Goal: Task Accomplishment & Management: Complete application form

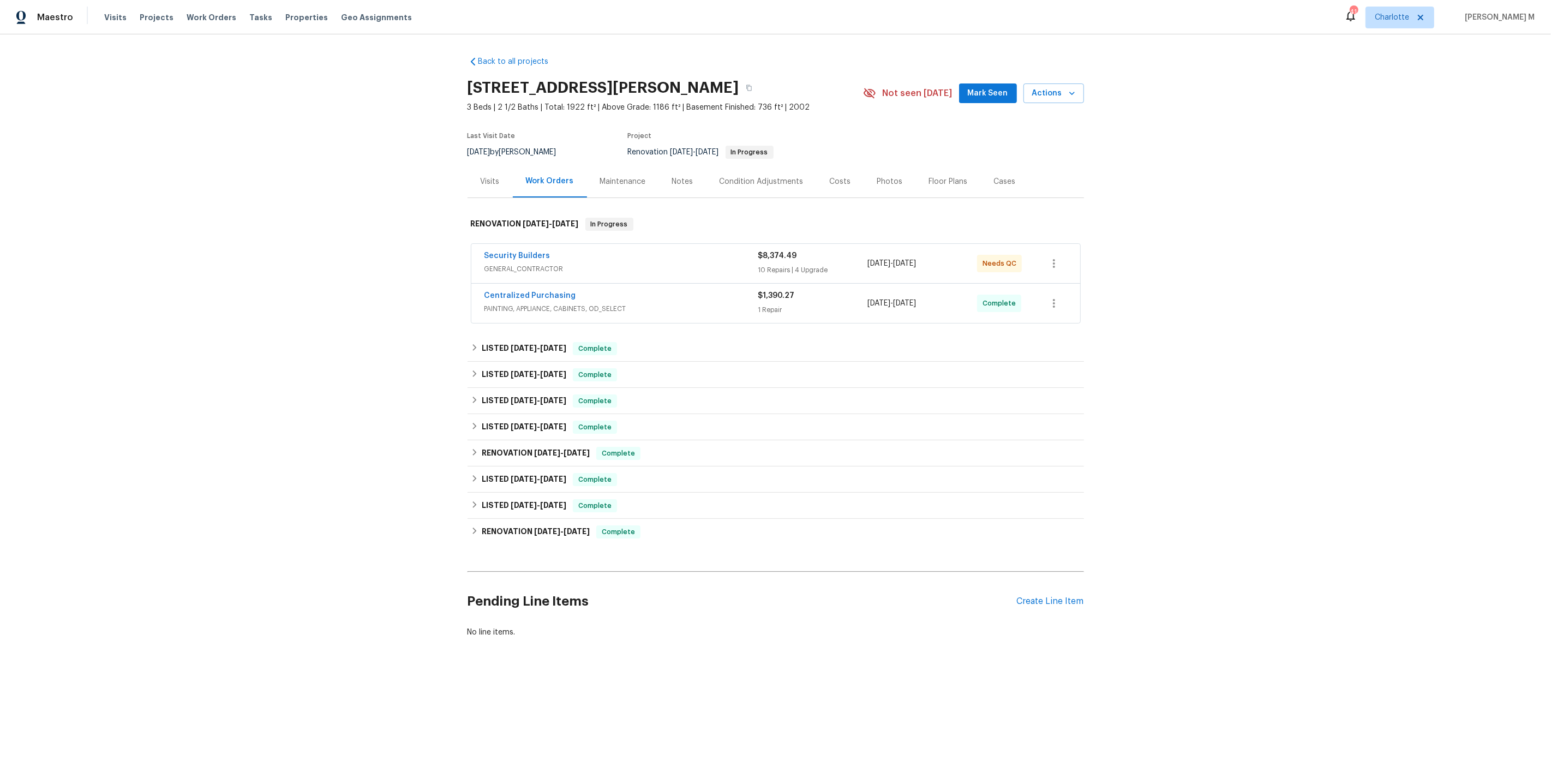
click at [512, 265] on span "GENERAL_CONTRACTOR" at bounding box center [621, 268] width 274 height 11
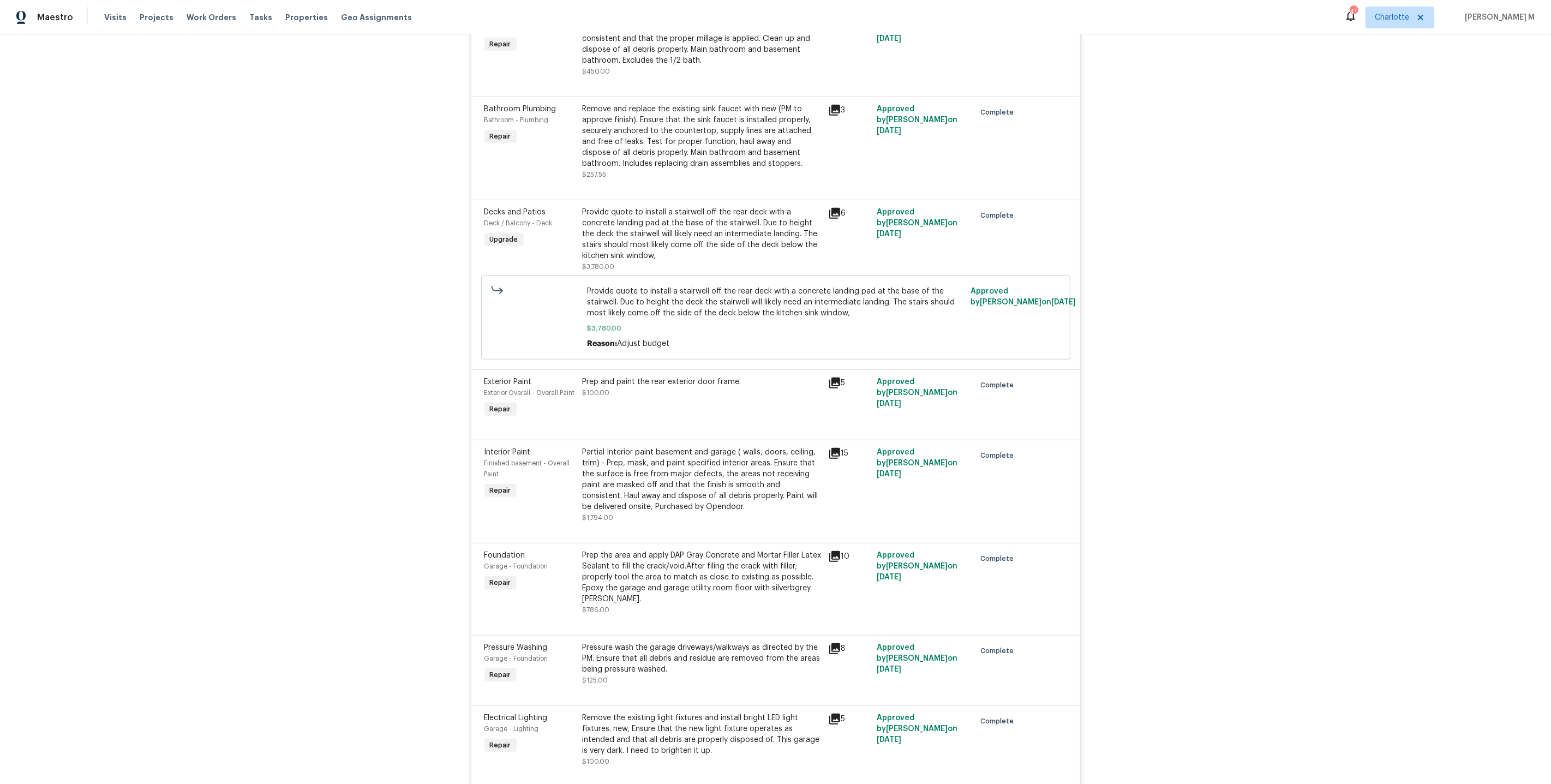
scroll to position [1443, 0]
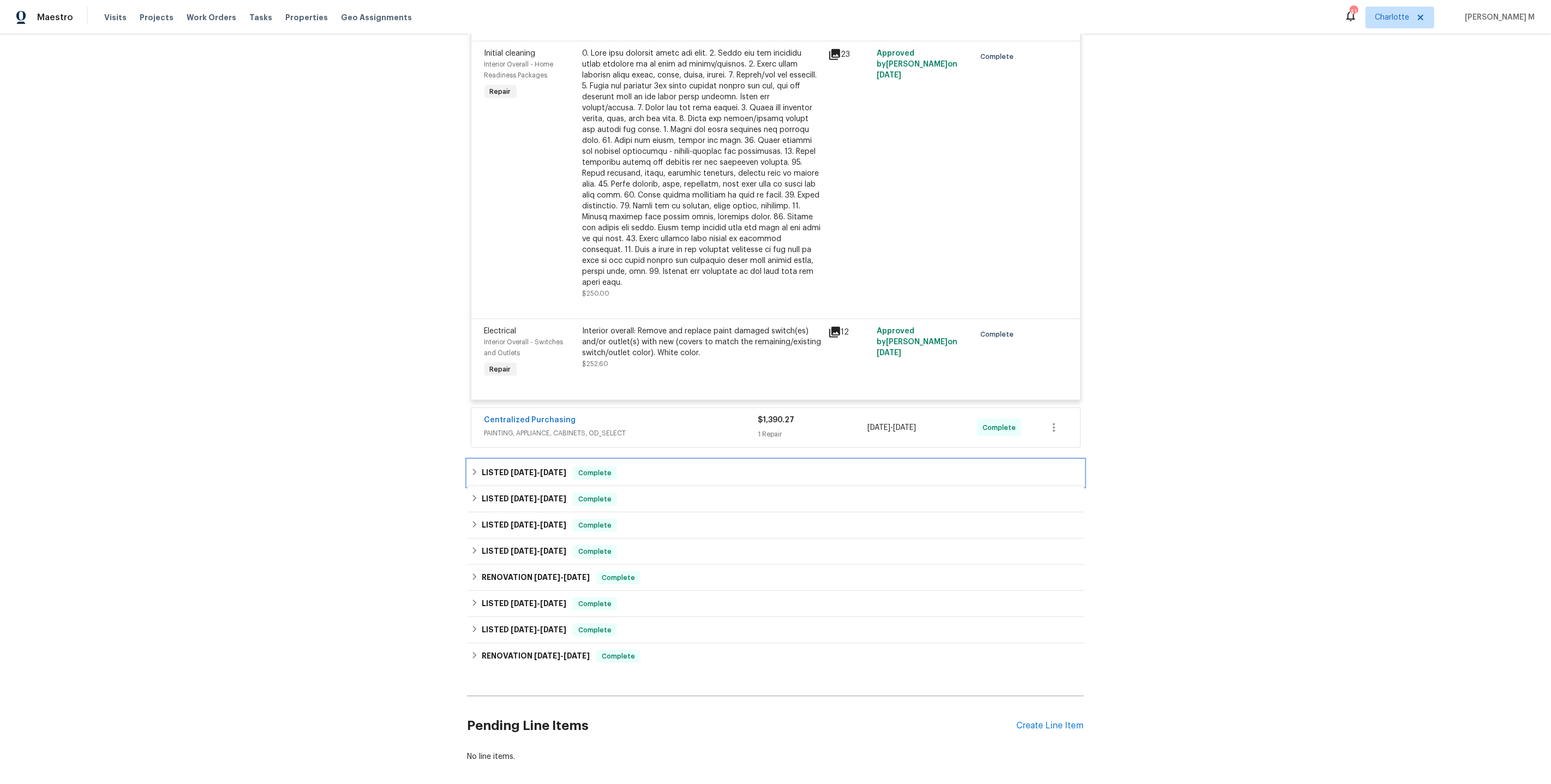
click at [508, 467] on h6 "LISTED 8/27/25 - 9/6/25" at bounding box center [524, 473] width 85 height 13
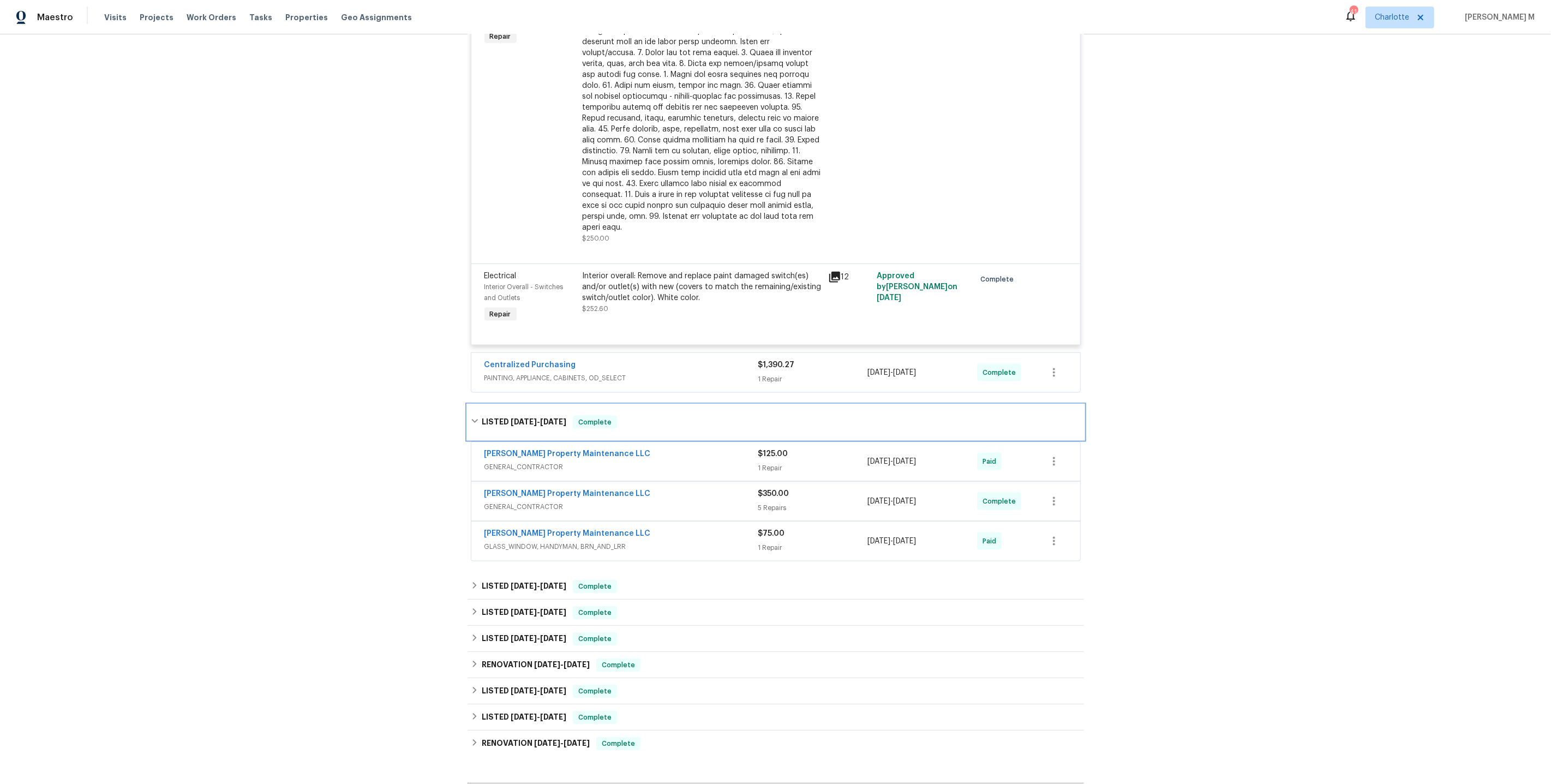
scroll to position [1498, 0]
click at [533, 461] on span "GENERAL_CONTRACTOR" at bounding box center [621, 466] width 274 height 11
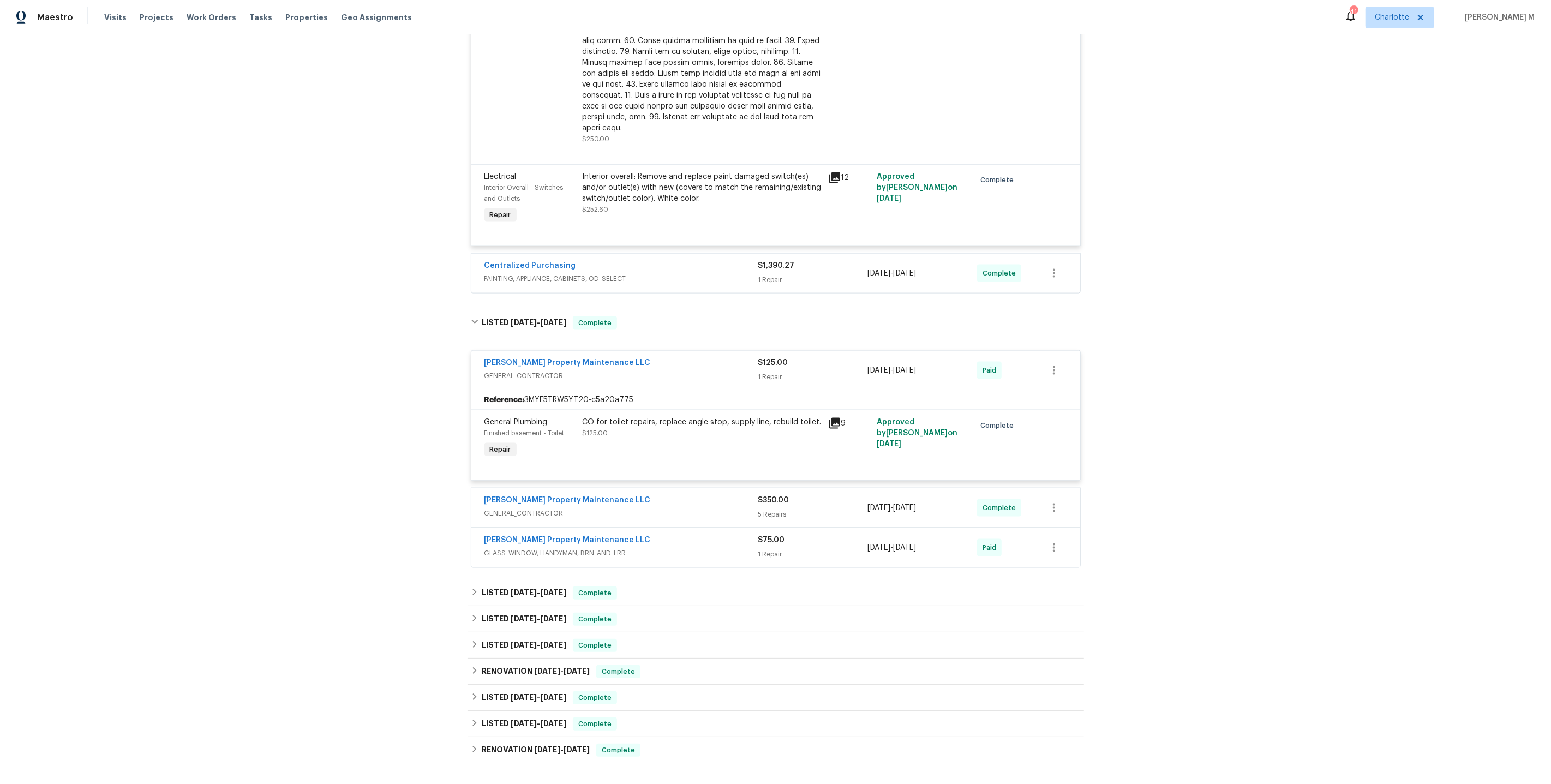
scroll to position [1610, 0]
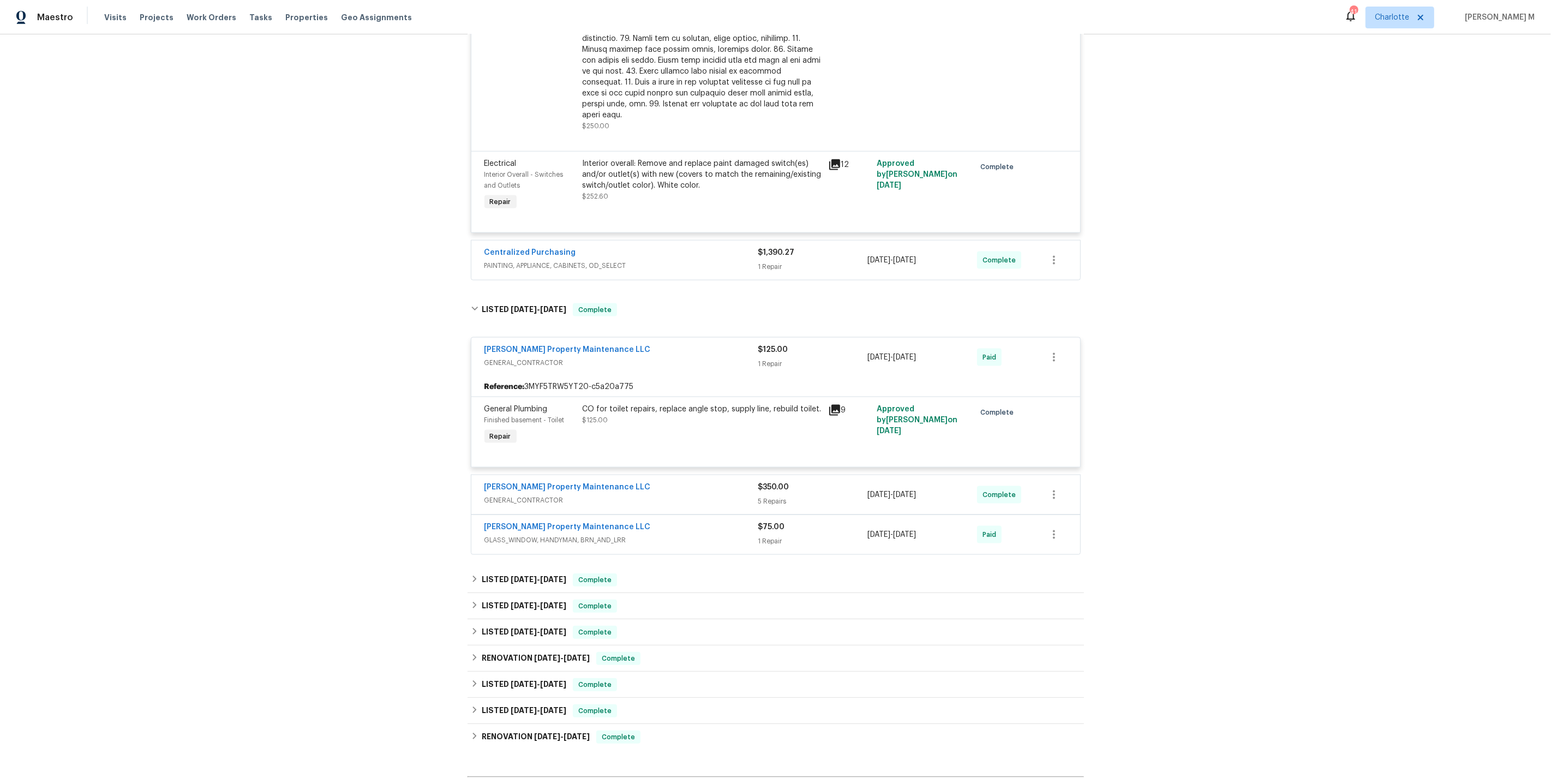
click at [534, 495] on span "GENERAL_CONTRACTOR" at bounding box center [621, 500] width 274 height 11
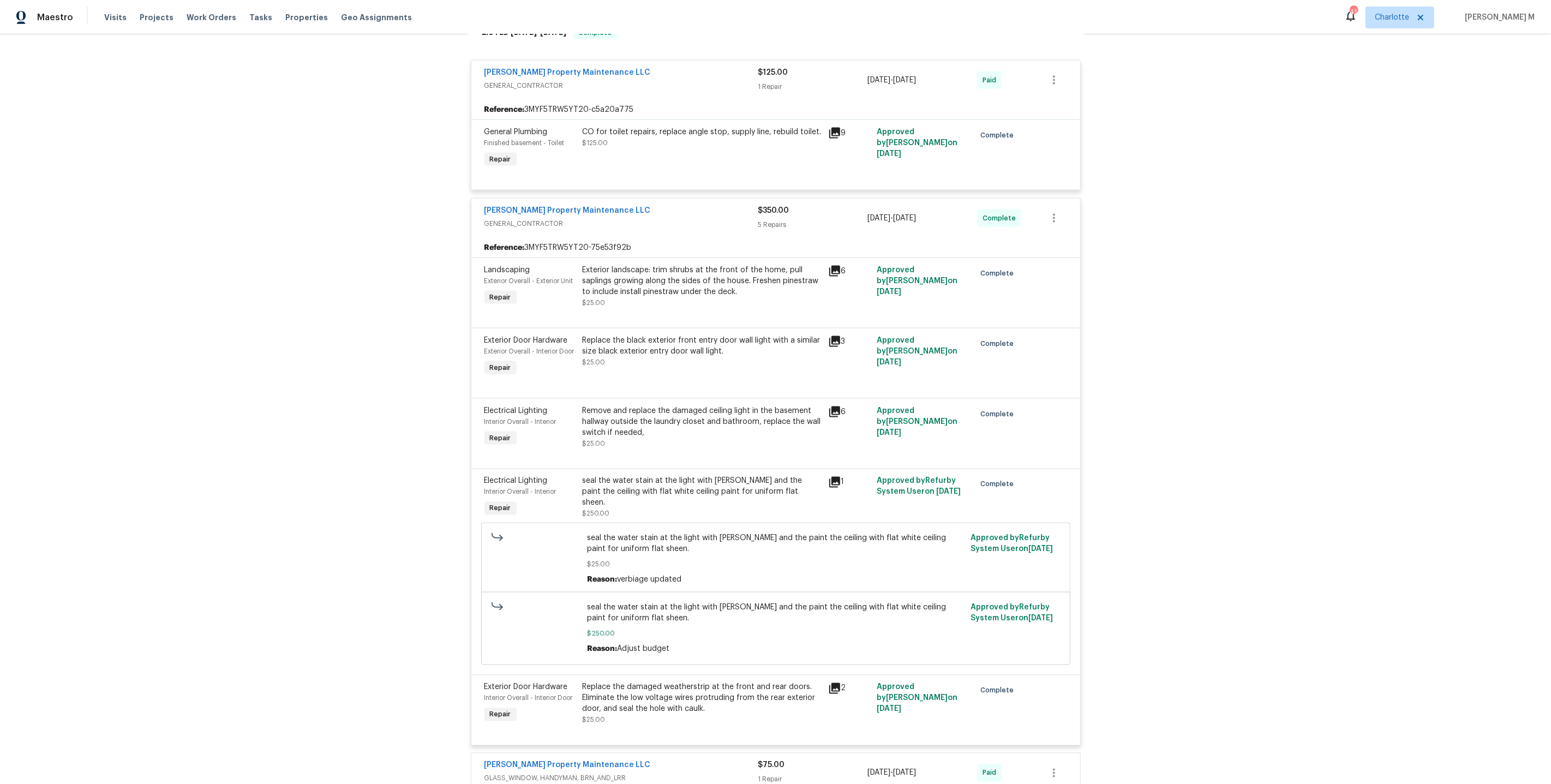
scroll to position [1888, 0]
click at [528, 772] on span "GLASS_WINDOW, HANDYMAN, BRN_AND_LRR" at bounding box center [621, 777] width 274 height 11
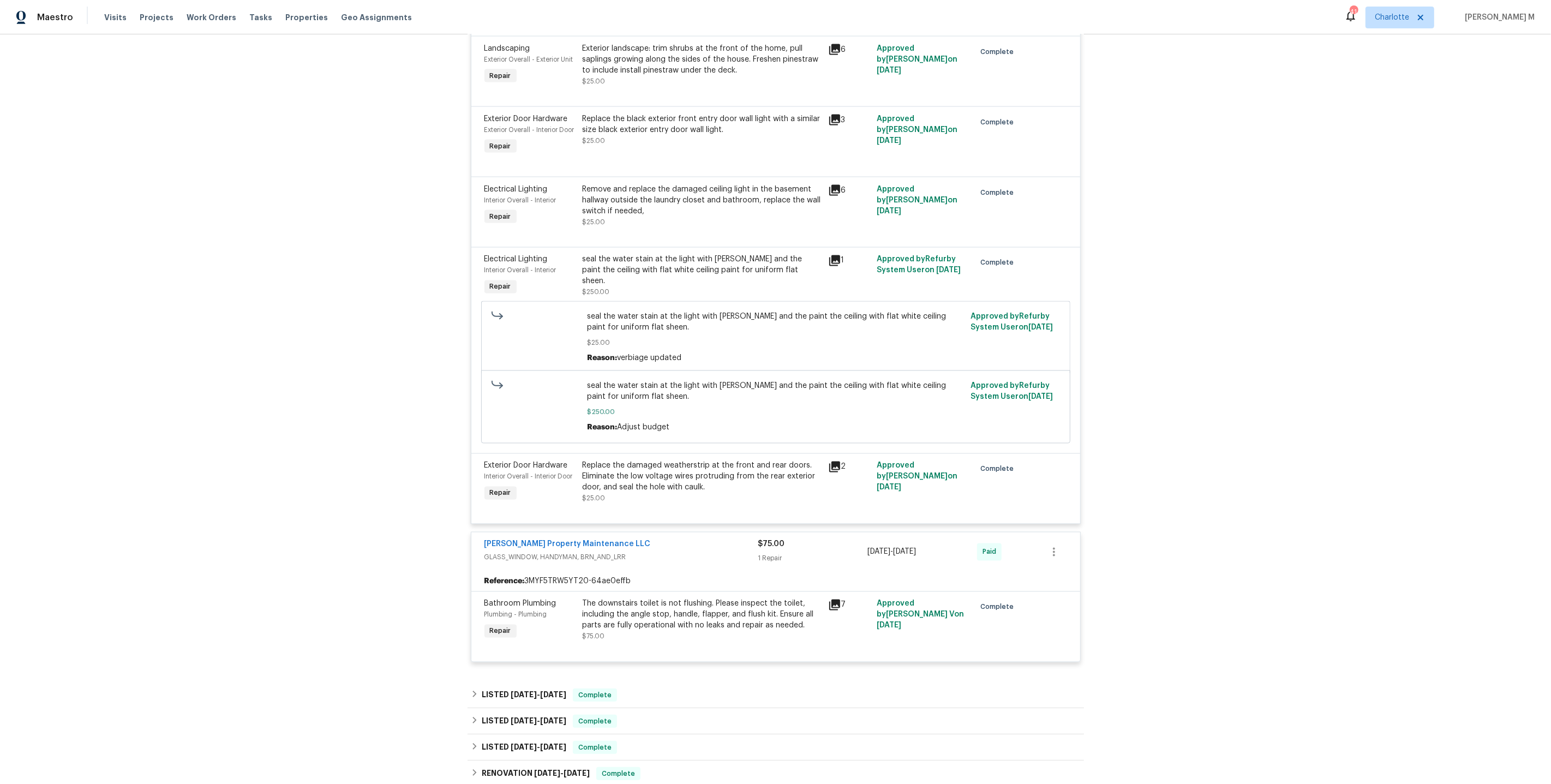
scroll to position [2124, 0]
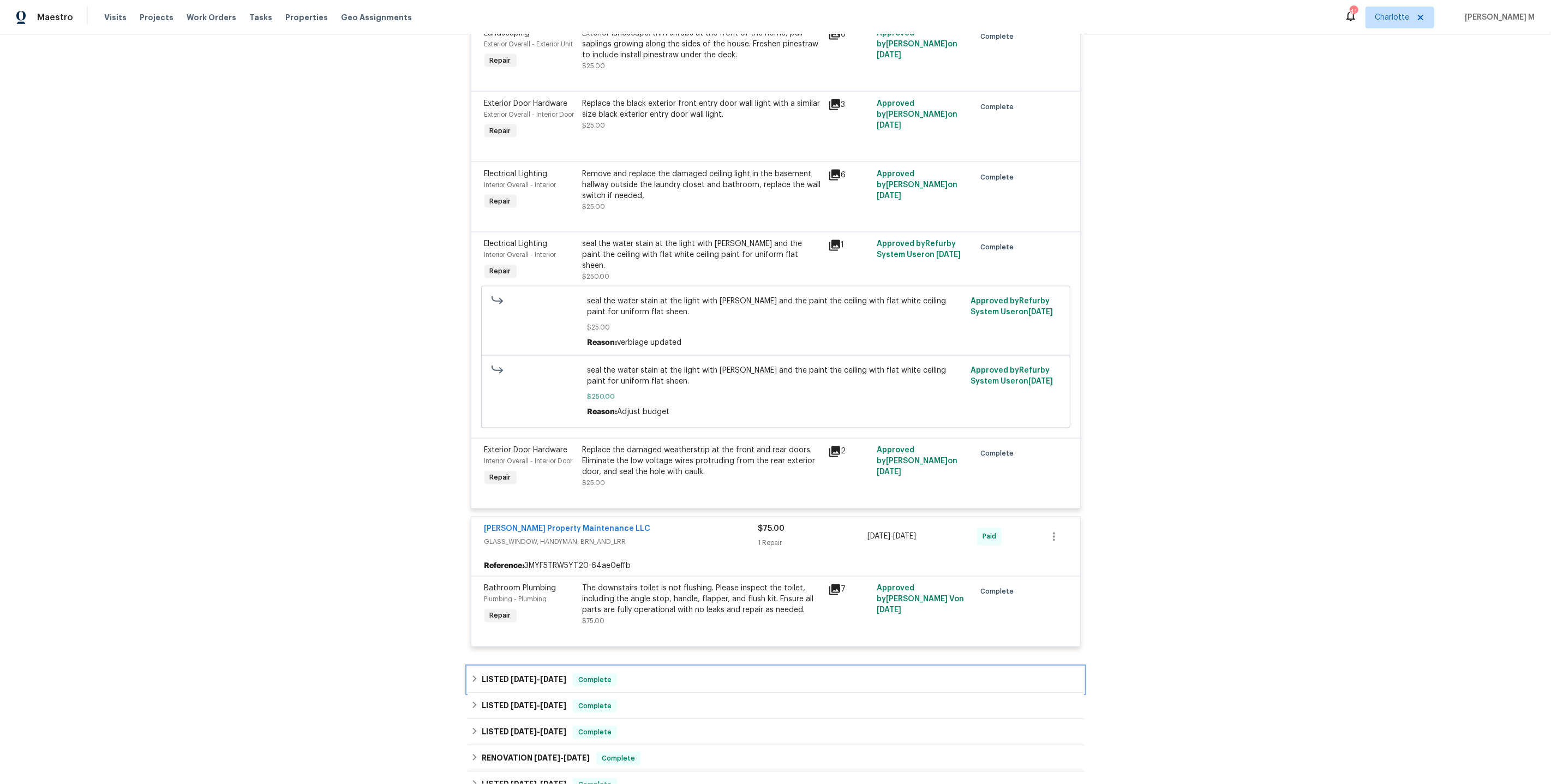
click at [531, 673] on h6 "LISTED 8/13/25 - 8/15/25" at bounding box center [524, 679] width 85 height 13
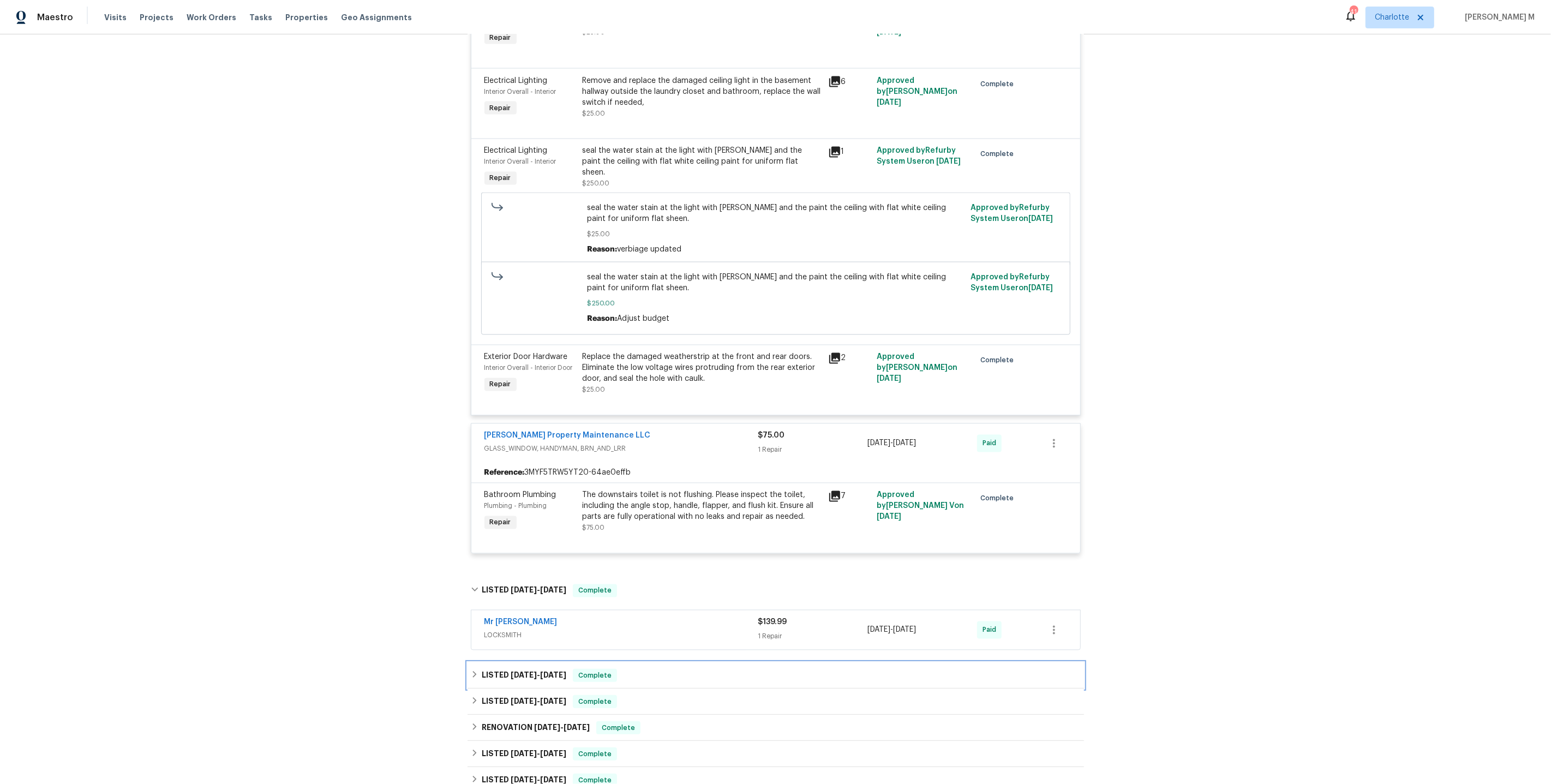
click at [531, 671] on span "6/17/25" at bounding box center [524, 675] width 26 height 8
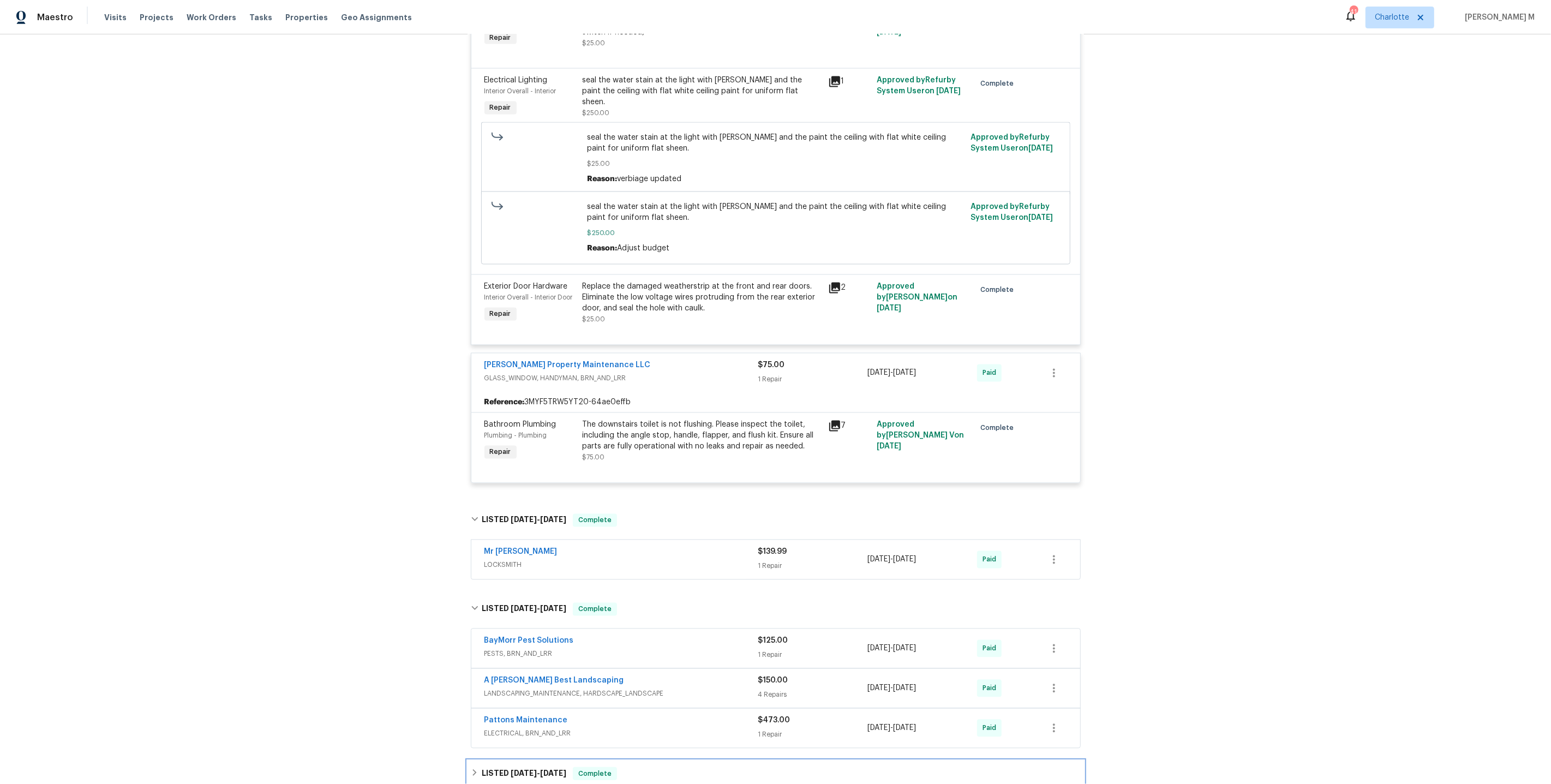
click at [511, 769] on span "4/22/25" at bounding box center [524, 773] width 26 height 8
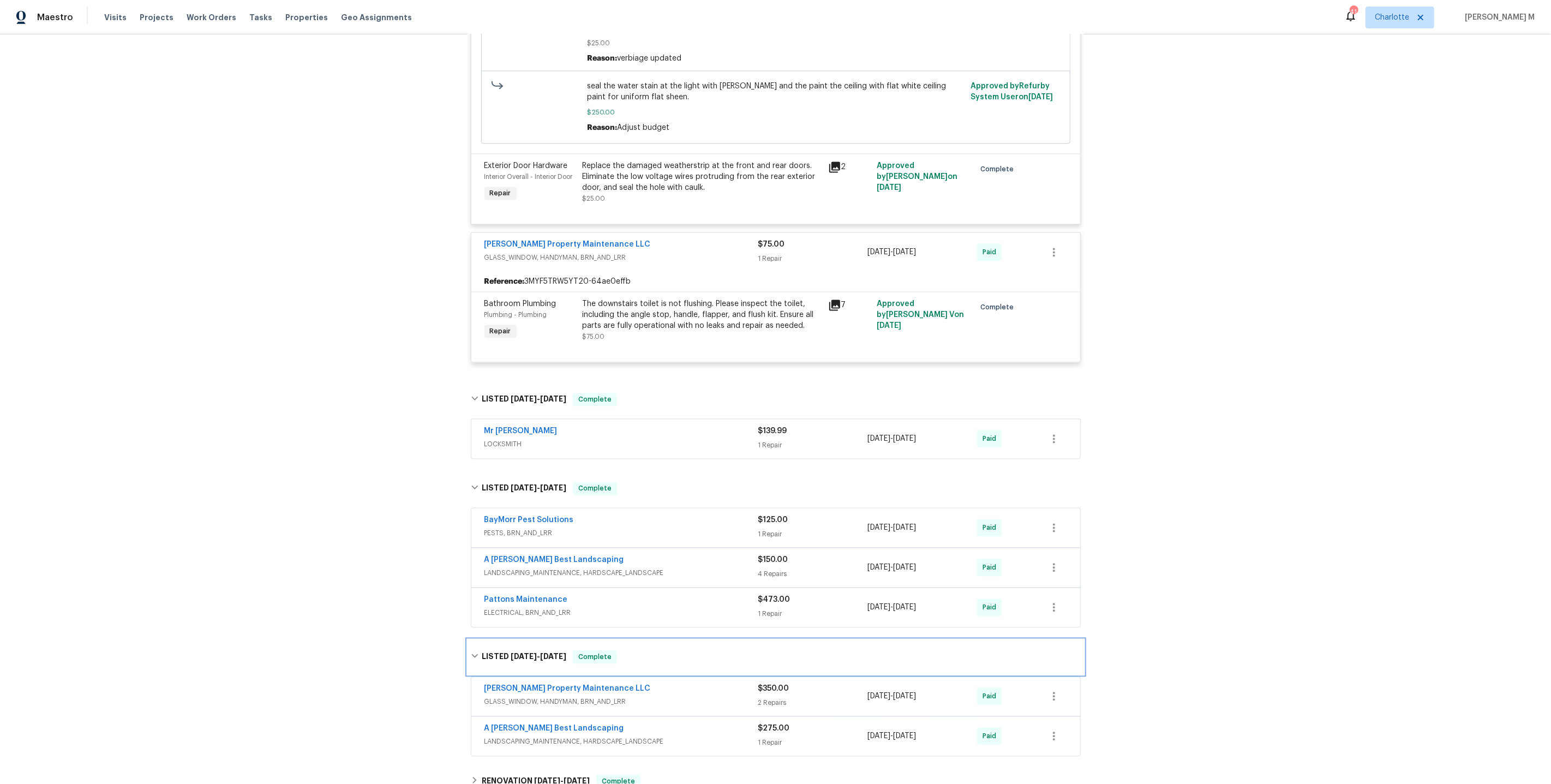
scroll to position [2409, 0]
click at [558, 696] on span "GLASS_WINDOW, HANDYMAN, BRN_AND_LRR" at bounding box center [621, 701] width 274 height 11
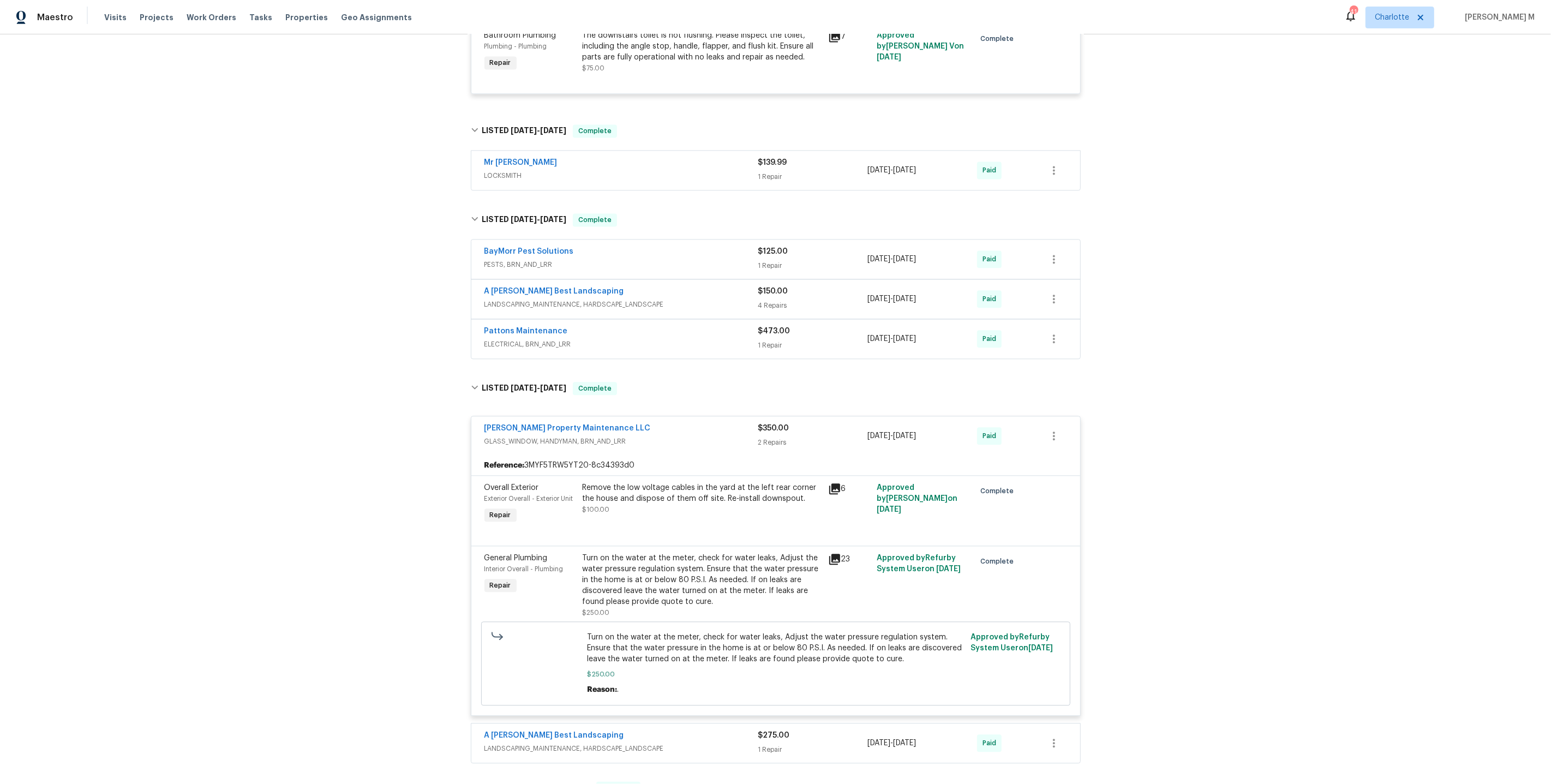
scroll to position [2780, 0]
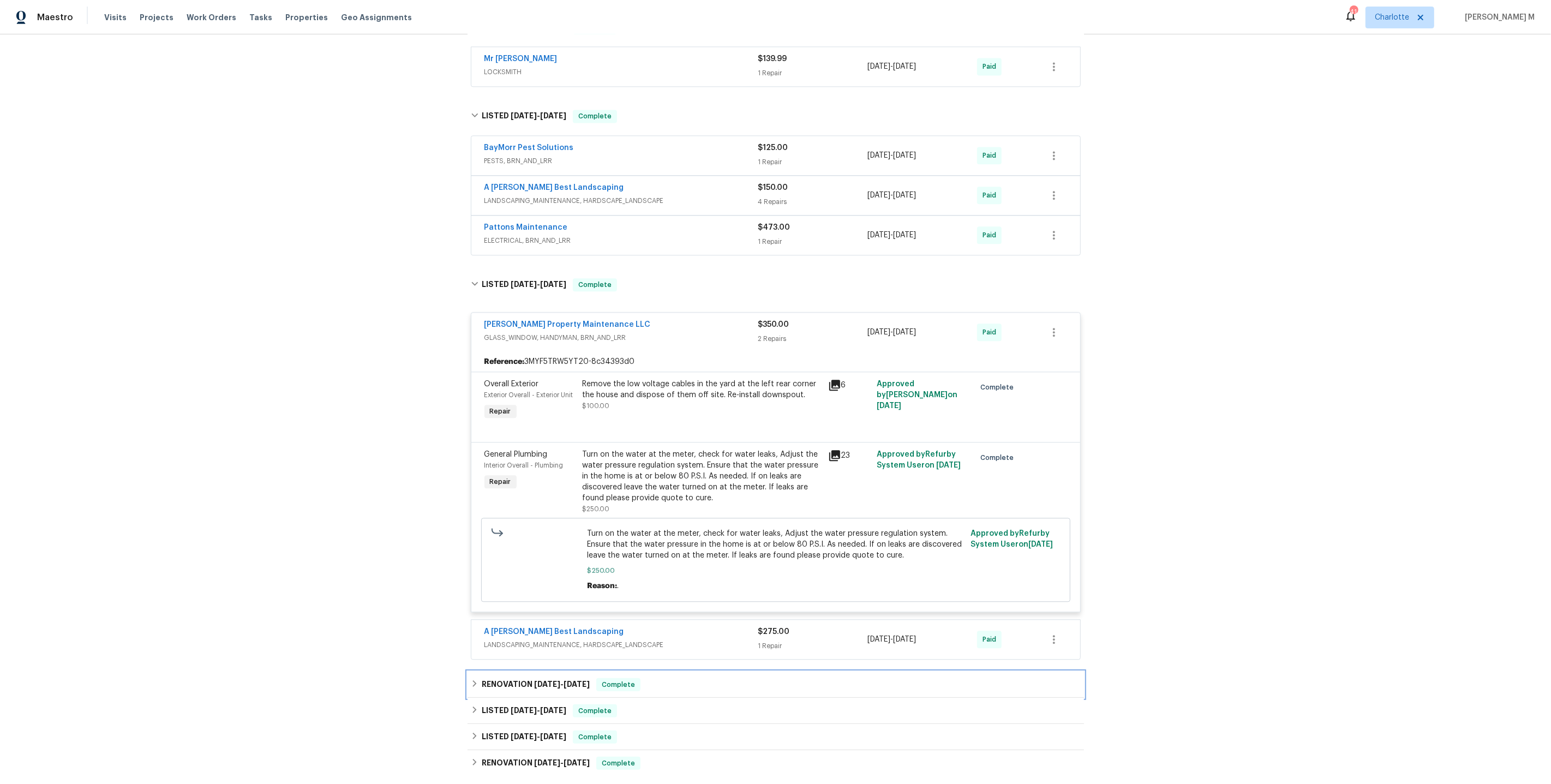
click at [520, 672] on div "RENOVATION 4/22/25 - 4/25/25 Complete" at bounding box center [776, 685] width 617 height 26
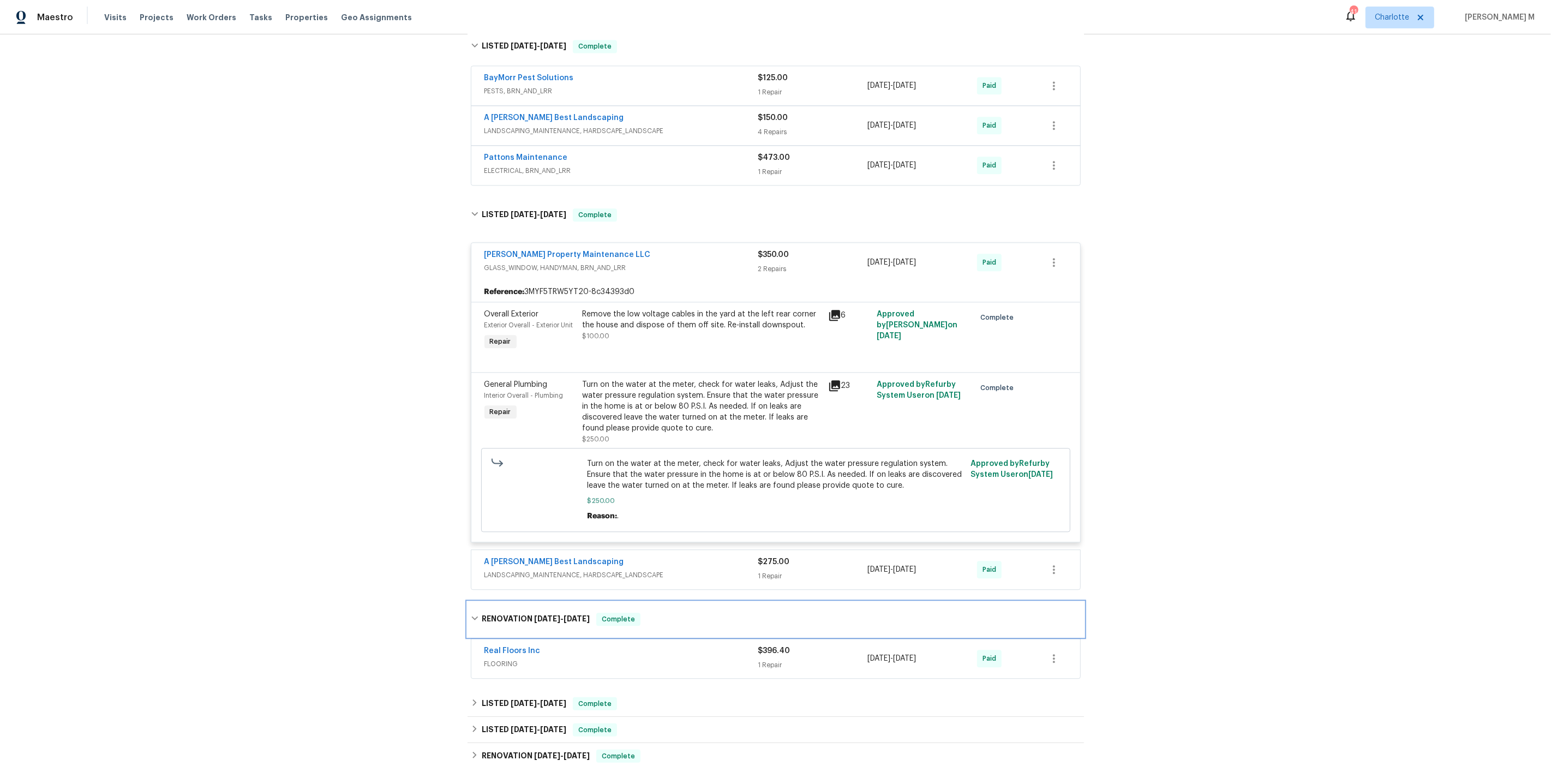
scroll to position [2858, 0]
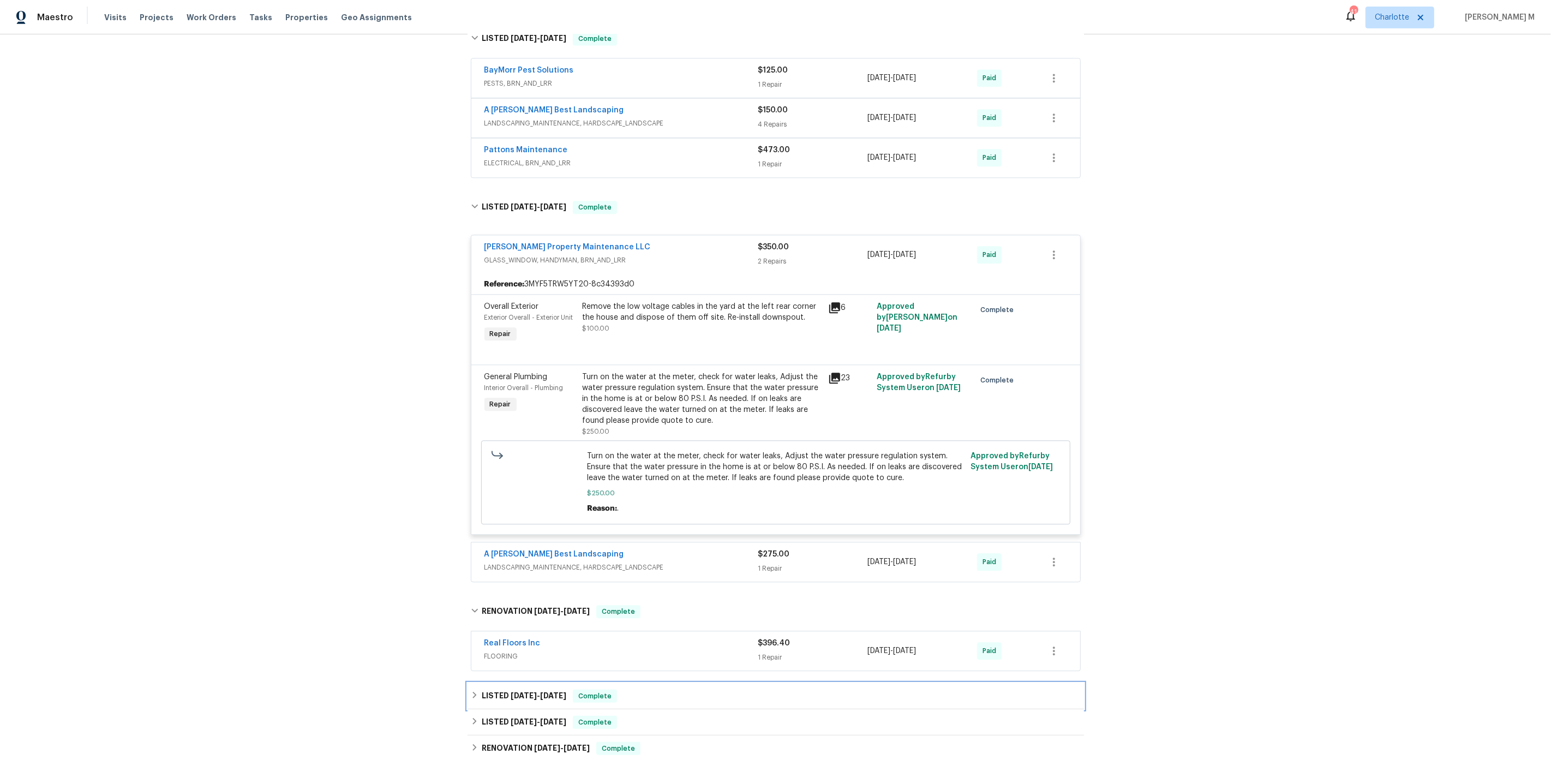
click at [546, 692] on span "4/2/25" at bounding box center [553, 696] width 26 height 8
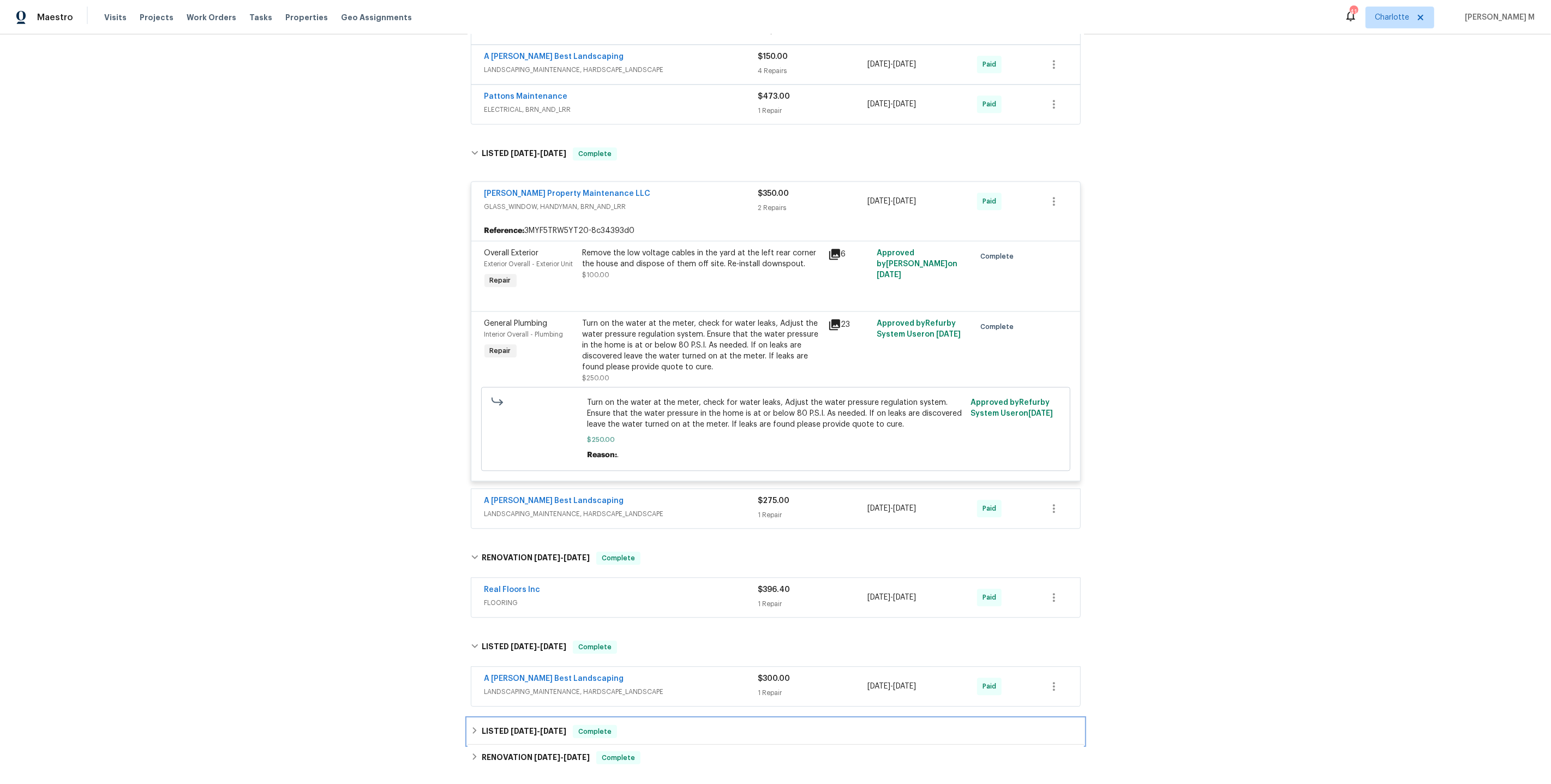
click at [545, 718] on div "LISTED 2/13/25 - 2/19/25 Complete" at bounding box center [776, 731] width 617 height 26
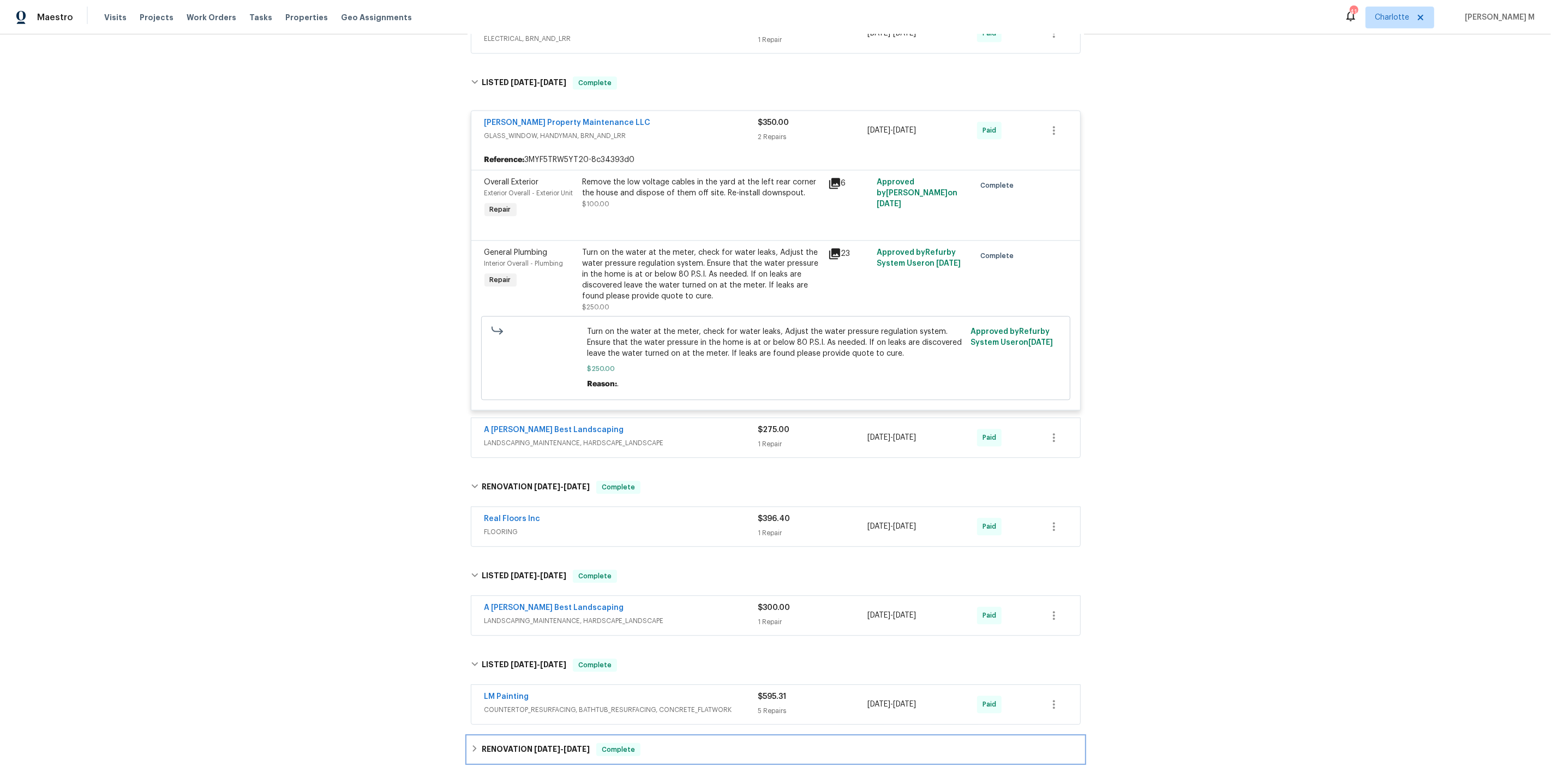
click at [537, 736] on div "RENOVATION 1/31/25 - 2/13/25 Complete" at bounding box center [776, 750] width 617 height 26
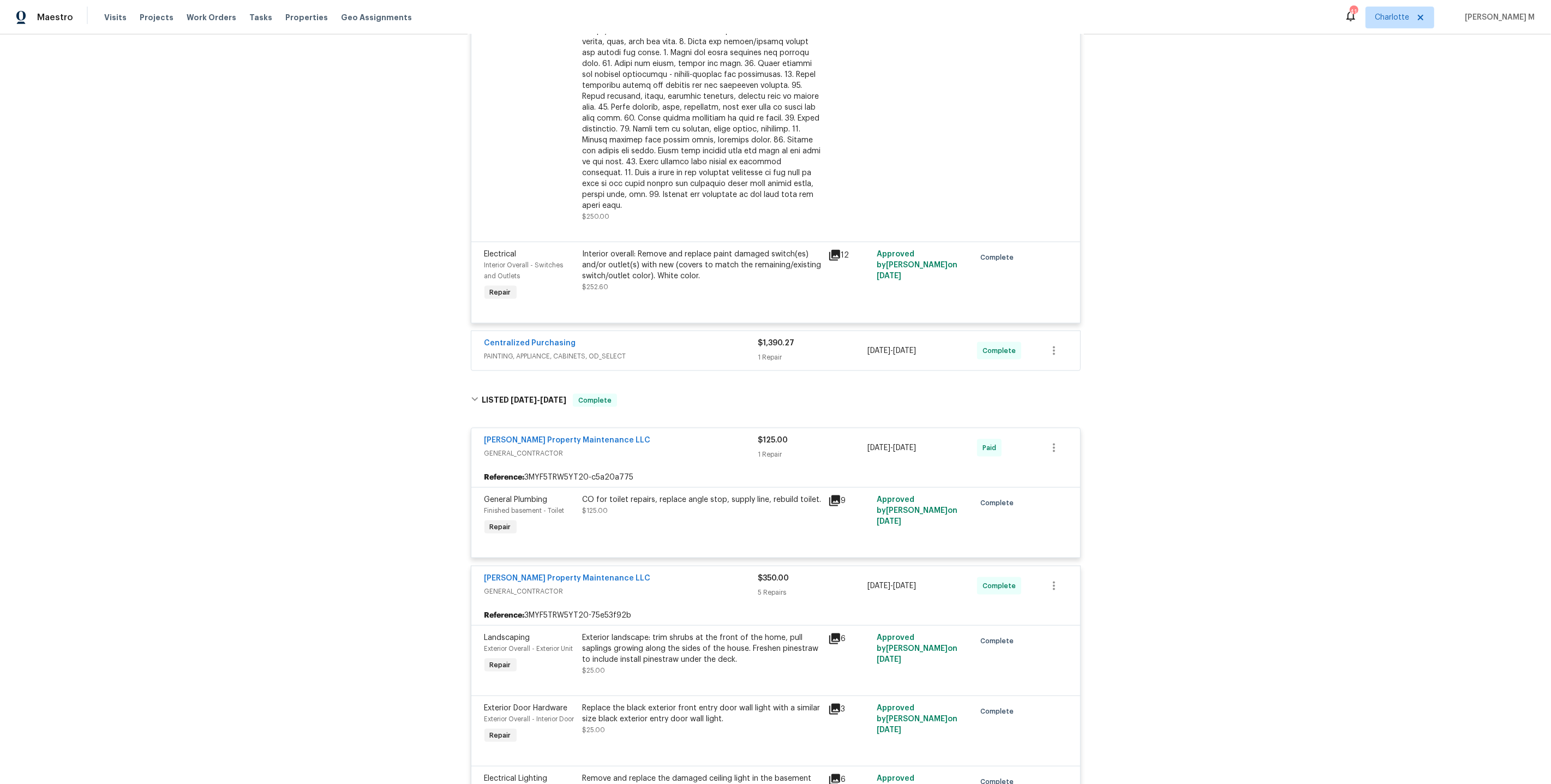
scroll to position [1513, 0]
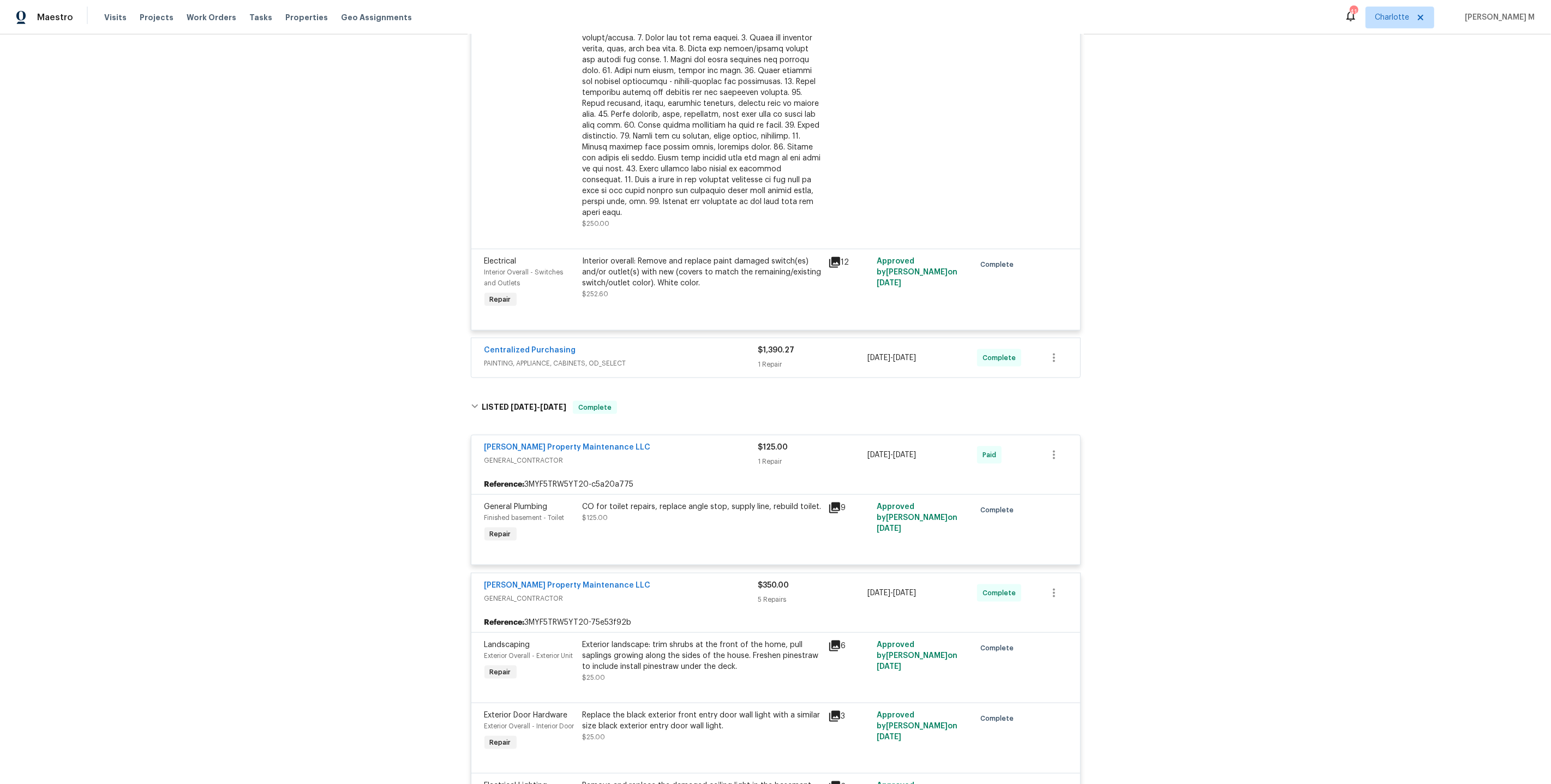
click at [539, 358] on span "PAINTING, APPLIANCE, CABINETS, OD_SELECT" at bounding box center [621, 363] width 274 height 11
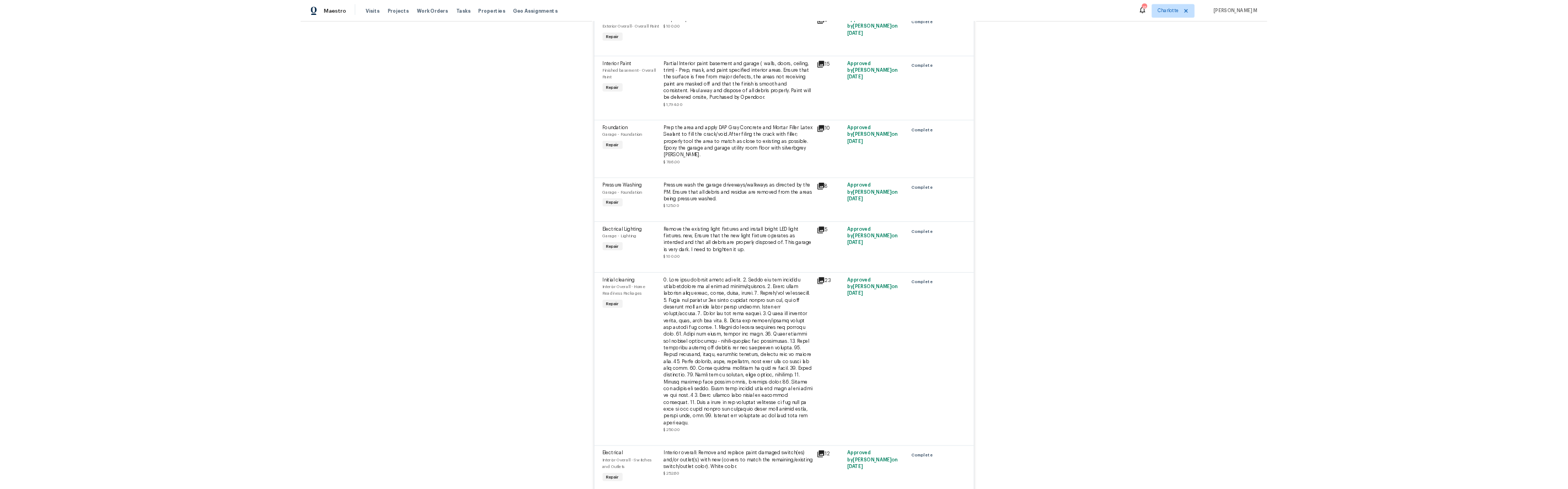
scroll to position [1057, 0]
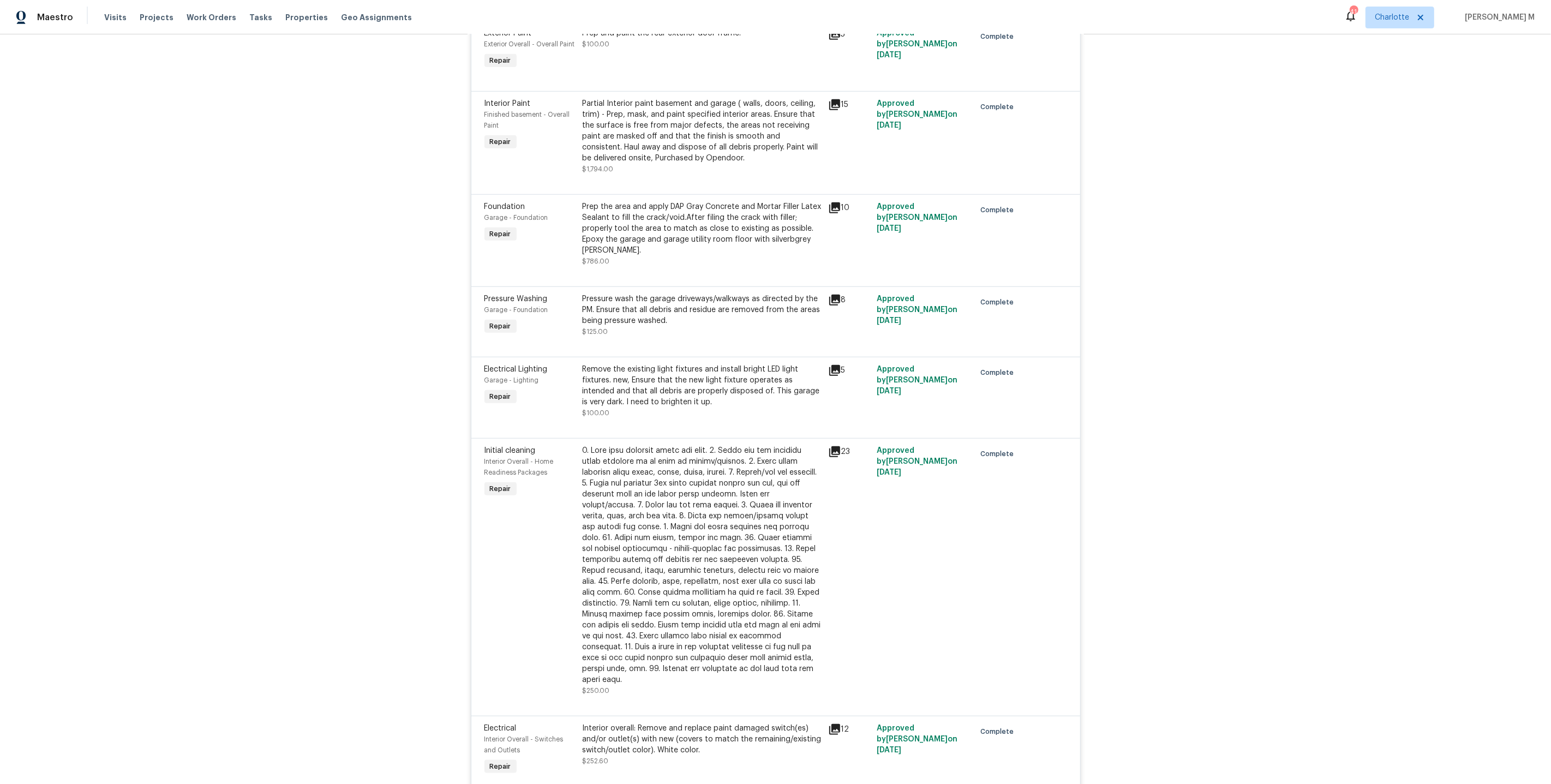
click at [676, 383] on div "Remove the existing light fixtures and install bright LED light fixtures. new, …" at bounding box center [702, 386] width 239 height 44
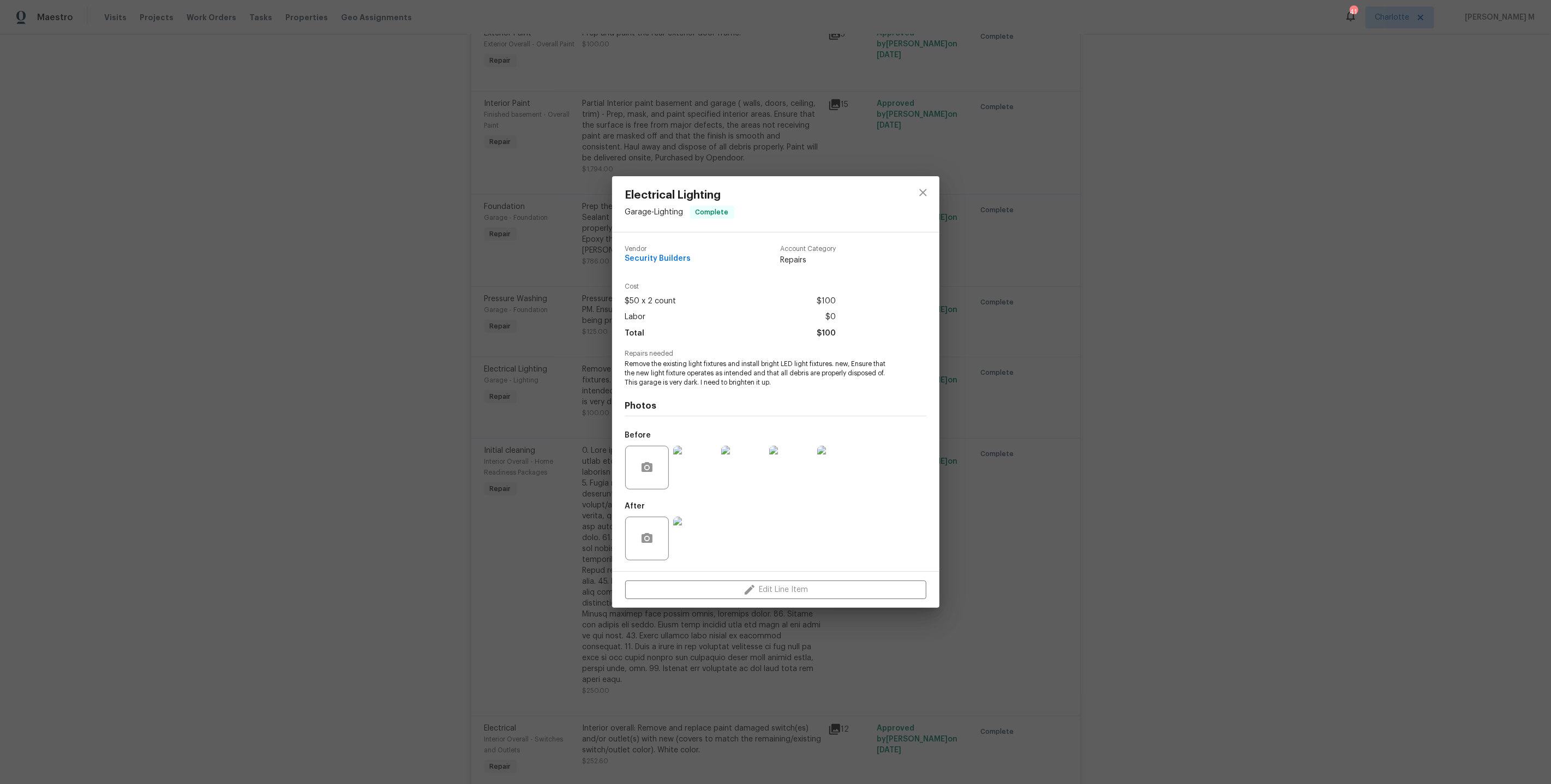
click at [986, 384] on div "Electrical Lighting Garage - Lighting Complete Vendor Security Builders Account…" at bounding box center [776, 392] width 1551 height 784
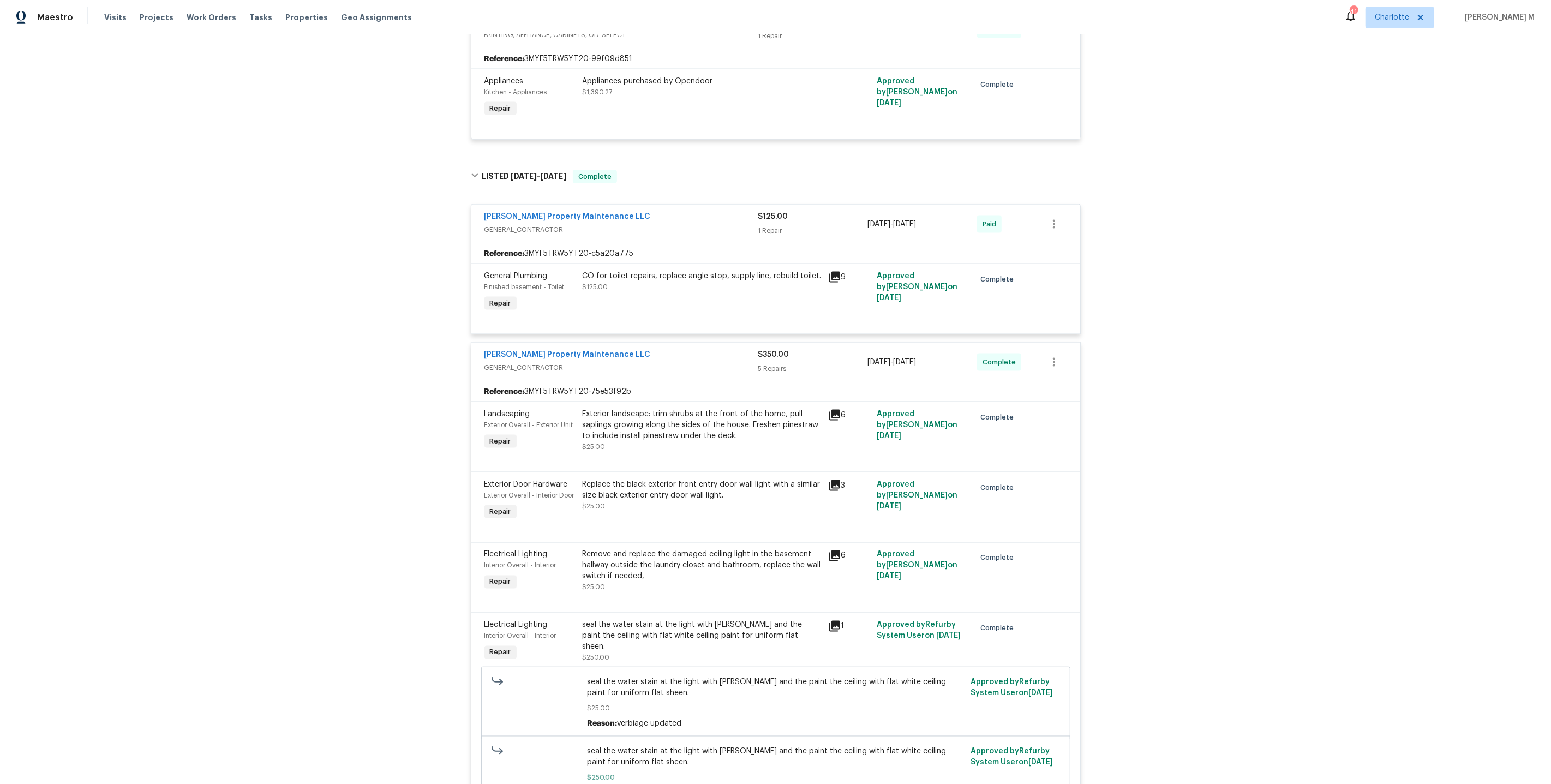
scroll to position [1842, 0]
click at [670, 408] on div "Exterior landscape: trim shrubs at the front of the home, pull saplings growing…" at bounding box center [702, 425] width 239 height 33
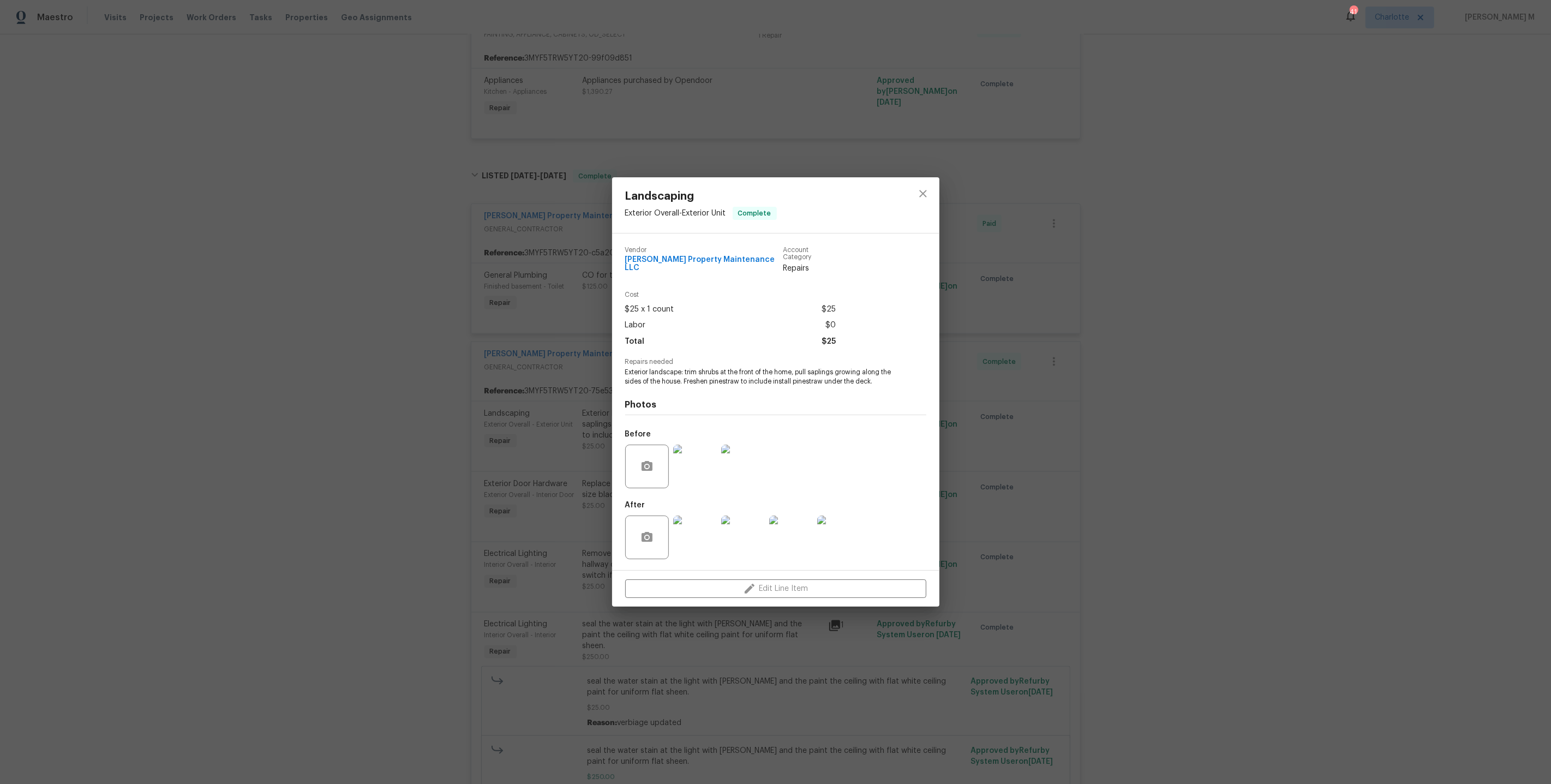
click at [690, 465] on img at bounding box center [695, 467] width 44 height 44
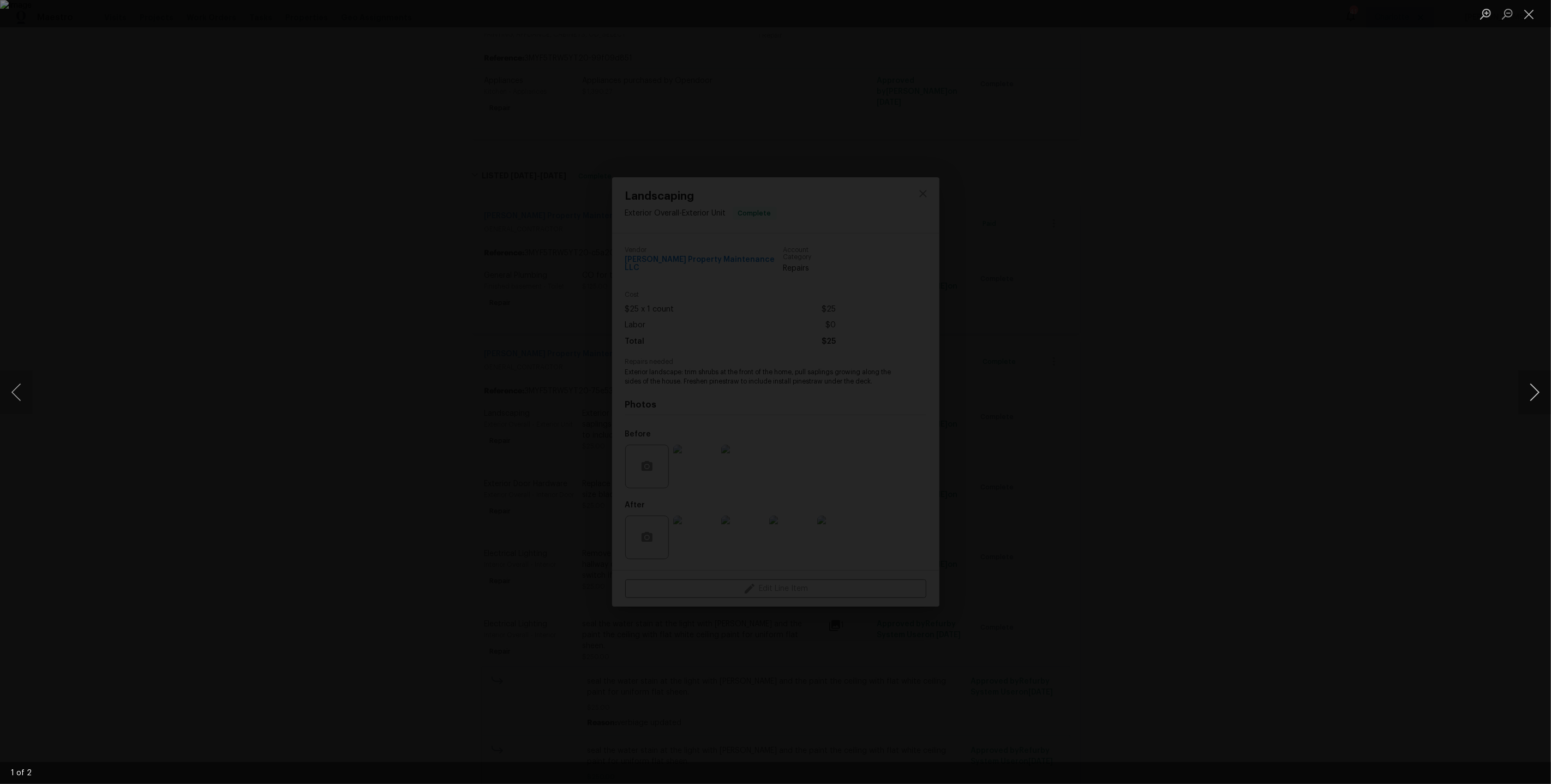
click at [1534, 389] on button "Next image" at bounding box center [1535, 392] width 33 height 44
click at [1415, 327] on div "Lightbox" at bounding box center [776, 392] width 1551 height 784
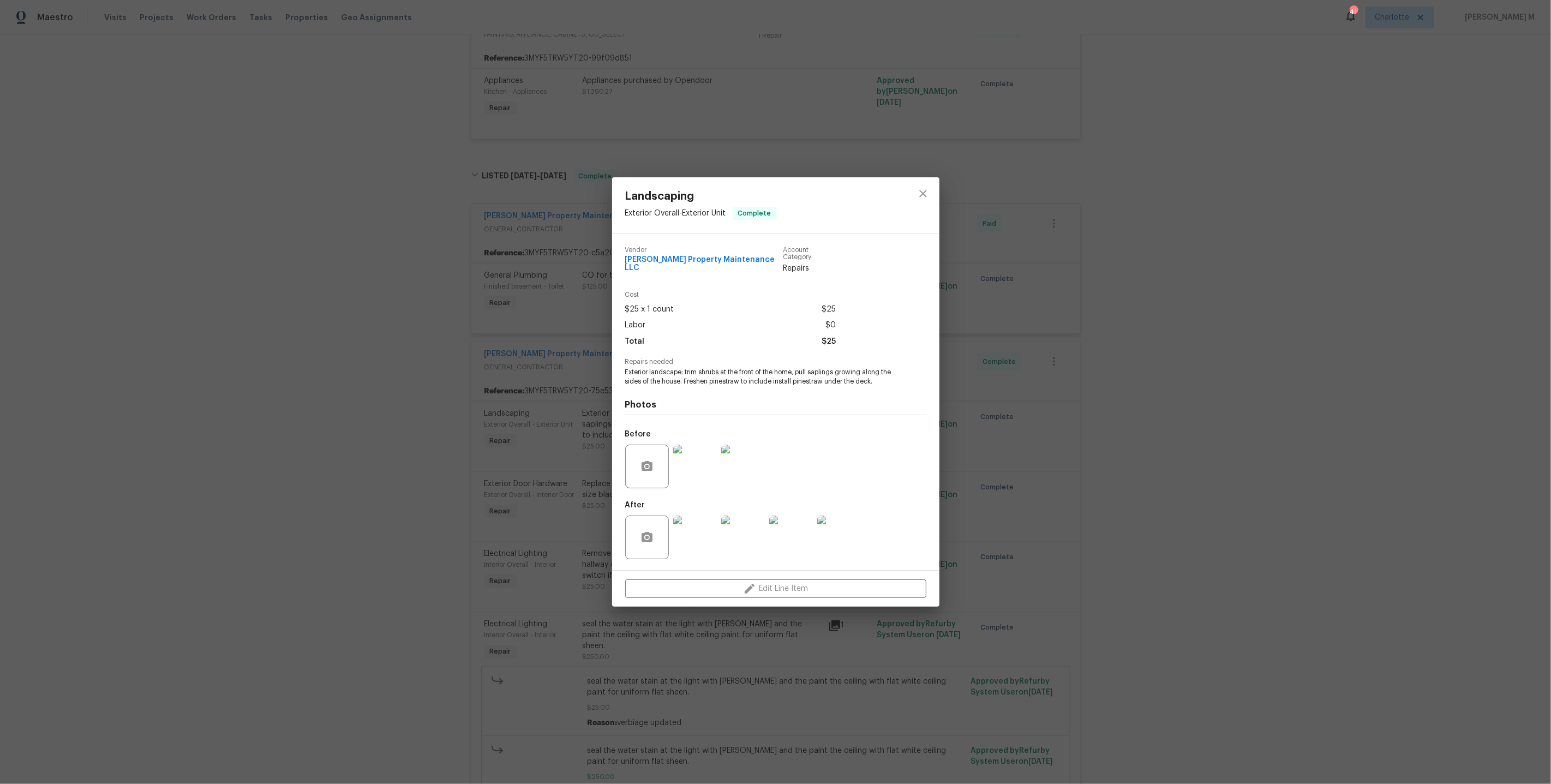
click at [1175, 343] on div "Landscaping Exterior Overall - Exterior Unit Complete Vendor Glen Property Main…" at bounding box center [776, 392] width 1551 height 784
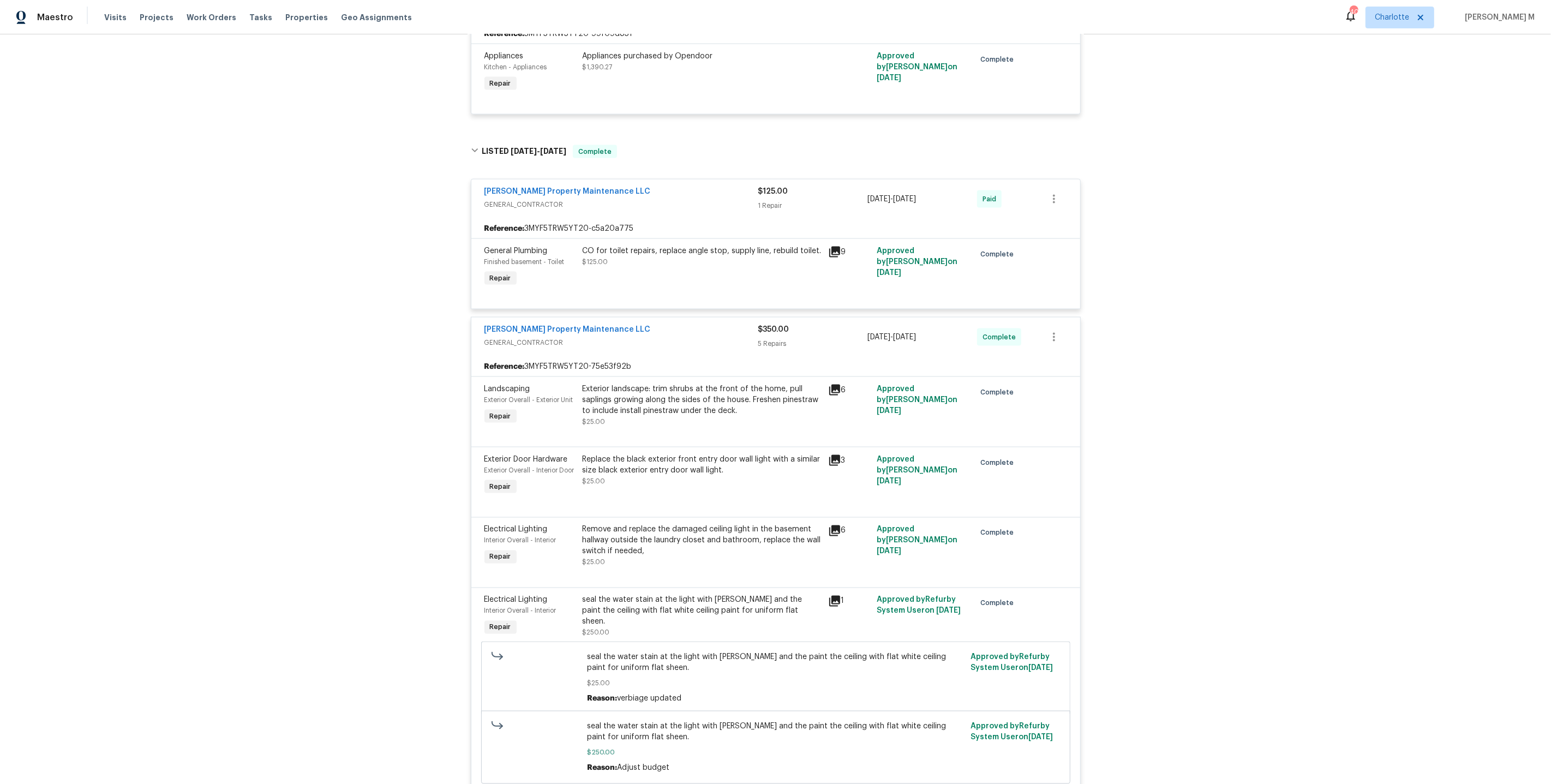
scroll to position [1867, 0]
click at [663, 383] on div "Exterior landscape: trim shrubs at the front of the home, pull saplings growing…" at bounding box center [702, 399] width 239 height 33
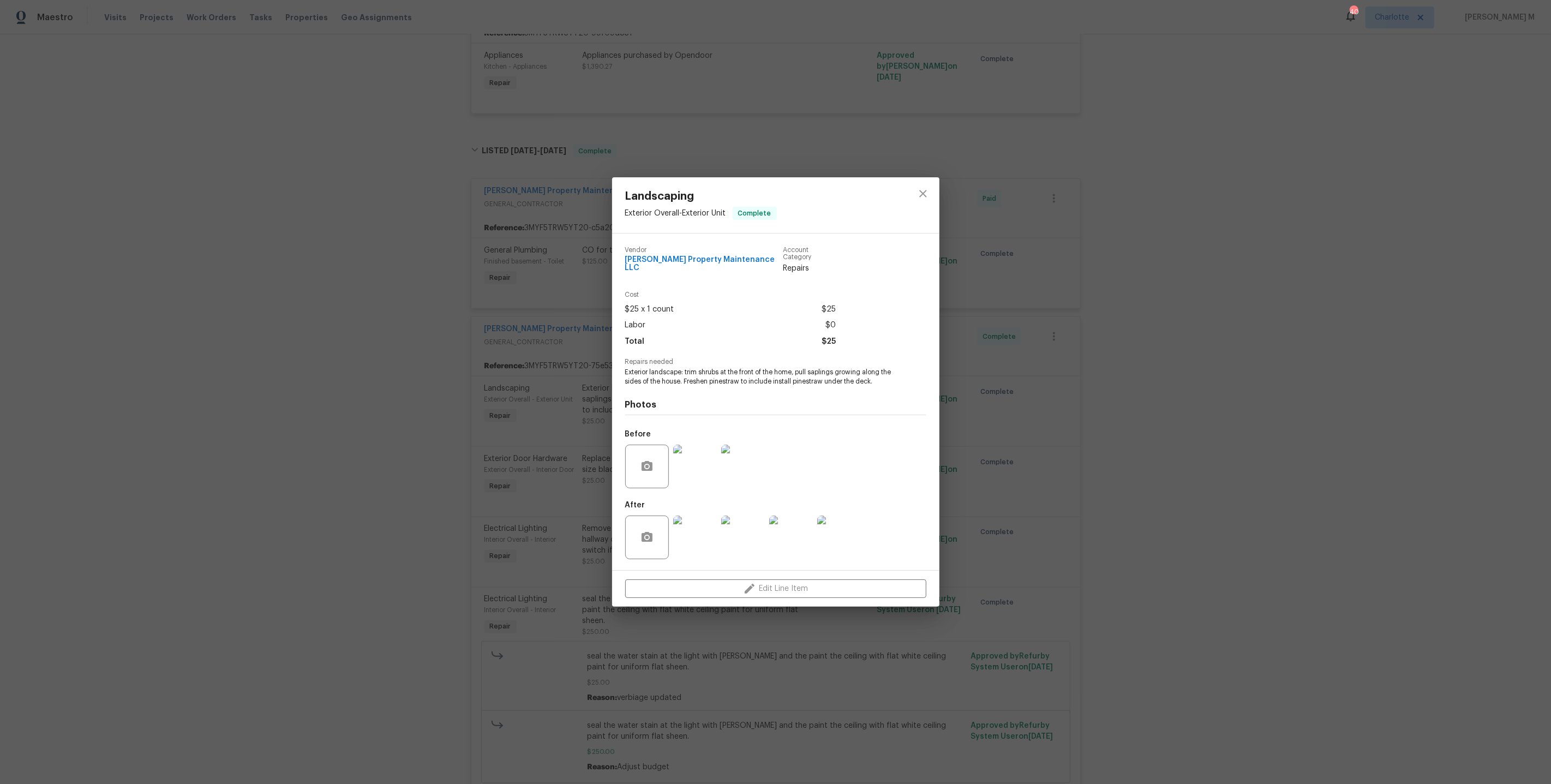
click at [965, 408] on div "Landscaping Exterior Overall - Exterior Unit Complete Vendor Glen Property Main…" at bounding box center [776, 392] width 1551 height 784
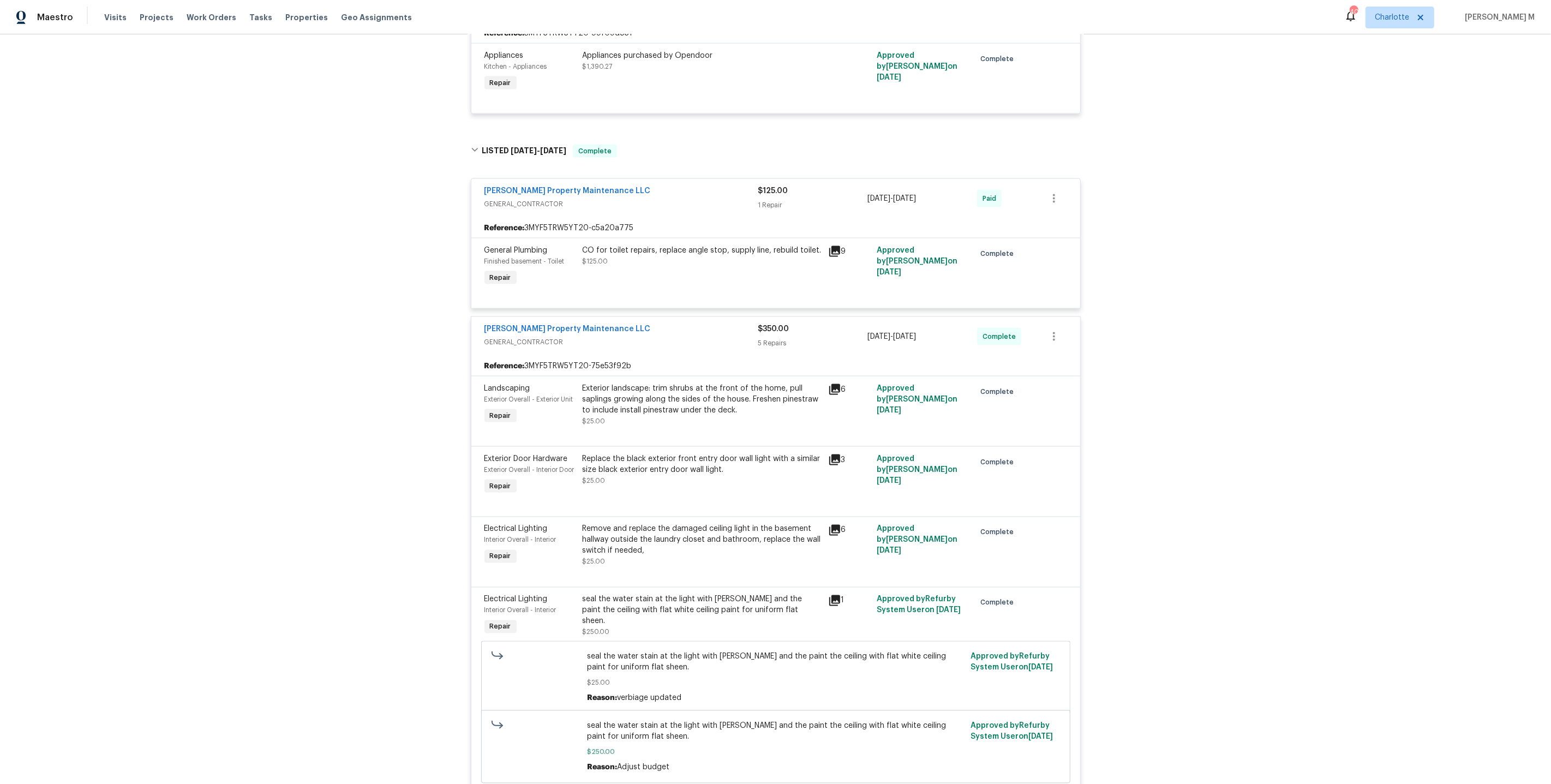
click at [656, 594] on div "seal the water stain at the light with kiltz and the paint the ceiling with fla…" at bounding box center [702, 610] width 239 height 33
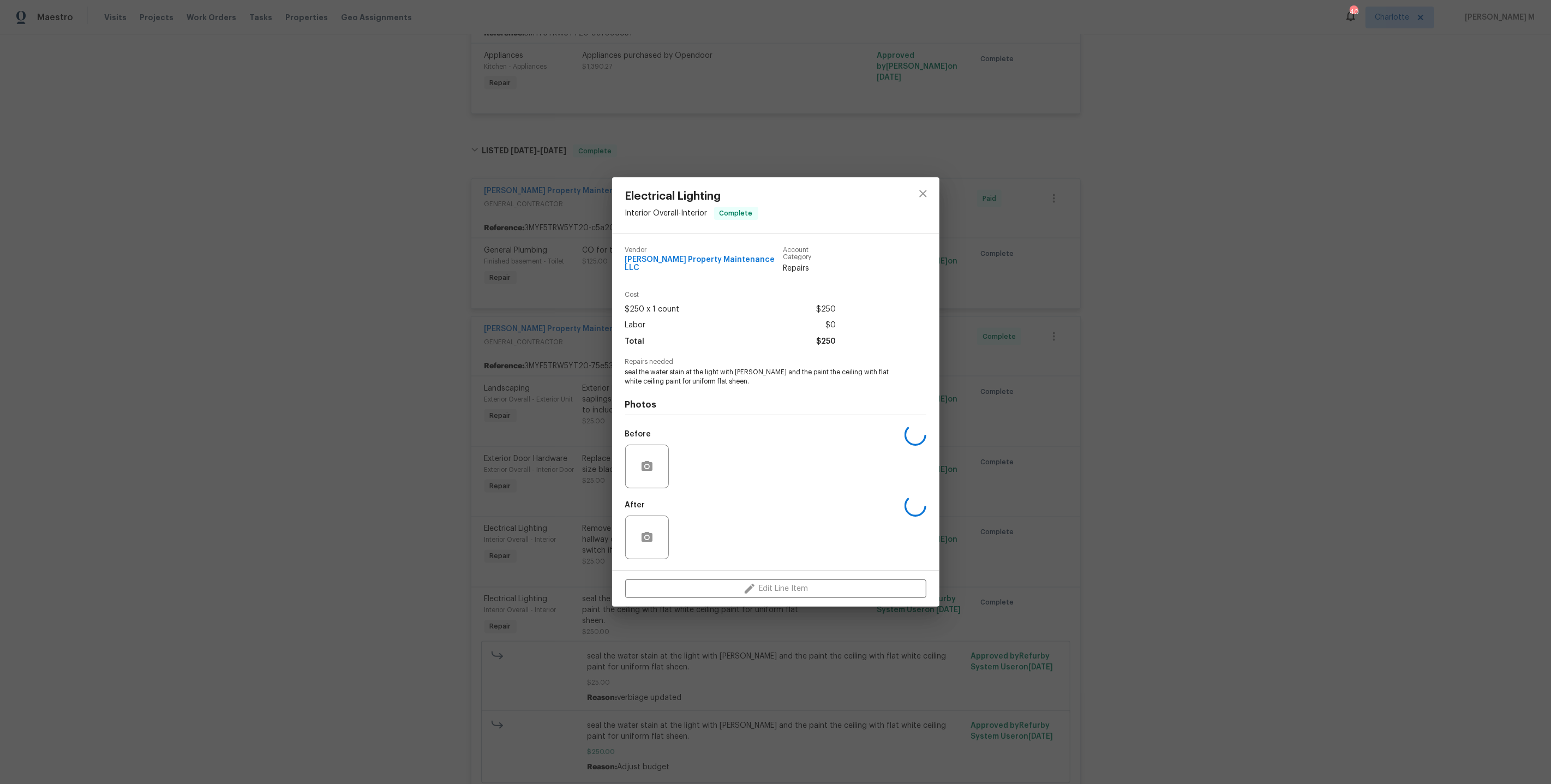
click at [569, 530] on div "Electrical Lighting Interior Overall - Interior Complete Vendor Glen Property M…" at bounding box center [776, 392] width 1551 height 784
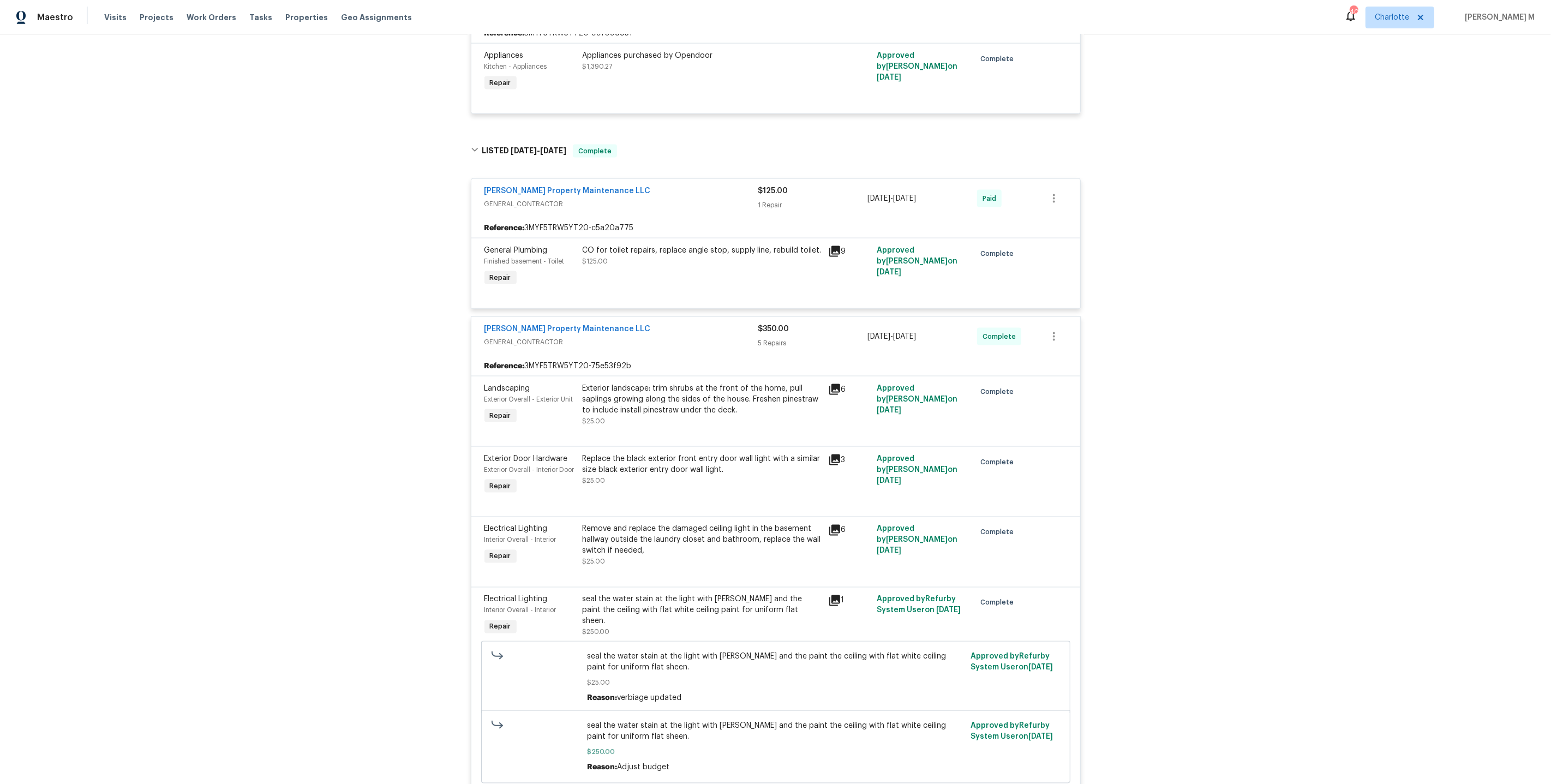
click at [673, 524] on div "Remove and replace the damaged ceiling light in the basement hallway outside th…" at bounding box center [702, 540] width 239 height 33
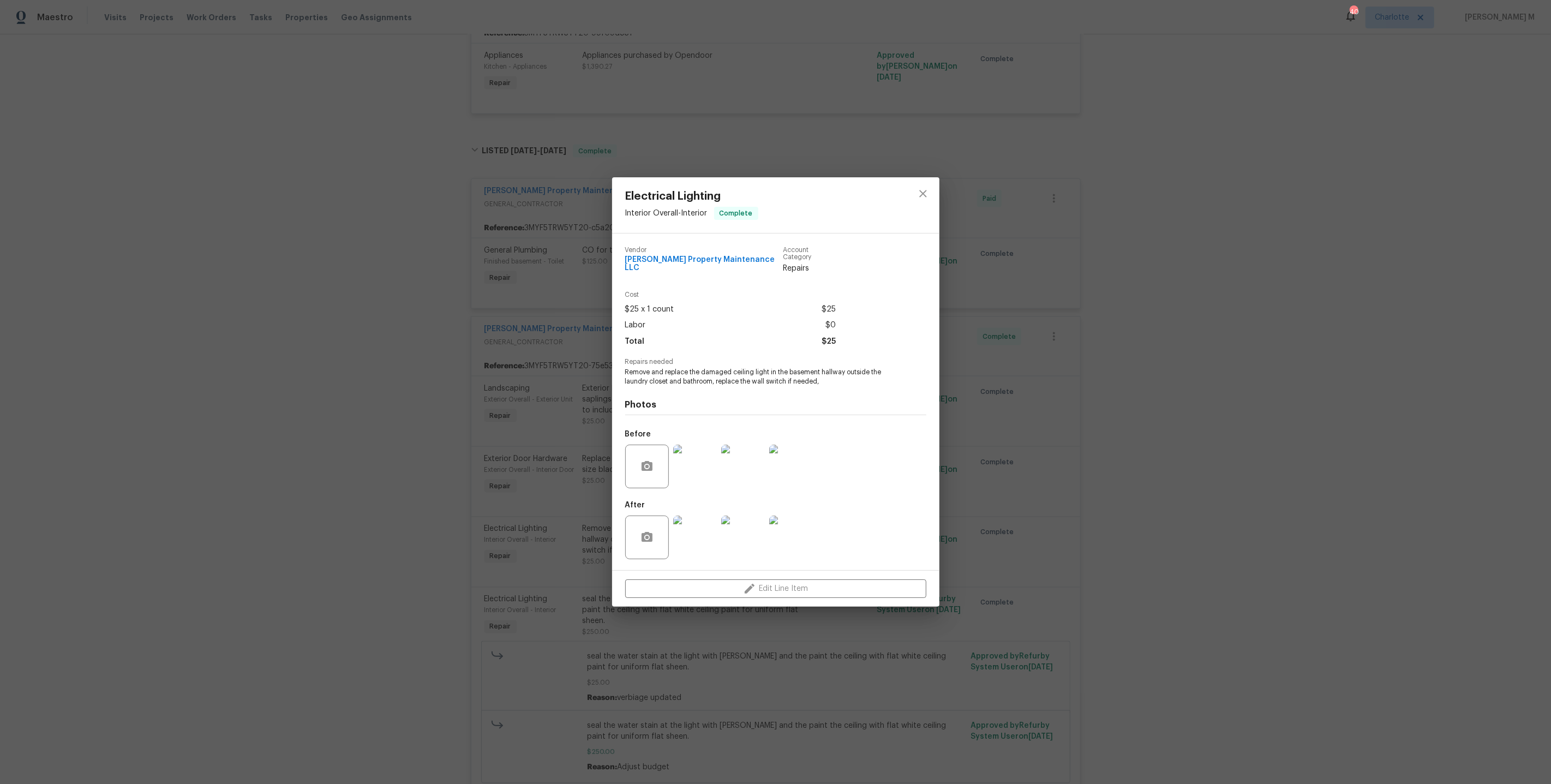
click at [509, 411] on div "Electrical Lighting Interior Overall - Interior Complete Vendor Glen Property M…" at bounding box center [776, 392] width 1551 height 784
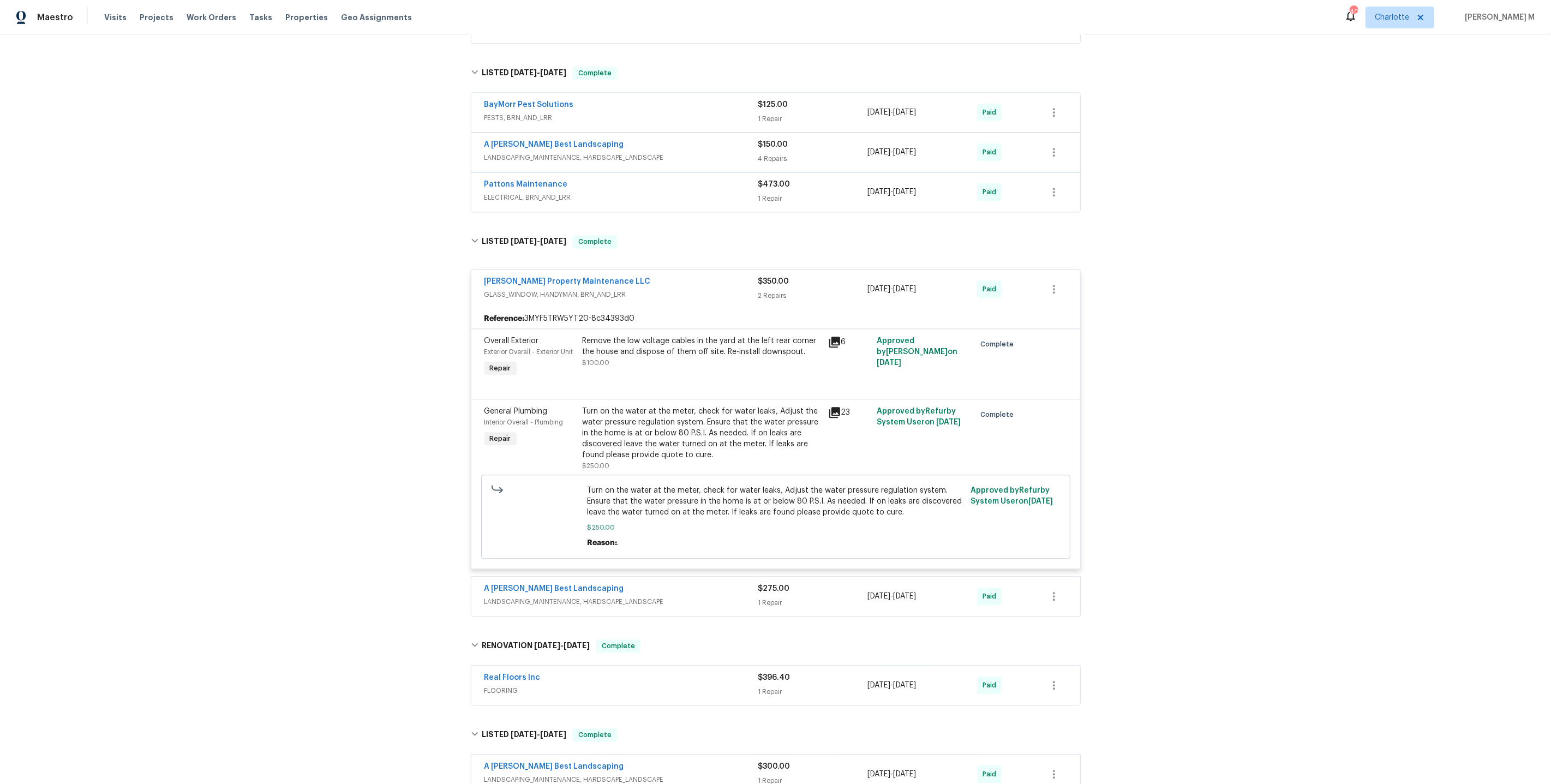
scroll to position [3311, 0]
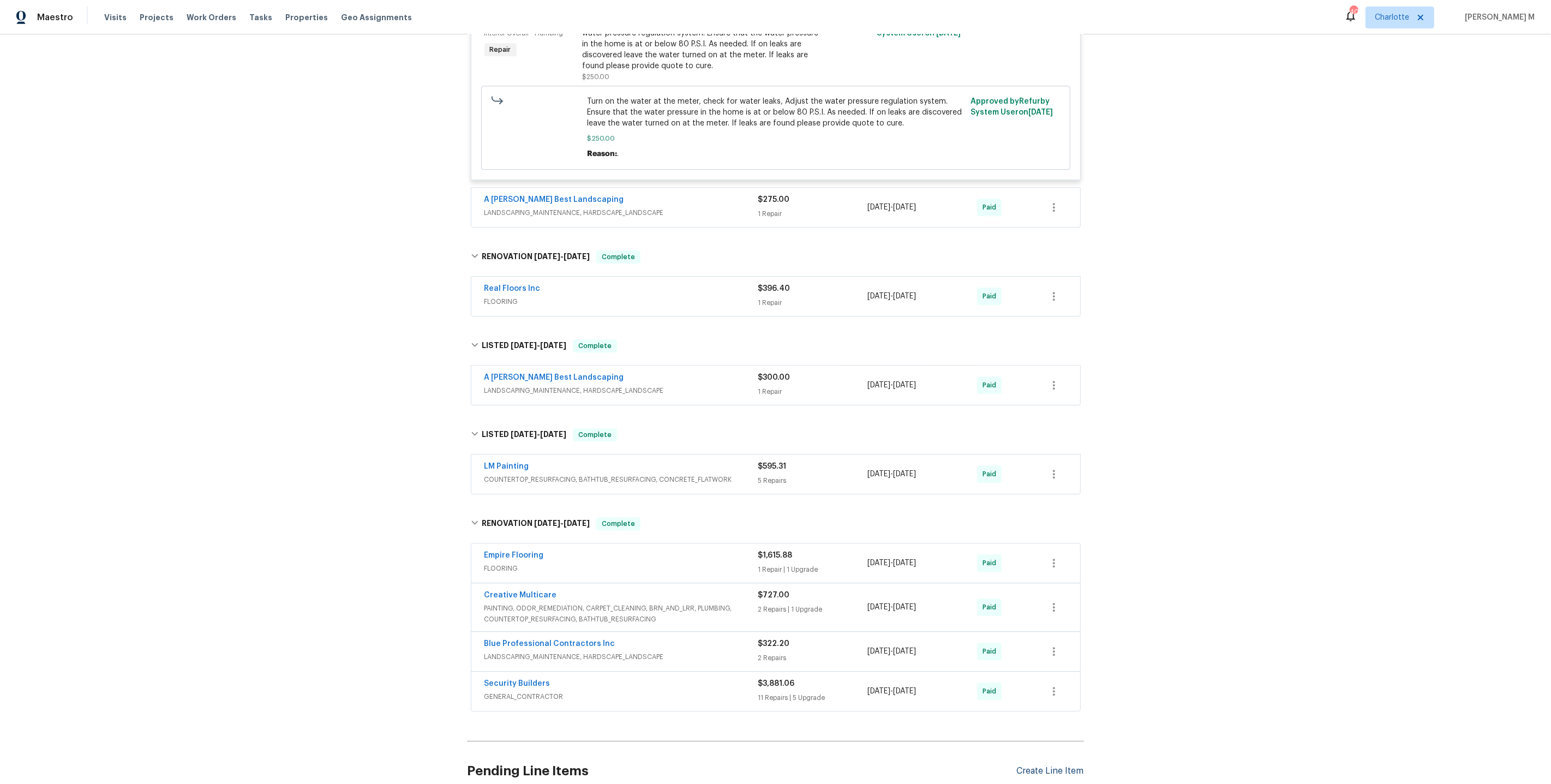
click at [1049, 766] on div "Create Line Item" at bounding box center [1050, 771] width 67 height 11
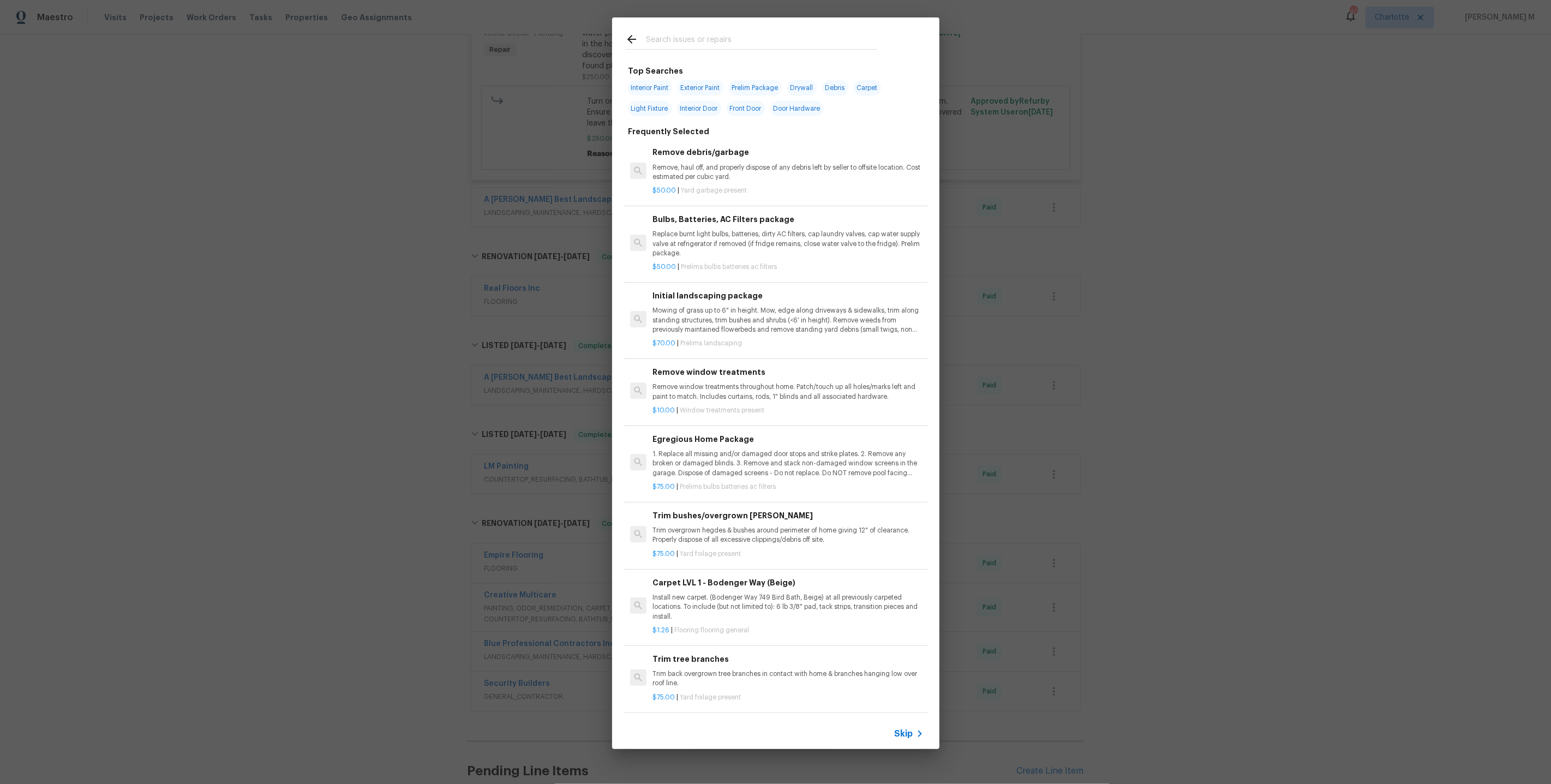
click at [909, 743] on div "Skip" at bounding box center [776, 733] width 328 height 31
click at [911, 739] on span "Skip" at bounding box center [904, 733] width 19 height 11
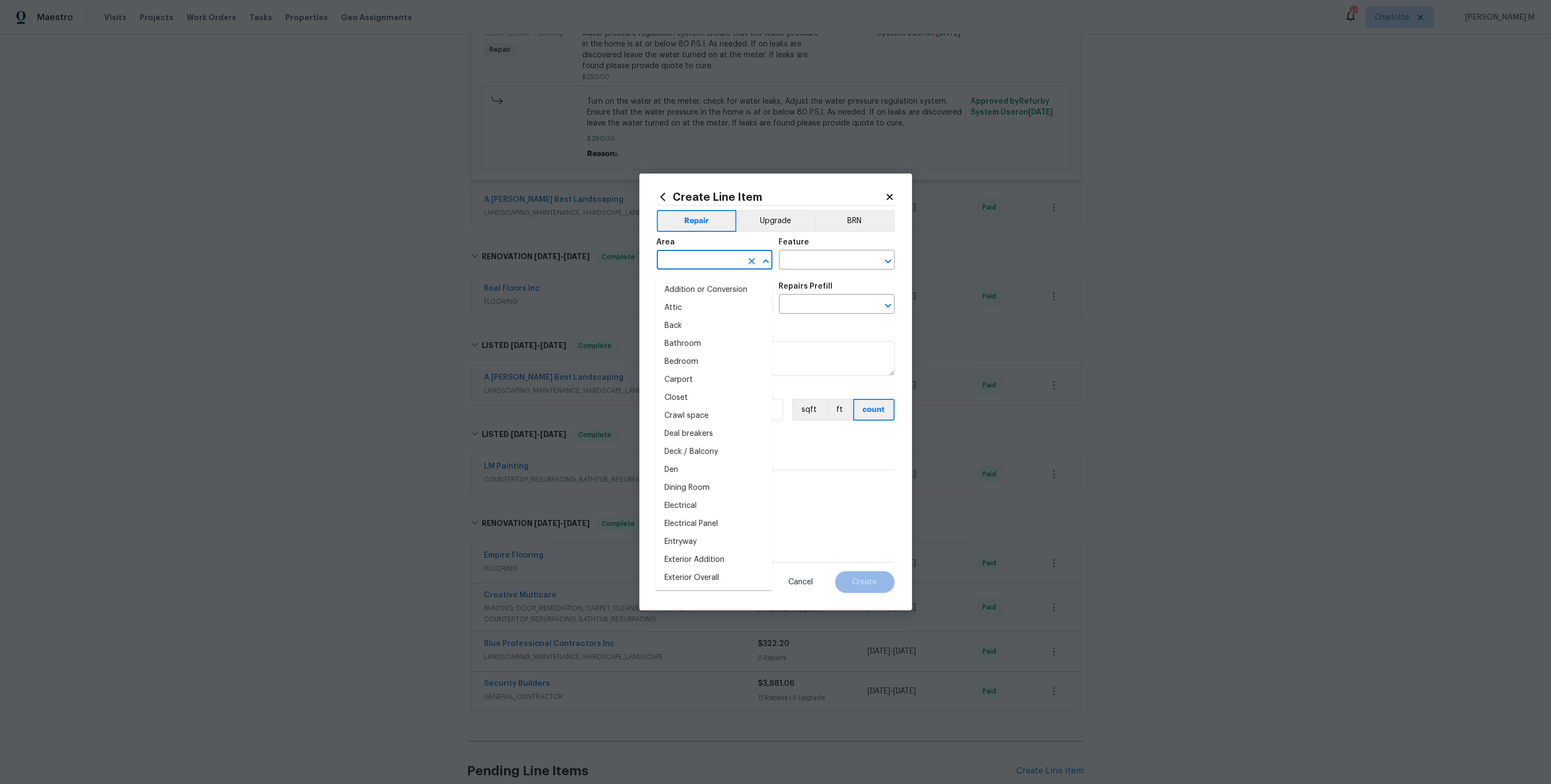
click at [705, 262] on input "text" at bounding box center [700, 261] width 85 height 17
click at [692, 291] on li "Electrical" at bounding box center [714, 290] width 117 height 18
type input "Electrical"
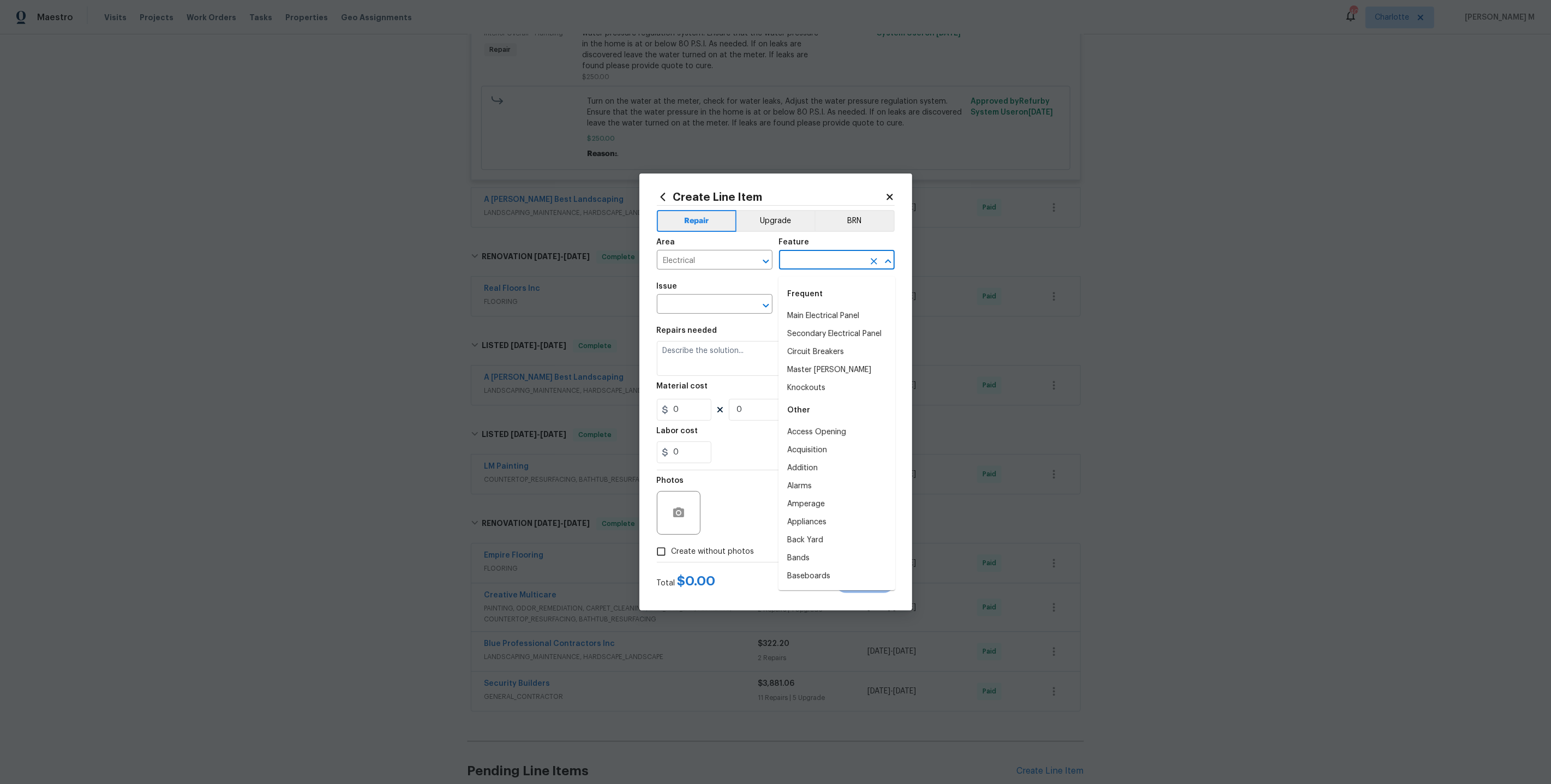
click at [793, 265] on input "text" at bounding box center [822, 261] width 85 height 17
click at [793, 338] on li "Lighting" at bounding box center [837, 334] width 117 height 18
type input "Lighting"
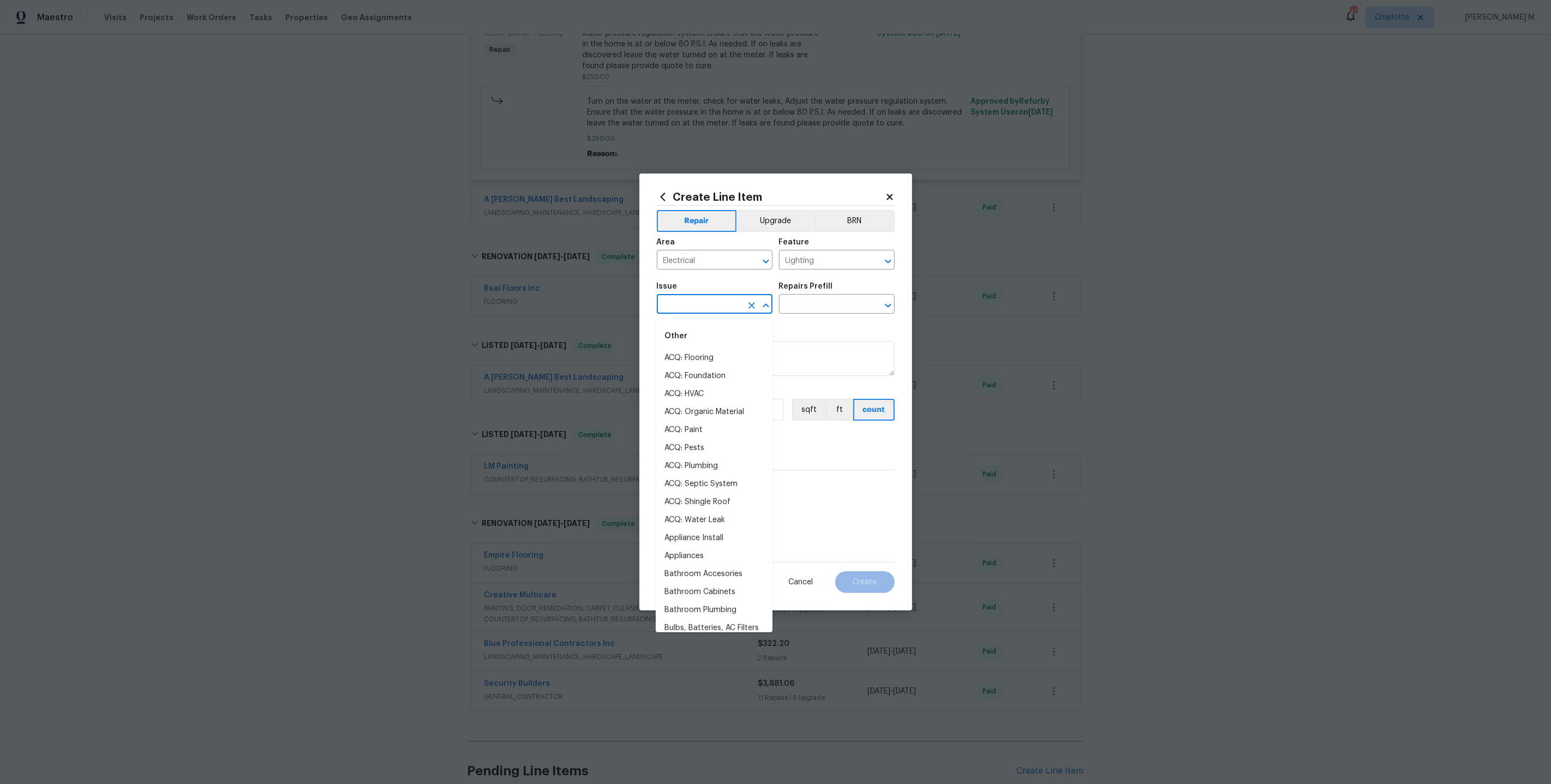
click at [706, 309] on input "text" at bounding box center [700, 305] width 85 height 17
type input "Int"
click at [711, 270] on input "Electrical" at bounding box center [700, 261] width 85 height 17
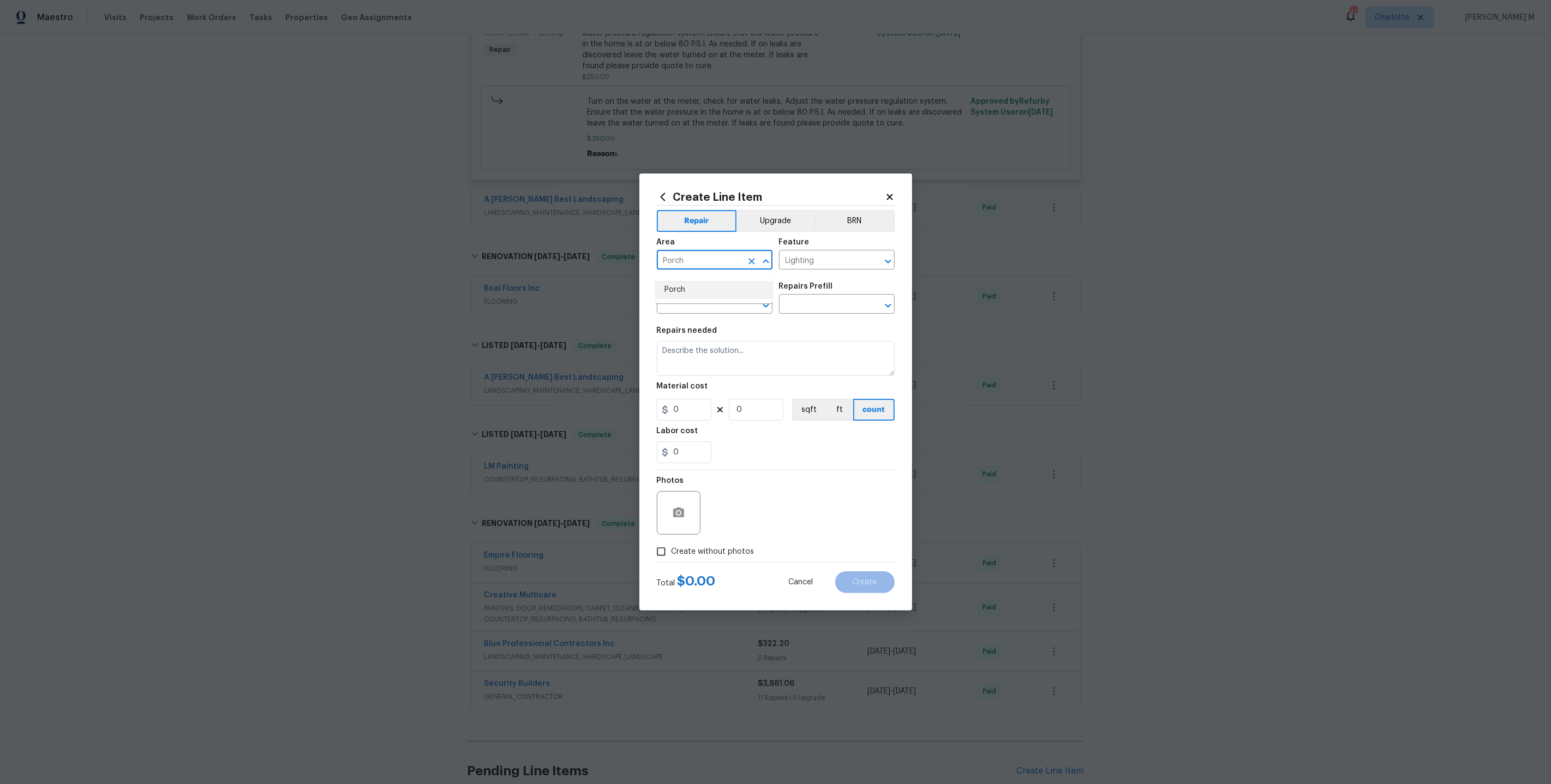
click at [707, 296] on li "Porch" at bounding box center [714, 290] width 117 height 18
type input "Porch"
click at [693, 312] on input "text" at bounding box center [700, 305] width 85 height 17
click at [703, 354] on li "Electrical Lighting" at bounding box center [714, 358] width 117 height 18
type input "Electrical Lighting"
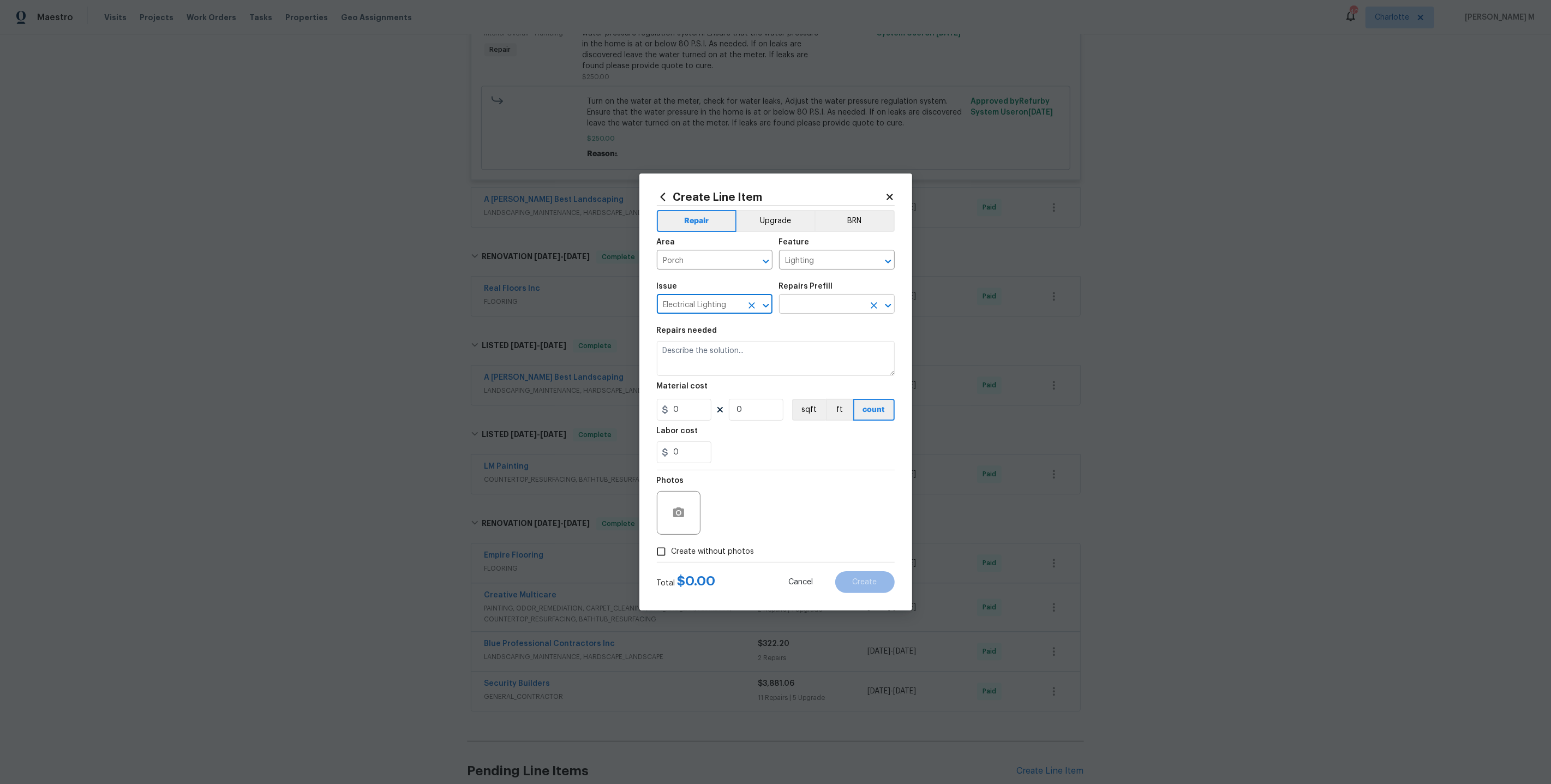
click at [806, 314] on input "text" at bounding box center [822, 305] width 85 height 17
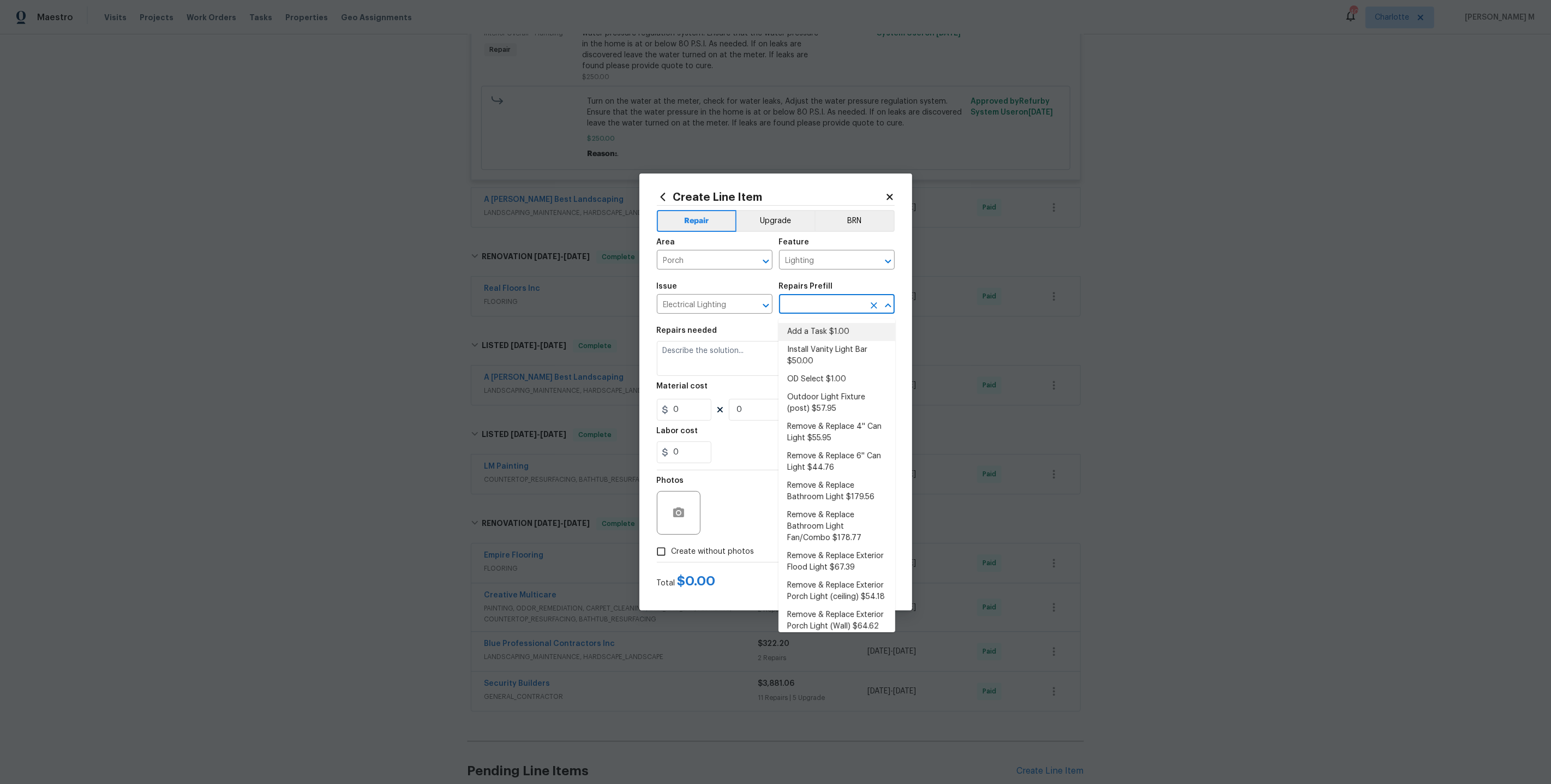
click at [811, 331] on li "Add a Task $1.00" at bounding box center [837, 332] width 117 height 18
type input "Add a Task $1.00"
type textarea "HPM to detail"
type input "1"
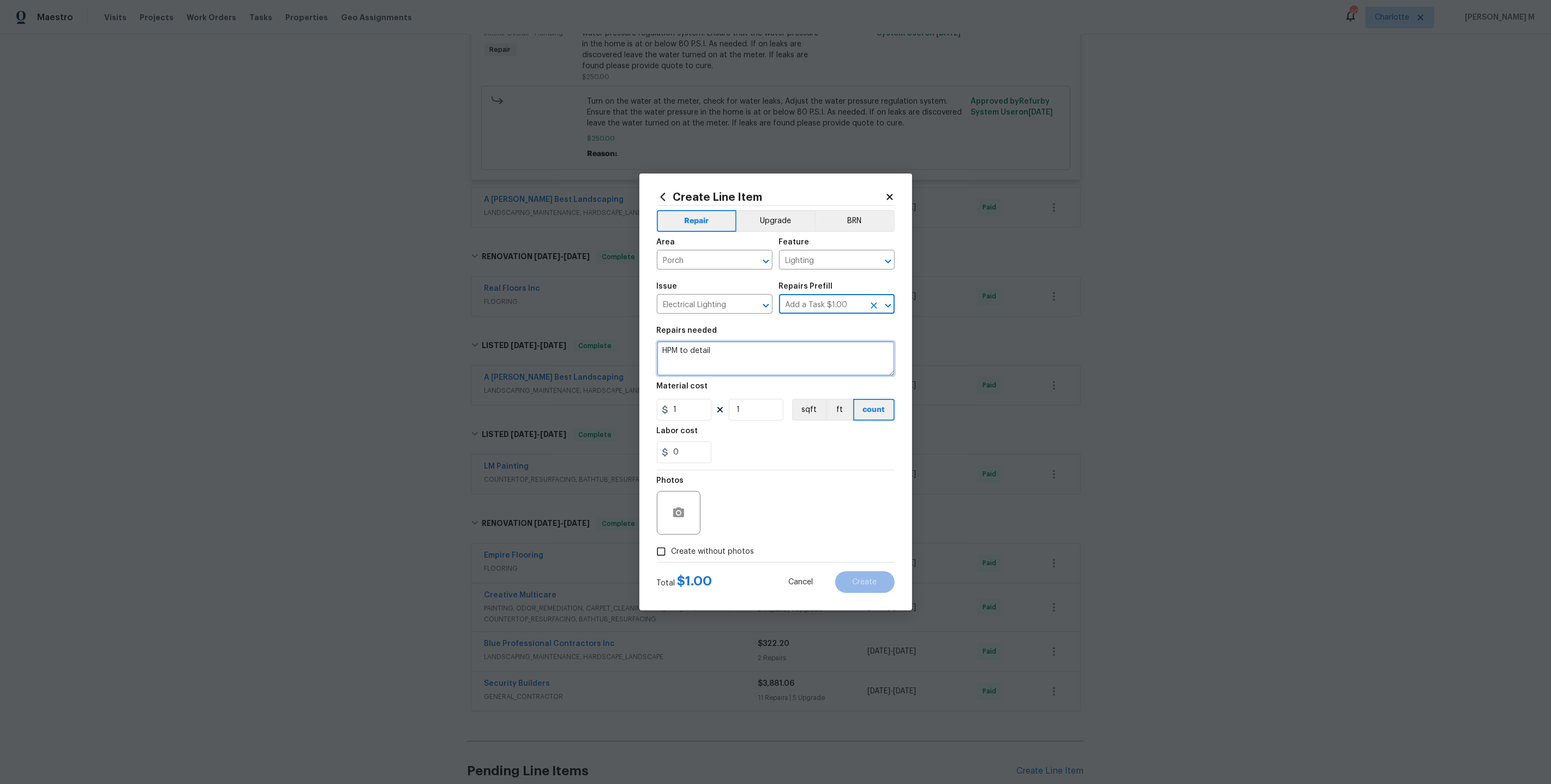
click at [723, 362] on textarea "HPM to detail" at bounding box center [776, 359] width 238 height 35
click at [697, 262] on input "Porch" at bounding box center [700, 261] width 85 height 17
type input "Ligh"
click at [722, 286] on li "Electrical" at bounding box center [714, 290] width 117 height 18
type input "Electrical"
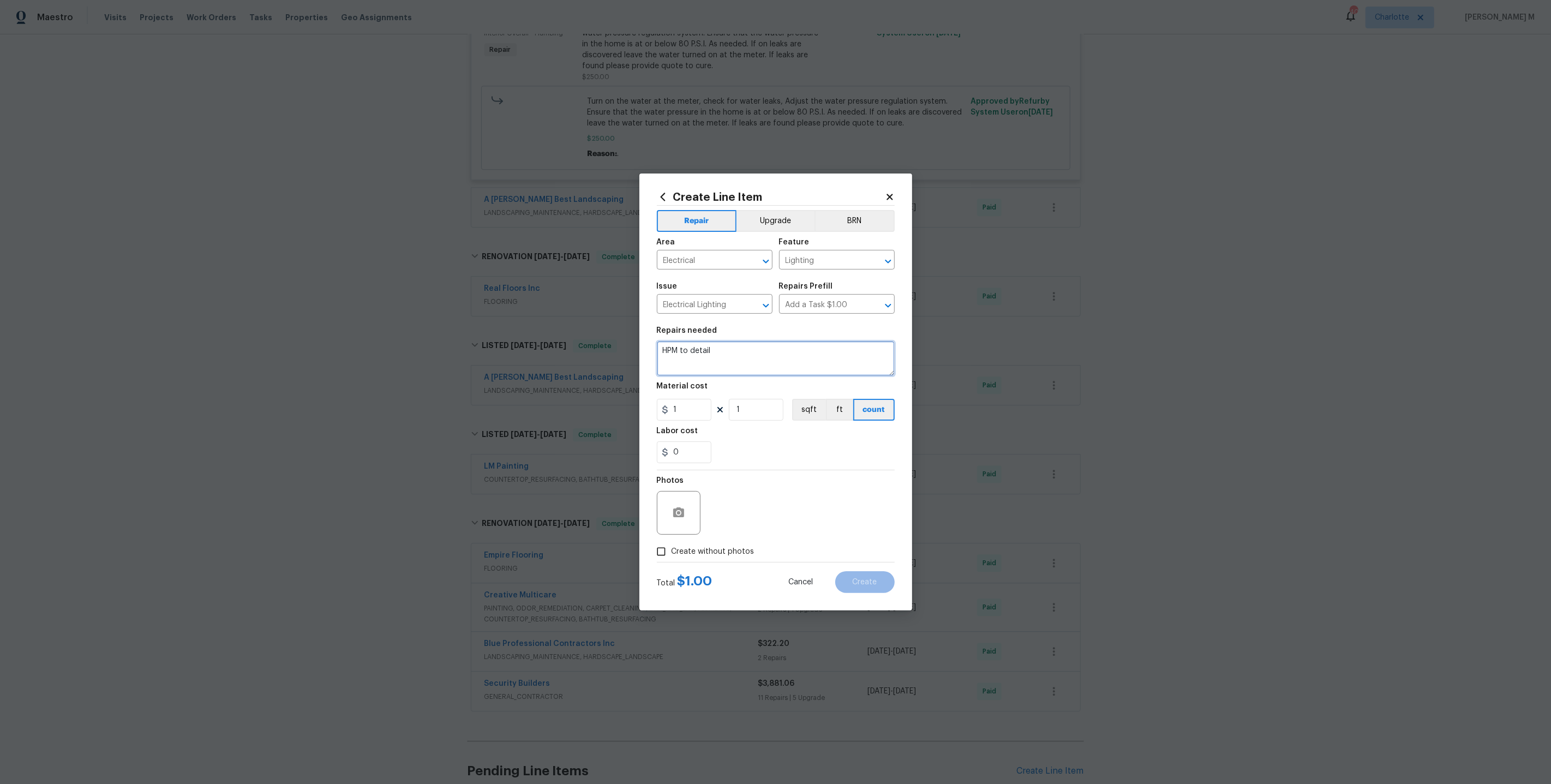
click at [700, 352] on textarea "HPM to detail" at bounding box center [776, 359] width 238 height 35
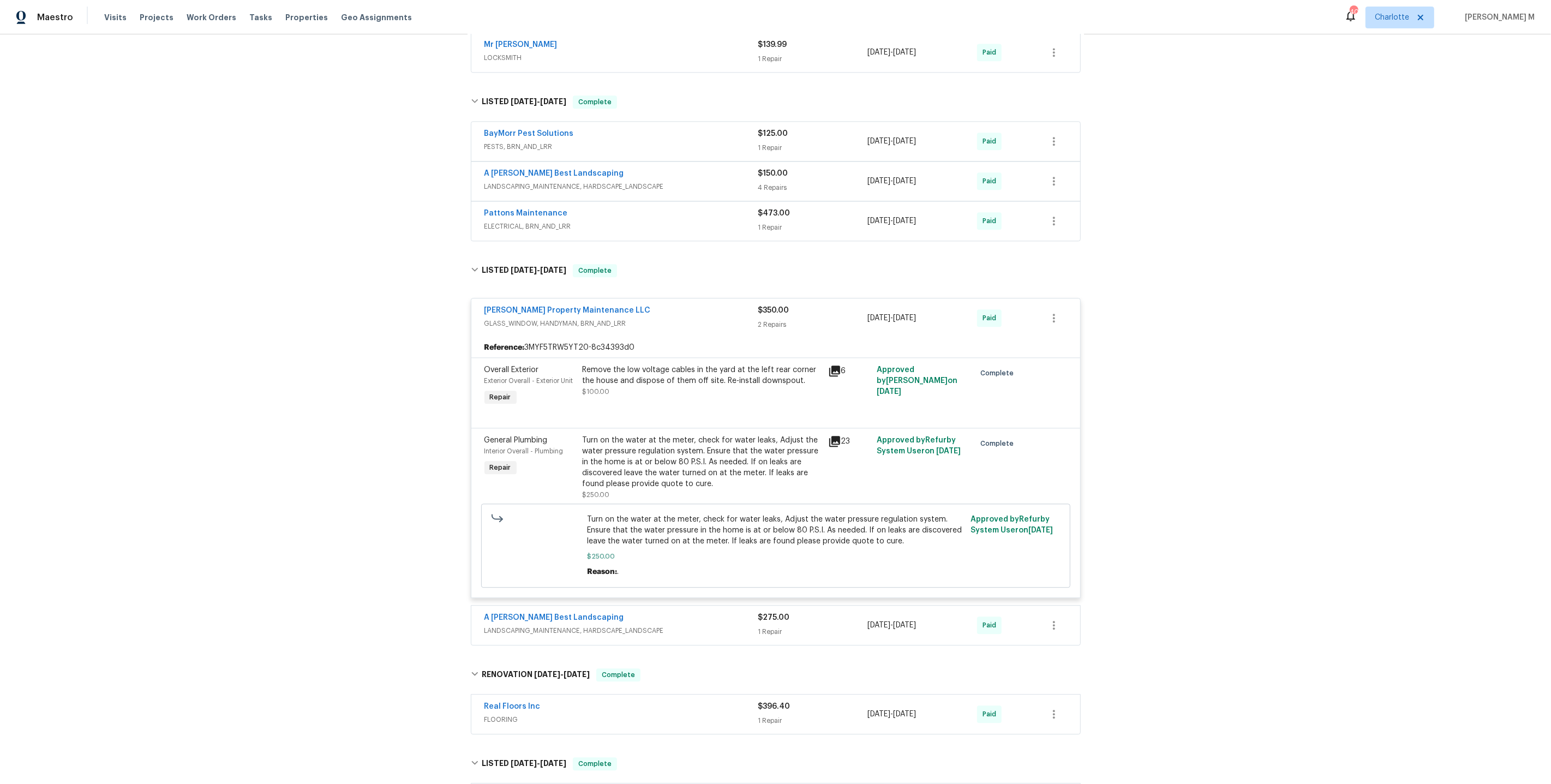
scroll to position [2879, 0]
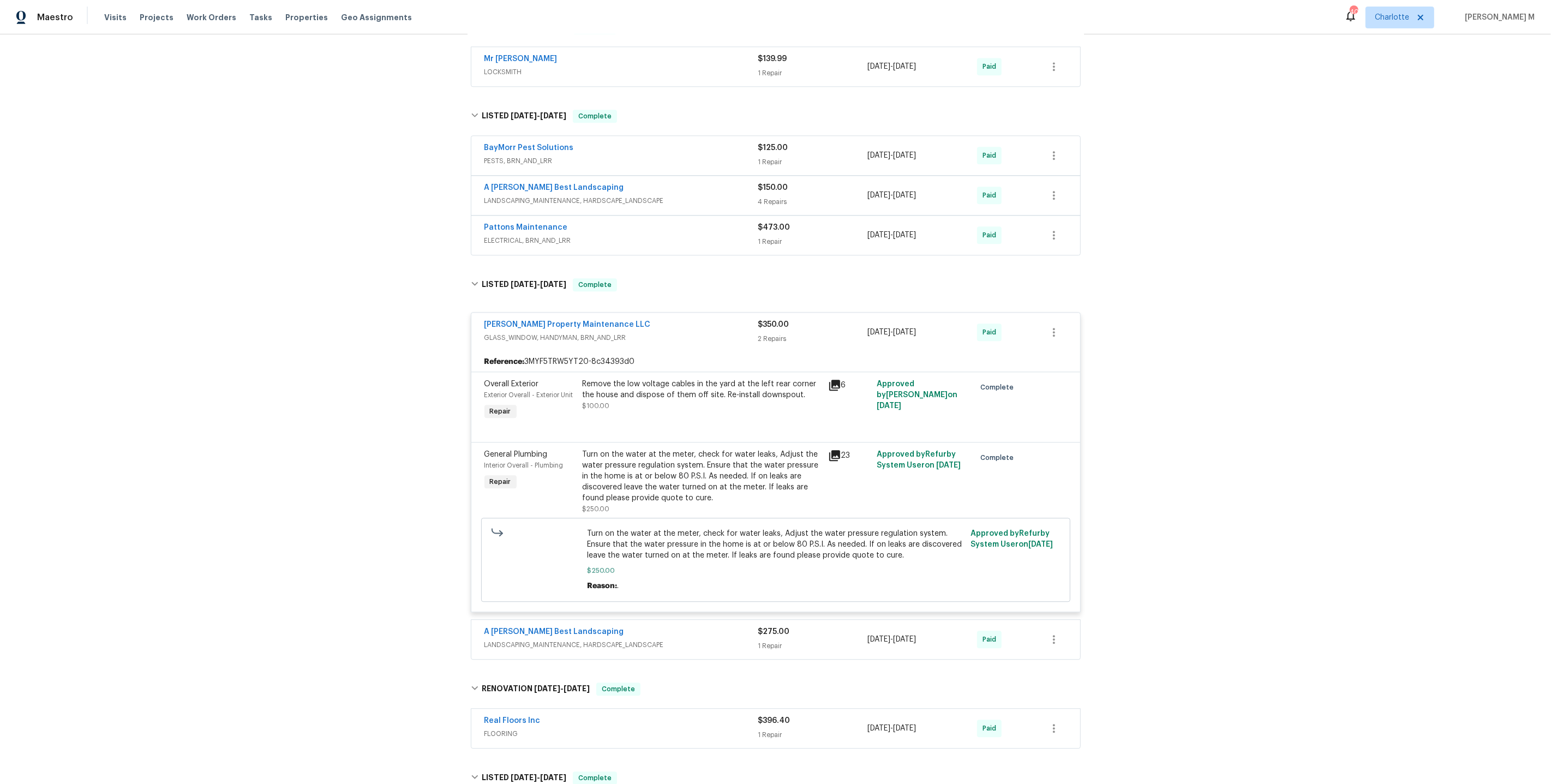
drag, startPoint x: 615, startPoint y: 245, endPoint x: 375, endPoint y: 245, distance: 240.0
click at [374, 245] on div "Back to all projects 3519 Cast Palm Dr, Buford, GA 30519 3 Beds | 2 1/2 Baths |…" at bounding box center [776, 409] width 1551 height 750
drag, startPoint x: 649, startPoint y: 248, endPoint x: 422, endPoint y: 248, distance: 227.0
click at [422, 248] on div "Back to all projects 3519 Cast Palm Dr, Buford, GA 30519 3 Beds | 2 1/2 Baths |…" at bounding box center [776, 409] width 1551 height 750
copy link "Glen Property Maintenance LLC"
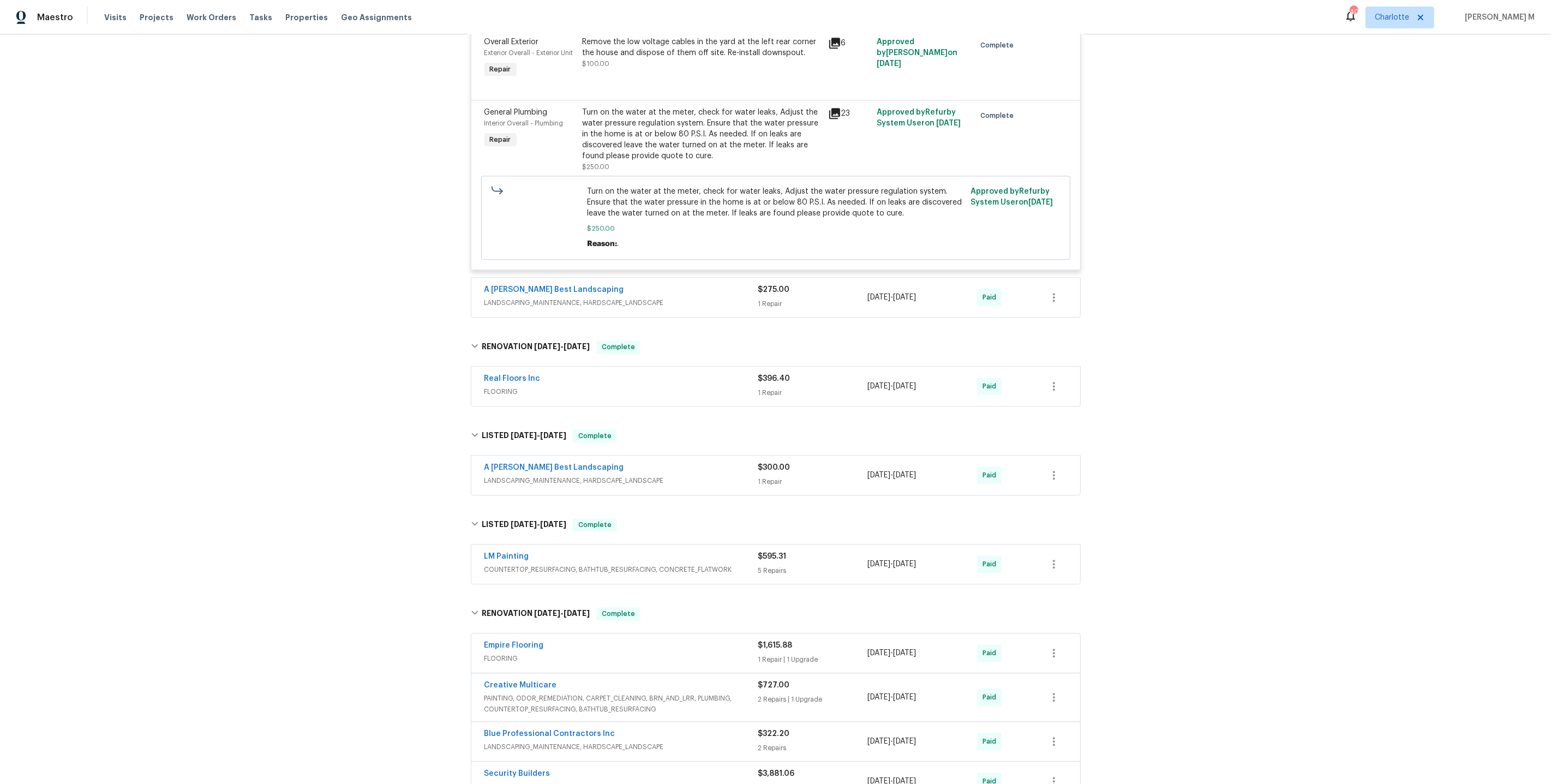
scroll to position [3311, 0]
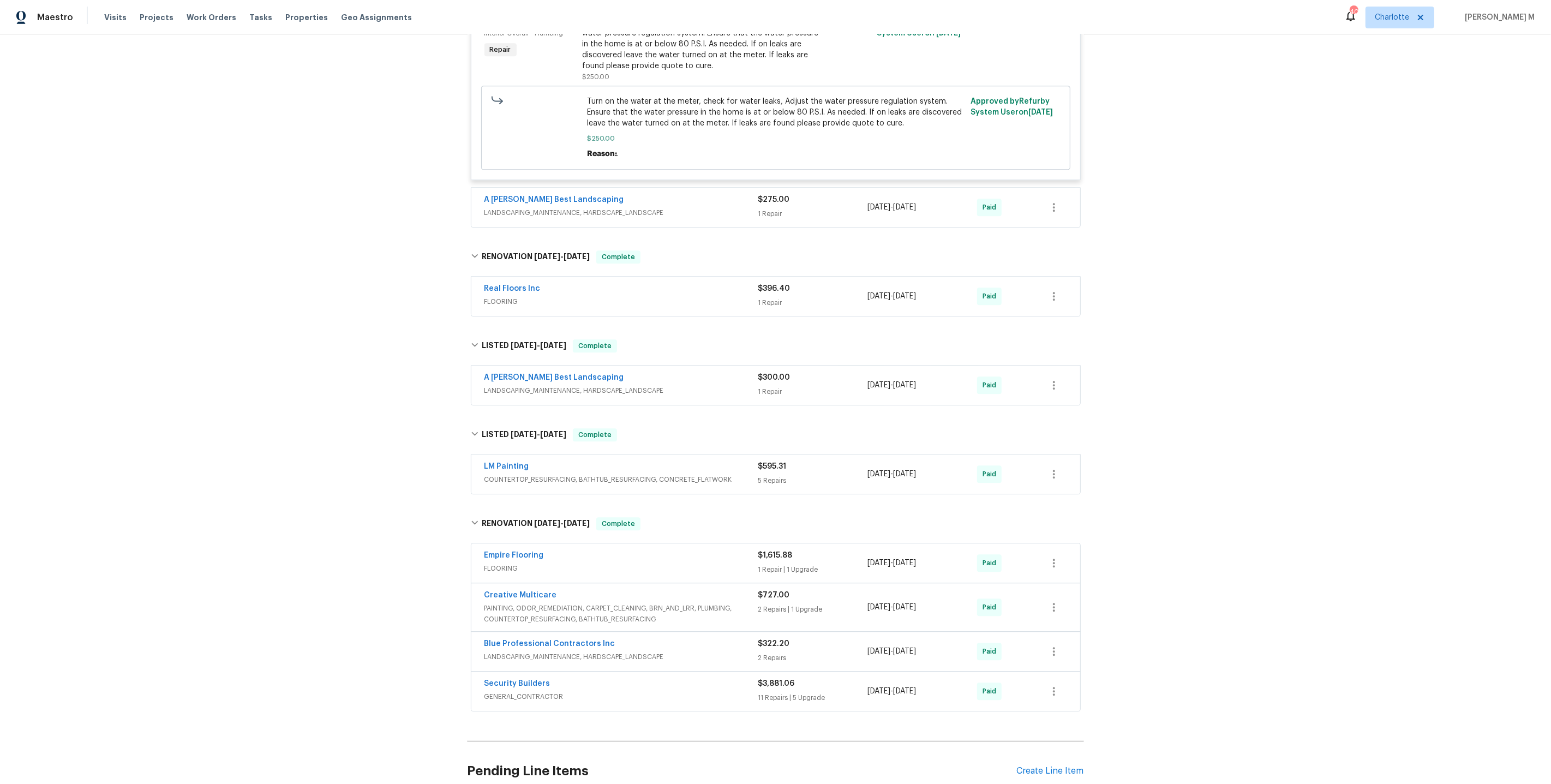
click at [1058, 746] on div "Pending Line Items Create Line Item" at bounding box center [776, 771] width 617 height 51
click at [1040, 766] on div "Create Line Item" at bounding box center [1050, 771] width 67 height 11
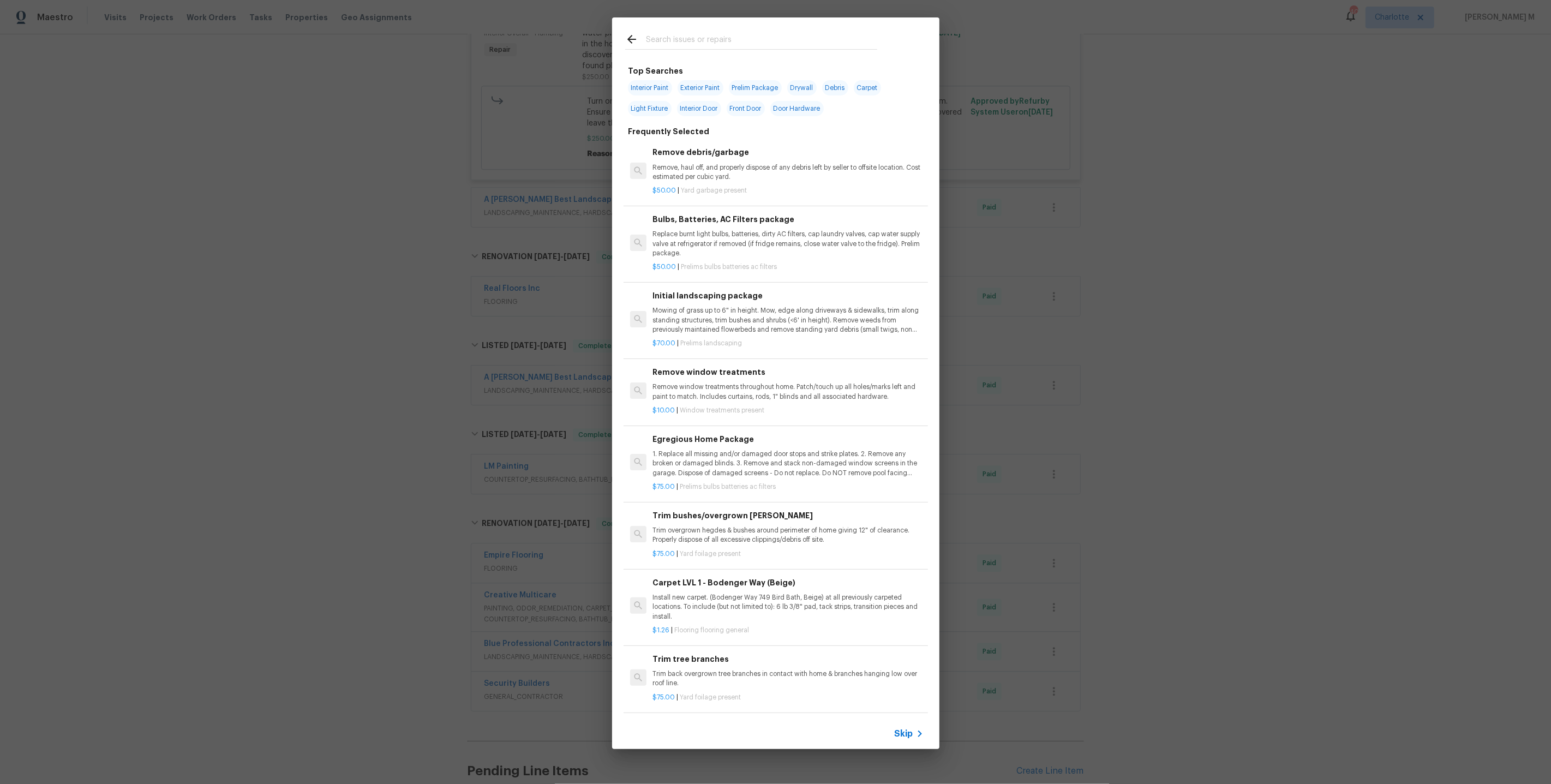
click at [896, 724] on div "Skip" at bounding box center [776, 733] width 328 height 31
click at [896, 739] on span "Skip" at bounding box center [904, 733] width 19 height 11
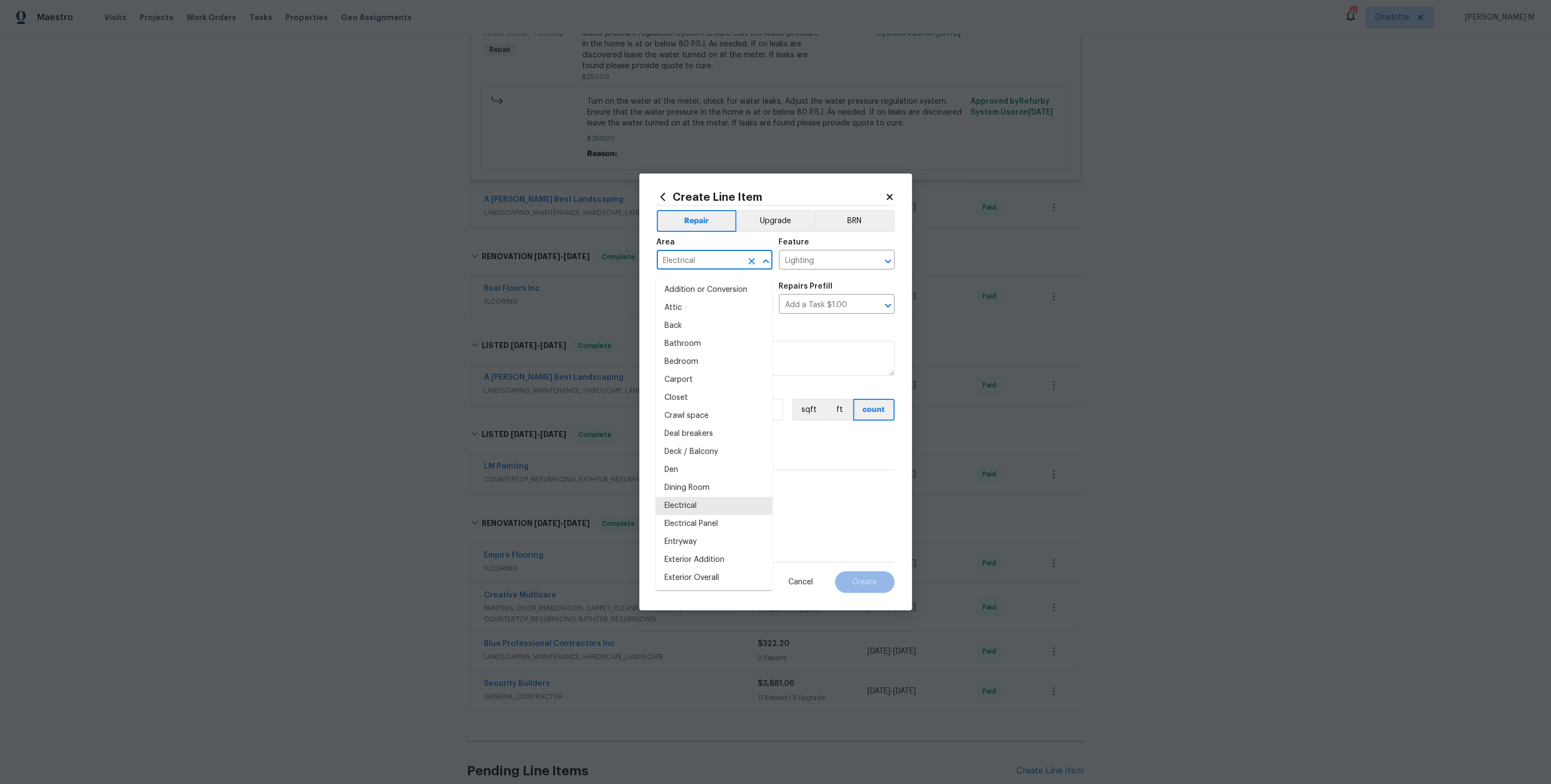
click at [720, 266] on input "Electrical" at bounding box center [700, 261] width 85 height 17
click at [875, 269] on button "Clear" at bounding box center [874, 261] width 15 height 15
click at [879, 311] on icon "Clear" at bounding box center [873, 305] width 11 height 11
click at [752, 308] on icon "Clear" at bounding box center [752, 305] width 6 height 6
click at [710, 262] on input "text" at bounding box center [700, 261] width 85 height 17
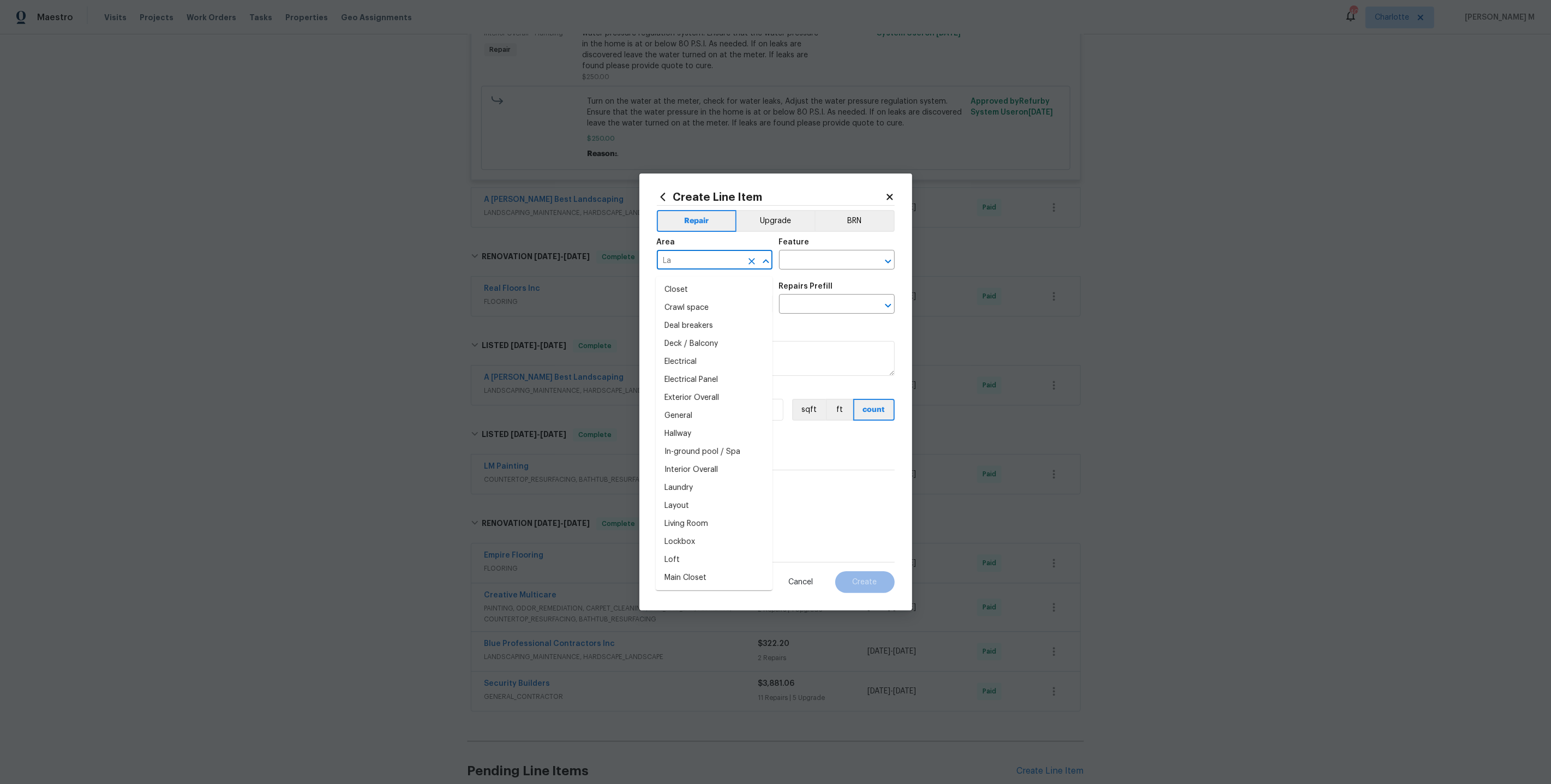
type input "Lan"
click at [716, 302] on li "Exterior Overall" at bounding box center [714, 308] width 117 height 18
type input "Exterior Overall"
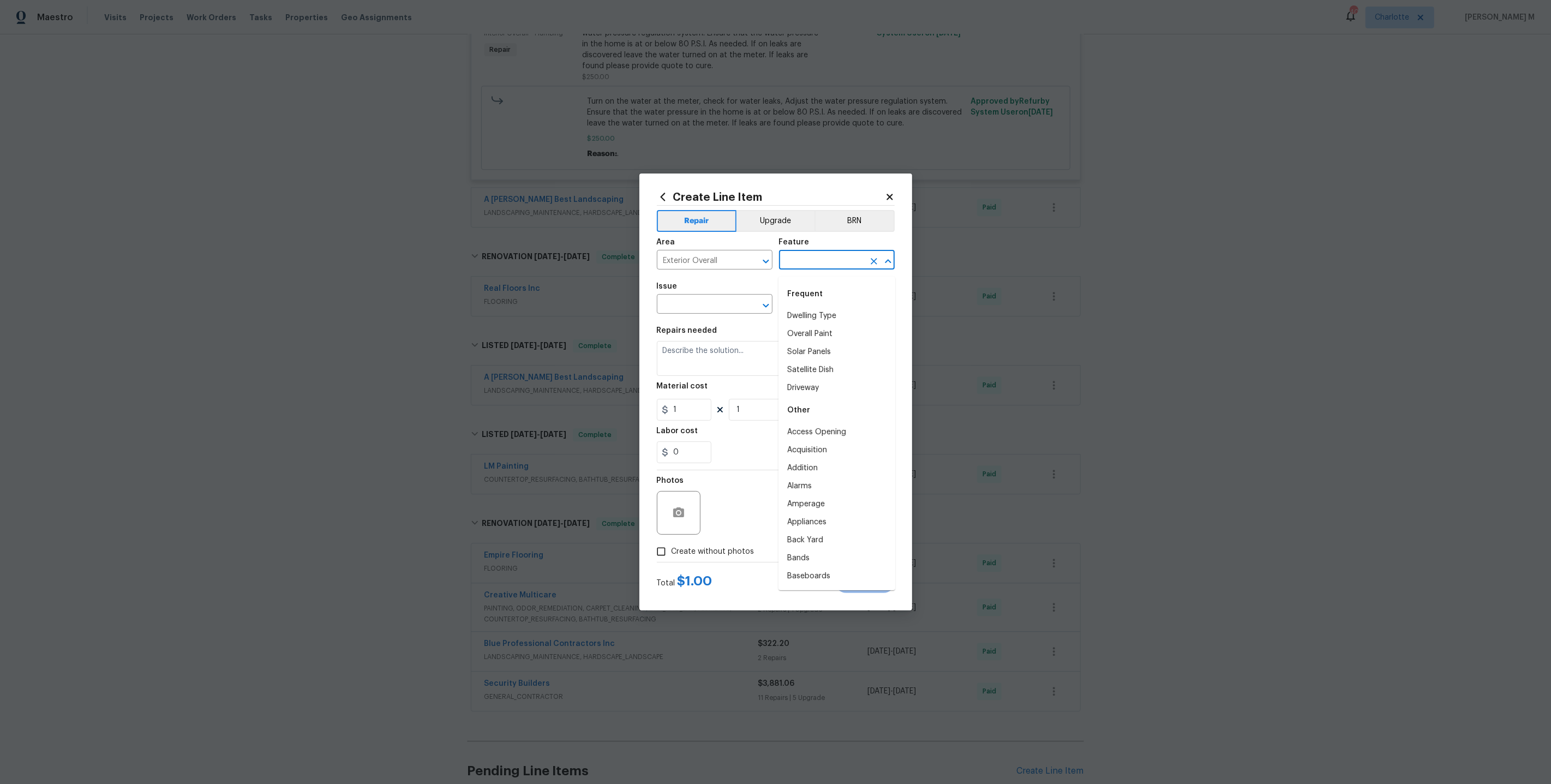
click at [791, 267] on input "text" at bounding box center [822, 261] width 85 height 17
click at [796, 314] on li "Landscaping" at bounding box center [837, 316] width 117 height 18
type input "Landscaping"
click at [691, 312] on input "text" at bounding box center [700, 305] width 85 height 17
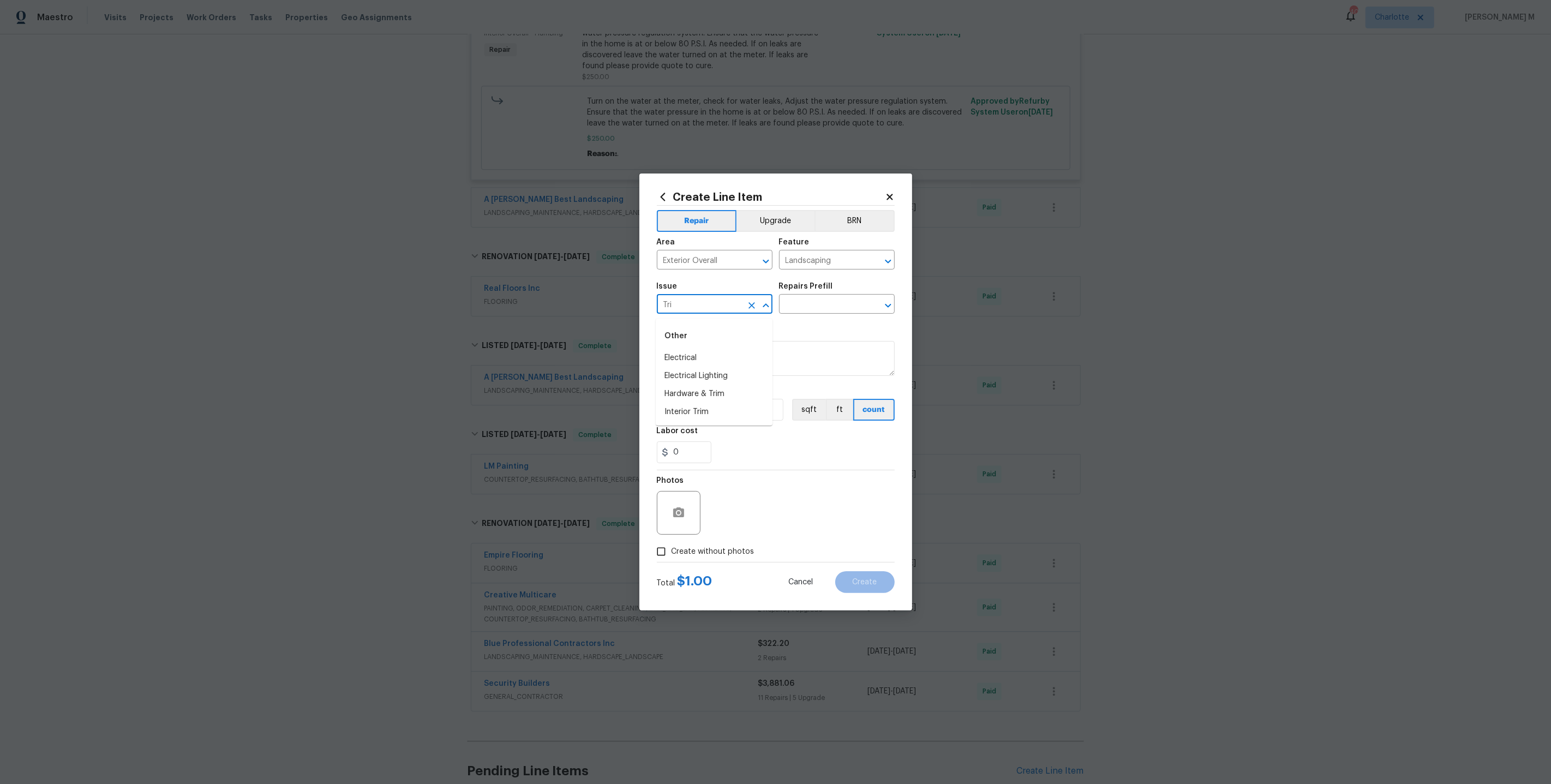
type input "Trim"
click at [687, 371] on li "Landscaping" at bounding box center [714, 376] width 117 height 18
type input "Landscaping"
click at [789, 319] on div "Issue Landscaping ​ Repairs Prefill ​" at bounding box center [776, 298] width 238 height 44
click at [800, 314] on input "text" at bounding box center [822, 305] width 85 height 17
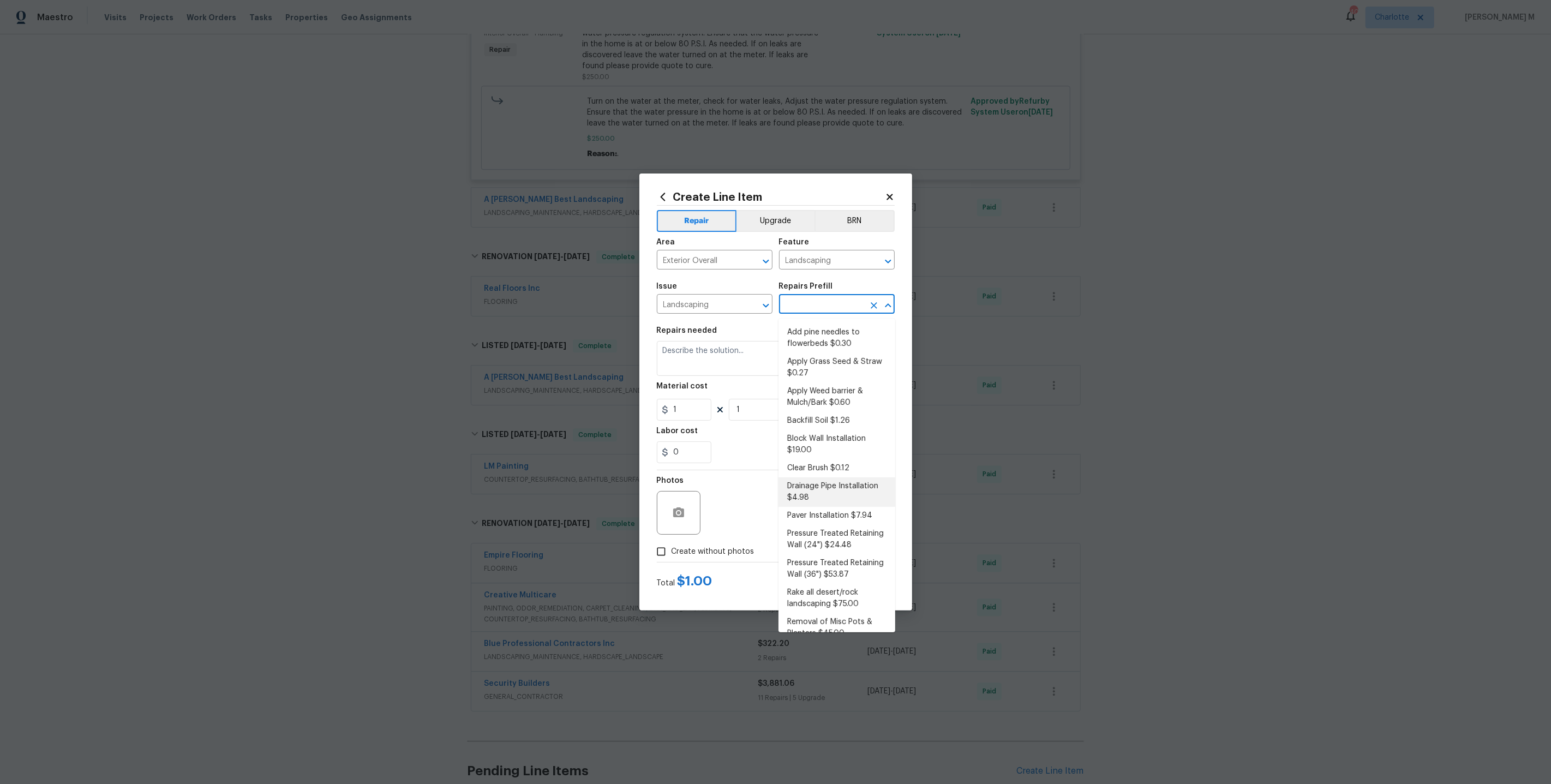
scroll to position [0, 0]
click at [860, 338] on li "Add a Task $1.00" at bounding box center [837, 332] width 117 height 18
type input "Add a Task $1.00"
type textarea "HPM to detail"
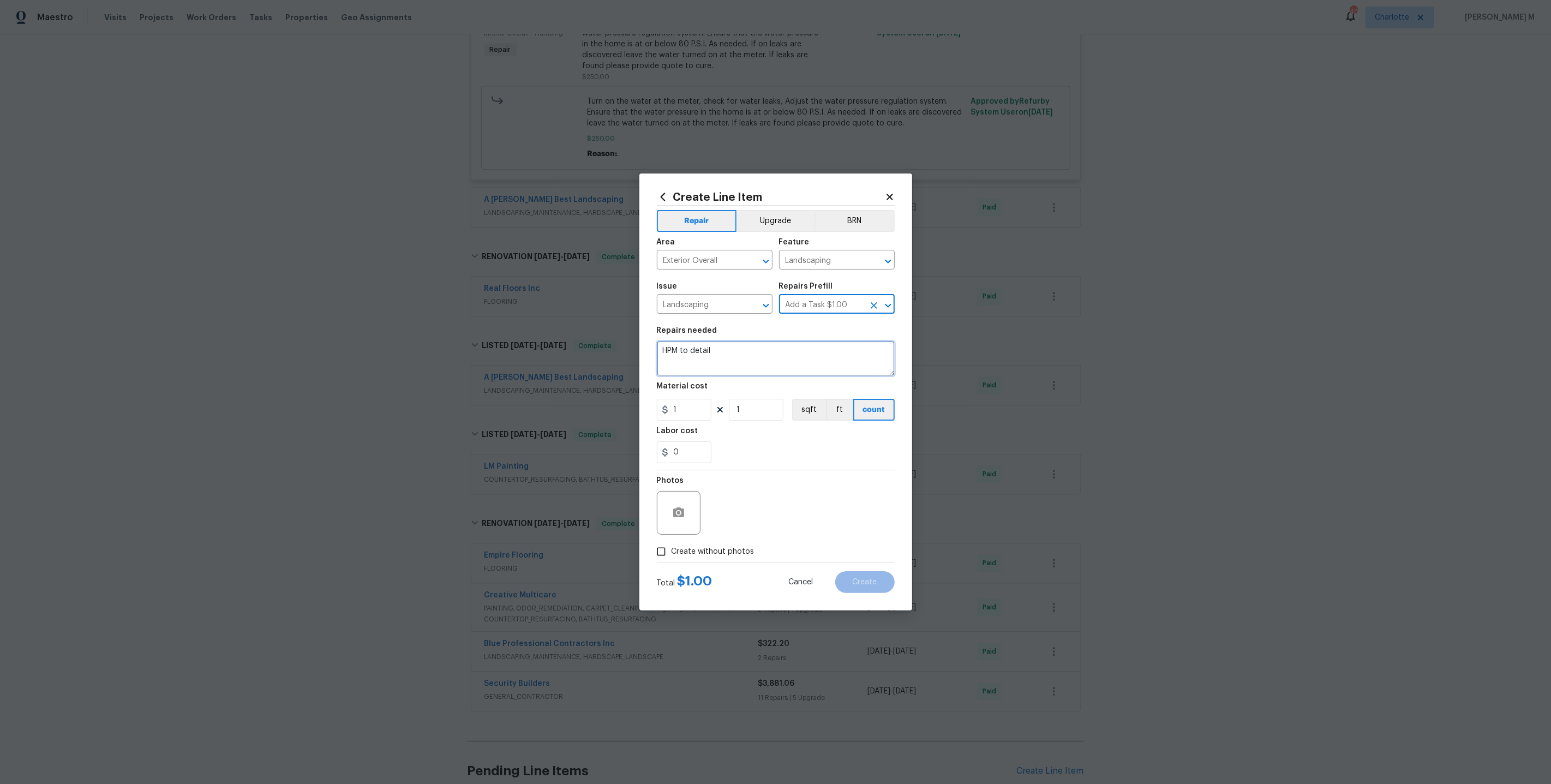
click at [733, 359] on textarea "HPM to detail" at bounding box center [776, 359] width 238 height 35
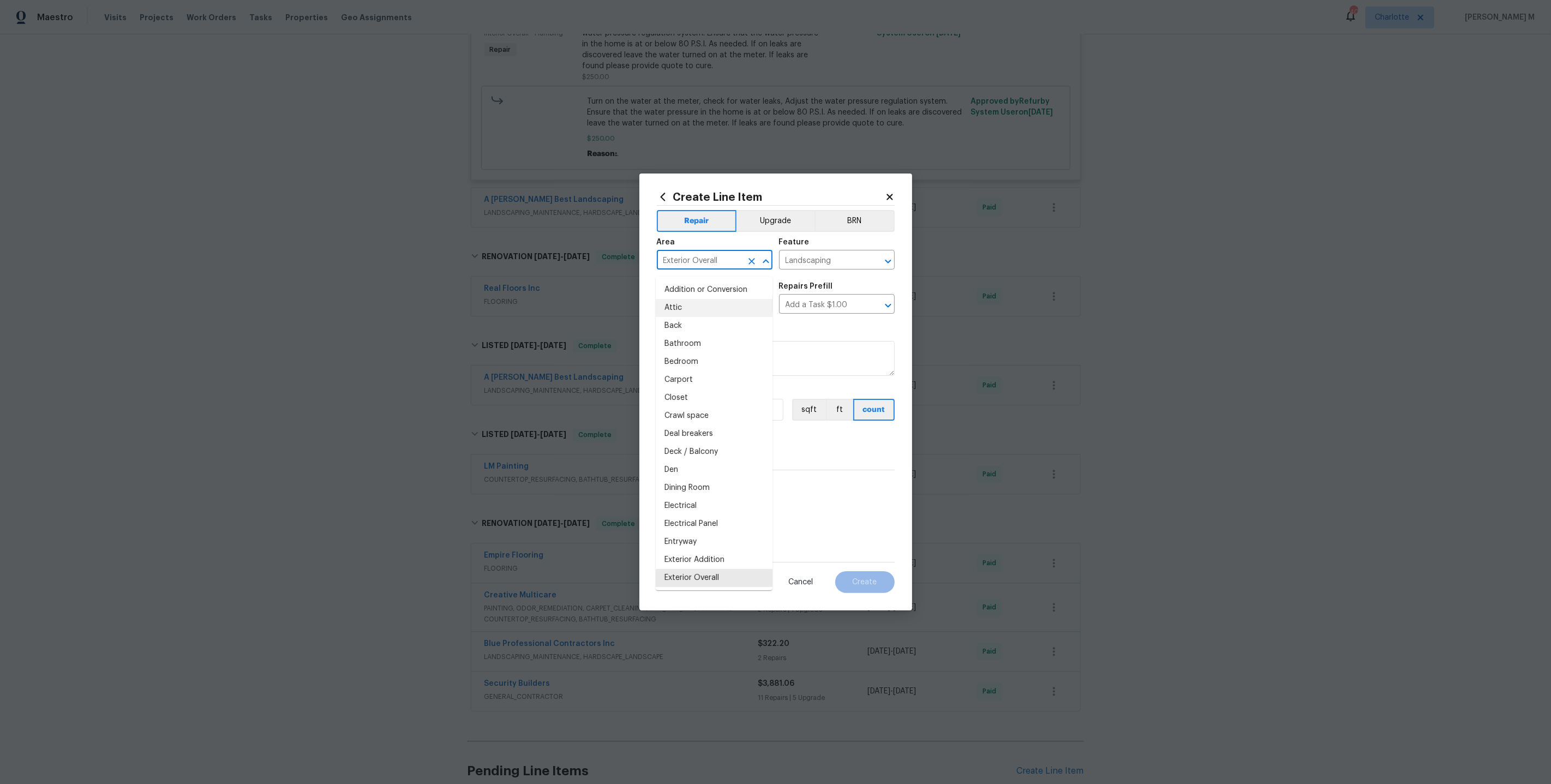
drag, startPoint x: 722, startPoint y: 262, endPoint x: 609, endPoint y: 262, distance: 113.0
click at [609, 262] on div "Create Line Item Repair Upgrade BRN Area Exterior Overall ​ Feature Landscaping…" at bounding box center [776, 392] width 1551 height 784
click at [806, 265] on input "Landscaping" at bounding box center [822, 261] width 85 height 17
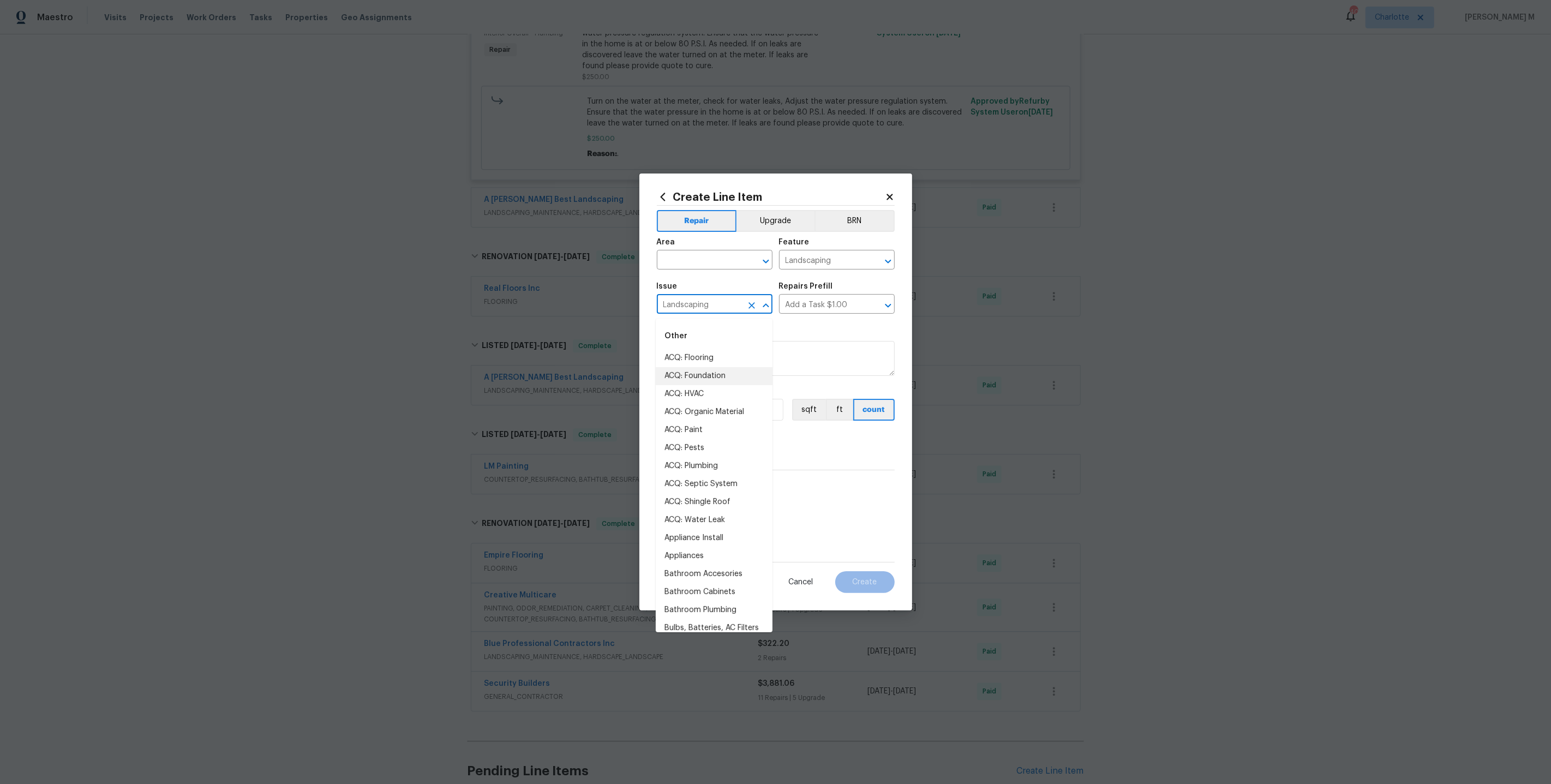
drag, startPoint x: 711, startPoint y: 309, endPoint x: 518, endPoint y: 309, distance: 193.0
click at [518, 309] on div "Create Line Item Repair Upgrade BRN Area ​ Feature Landscaping ​ Issue Landscap…" at bounding box center [776, 392] width 1551 height 784
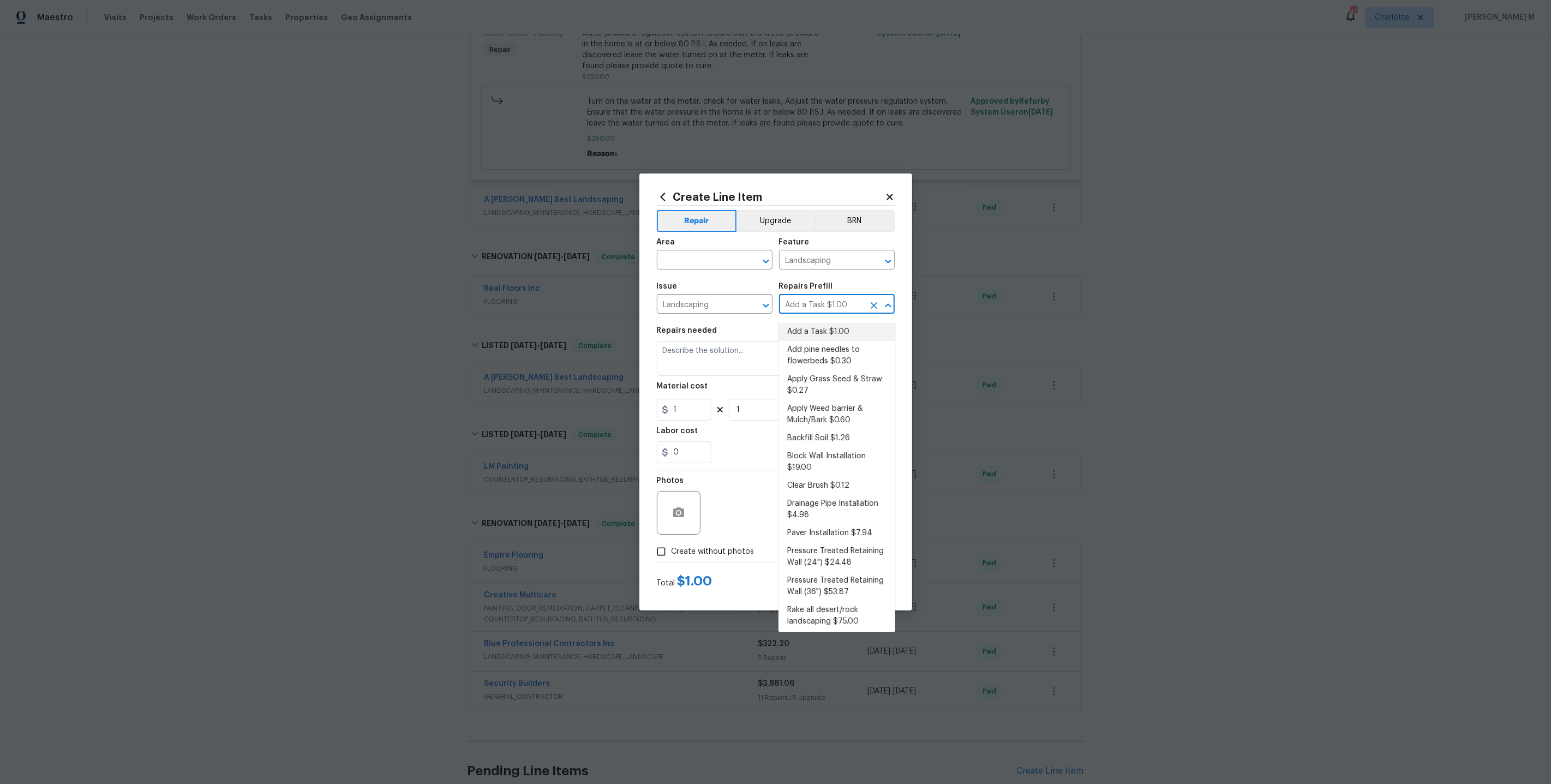
click at [811, 300] on input "Add a Task $1.00" at bounding box center [822, 305] width 85 height 17
click at [693, 262] on input "text" at bounding box center [700, 261] width 85 height 17
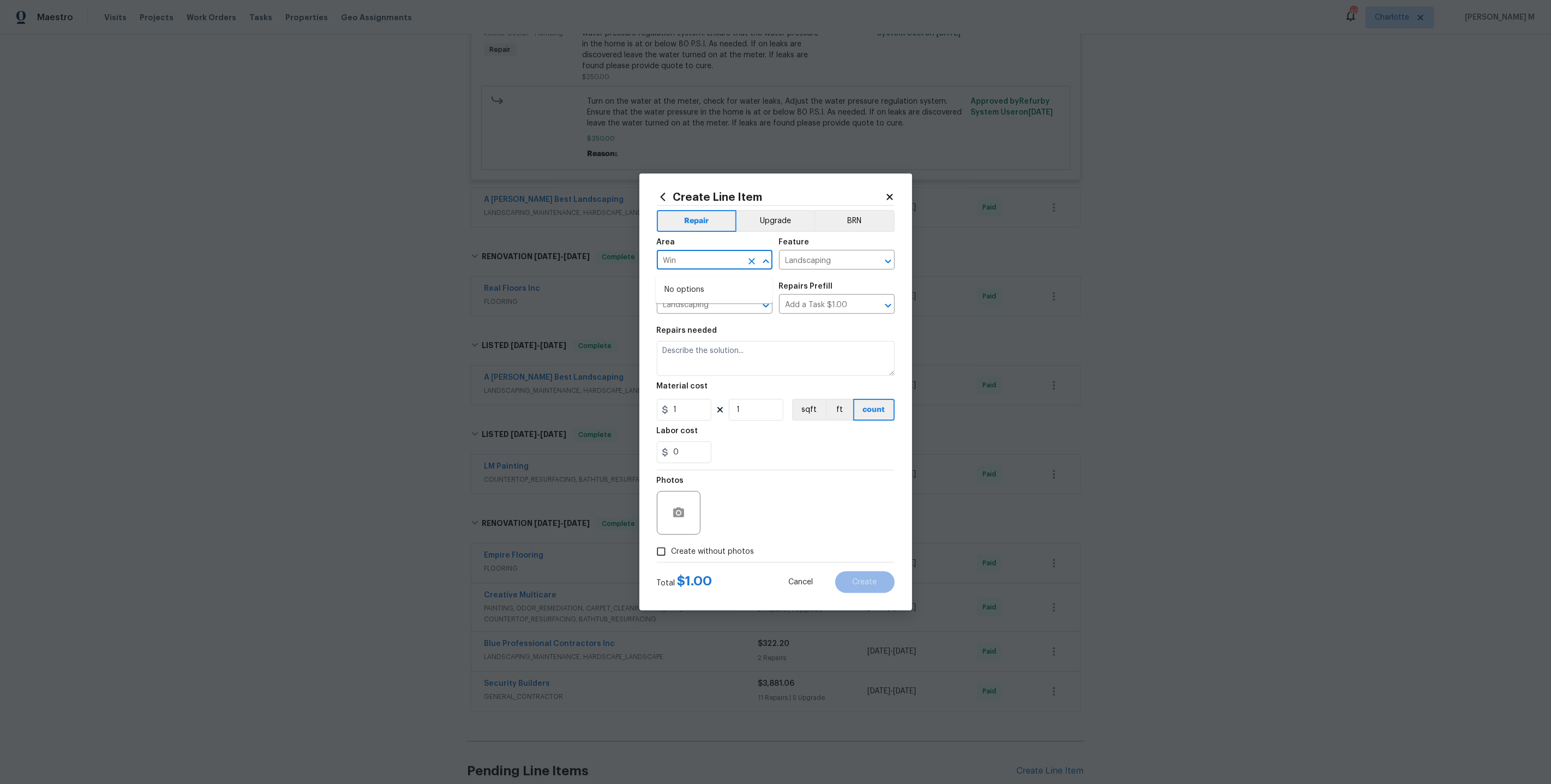
type input "Wind"
click at [713, 307] on li "Interior Overall" at bounding box center [714, 308] width 117 height 18
type input "Interior Overall"
click at [829, 267] on input "Landscaping" at bounding box center [822, 261] width 85 height 17
click at [824, 334] on li "Windows" at bounding box center [837, 334] width 117 height 18
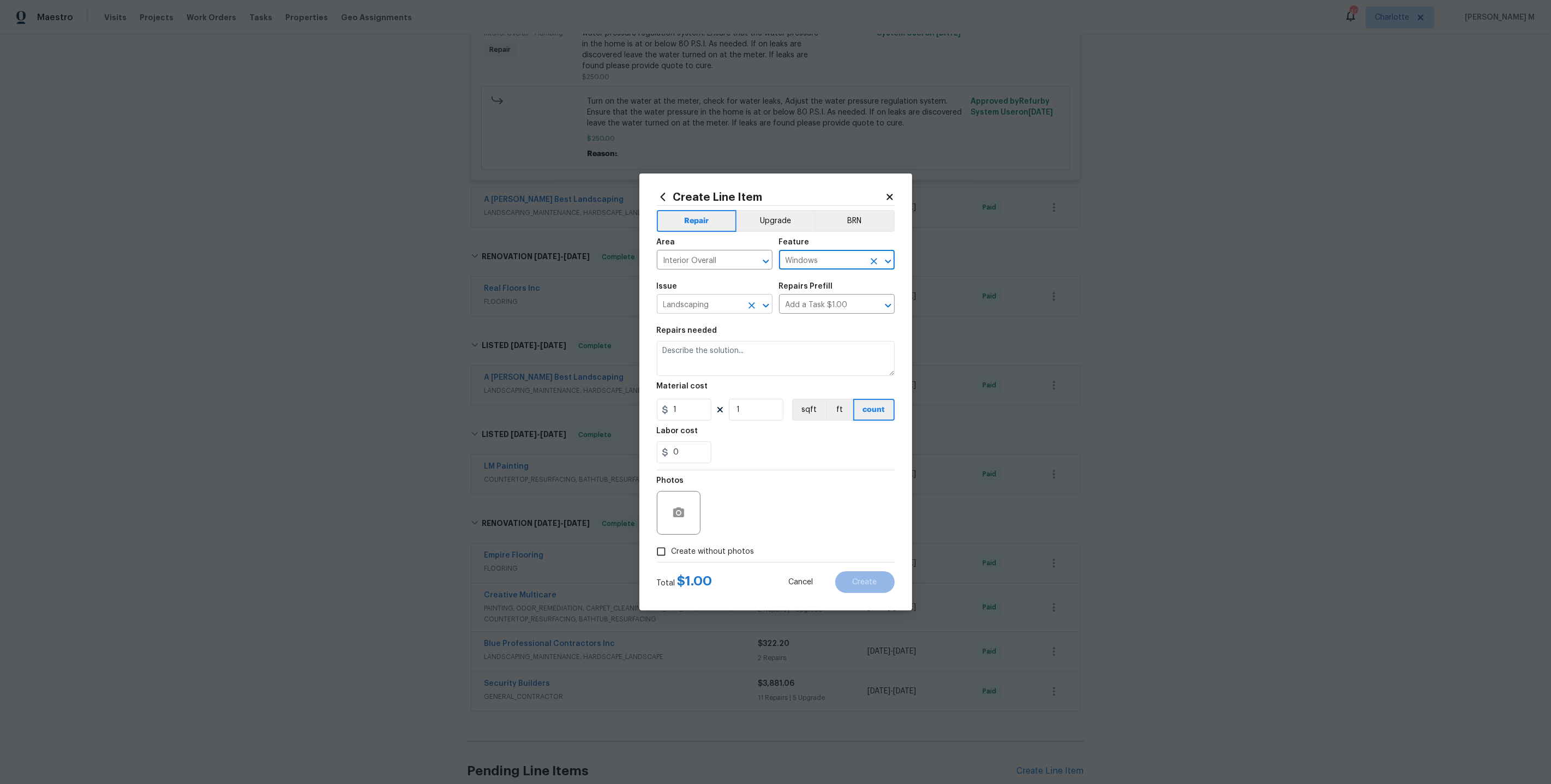
type input "Windows"
click at [722, 309] on input "Landscaping" at bounding box center [700, 305] width 85 height 17
click at [715, 411] on li "Windows & Skylights" at bounding box center [714, 413] width 117 height 18
type input "Windows & Skylights"
click at [843, 297] on div "Repairs Prefill" at bounding box center [837, 289] width 115 height 14
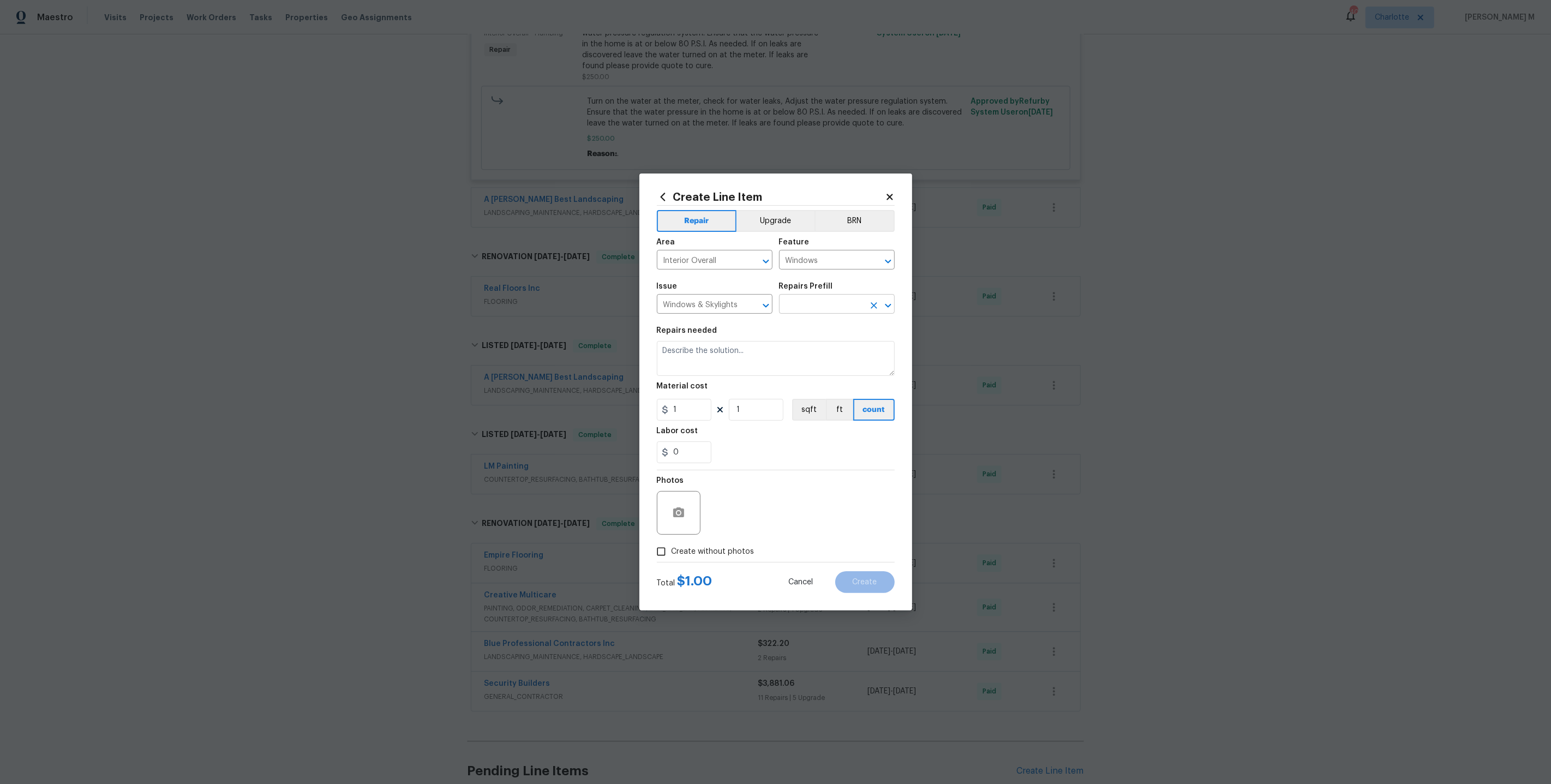
click at [824, 300] on input "text" at bounding box center [822, 305] width 85 height 17
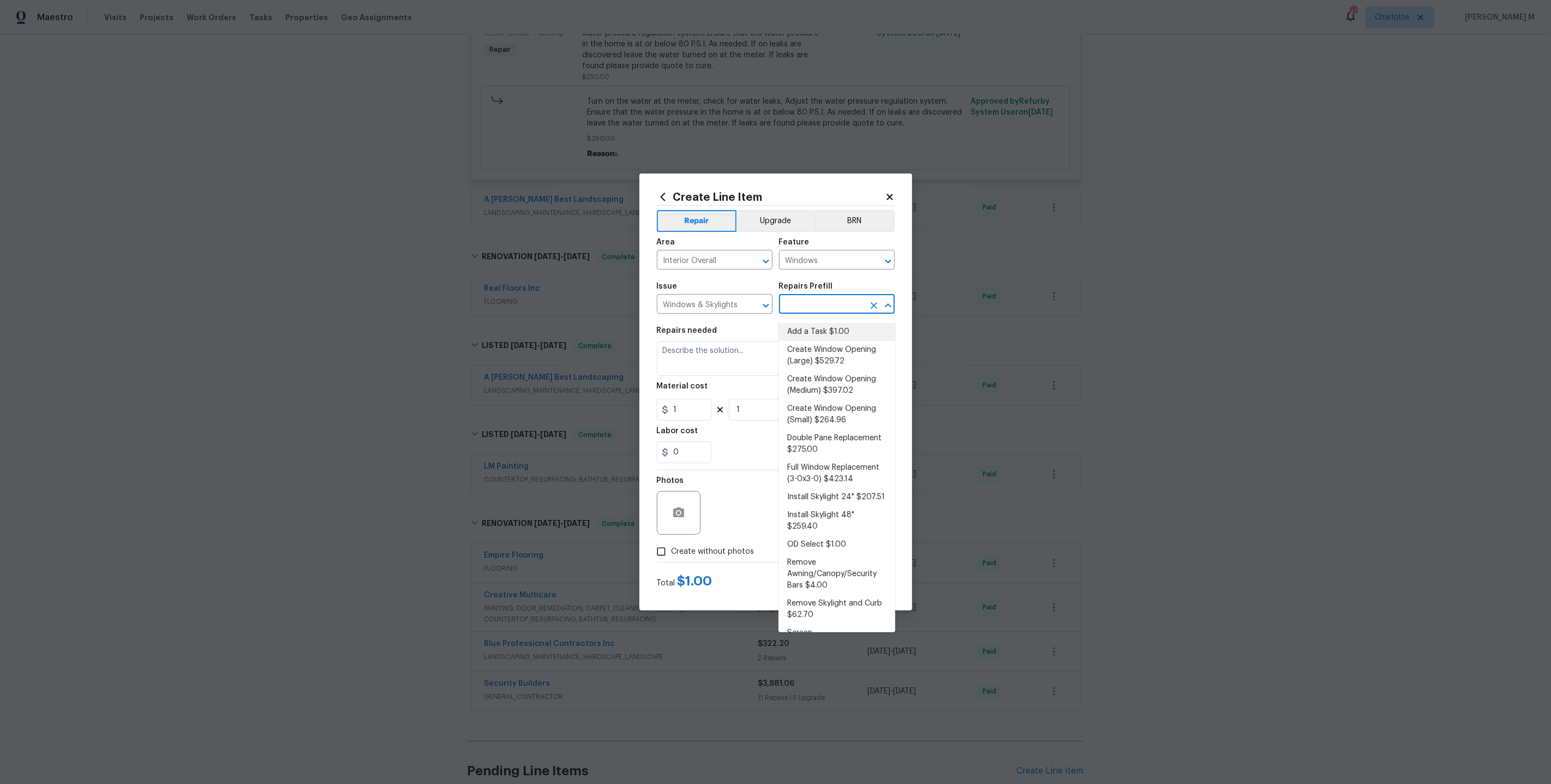
click at [841, 328] on li "Add a Task $1.00" at bounding box center [837, 332] width 117 height 18
type input "Add a Task $1.00"
type textarea "HPM to detail"
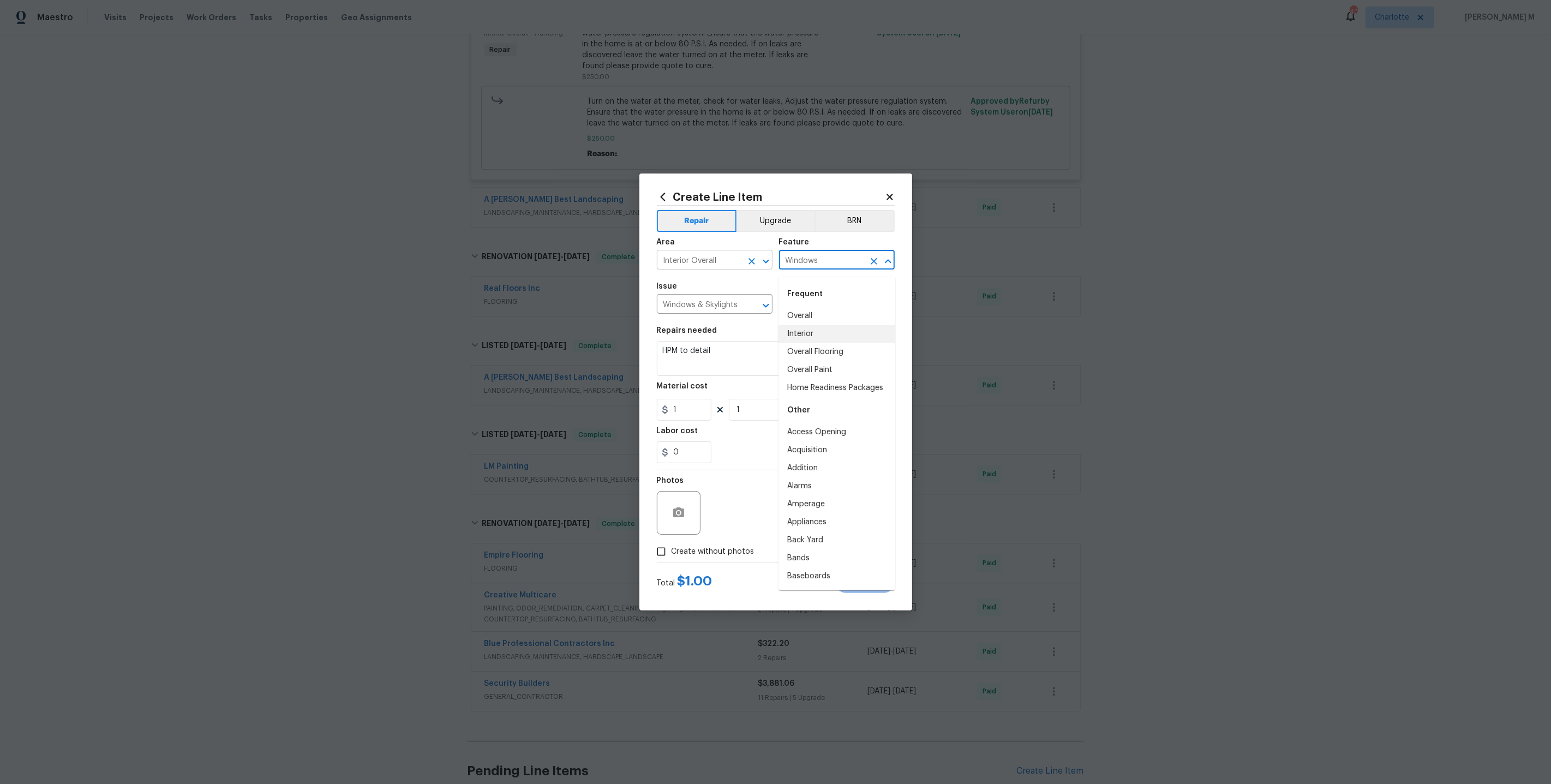
drag, startPoint x: 843, startPoint y: 268, endPoint x: 718, endPoint y: 268, distance: 125.0
click at [718, 268] on div "Area Interior Overall ​ Feature Windows ​" at bounding box center [776, 254] width 238 height 44
click at [708, 312] on input "Windows & Skylights" at bounding box center [700, 305] width 85 height 17
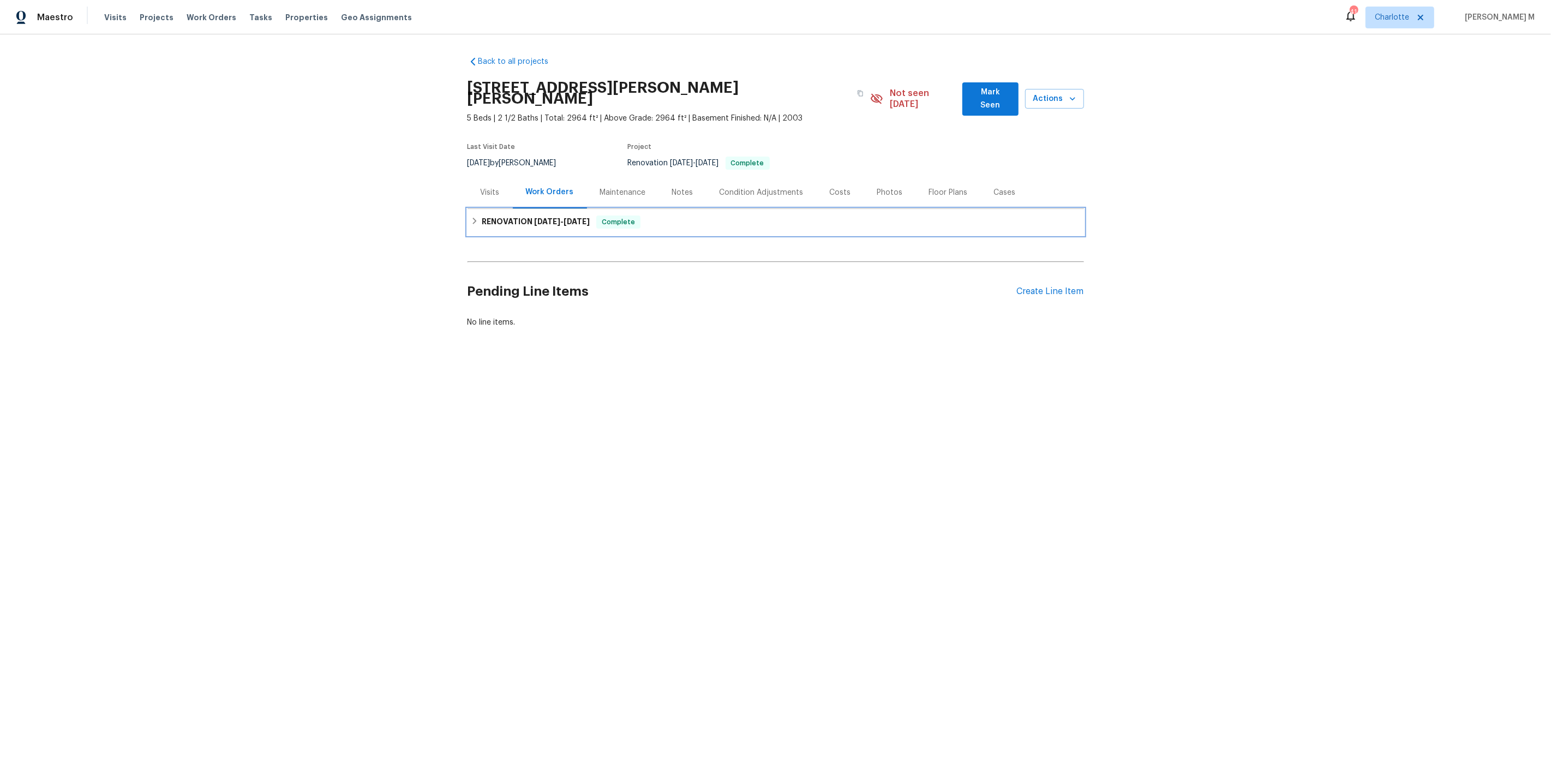
click at [546, 216] on h6 "RENOVATION 6/17/25 - 7/4/25" at bounding box center [536, 222] width 108 height 13
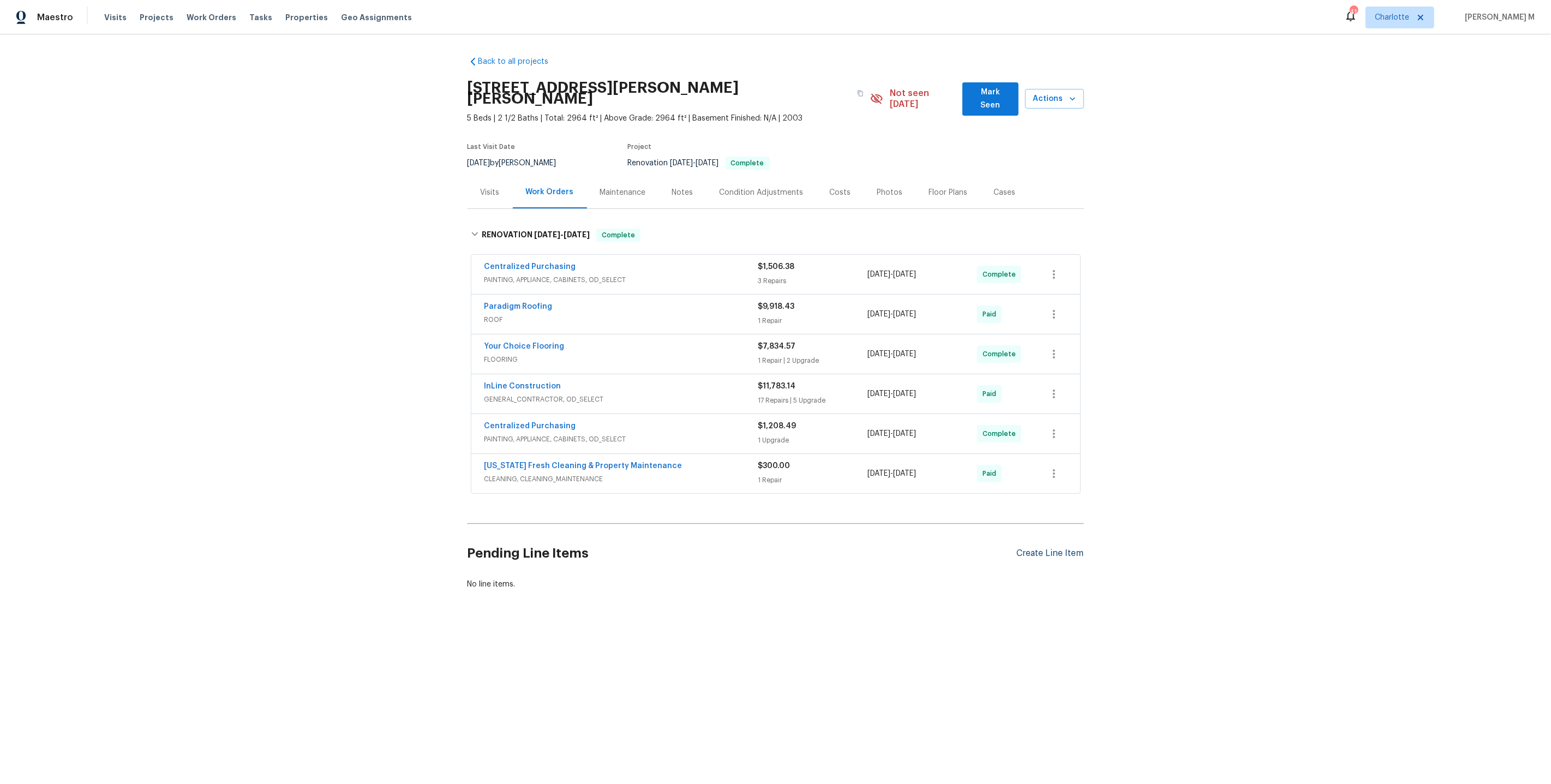
click at [1053, 548] on div "Create Line Item" at bounding box center [1050, 553] width 67 height 11
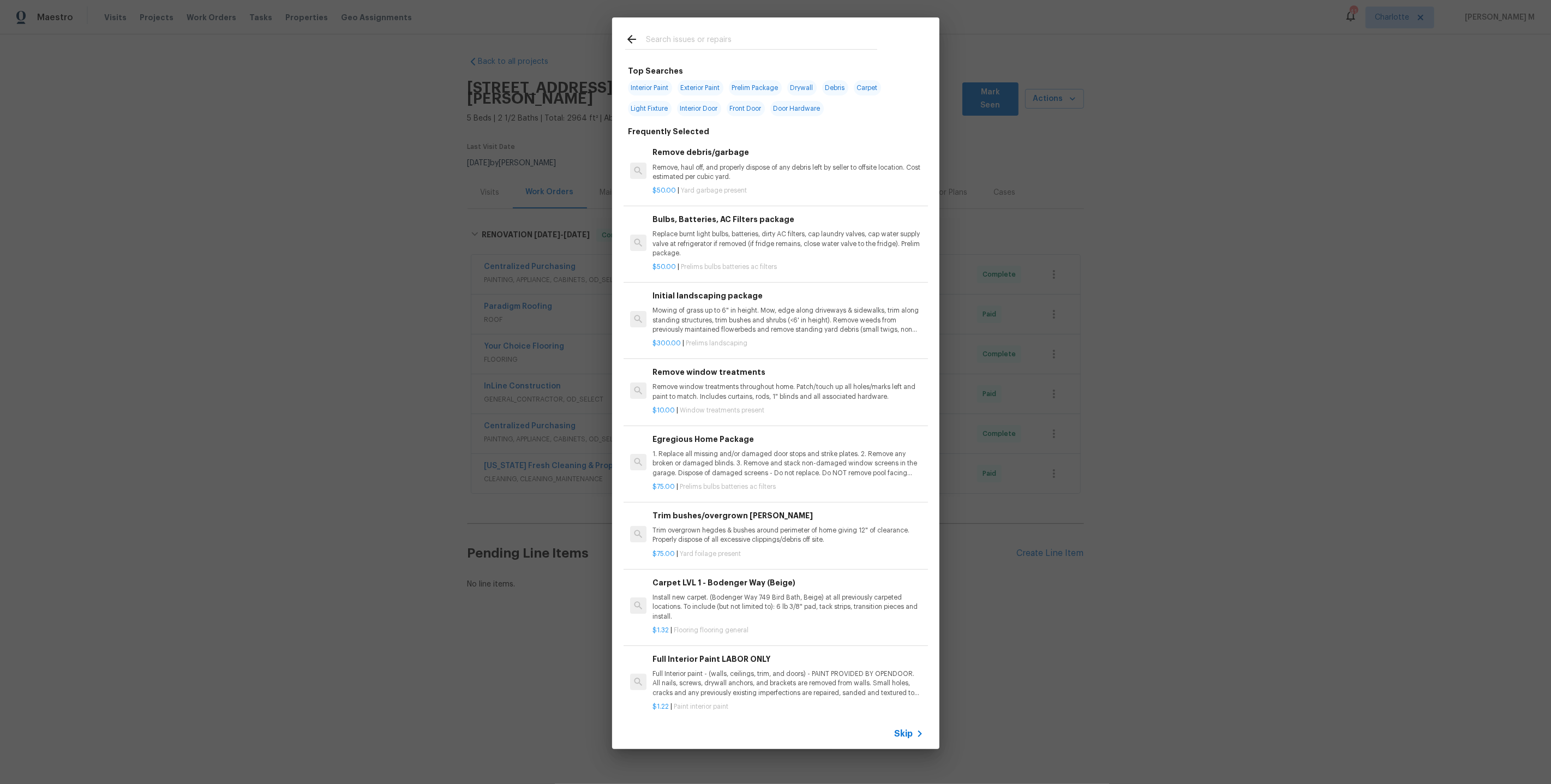
click at [903, 733] on span "Skip" at bounding box center [904, 733] width 19 height 11
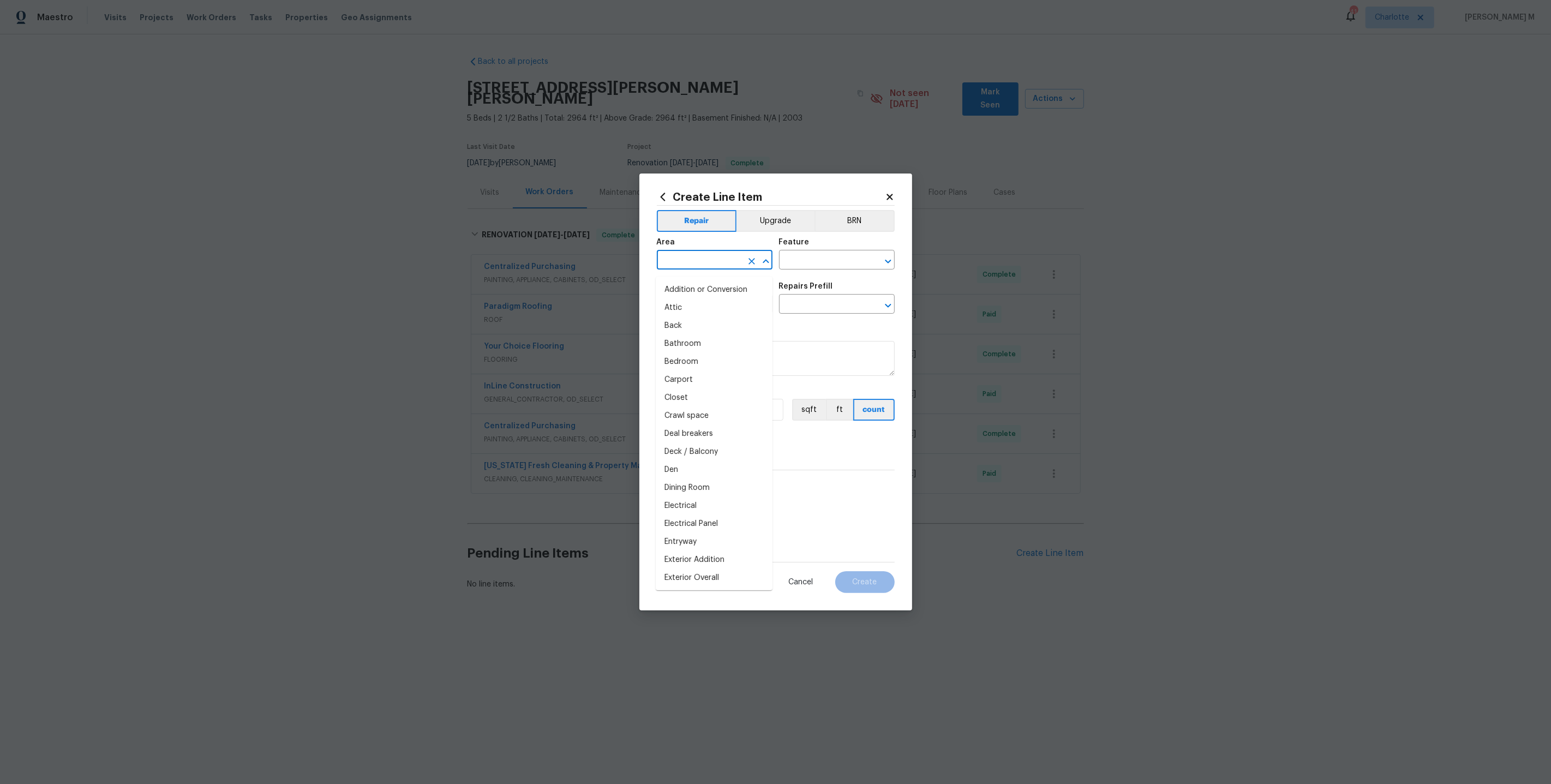
click at [701, 267] on input "text" at bounding box center [700, 261] width 85 height 17
click at [701, 295] on li "Plumbing" at bounding box center [714, 290] width 117 height 18
type input "Plumbing"
click at [799, 267] on input "text" at bounding box center [822, 261] width 85 height 17
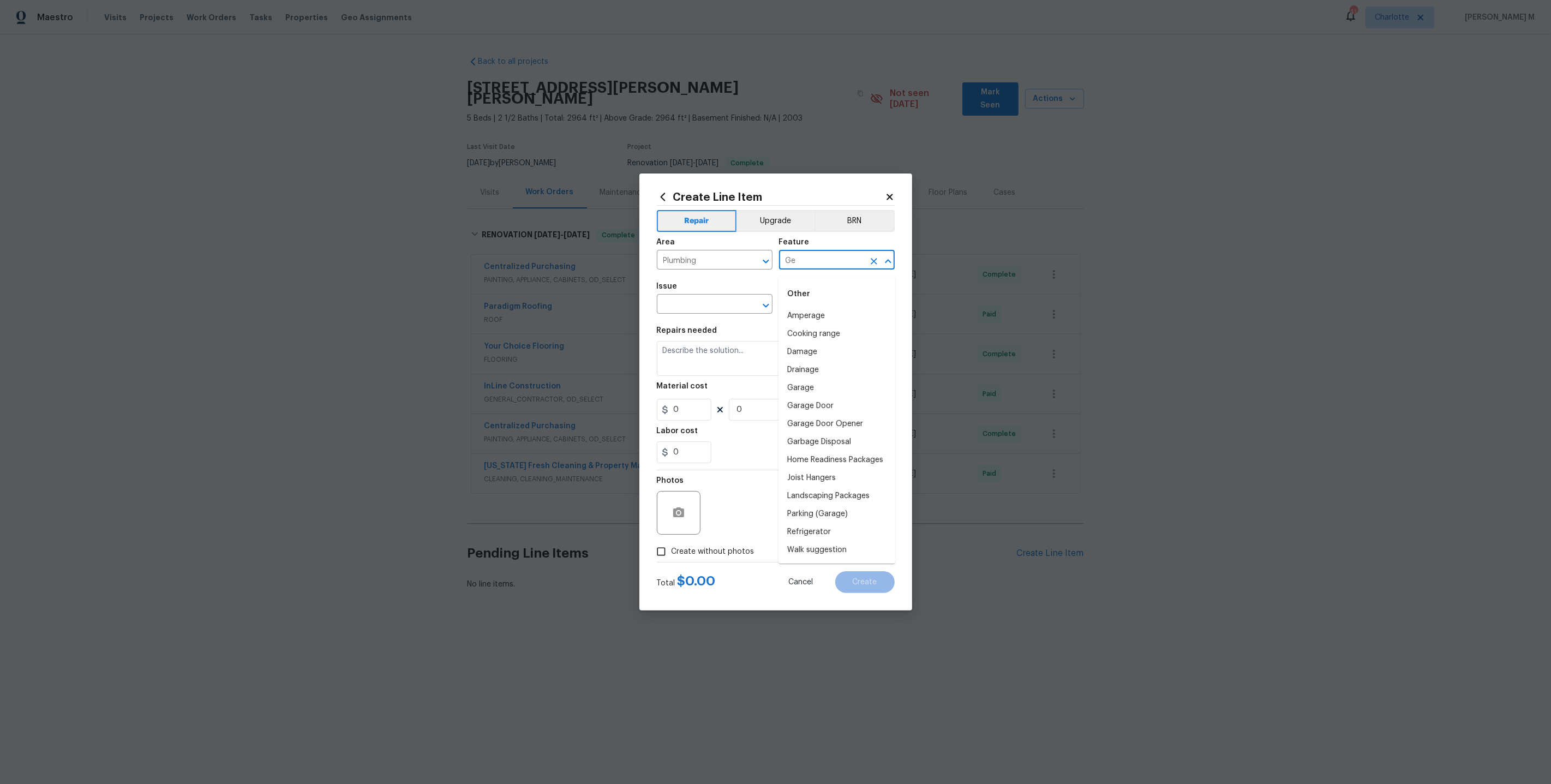
type input "G"
click at [831, 316] on li "Exterior Plumbing" at bounding box center [837, 316] width 117 height 18
type input "Exterior Plumbing"
click at [680, 311] on input "text" at bounding box center [700, 305] width 85 height 17
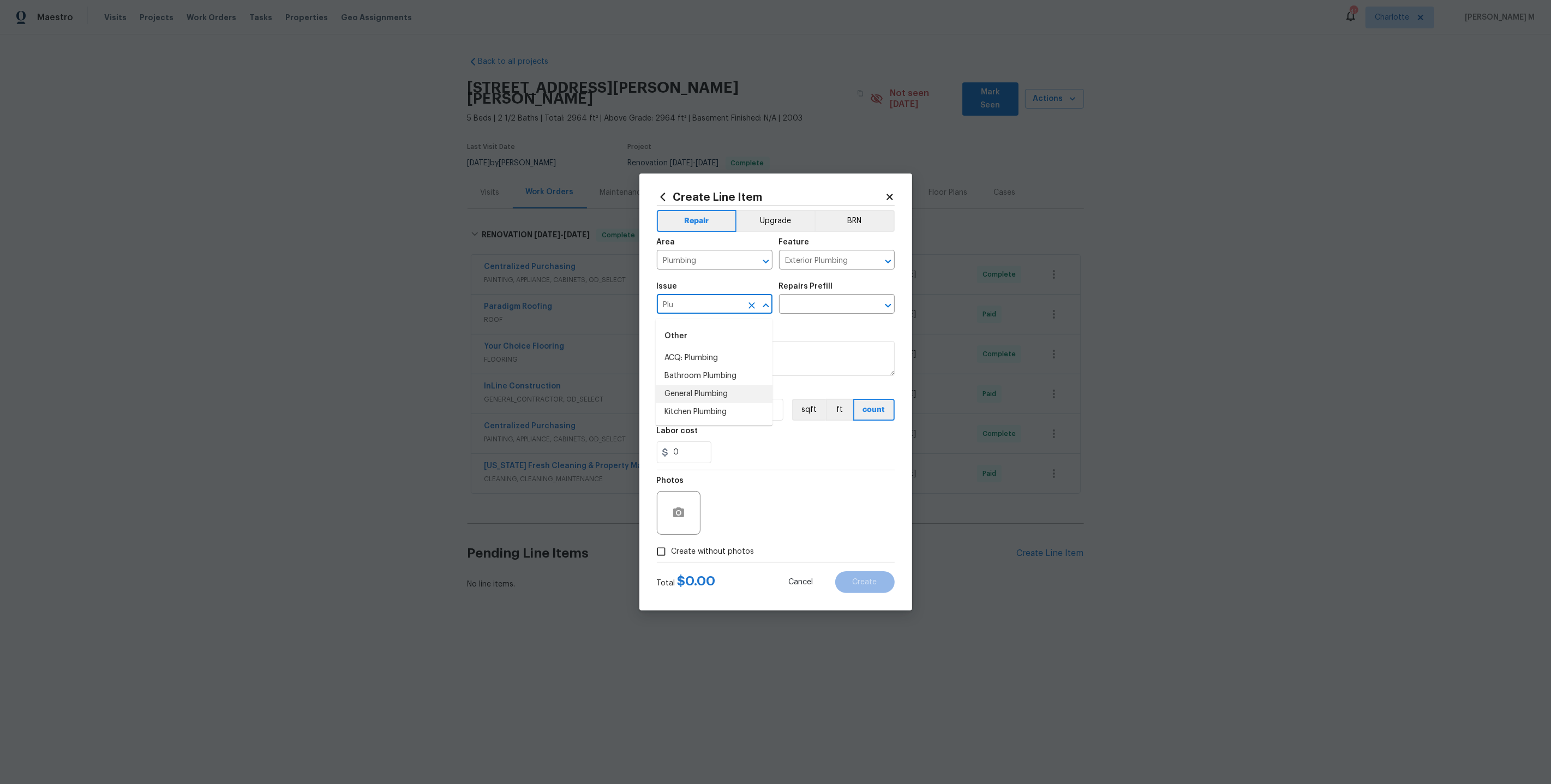
click at [680, 391] on li "General Plumbing" at bounding box center [714, 394] width 117 height 18
type input "General Plumbing"
click at [801, 304] on input "text" at bounding box center [822, 305] width 85 height 17
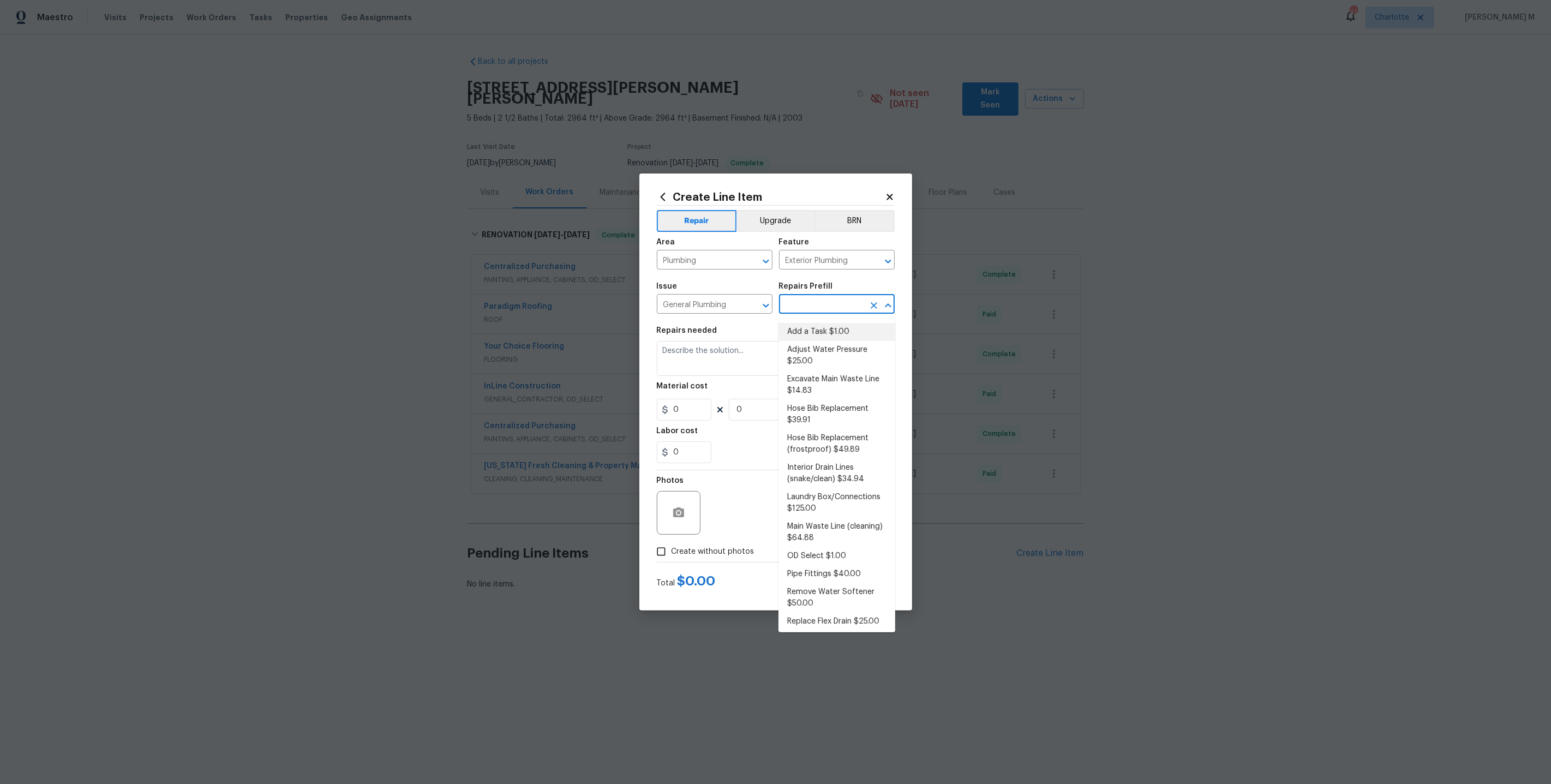
click at [814, 334] on li "Add a Task $1.00" at bounding box center [837, 332] width 117 height 18
type input "Plumbing"
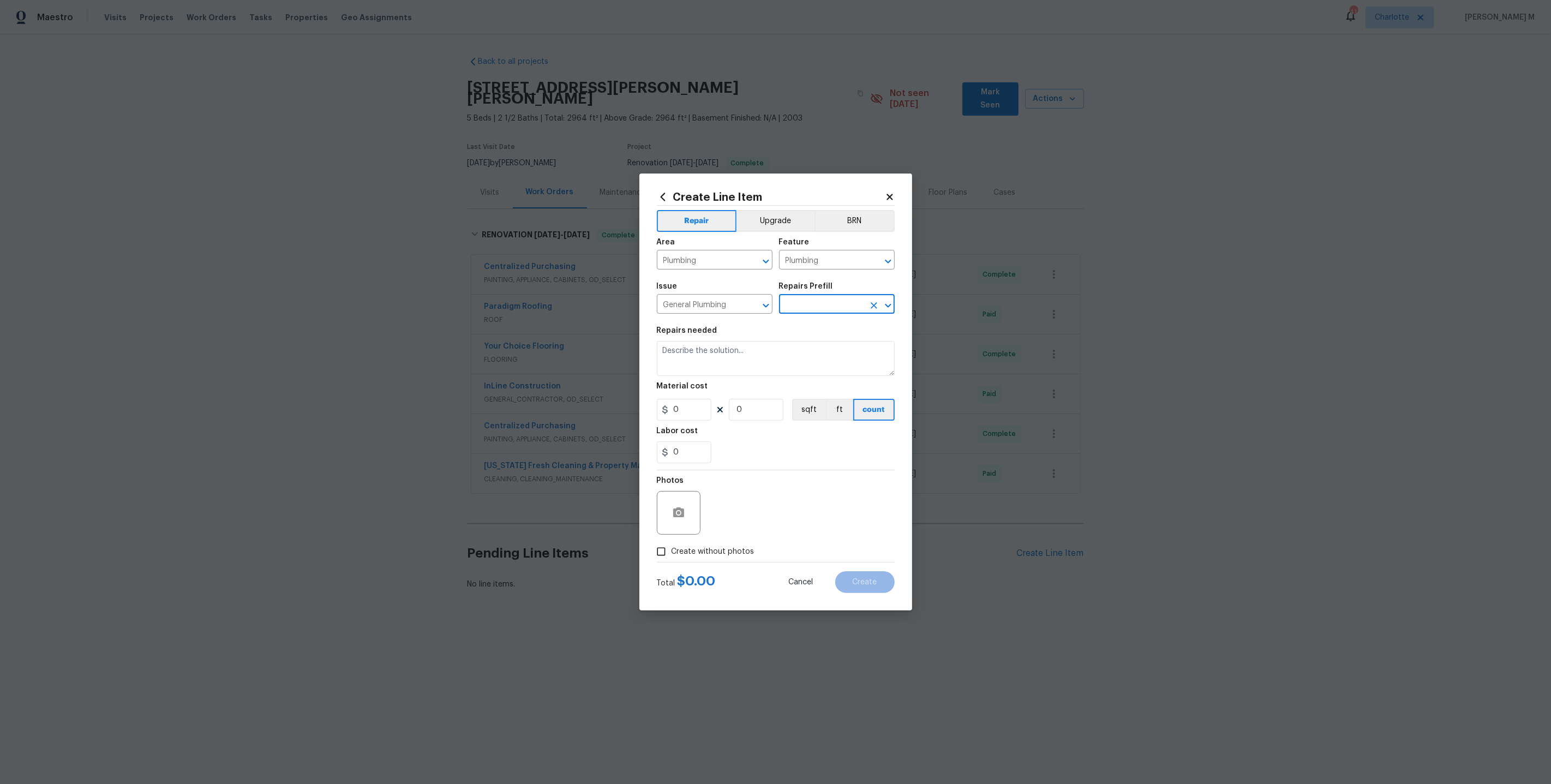
type input "Add a Task $1.00"
type textarea "HPM to detail"
type input "1"
click at [710, 265] on input "Plumbing" at bounding box center [700, 261] width 85 height 17
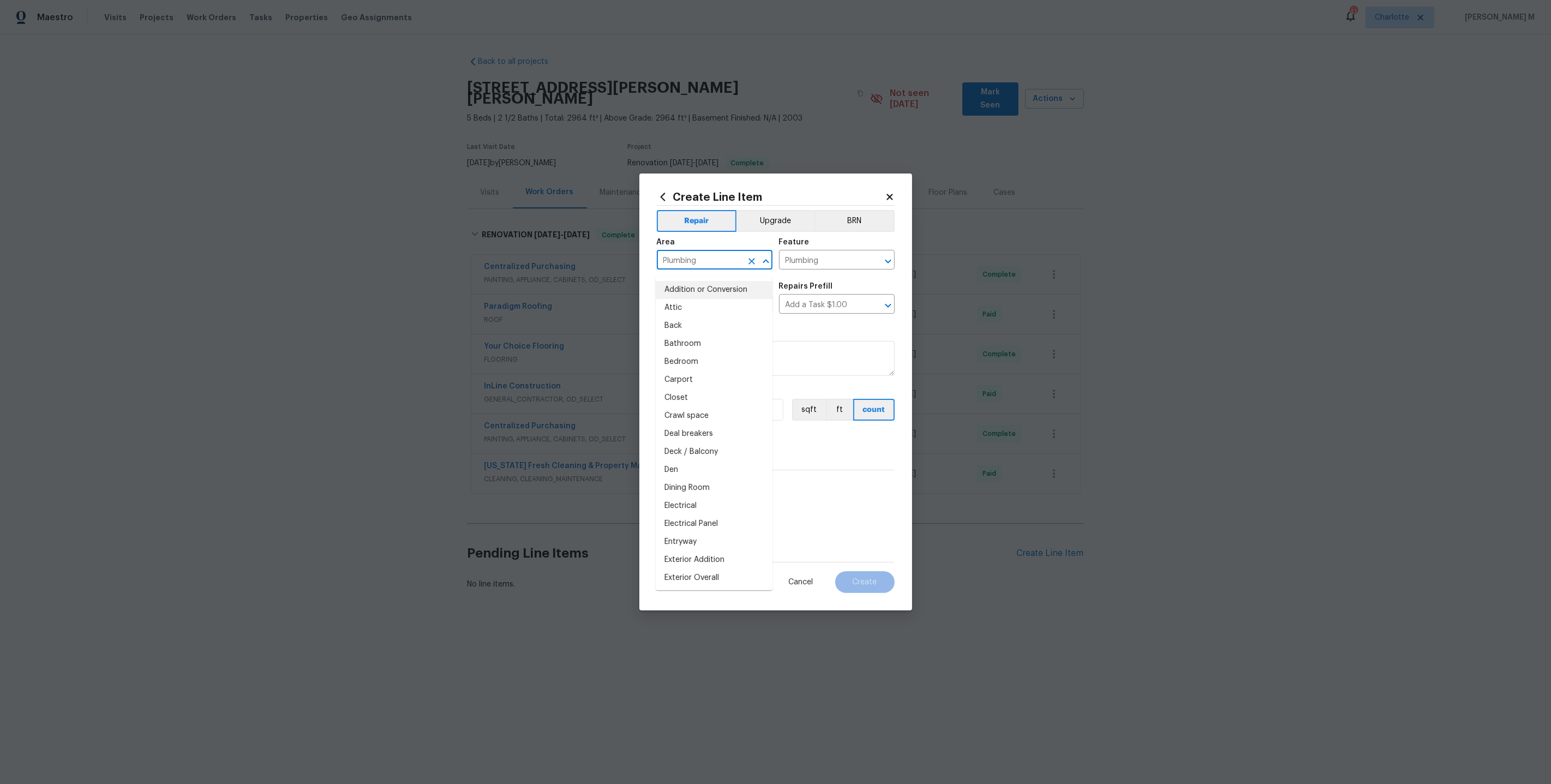
click at [710, 265] on input "Plumbing" at bounding box center [700, 261] width 85 height 17
click at [816, 261] on input "Plumbing" at bounding box center [822, 261] width 85 height 17
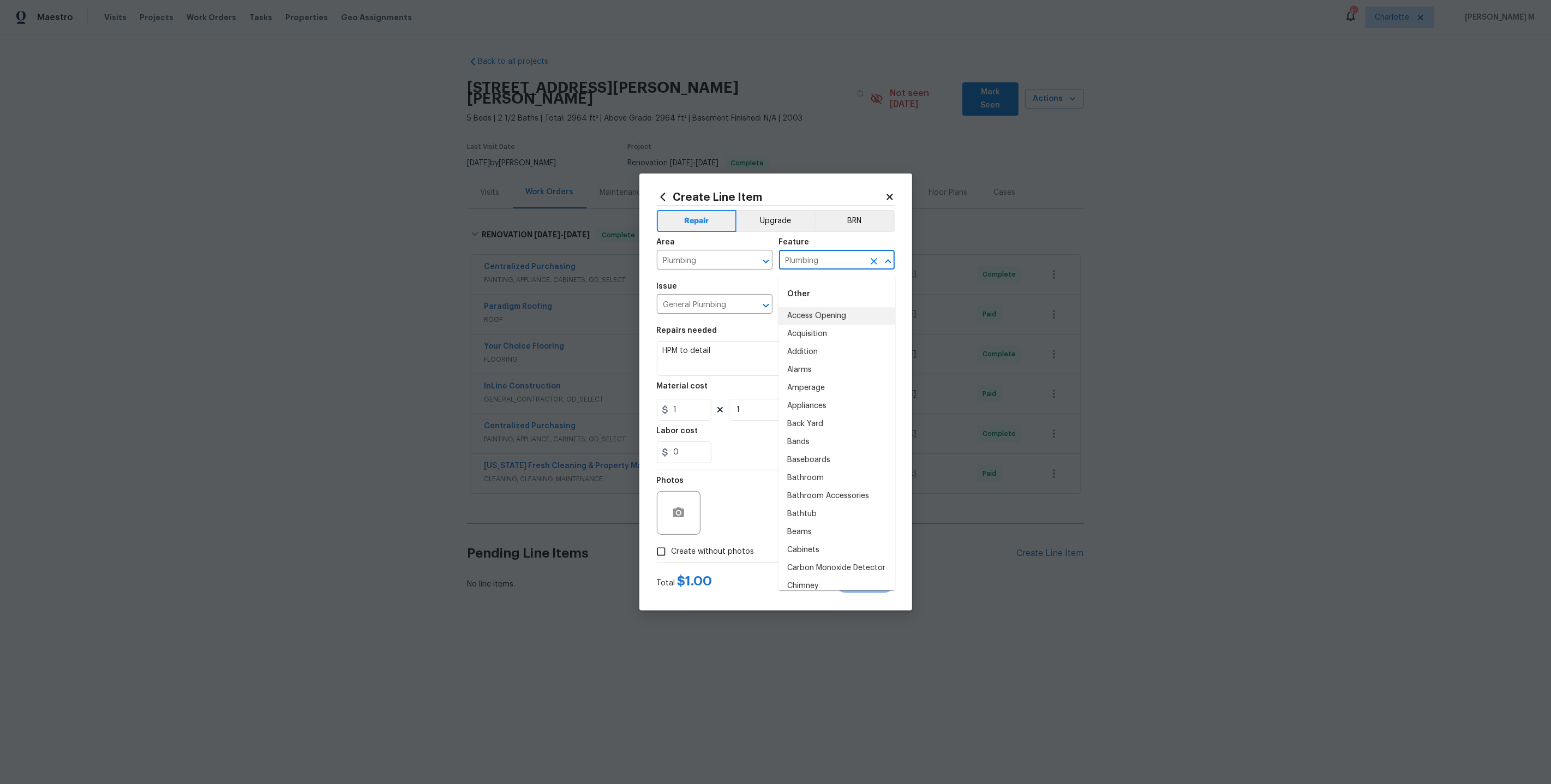
click at [816, 261] on input "Plumbing" at bounding box center [822, 261] width 85 height 17
click at [700, 305] on input "General Plumbing" at bounding box center [700, 305] width 85 height 17
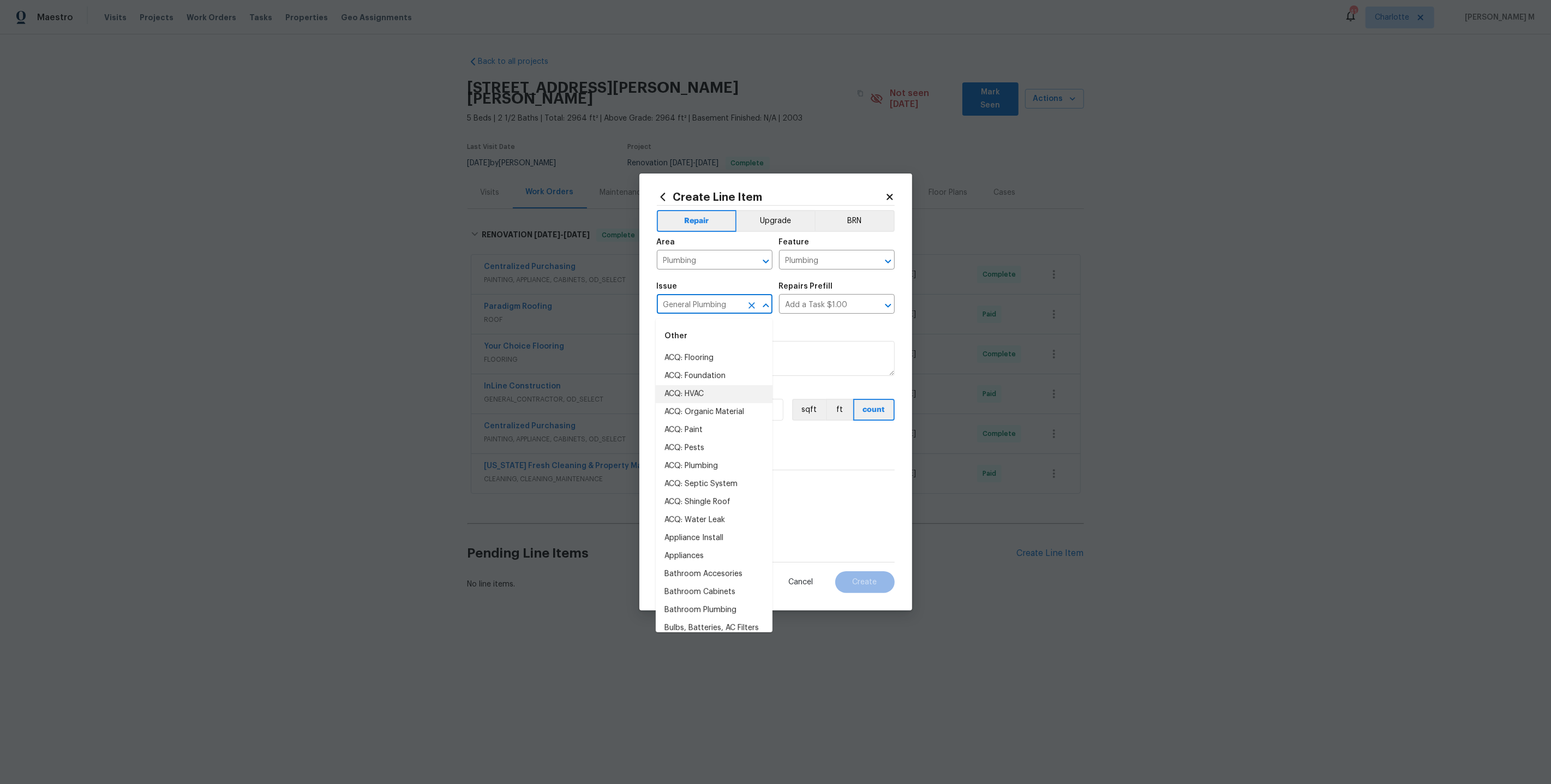
click at [700, 305] on input "General Plumbing" at bounding box center [700, 305] width 85 height 17
click at [821, 304] on input "Add a Task $1.00" at bounding box center [822, 305] width 85 height 17
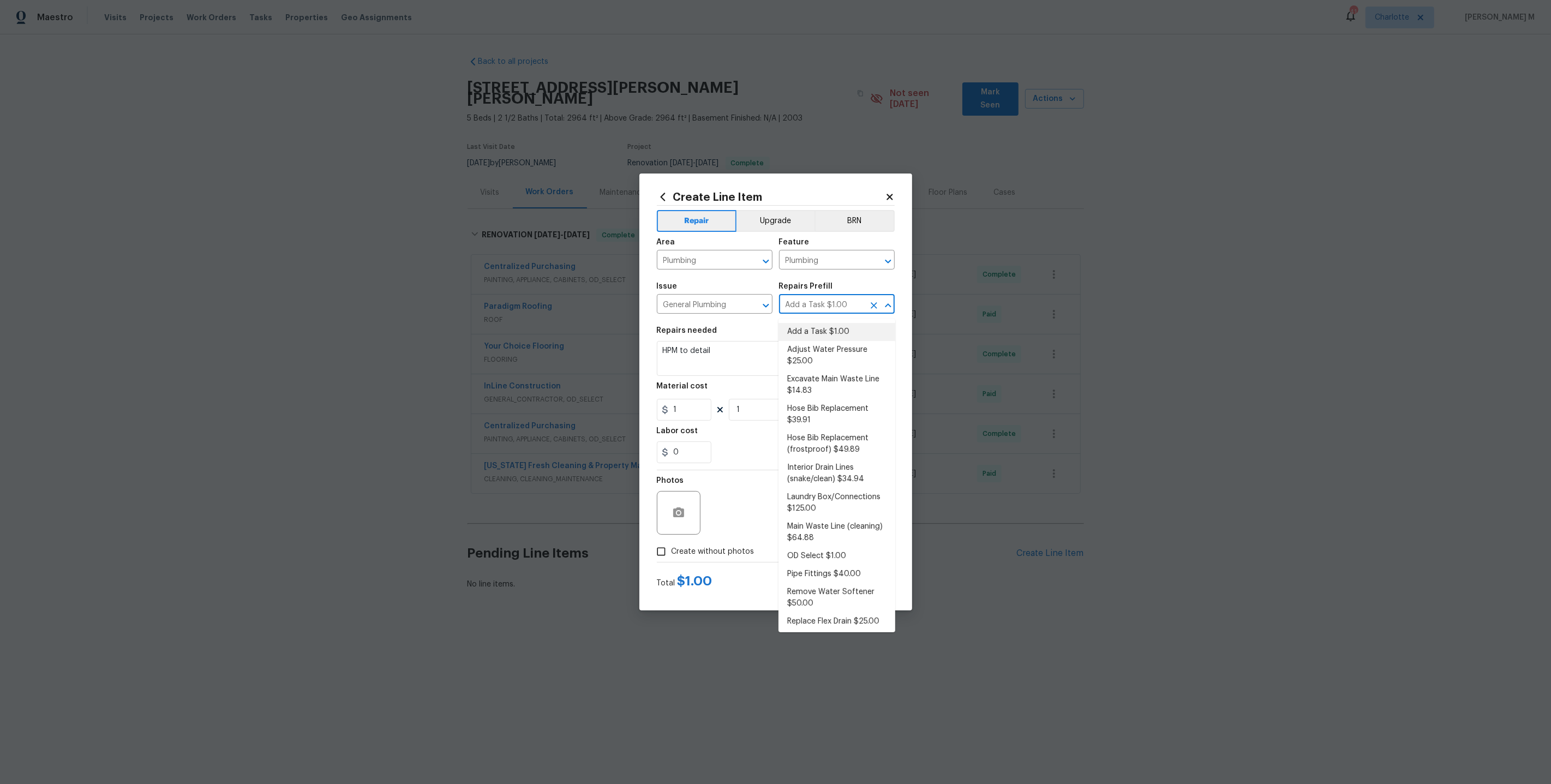
click at [821, 304] on input "Add a Task $1.00" at bounding box center [822, 305] width 85 height 17
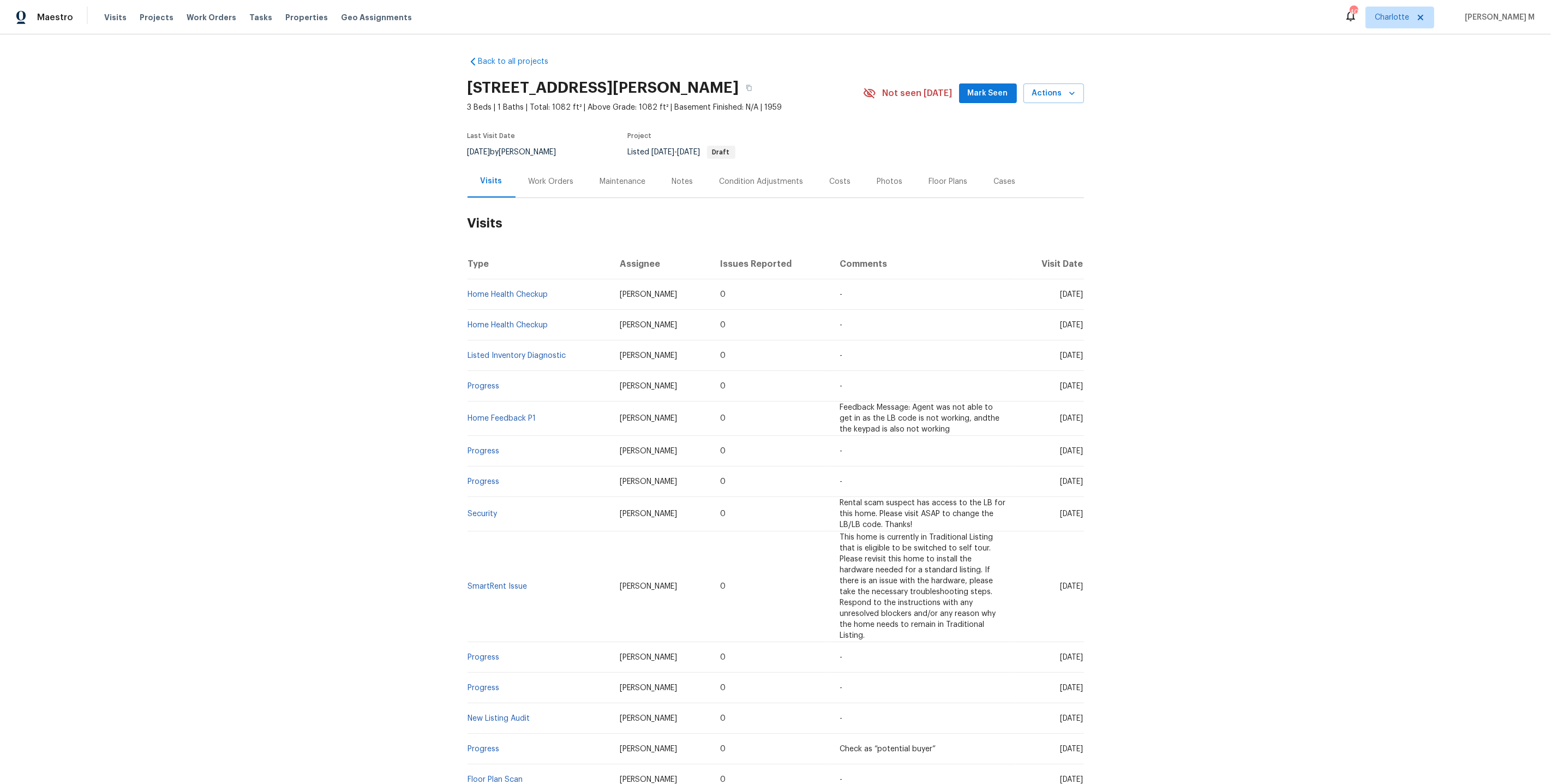
click at [549, 166] on div "Work Orders" at bounding box center [552, 181] width 72 height 32
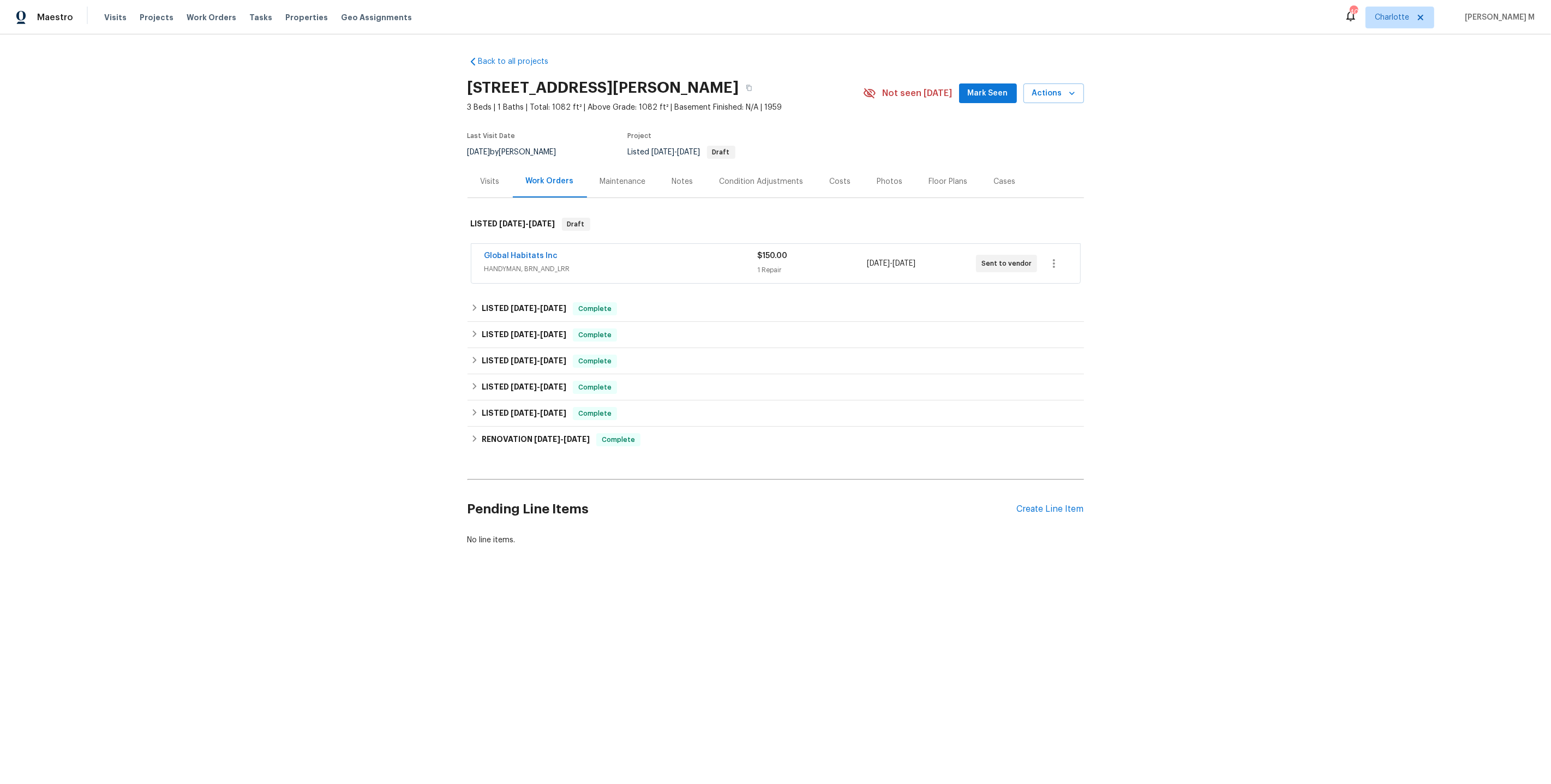
click at [520, 263] on span "HANDYMAN, BRN_AND_LRR" at bounding box center [621, 268] width 274 height 11
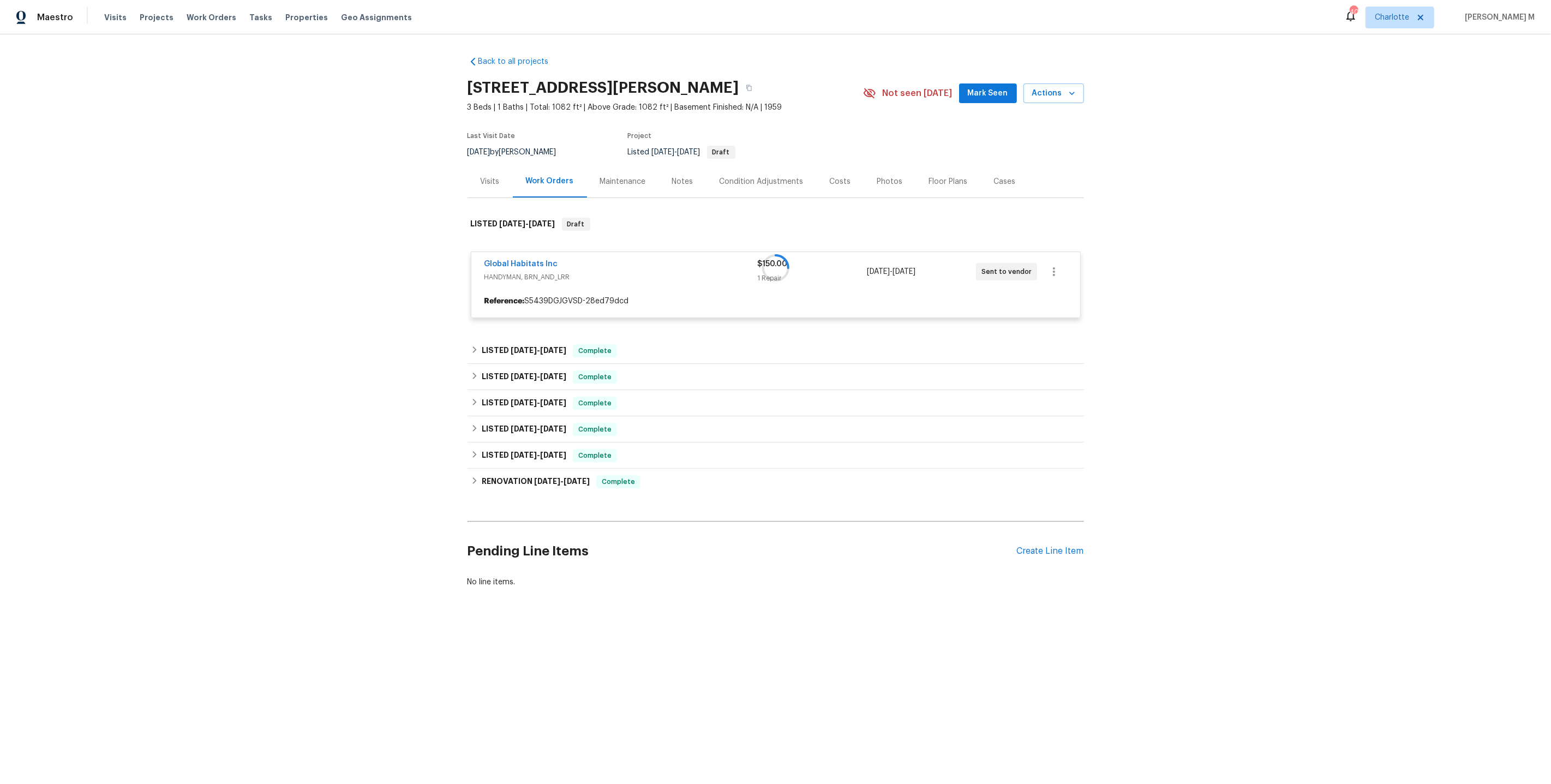
click at [509, 260] on div at bounding box center [776, 268] width 617 height 122
click at [421, 282] on div "Back to all projects 305 W Hudson Ave, Madison Heights, MI 48071 3 Beds | 1 Bat…" at bounding box center [776, 348] width 1551 height 627
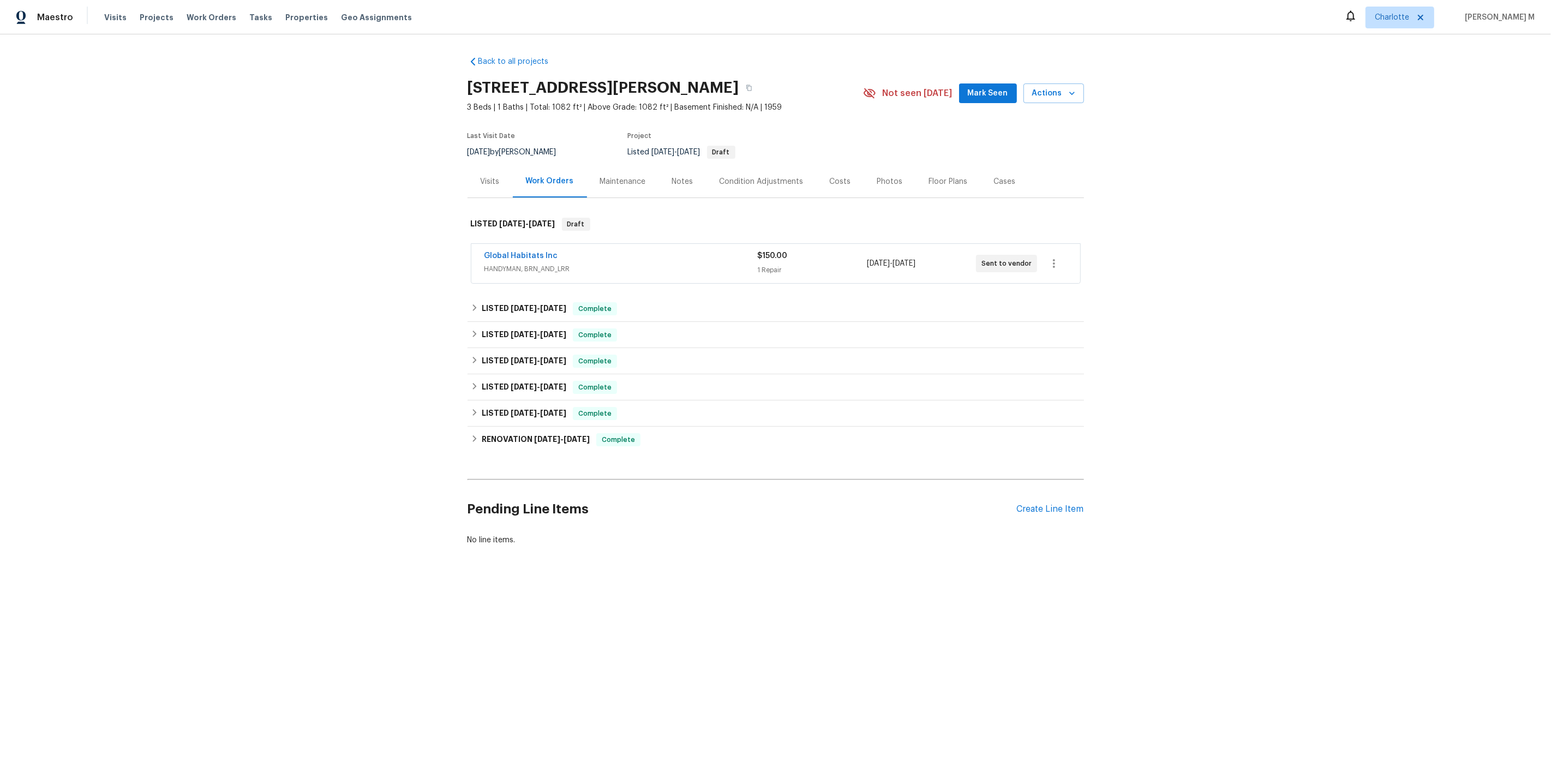
click at [523, 268] on span "HANDYMAN, BRN_AND_LRR" at bounding box center [621, 268] width 274 height 11
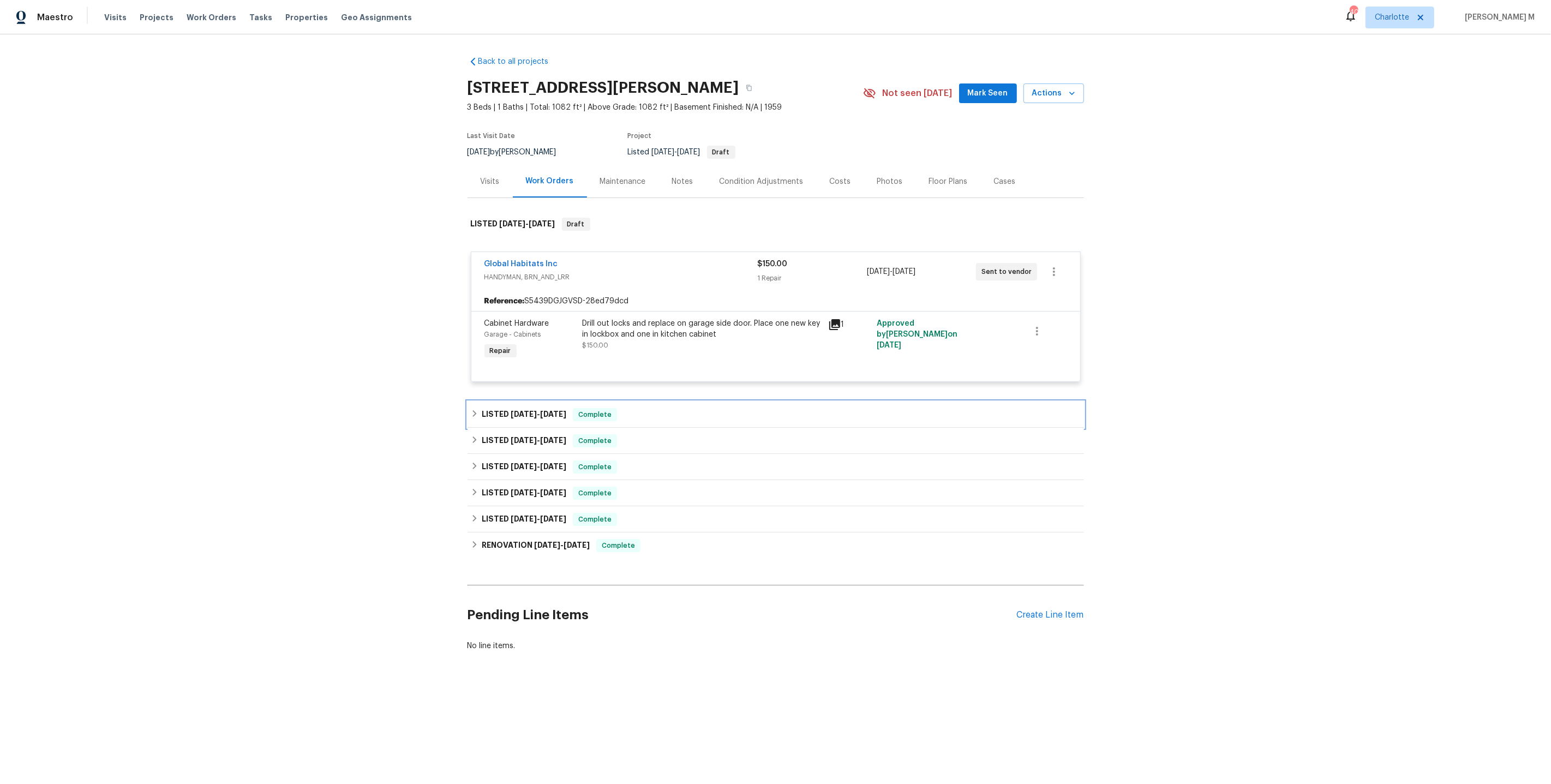
click at [506, 401] on div "LISTED 8/8/25 - 8/12/25 Complete" at bounding box center [776, 415] width 617 height 26
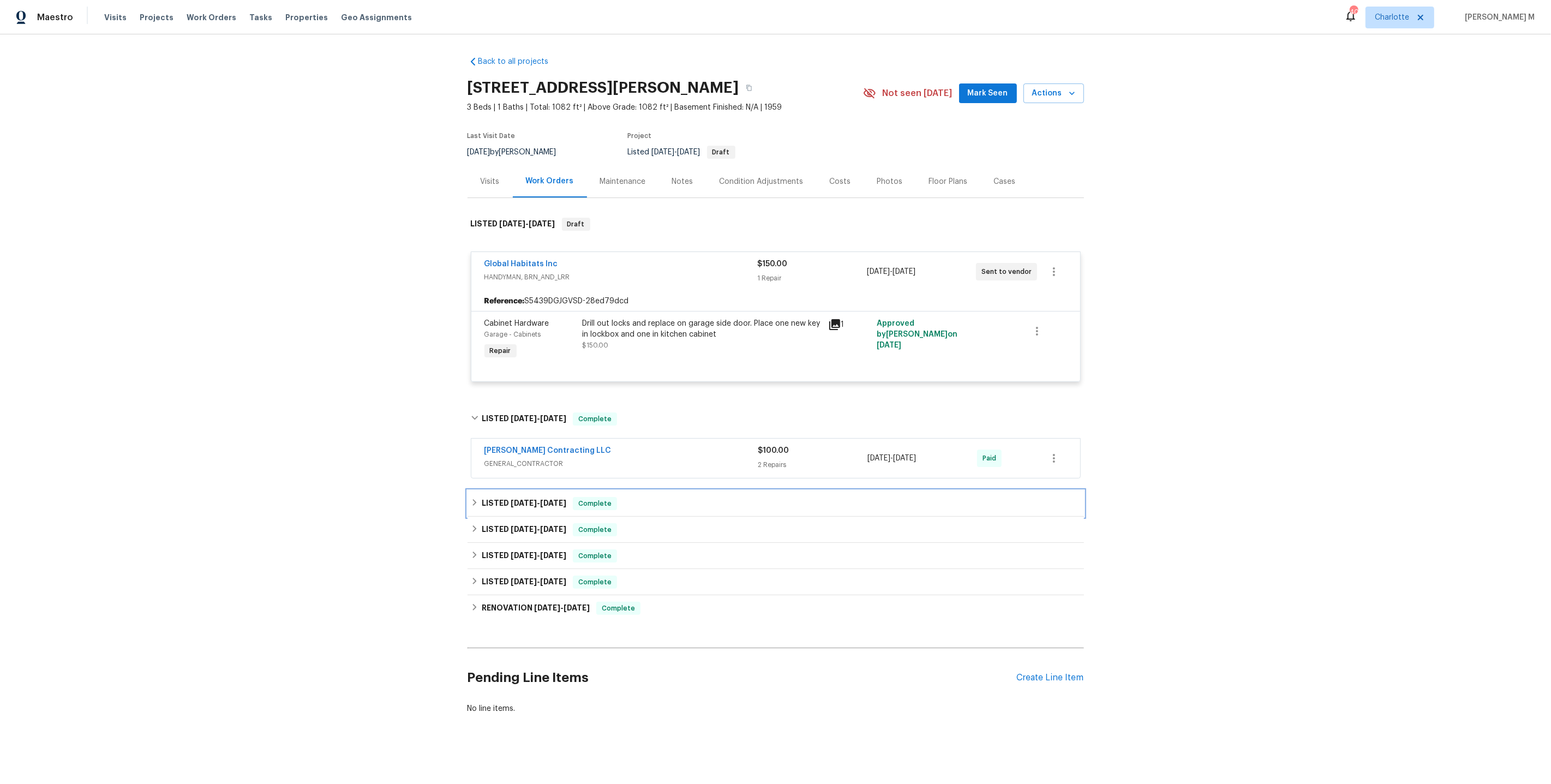
click at [506, 497] on h6 "LISTED 6/20/25 - 6/20/25" at bounding box center [524, 503] width 85 height 13
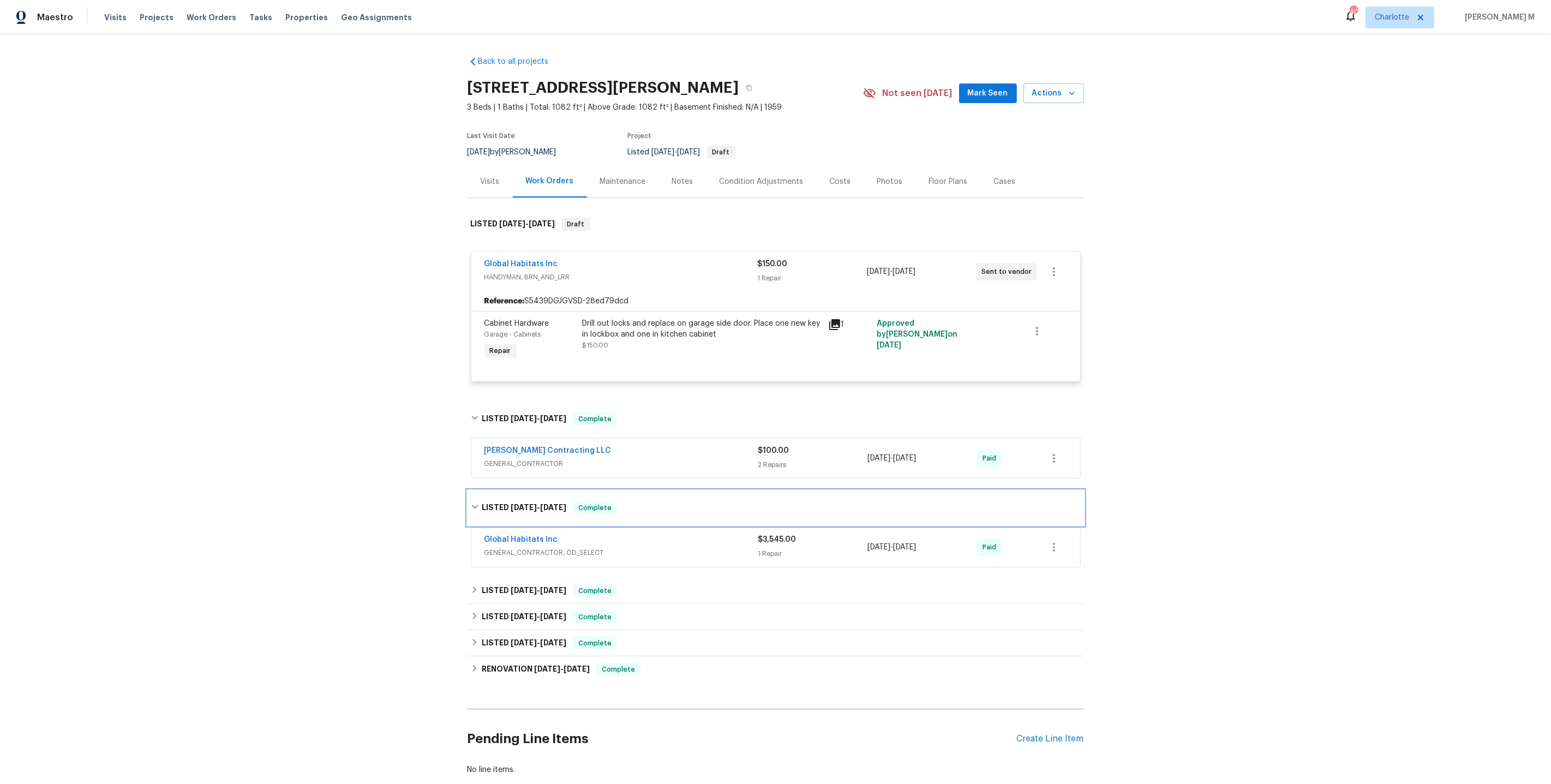
scroll to position [48, 0]
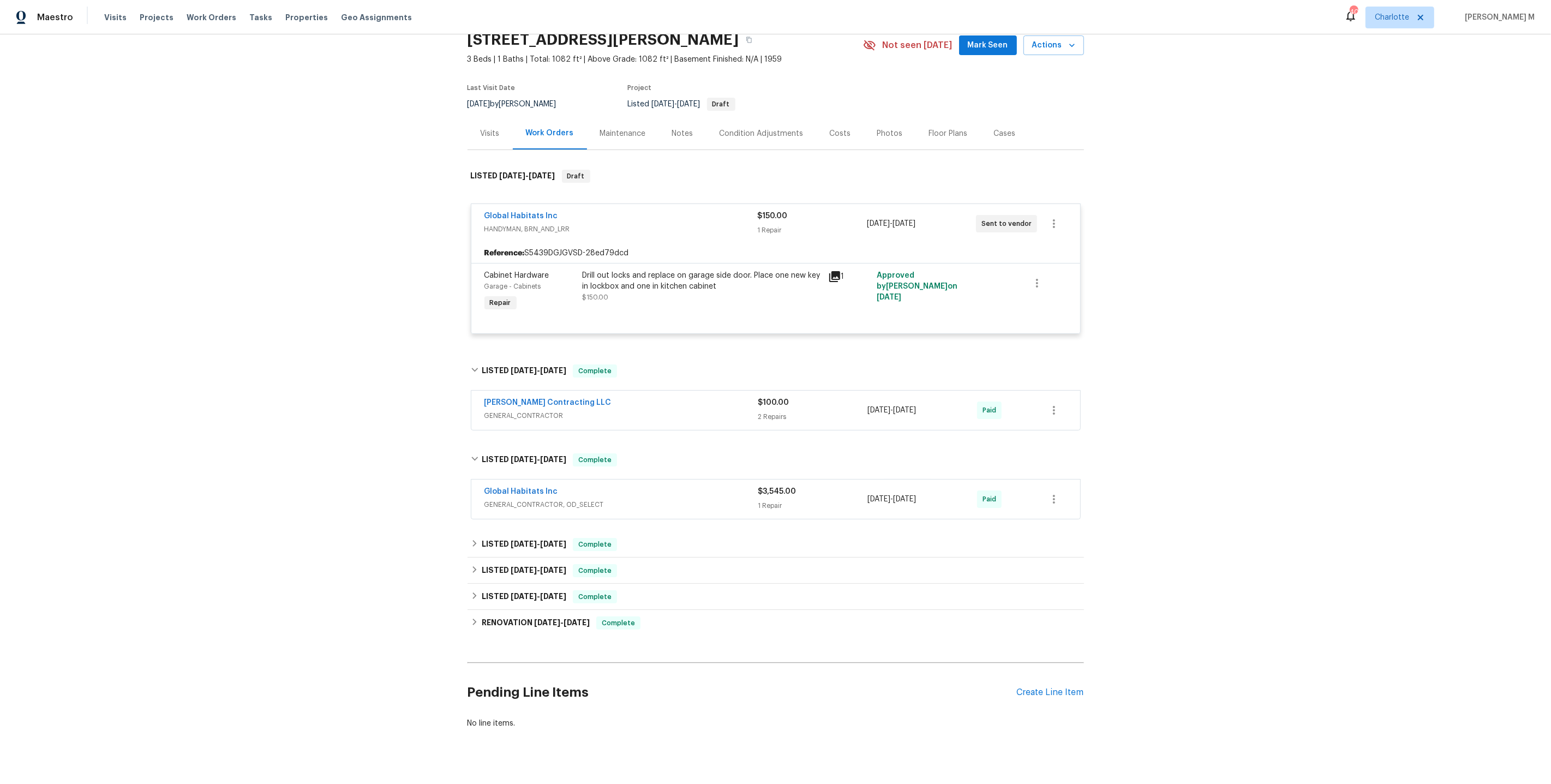
click at [506, 499] on span "GENERAL_CONTRACTOR, OD_SELECT" at bounding box center [621, 504] width 274 height 11
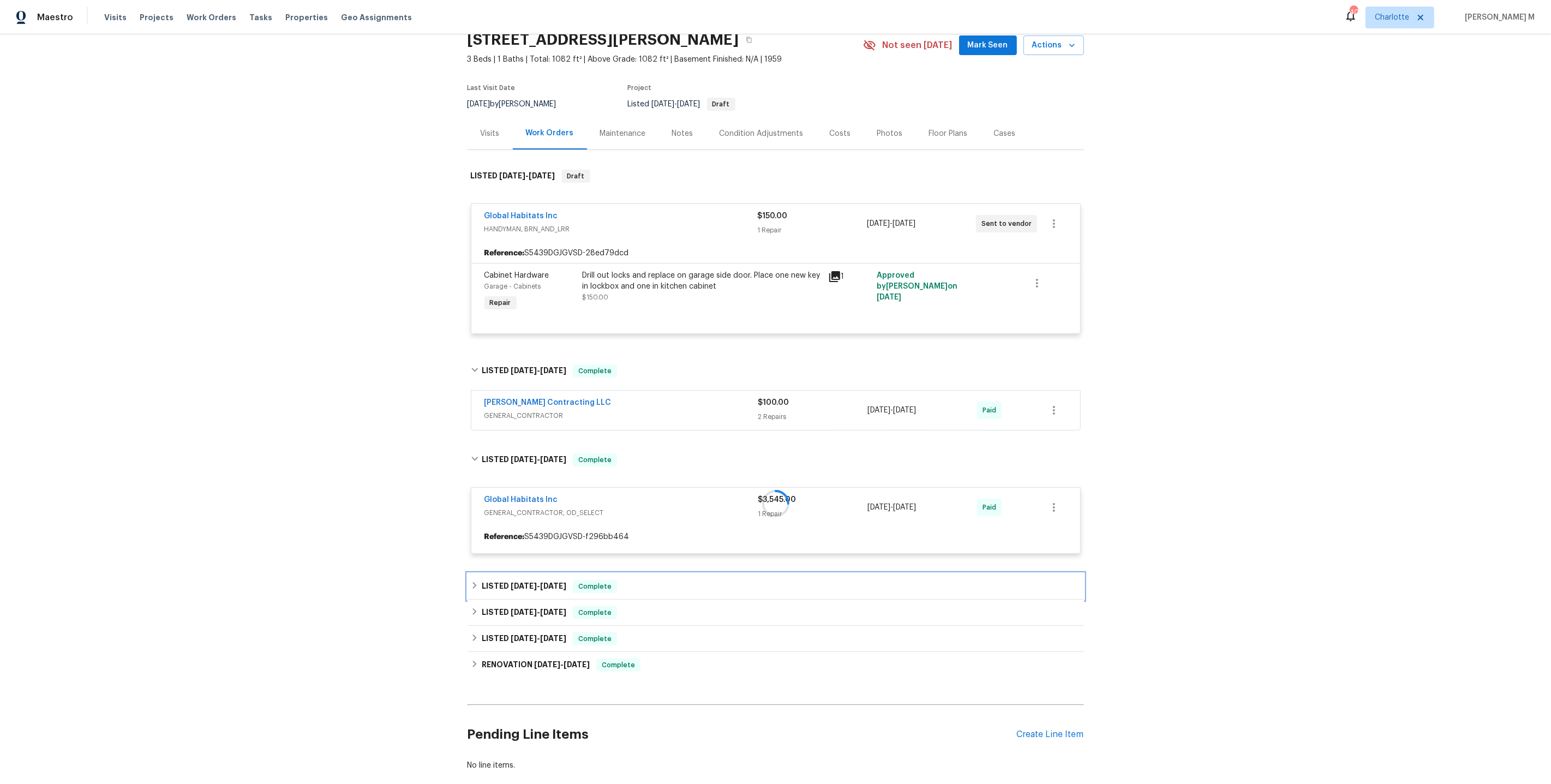
click at [502, 573] on div "LISTED 6/16/25 - 6/18/25 Complete" at bounding box center [776, 586] width 617 height 26
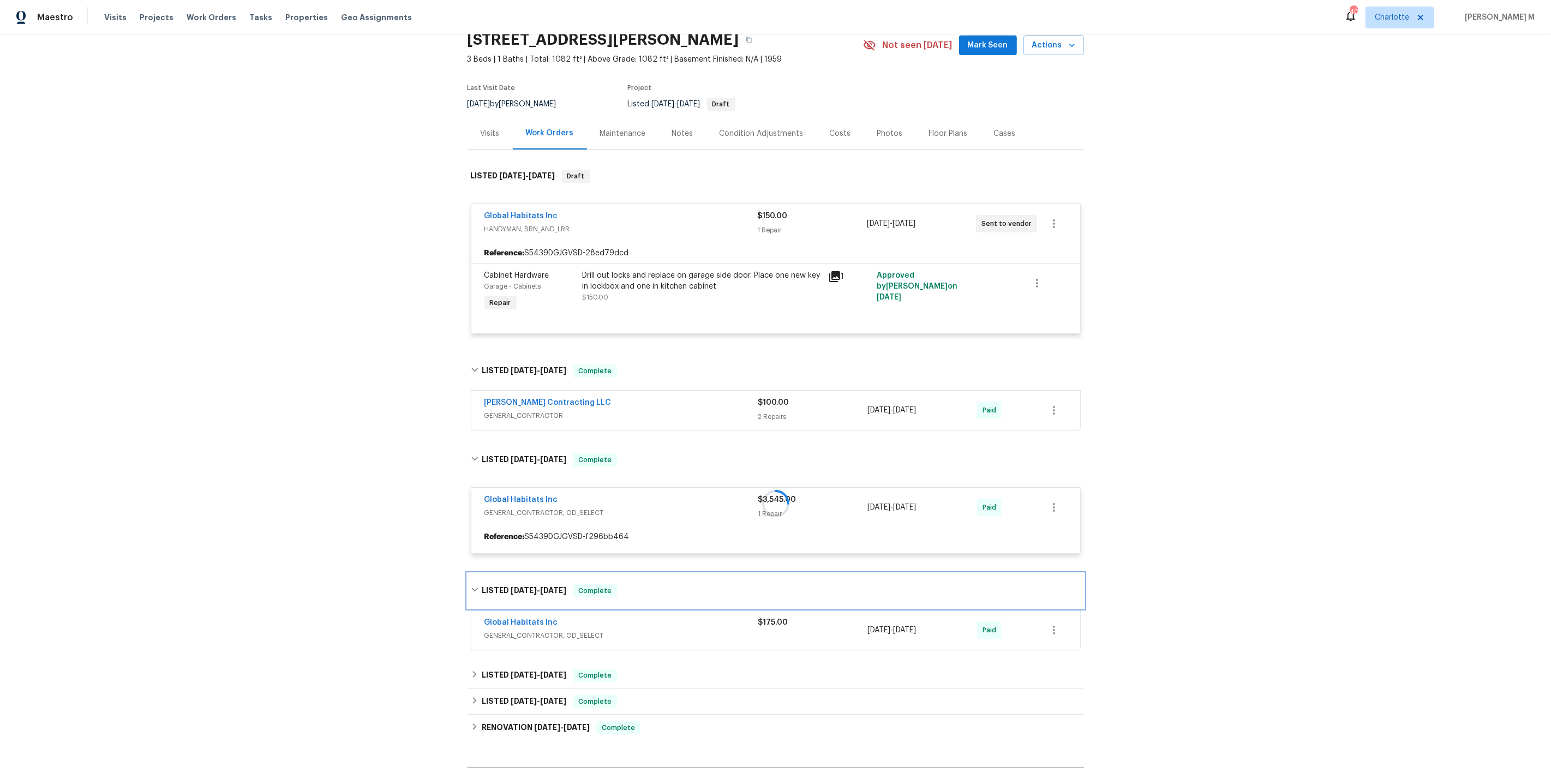
scroll to position [150, 0]
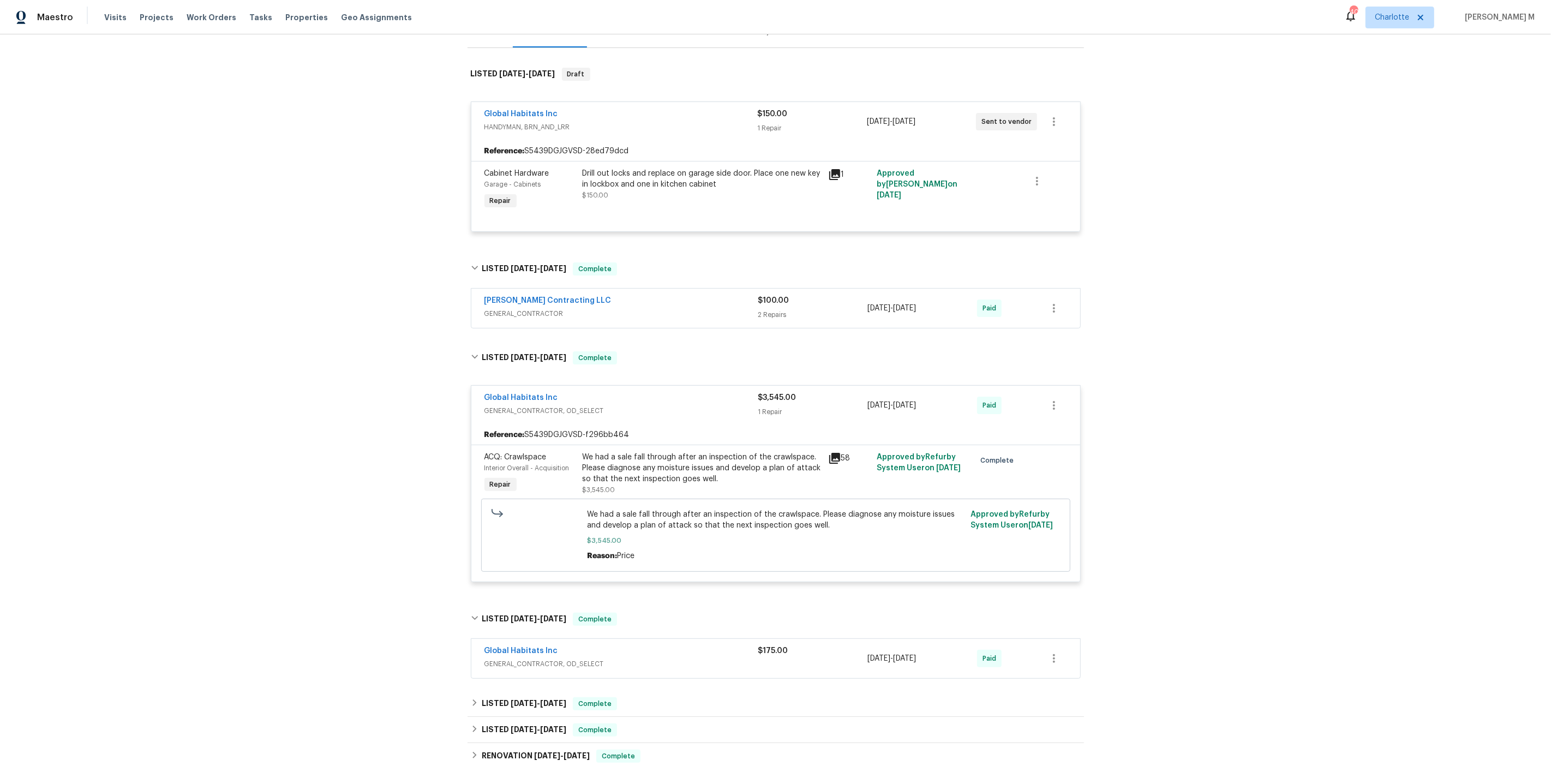
click at [502, 563] on div "ACQ: Crawlspace Interior Overall - Acquisition Repair We had a sale fall throug…" at bounding box center [776, 513] width 609 height 137
click at [525, 699] on span "[DATE]" at bounding box center [524, 703] width 26 height 8
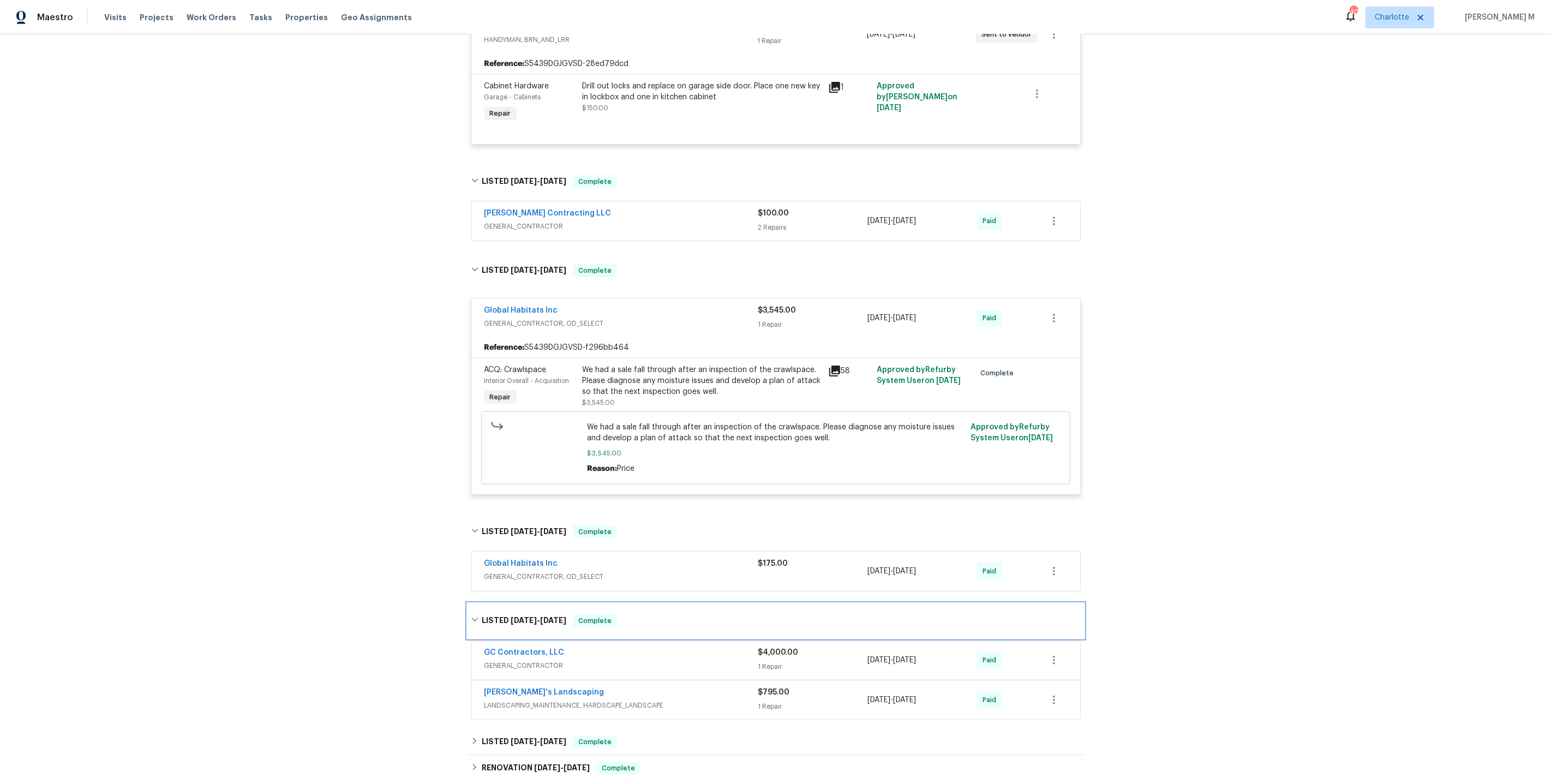
scroll to position [249, 0]
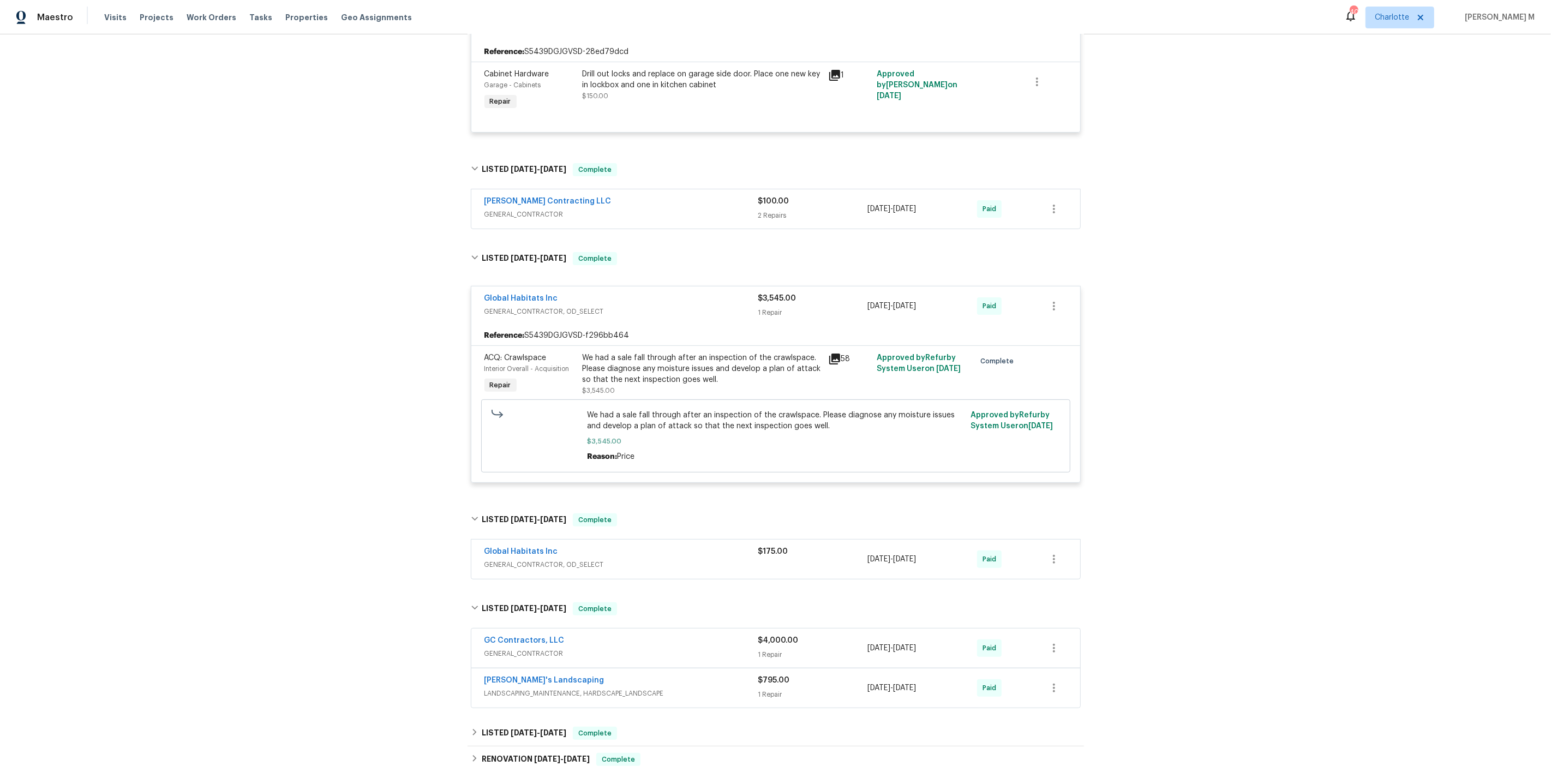
click at [518, 694] on div "Back to all projects 305 W Hudson Ave, Madison Heights, MI 48071 3 Beds | 1 Bat…" at bounding box center [776, 336] width 617 height 1076
click at [513, 729] on span "3/18/25" at bounding box center [524, 733] width 26 height 8
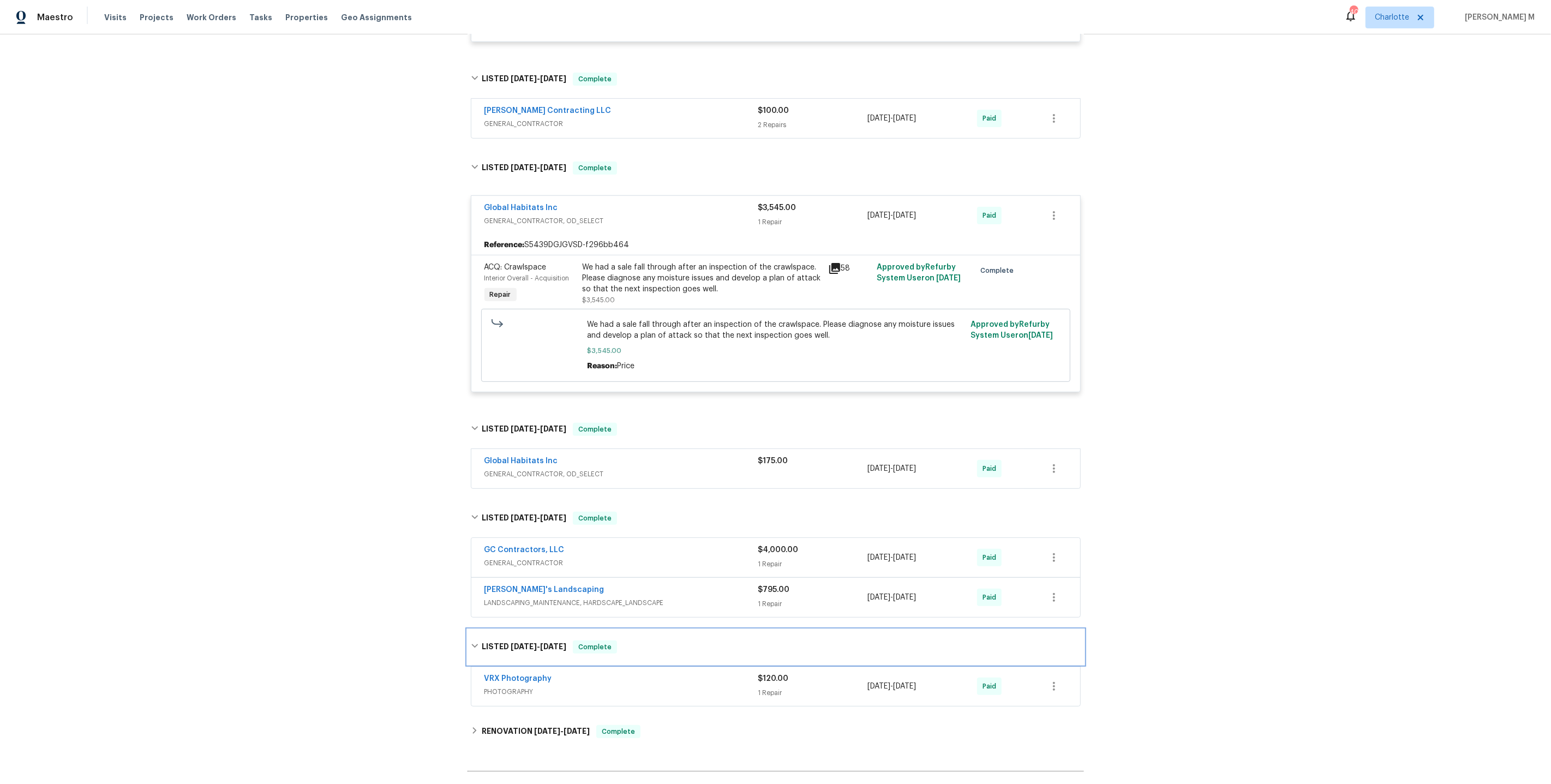
scroll to position [358, 0]
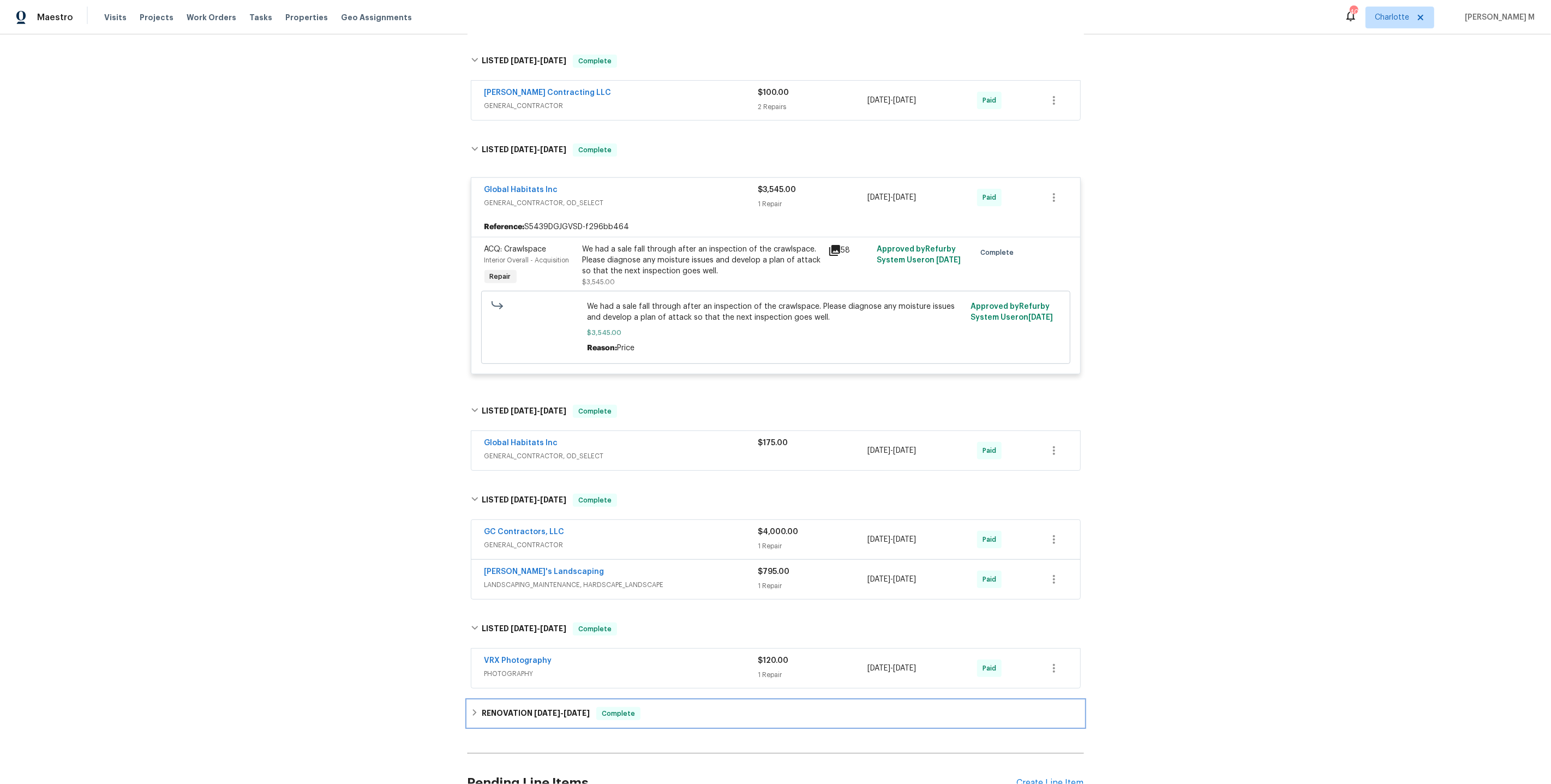
click at [526, 707] on h6 "RENOVATION 3/3/25 - 3/11/25" at bounding box center [536, 713] width 108 height 13
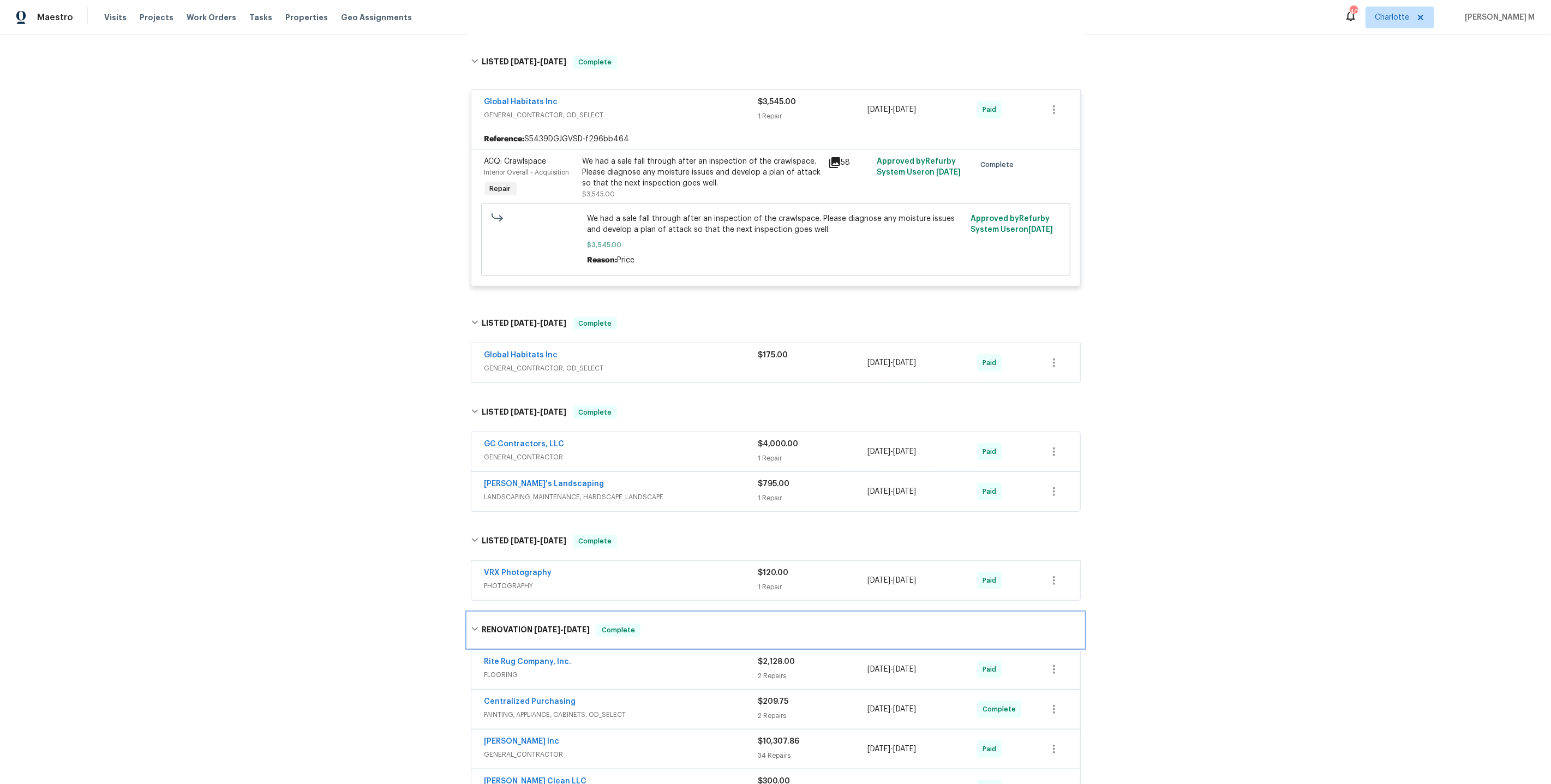
scroll to position [606, 0]
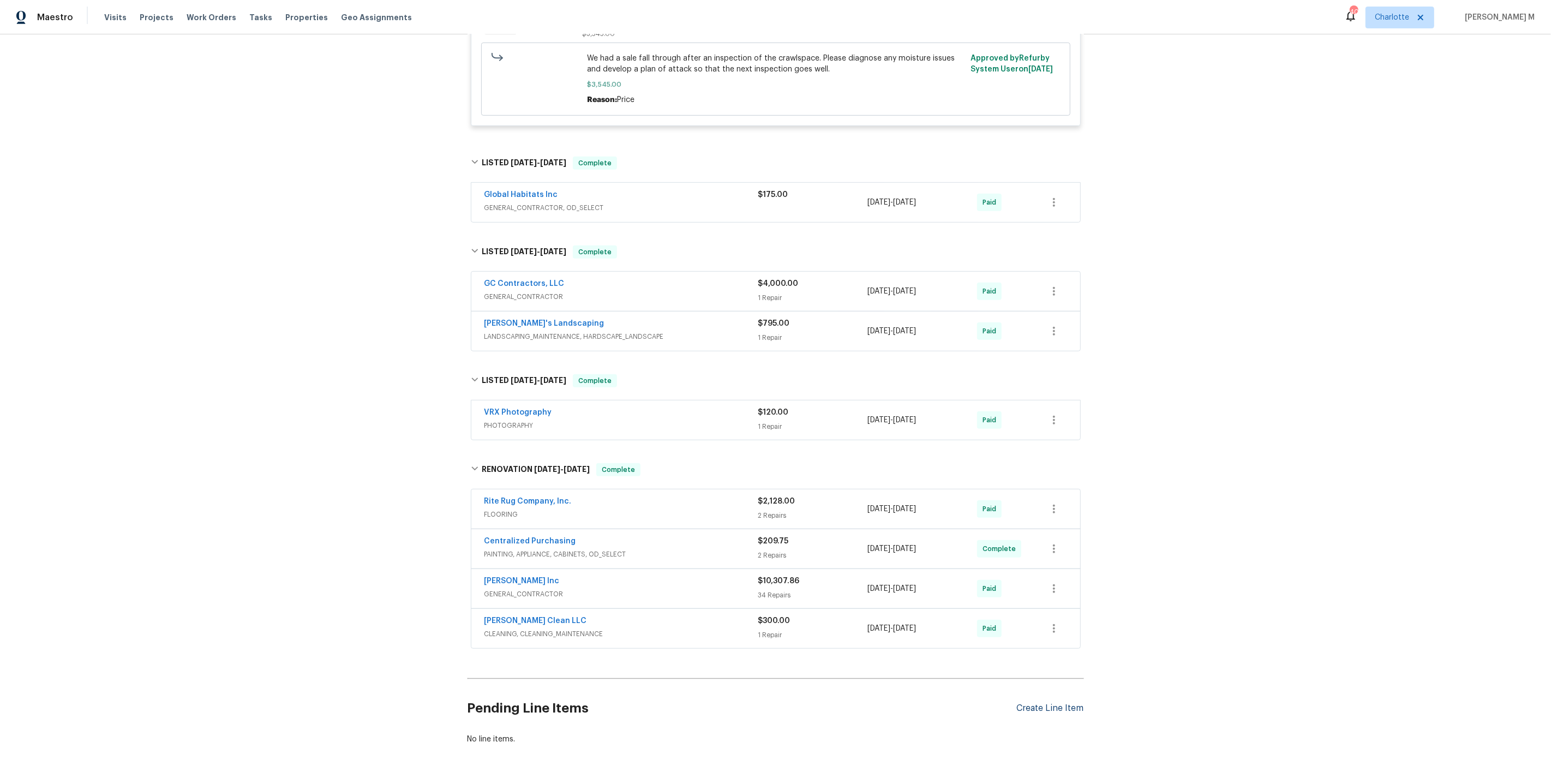
click at [1031, 703] on div "Create Line Item" at bounding box center [1050, 708] width 67 height 11
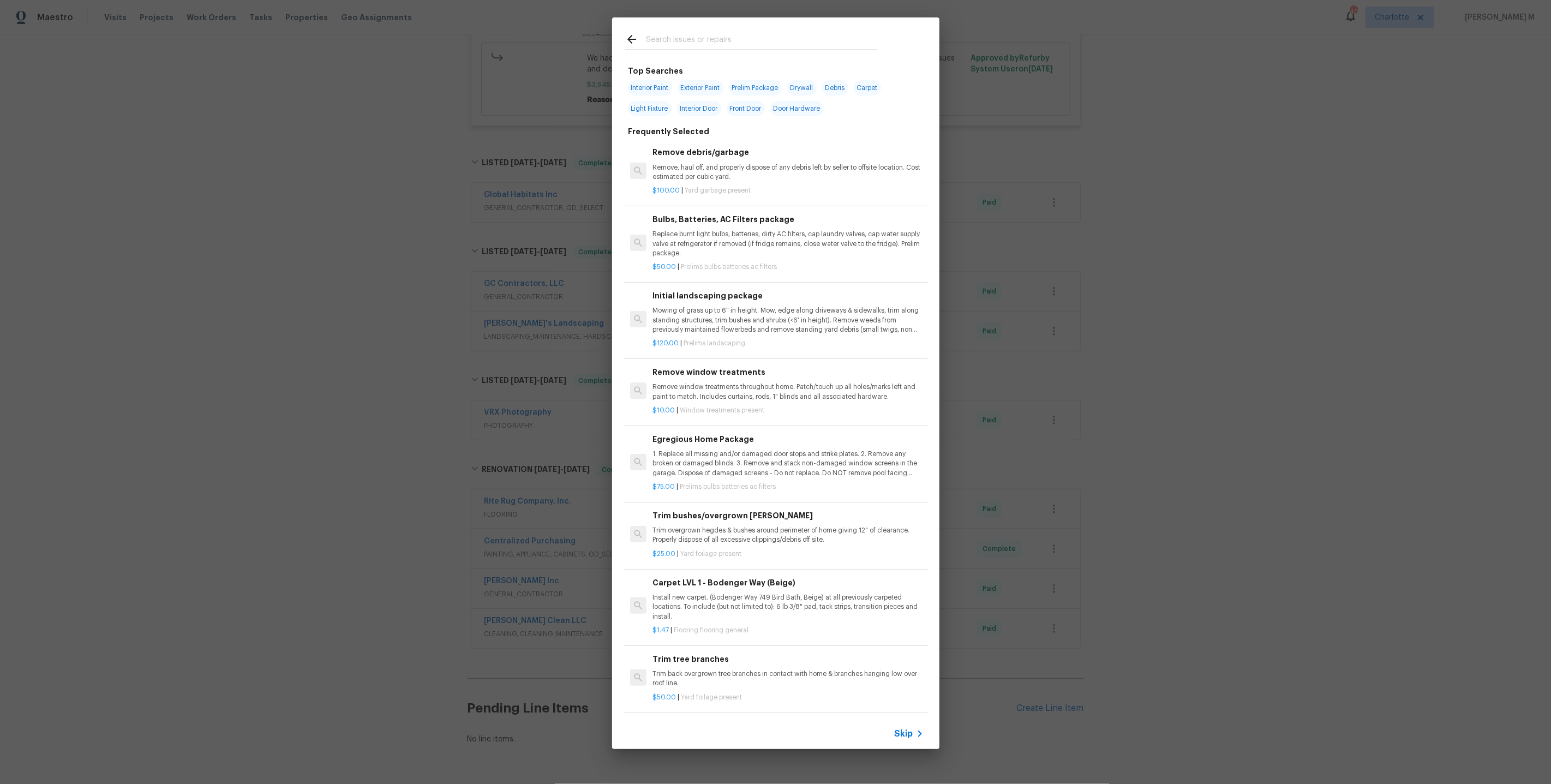
click at [909, 736] on span "Skip" at bounding box center [904, 733] width 19 height 11
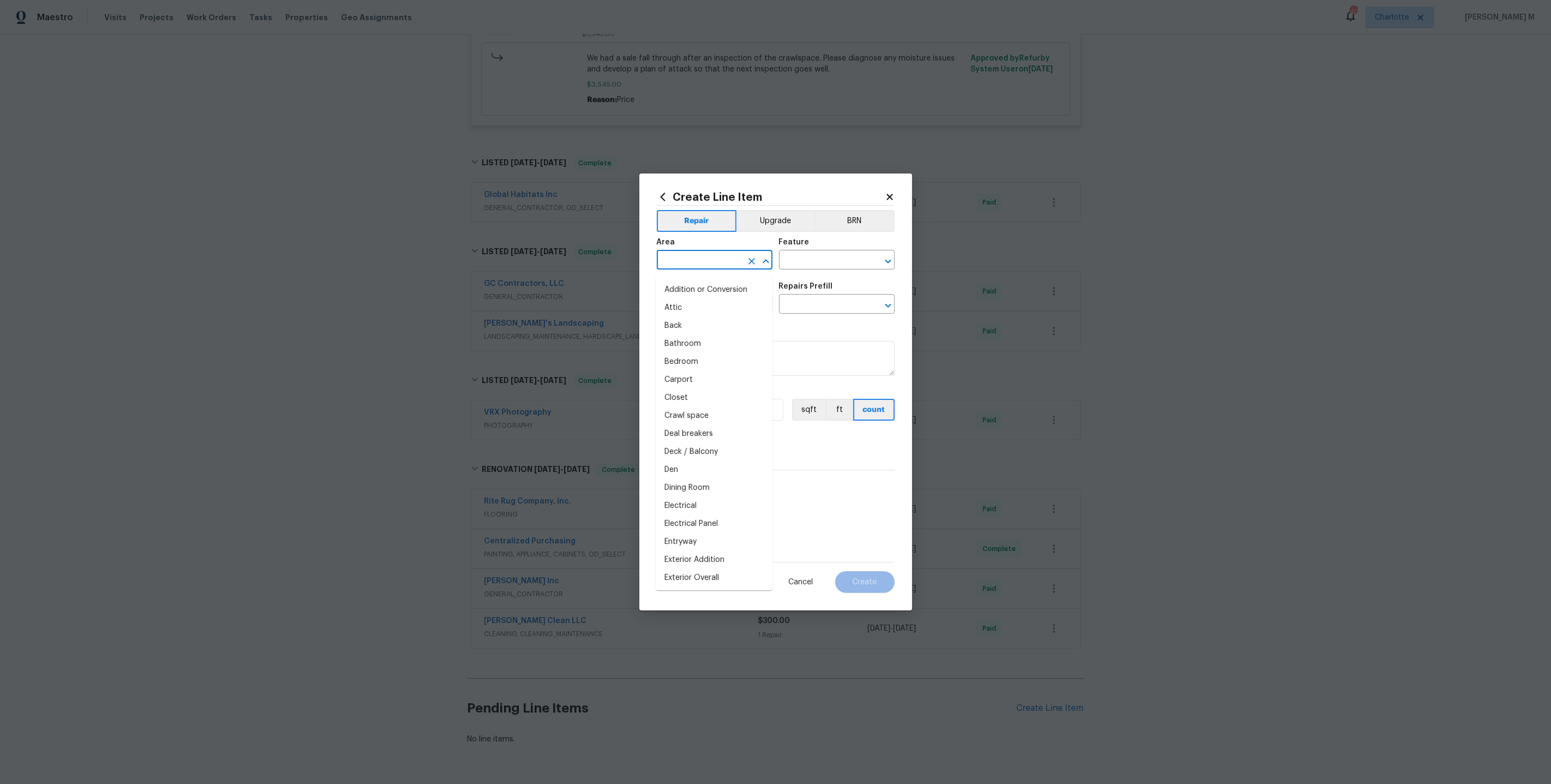
click at [706, 265] on input "text" at bounding box center [700, 261] width 85 height 17
type input "P"
click at [712, 290] on li "Plumbing" at bounding box center [714, 290] width 117 height 18
type input "Plumbing"
click at [703, 284] on li "Garage" at bounding box center [714, 290] width 117 height 18
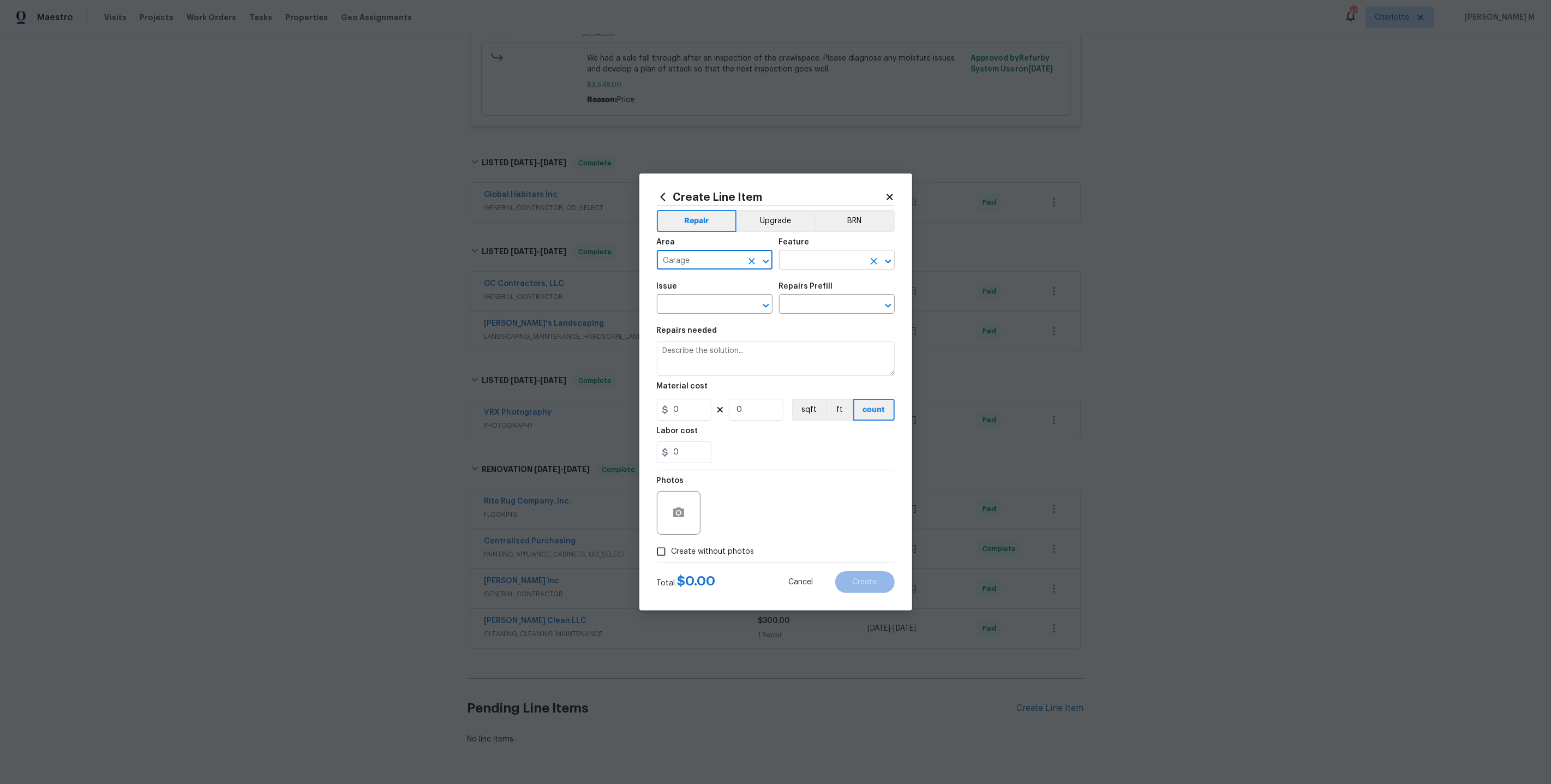
type input "Garage"
click at [809, 270] on input "text" at bounding box center [822, 261] width 85 height 17
click at [806, 331] on li "Plumbing" at bounding box center [837, 334] width 117 height 18
type input "Plumbing"
click at [658, 304] on input "text" at bounding box center [700, 305] width 85 height 17
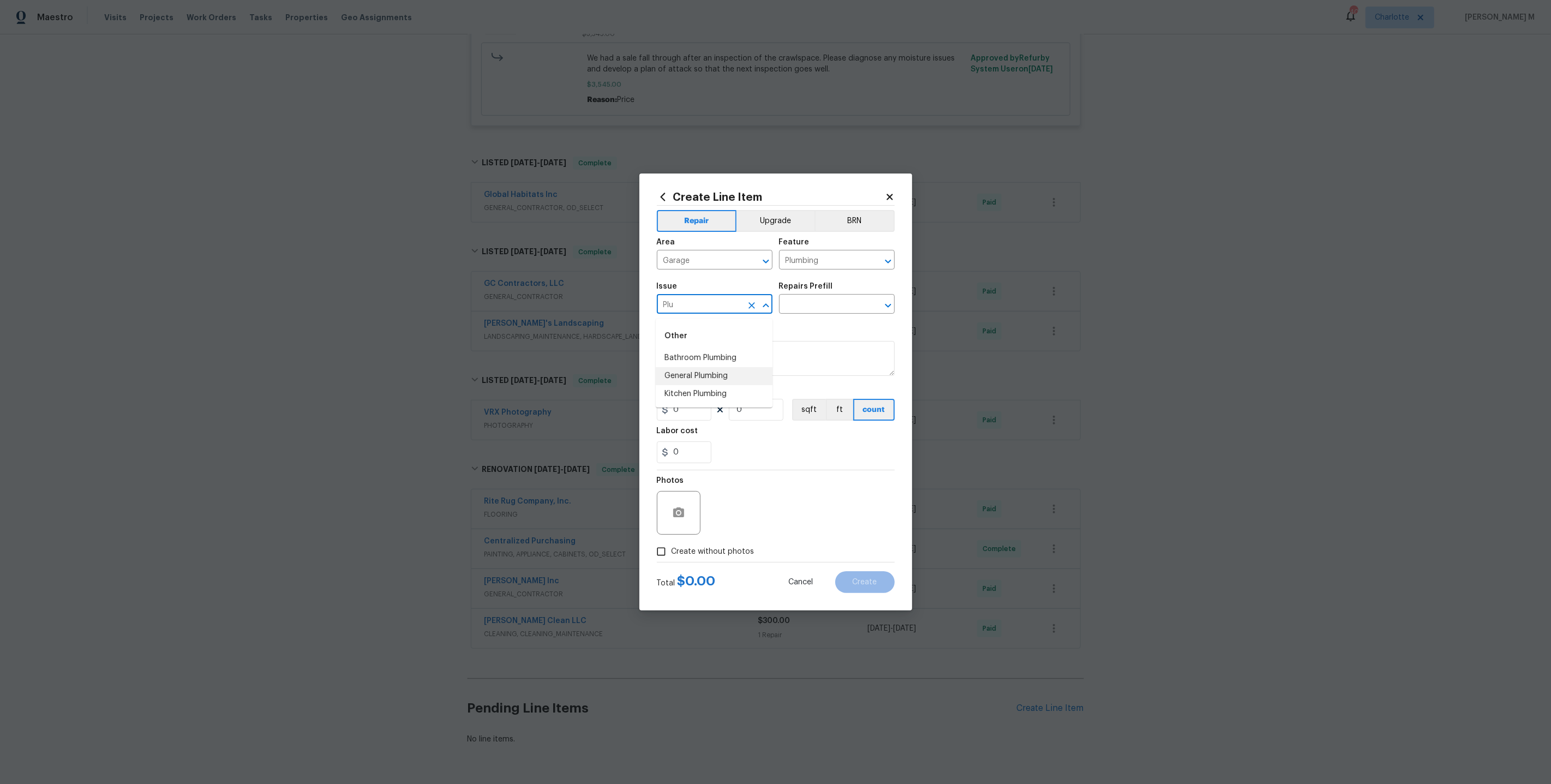
click at [716, 374] on li "General Plumbing" at bounding box center [714, 376] width 117 height 18
type input "General Plumbing"
click at [821, 297] on div "Repairs Prefill" at bounding box center [837, 289] width 115 height 14
click at [816, 304] on input "text" at bounding box center [822, 305] width 85 height 17
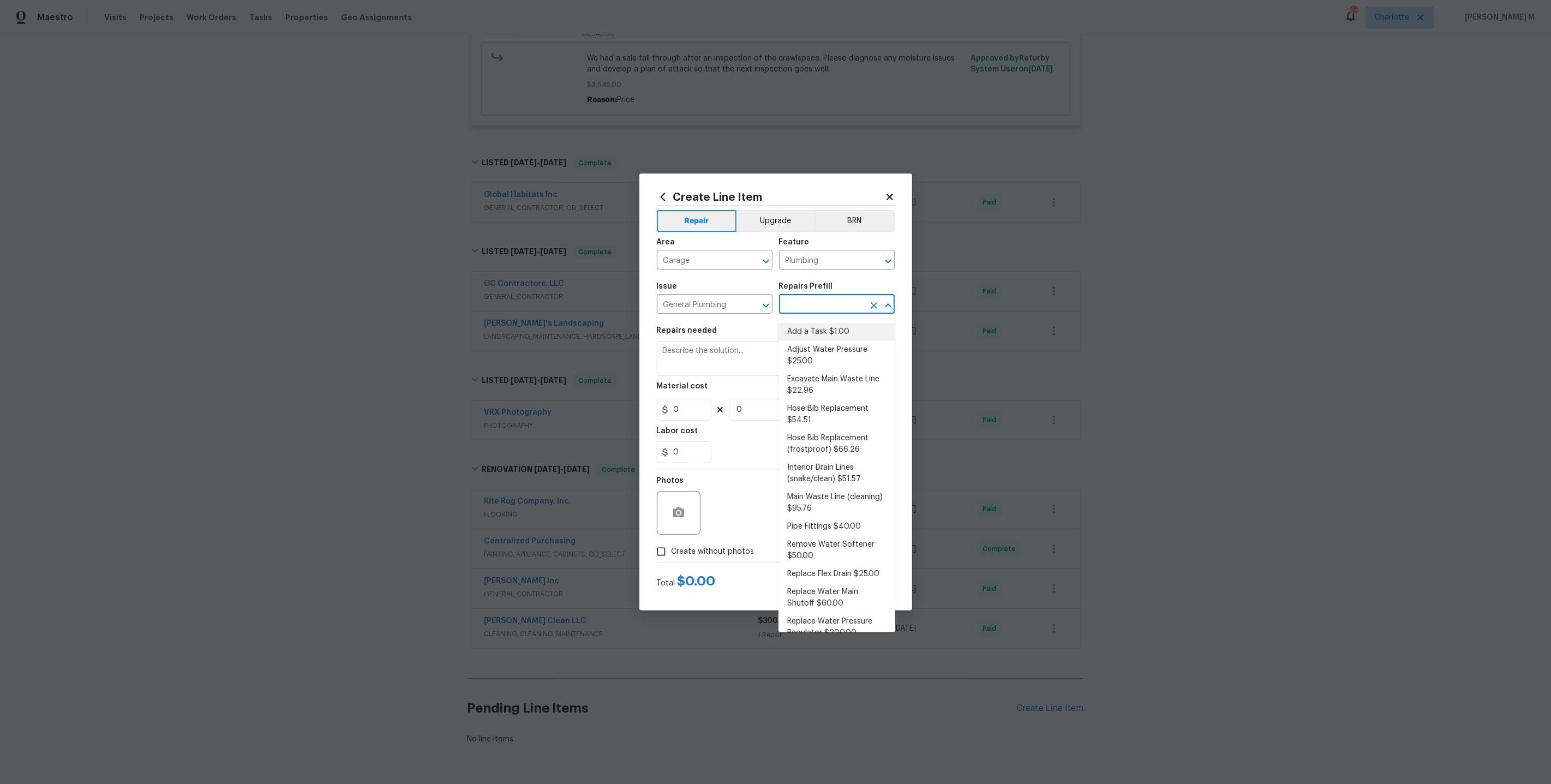
click at [814, 332] on li "Add a Task $1.00" at bounding box center [837, 332] width 117 height 18
type input "Add a Task $1.00"
type textarea "HPM to detail"
type input "1"
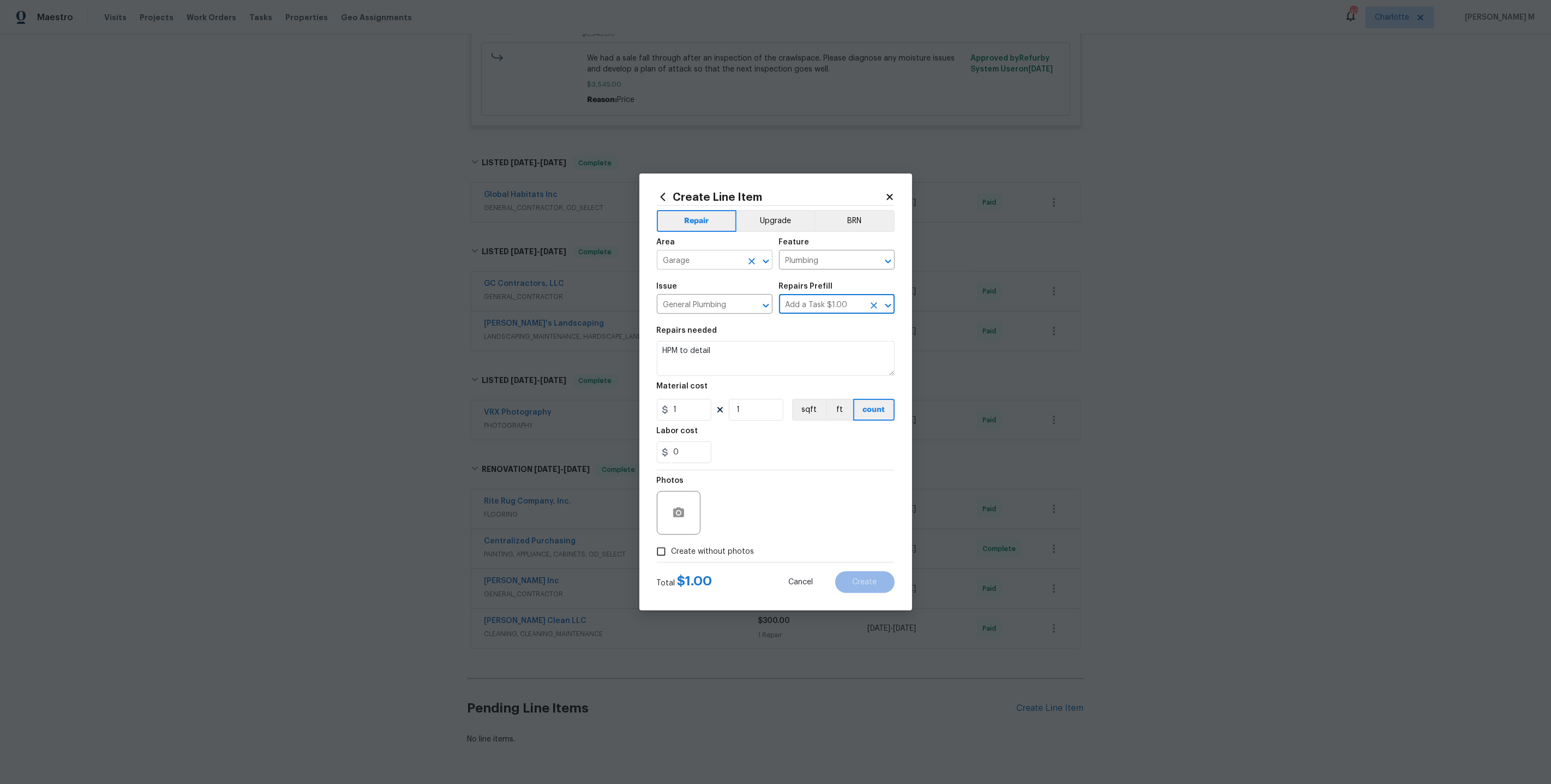
click at [708, 267] on input "Garage" at bounding box center [700, 261] width 85 height 17
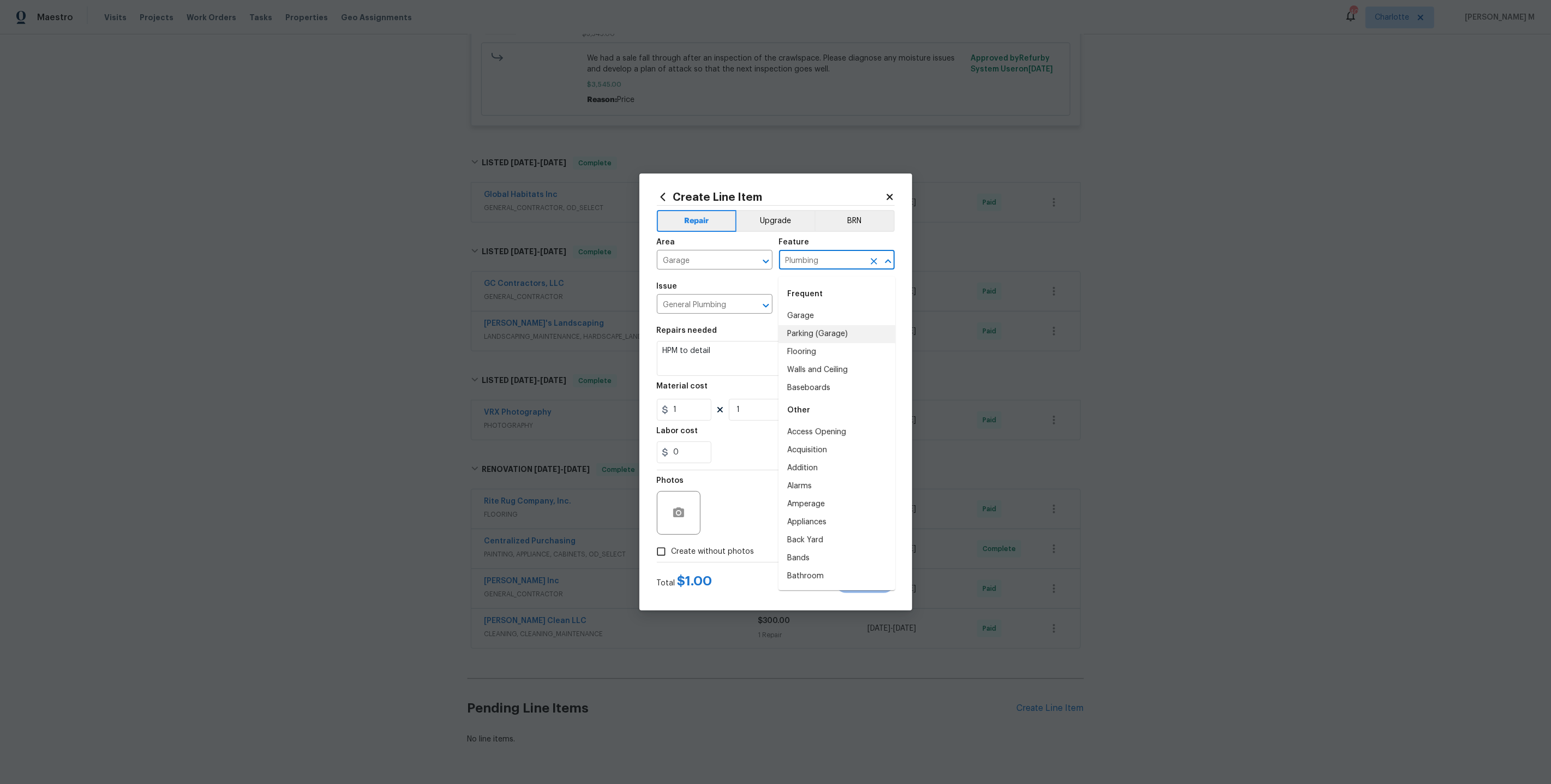
click at [814, 260] on input "Plumbing" at bounding box center [822, 261] width 85 height 17
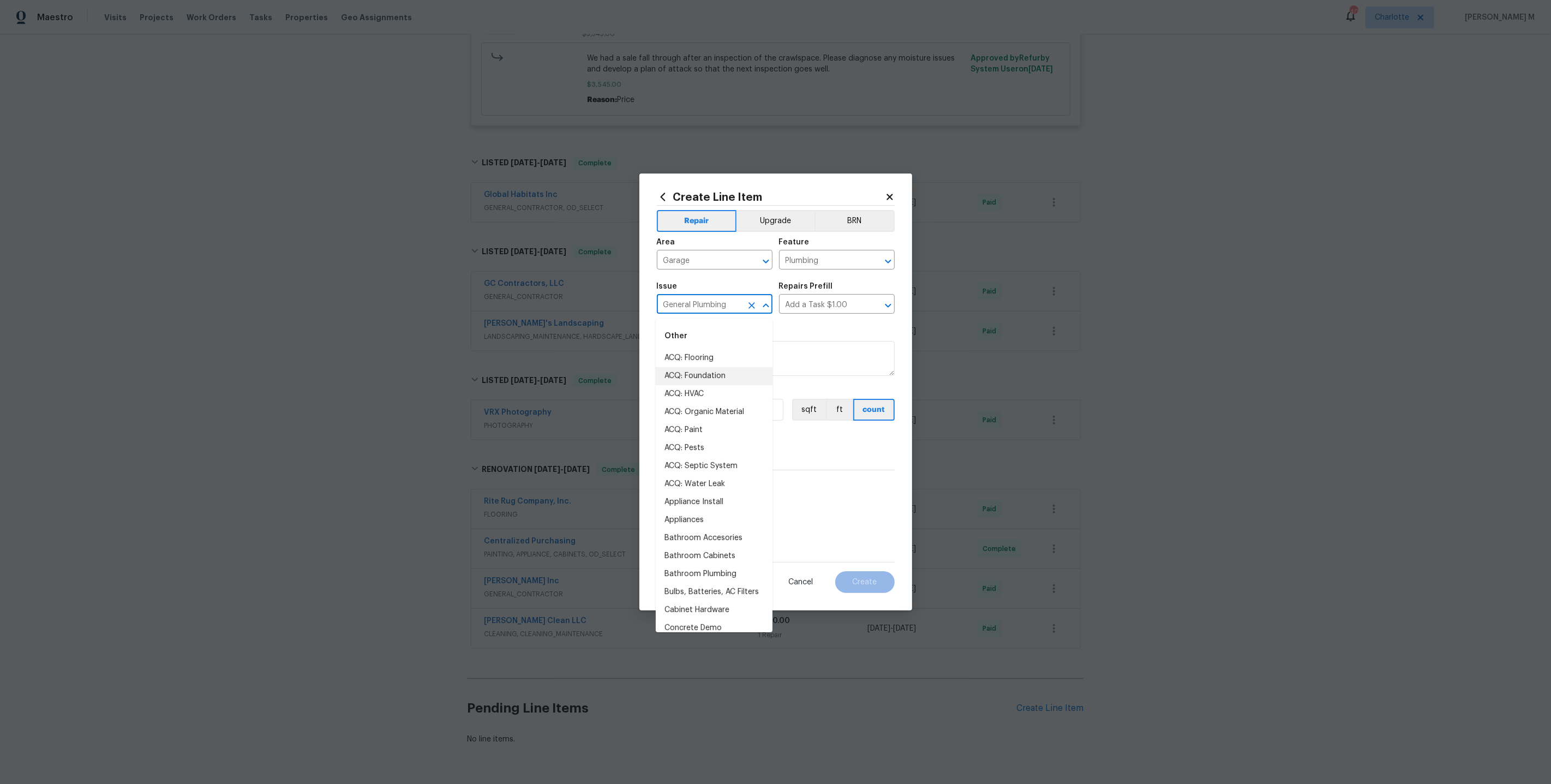
click at [691, 307] on input "General Plumbing" at bounding box center [700, 305] width 85 height 17
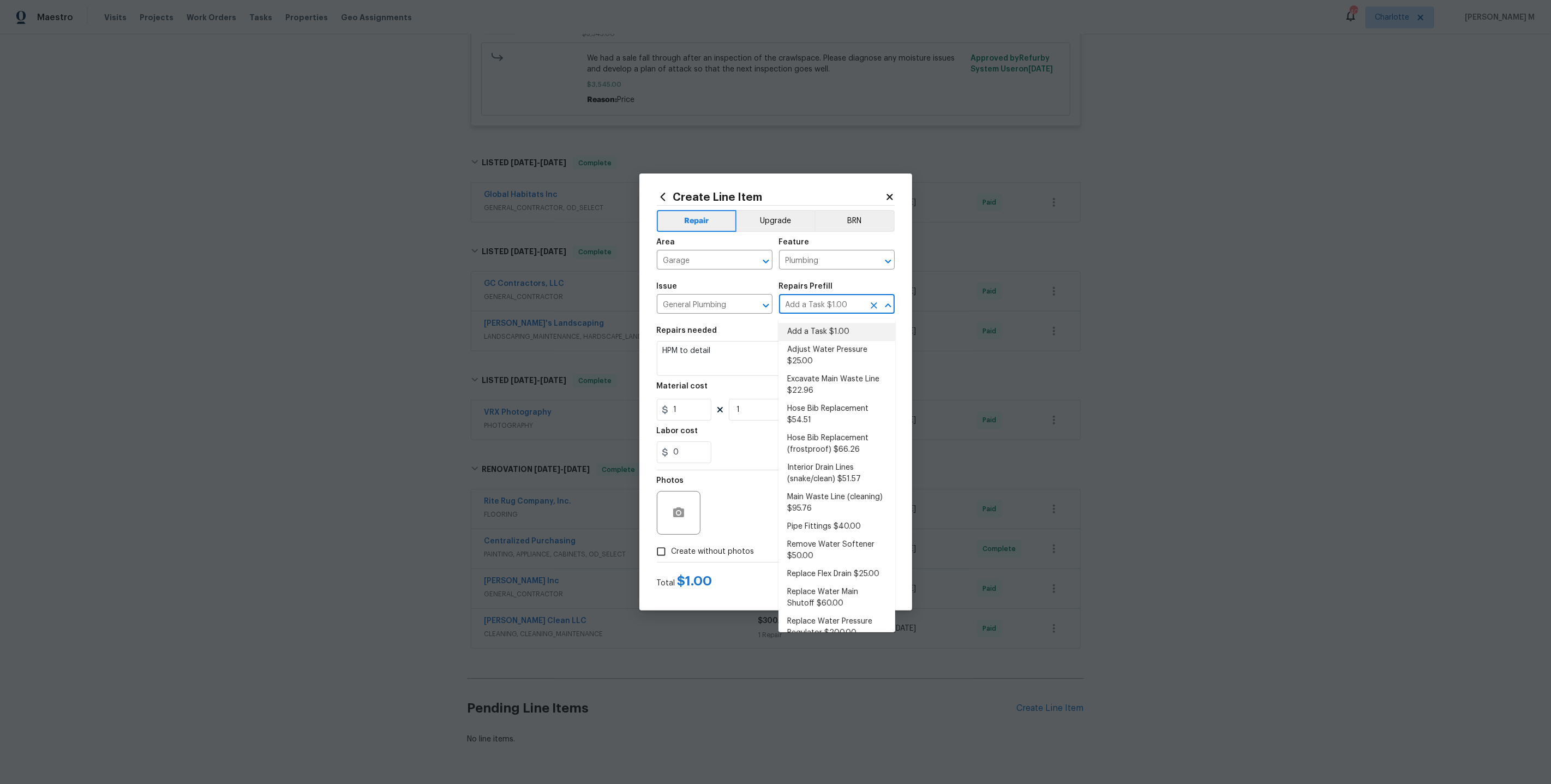
click at [811, 305] on input "Add a Task $1.00" at bounding box center [822, 305] width 85 height 17
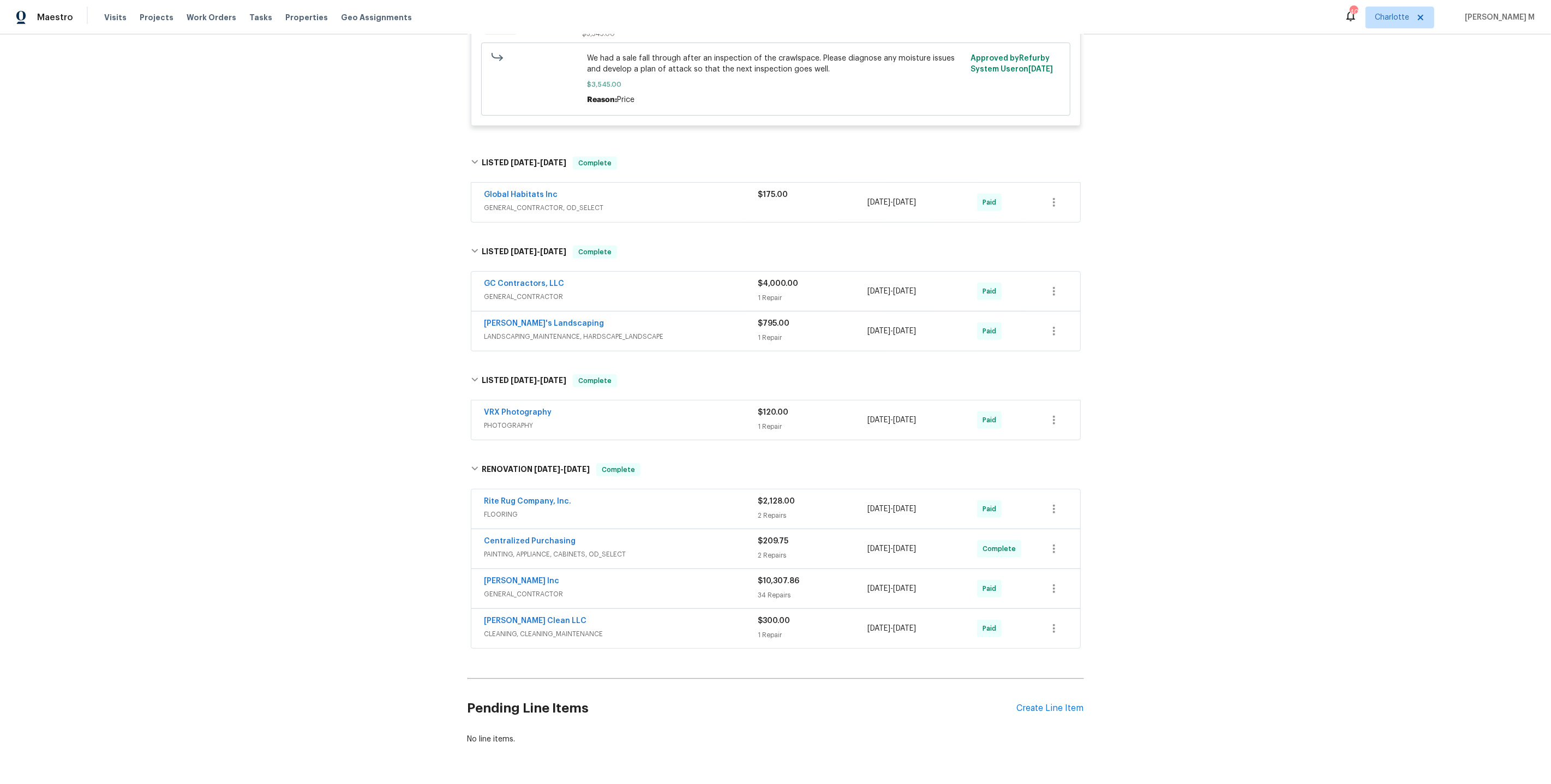
scroll to position [0, 0]
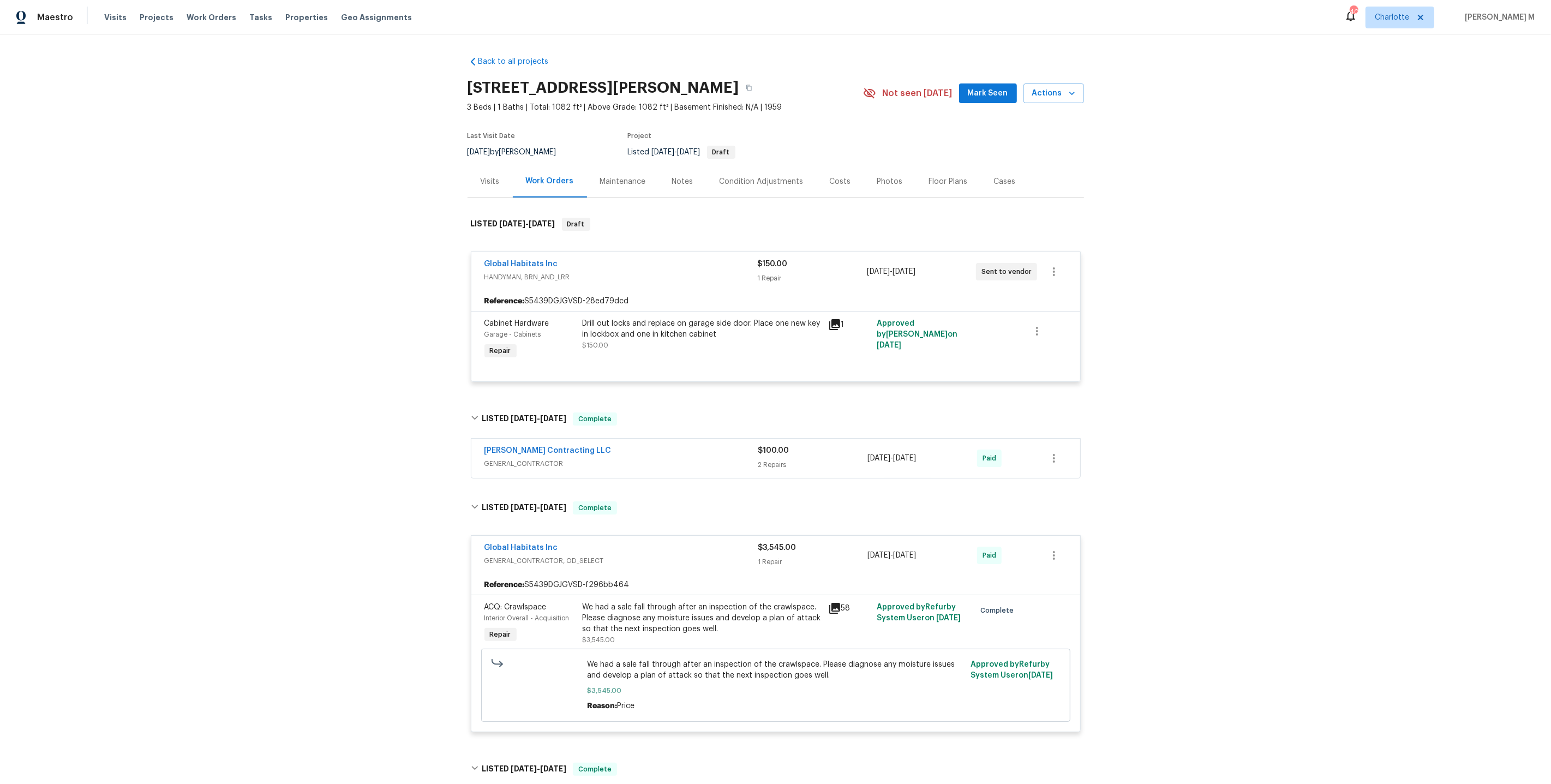
click at [946, 177] on div "Floor Plans" at bounding box center [949, 181] width 39 height 11
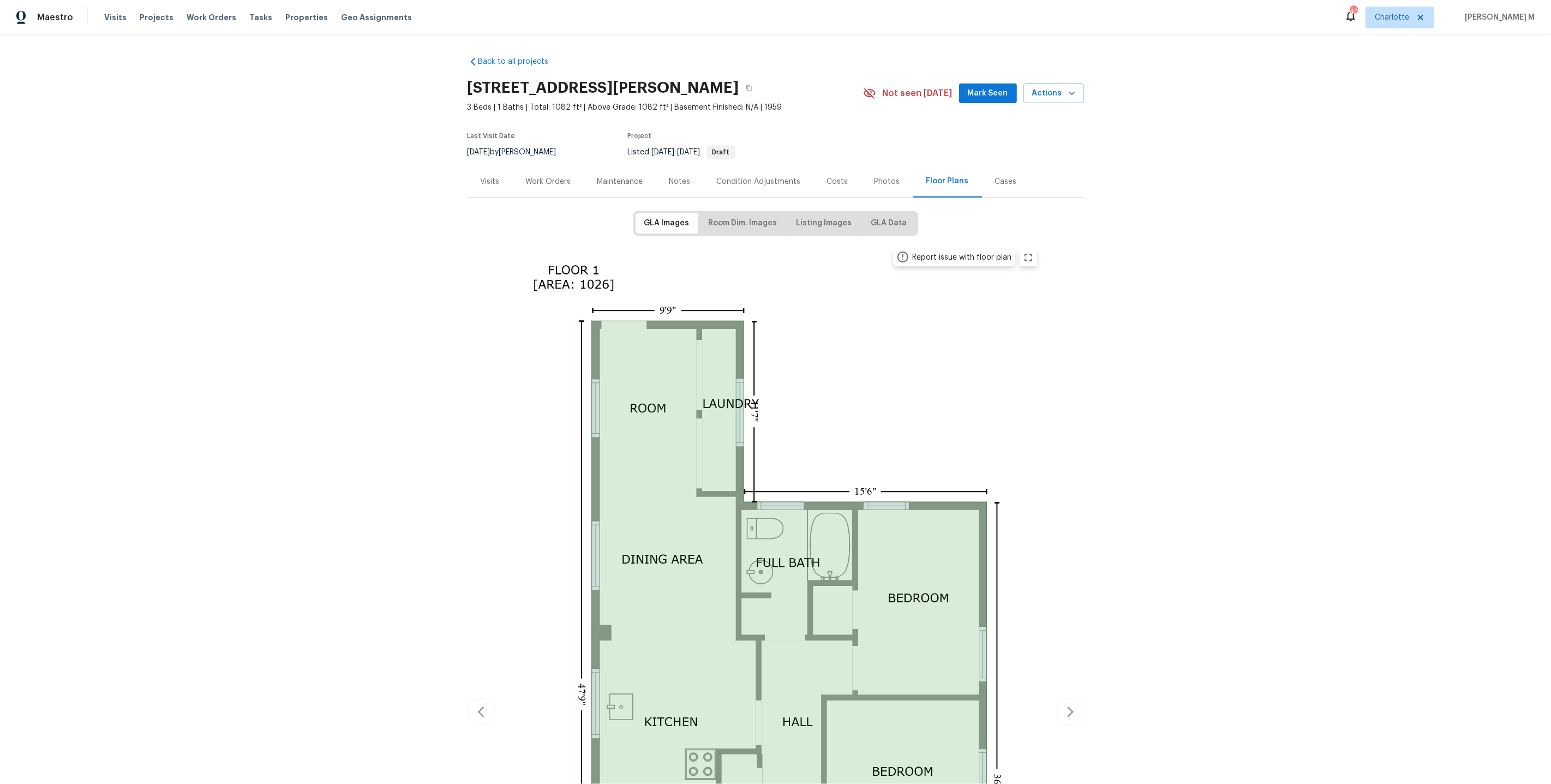
click at [551, 182] on div "Work Orders" at bounding box center [548, 181] width 72 height 32
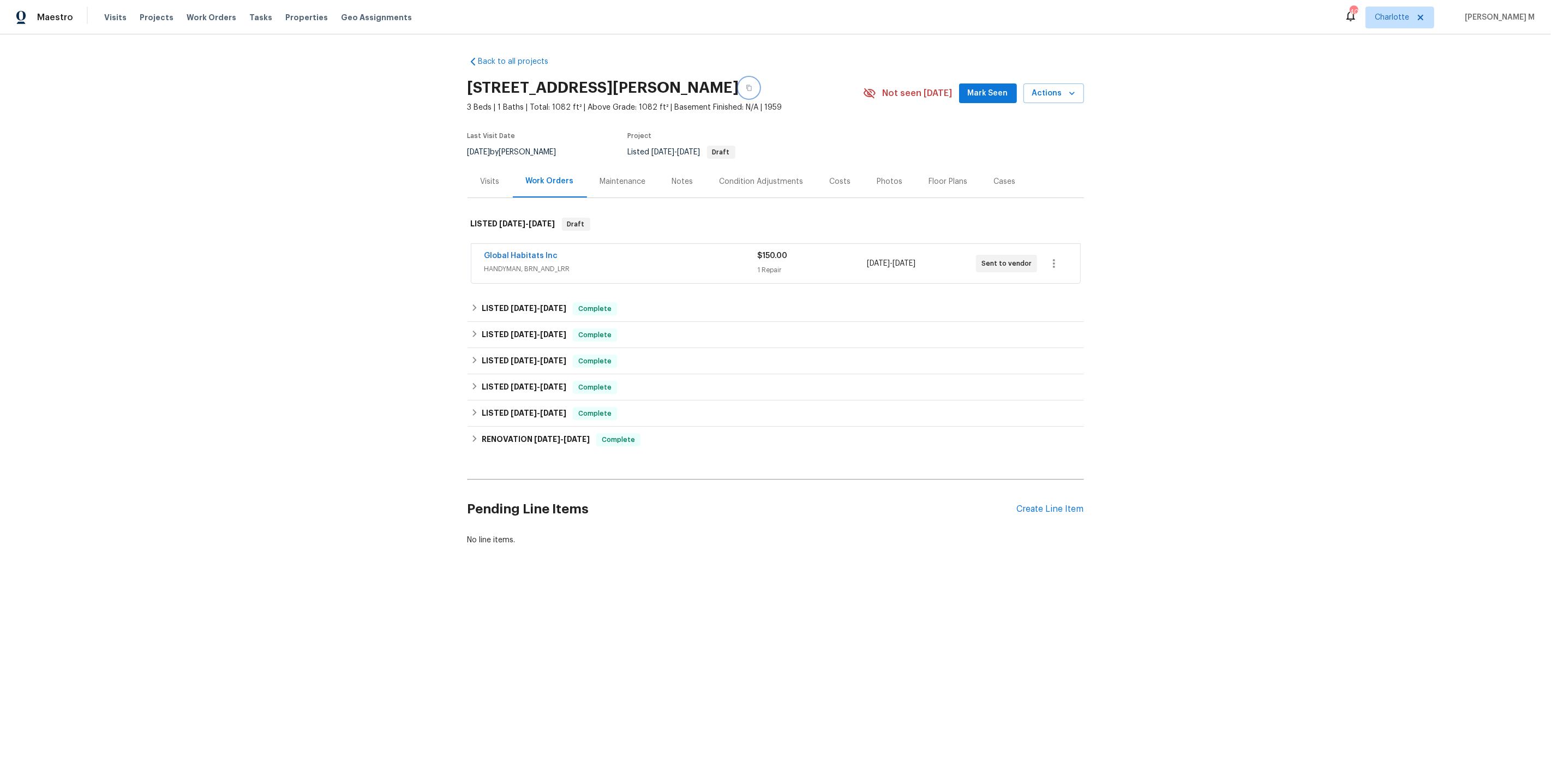
click at [752, 85] on icon "button" at bounding box center [749, 88] width 6 height 6
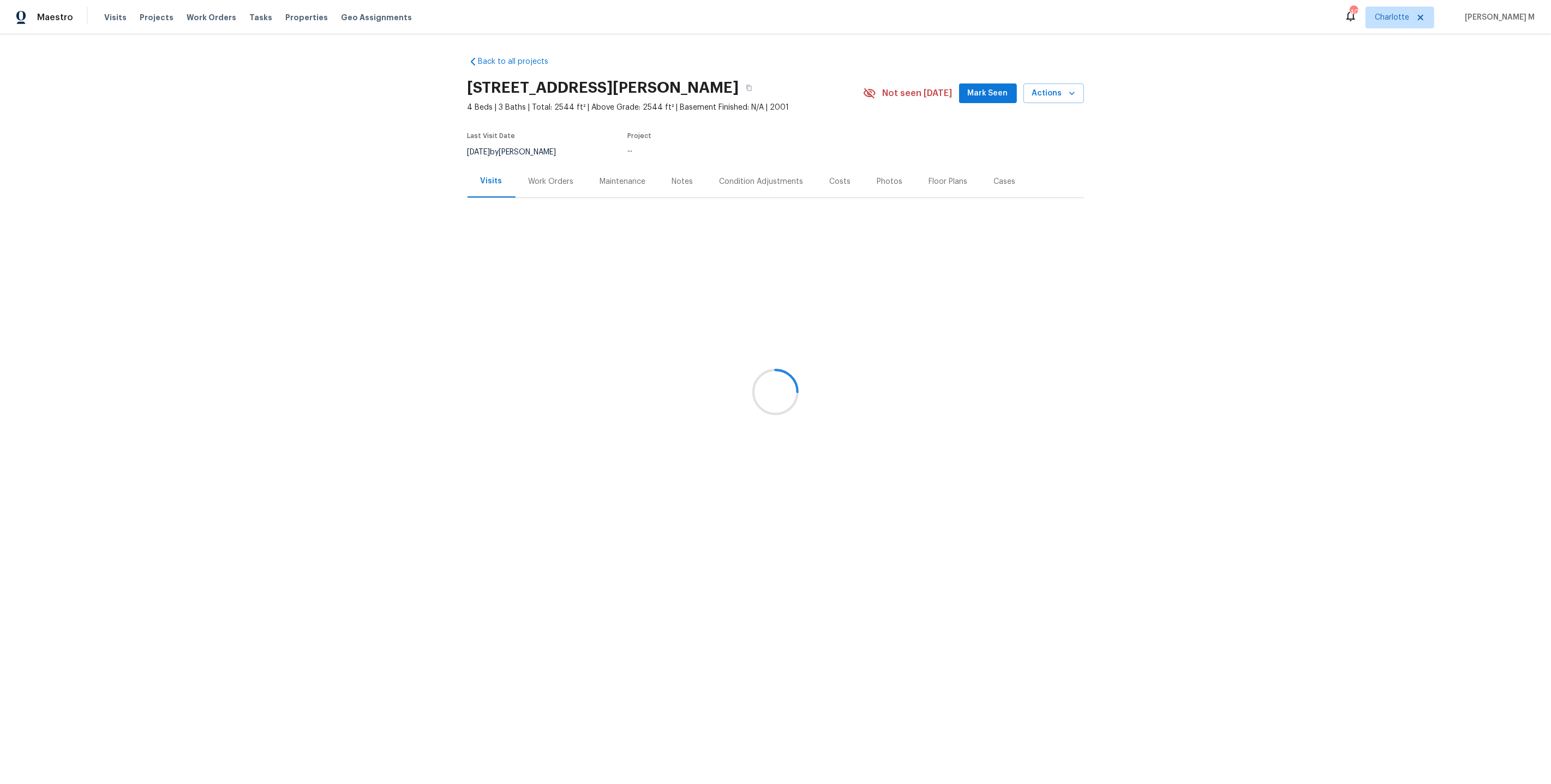
click at [528, 161] on div at bounding box center [776, 392] width 1551 height 784
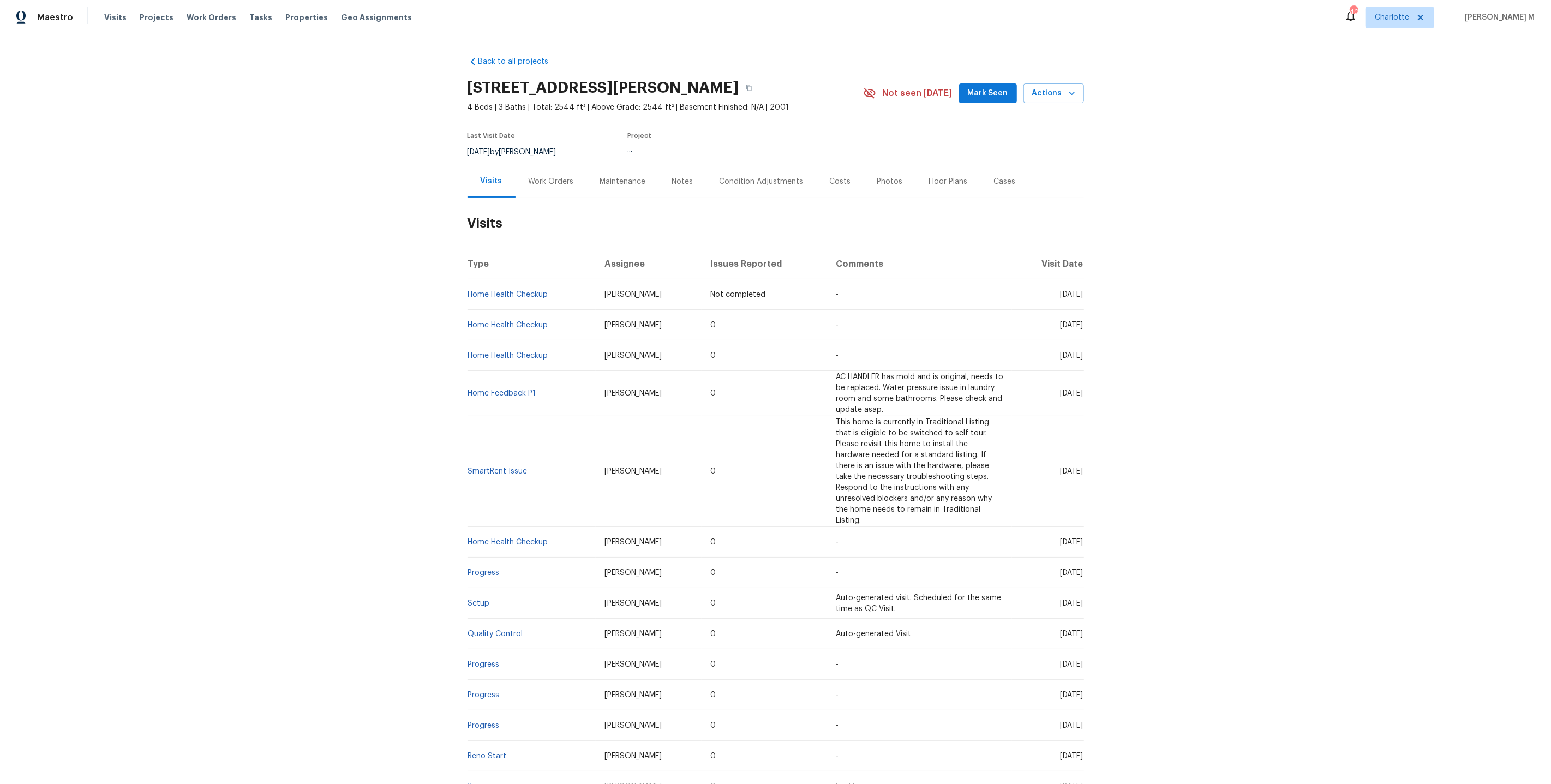
click at [540, 181] on div "Work Orders" at bounding box center [552, 181] width 45 height 11
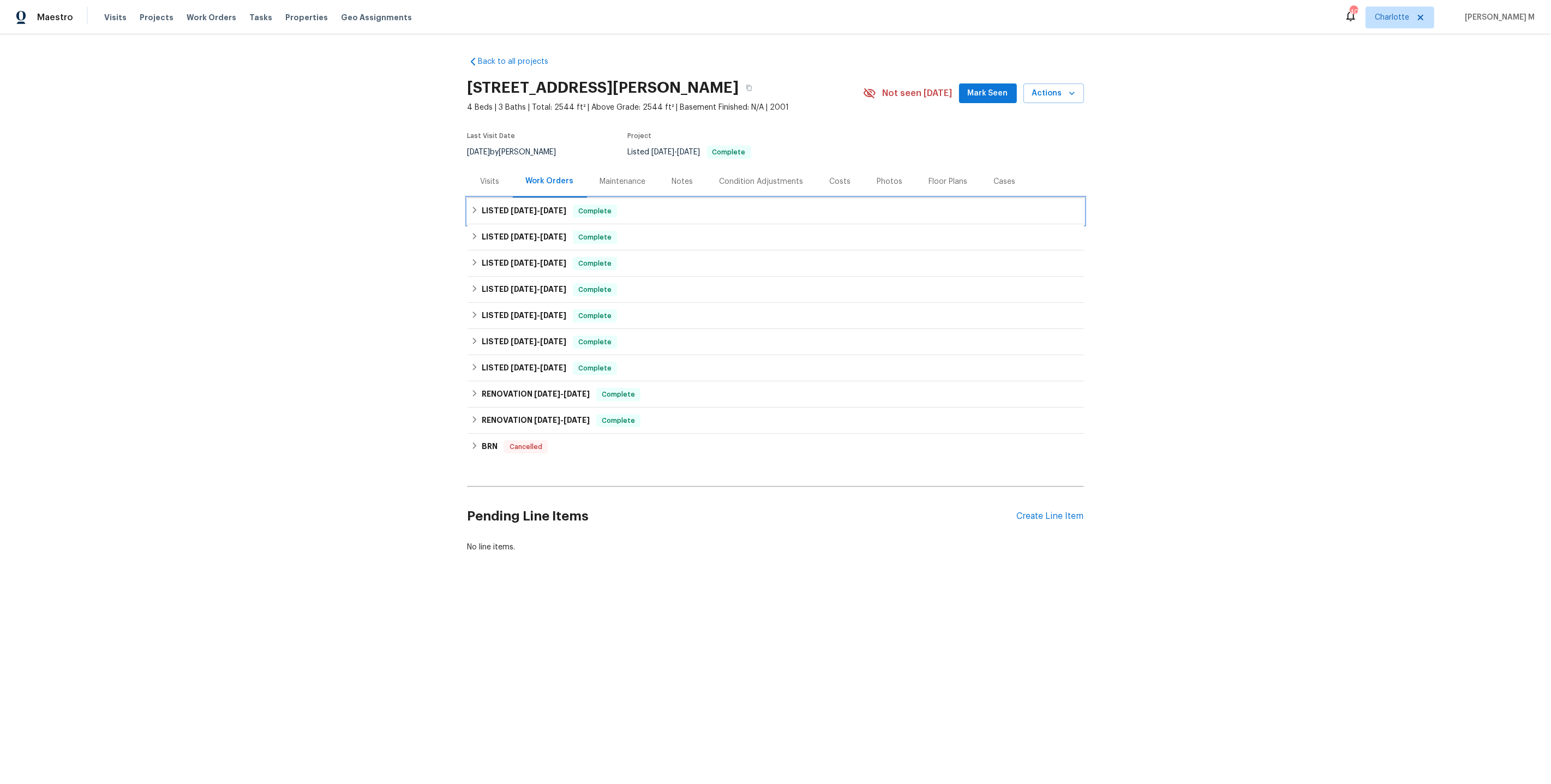
click at [513, 209] on h6 "LISTED [DATE] - [DATE]" at bounding box center [524, 211] width 85 height 13
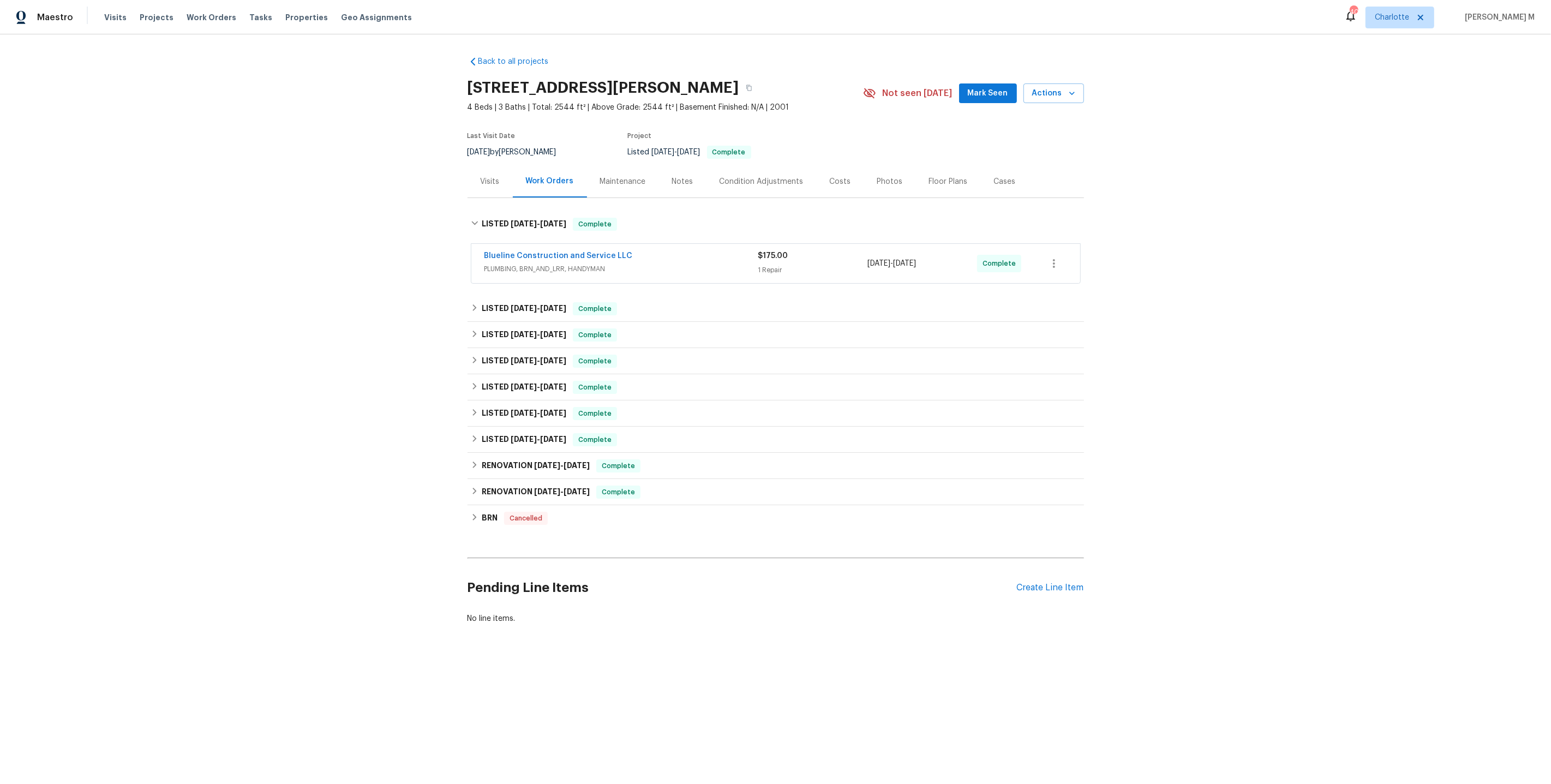
click at [525, 264] on span "PLUMBING, BRN_AND_LRR, HANDYMAN" at bounding box center [621, 268] width 274 height 11
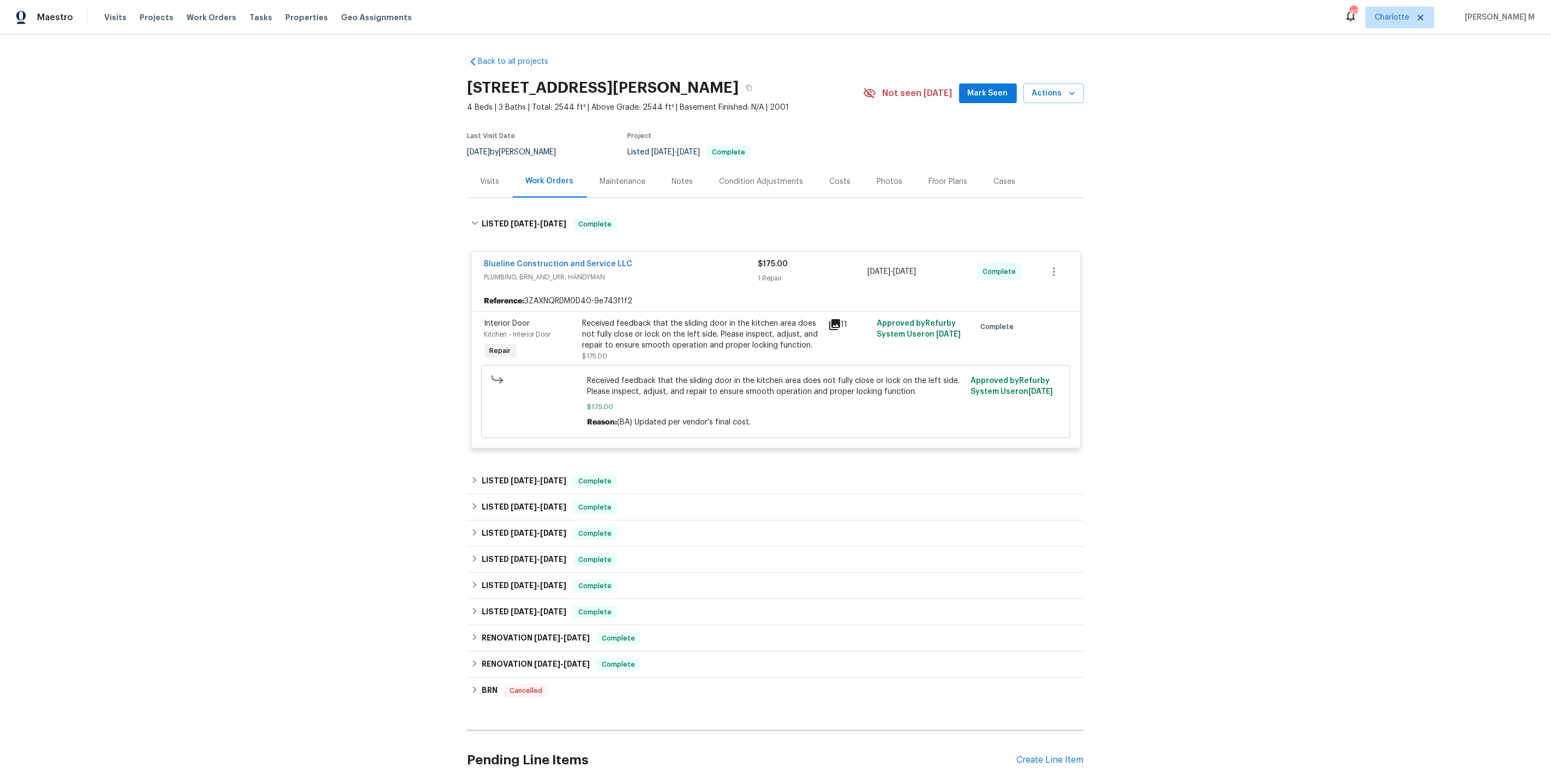
click at [667, 338] on div "Received feedback that the sliding door in the kitchen area does not fully clos…" at bounding box center [702, 334] width 239 height 33
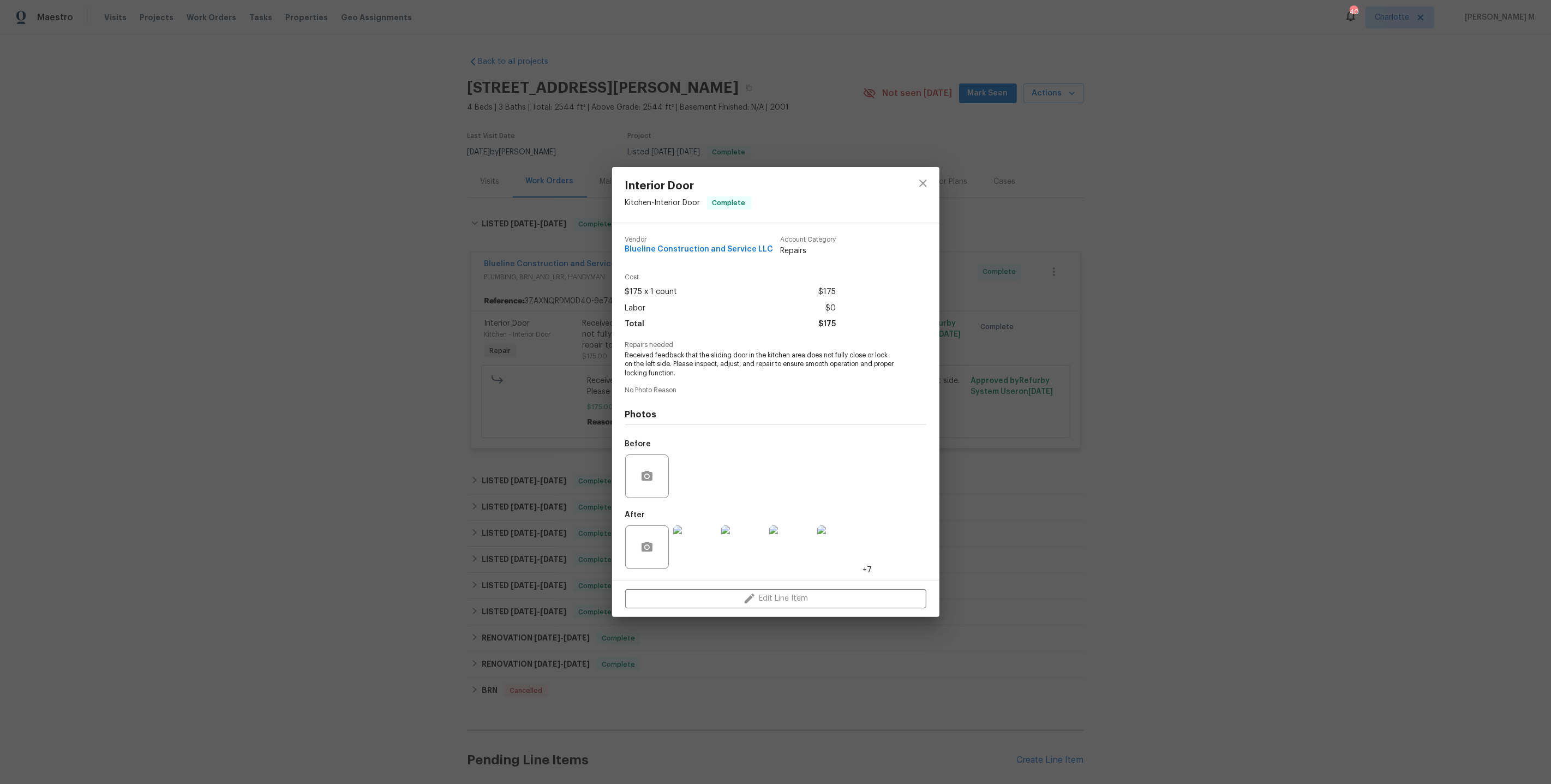
click at [688, 550] on img at bounding box center [695, 547] width 44 height 44
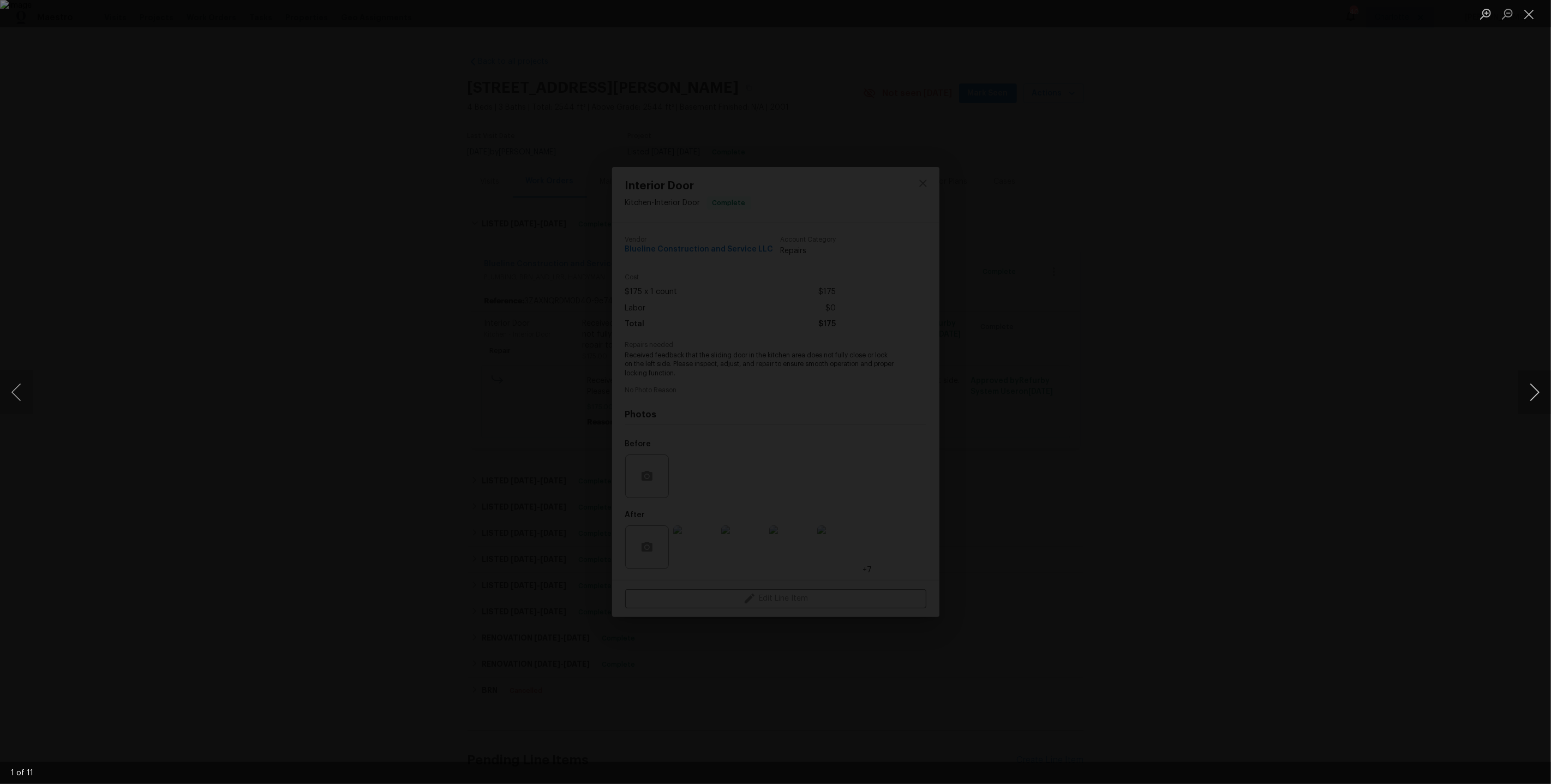
click at [1540, 389] on button "Next image" at bounding box center [1535, 392] width 33 height 44
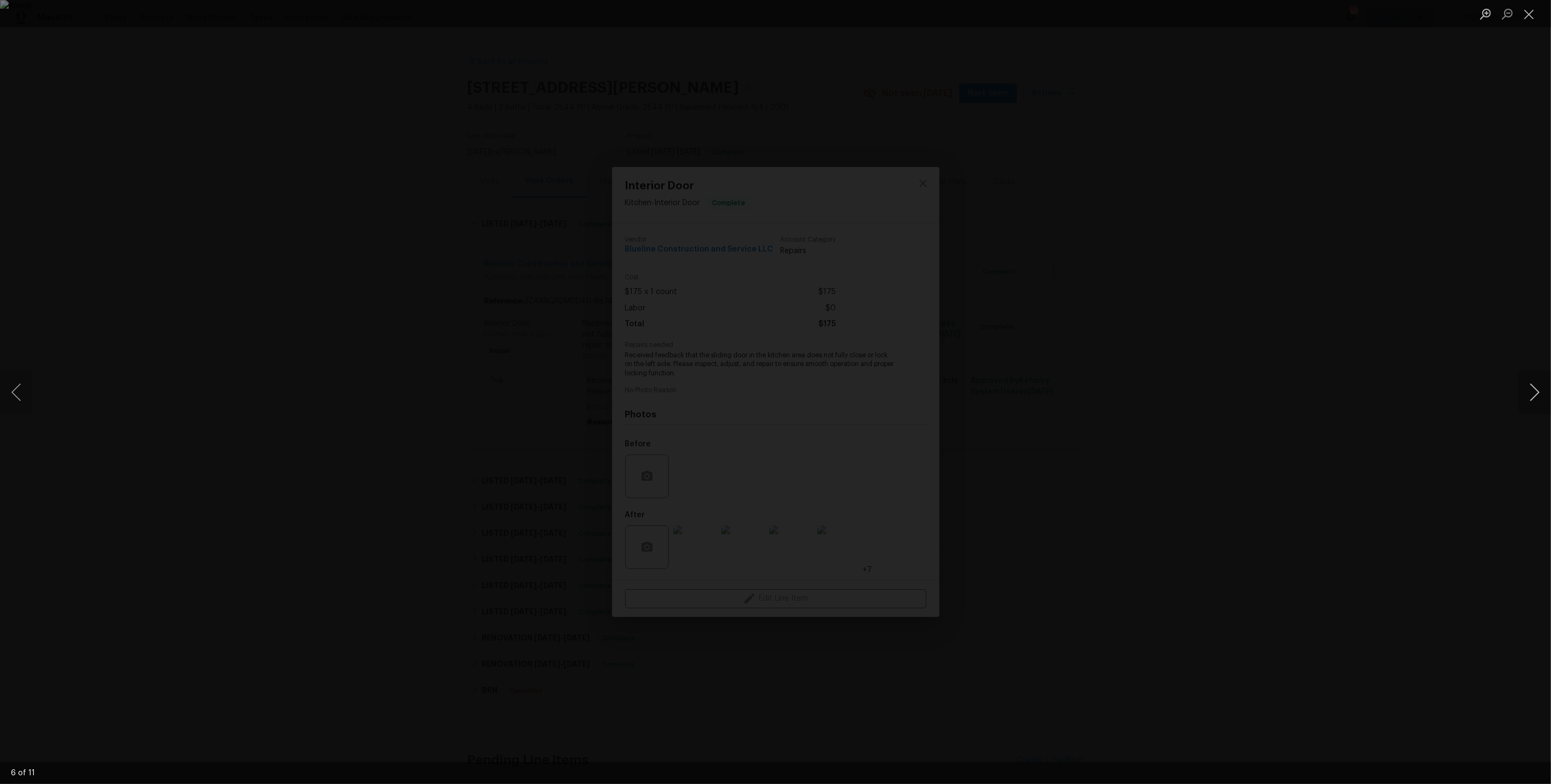
click at [1540, 389] on button "Next image" at bounding box center [1535, 392] width 33 height 44
click at [1539, 389] on button "Next image" at bounding box center [1535, 392] width 33 height 44
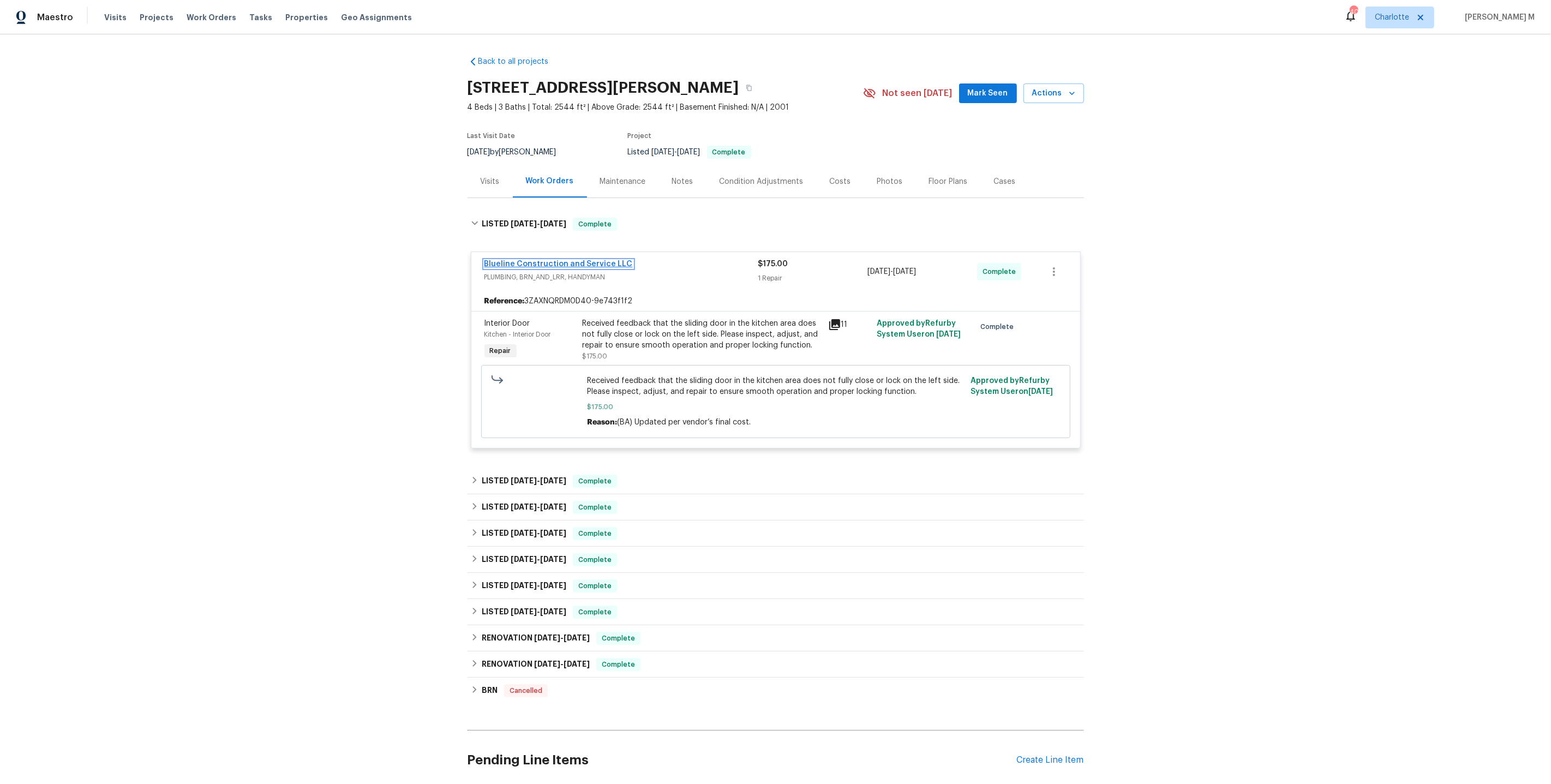
click at [569, 260] on link "Blueline Construction and Service LLC" at bounding box center [558, 264] width 149 height 8
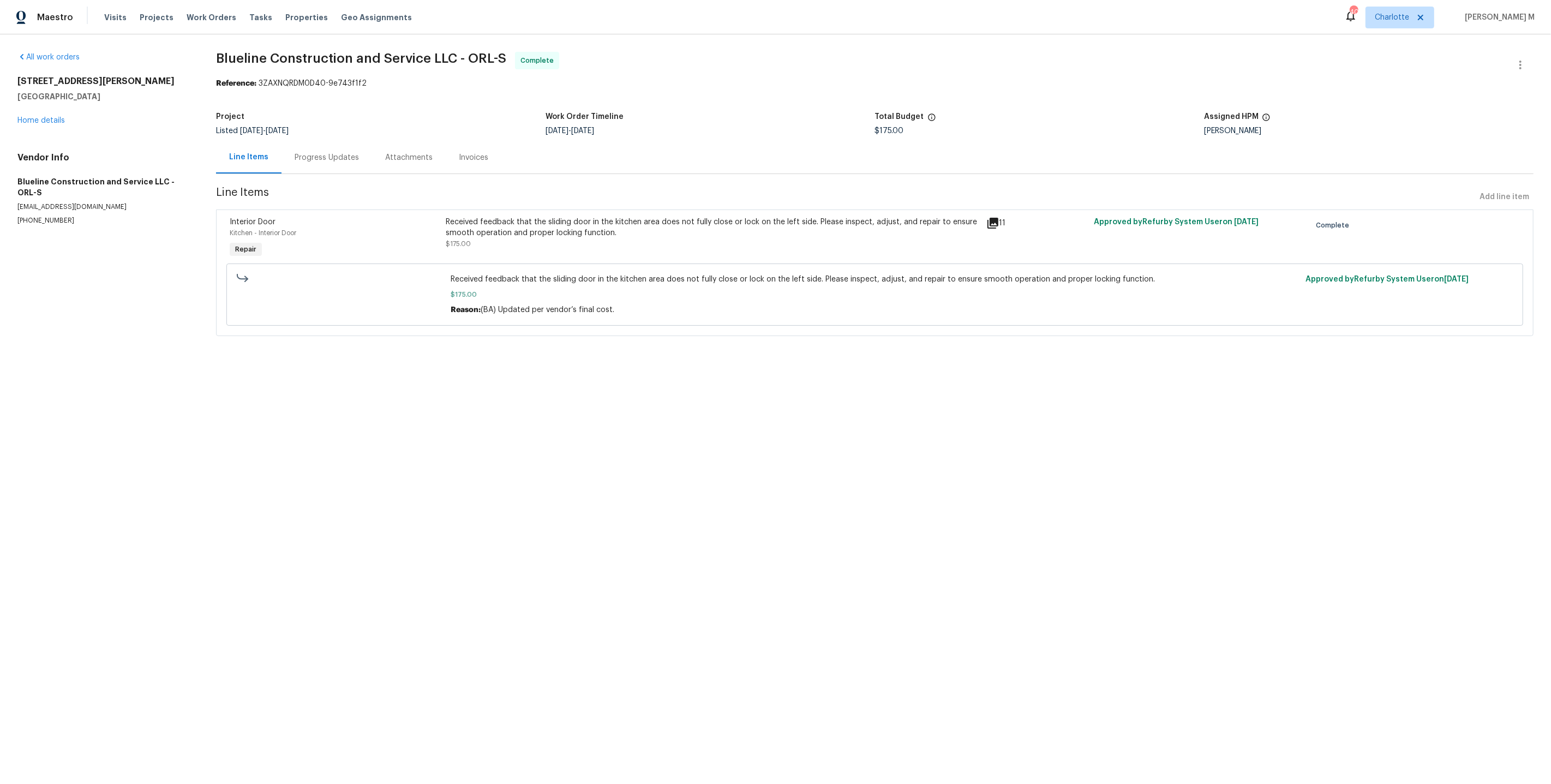
click at [308, 154] on div "Progress Updates" at bounding box center [327, 157] width 65 height 11
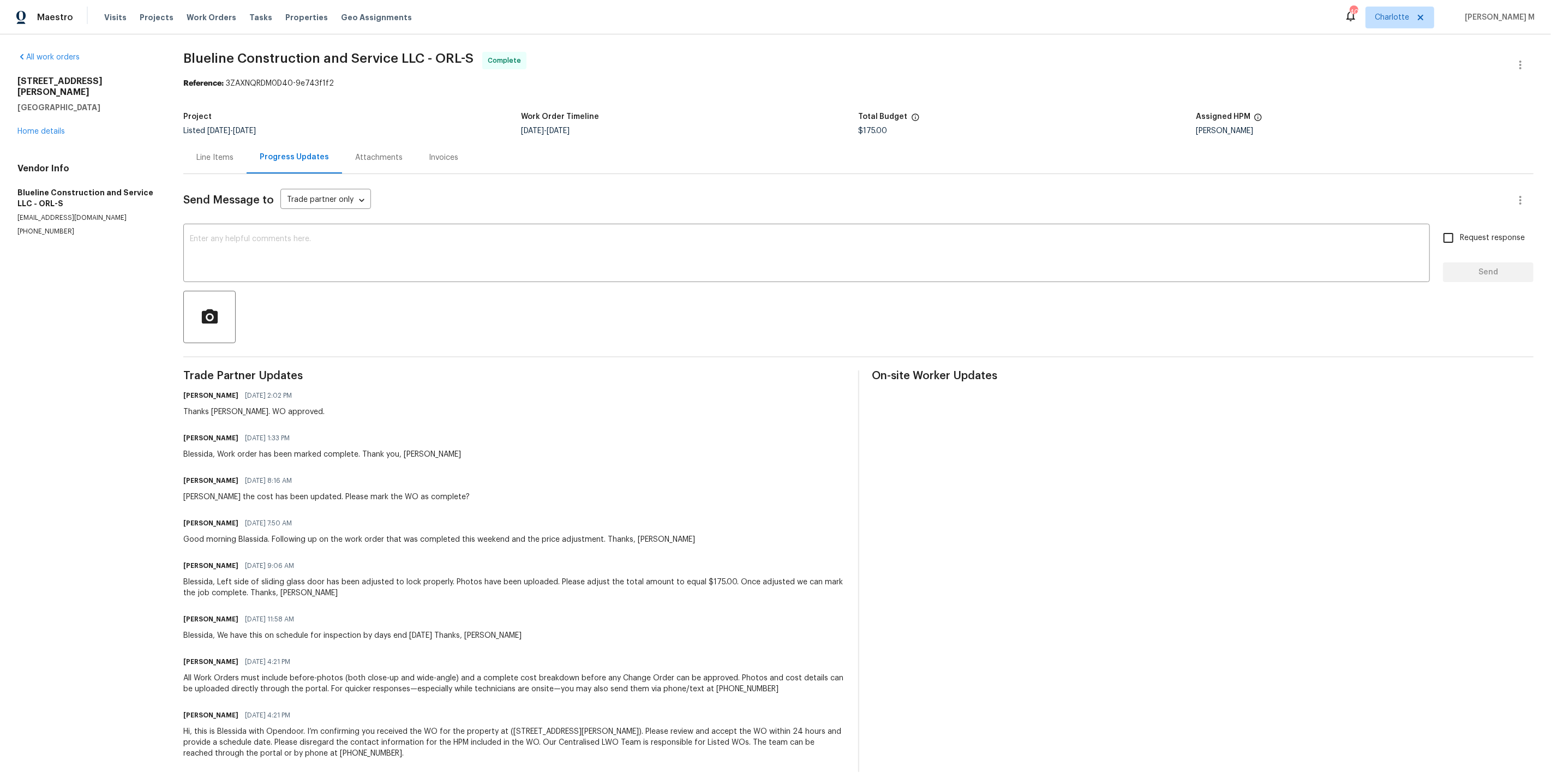
click at [220, 174] on div "Send Message to Trade partner only Trade partner only ​ x ​ Request response Se…" at bounding box center [858, 472] width 1350 height 598
click at [220, 167] on div "Line Items" at bounding box center [215, 157] width 63 height 32
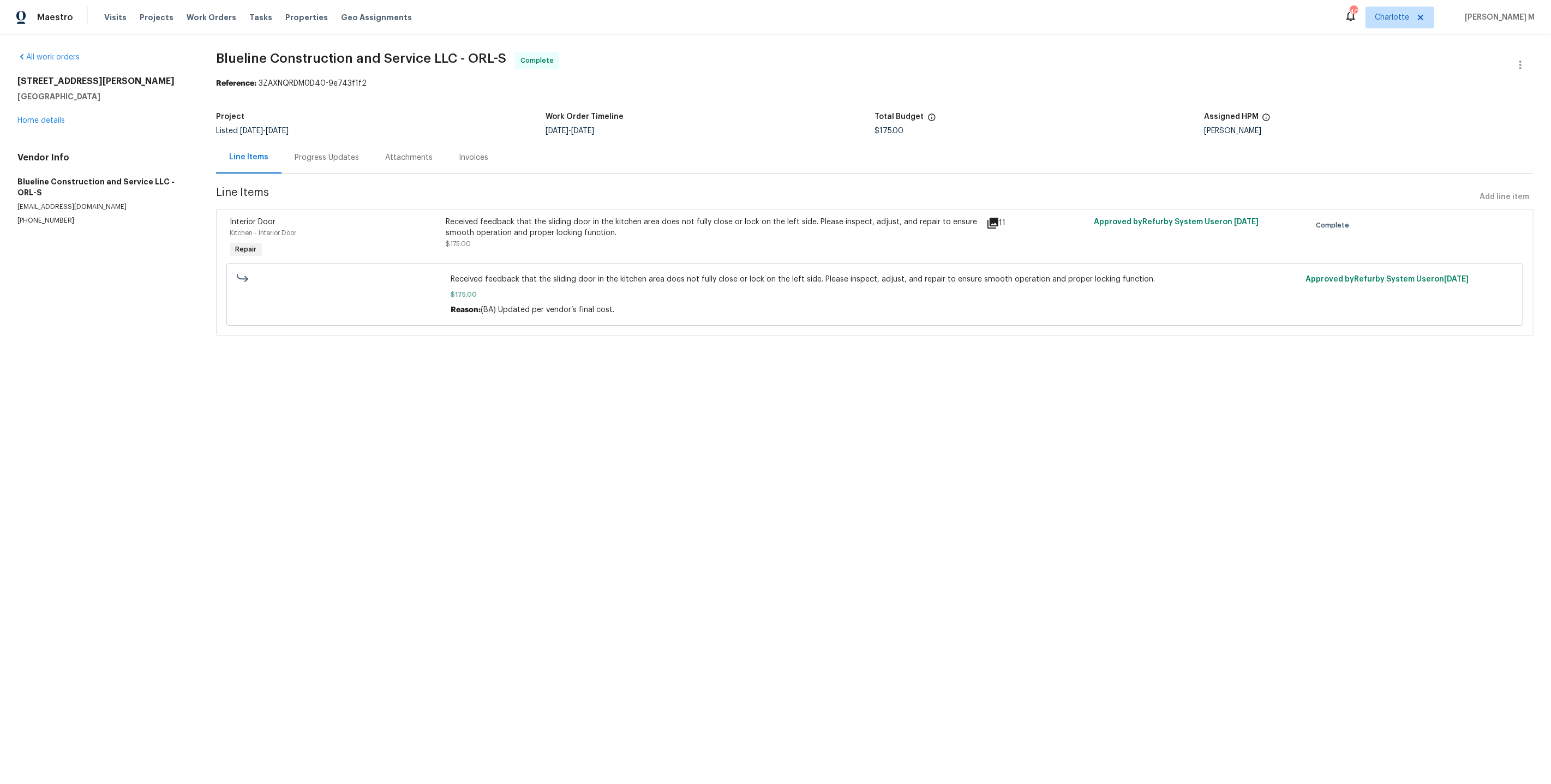
click at [618, 249] on div "Received feedback that the sliding door in the kitchen area does not fully clos…" at bounding box center [712, 238] width 540 height 50
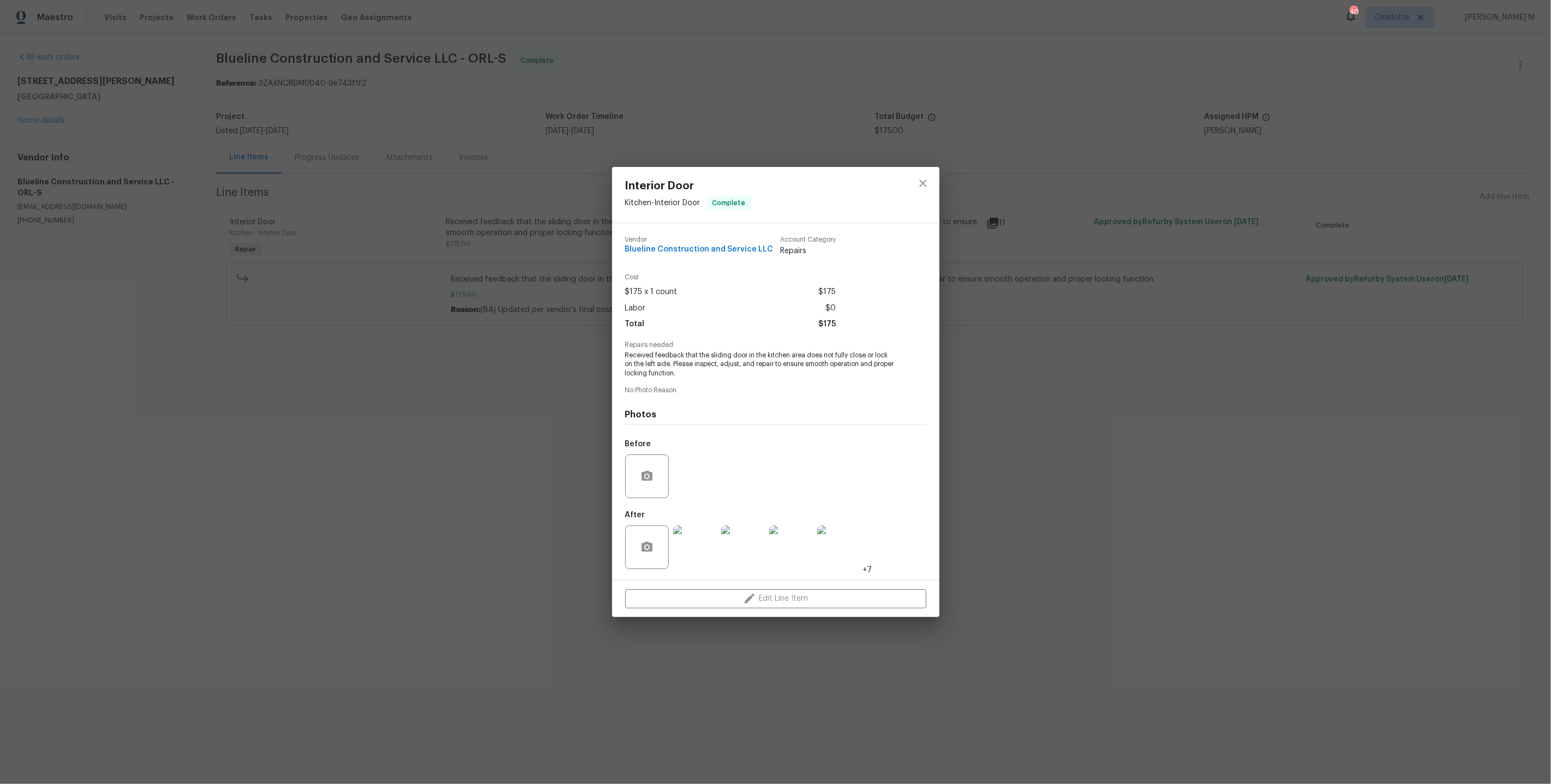
click at [687, 558] on img at bounding box center [695, 547] width 44 height 44
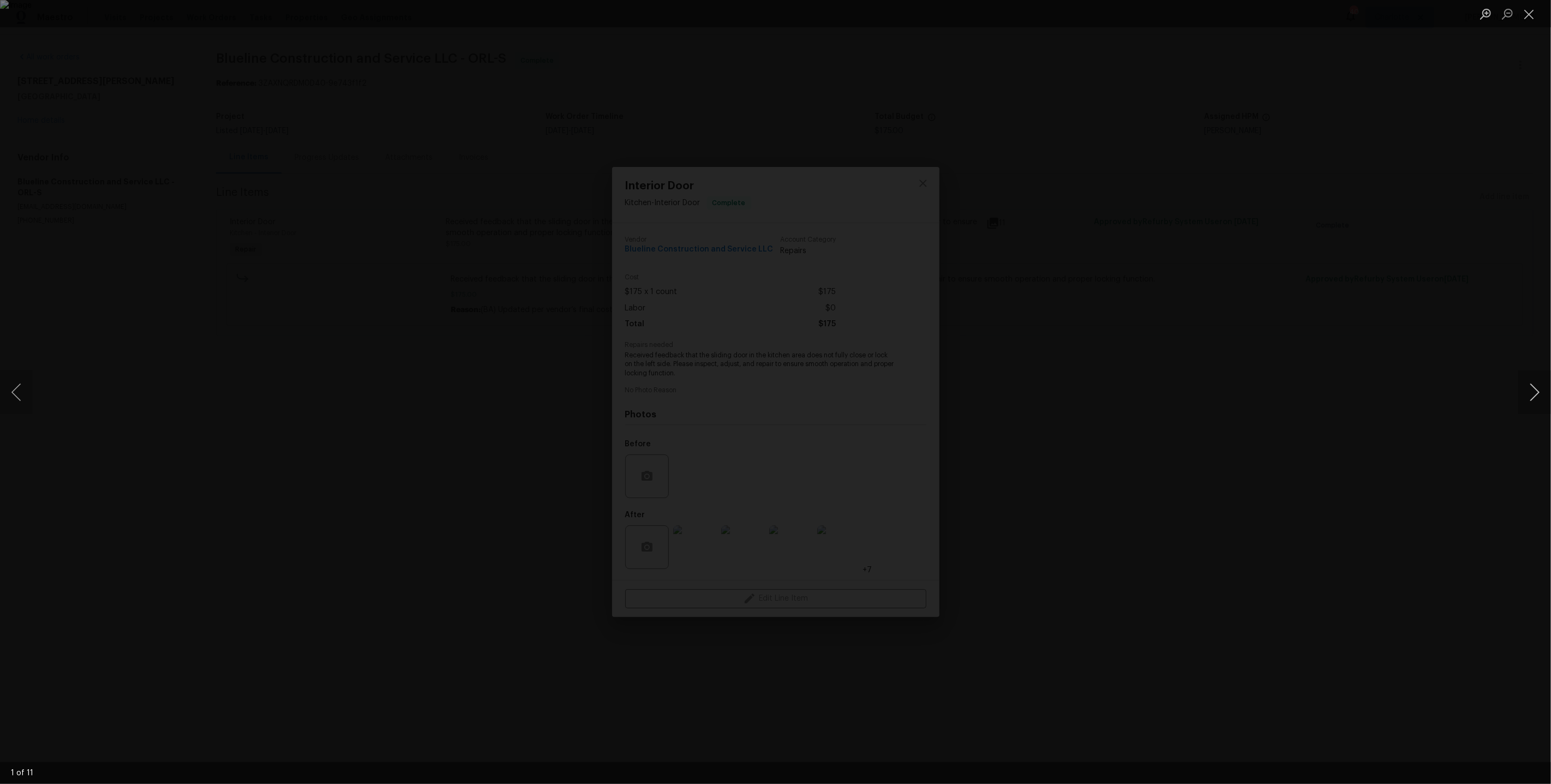
click at [1521, 386] on button "Next image" at bounding box center [1535, 392] width 33 height 44
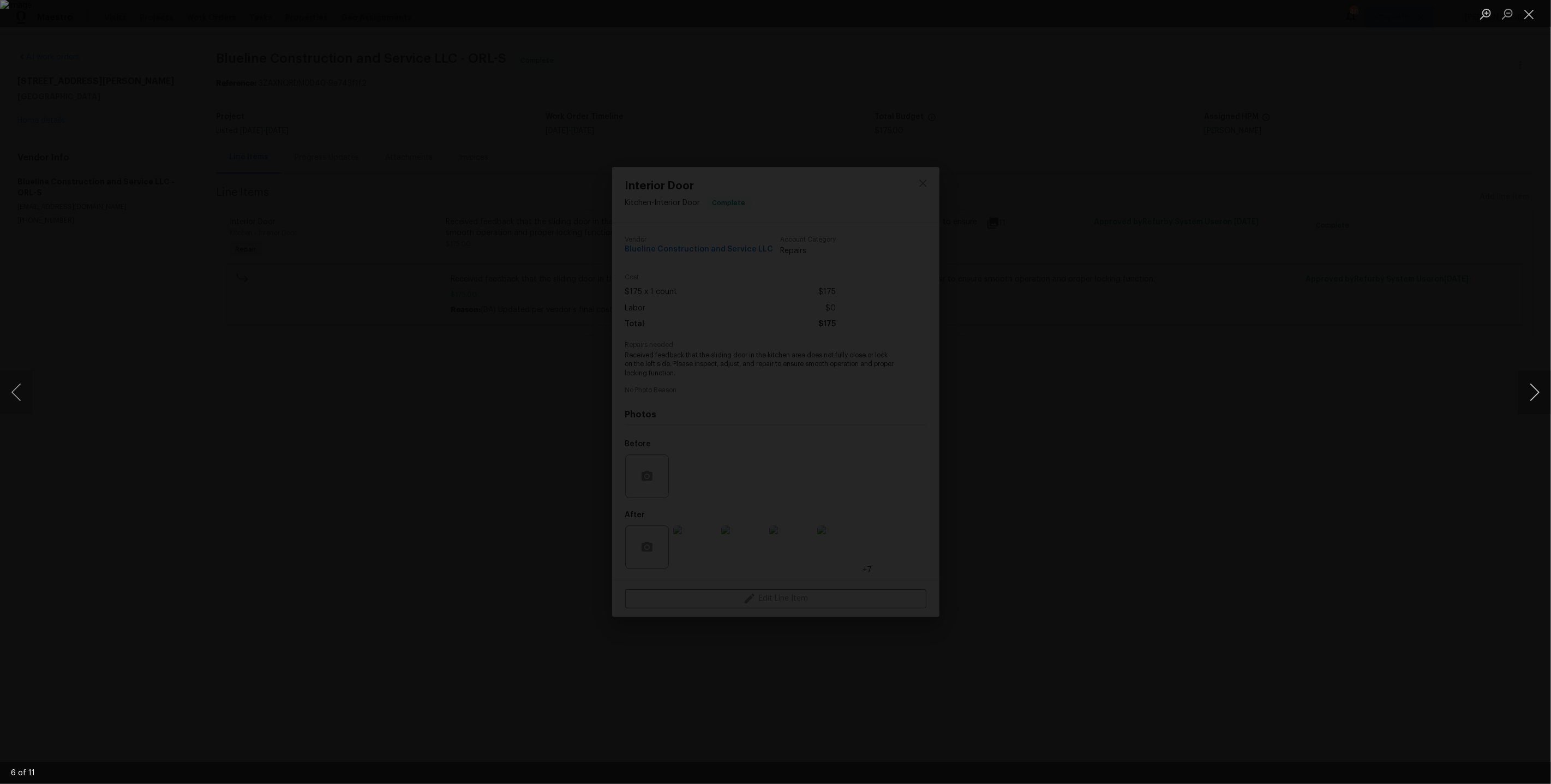
click at [1521, 386] on button "Next image" at bounding box center [1535, 392] width 33 height 44
click at [1277, 278] on div "Lightbox" at bounding box center [776, 392] width 1551 height 784
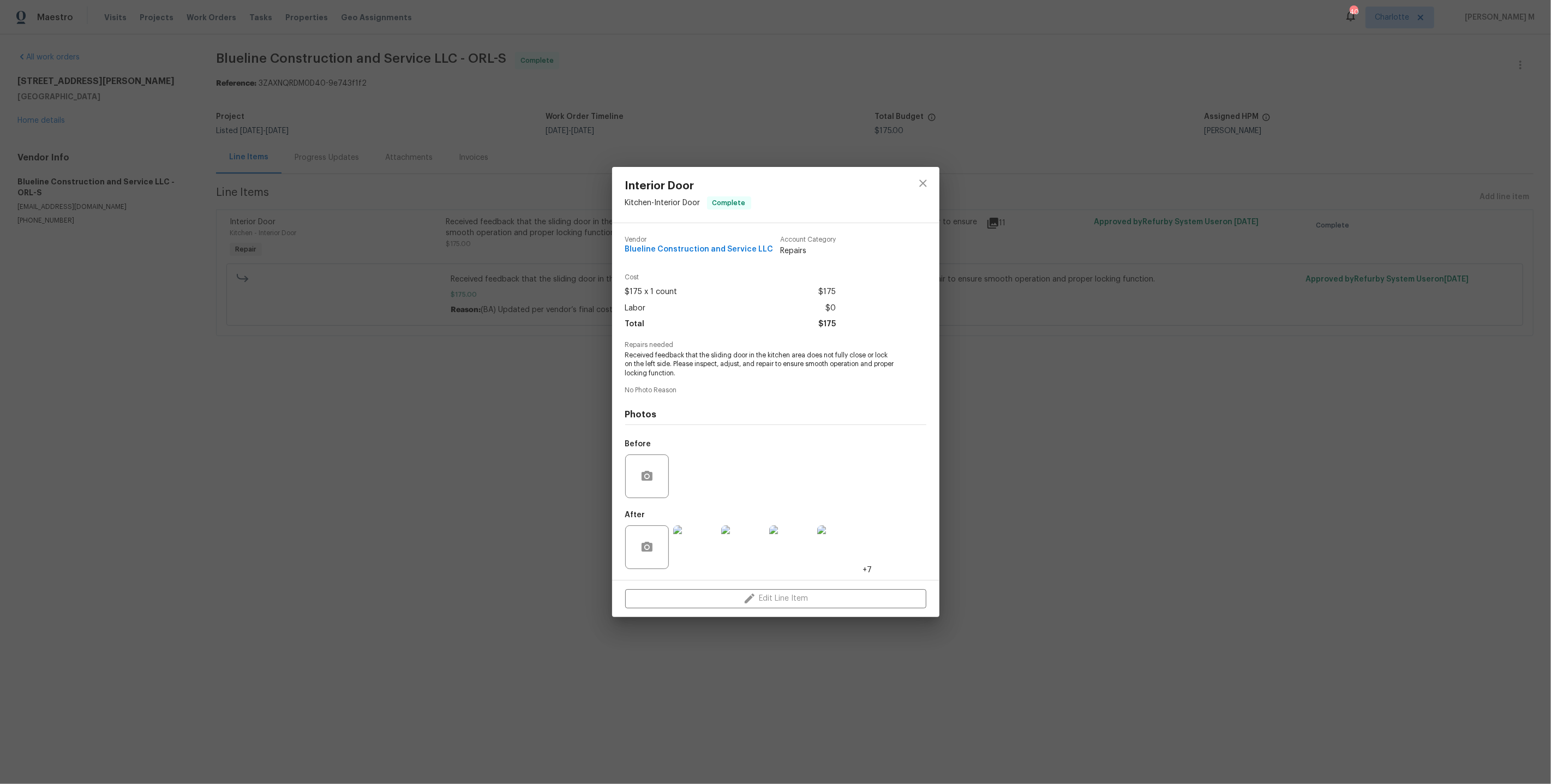
click at [1103, 256] on div "Interior Door Kitchen - Interior Door Complete Vendor Blueline Construction and…" at bounding box center [776, 392] width 1551 height 784
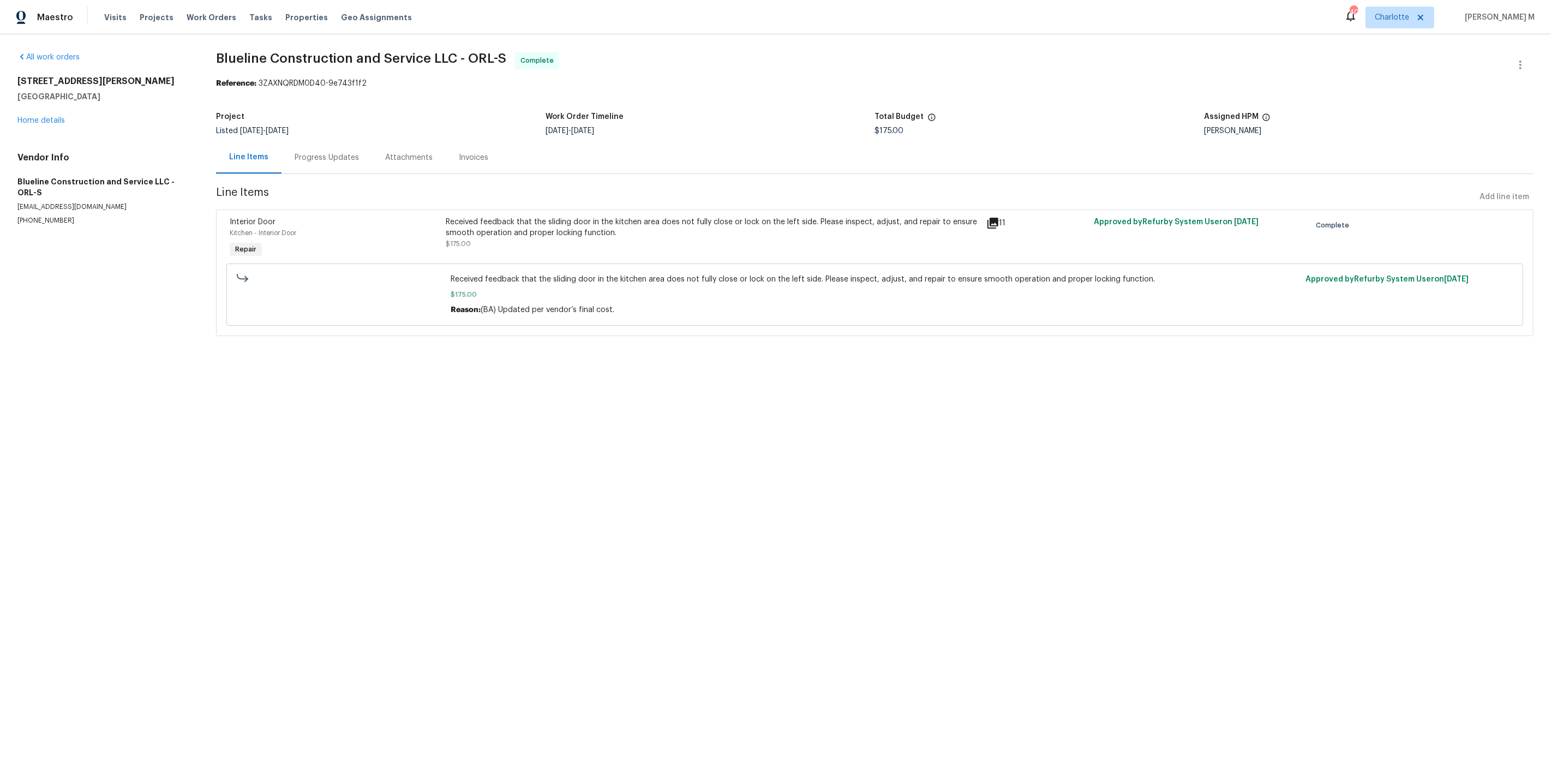
click at [419, 88] on section "Blueline Construction and Service LLC - ORL-S Complete Reference: 3ZAXNQRDM0D40…" at bounding box center [875, 201] width 1318 height 297
click at [48, 117] on link "Home details" at bounding box center [41, 120] width 48 height 8
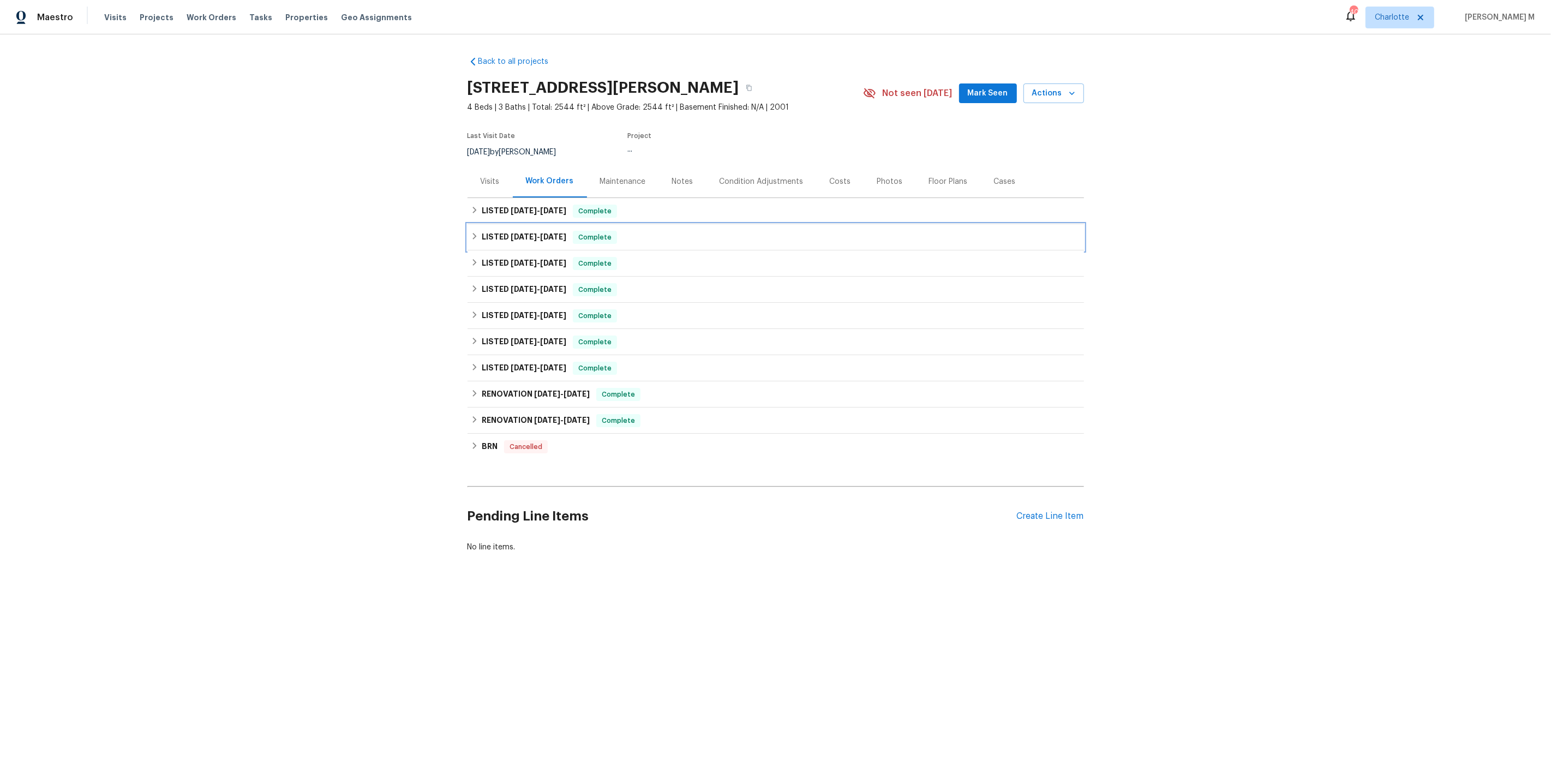
click at [513, 224] on div "LISTED 9/5/25 - 9/10/25 Complete" at bounding box center [776, 237] width 617 height 26
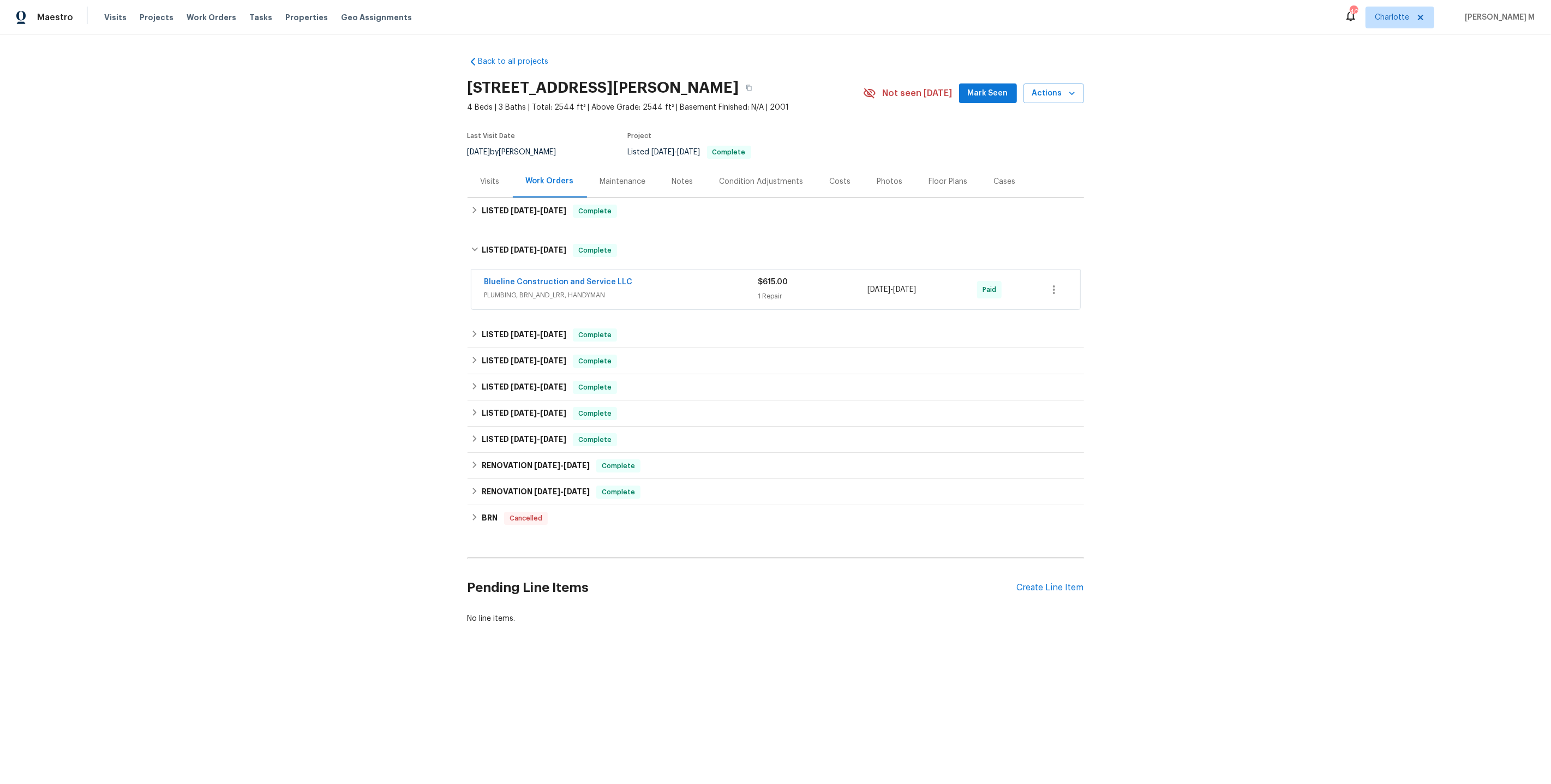
click at [499, 290] on span "PLUMBING, BRN_AND_LRR, HANDYMAN" at bounding box center [621, 295] width 274 height 11
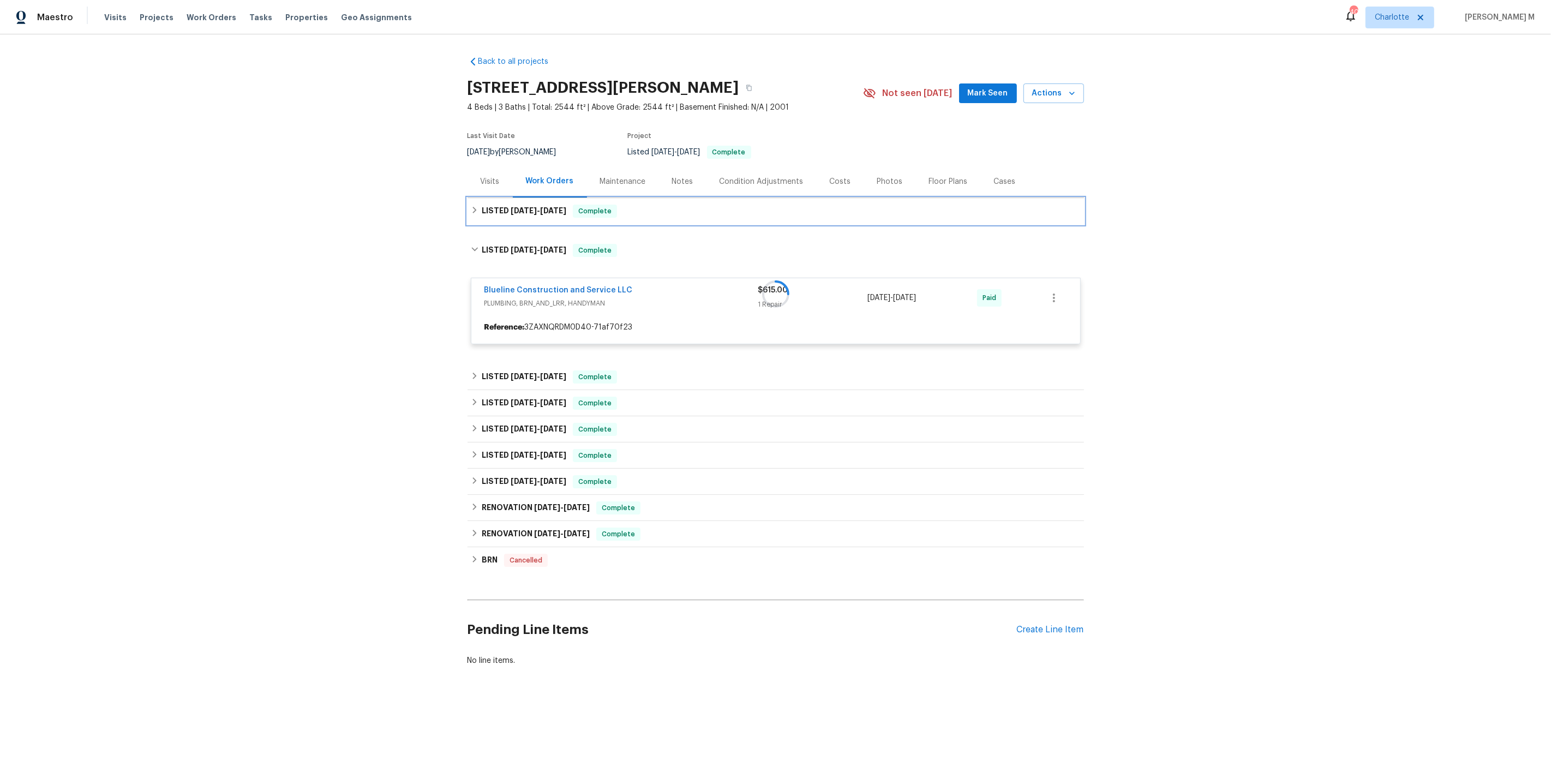
click at [486, 211] on h6 "LISTED 9/10/25 - 9/16/25" at bounding box center [524, 211] width 85 height 13
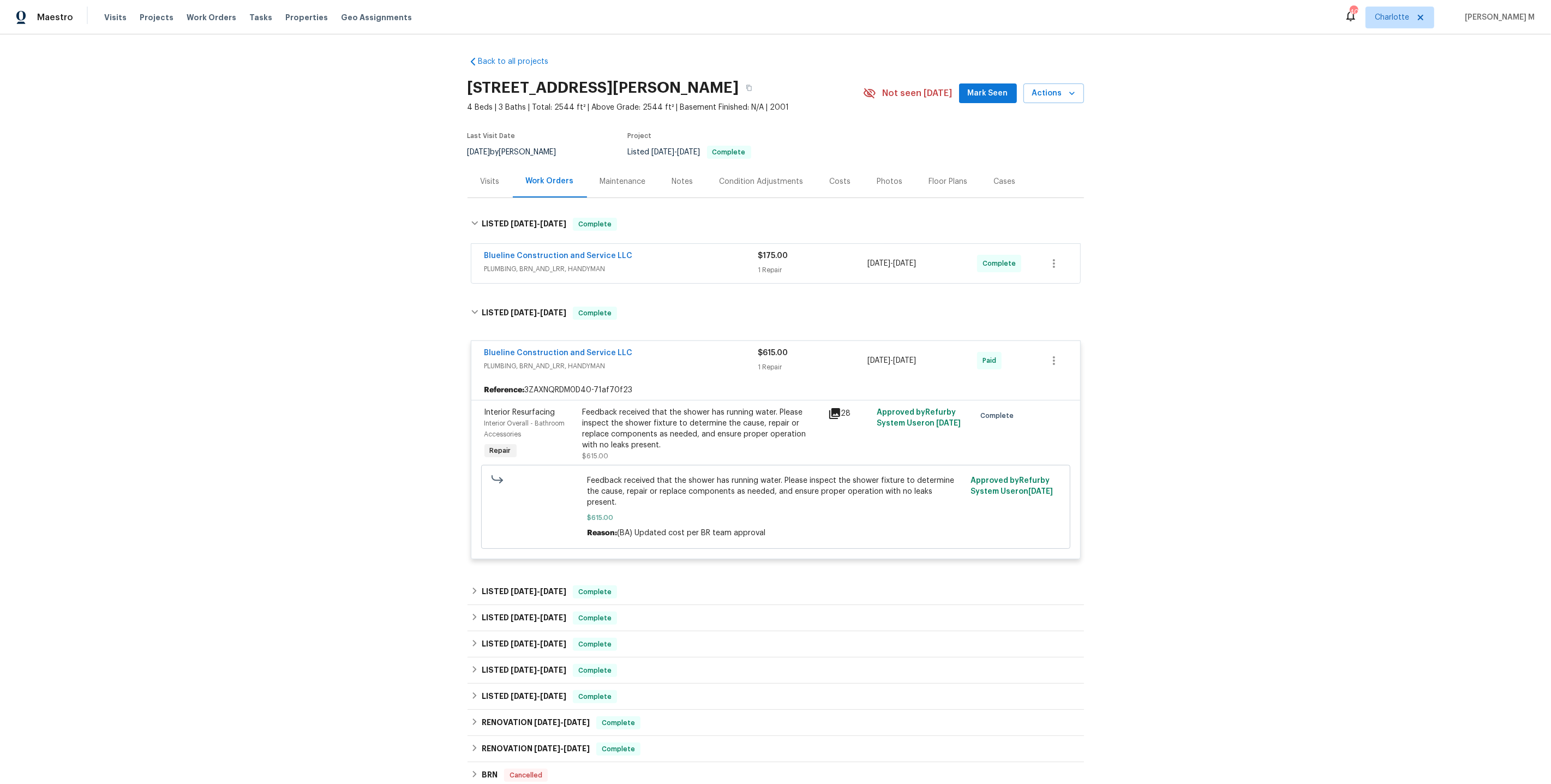
click at [517, 263] on span "PLUMBING, BRN_AND_LRR, HANDYMAN" at bounding box center [621, 268] width 274 height 11
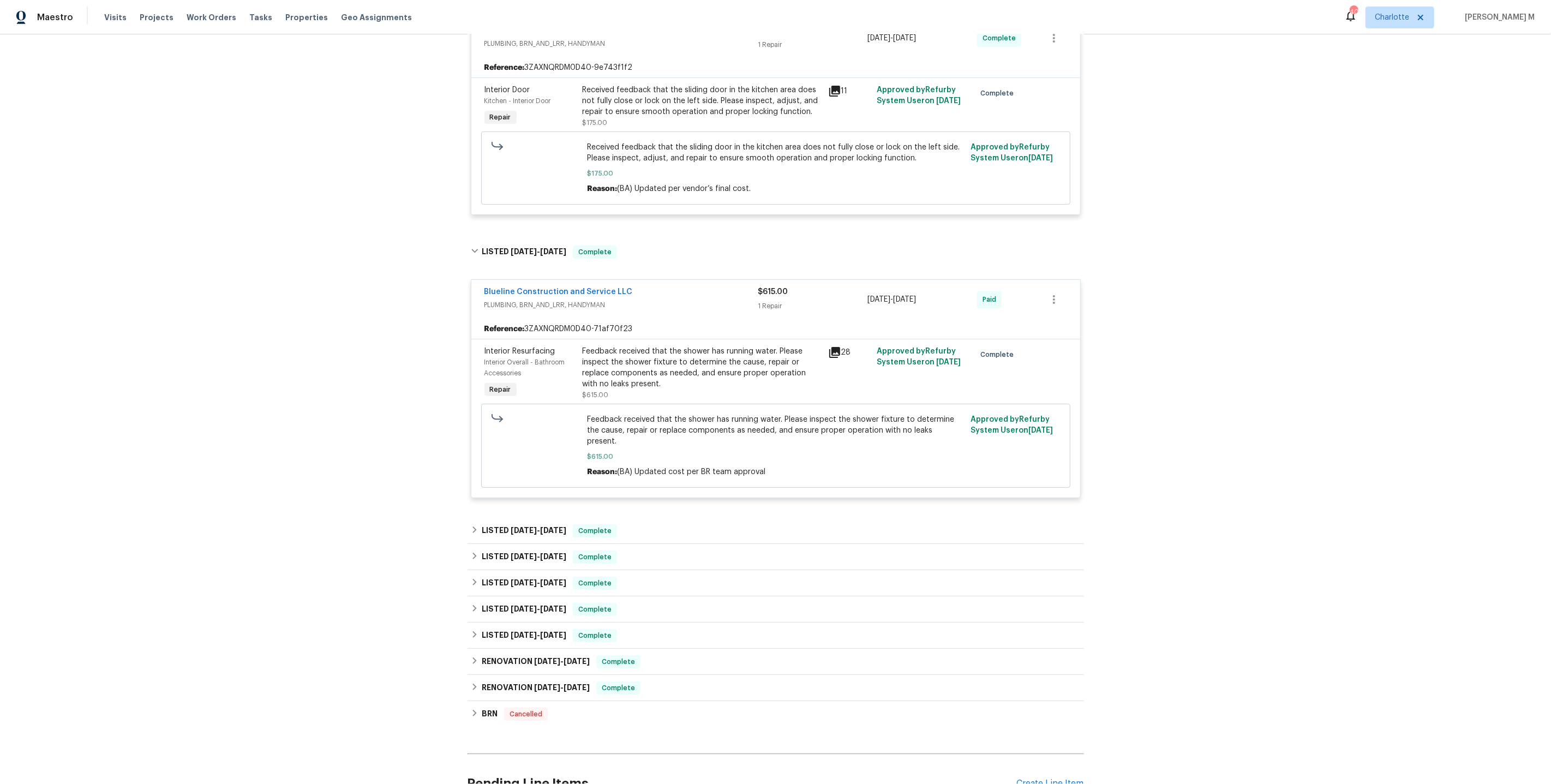
scroll to position [235, 0]
click at [501, 543] on div "LISTED 6/16/25 - 6/26/25 Complete" at bounding box center [776, 556] width 617 height 26
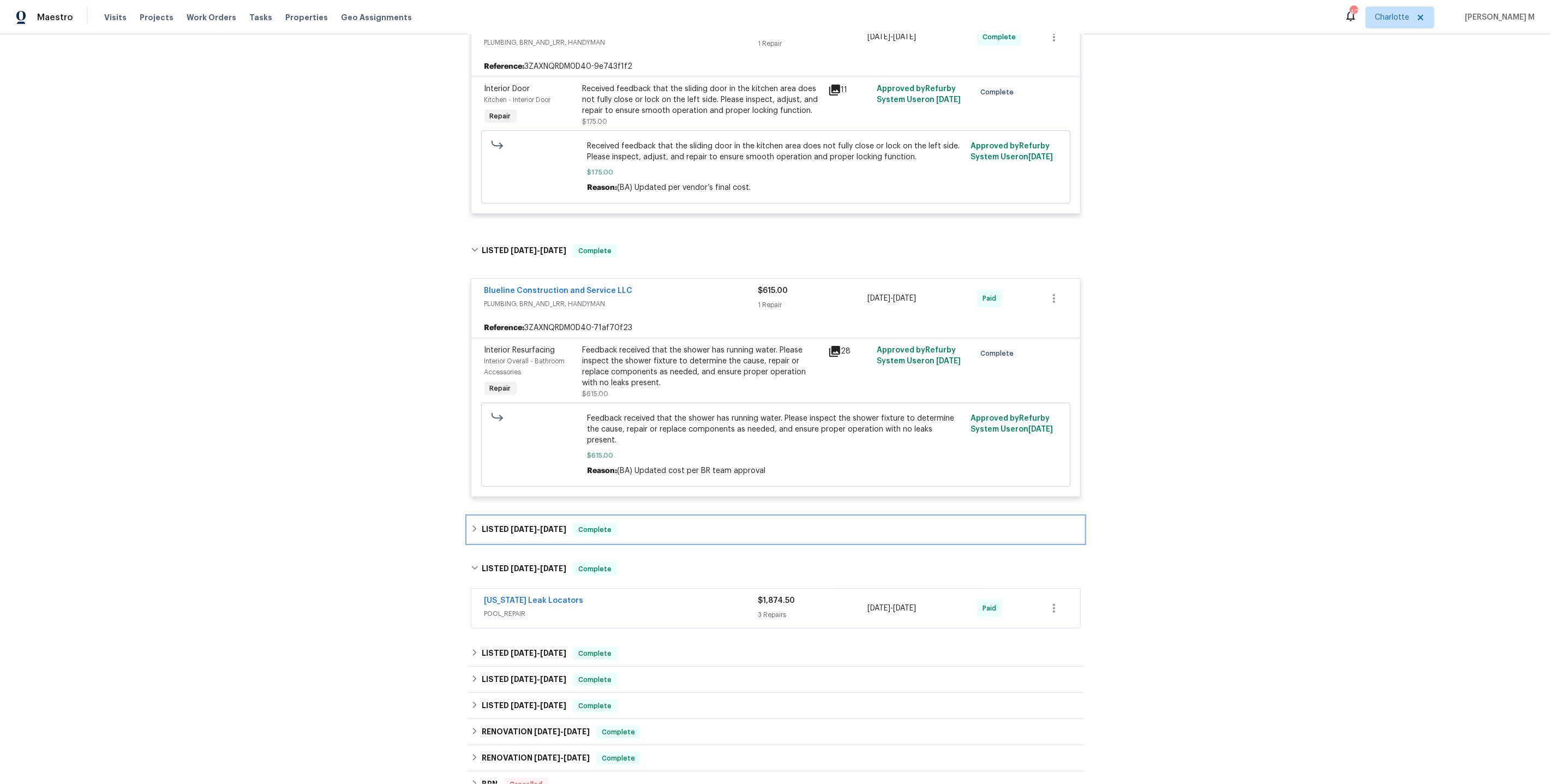
click at [525, 517] on div "LISTED 8/22/25 - 8/26/25 Complete" at bounding box center [776, 530] width 617 height 26
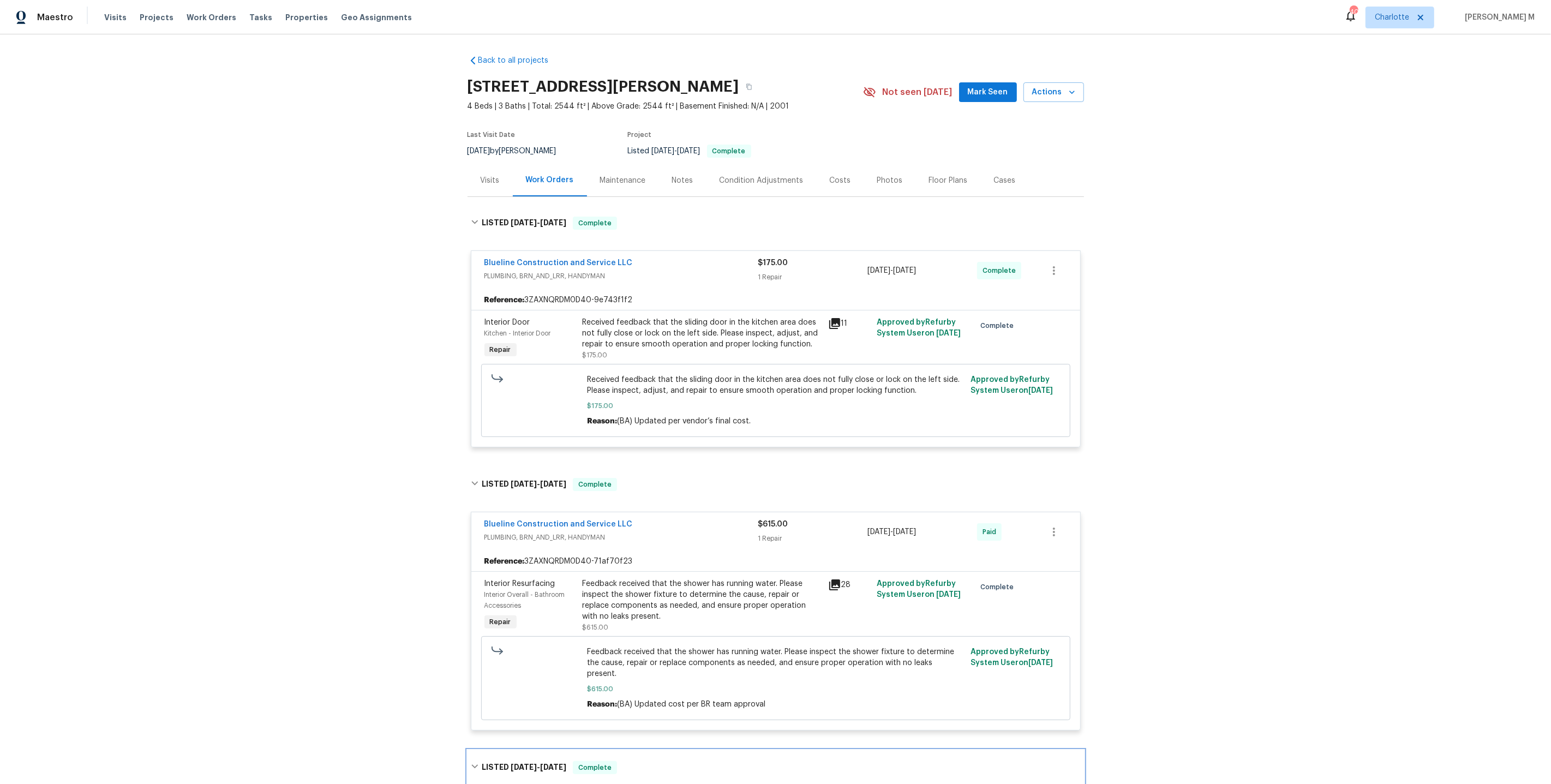
scroll to position [0, 0]
click at [991, 182] on div "Cases" at bounding box center [1005, 181] width 48 height 32
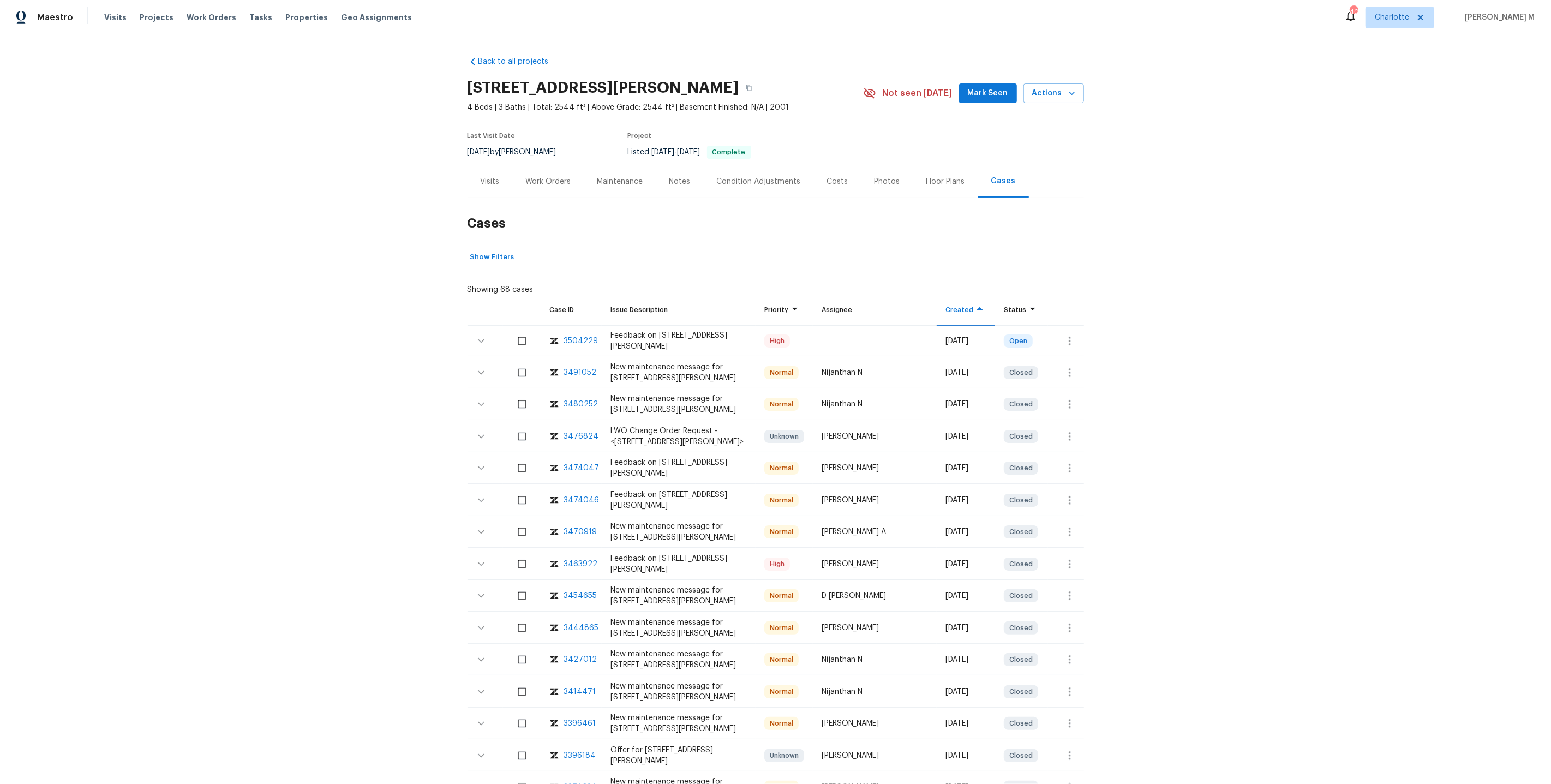
click at [559, 431] on div "3476824" at bounding box center [572, 436] width 43 height 11
click at [685, 295] on th "Issue Description" at bounding box center [678, 310] width 154 height 31
click at [567, 495] on div "3474046" at bounding box center [582, 500] width 36 height 11
click at [739, 83] on button "button" at bounding box center [749, 87] width 19 height 19
click at [648, 280] on div "Showing 68 cases" at bounding box center [776, 287] width 617 height 15
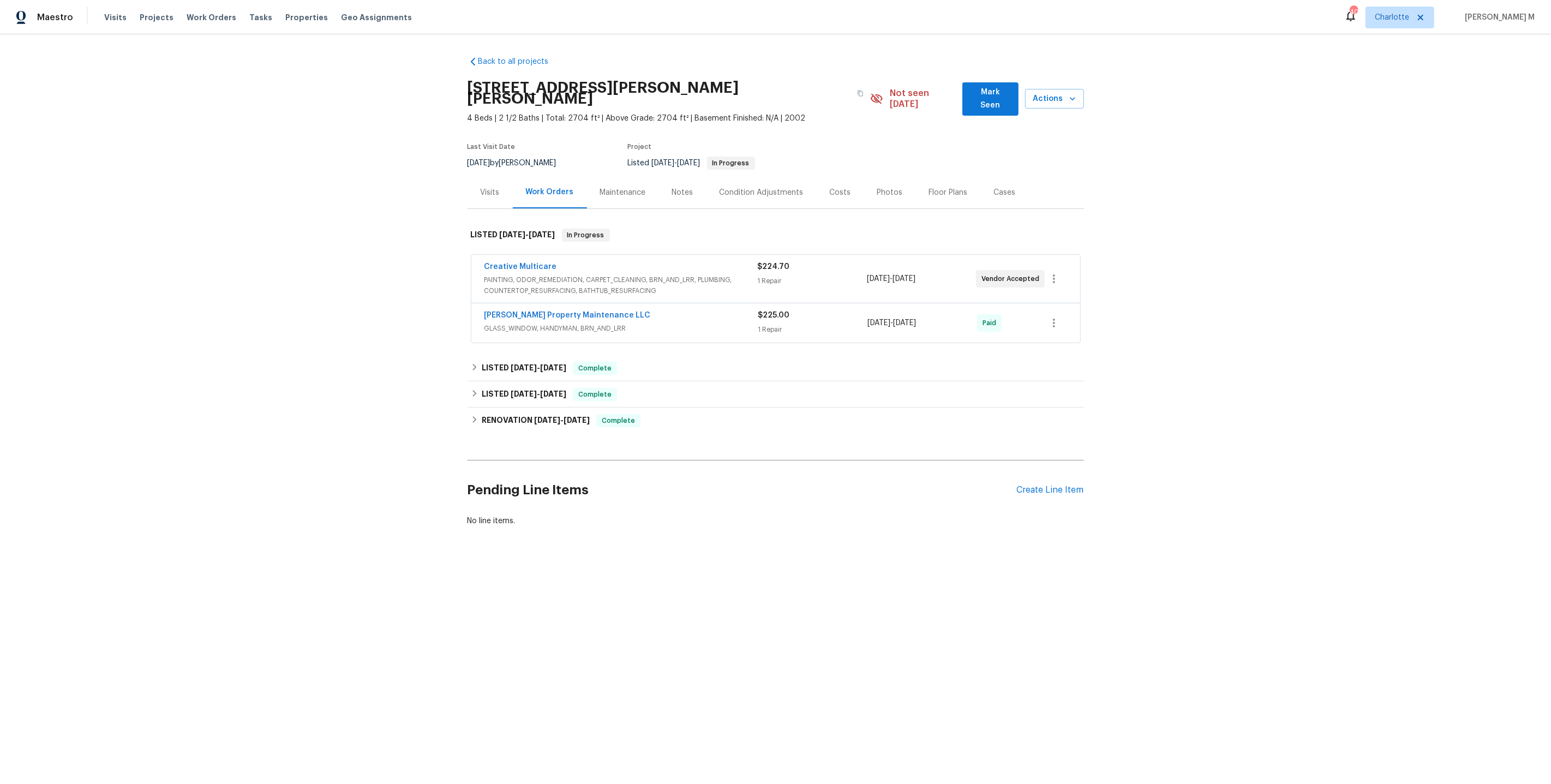
click at [514, 274] on span "PAINTING, ODOR_REMEDIATION, CARPET_CLEANING, BRN_AND_LRR, PLUMBING, COUNTERTOP_…" at bounding box center [621, 285] width 274 height 22
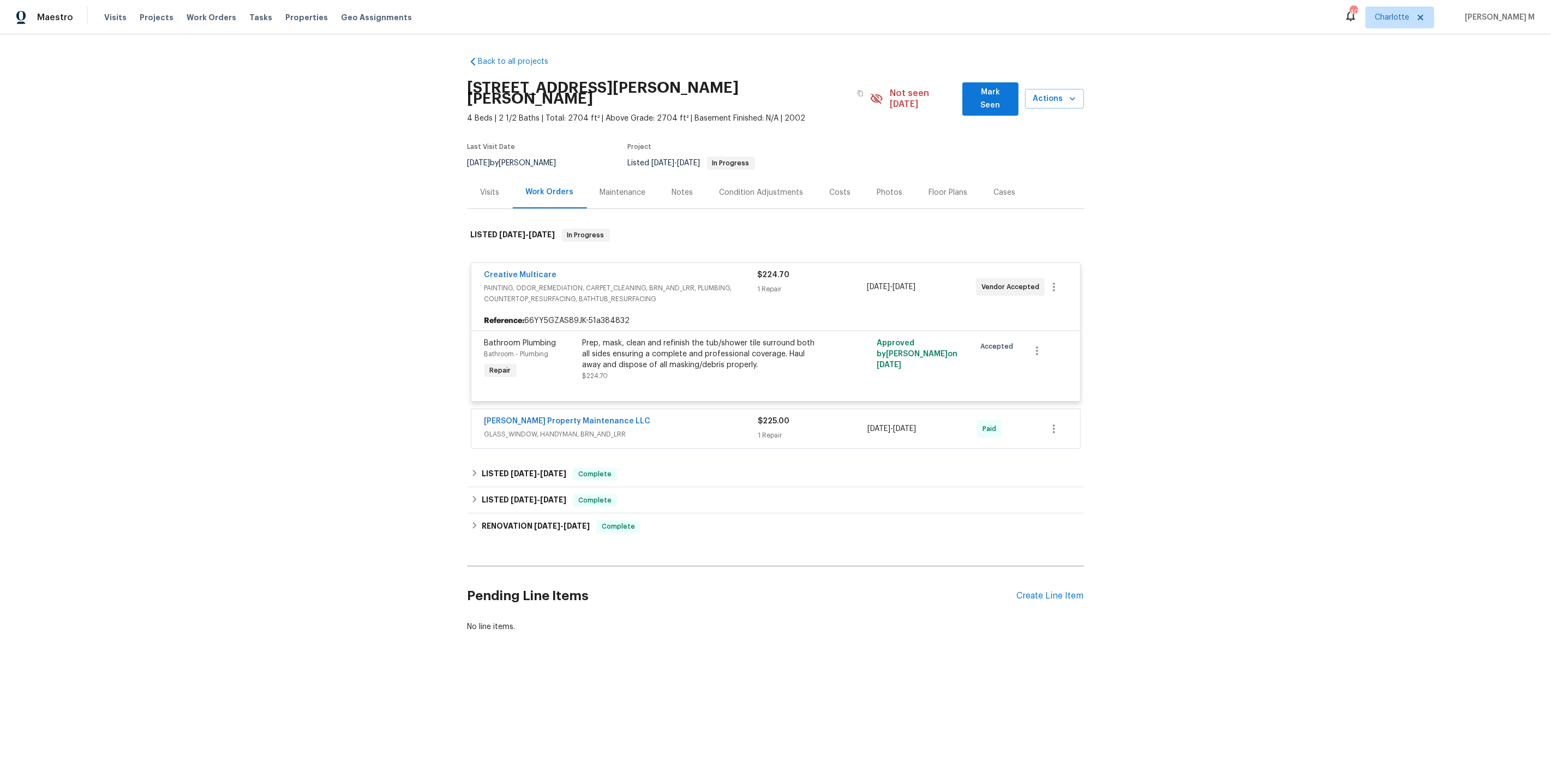
click at [648, 429] on span "GLASS_WINDOW, HANDYMAN, BRN_AND_LRR" at bounding box center [621, 434] width 274 height 11
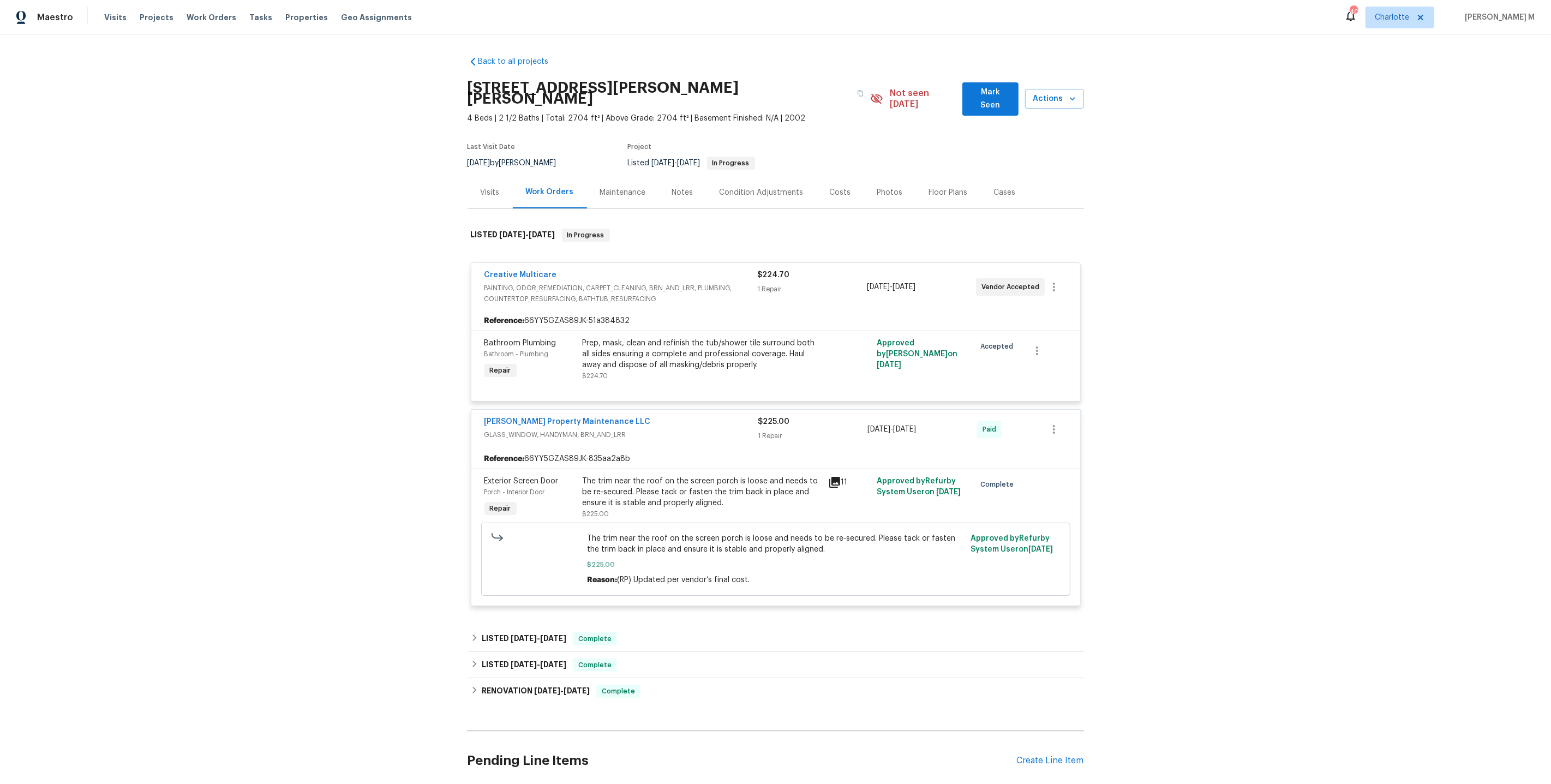
scroll to position [58, 0]
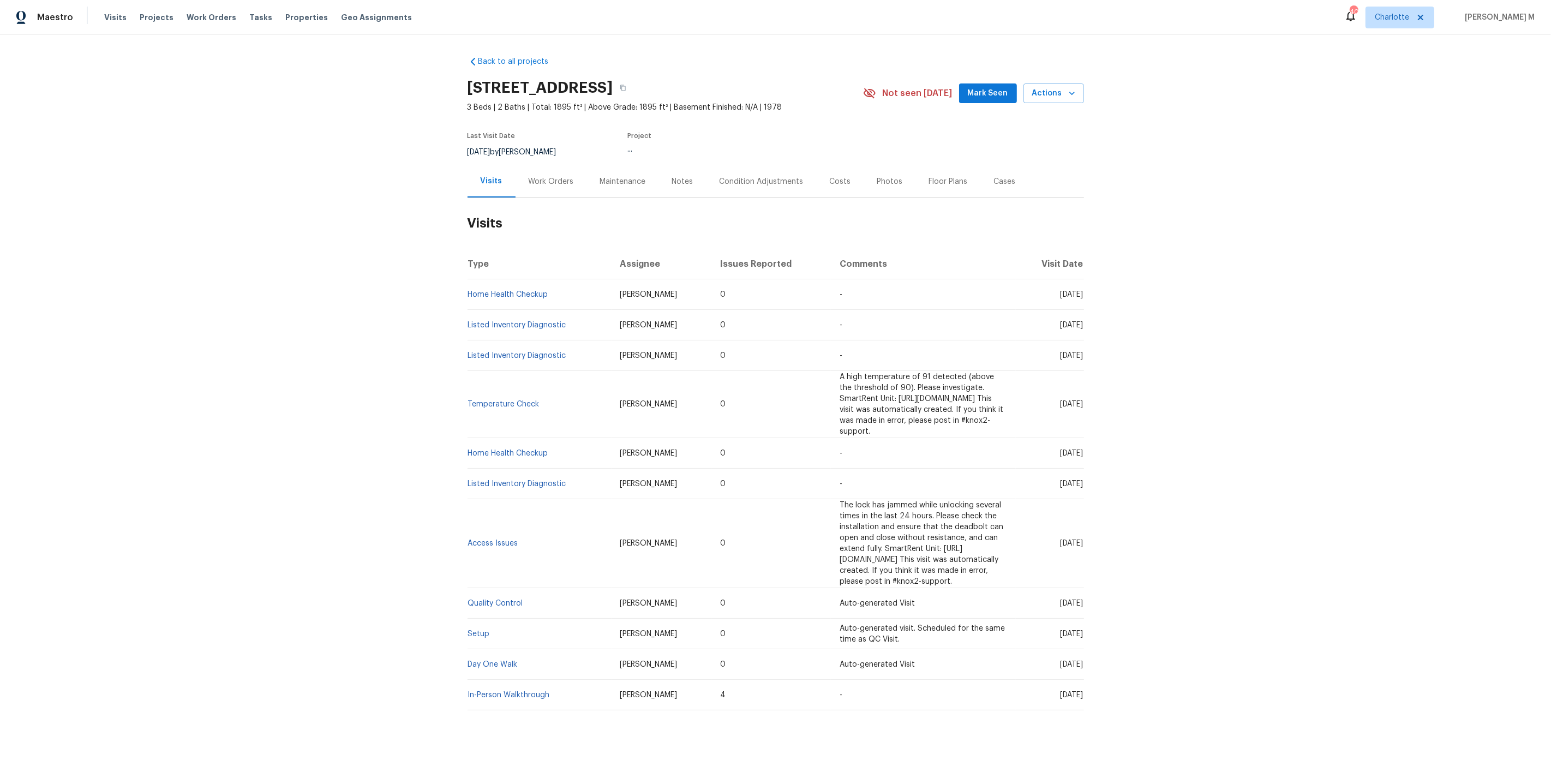
click at [548, 181] on div "Work Orders" at bounding box center [552, 181] width 72 height 32
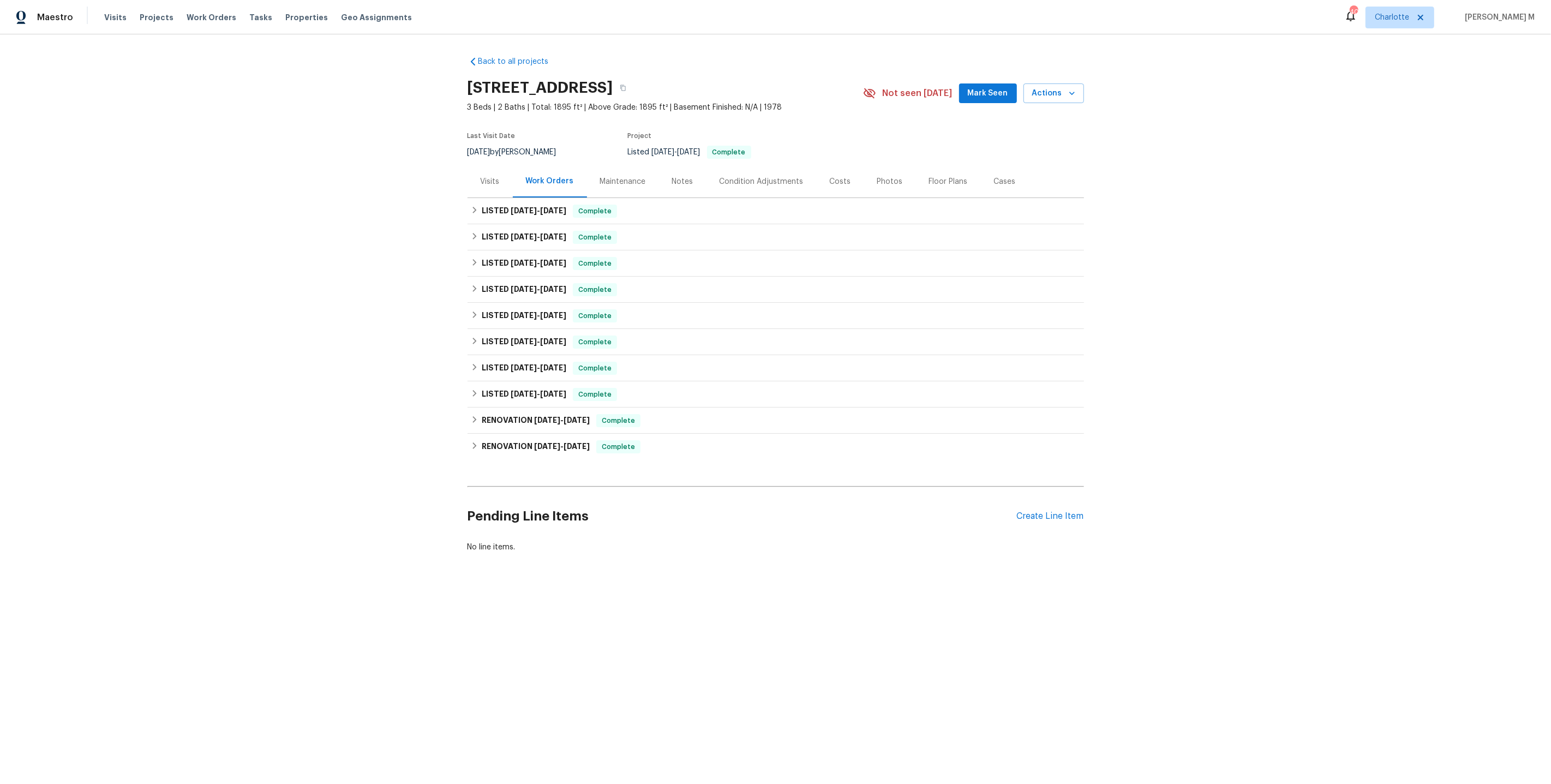
click at [542, 198] on div "LISTED 9/15/25 - 9/19/25 Complete Modern Maids LLC CLEANING $250.00 1 Repair 9/…" at bounding box center [776, 211] width 617 height 26
click at [533, 211] on h6 "LISTED 9/15/25 - 9/19/25" at bounding box center [524, 211] width 85 height 13
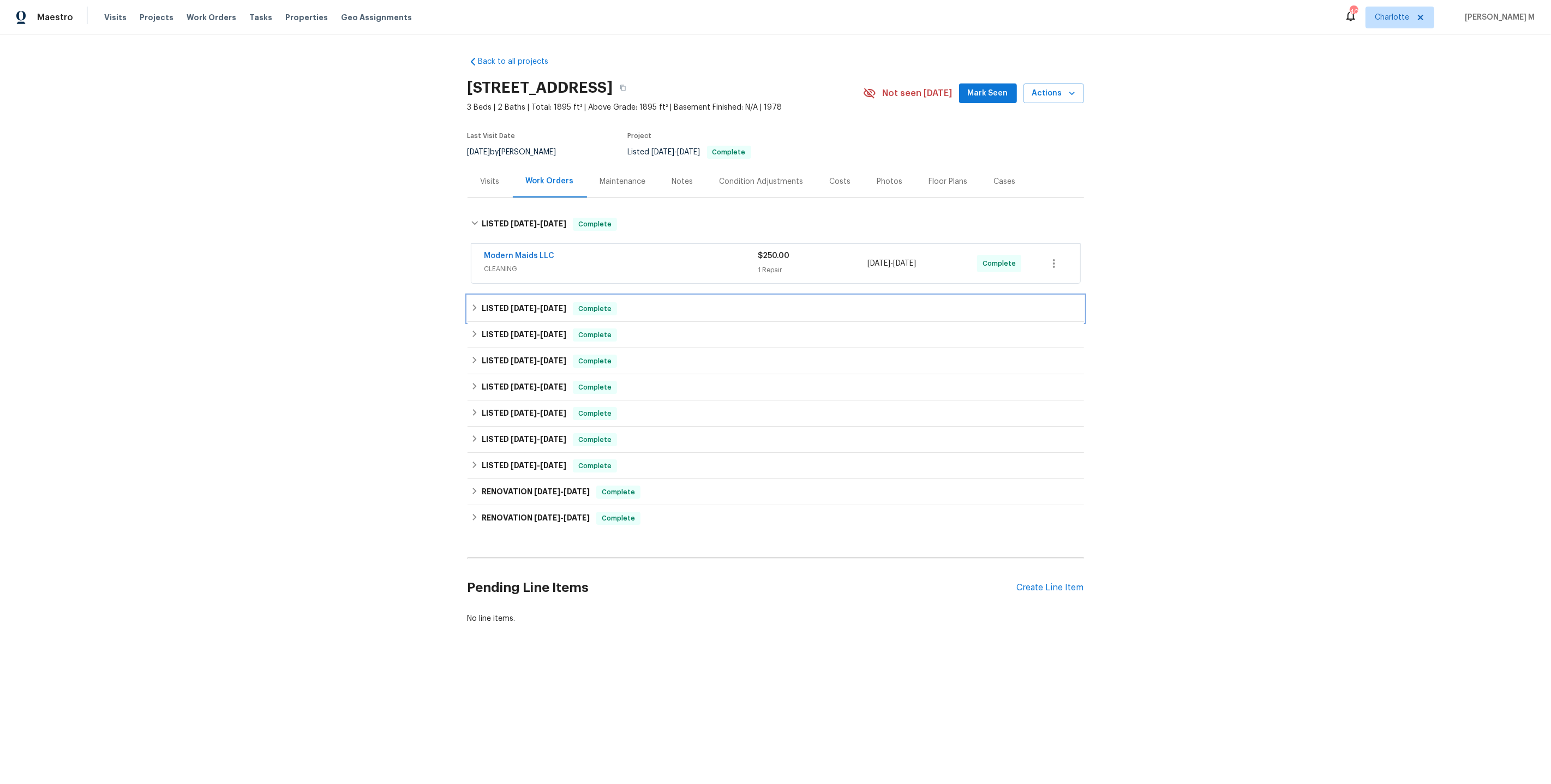
click at [517, 295] on div "LISTED 9/15/25 - 9/18/25 Complete" at bounding box center [776, 309] width 617 height 26
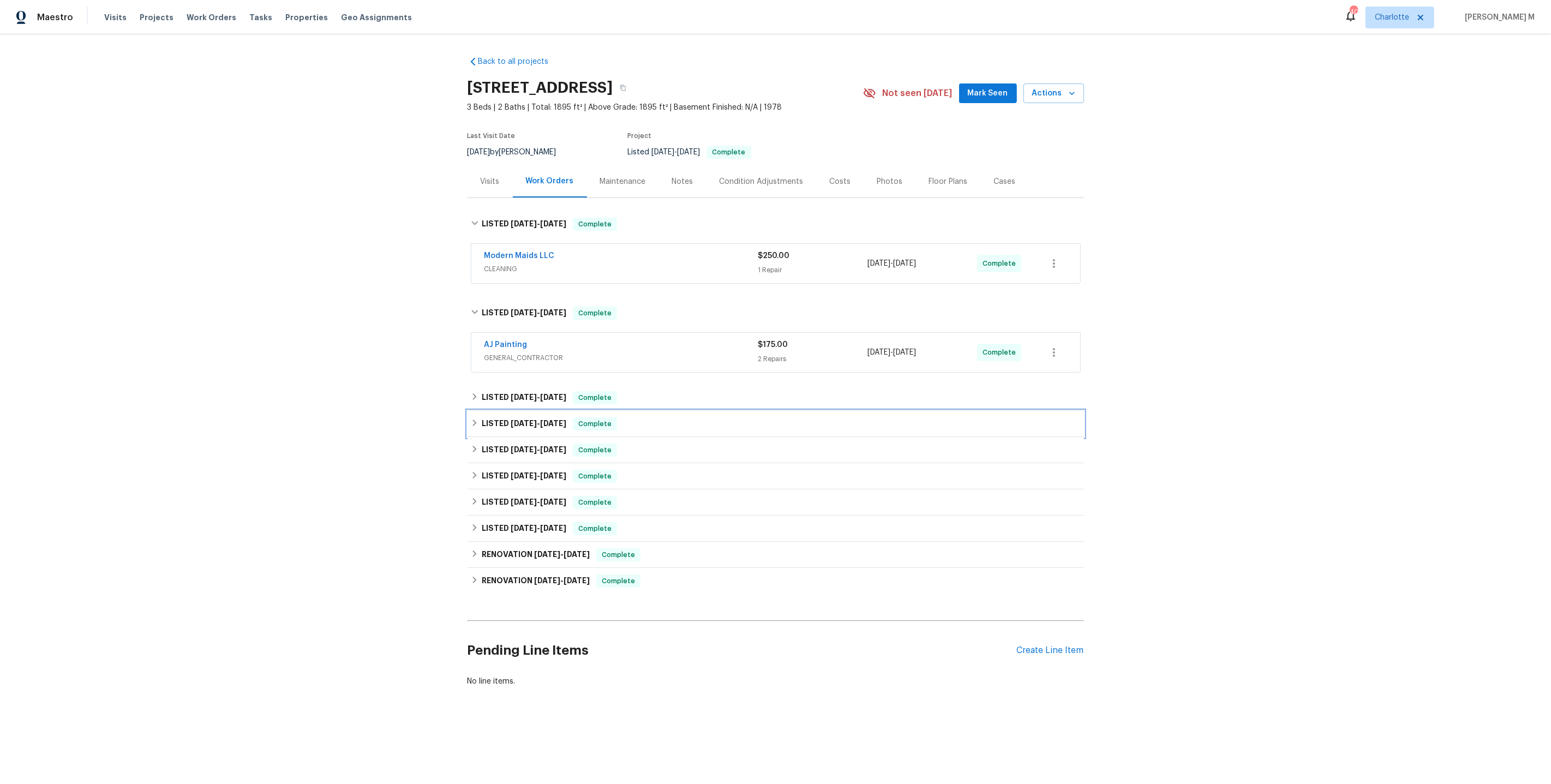
click at [511, 411] on div "LISTED 8/7/25 - 8/8/25 Complete" at bounding box center [776, 424] width 617 height 26
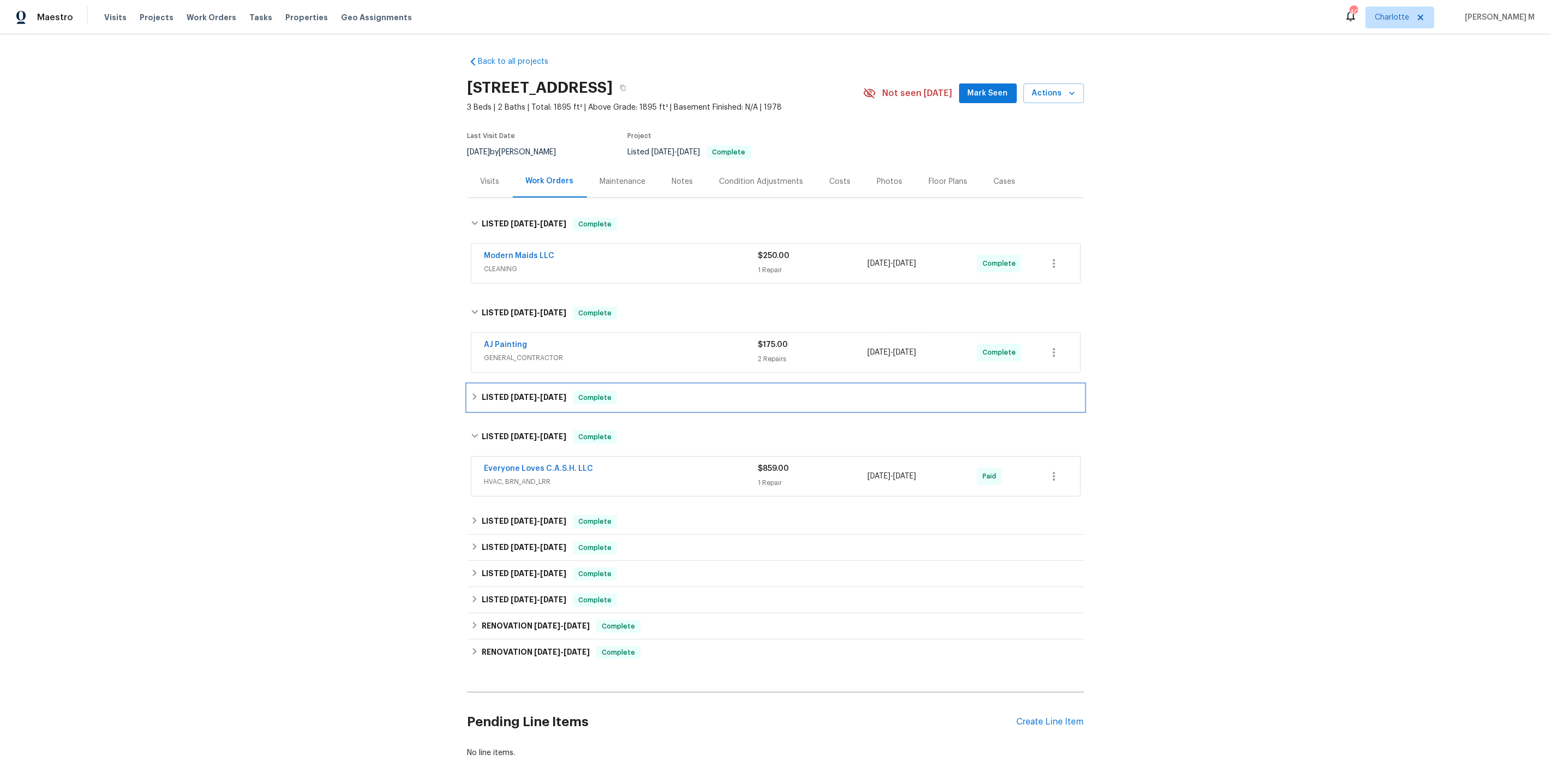
click at [530, 391] on h6 "LISTED 8/28/25 - 9/2/25" at bounding box center [524, 398] width 85 height 13
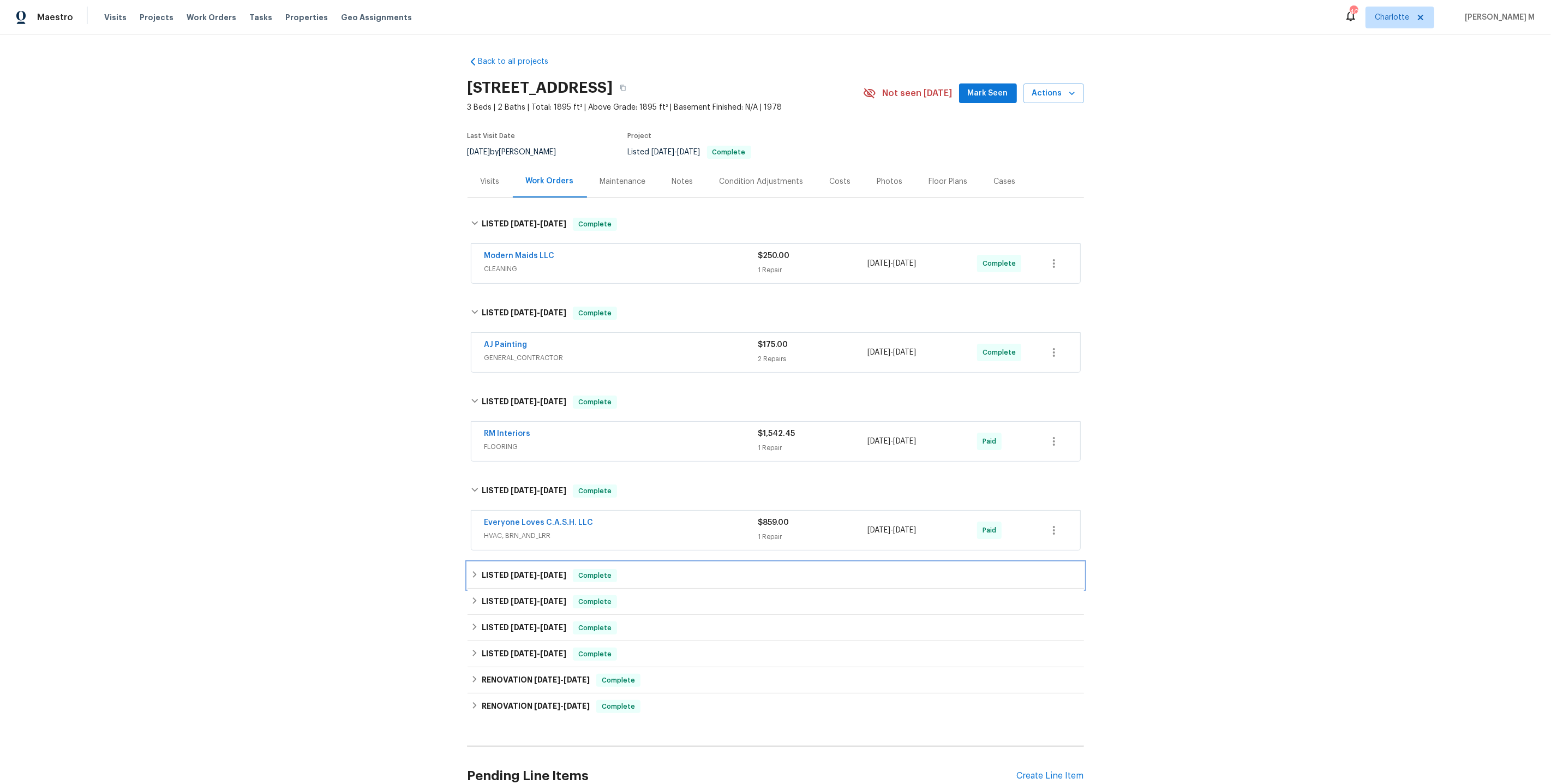
click at [520, 574] on div "LISTED 8/6/25 - 8/6/25 Complete" at bounding box center [776, 576] width 617 height 26
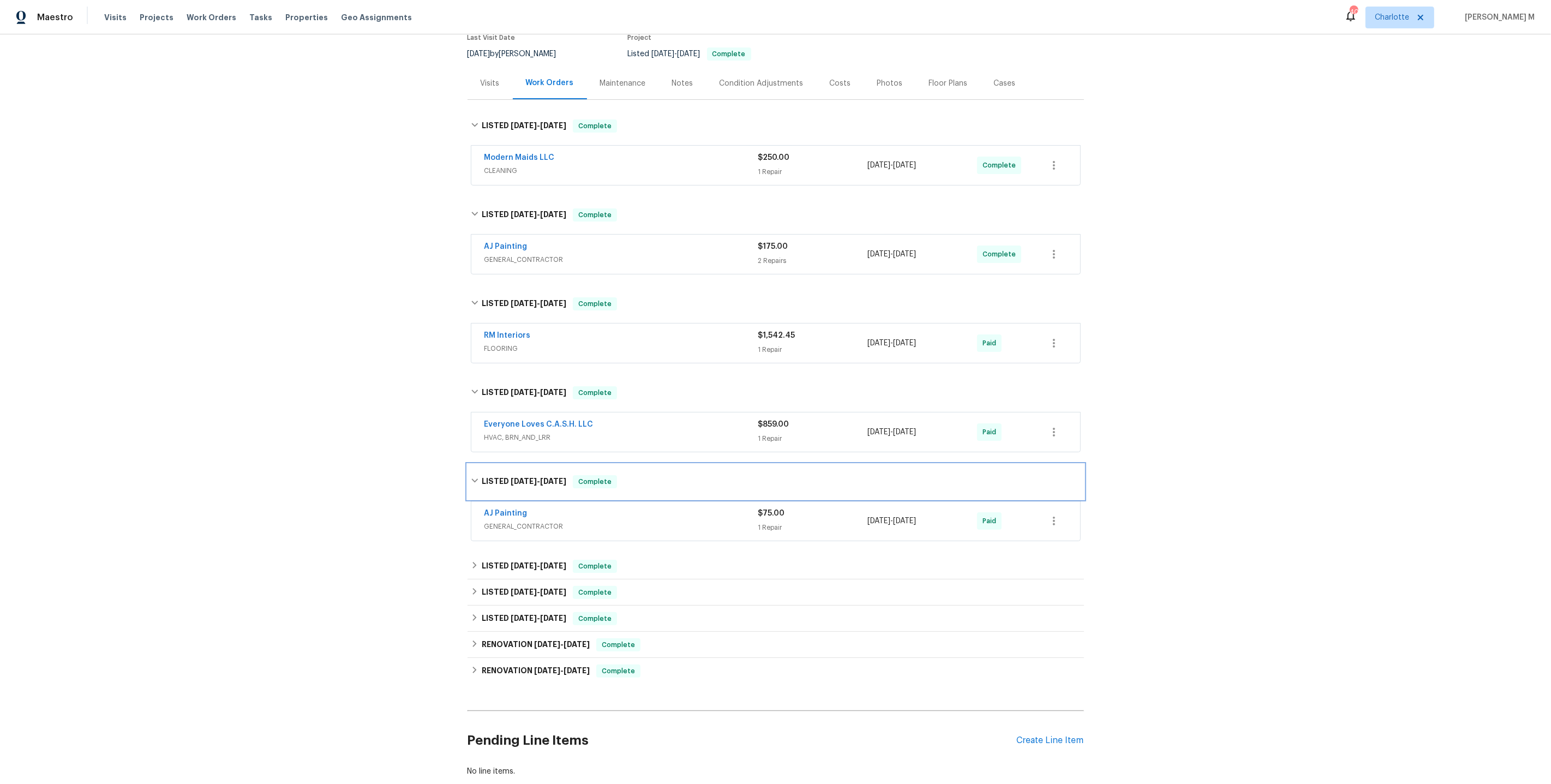
scroll to position [111, 0]
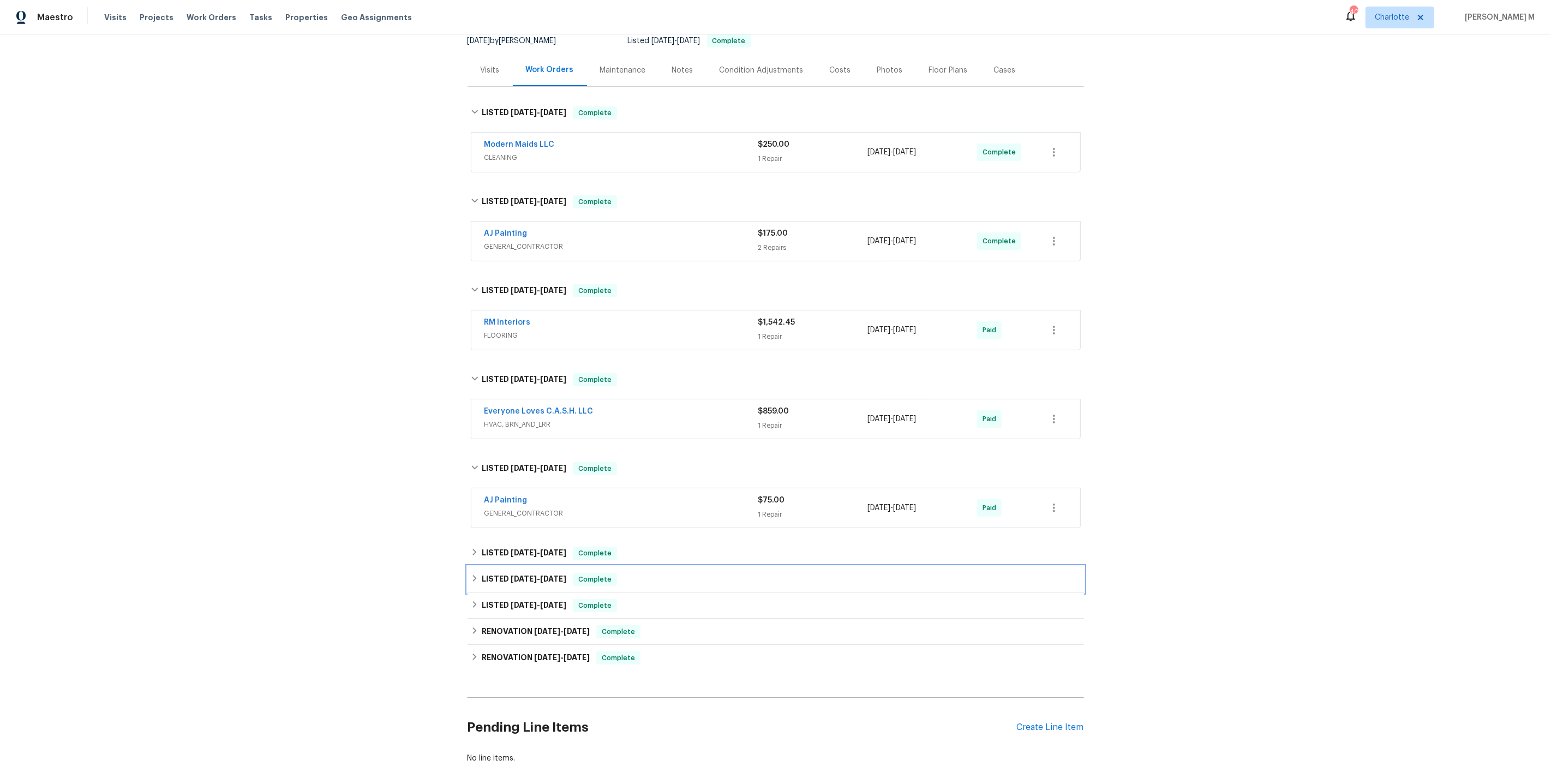
click at [520, 574] on div "LISTED 5/8/25 - 5/12/25 Complete" at bounding box center [776, 580] width 617 height 26
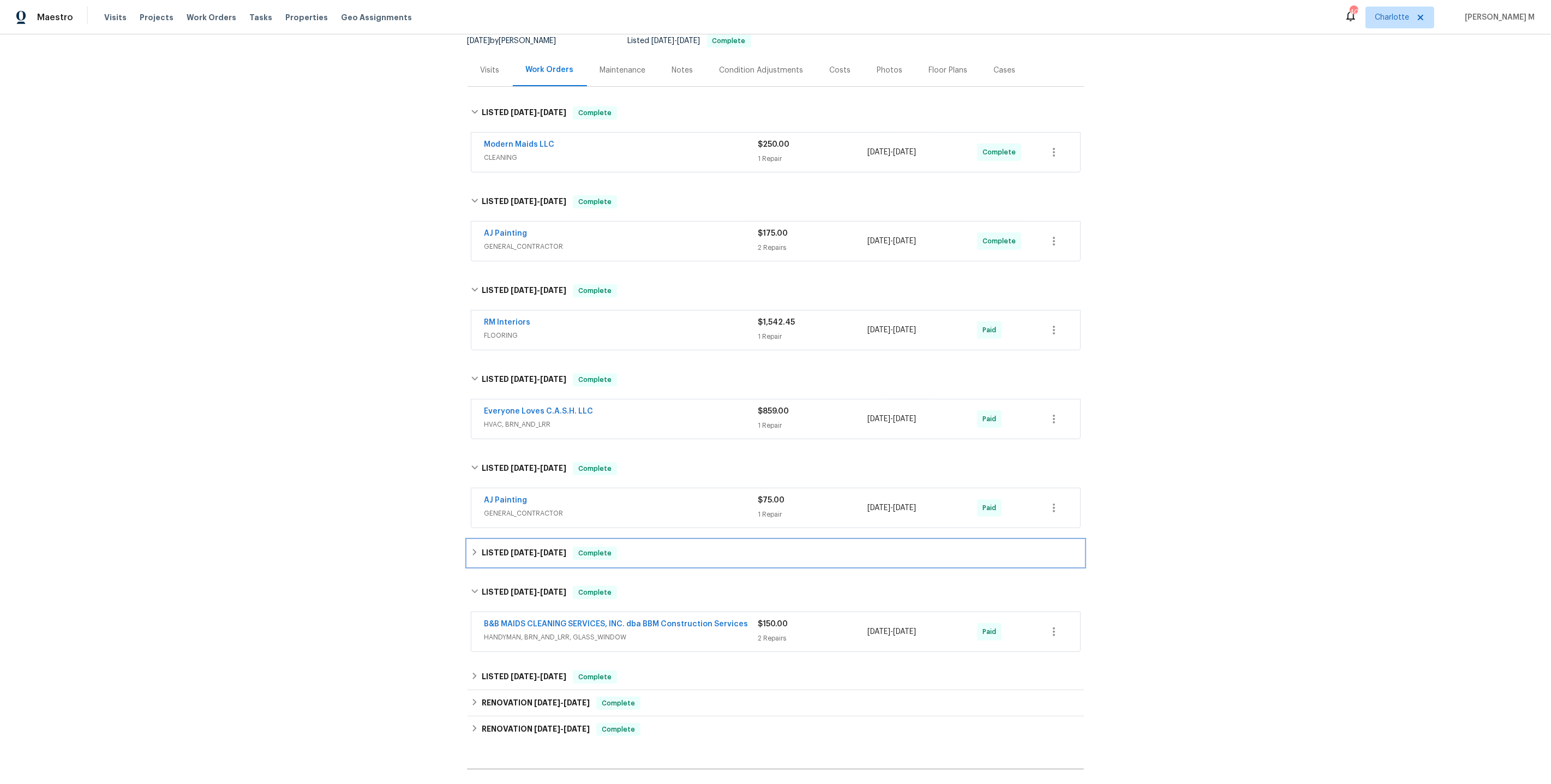
click at [531, 549] on span "5/27/25" at bounding box center [524, 553] width 26 height 8
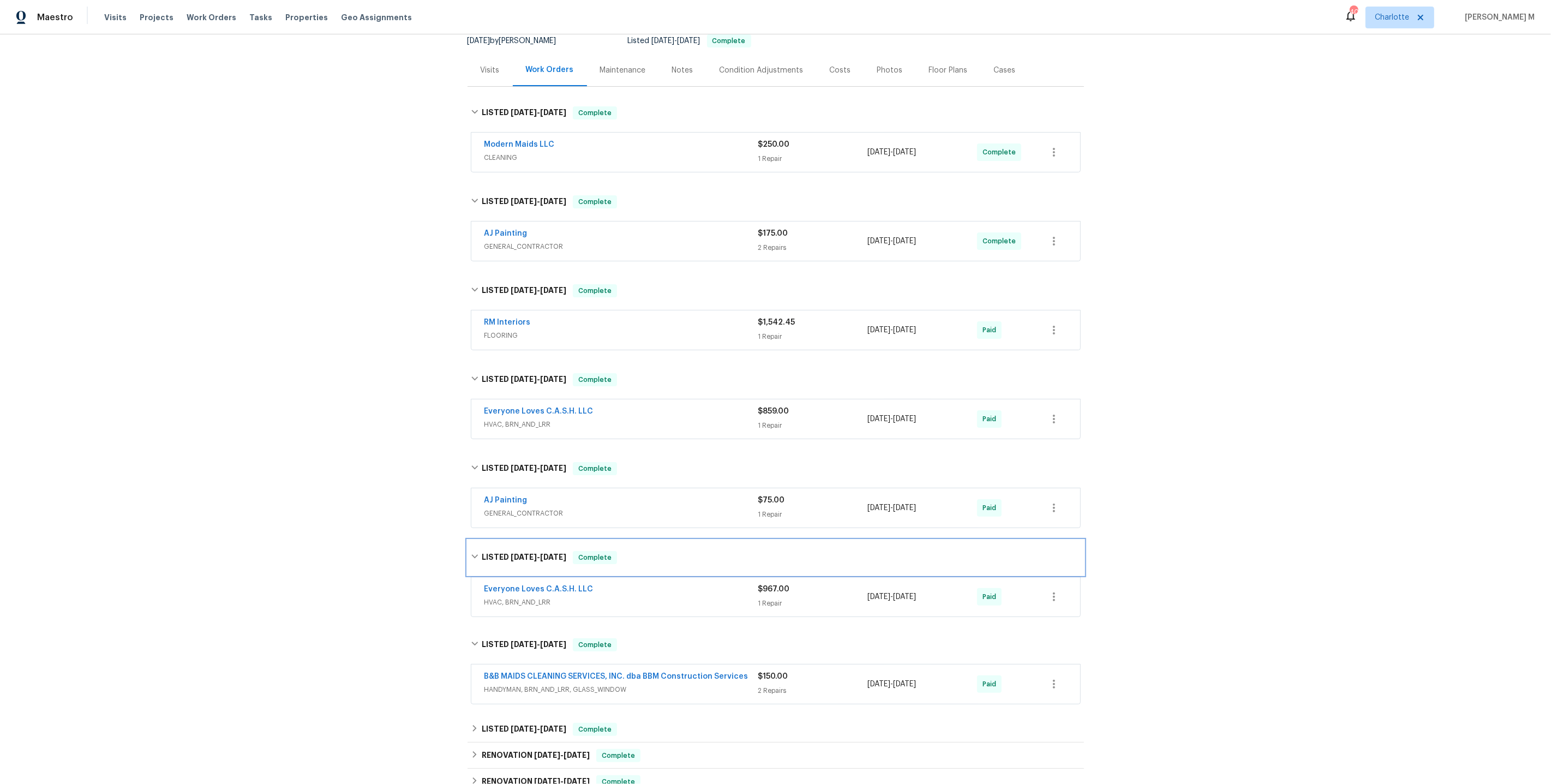
scroll to position [259, 0]
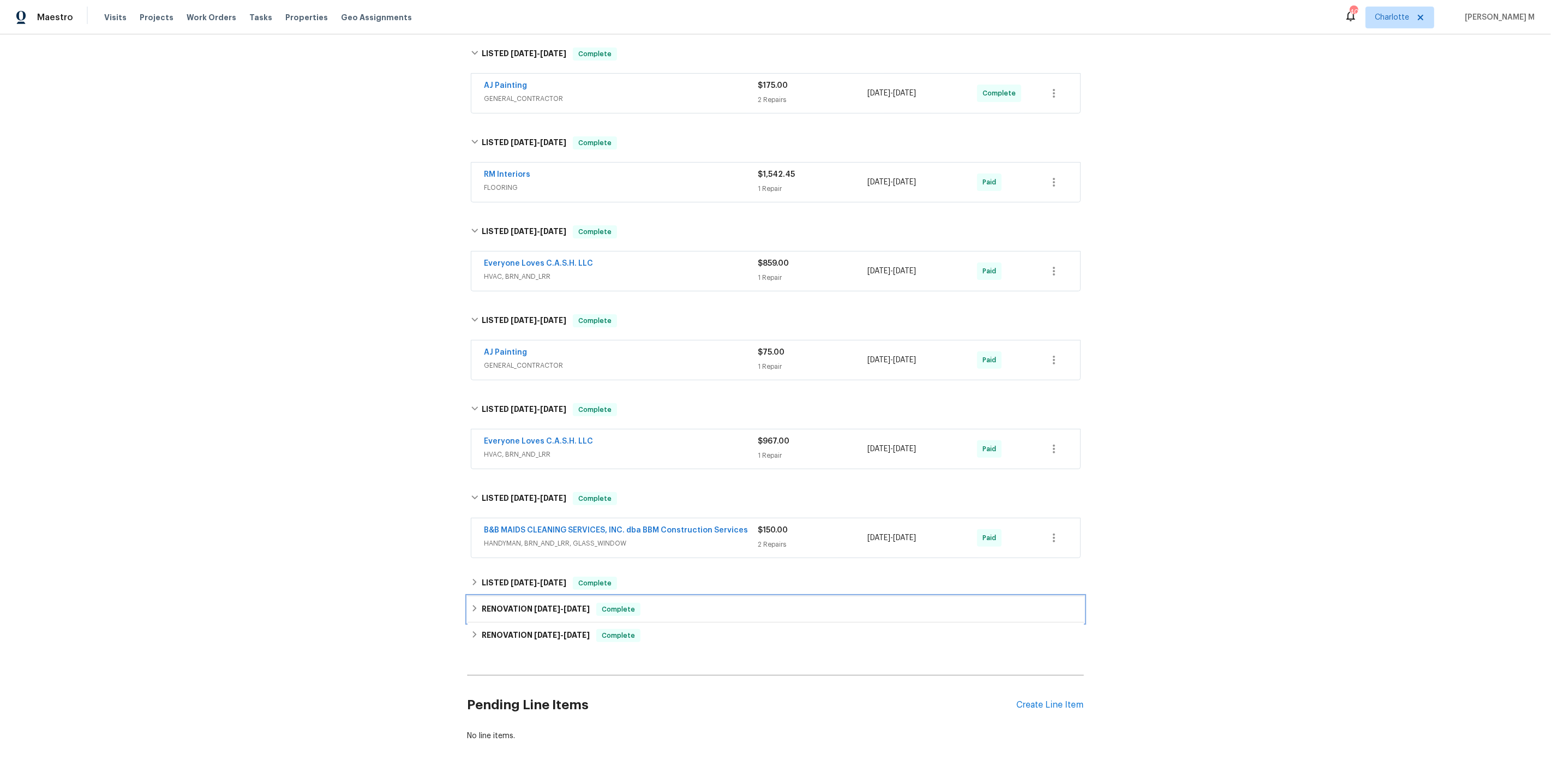
click at [508, 596] on div "RENOVATION 2/10/25 - 2/10/25 Complete" at bounding box center [776, 610] width 617 height 26
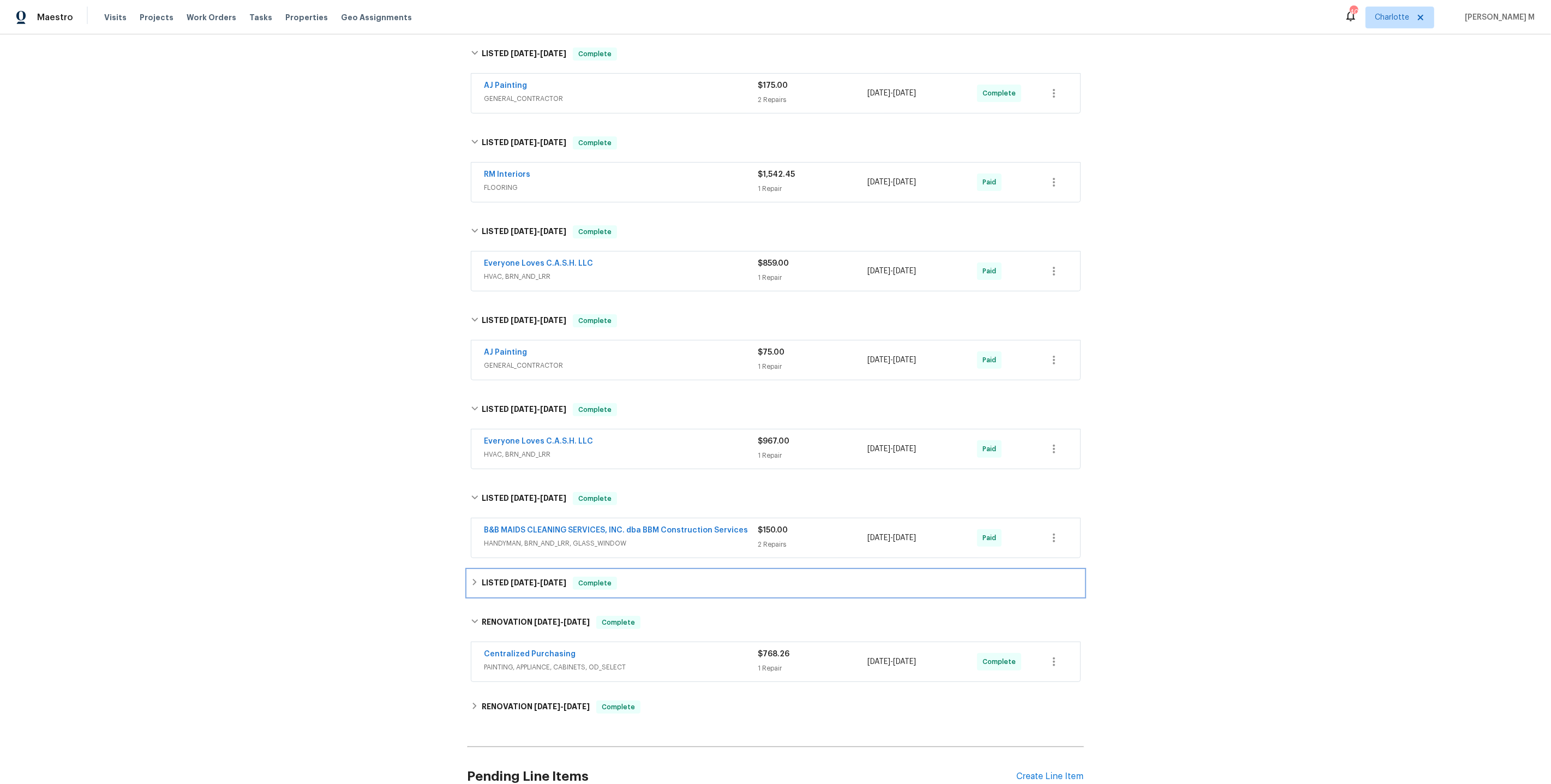
click at [516, 576] on h6 "LISTED 4/9/25 - 4/9/25" at bounding box center [524, 583] width 85 height 13
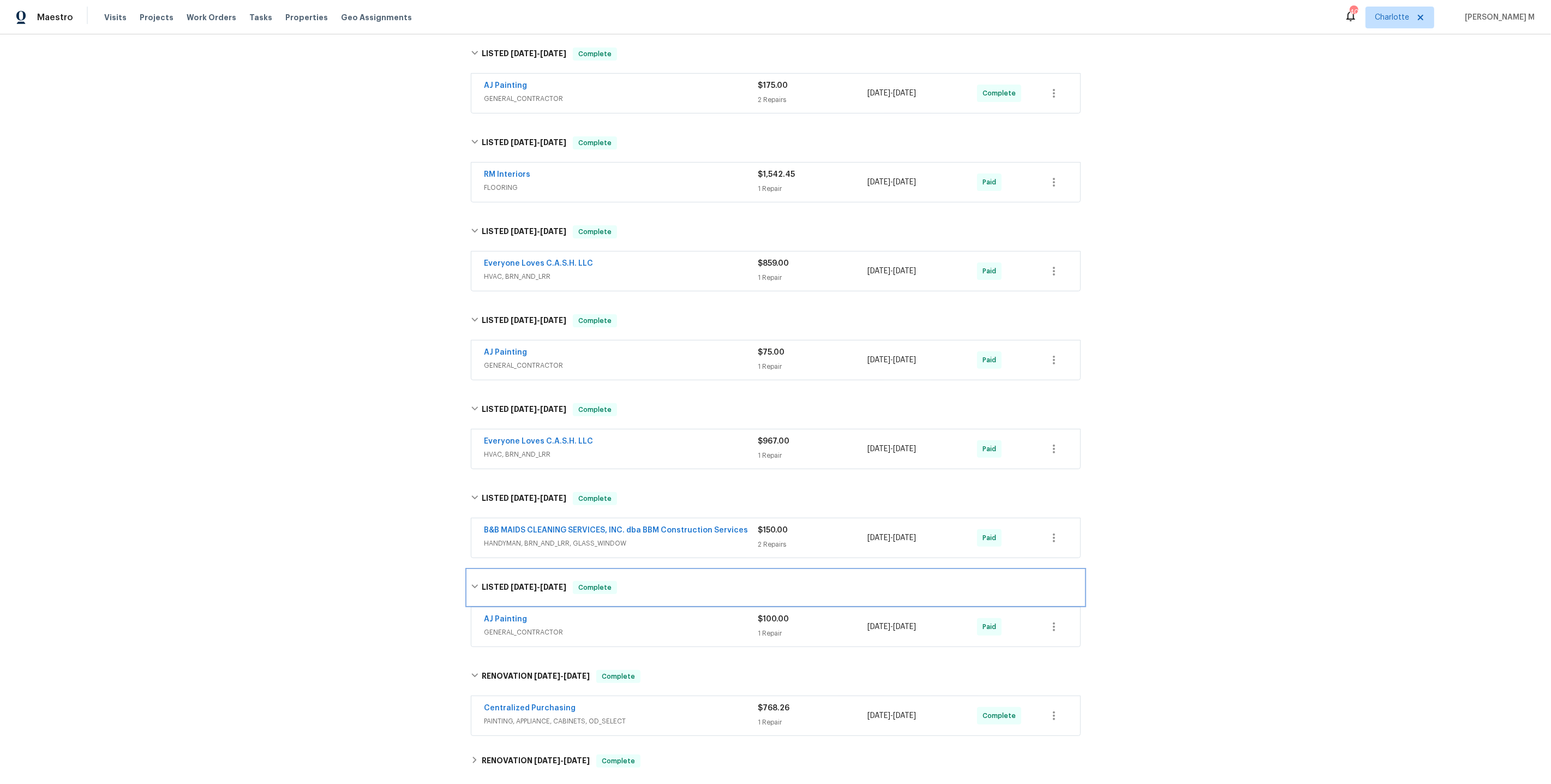
scroll to position [302, 0]
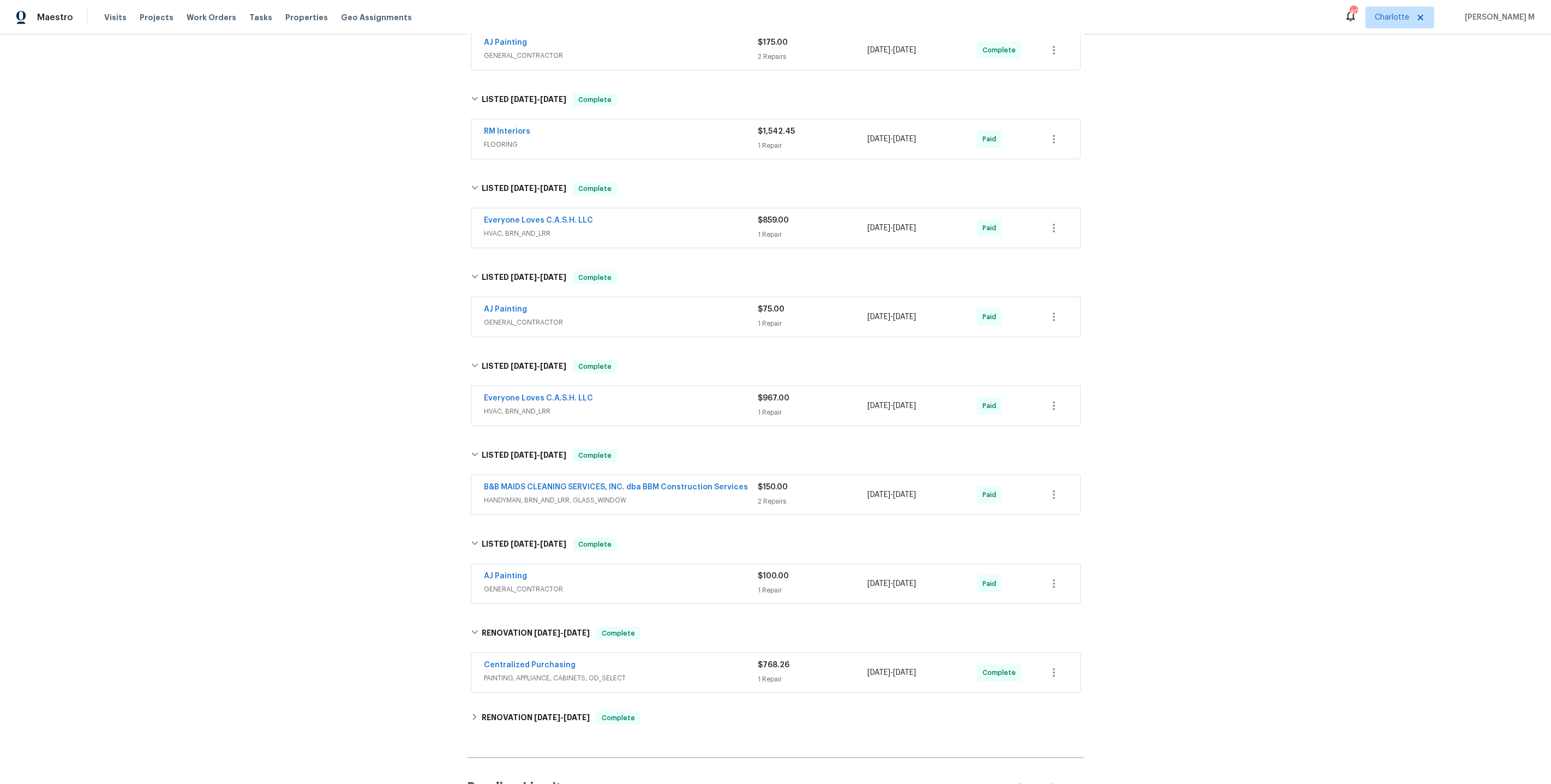
click at [516, 714] on div "Back to all projects 3806 Star Trek Ln, Garland, TX 75044 3 Beds | 2 Baths | To…" at bounding box center [776, 289] width 617 height 1087
click at [521, 705] on div "RENOVATION 1/30/25 - 2/10/25 Complete" at bounding box center [776, 718] width 617 height 26
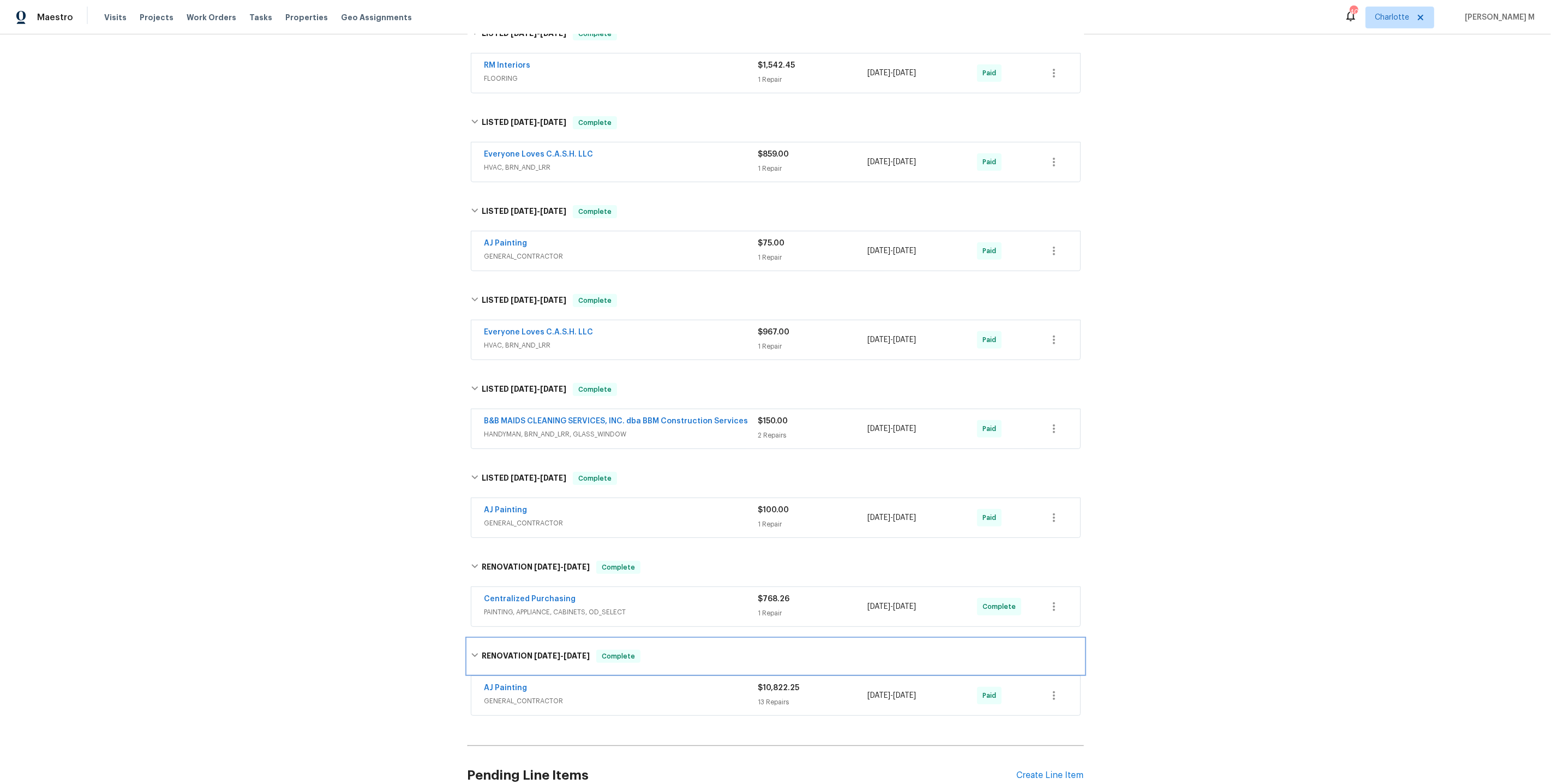
scroll to position [282, 0]
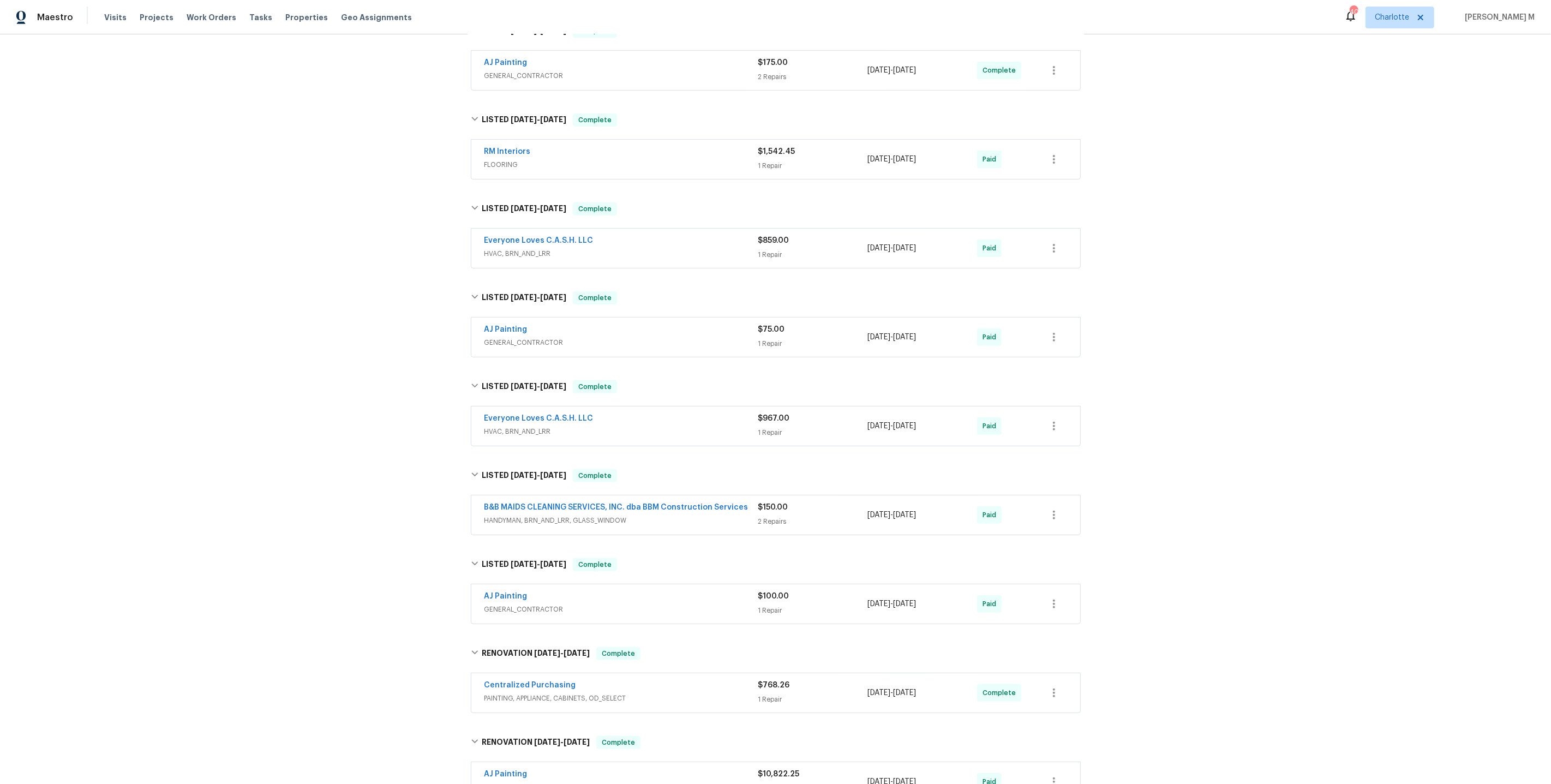
click at [509, 146] on span "RM Interiors" at bounding box center [508, 151] width 46 height 11
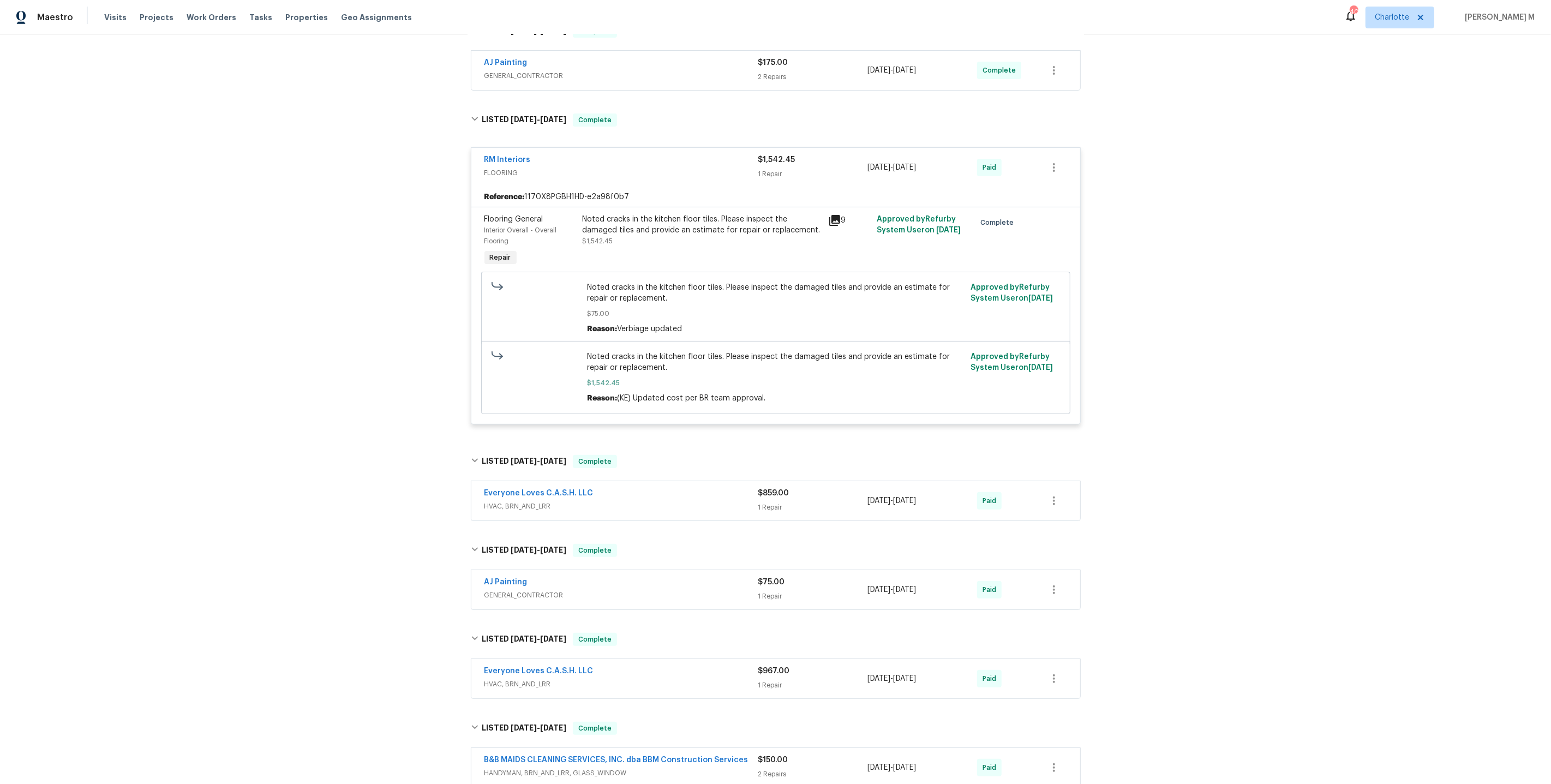
click at [706, 217] on div "Noted cracks in the kitchen floor tiles. Please inspect the damaged tiles and p…" at bounding box center [702, 225] width 239 height 22
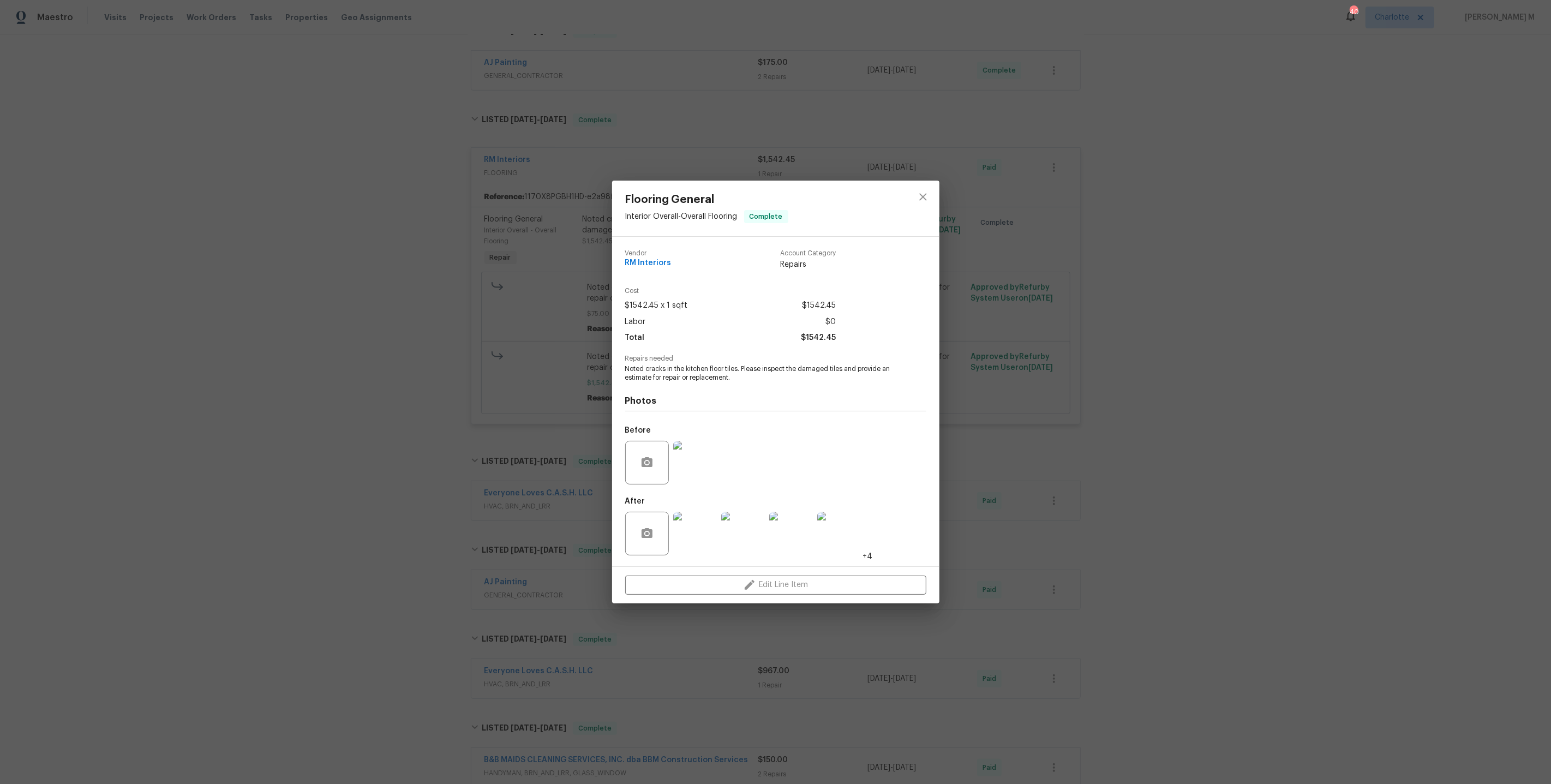
click at [680, 533] on img at bounding box center [695, 534] width 44 height 44
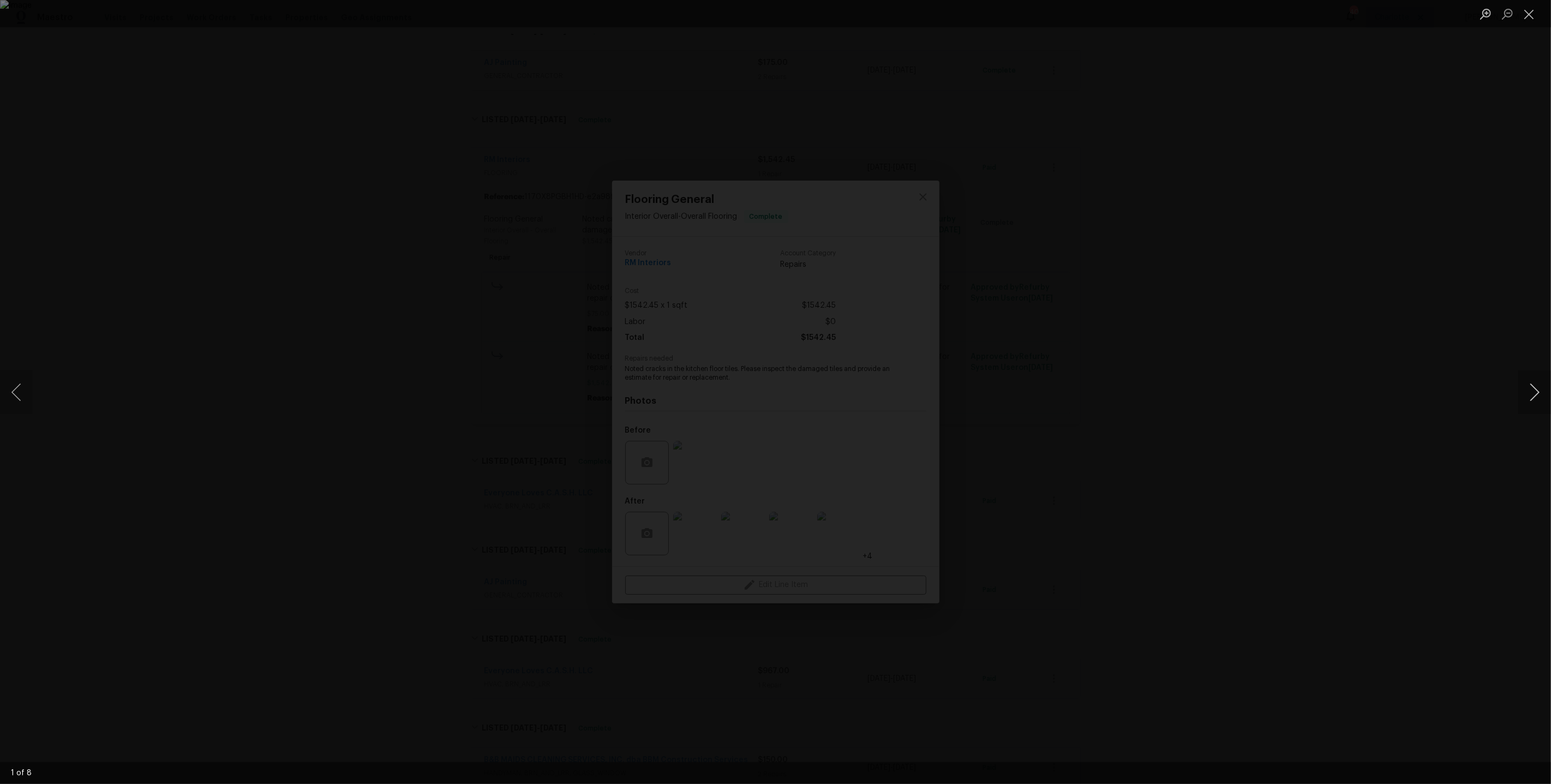
click at [1522, 391] on button "Next image" at bounding box center [1535, 392] width 33 height 44
click at [1426, 204] on div "Lightbox" at bounding box center [776, 392] width 1551 height 784
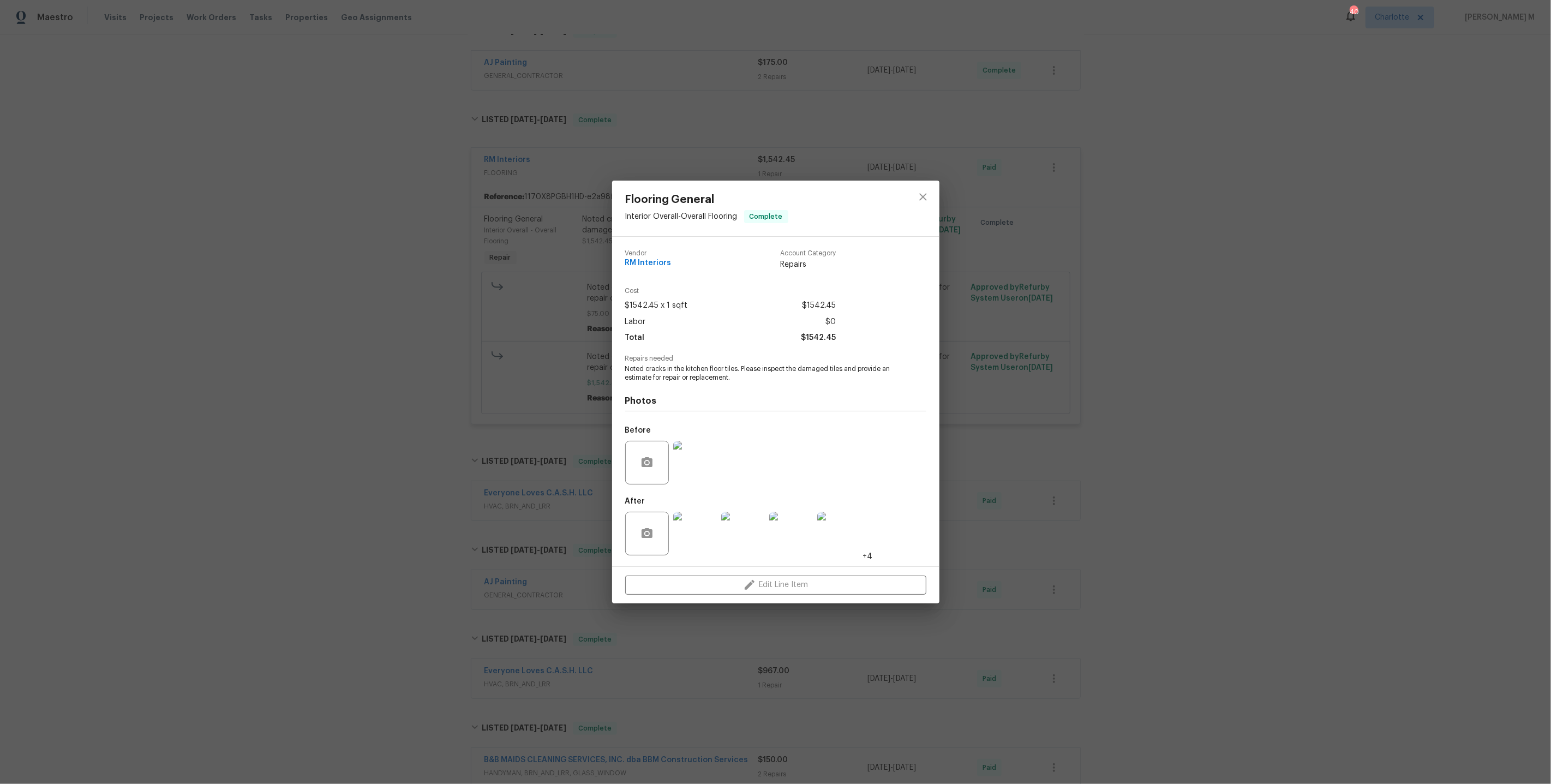
click at [1099, 285] on div "Flooring General Interior Overall - Overall Flooring Complete Vendor RM Interio…" at bounding box center [776, 392] width 1551 height 784
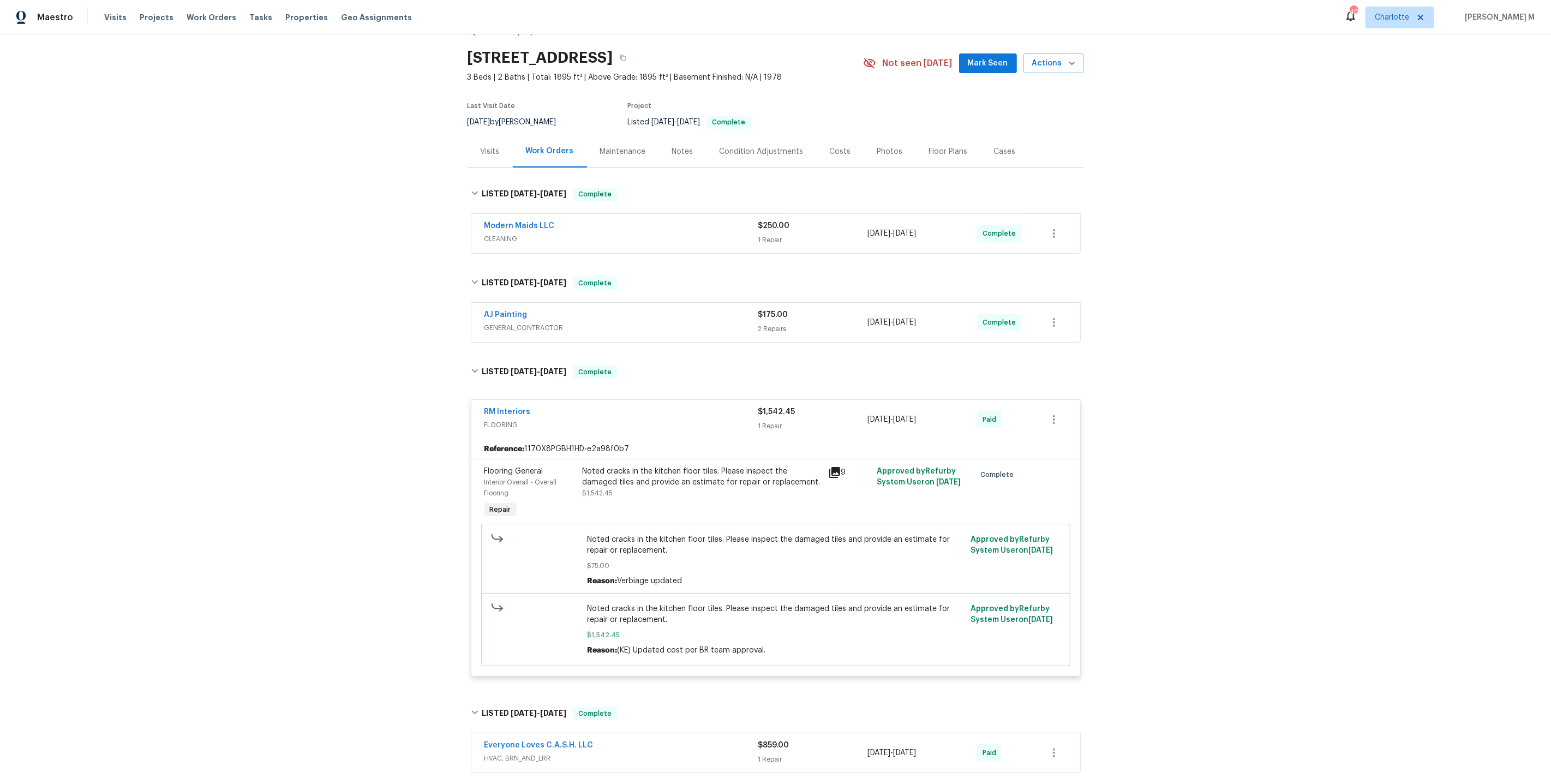
scroll to position [0, 0]
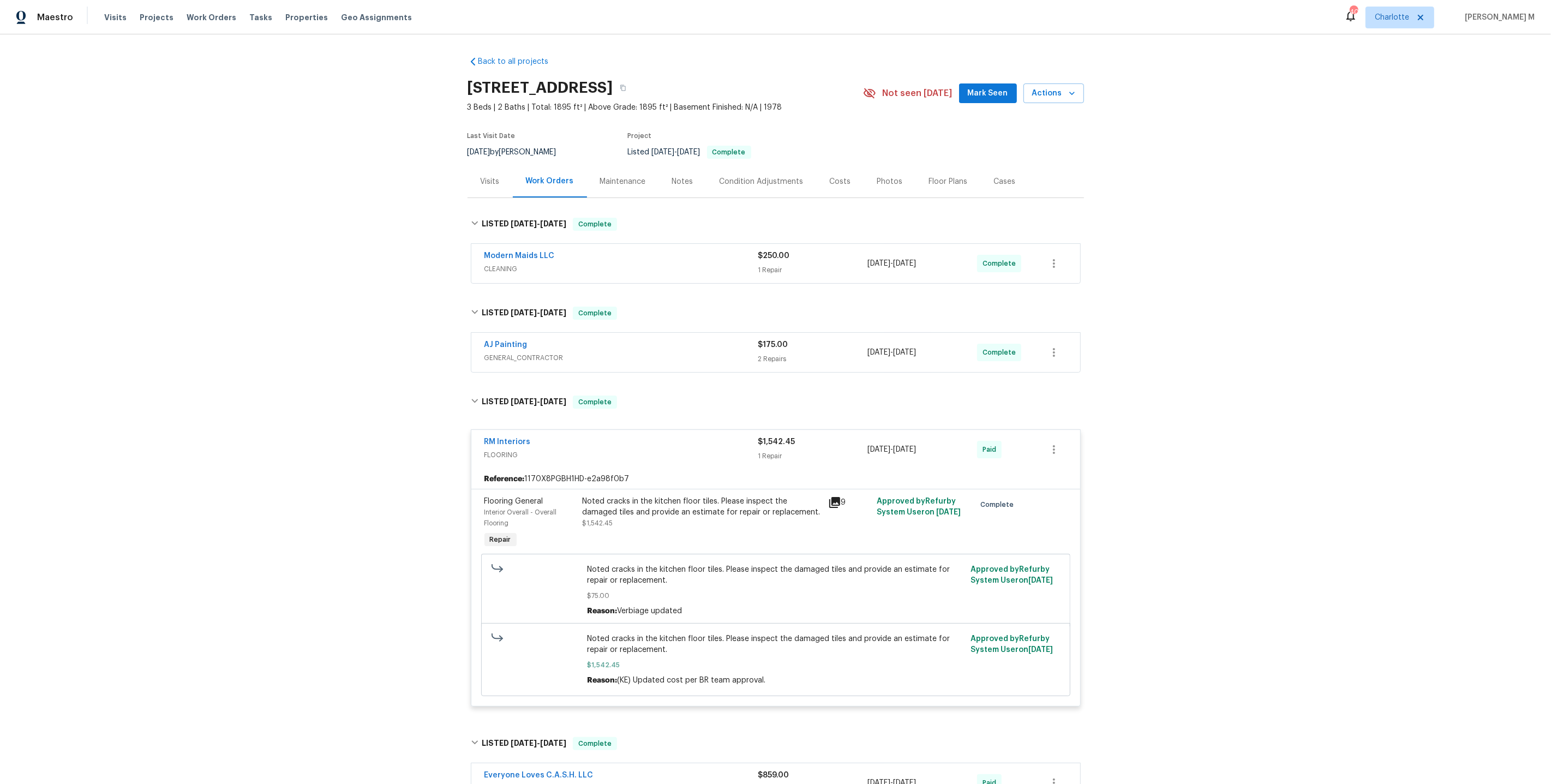
click at [513, 254] on span "Modern Maids LLC" at bounding box center [520, 255] width 70 height 11
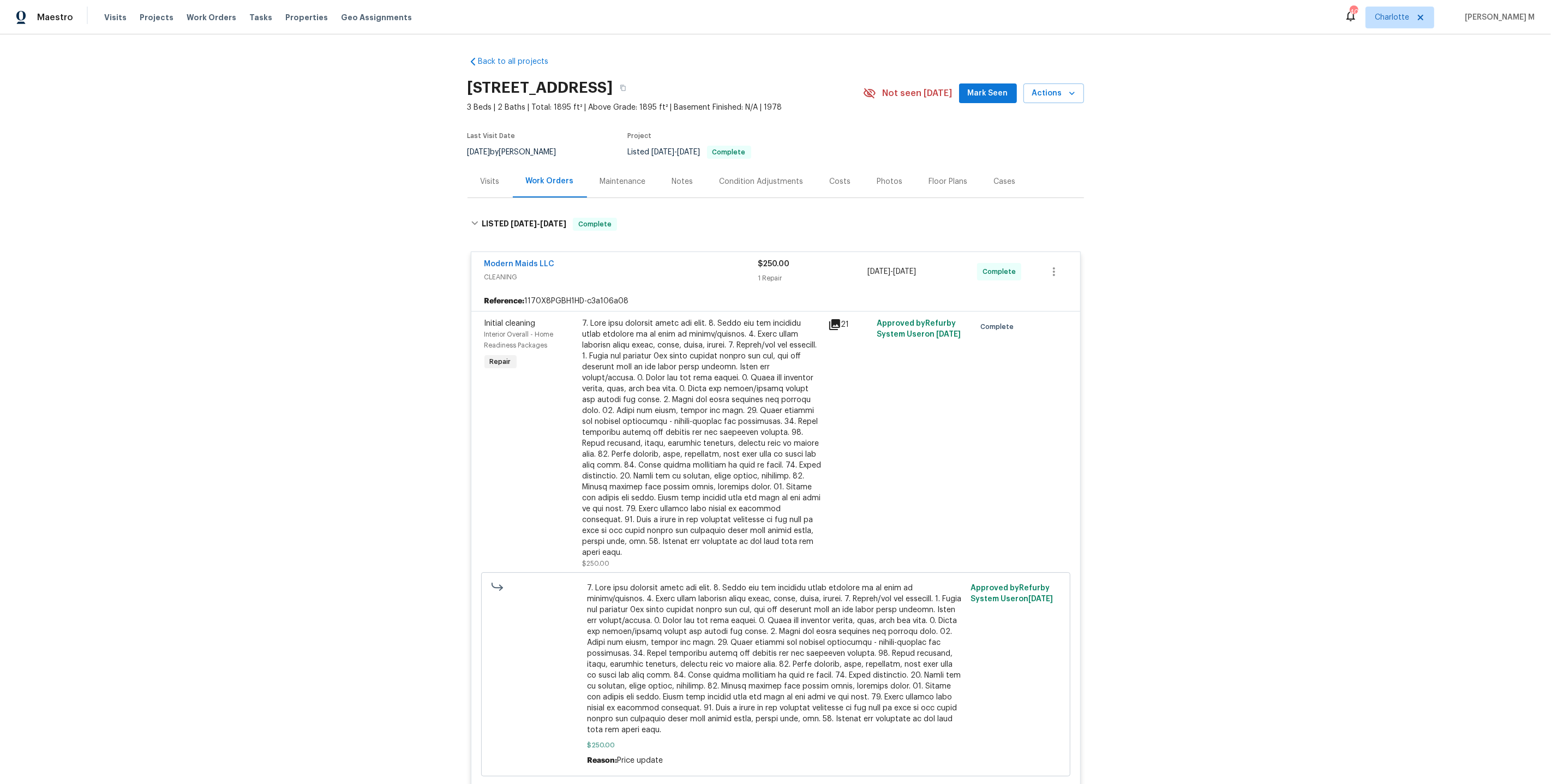
click at [671, 337] on div at bounding box center [702, 438] width 239 height 240
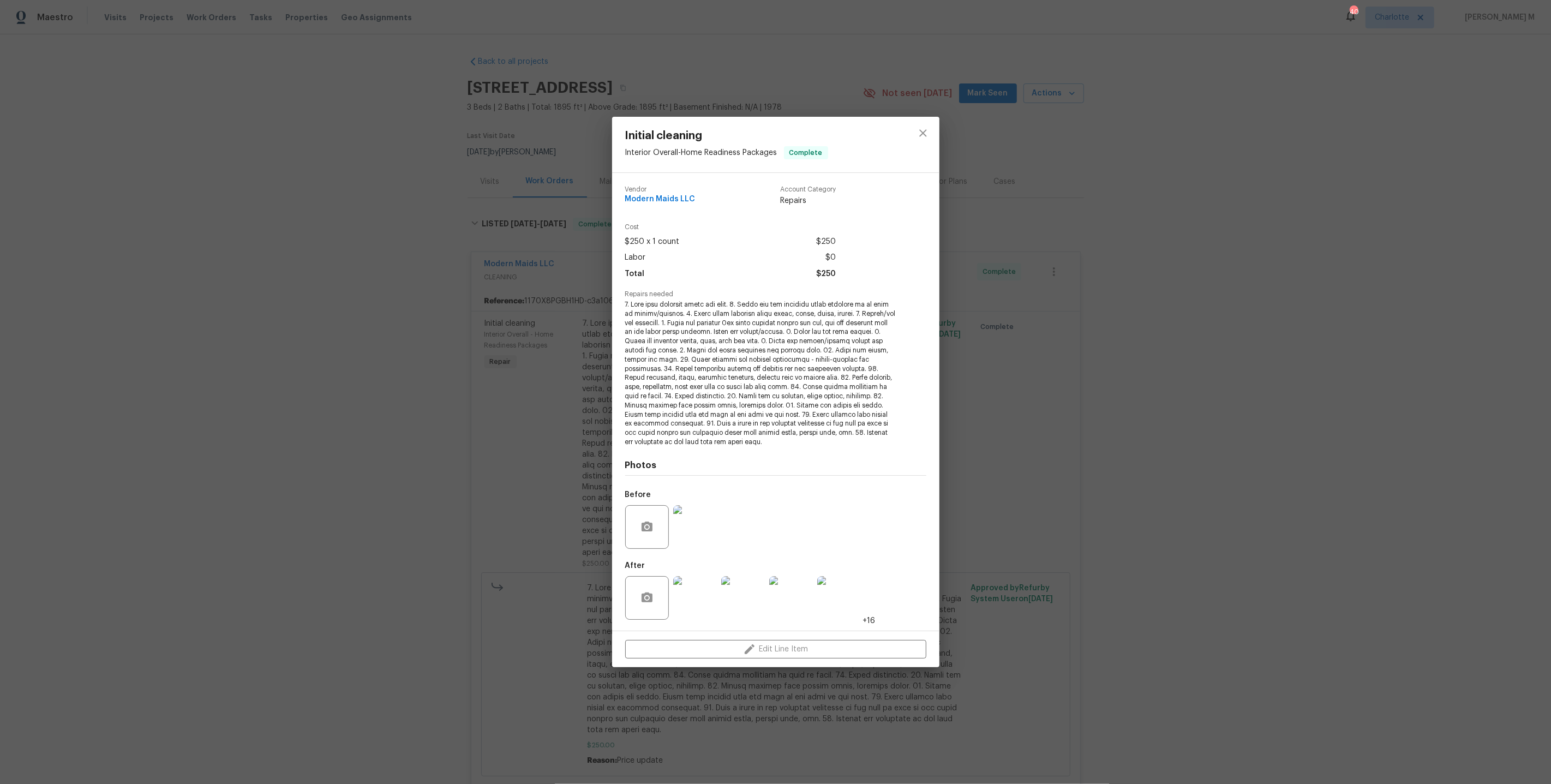
click at [692, 521] on img at bounding box center [695, 527] width 44 height 44
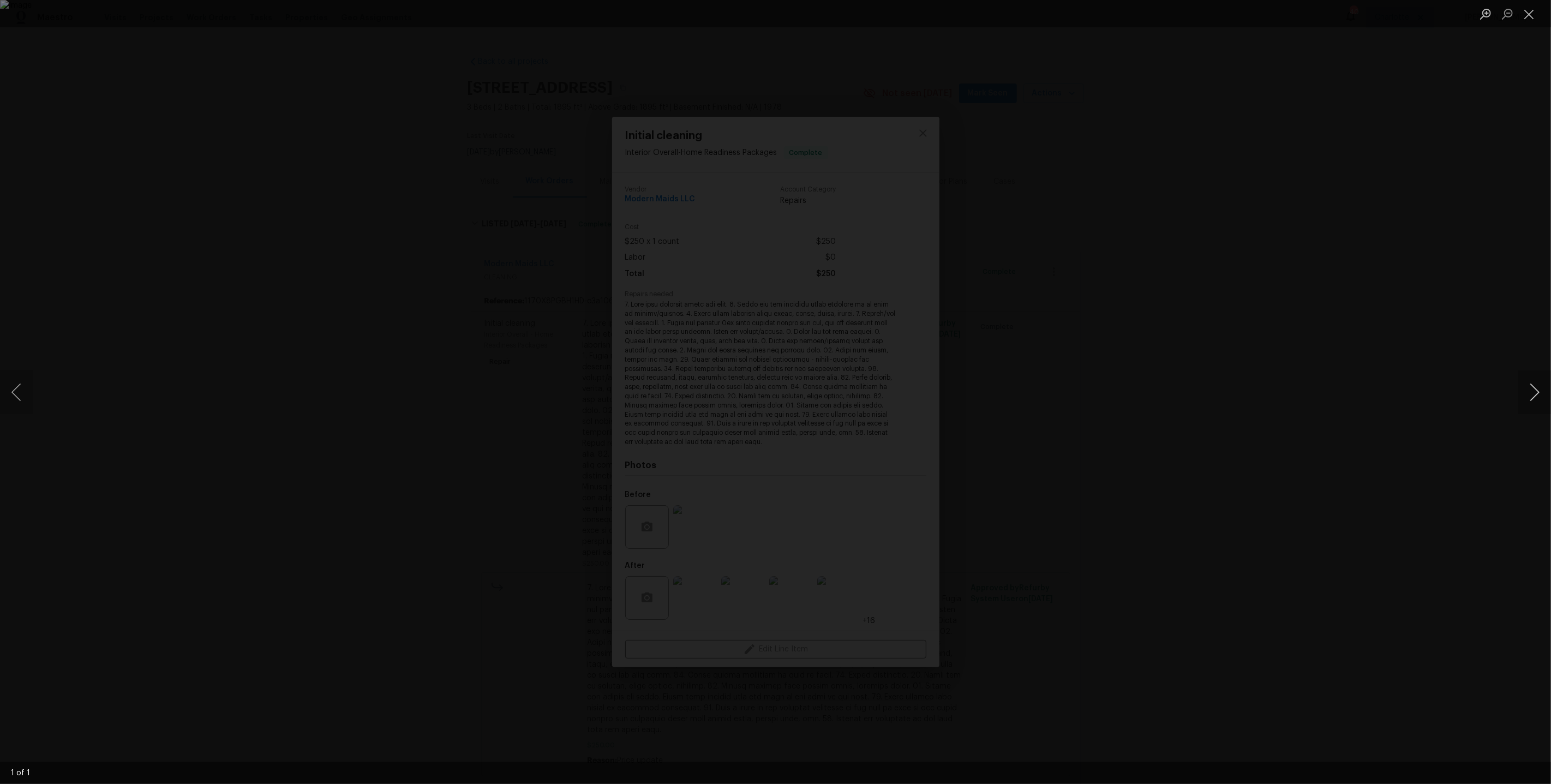
click at [1534, 399] on button "Next image" at bounding box center [1535, 392] width 33 height 44
click at [1339, 311] on div "Lightbox" at bounding box center [776, 392] width 1551 height 784
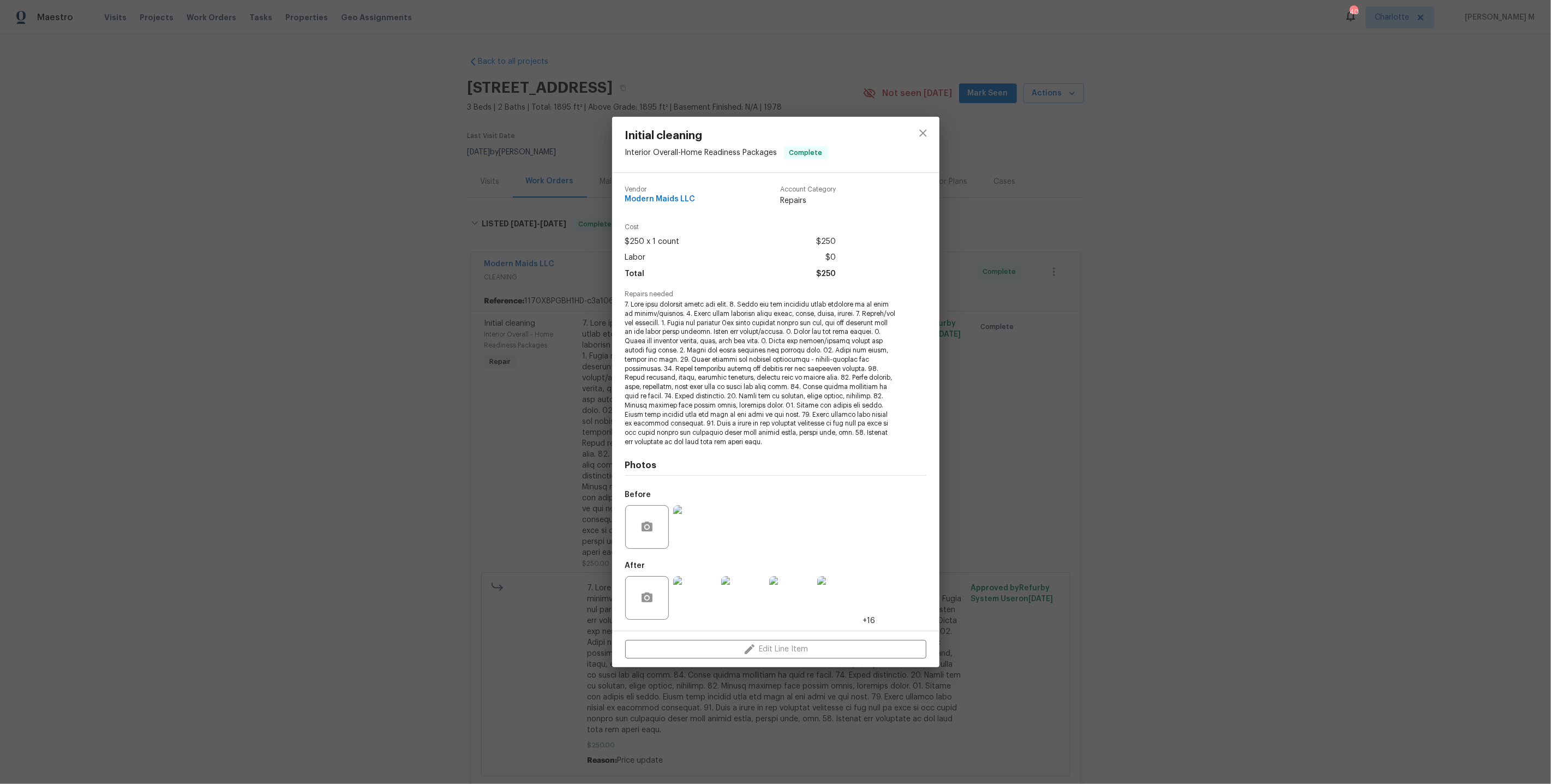
click at [707, 610] on img at bounding box center [695, 598] width 44 height 44
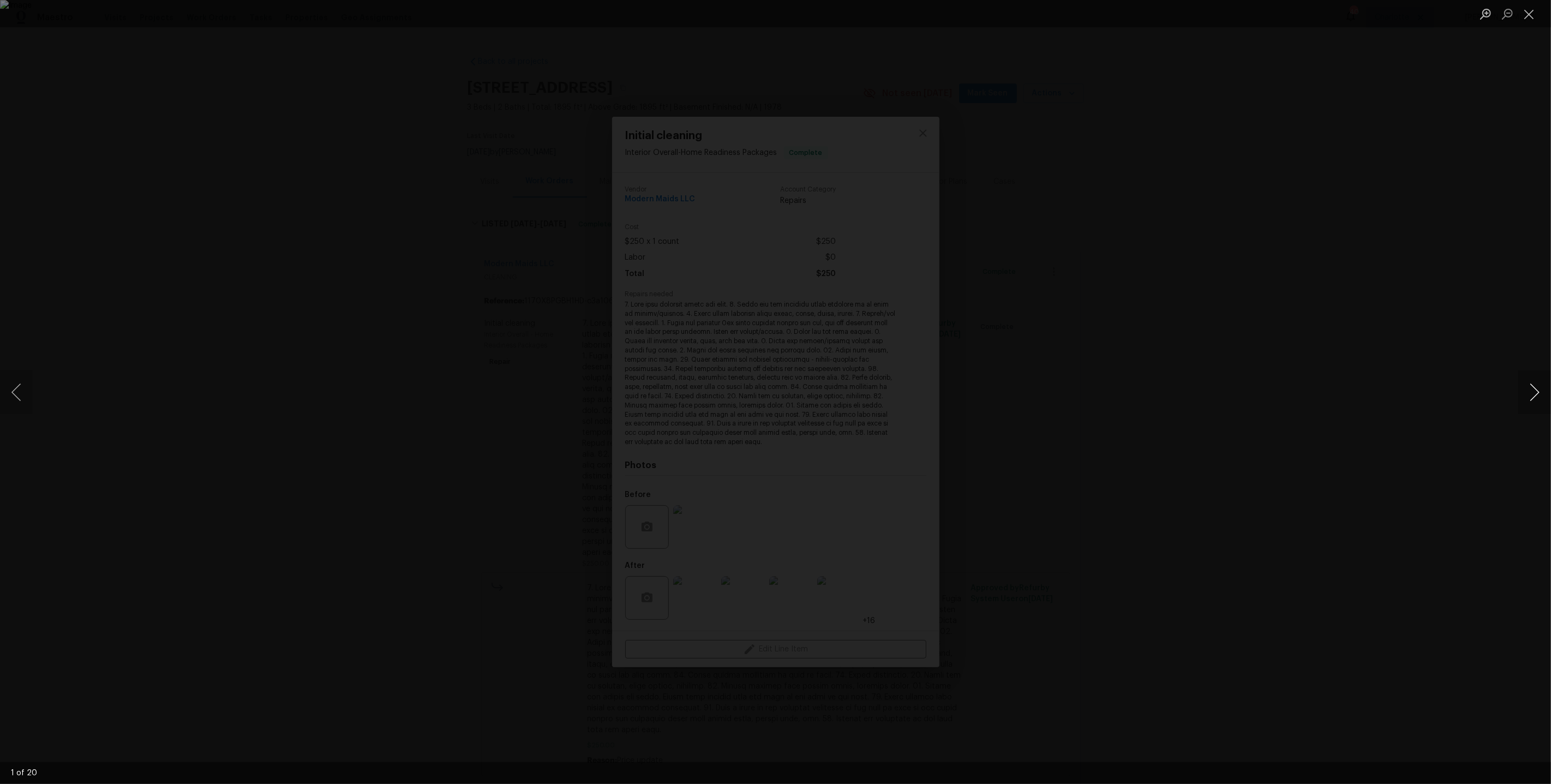
click at [1527, 387] on button "Next image" at bounding box center [1535, 392] width 33 height 44
click at [1417, 278] on div "Lightbox" at bounding box center [776, 392] width 1551 height 784
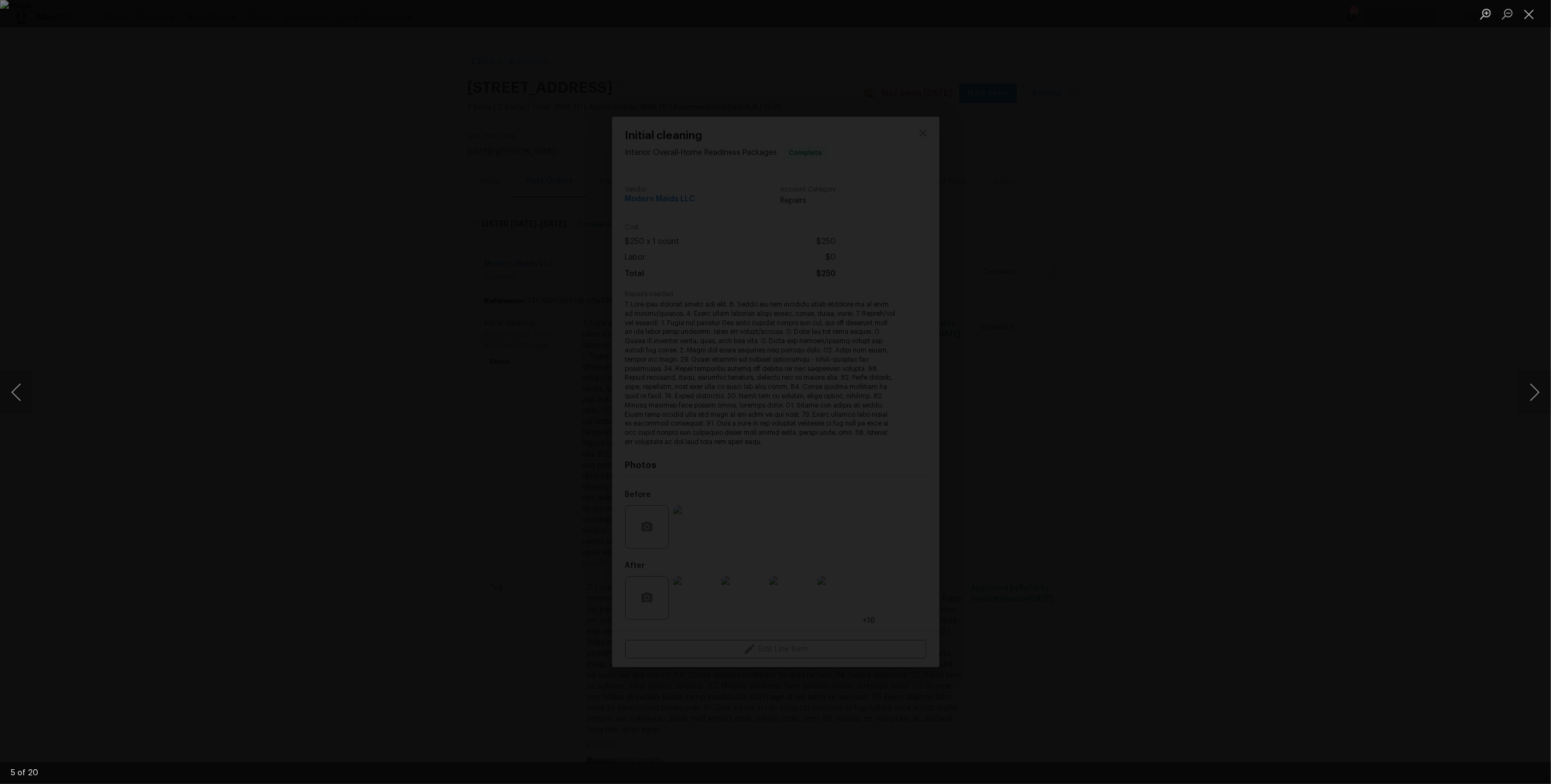
click at [1249, 268] on div "Lightbox" at bounding box center [776, 392] width 1551 height 784
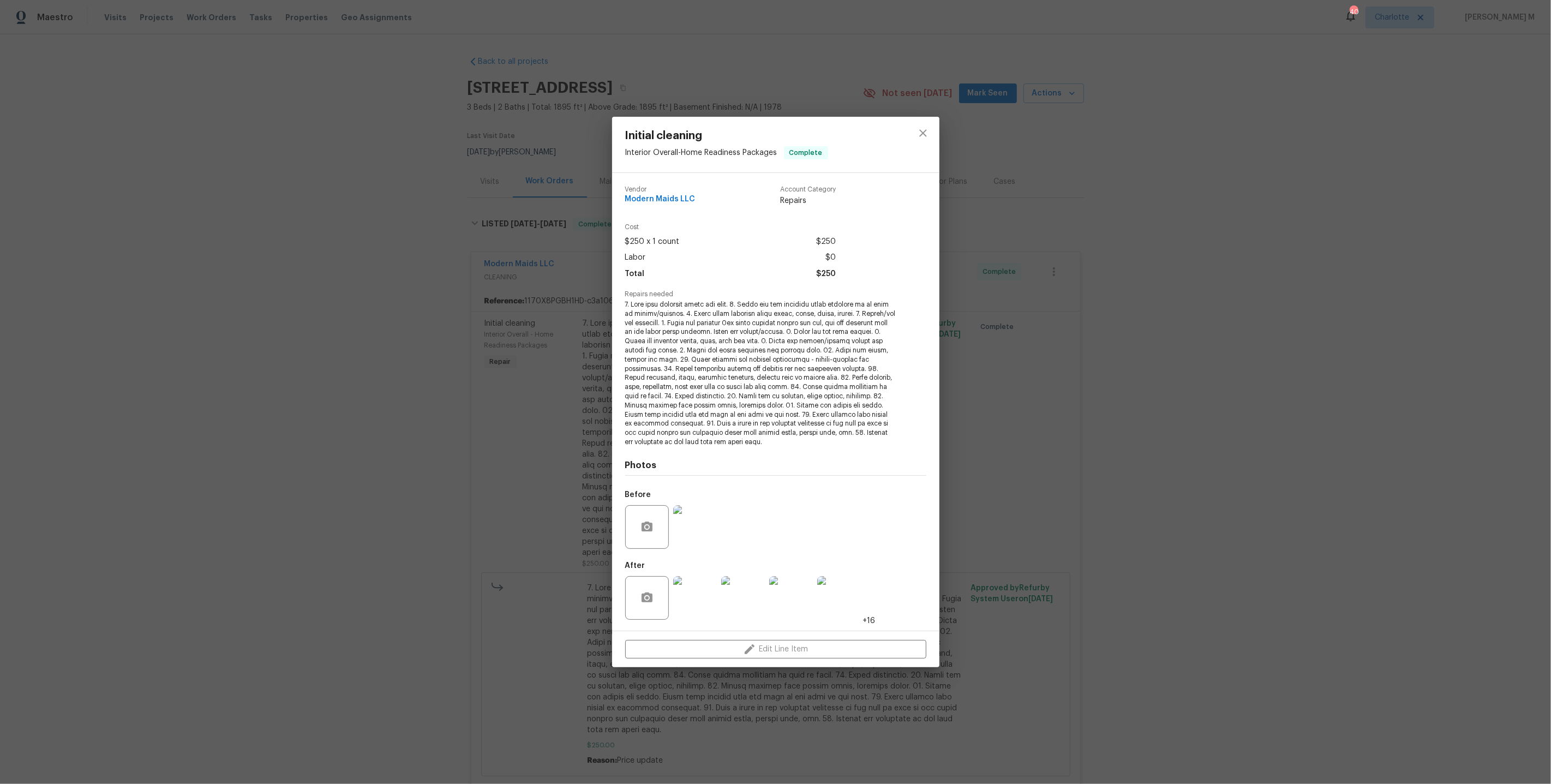
click at [1102, 213] on div "Initial cleaning Interior Overall - Home Readiness Packages Complete Vendor Mod…" at bounding box center [776, 392] width 1551 height 784
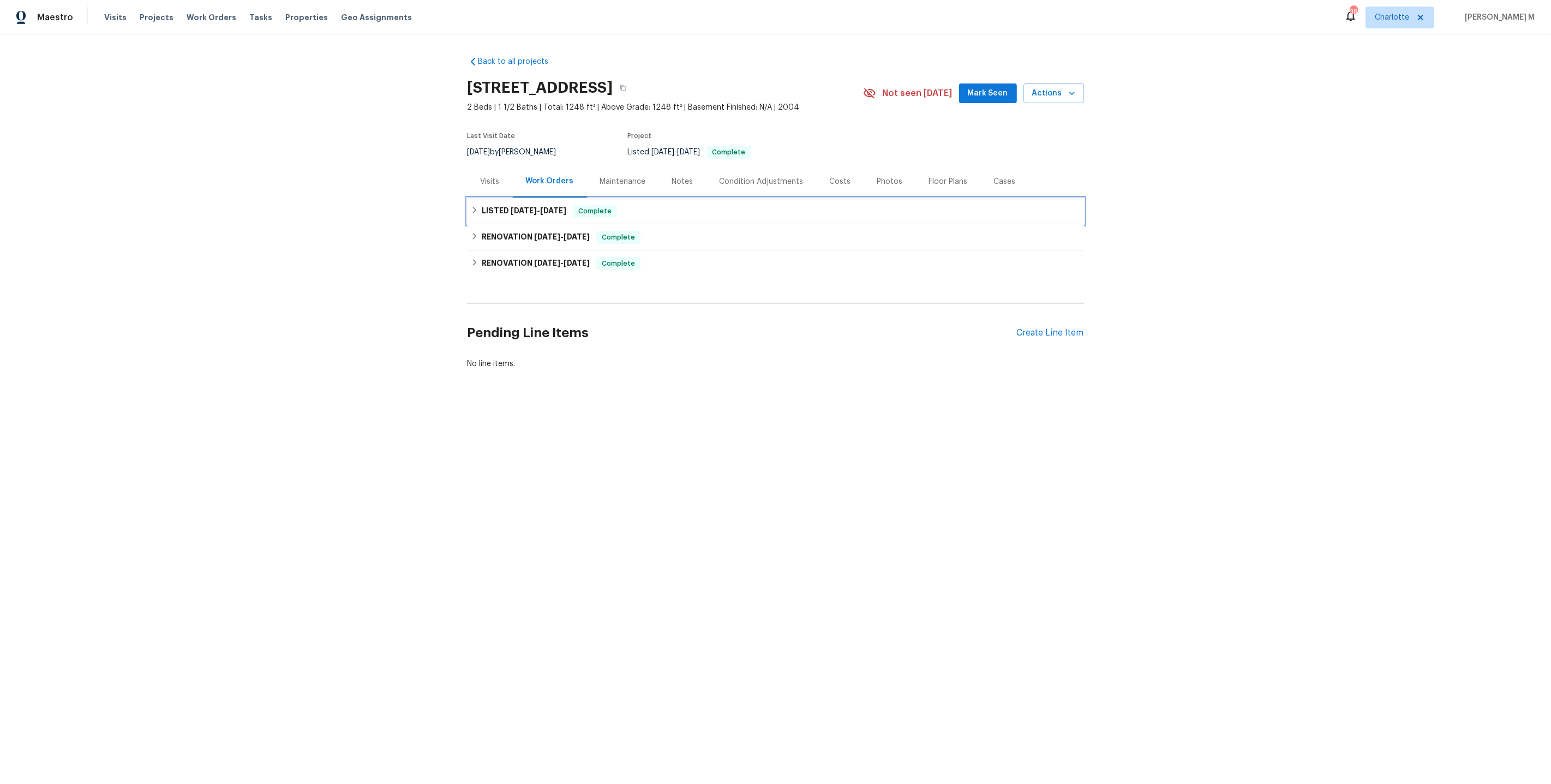
click at [543, 207] on span "[DATE]" at bounding box center [553, 211] width 26 height 8
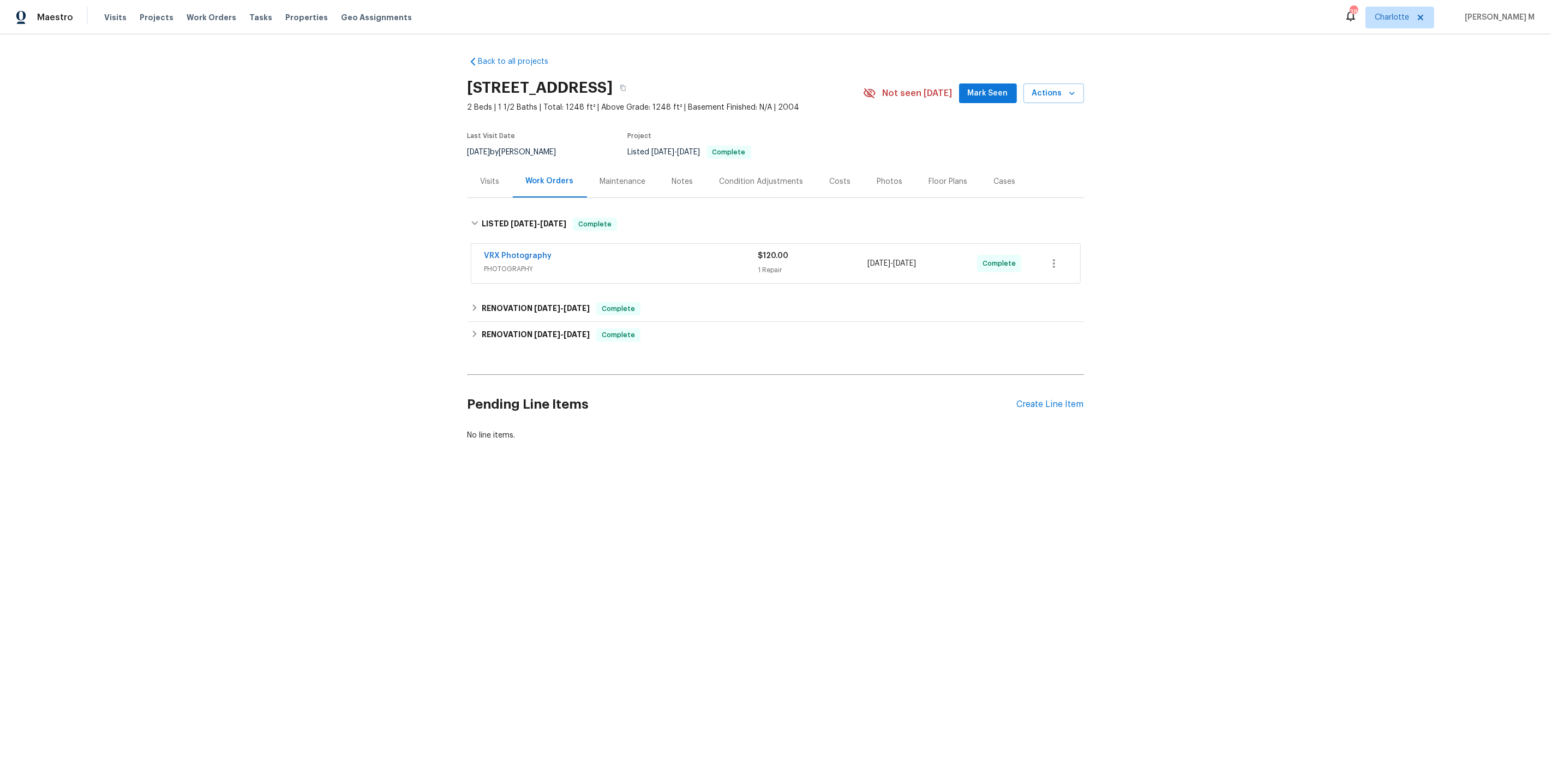
click at [512, 270] on div "VRX Photography PHOTOGRAPHY $120.00 1 Repair [DATE] - [DATE] Complete" at bounding box center [776, 263] width 609 height 40
click at [513, 295] on div "RENOVATION [DATE] - [DATE] Complete" at bounding box center [776, 309] width 617 height 26
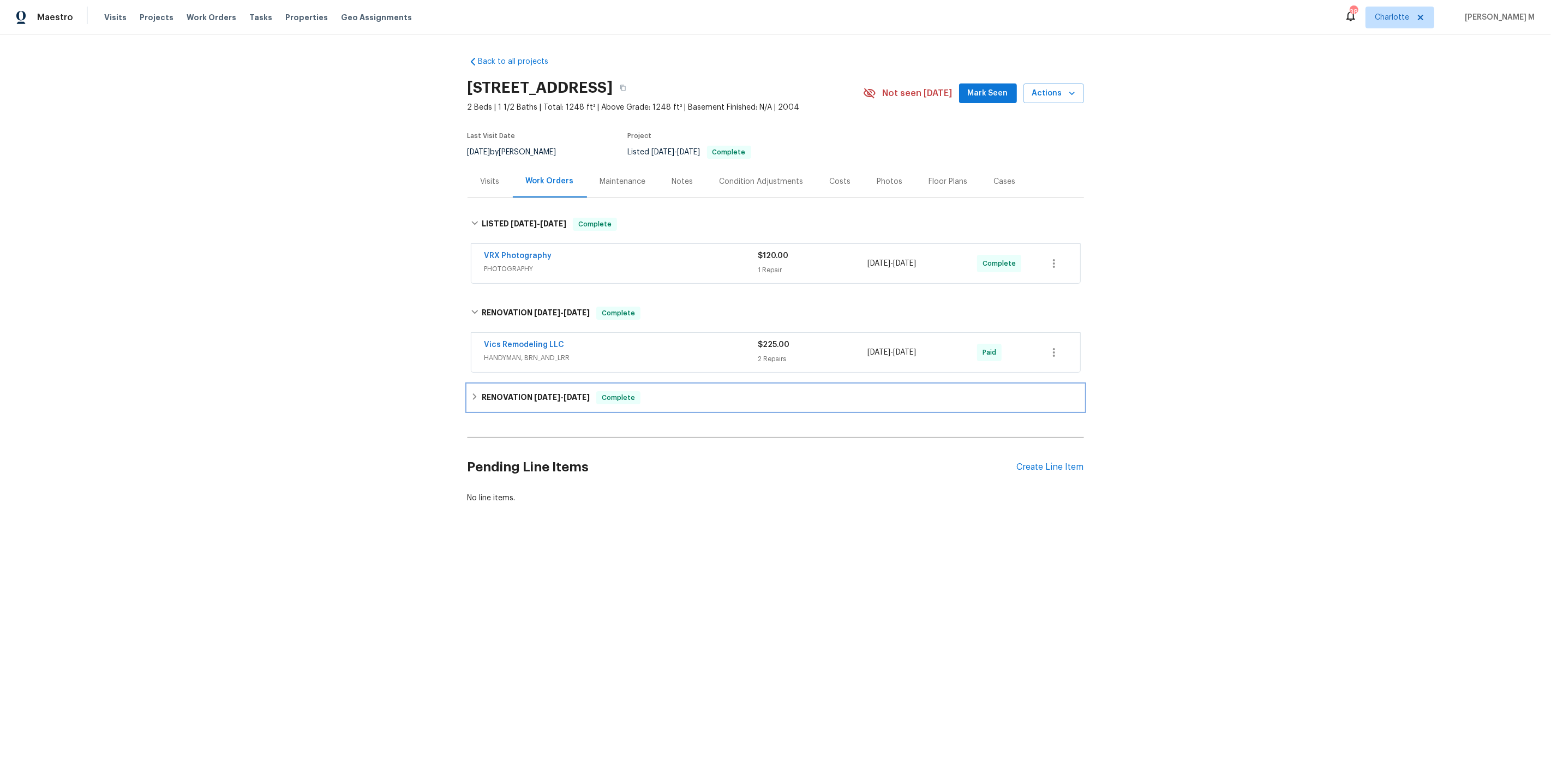
click at [503, 395] on div "RENOVATION [DATE] - [DATE] Complete" at bounding box center [776, 398] width 617 height 26
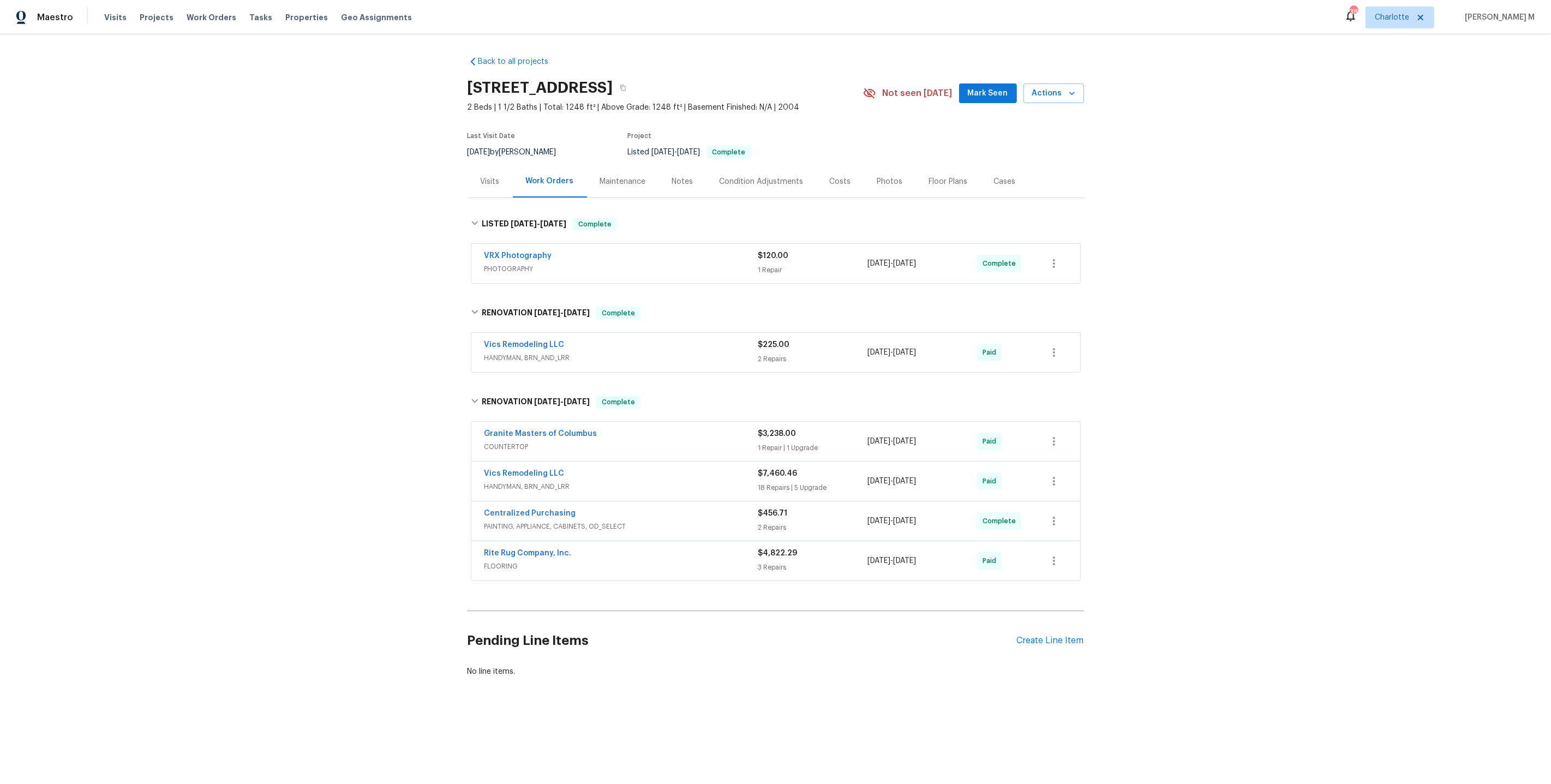
click at [516, 352] on span "HANDYMAN, BRN_AND_LRR" at bounding box center [621, 358] width 274 height 11
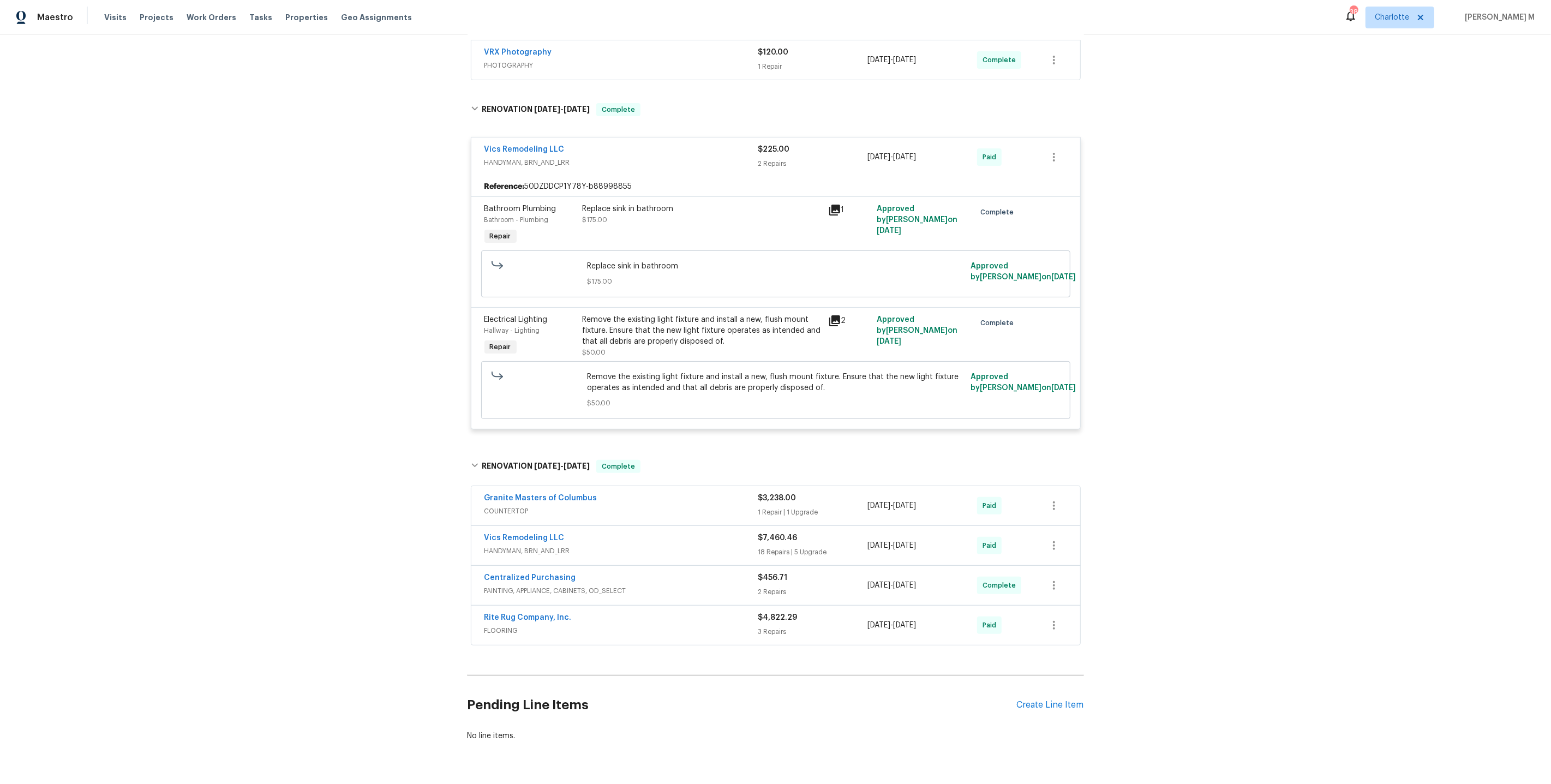
scroll to position [207, 0]
click at [701, 219] on div "Replace sink in bathroom $175.00" at bounding box center [702, 221] width 245 height 50
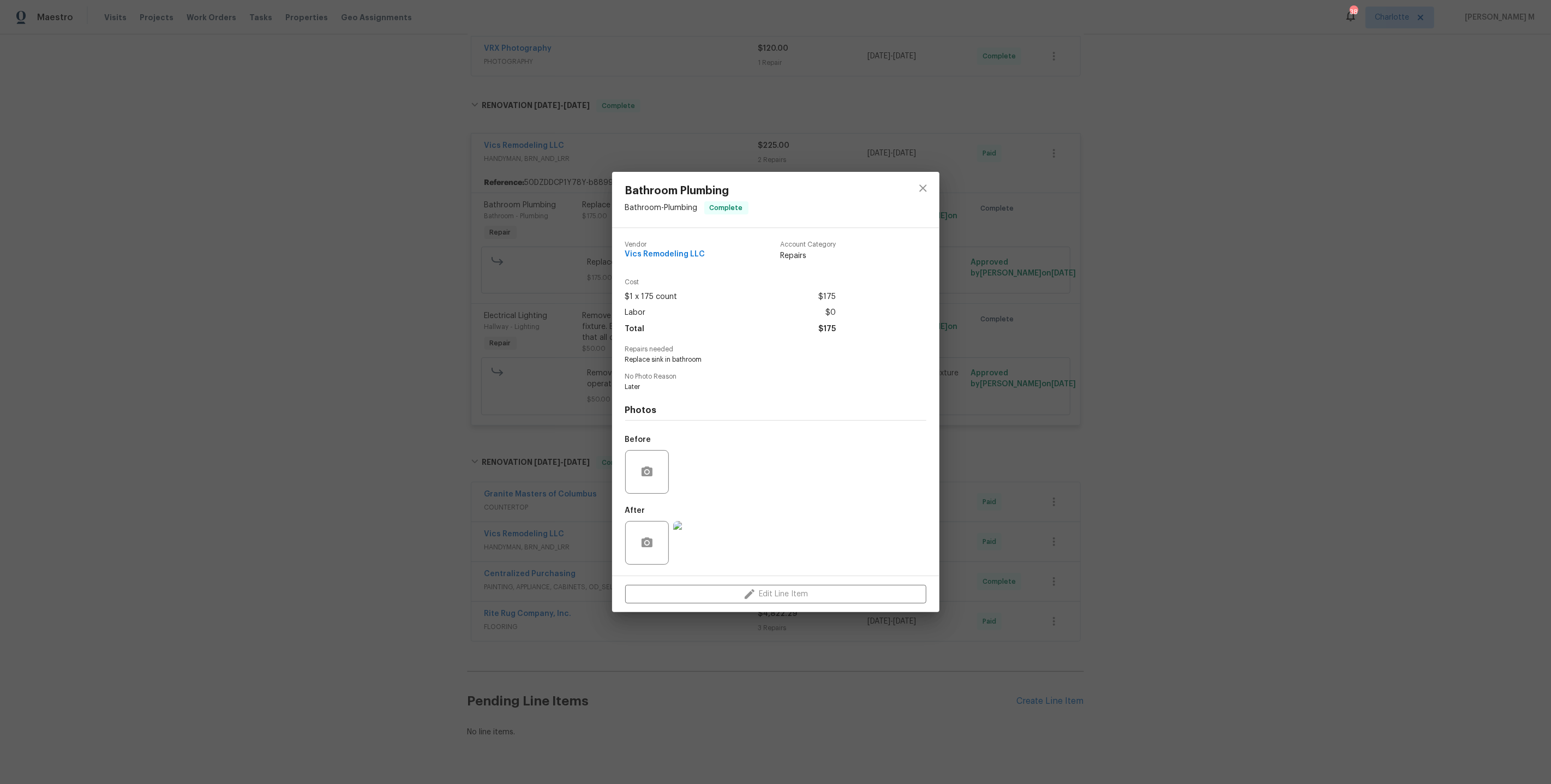
click at [685, 532] on img at bounding box center [695, 543] width 44 height 44
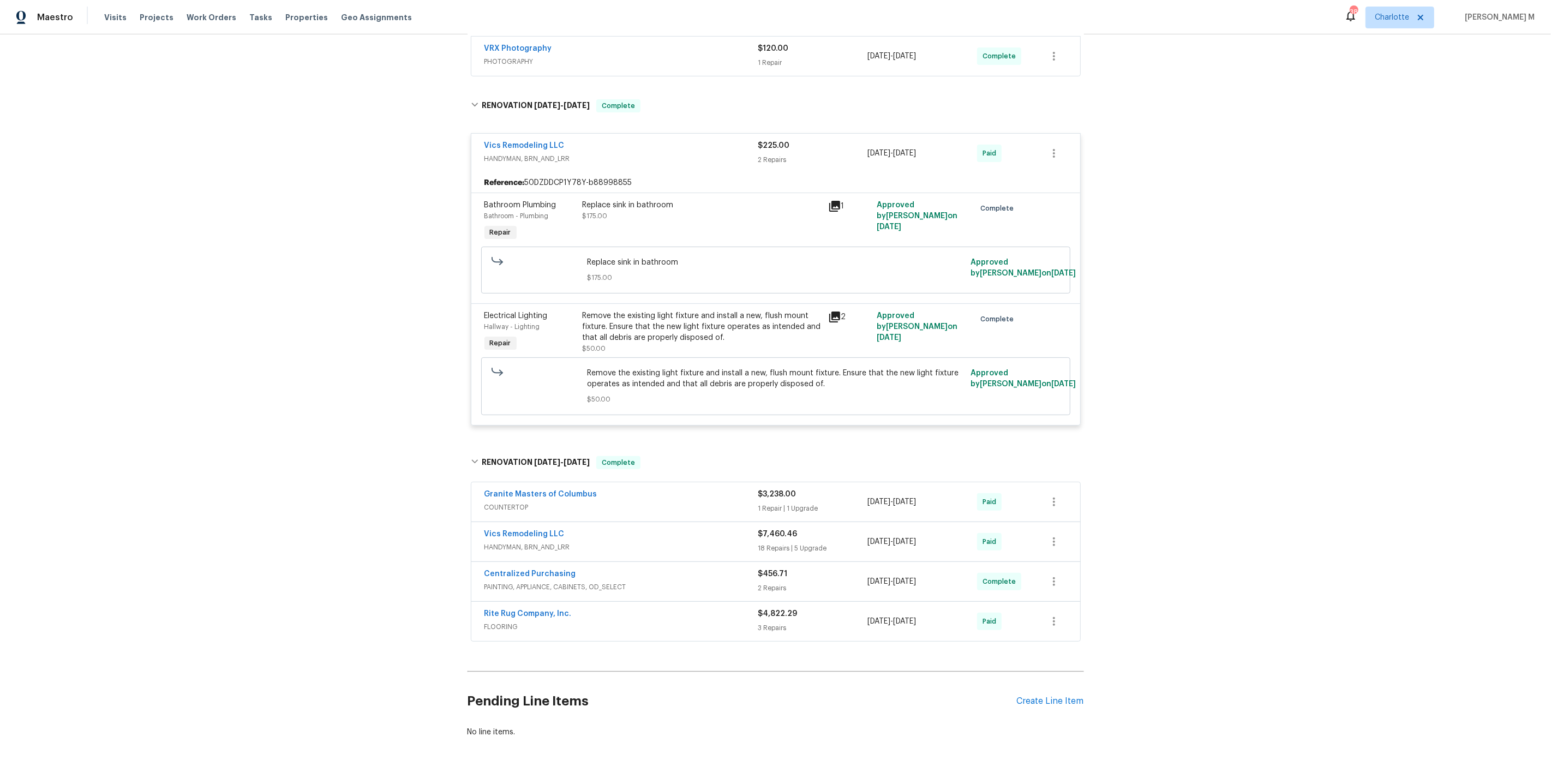
click at [531, 502] on span "COUNTERTOP" at bounding box center [621, 507] width 274 height 11
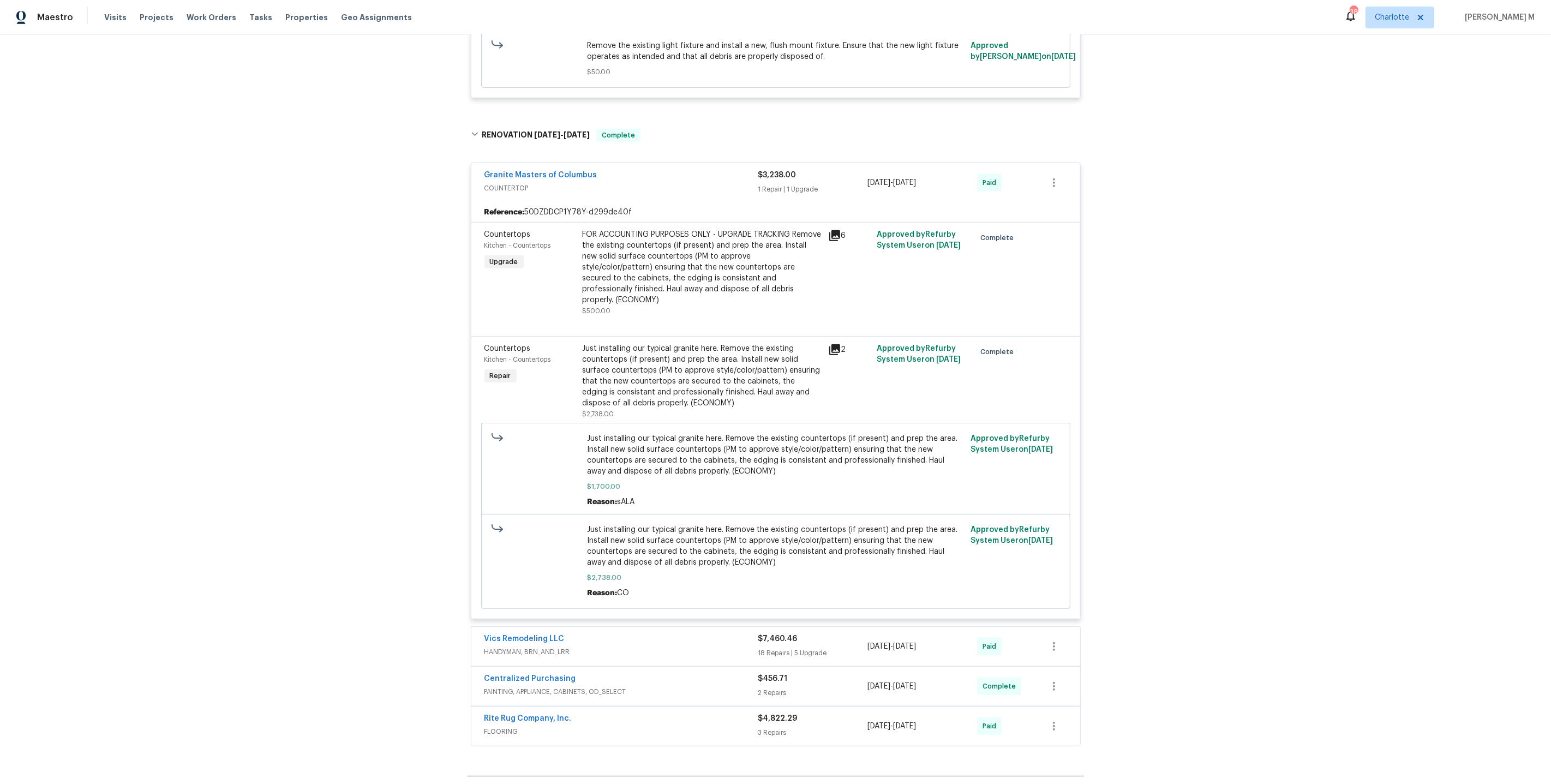
scroll to position [553, 0]
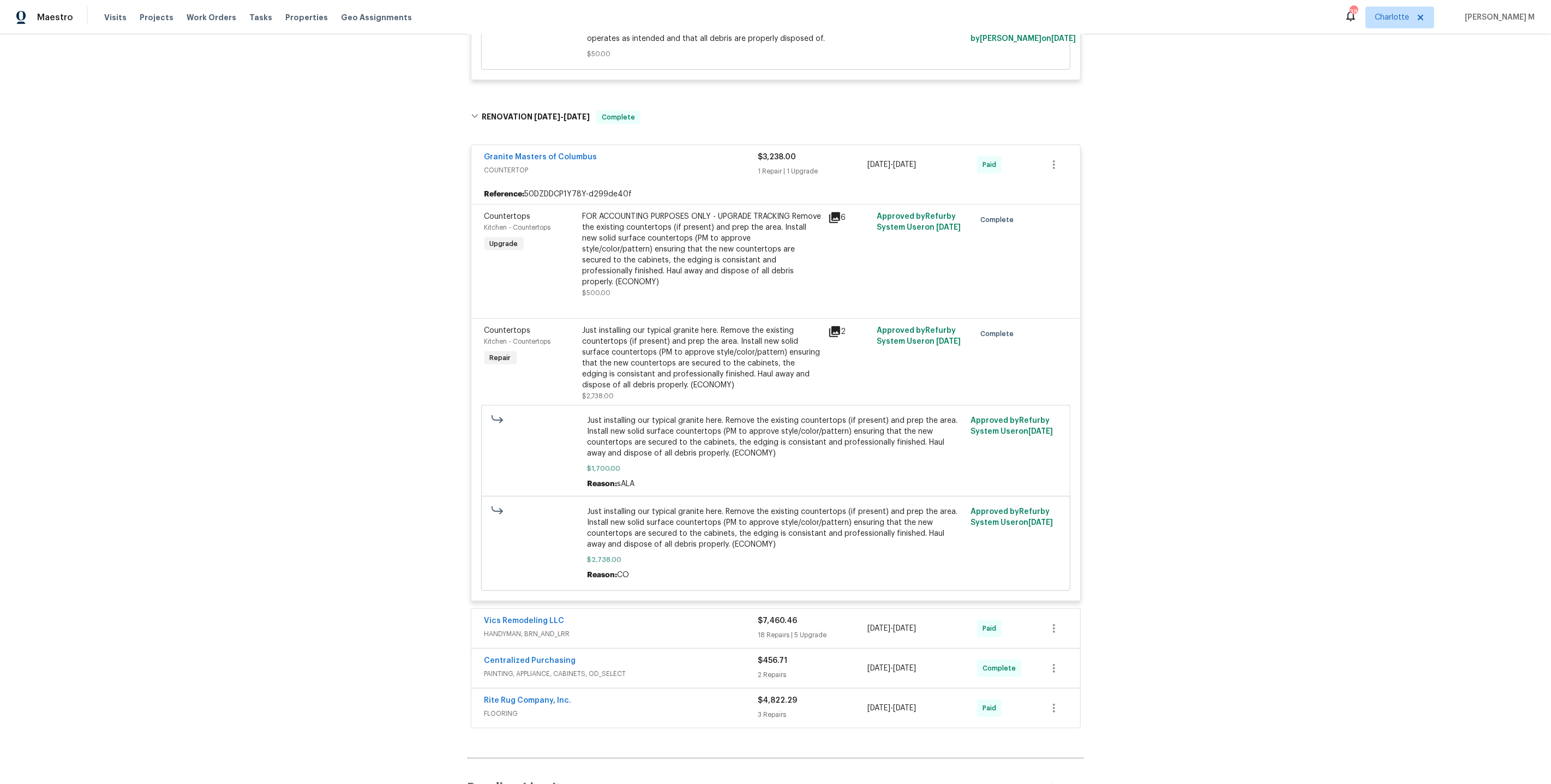
click at [512, 628] on span "HANDYMAN, BRN_AND_LRR" at bounding box center [621, 633] width 274 height 11
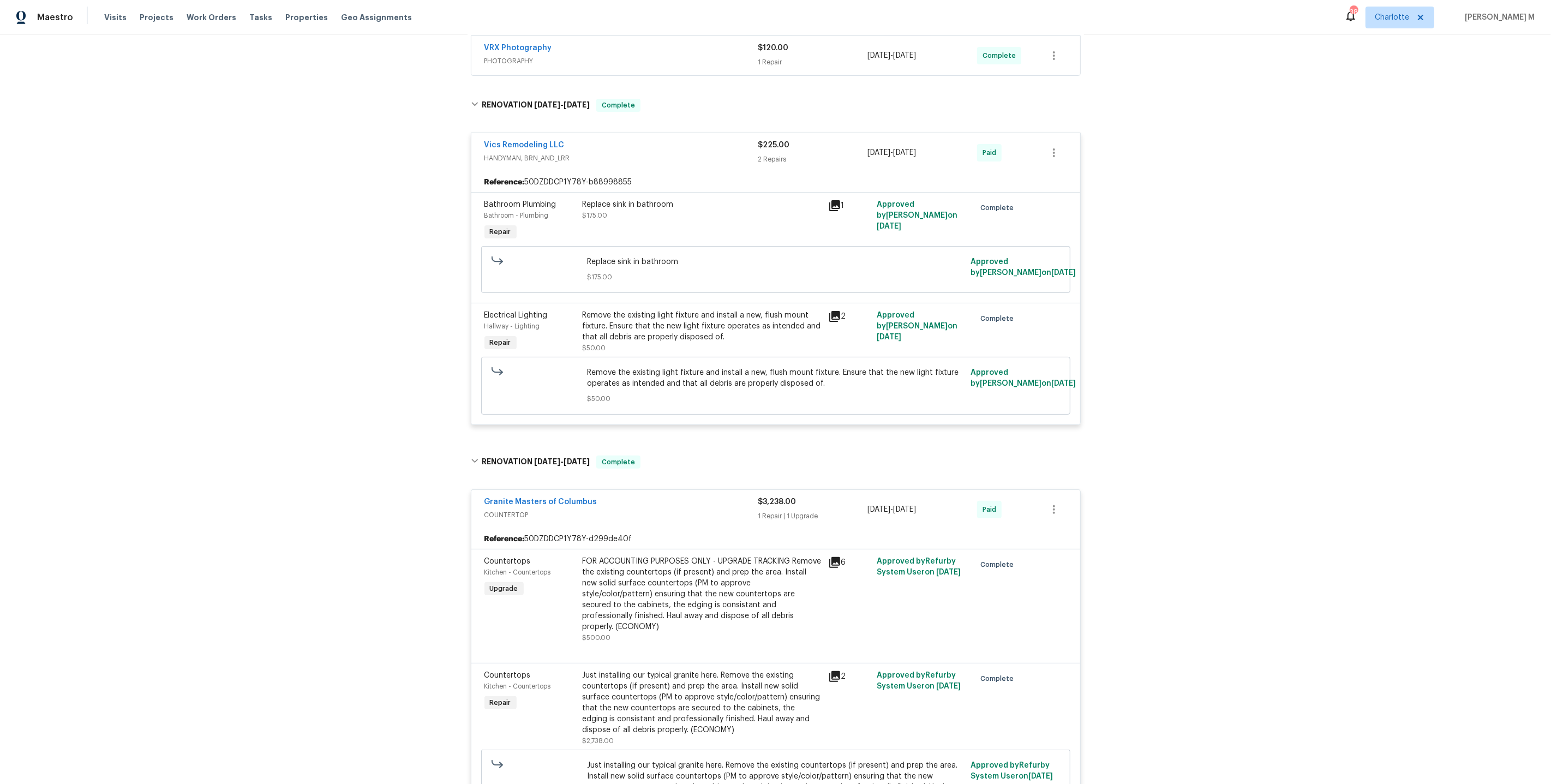
scroll to position [0, 0]
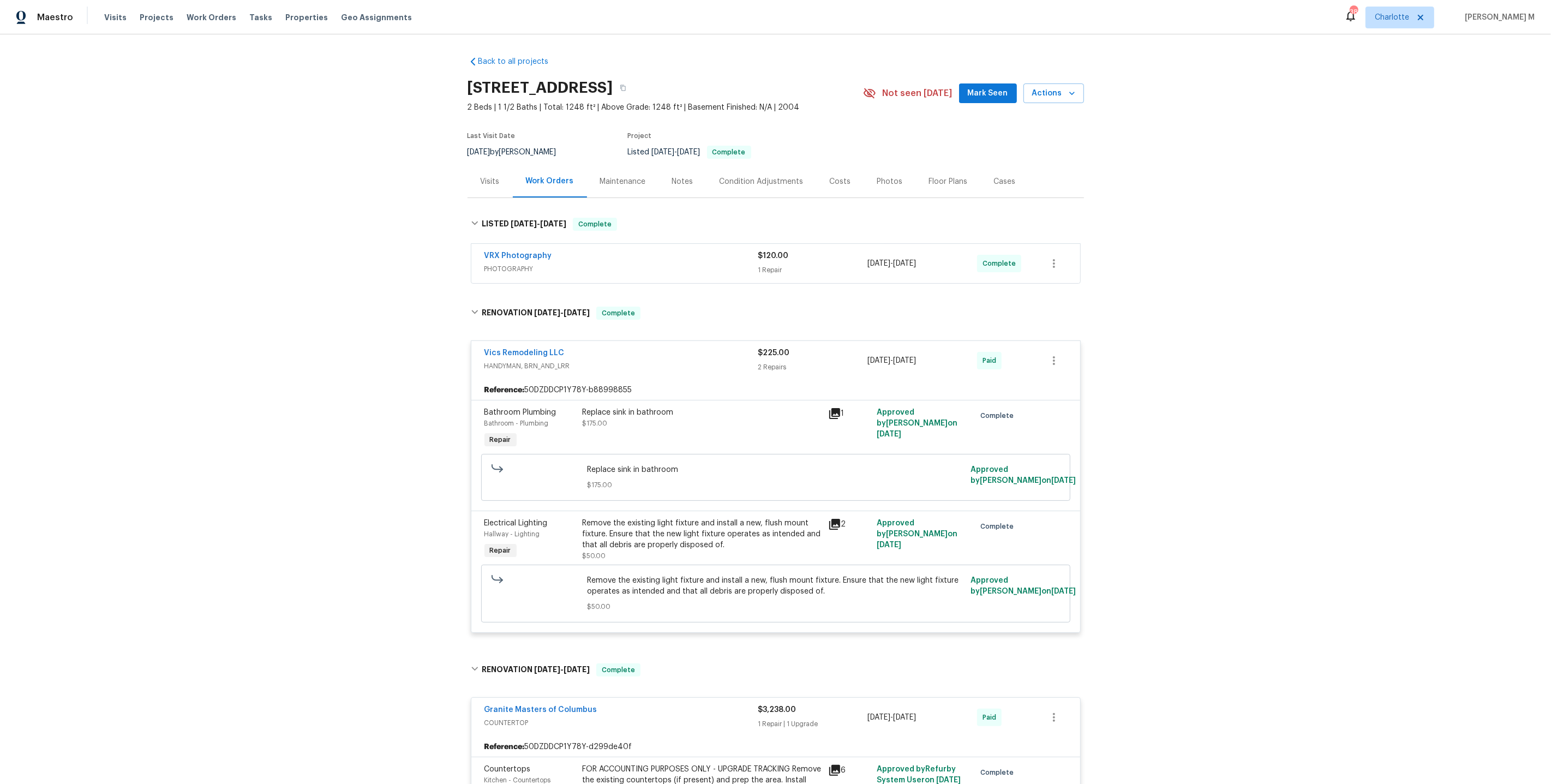
click at [617, 181] on div "Maintenance" at bounding box center [623, 181] width 46 height 11
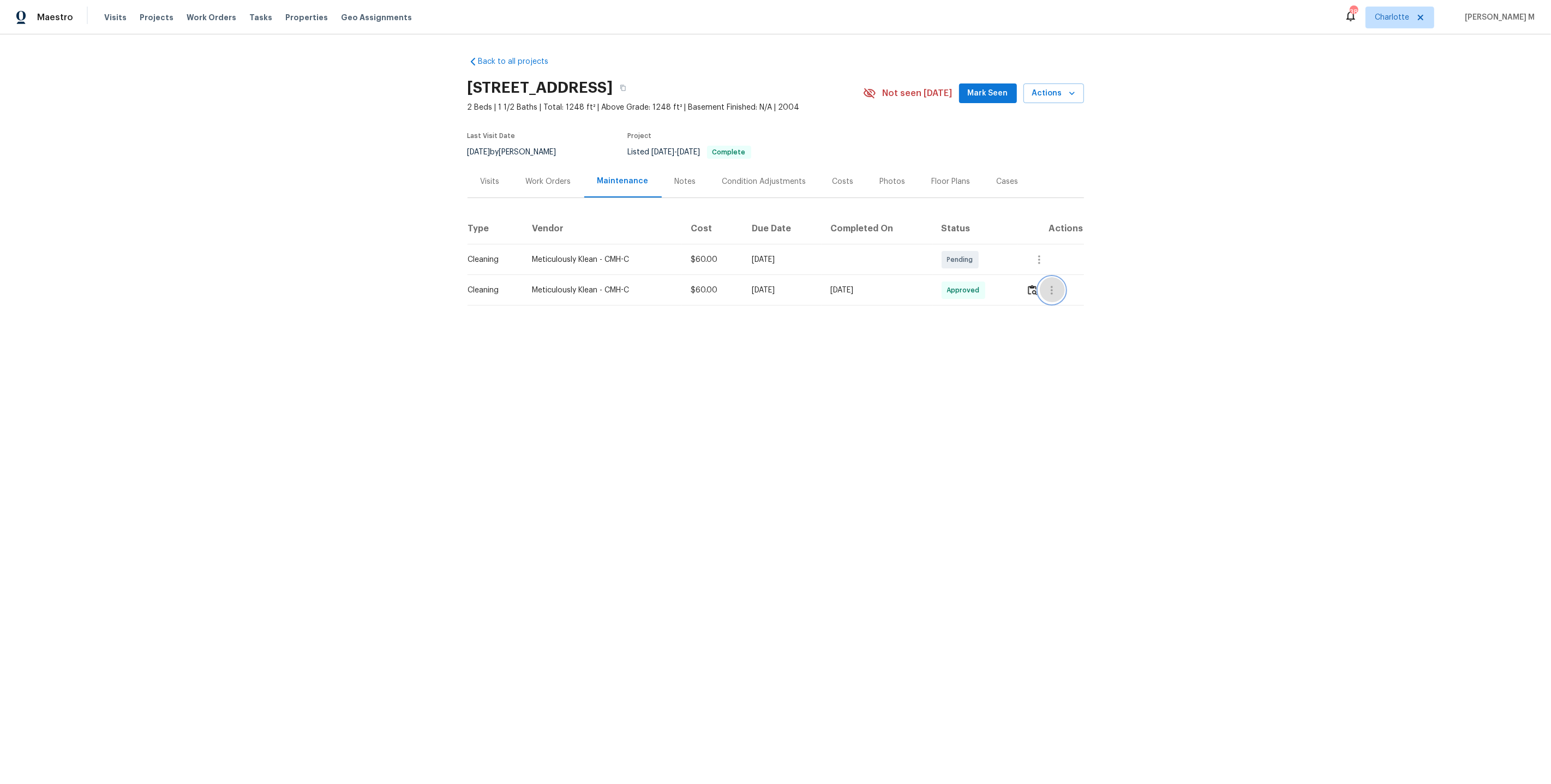
click at [1058, 290] on icon "button" at bounding box center [1052, 290] width 13 height 13
click at [1060, 304] on li "View details" at bounding box center [1080, 303] width 77 height 18
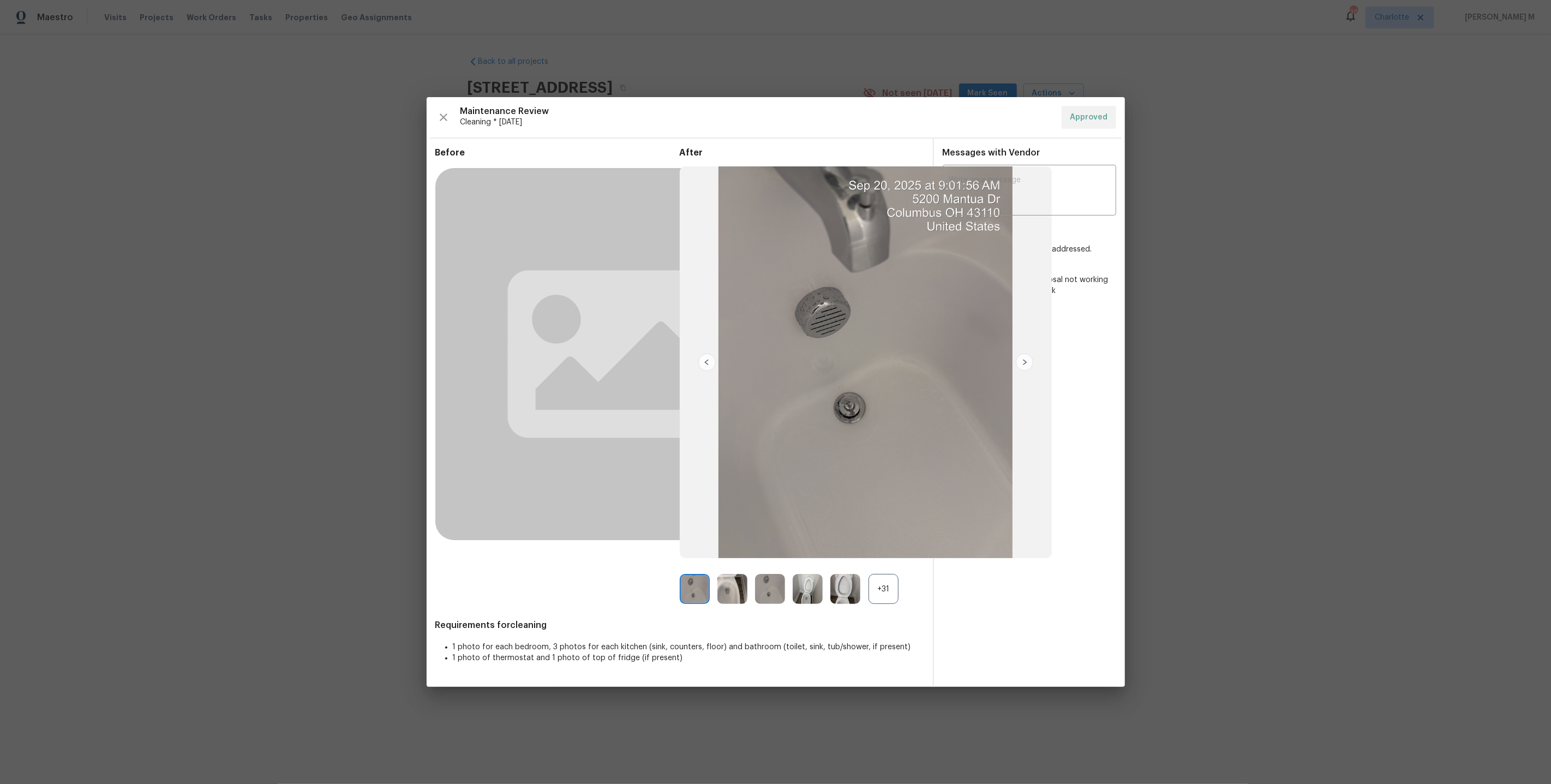
click at [877, 583] on div "+31" at bounding box center [883, 589] width 30 height 30
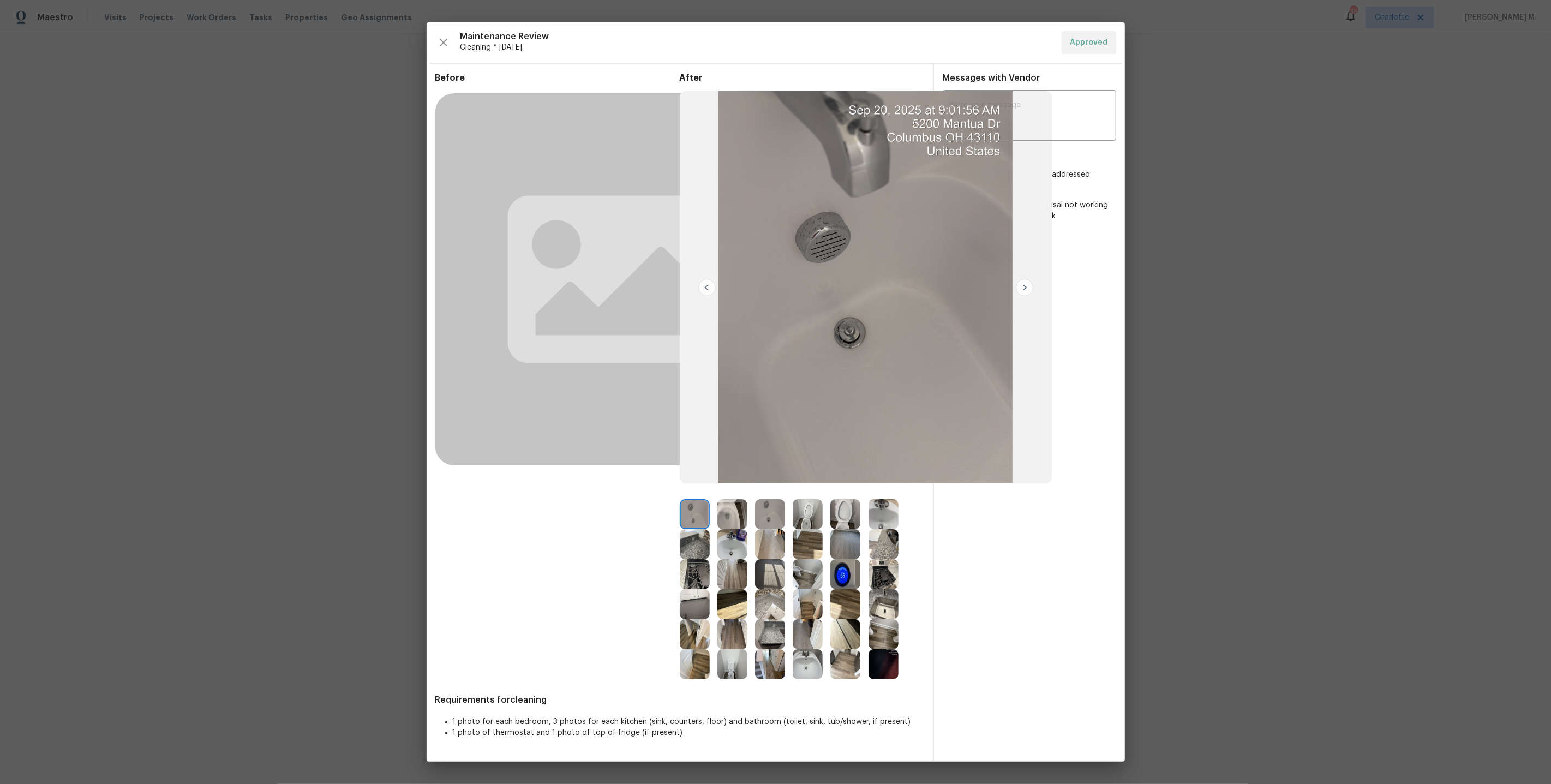
click at [887, 604] on img at bounding box center [883, 604] width 30 height 30
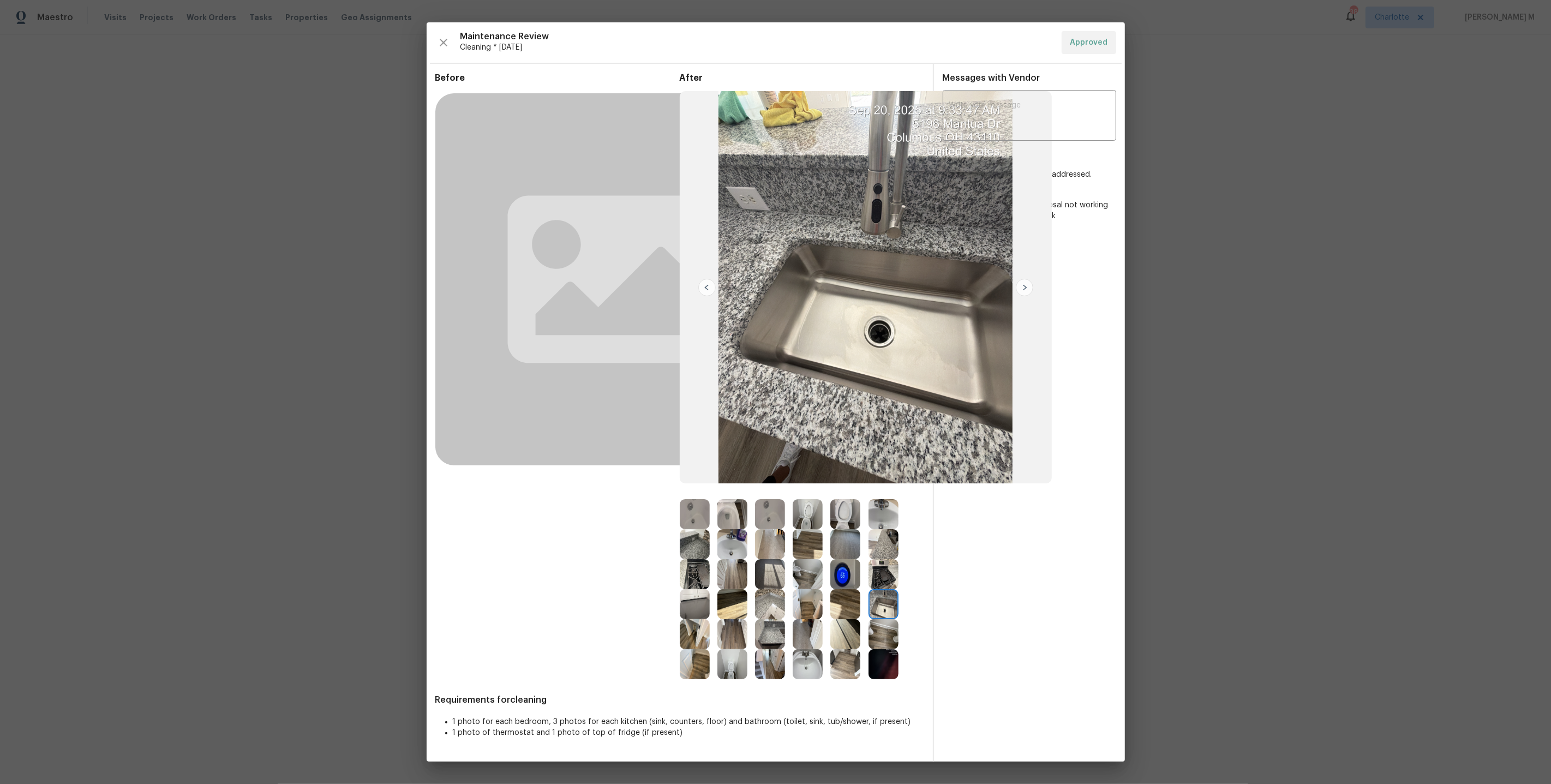
click at [698, 642] on img at bounding box center [695, 634] width 30 height 30
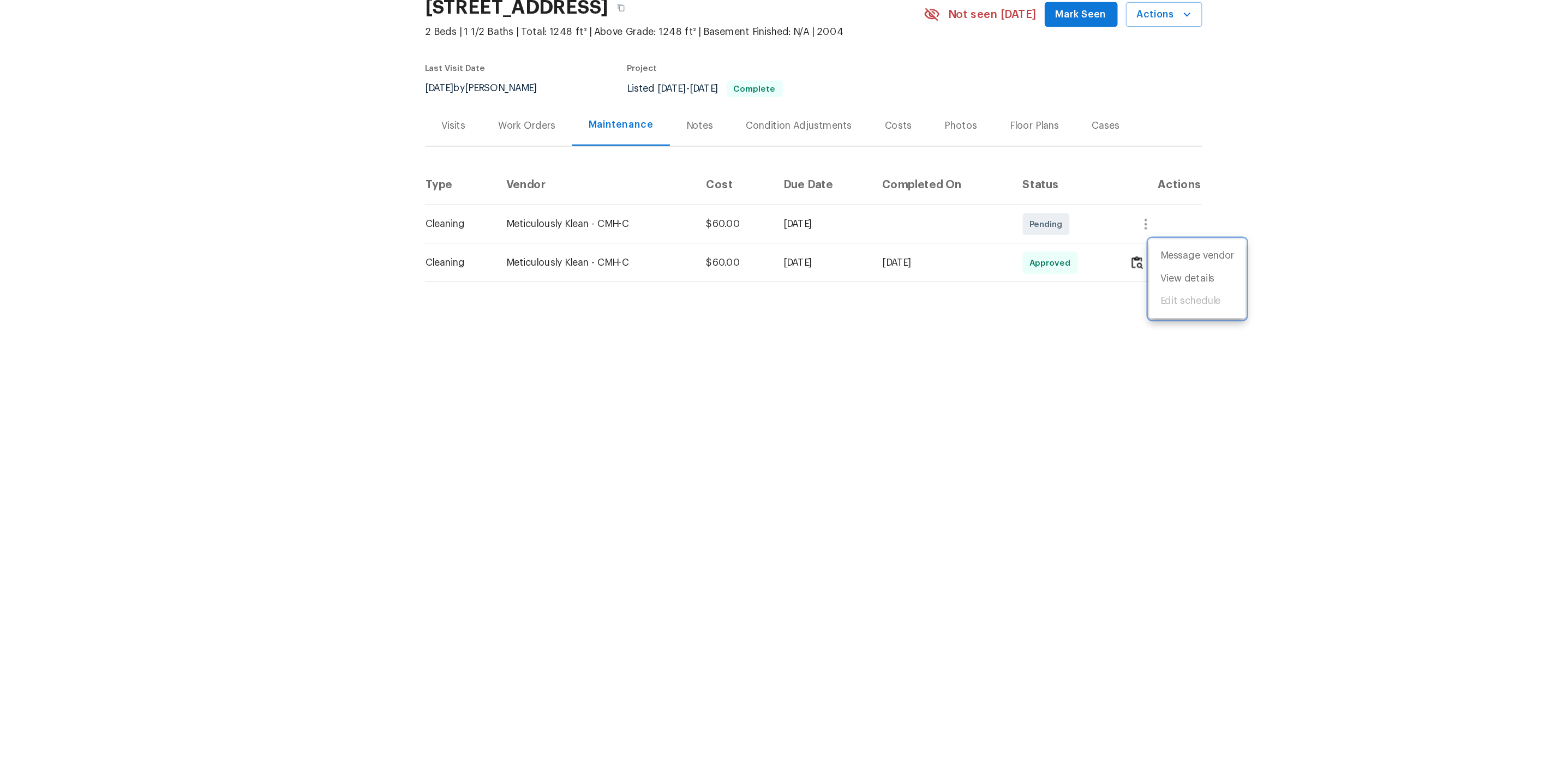
click at [543, 185] on div at bounding box center [776, 392] width 1551 height 784
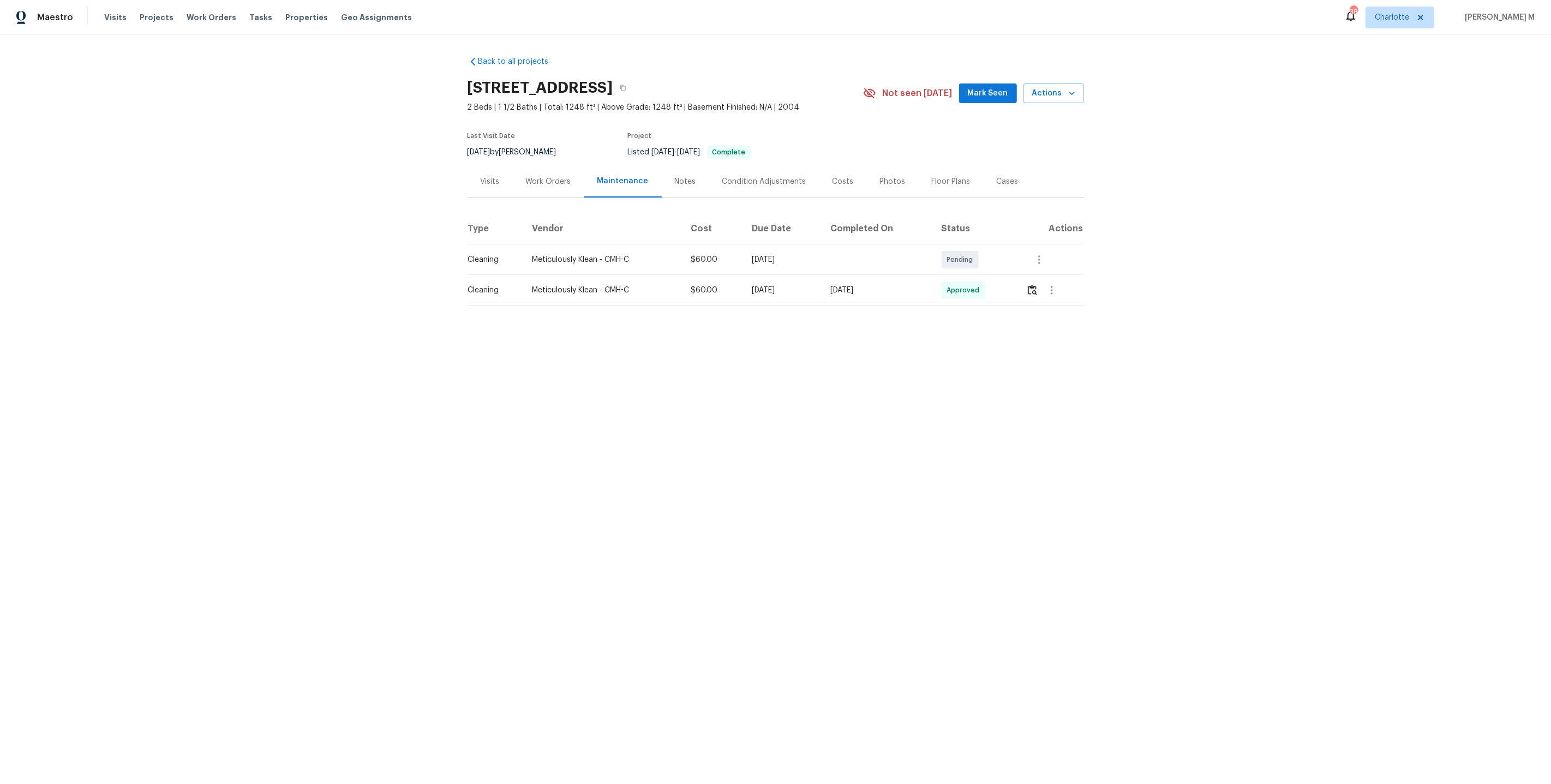
click at [531, 176] on div "Work Orders" at bounding box center [548, 181] width 45 height 11
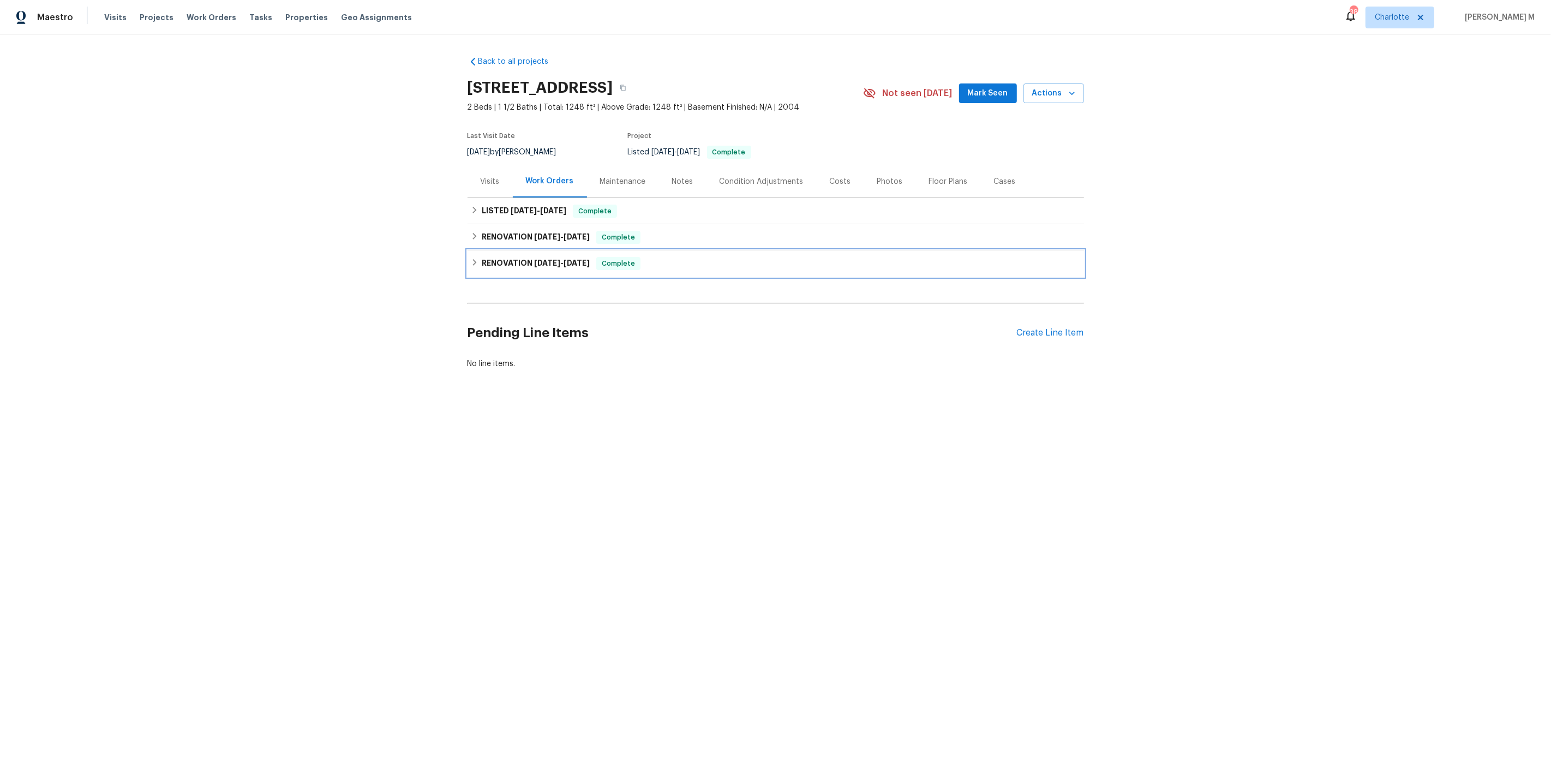
click at [525, 250] on div "RENOVATION [DATE] - [DATE] Complete" at bounding box center [776, 263] width 617 height 26
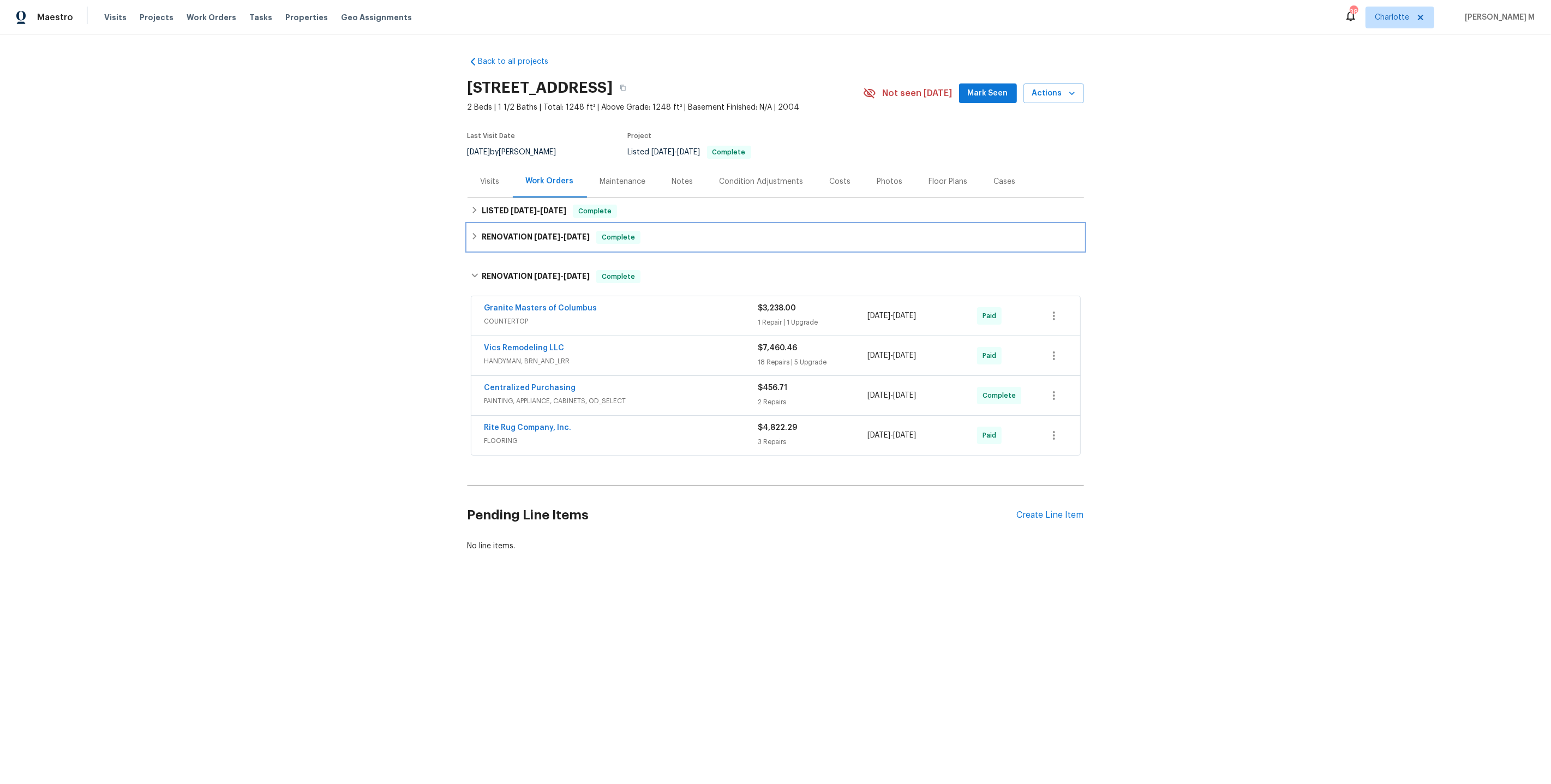
click at [513, 237] on h6 "RENOVATION [DATE] - [DATE]" at bounding box center [536, 237] width 108 height 13
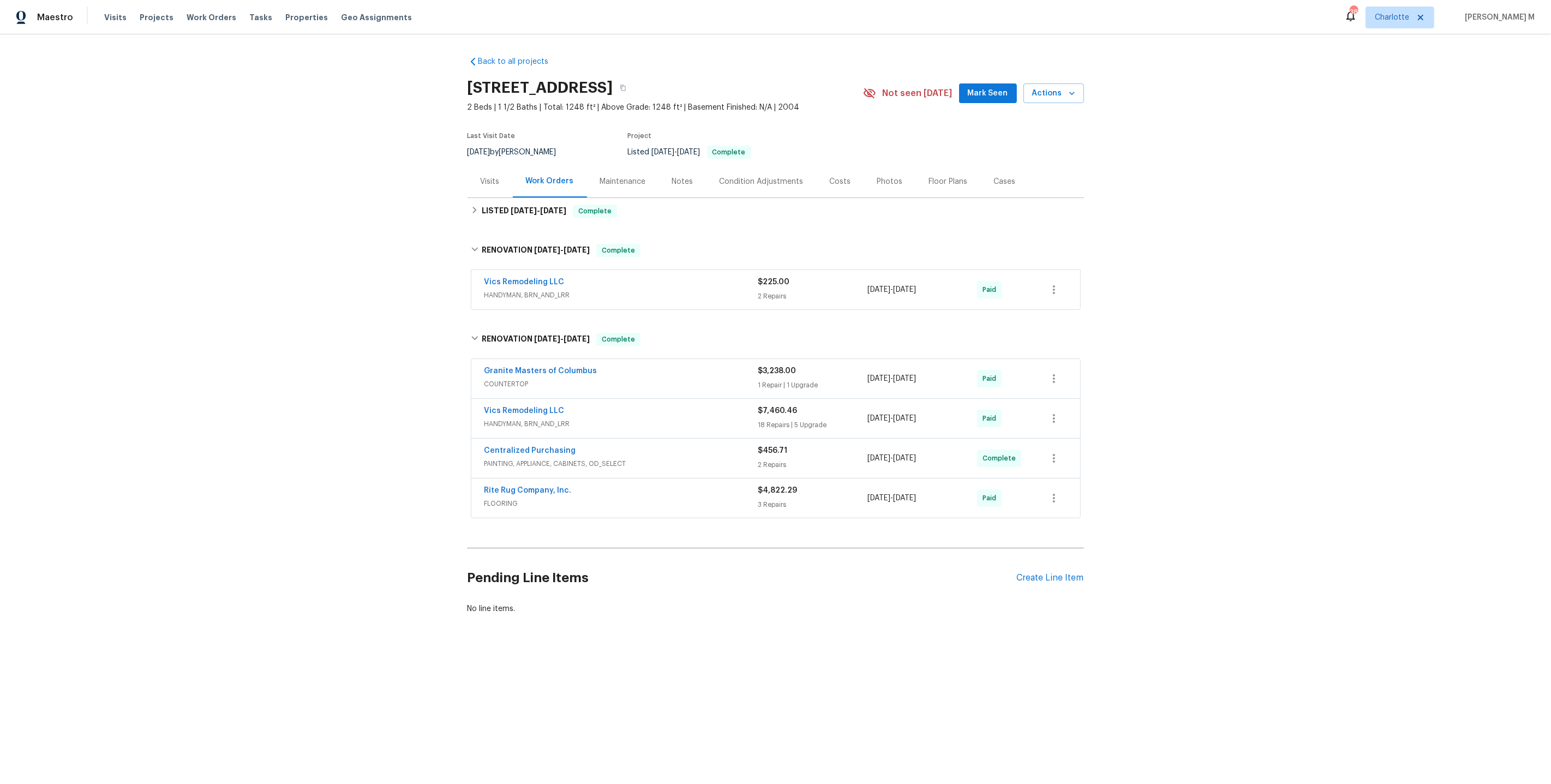
click at [525, 458] on span "PAINTING, APPLIANCE, CABINETS, OD_SELECT" at bounding box center [621, 464] width 274 height 11
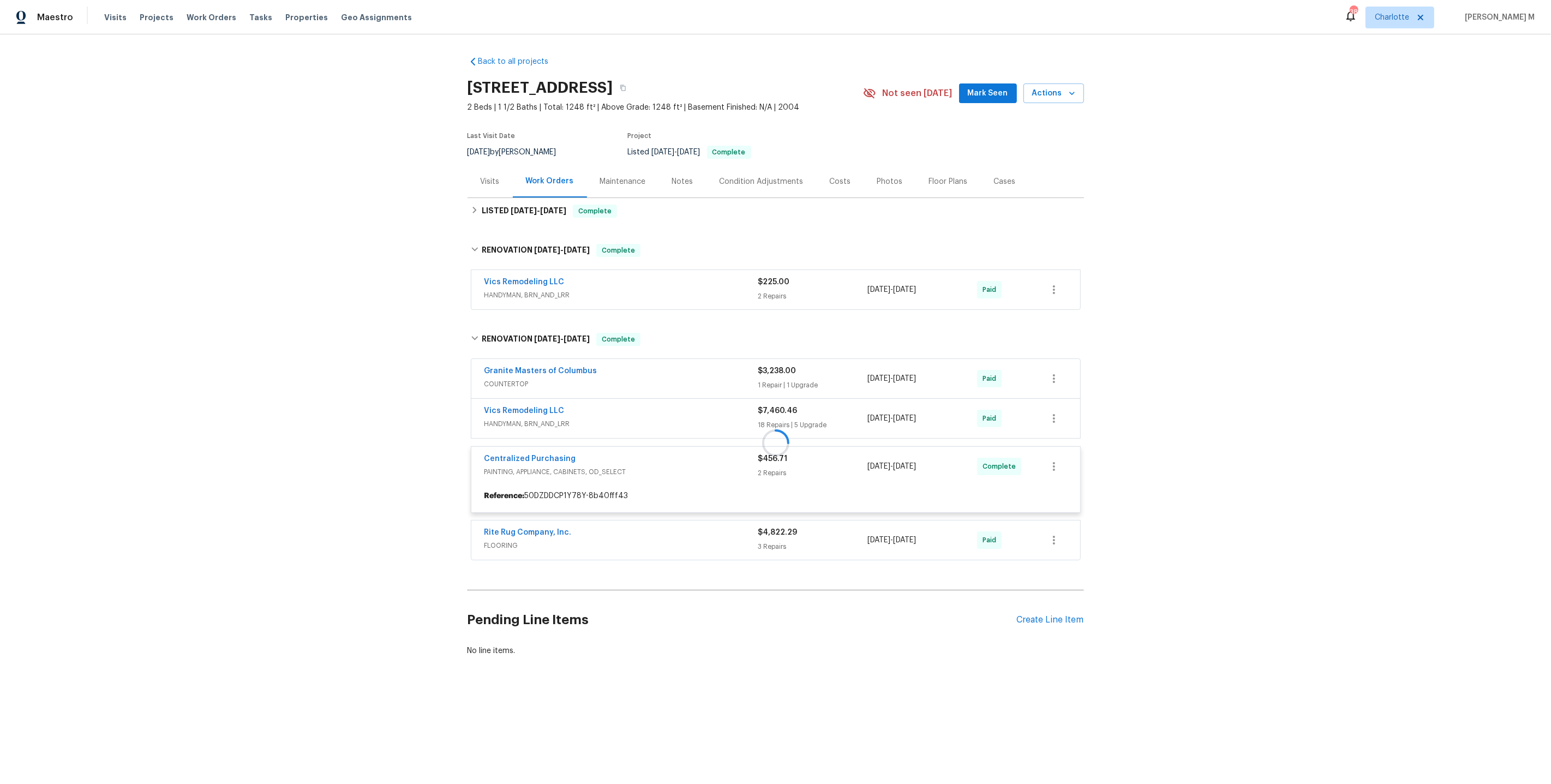
click at [548, 416] on div at bounding box center [776, 442] width 617 height 241
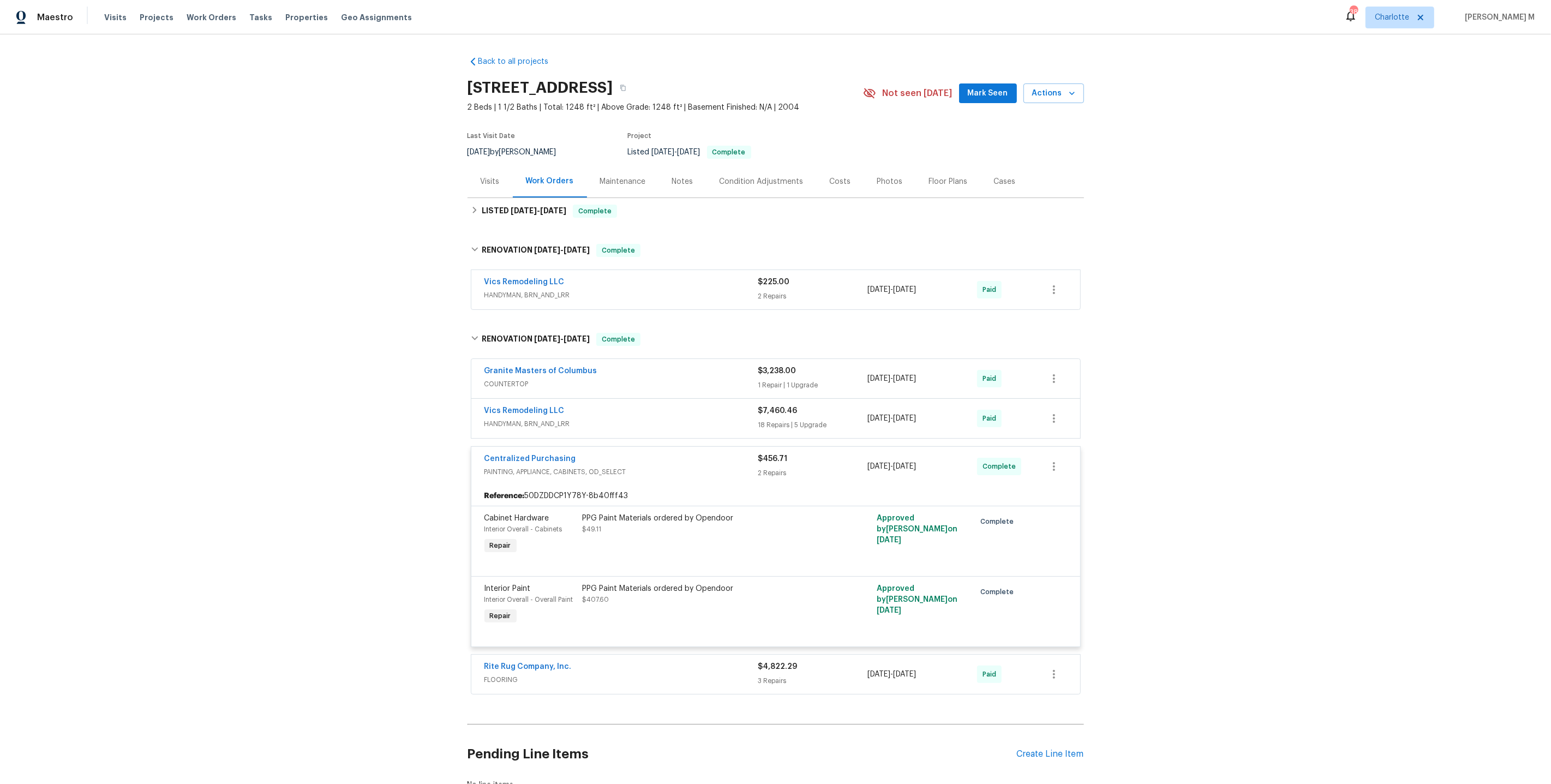
click at [548, 418] on span "HANDYMAN, BRN_AND_LRR" at bounding box center [621, 423] width 274 height 11
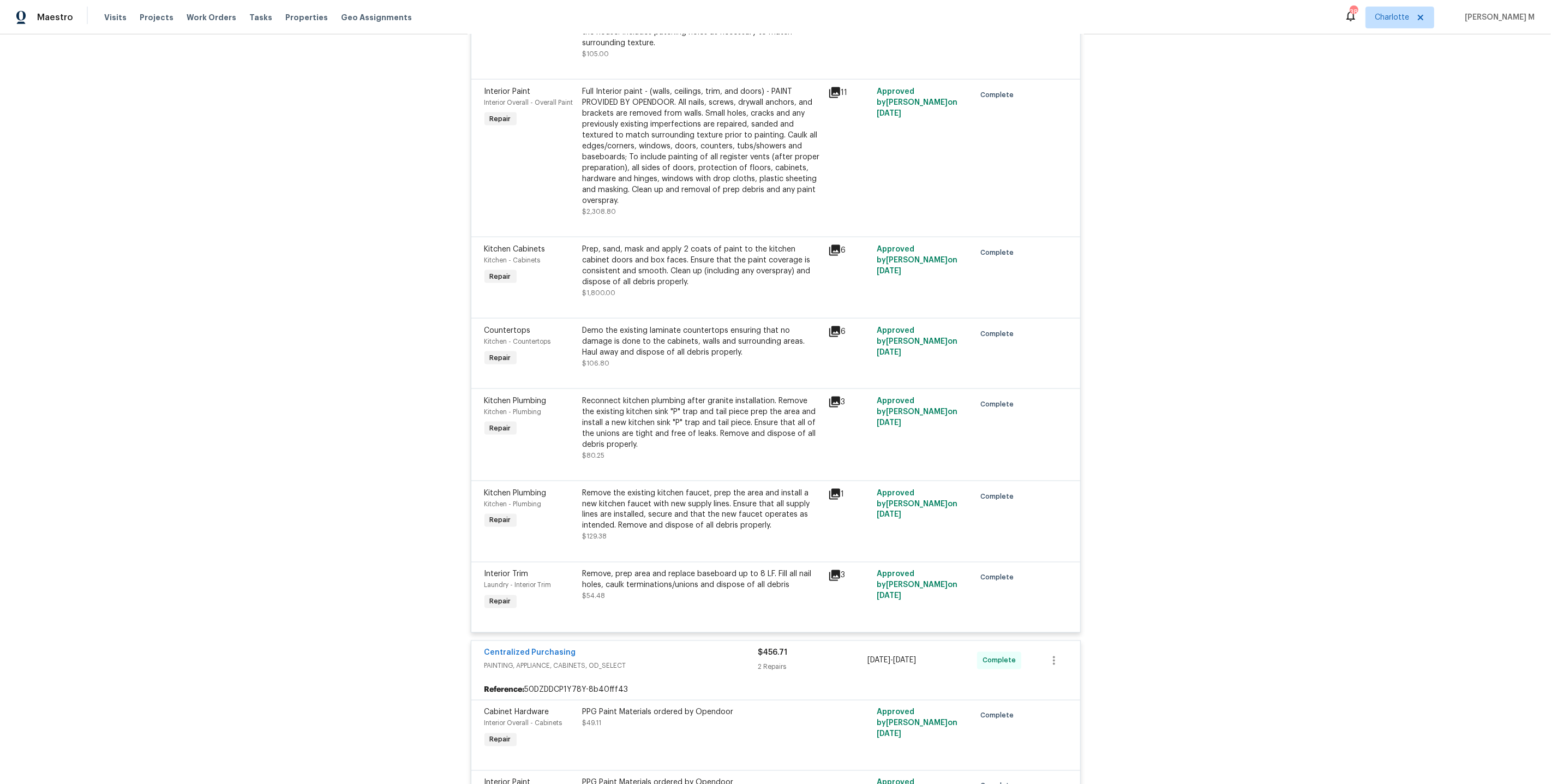
scroll to position [2059, 0]
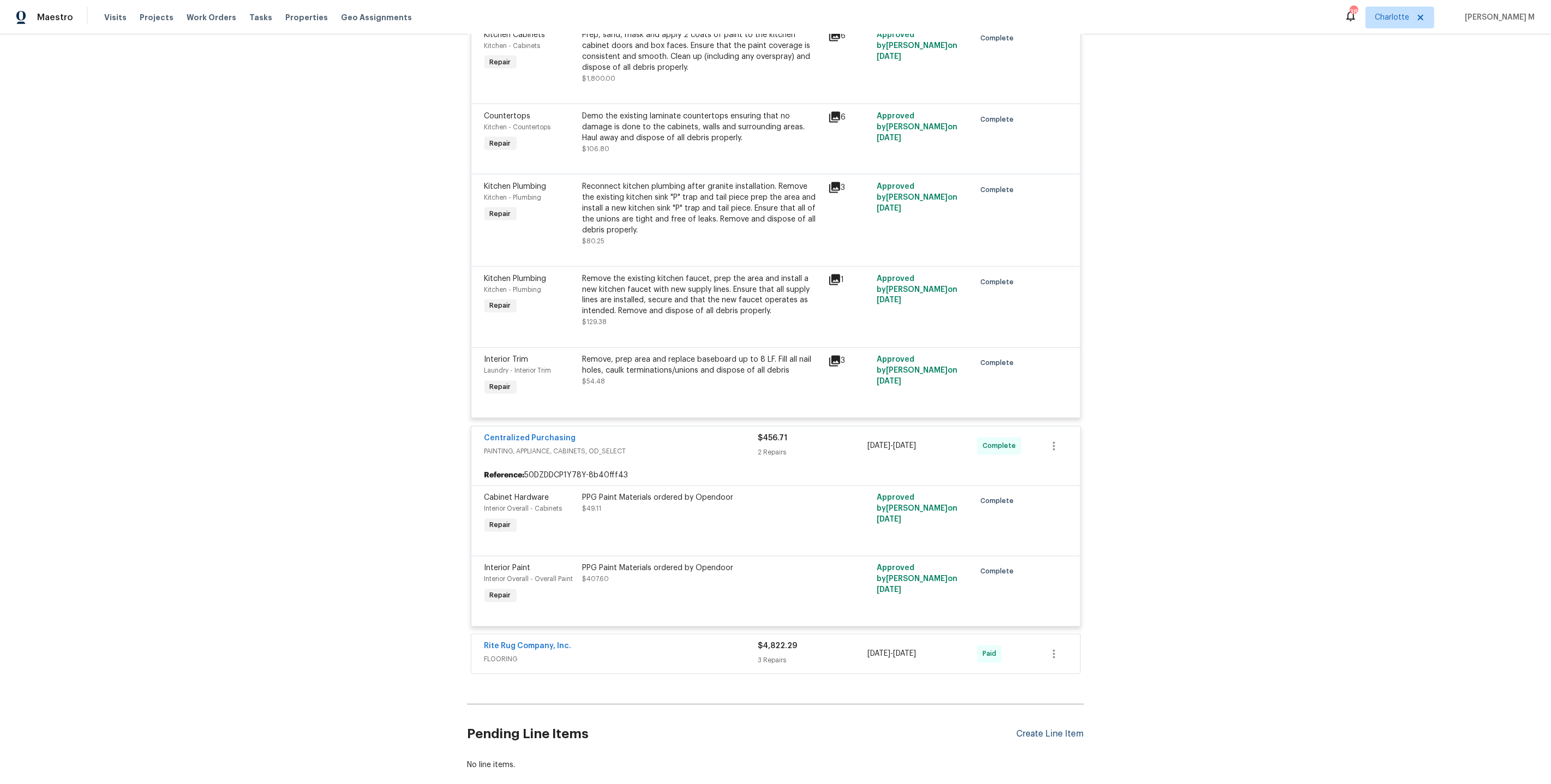
click at [1051, 729] on div "Create Line Item" at bounding box center [1050, 734] width 67 height 11
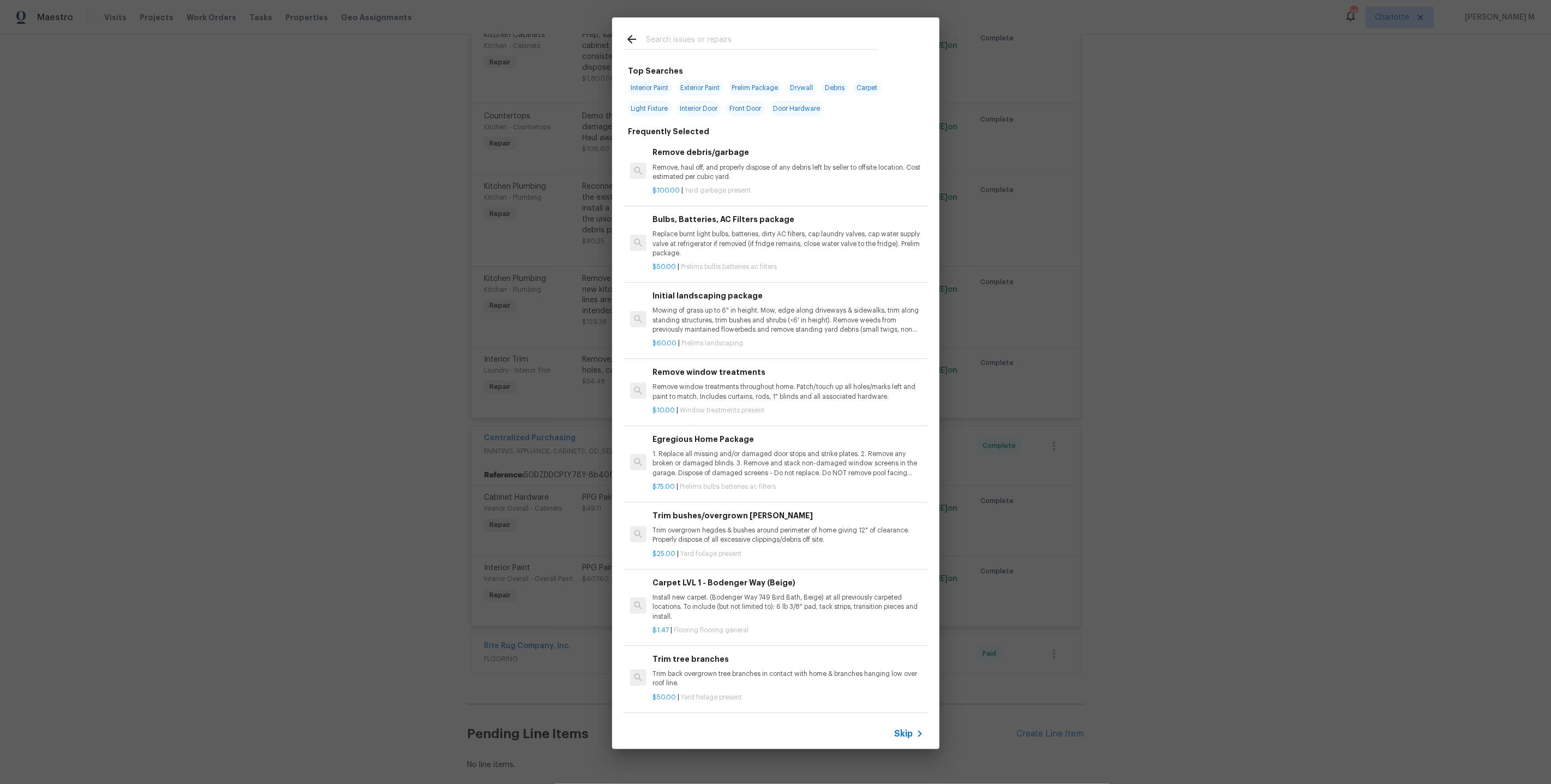
click at [915, 729] on icon at bounding box center [920, 733] width 13 height 13
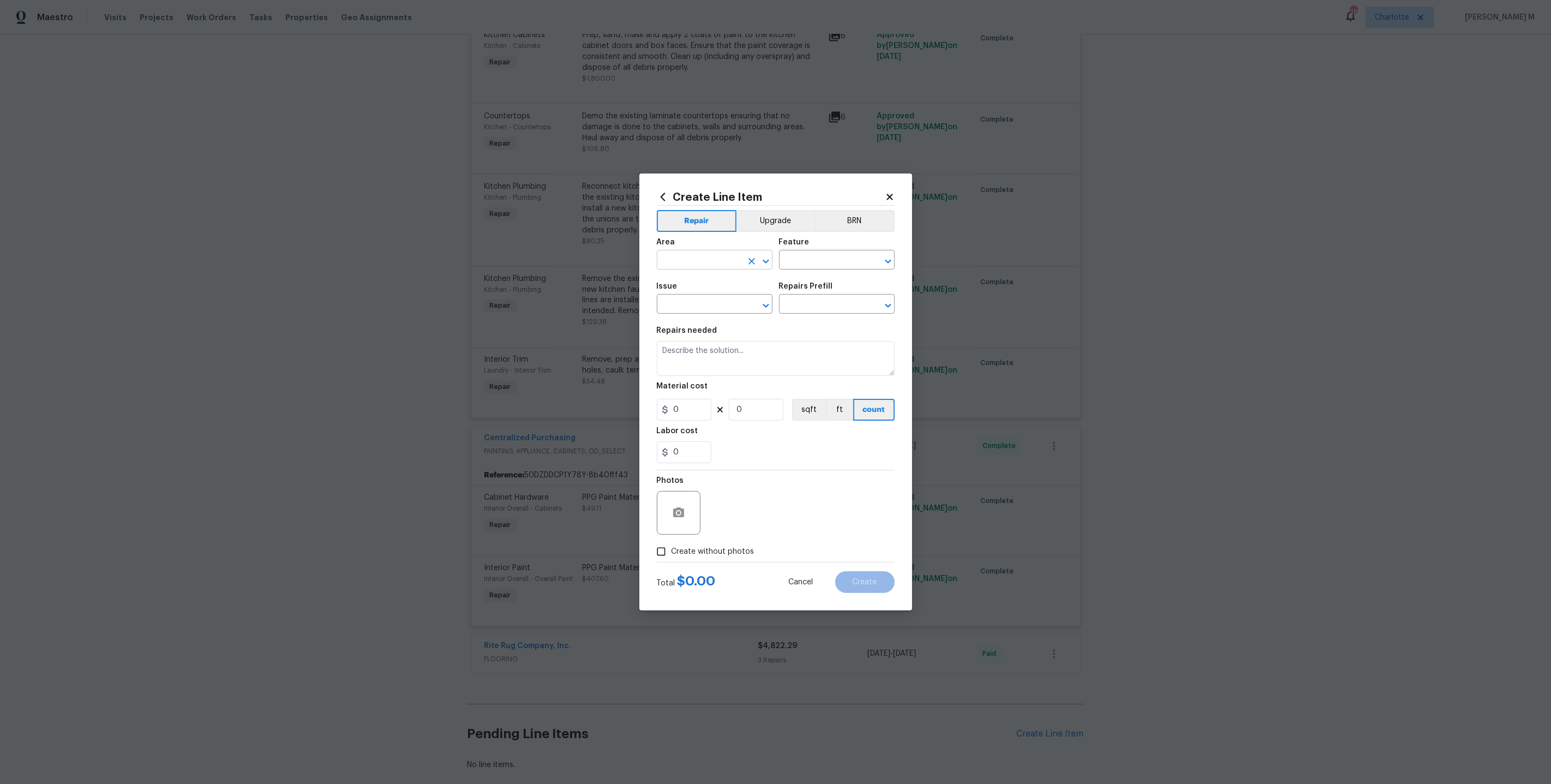
click at [686, 265] on input "text" at bounding box center [700, 261] width 85 height 17
click at [701, 297] on li "Kitchen" at bounding box center [714, 290] width 117 height 18
type input "Kitchen"
click at [801, 268] on input "text" at bounding box center [822, 261] width 85 height 17
click at [802, 332] on li "Plumbing" at bounding box center [837, 334] width 117 height 18
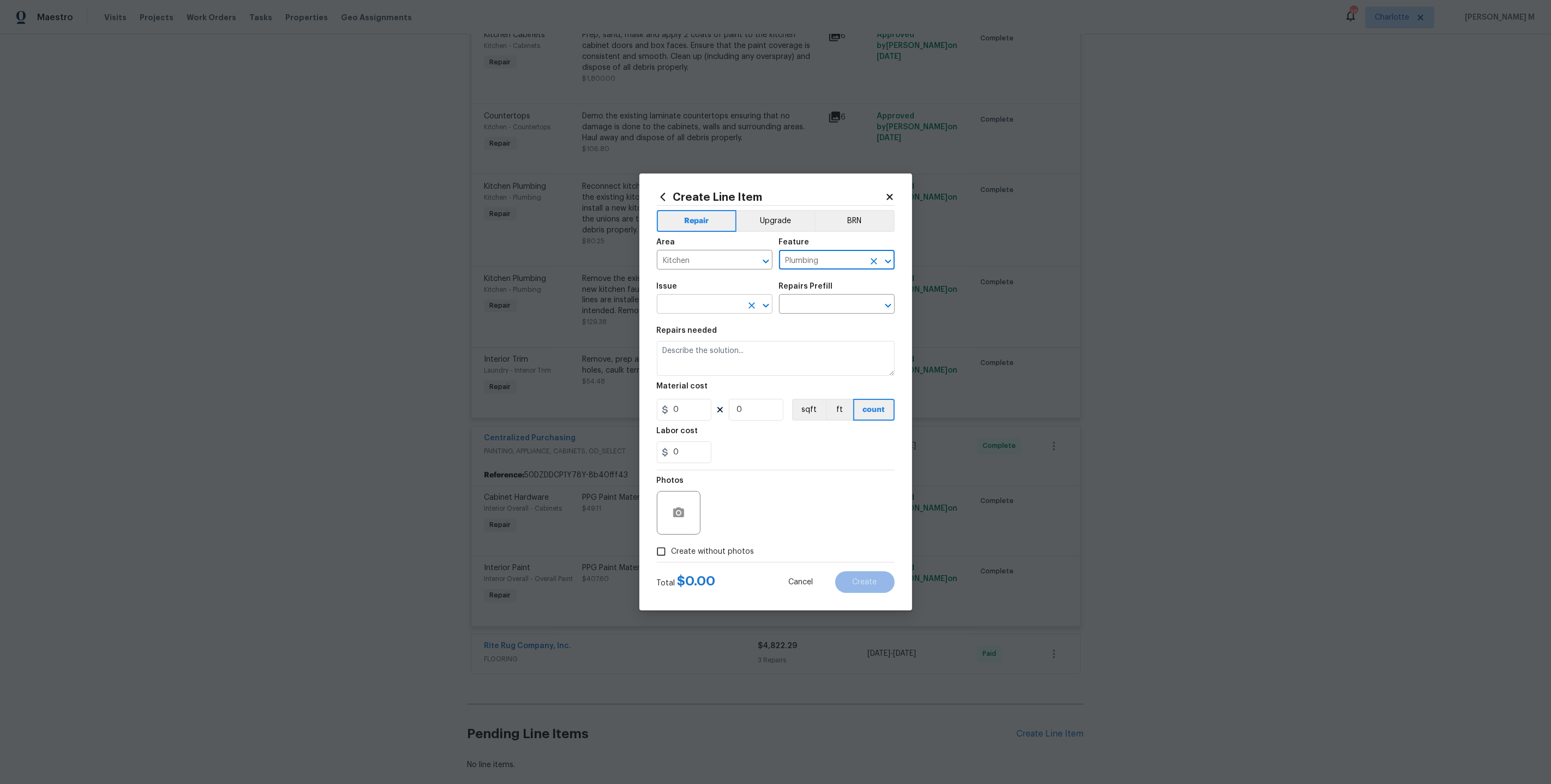
type input "Plumbing"
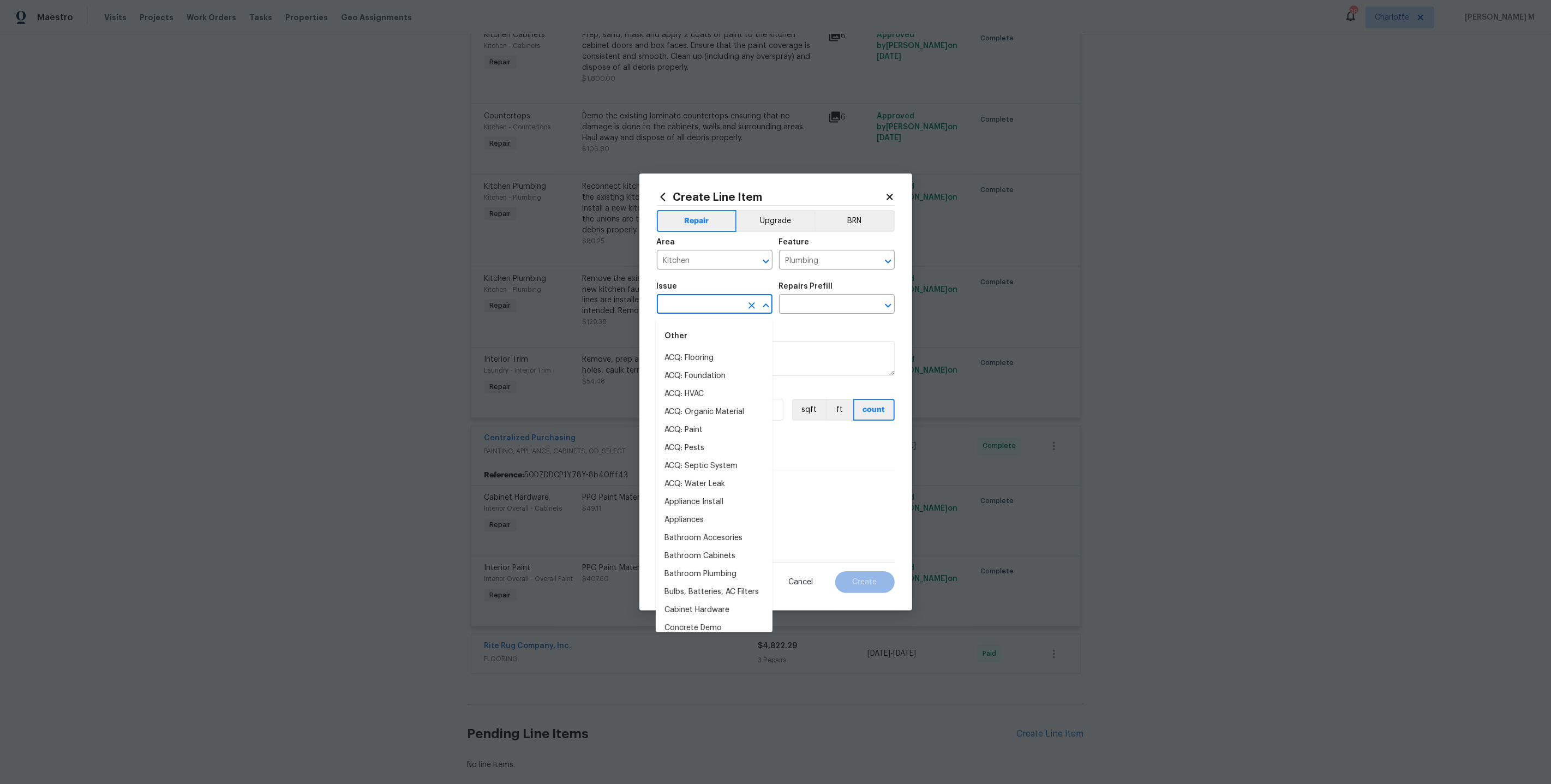
click at [732, 314] on input "text" at bounding box center [700, 305] width 85 height 17
click at [727, 374] on li "Kitchen Plumbing" at bounding box center [714, 376] width 117 height 18
type input "Kitchen Plumbing"
click at [814, 304] on input "text" at bounding box center [822, 305] width 85 height 17
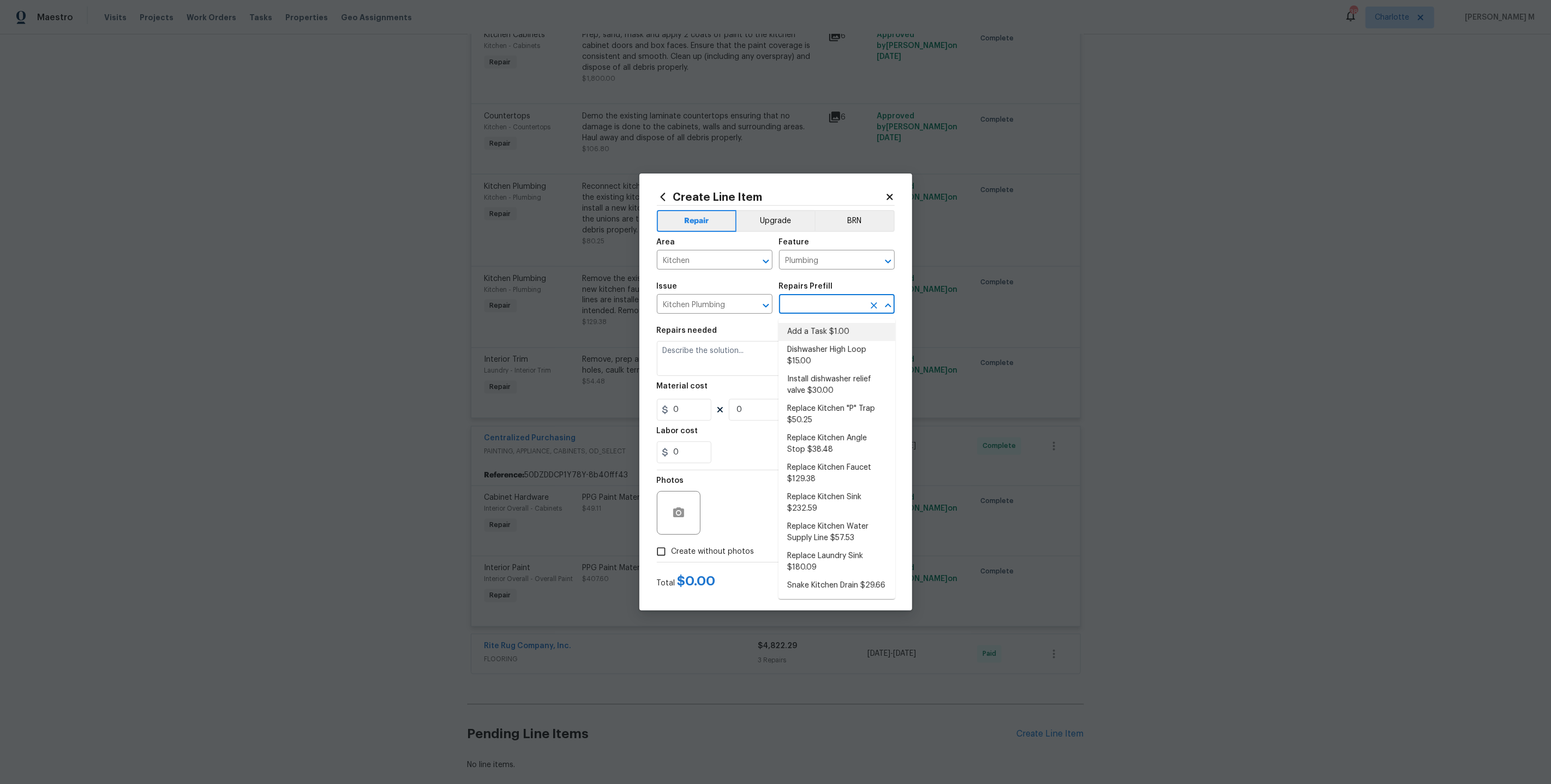
click at [810, 324] on li "Add a Task $1.00" at bounding box center [837, 332] width 117 height 18
type input "Add a Task $1.00"
type textarea "HPM to detail"
type input "1"
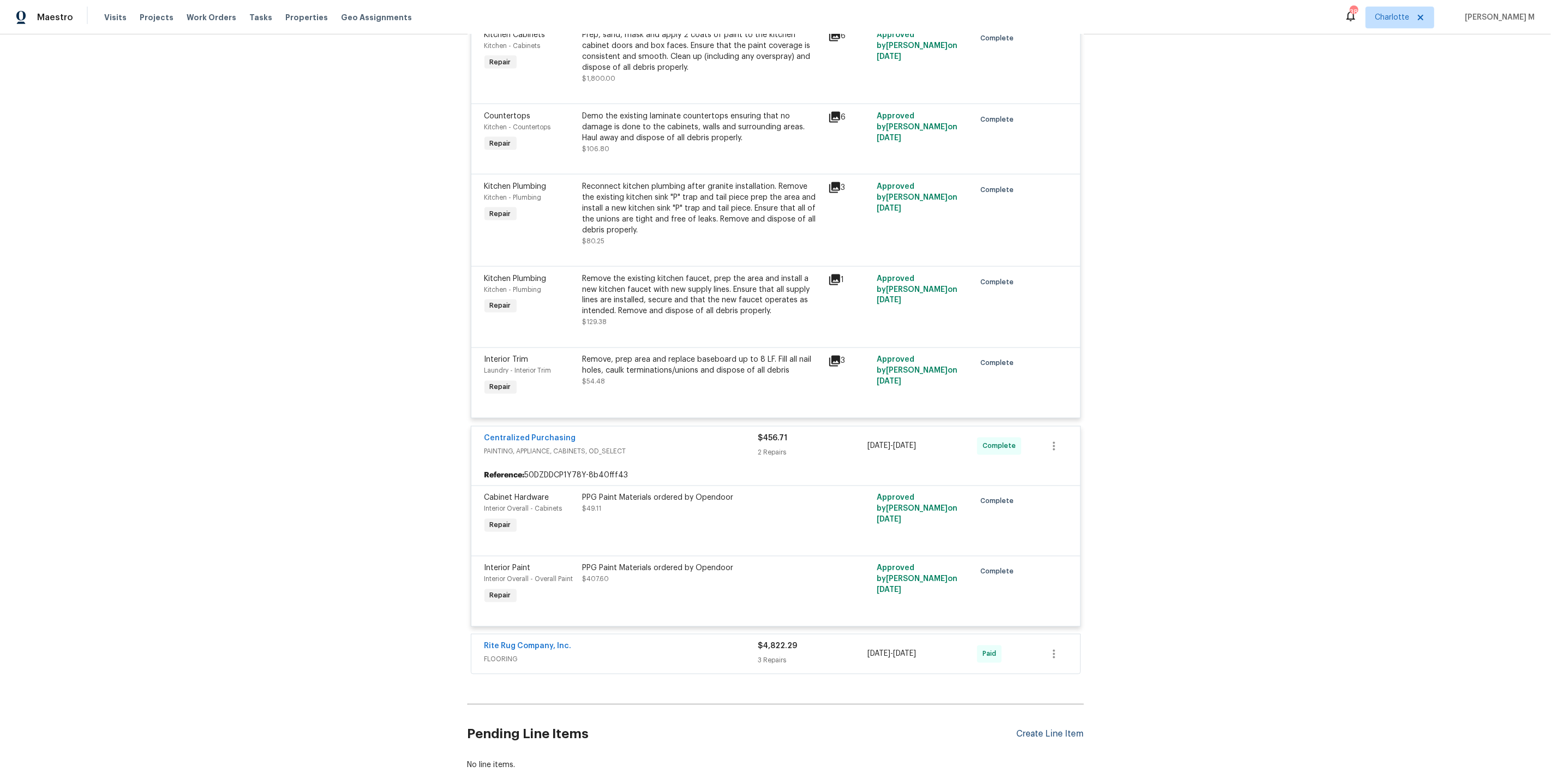
click at [1079, 729] on div "Create Line Item" at bounding box center [1050, 734] width 67 height 11
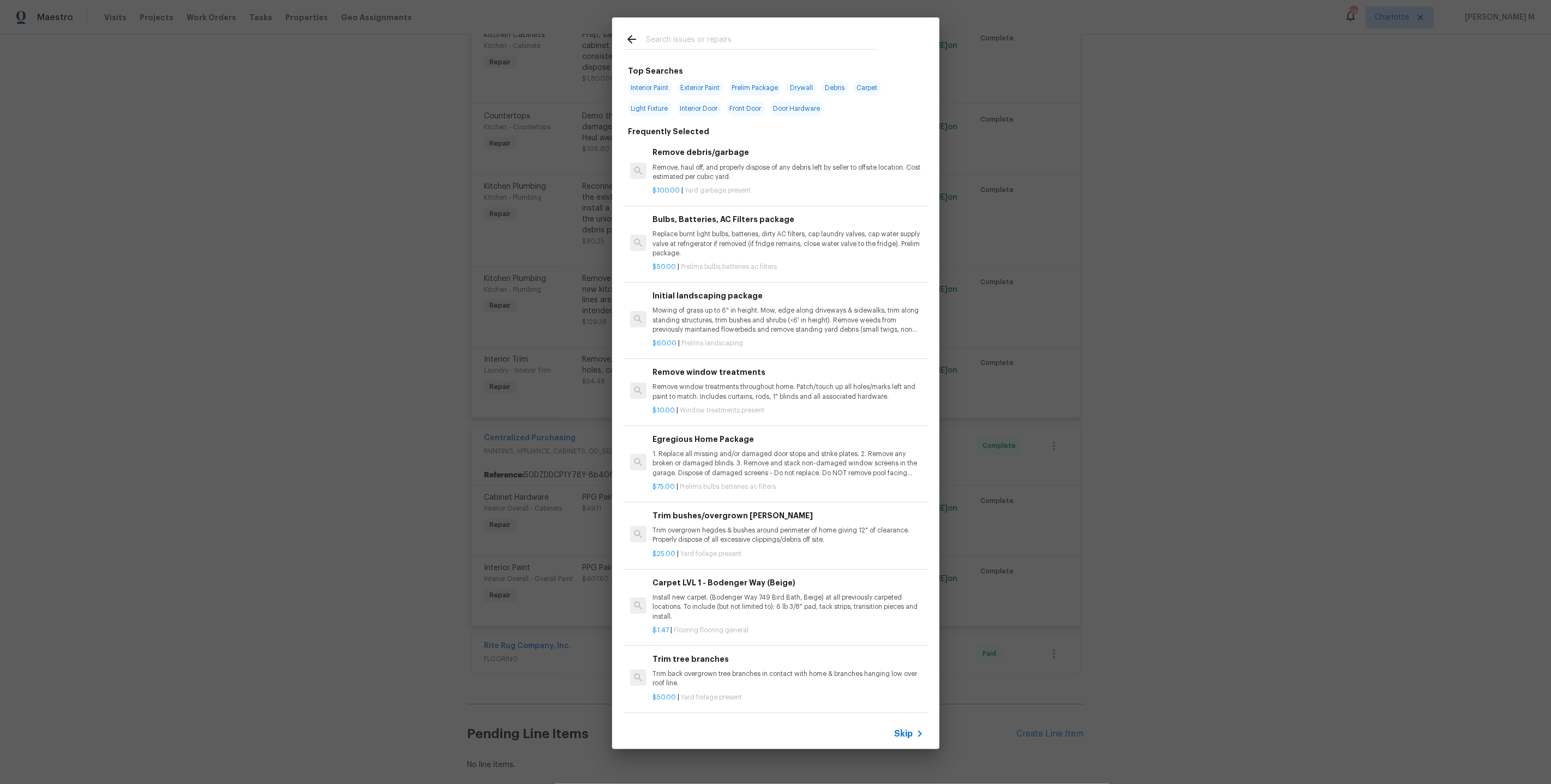
click at [923, 736] on icon at bounding box center [920, 733] width 13 height 13
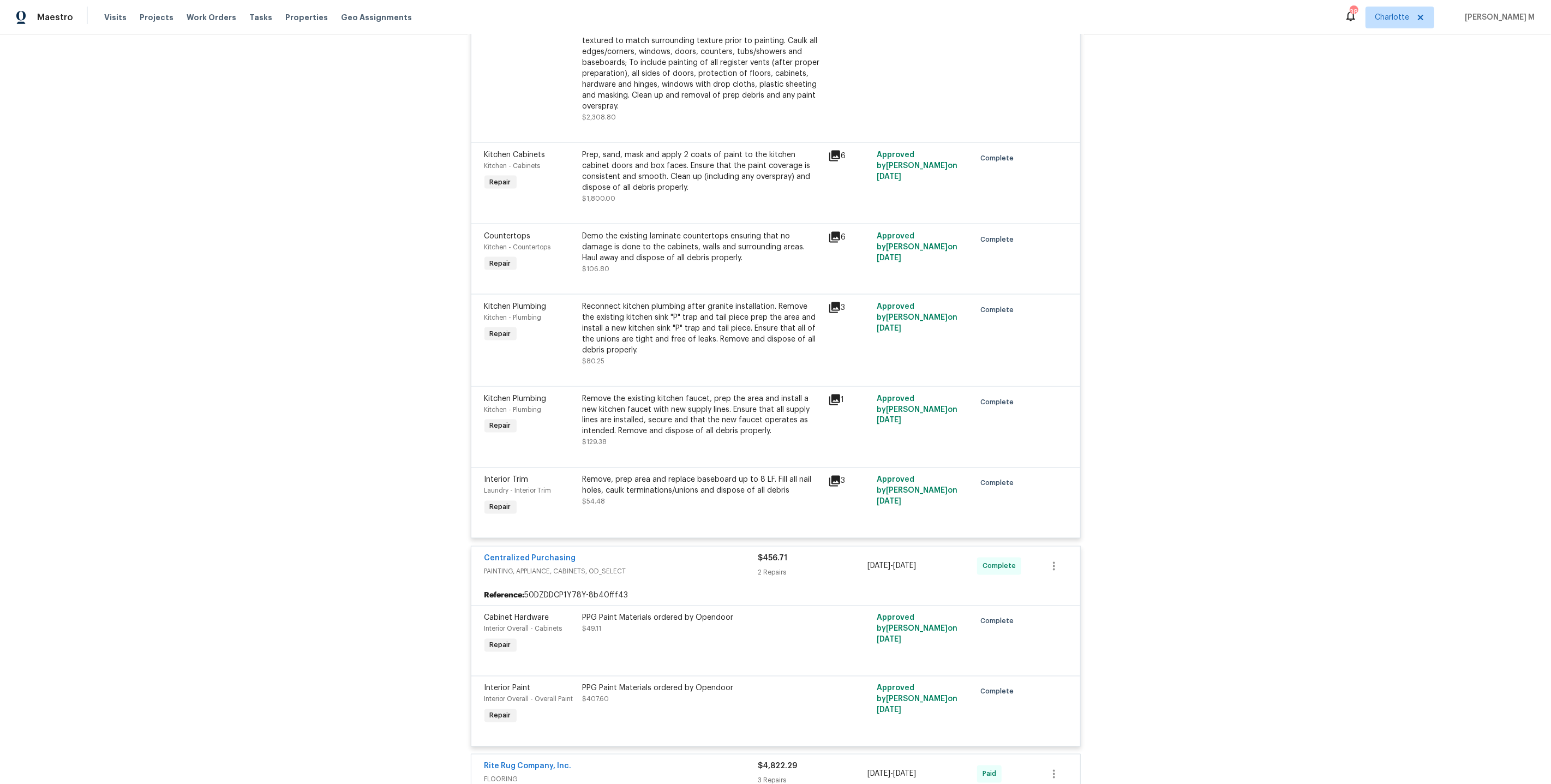
scroll to position [1884, 0]
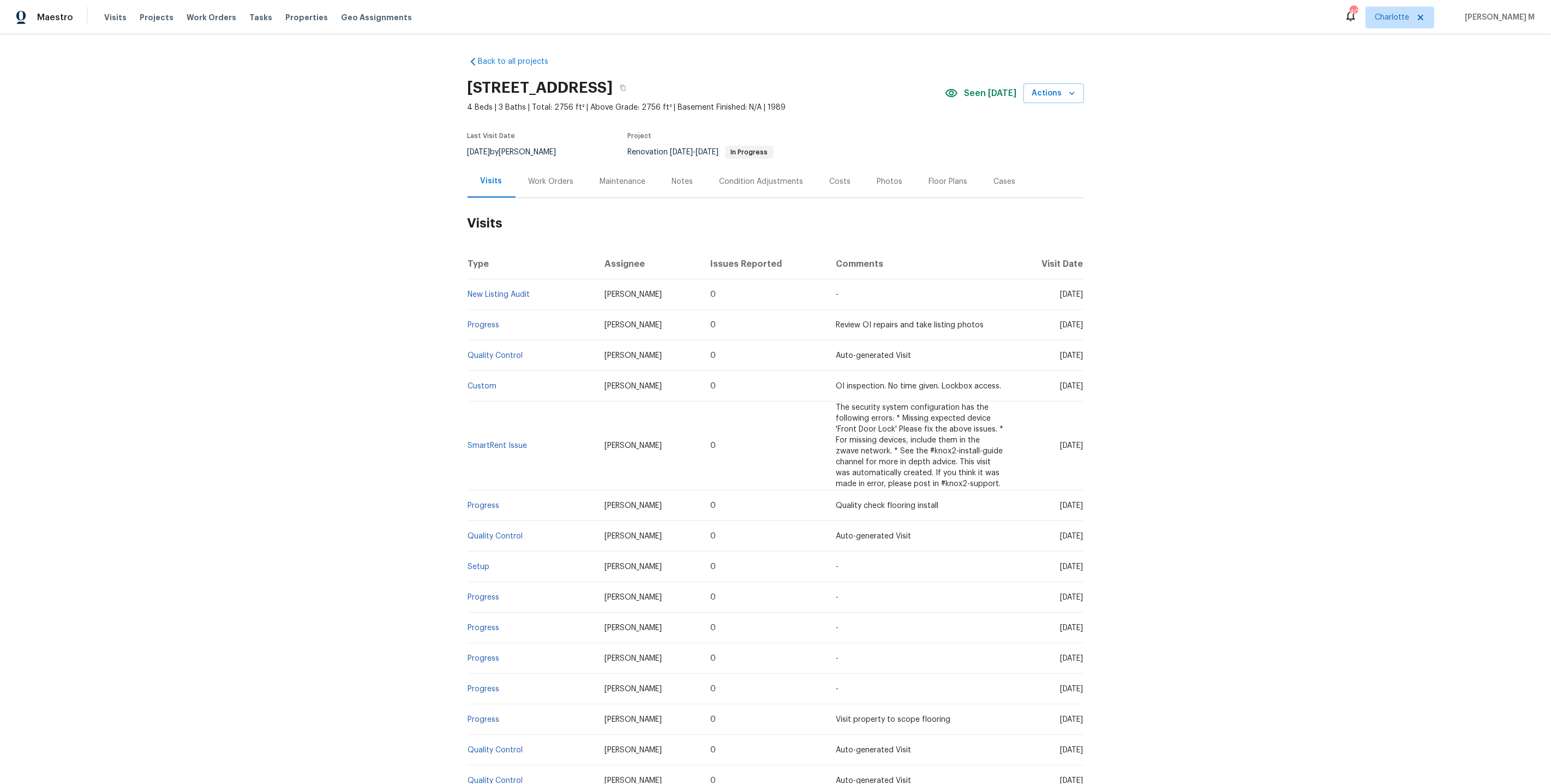
click at [543, 153] on div "[DATE] by [PERSON_NAME]" at bounding box center [518, 152] width 102 height 13
click at [543, 169] on div "Work Orders" at bounding box center [552, 181] width 72 height 32
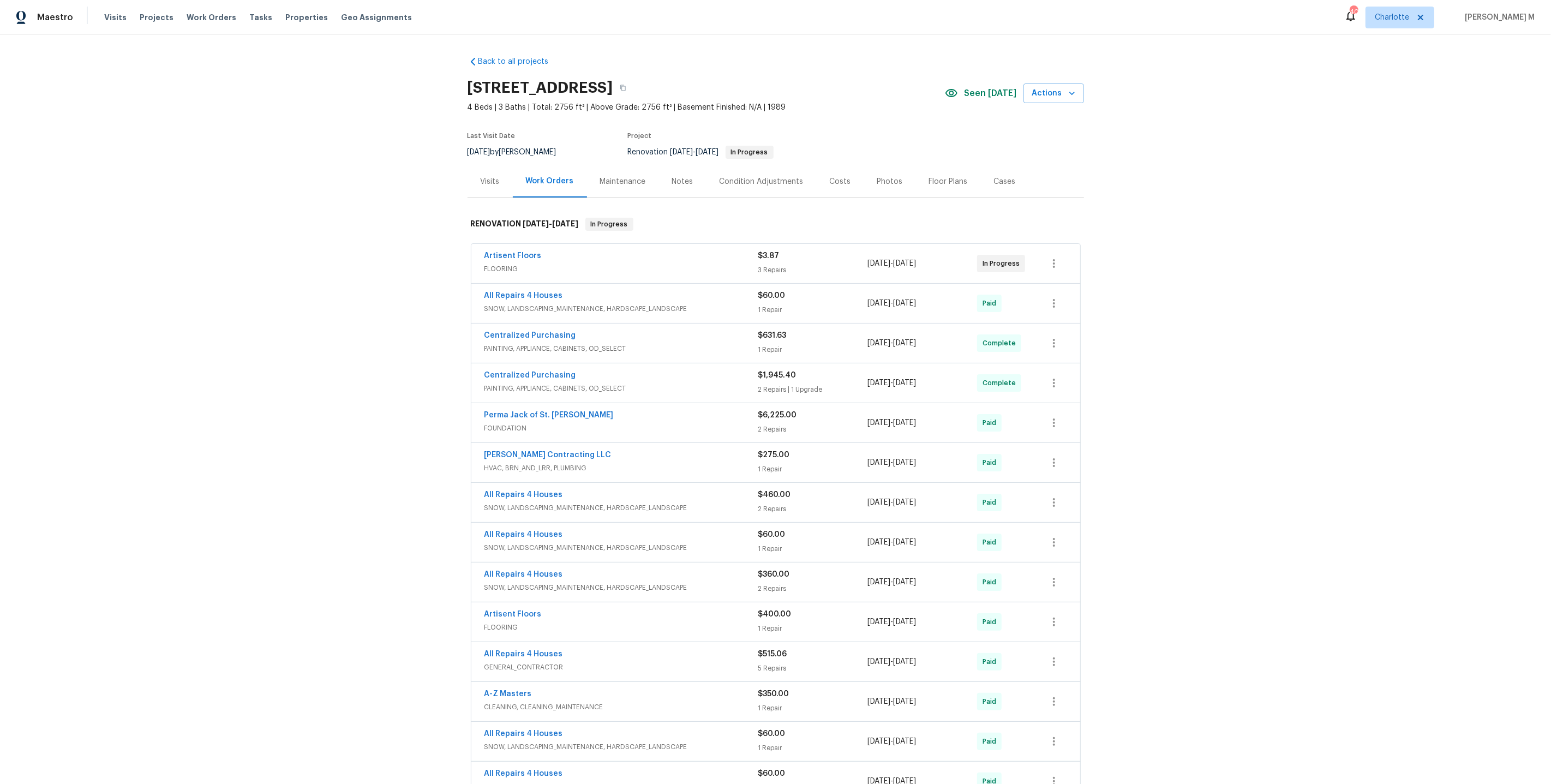
click at [509, 266] on span "FLOORING" at bounding box center [621, 268] width 274 height 11
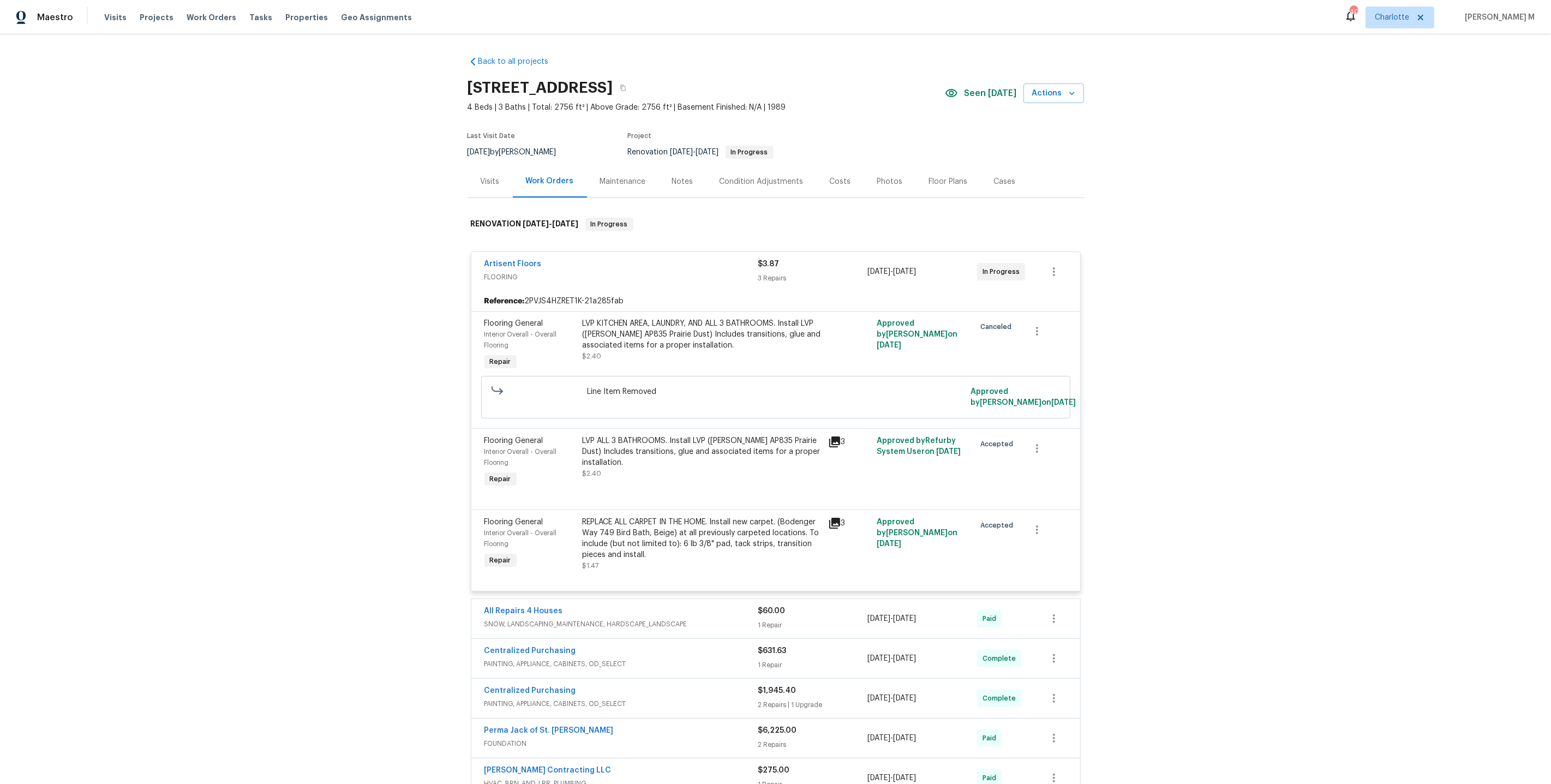
click at [605, 177] on div "Maintenance" at bounding box center [623, 181] width 46 height 11
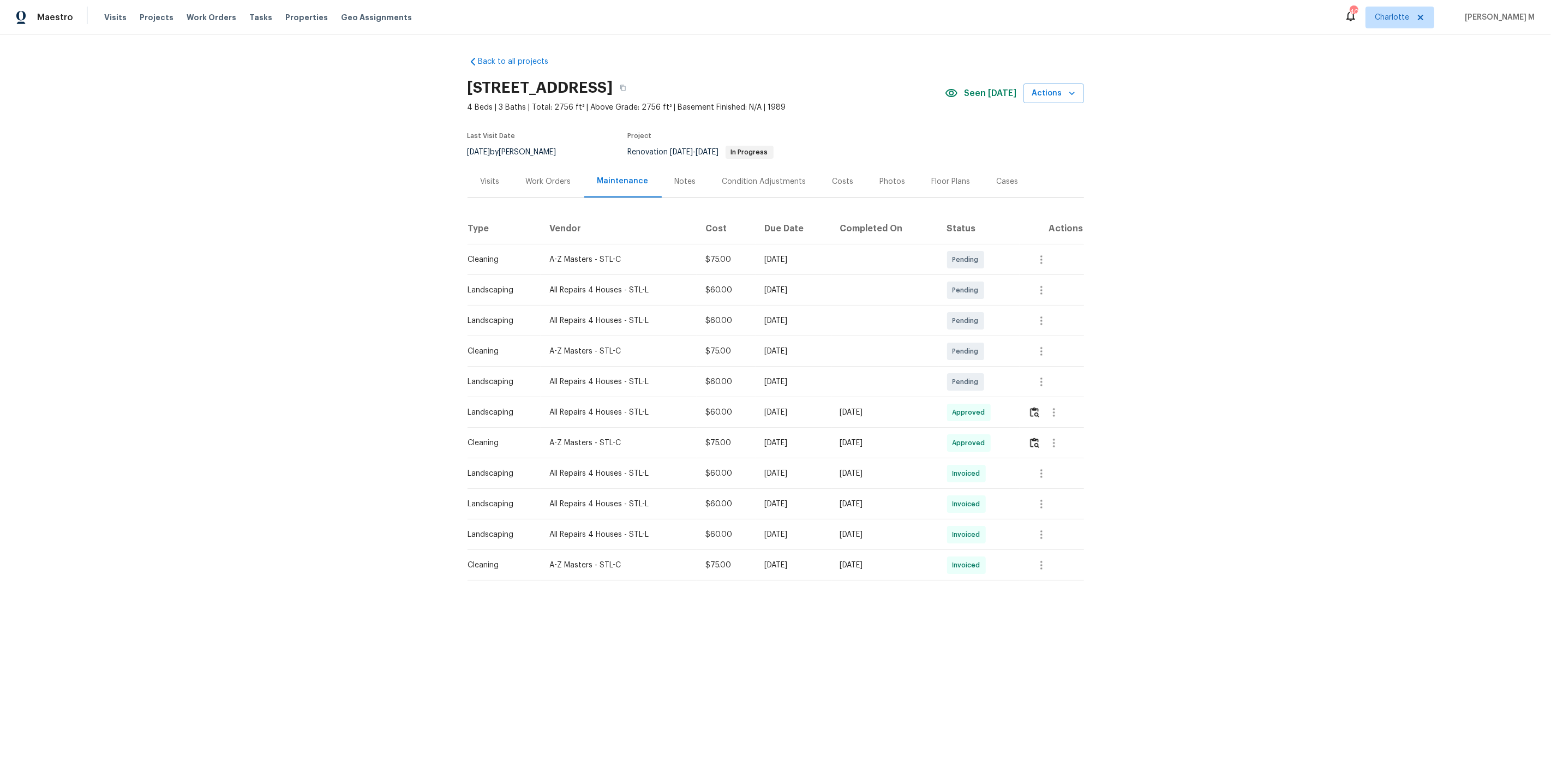
click at [923, 182] on div "Floor Plans" at bounding box center [951, 181] width 65 height 32
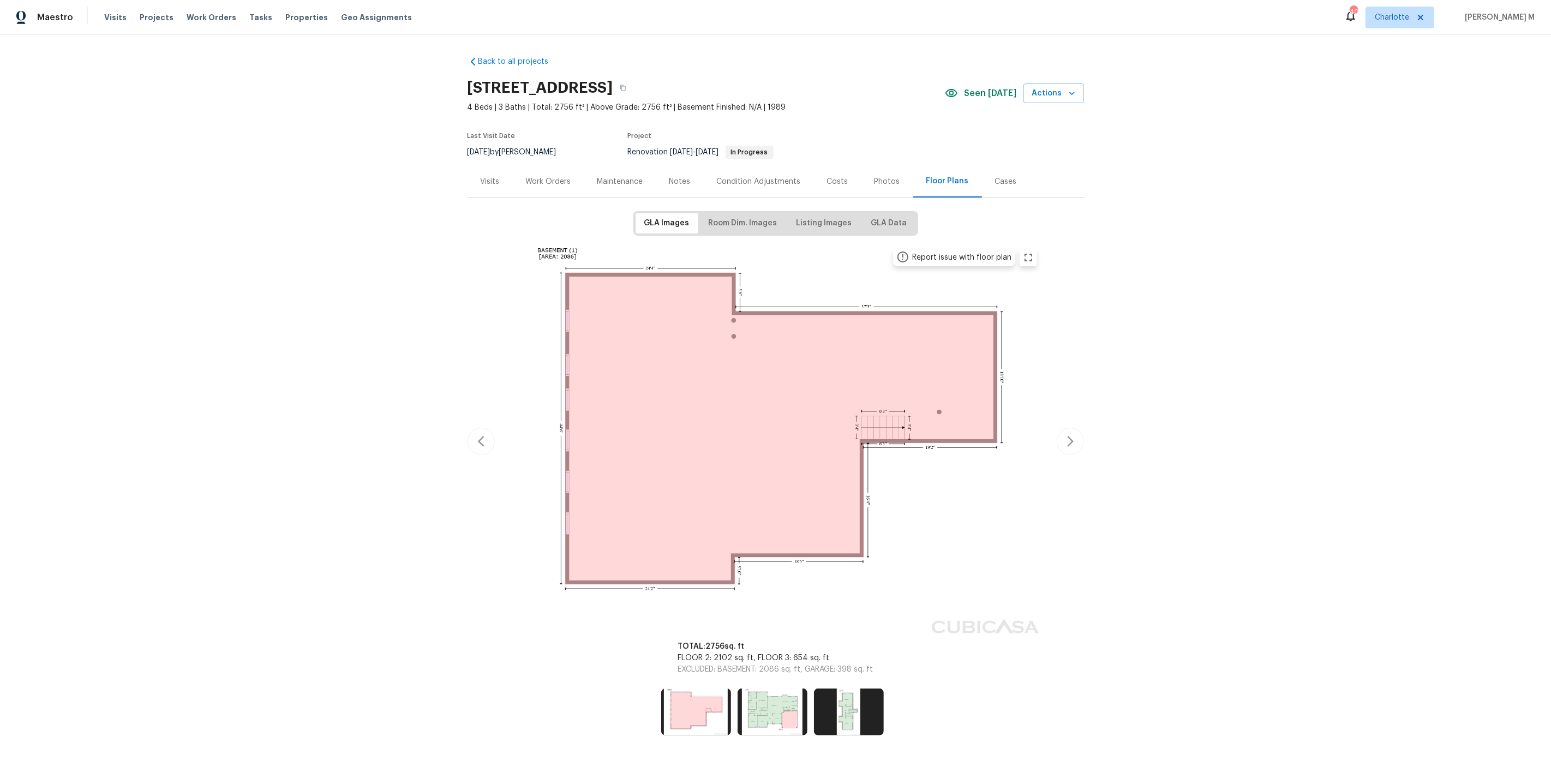
click at [530, 186] on div "Work Orders" at bounding box center [548, 181] width 72 height 32
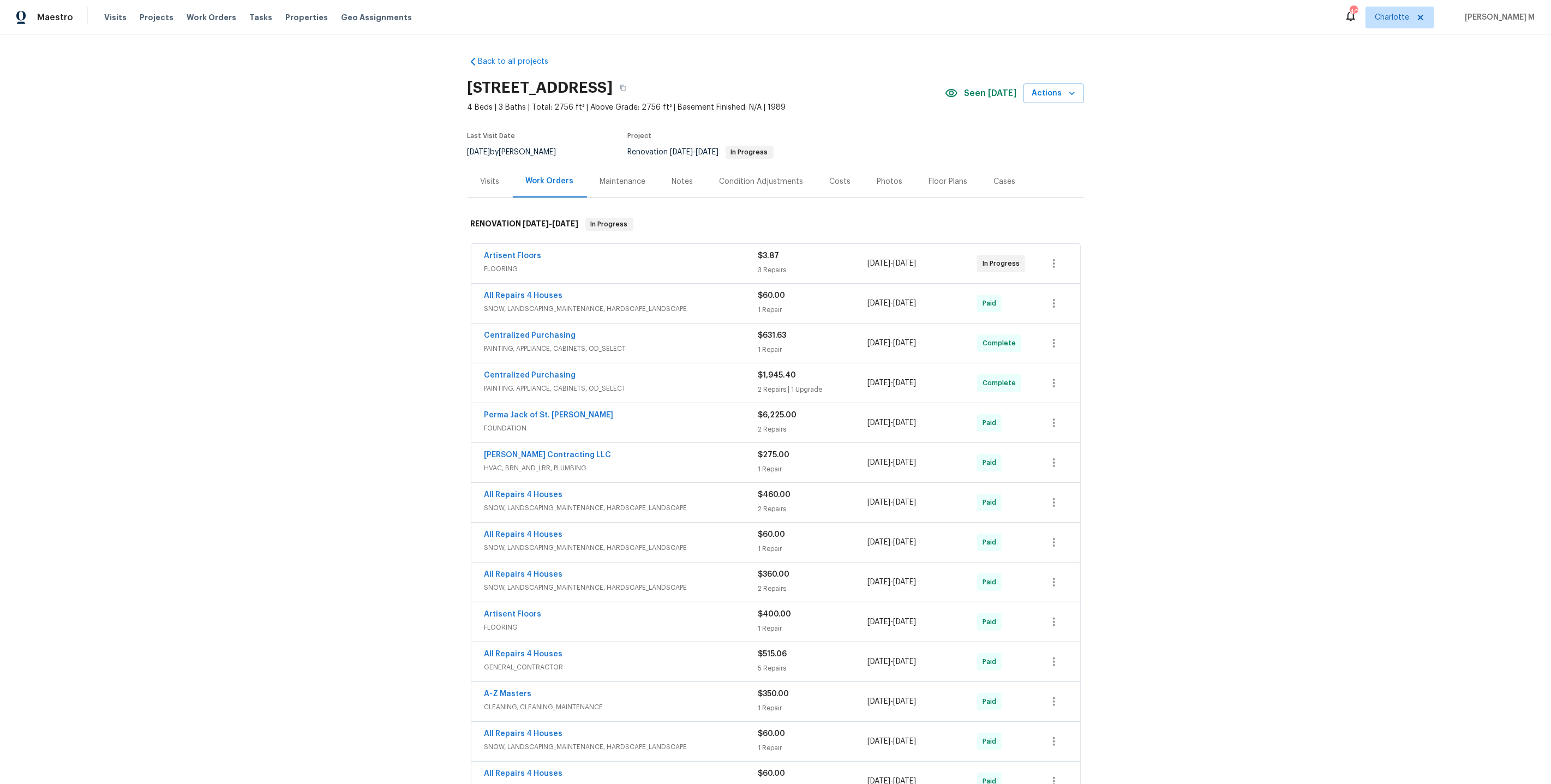
click at [508, 263] on span "FLOORING" at bounding box center [621, 268] width 274 height 11
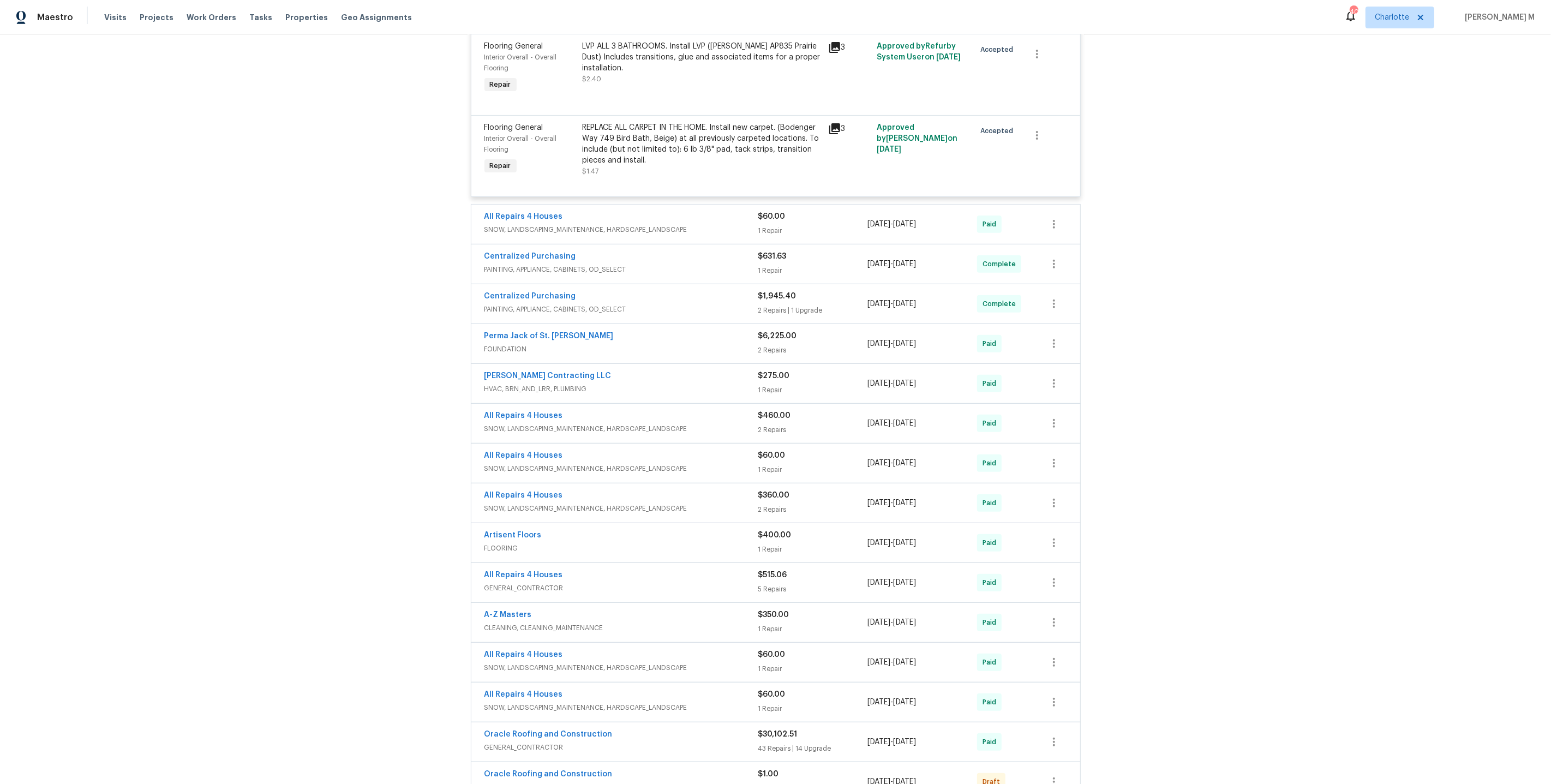
scroll to position [425, 0]
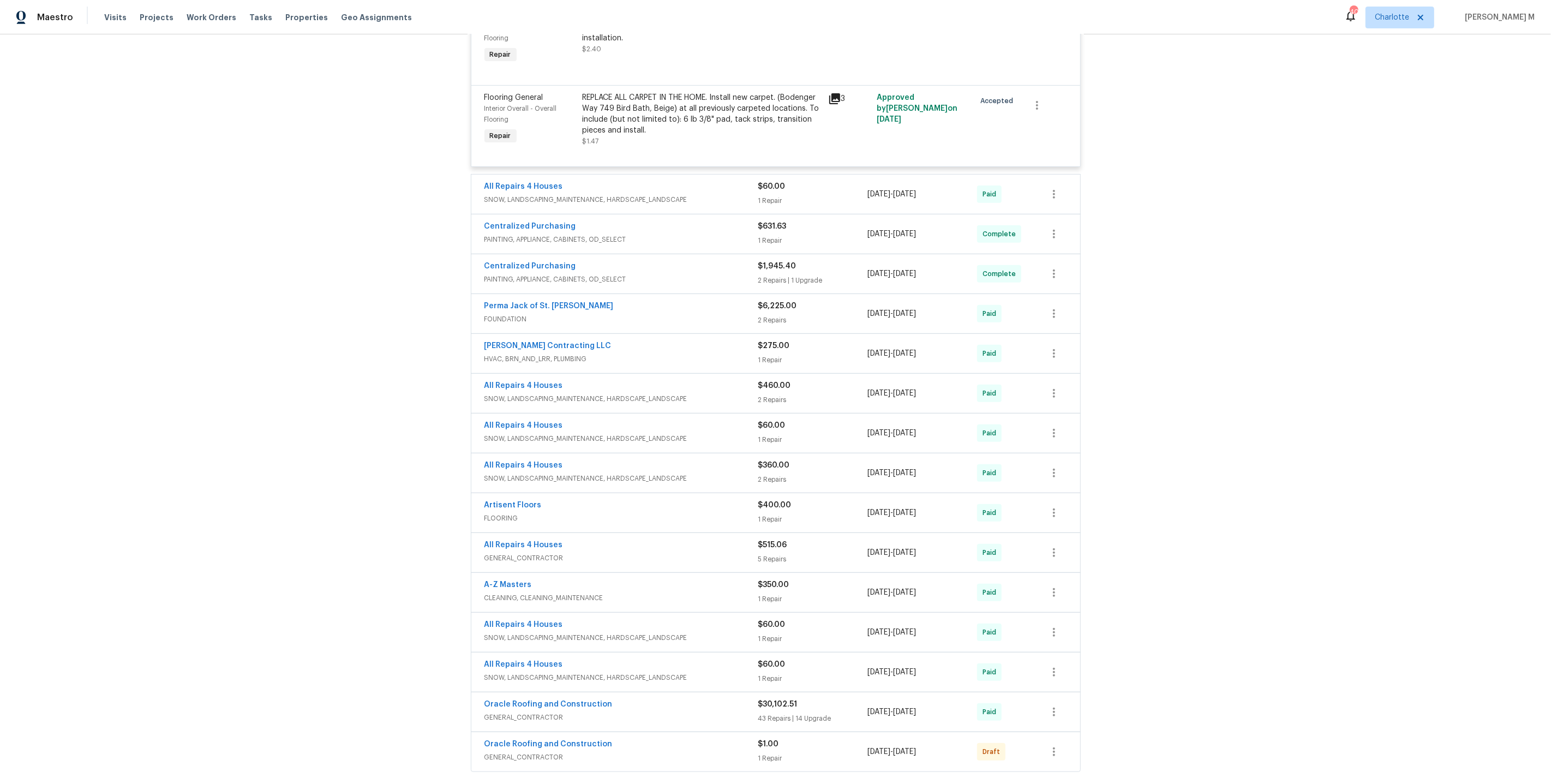
click at [528, 314] on span "FOUNDATION" at bounding box center [621, 319] width 274 height 11
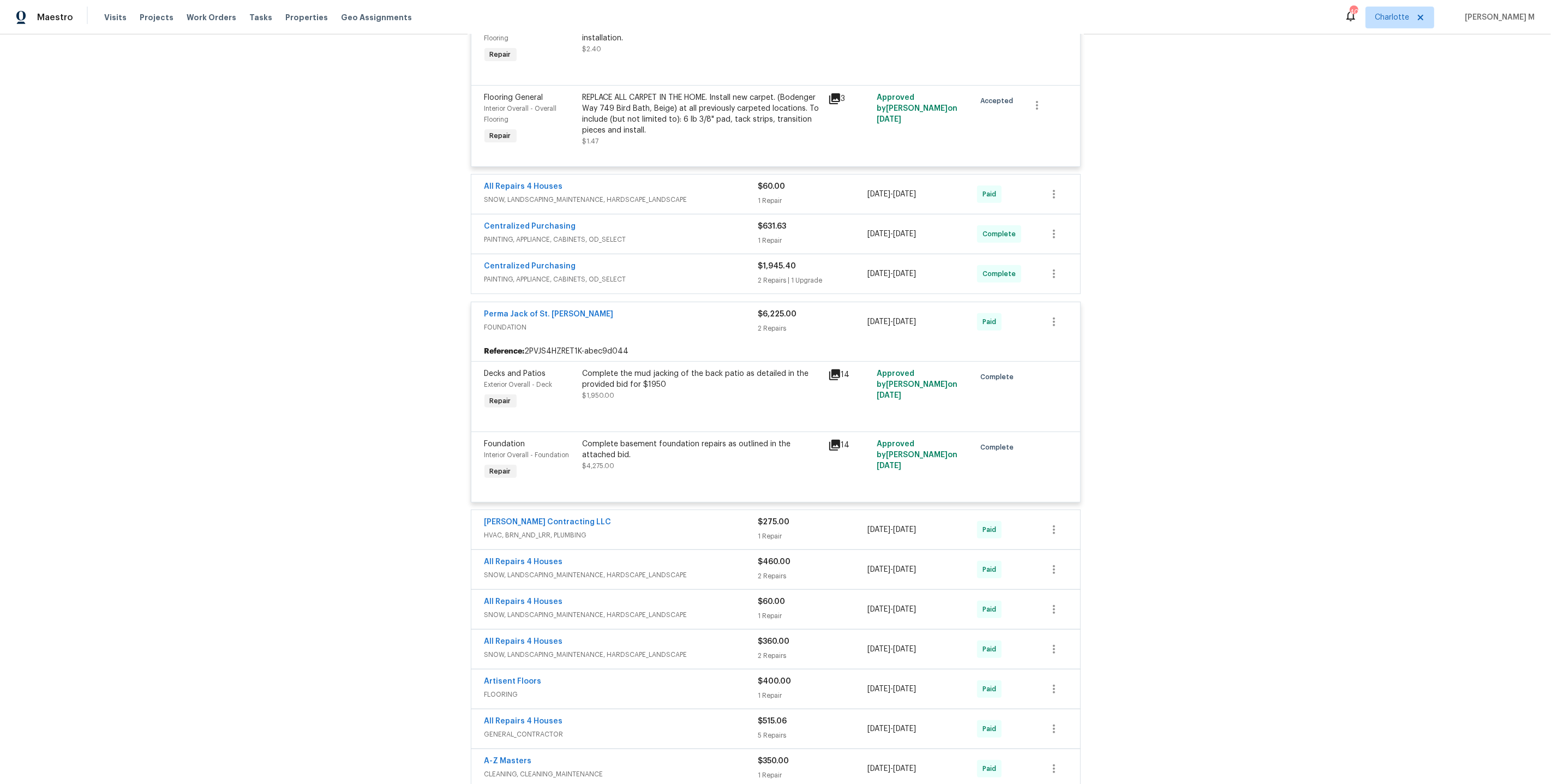
click at [616, 387] on div "Complete the mud jacking of the back patio as detailed in the provided bid for …" at bounding box center [702, 390] width 245 height 50
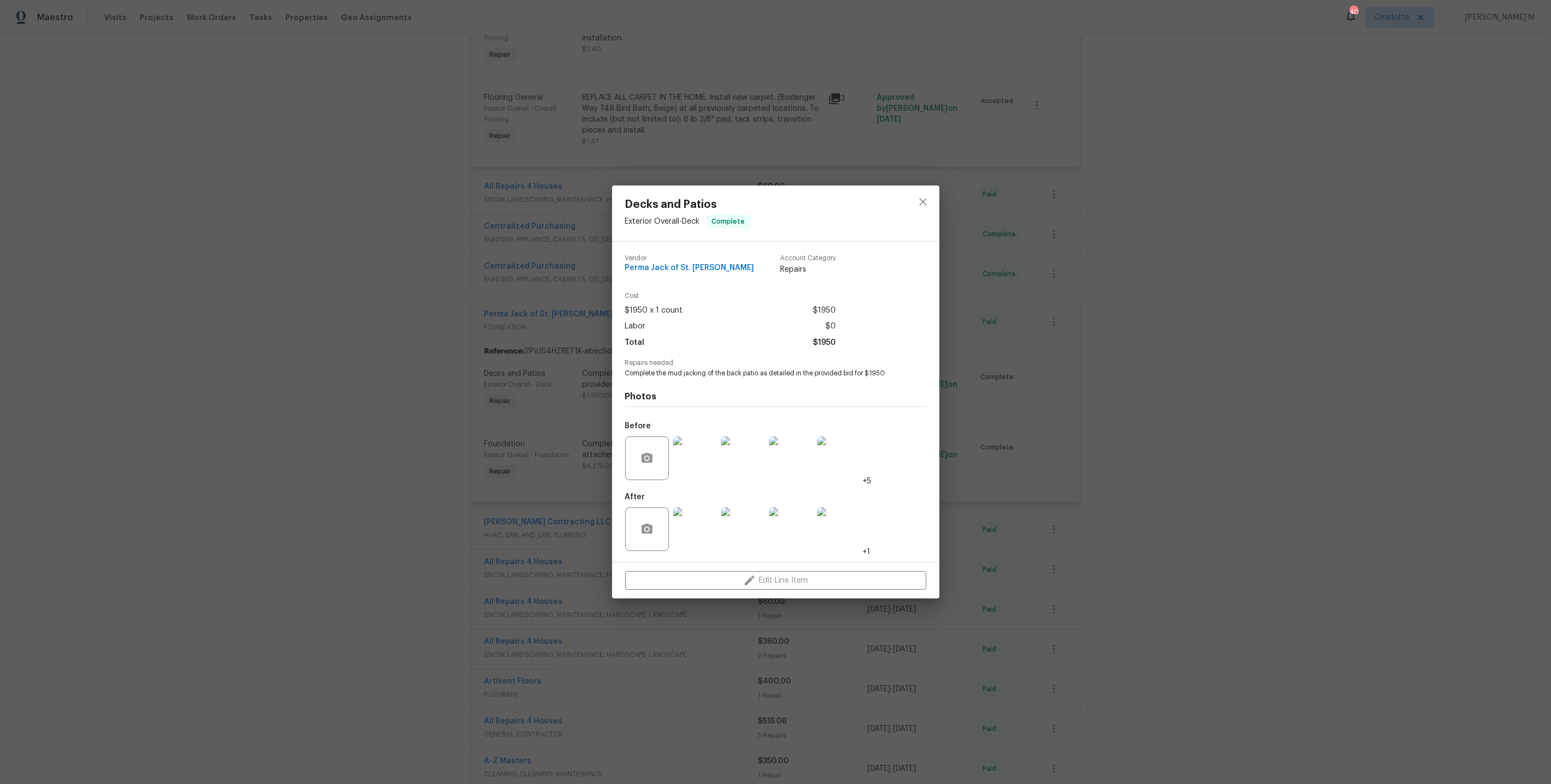
click at [563, 366] on div "Decks and Patios Exterior Overall - Deck Complete Vendor Perma Jack of St. [PER…" at bounding box center [776, 392] width 1551 height 784
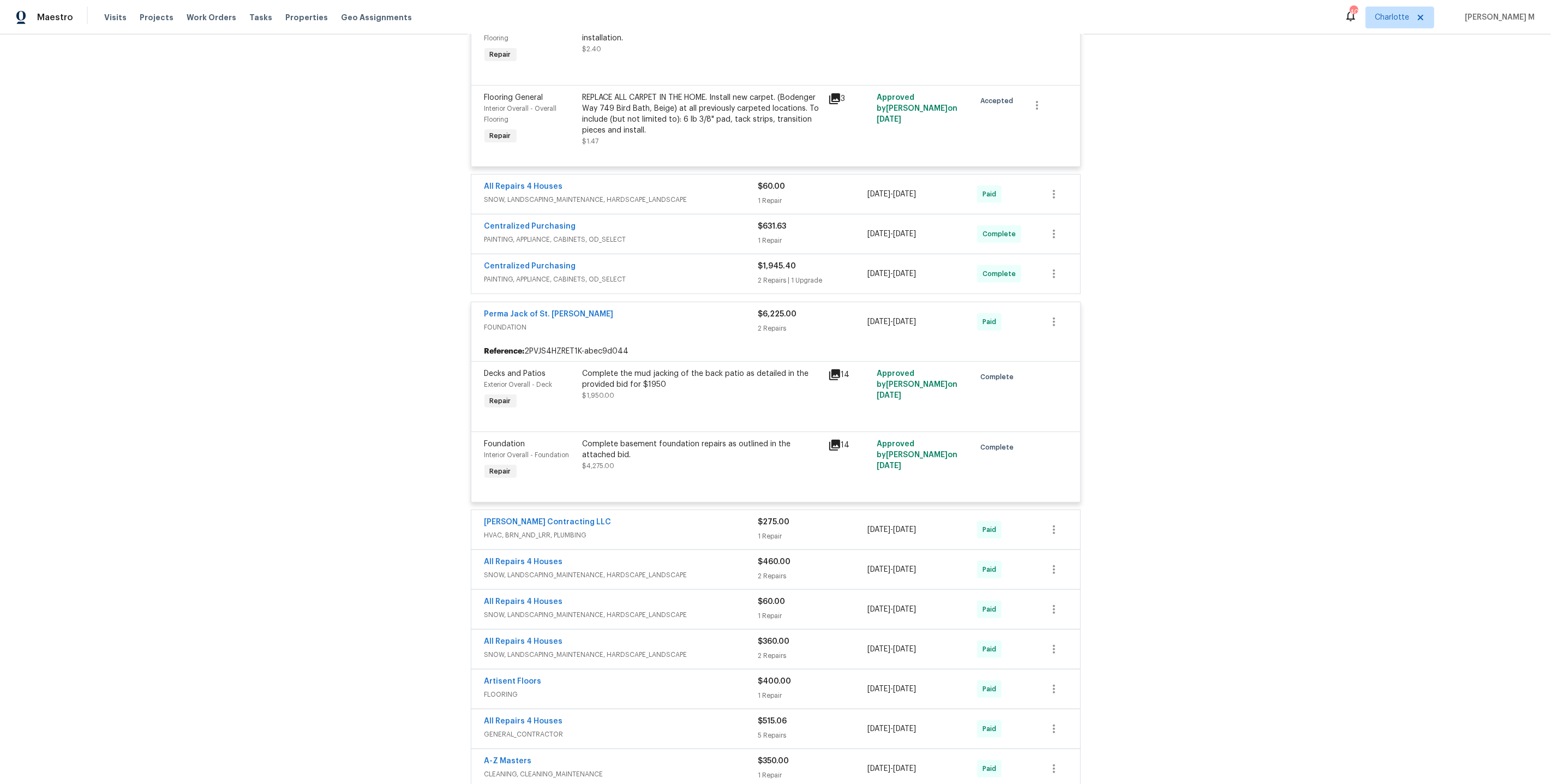
click at [680, 438] on div "Complete basement foundation repairs as outlined in the attached bid." at bounding box center [702, 449] width 239 height 22
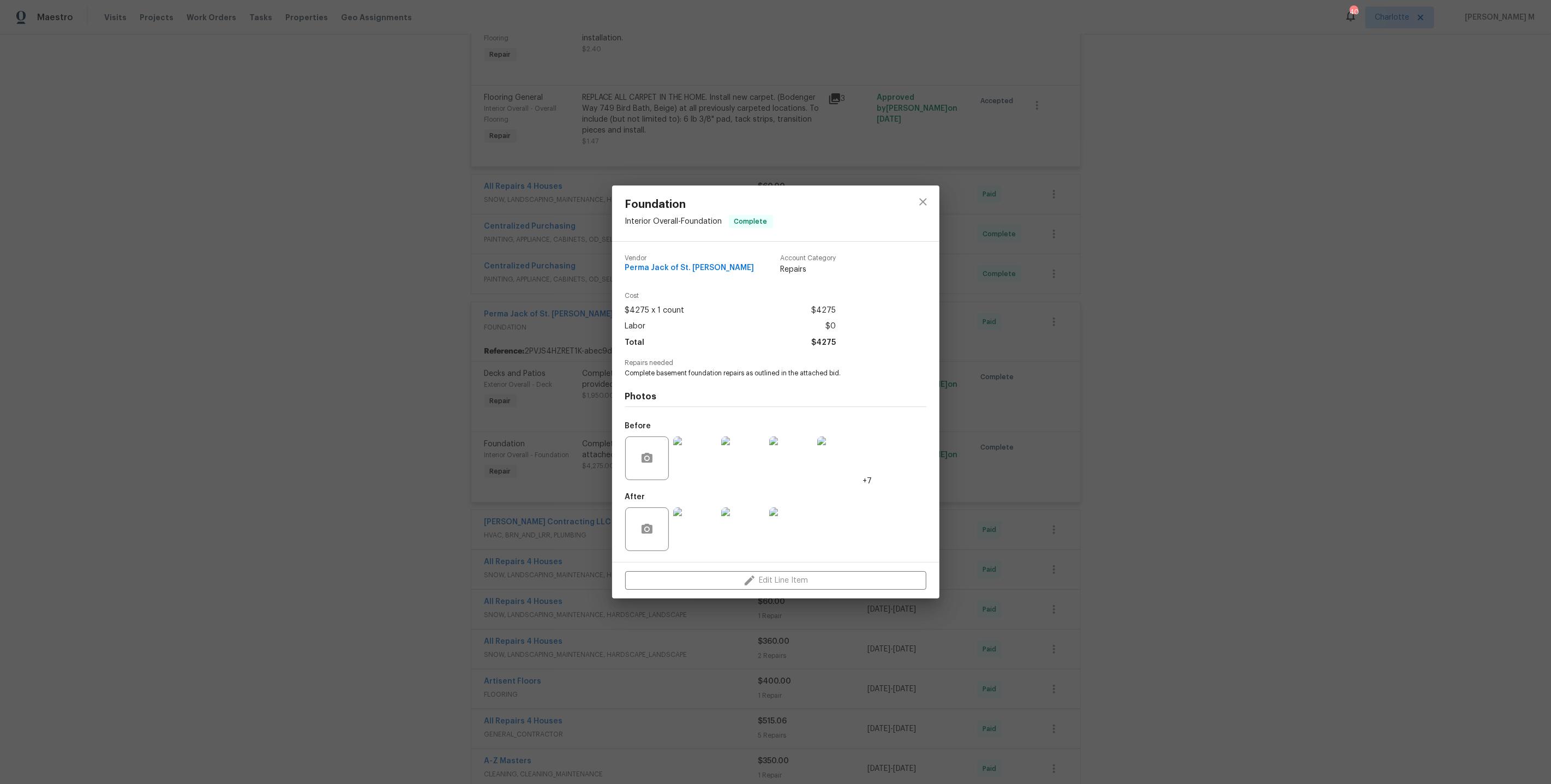
click at [691, 517] on img at bounding box center [695, 529] width 44 height 44
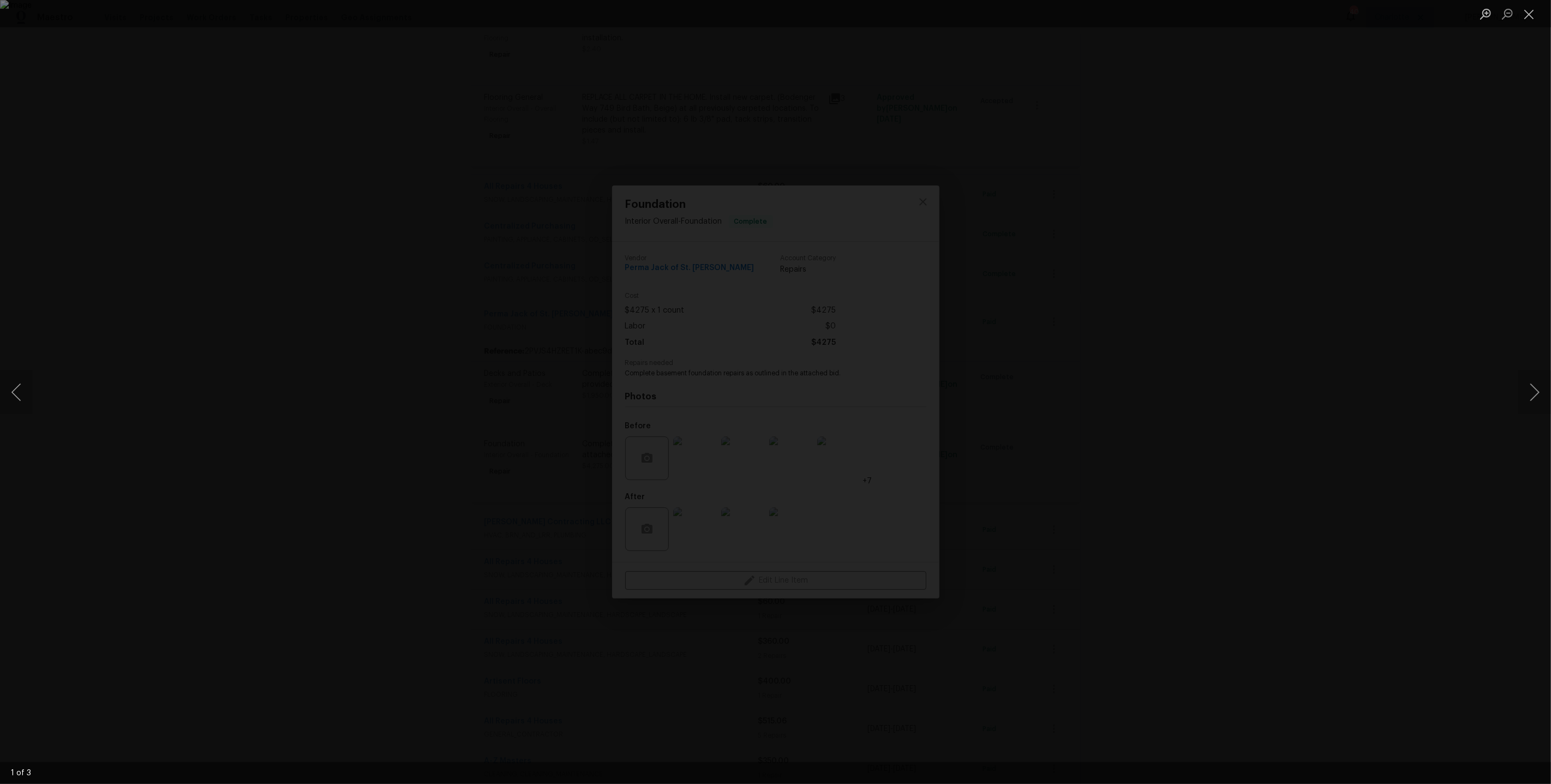
click at [1141, 365] on div "Lightbox" at bounding box center [776, 392] width 1551 height 784
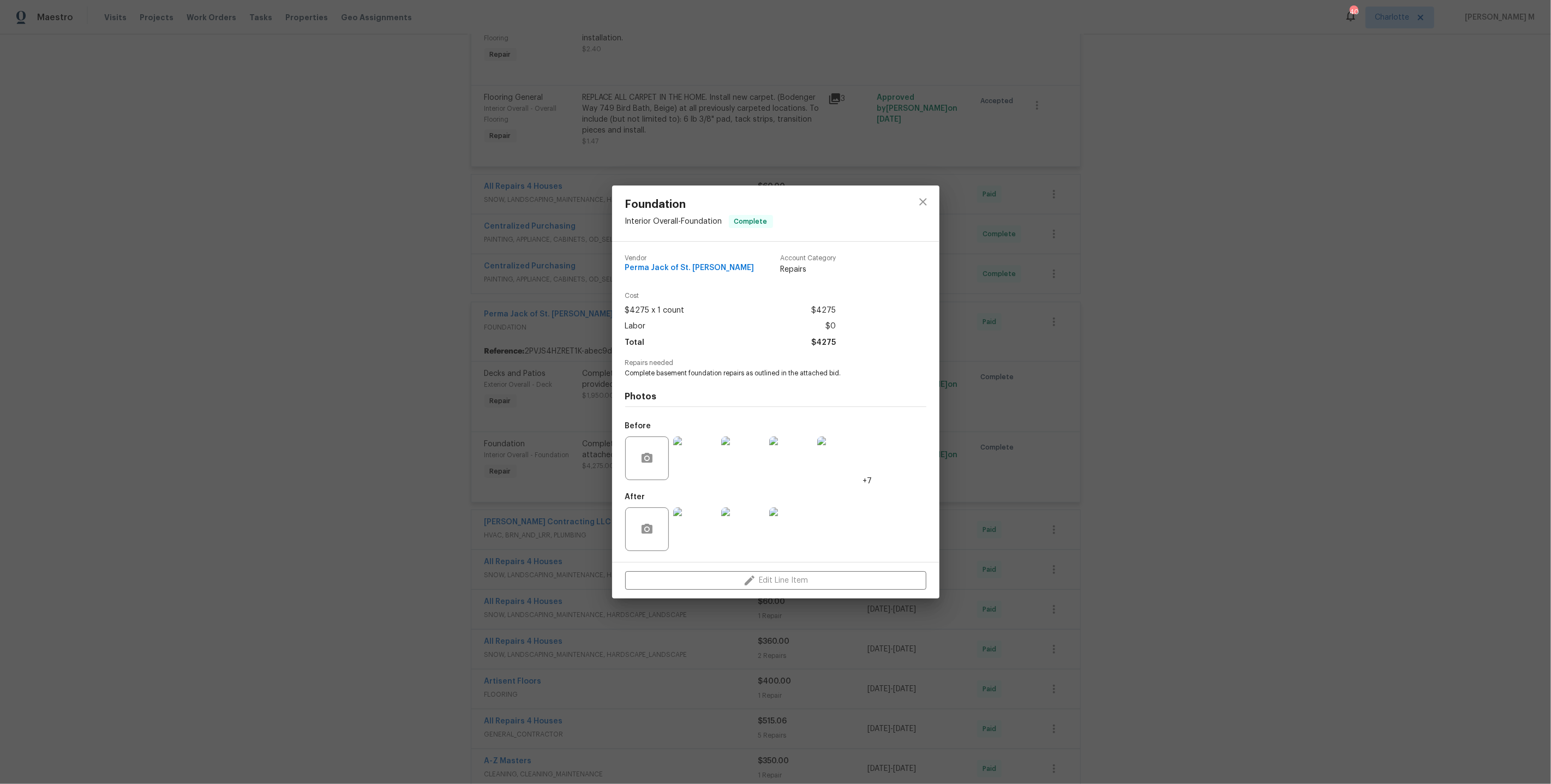
click at [712, 452] on img at bounding box center [695, 458] width 44 height 44
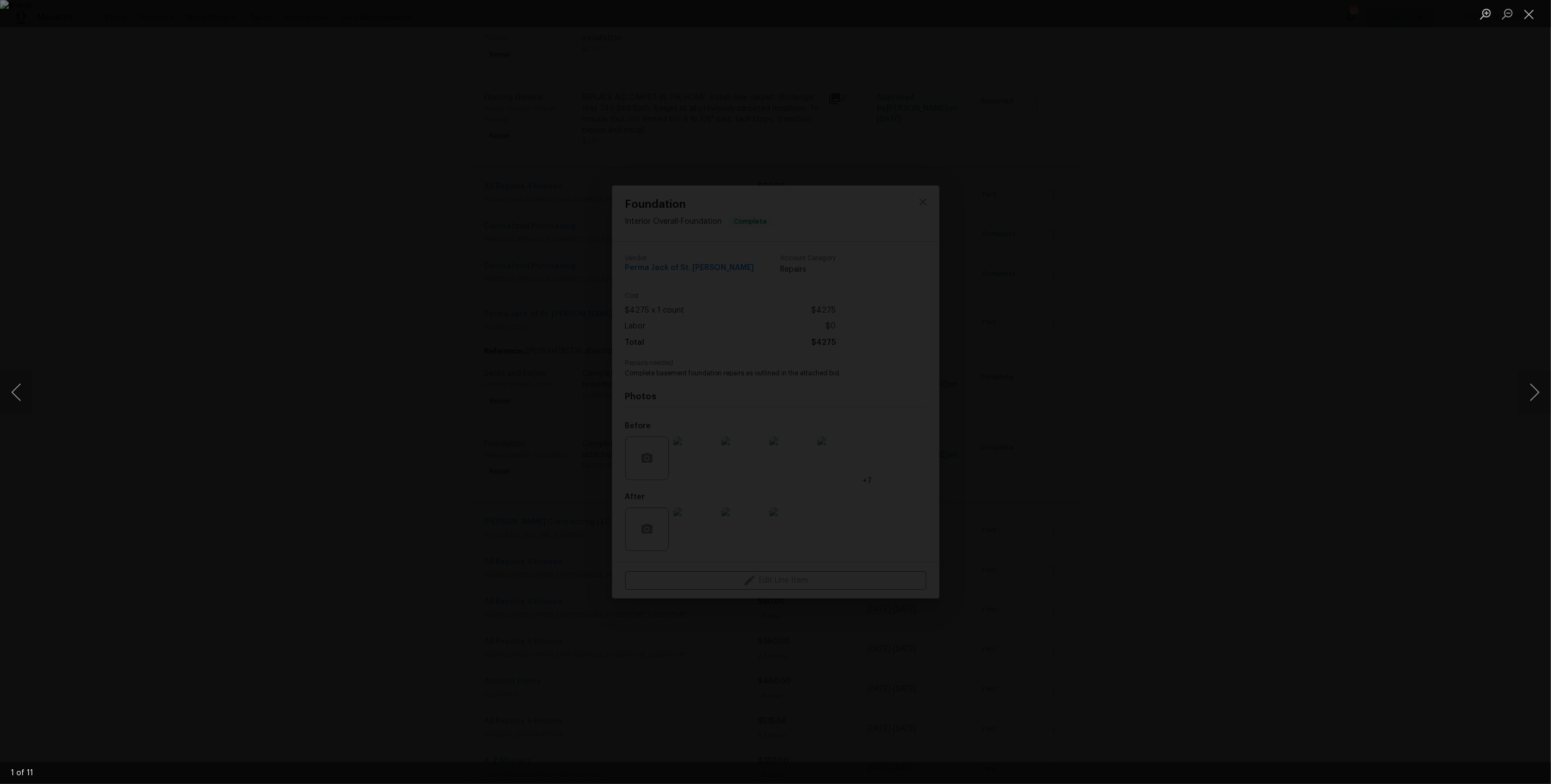
click at [1336, 353] on div "Lightbox" at bounding box center [776, 392] width 1551 height 784
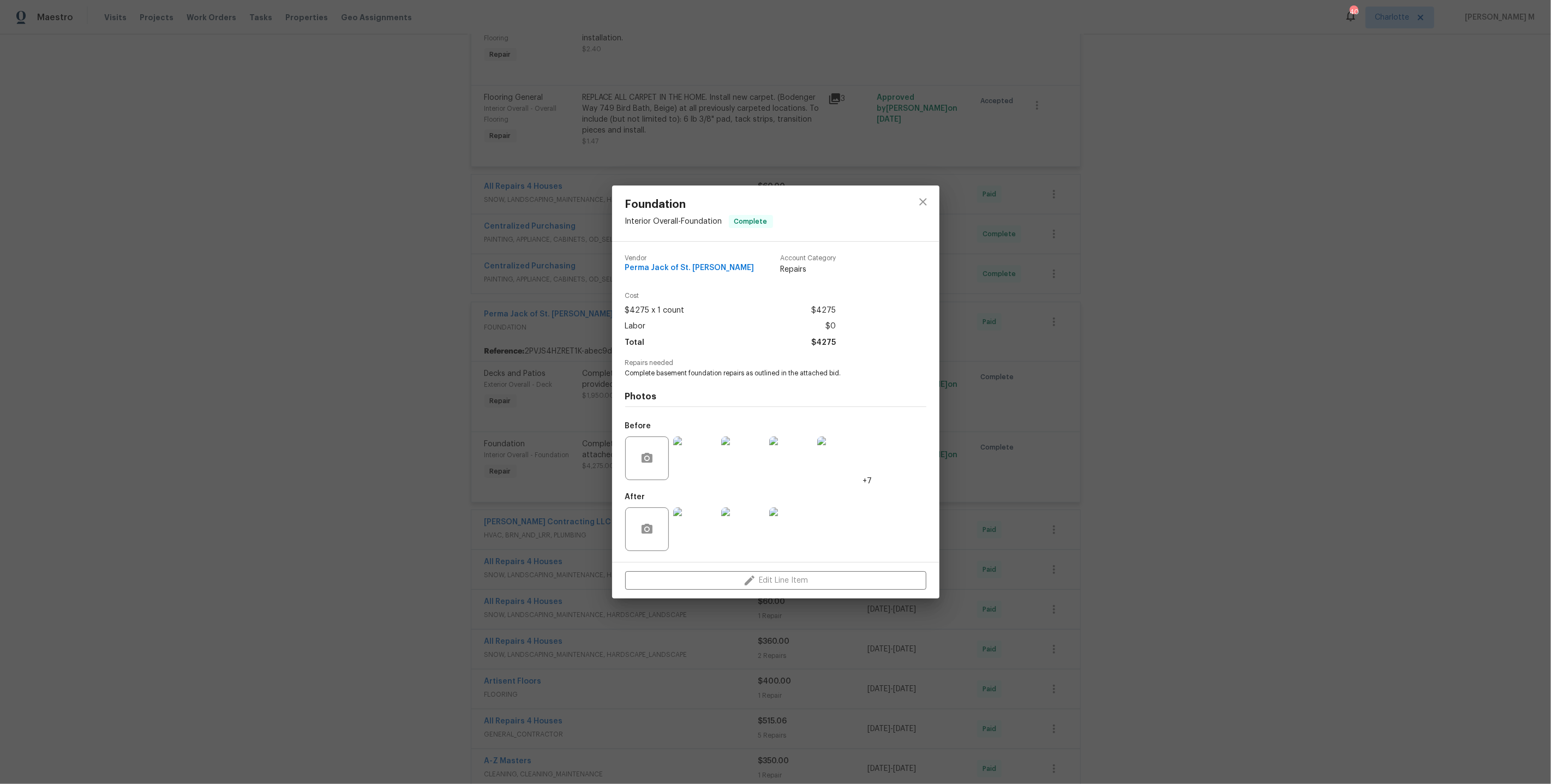
click at [732, 458] on img at bounding box center [744, 458] width 44 height 44
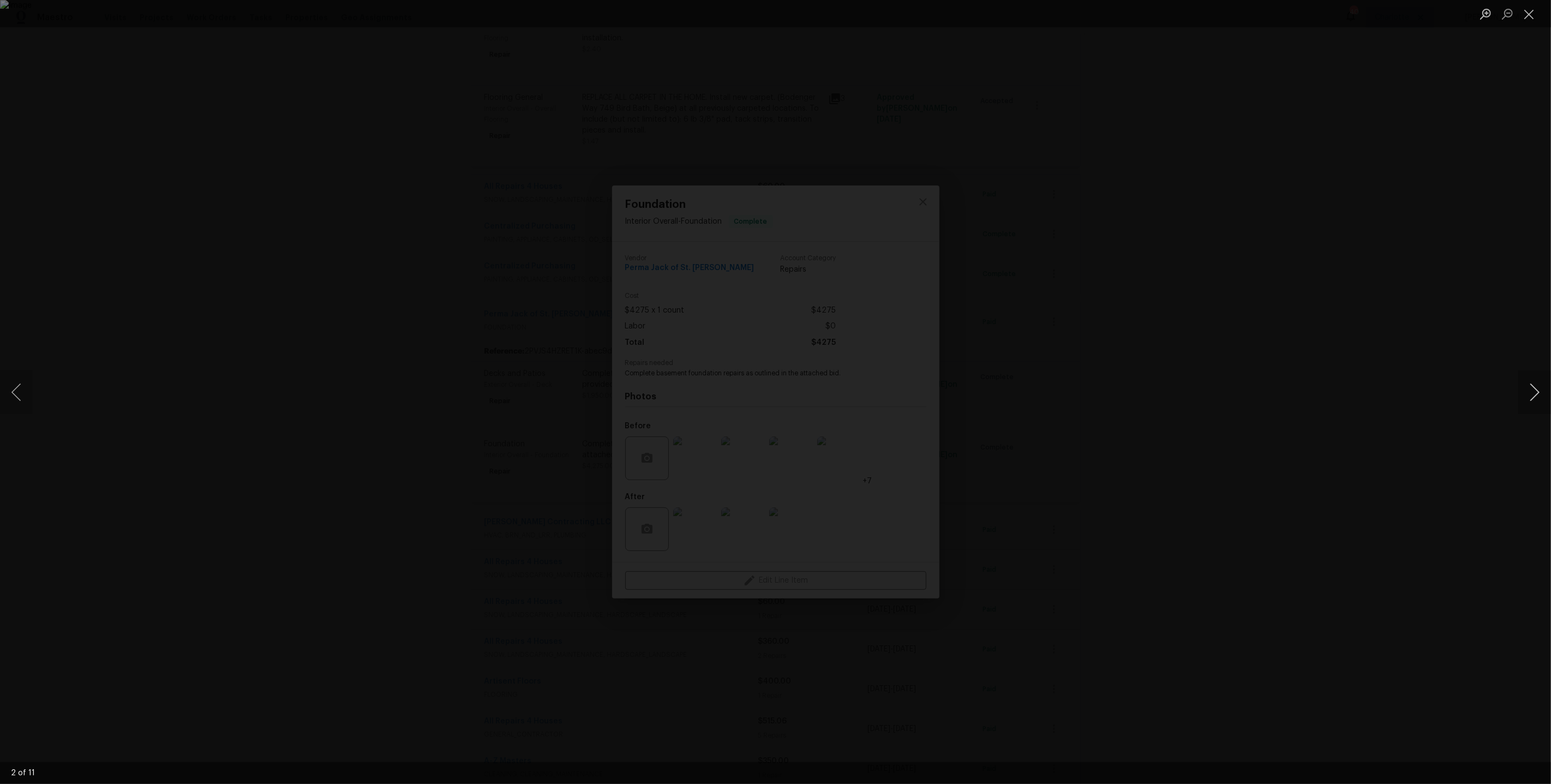
click at [1533, 377] on button "Next image" at bounding box center [1535, 392] width 33 height 44
click at [1398, 314] on div "Lightbox" at bounding box center [776, 392] width 1551 height 784
click at [1220, 310] on div "Lightbox" at bounding box center [776, 392] width 1551 height 784
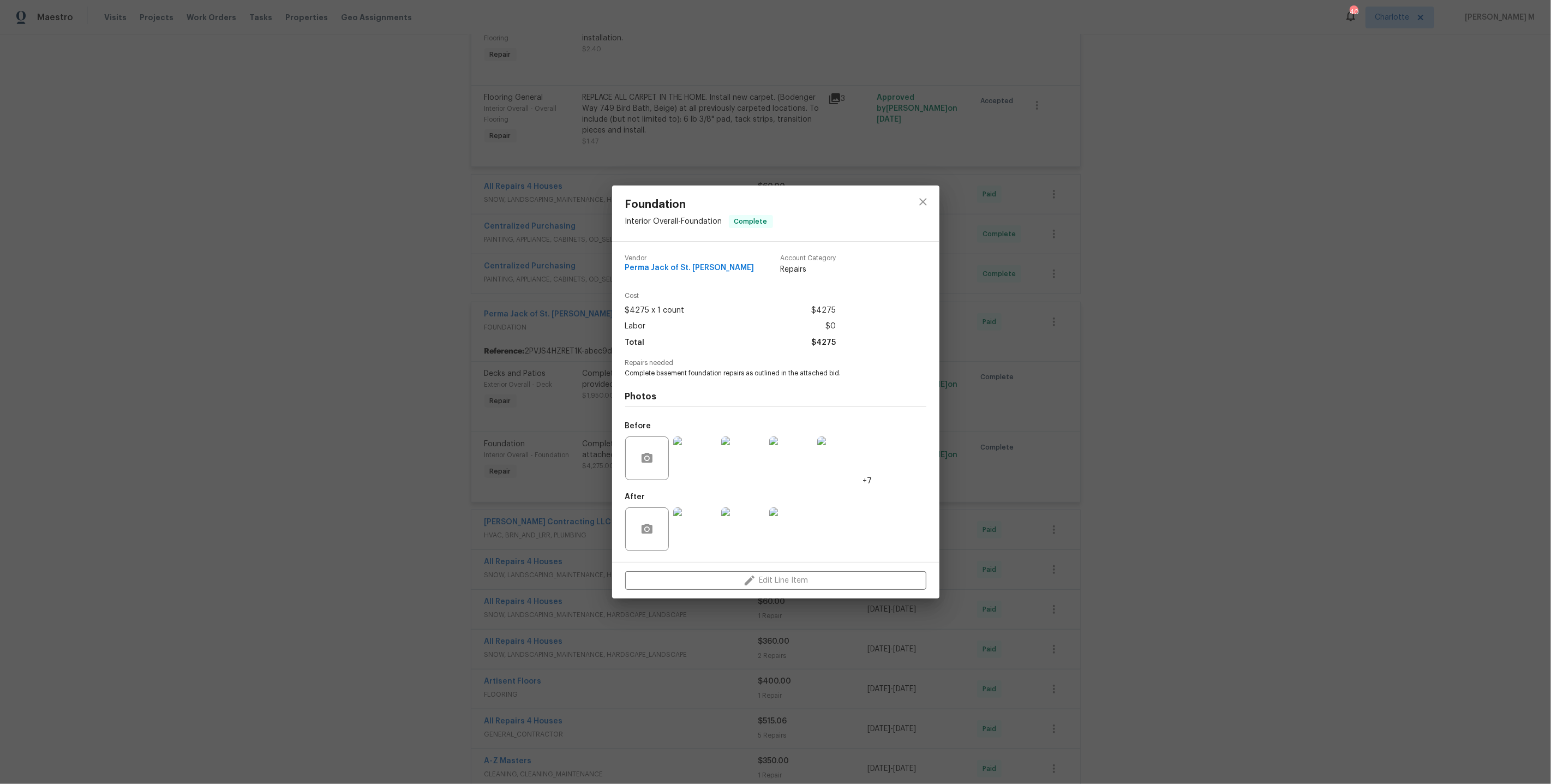
click at [697, 528] on img at bounding box center [695, 529] width 44 height 44
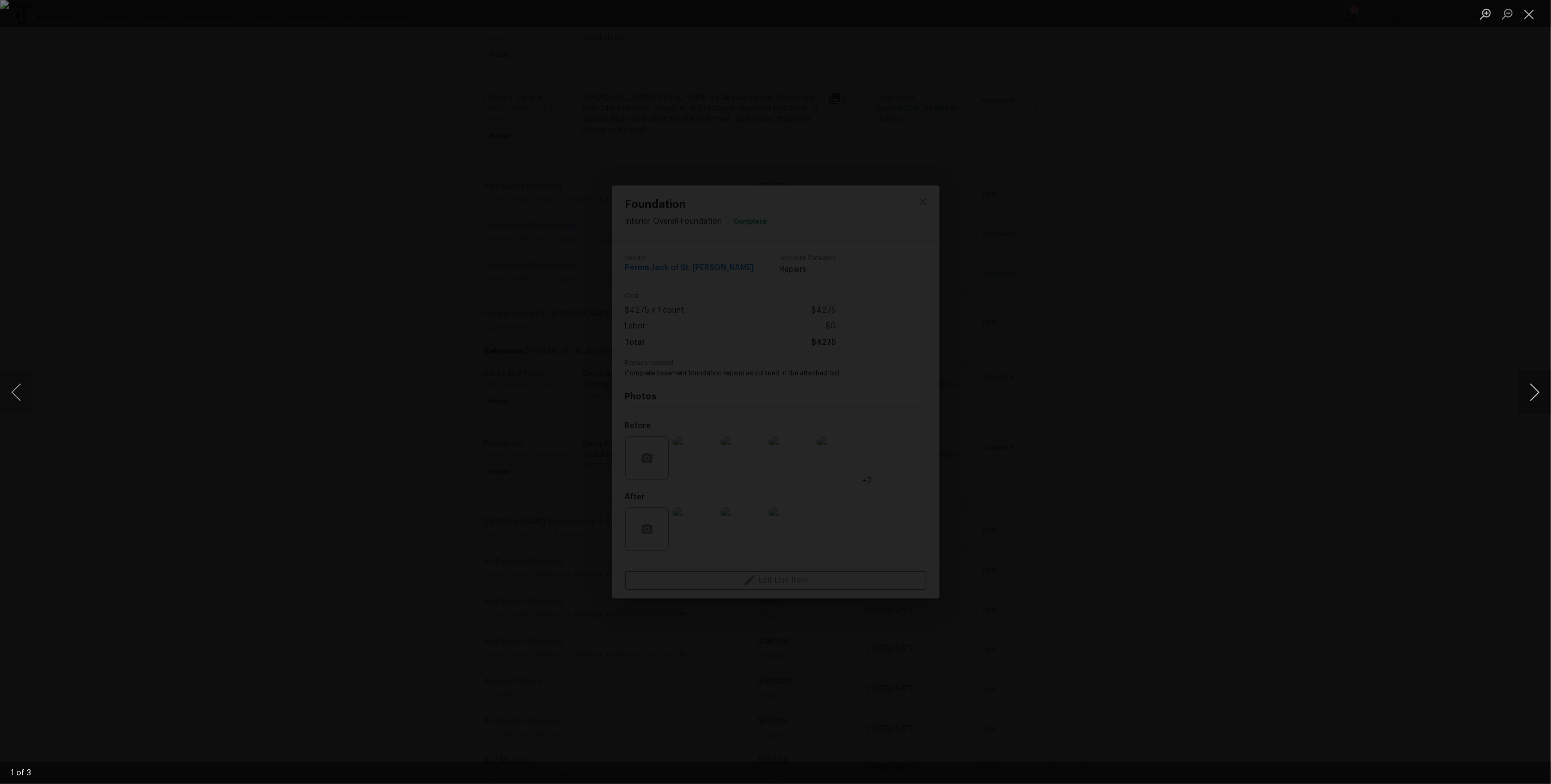
click at [1536, 399] on button "Next image" at bounding box center [1535, 392] width 33 height 44
click at [1368, 378] on div "Lightbox" at bounding box center [776, 392] width 1551 height 784
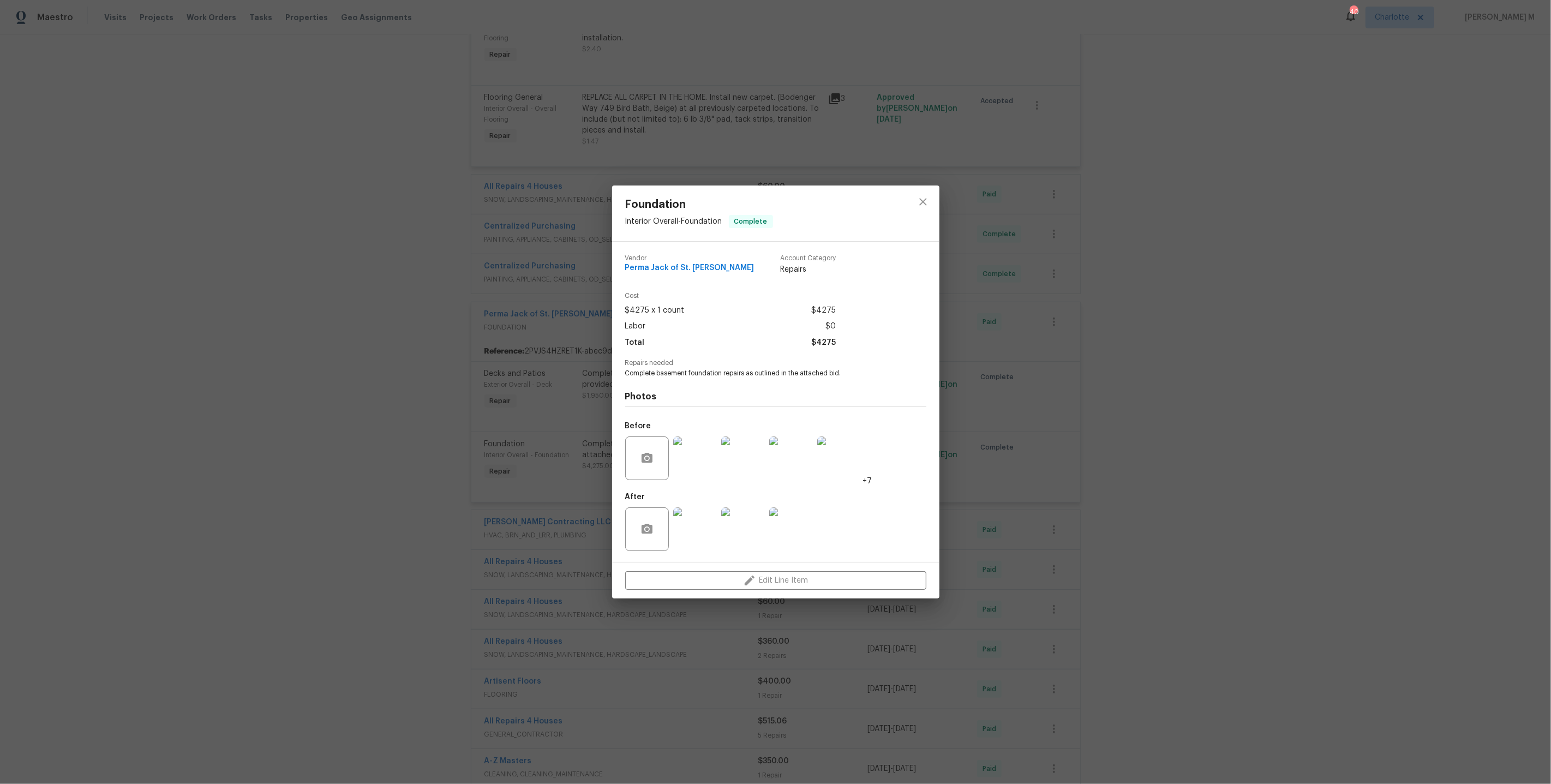
click at [706, 536] on img at bounding box center [695, 529] width 44 height 44
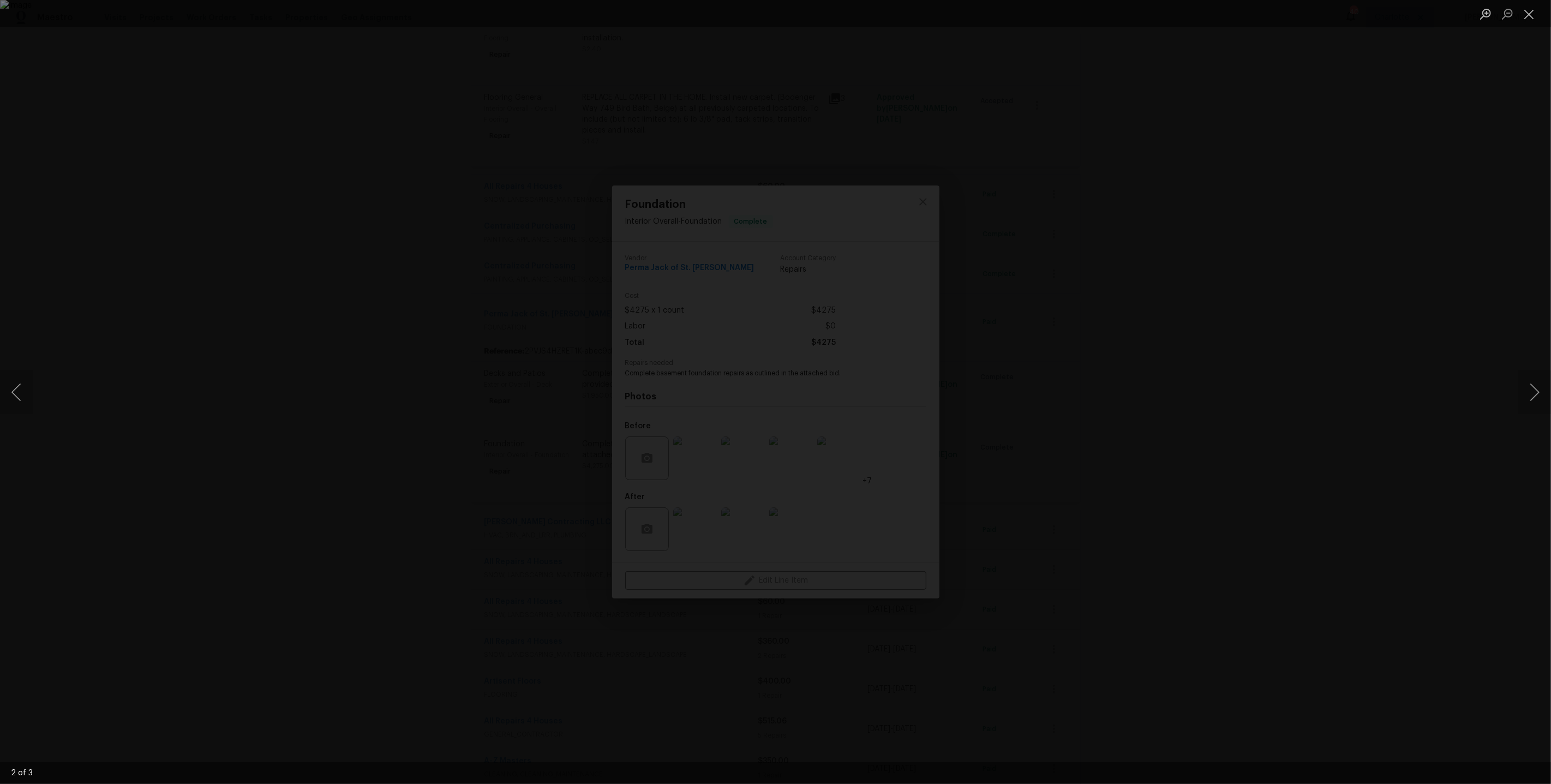
click at [869, 363] on img "Lightbox" at bounding box center [776, 392] width 1551 height 784
click at [1536, 415] on div "Lightbox" at bounding box center [776, 392] width 1551 height 784
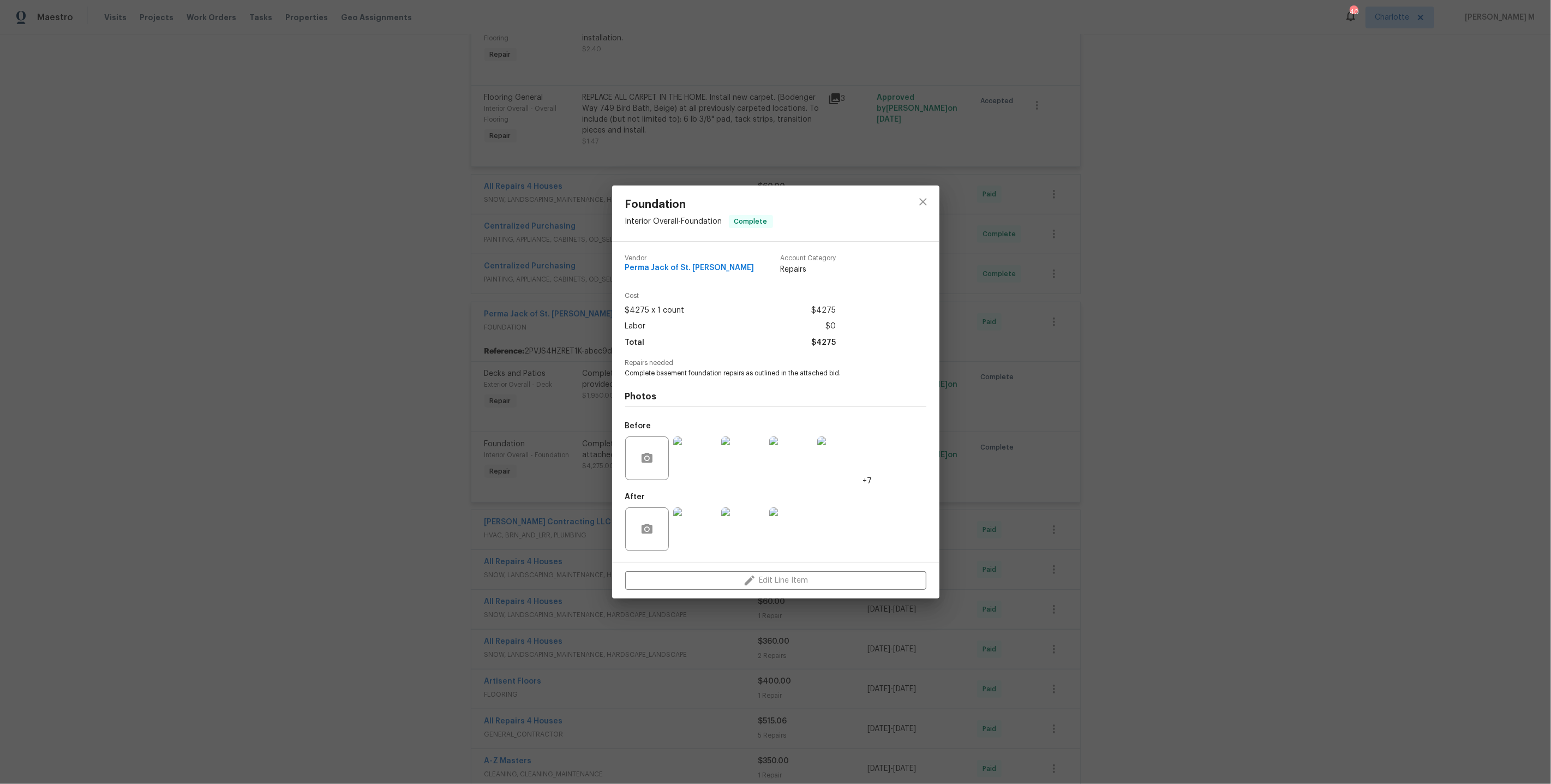
click at [730, 524] on img at bounding box center [744, 529] width 44 height 44
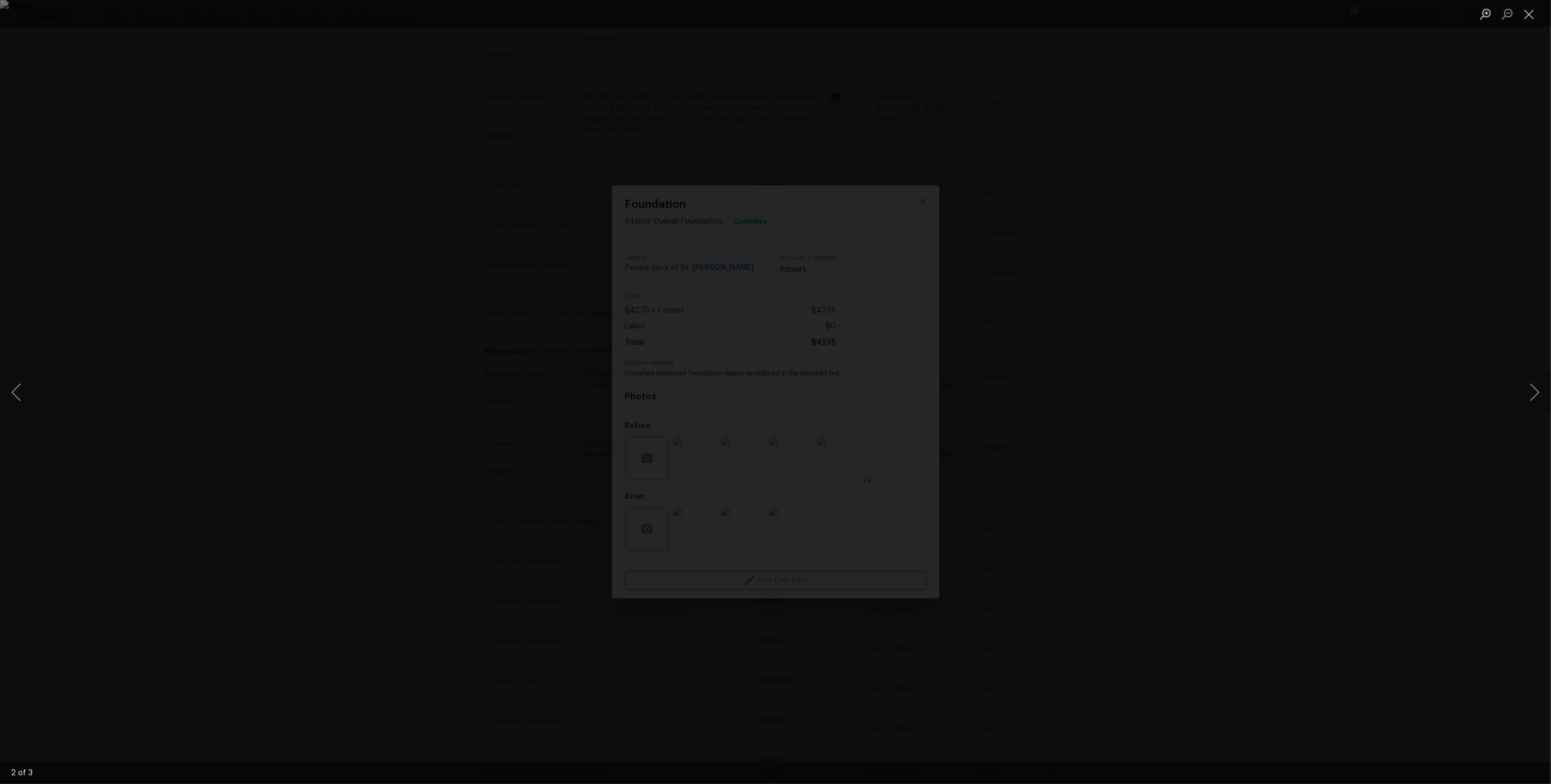
click at [1161, 414] on div "Lightbox" at bounding box center [776, 392] width 1551 height 784
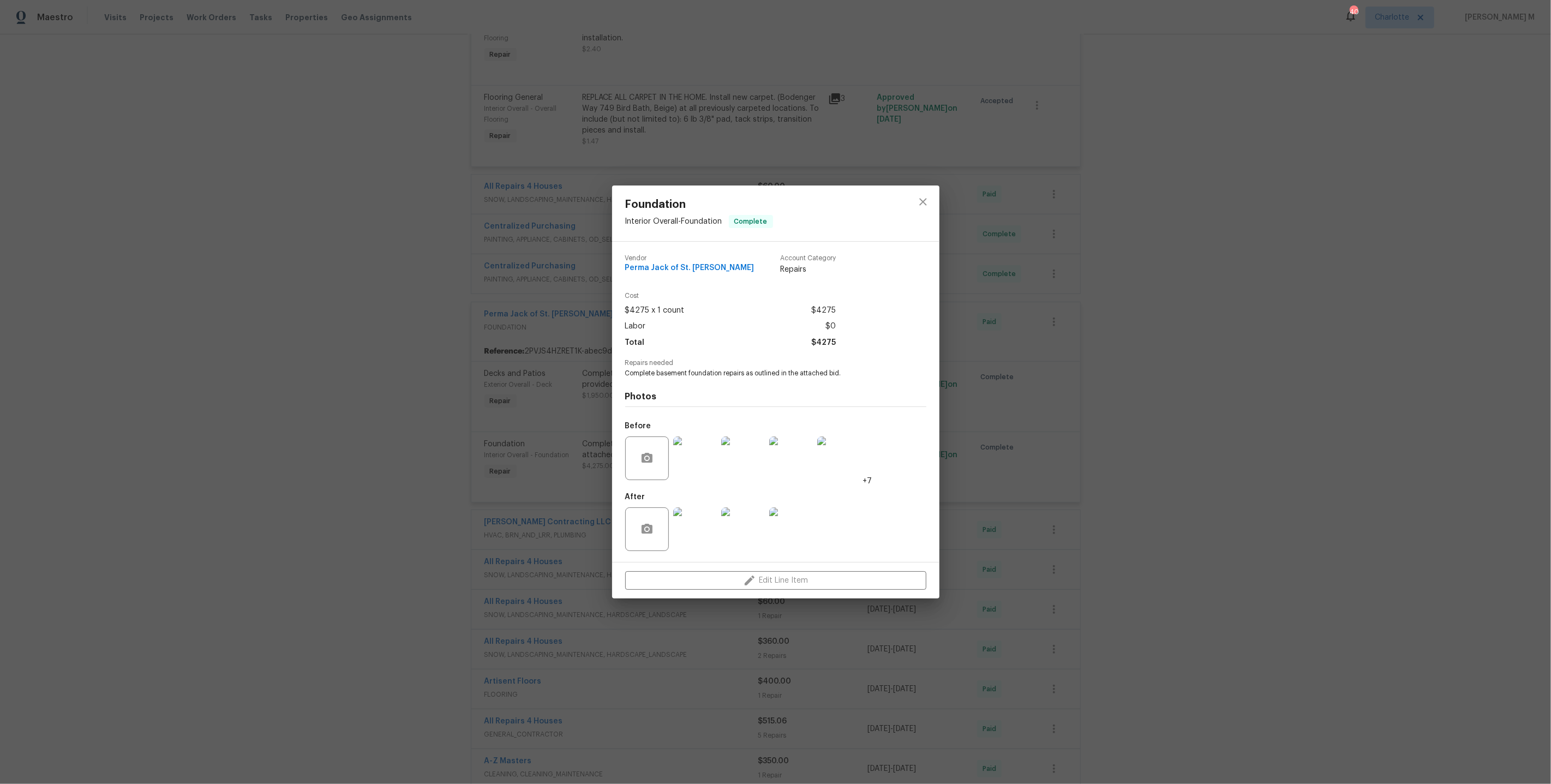
click at [1211, 480] on div "Foundation Interior Overall - Foundation Complete Vendor Perma Jack of [GEOGRAP…" at bounding box center [776, 392] width 1551 height 784
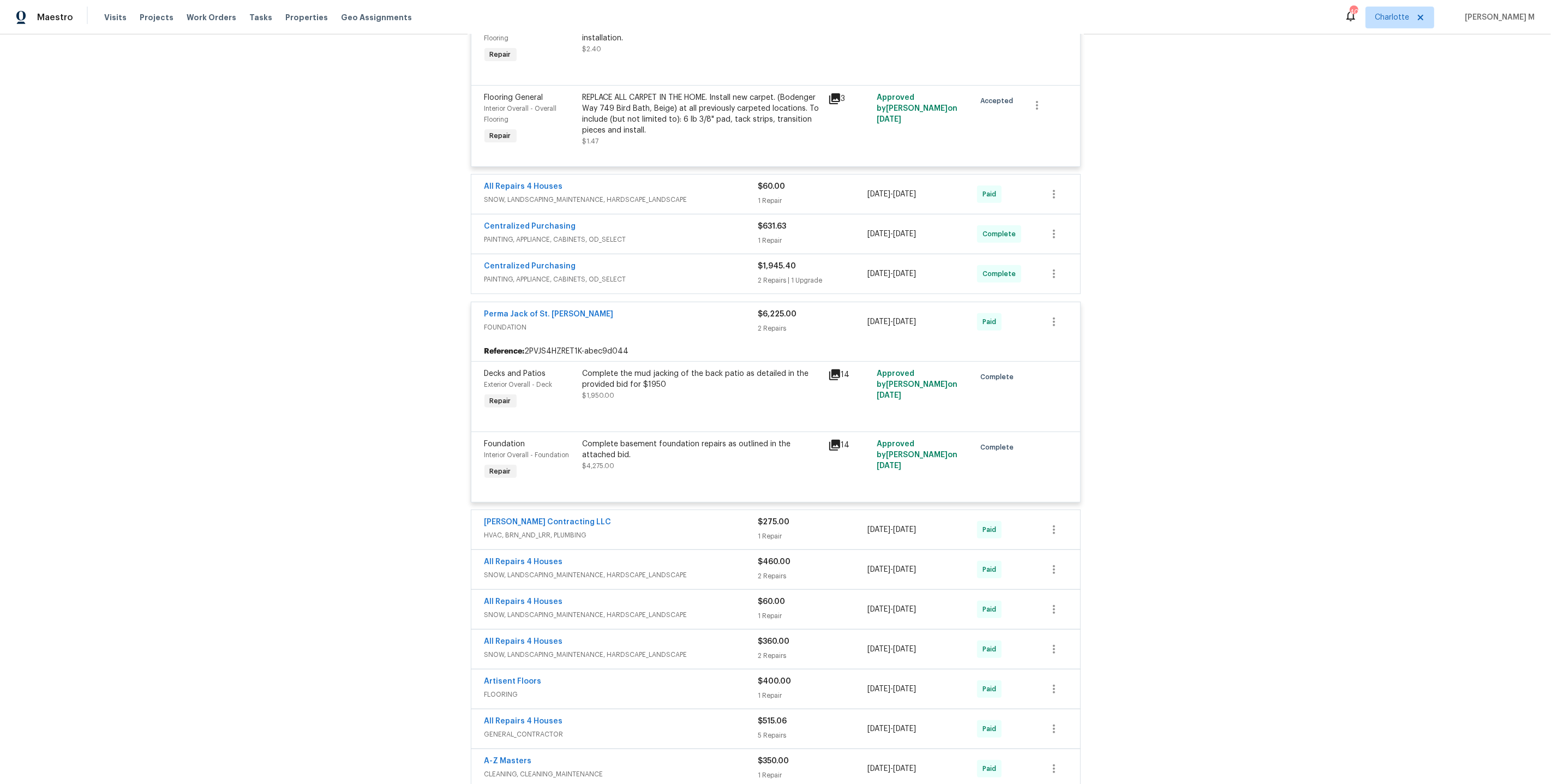
scroll to position [0, 0]
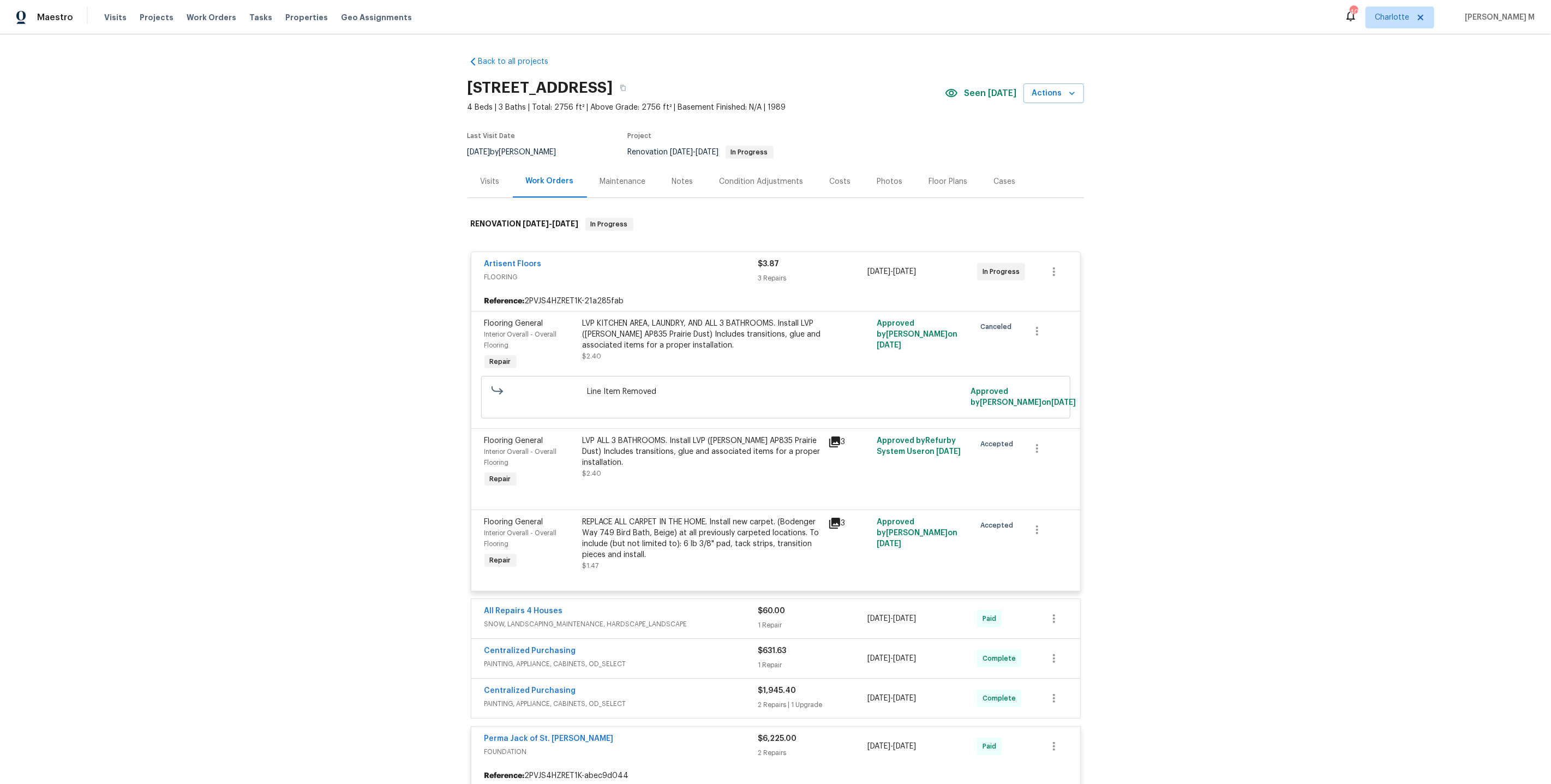
click at [587, 186] on div "Maintenance" at bounding box center [623, 181] width 72 height 32
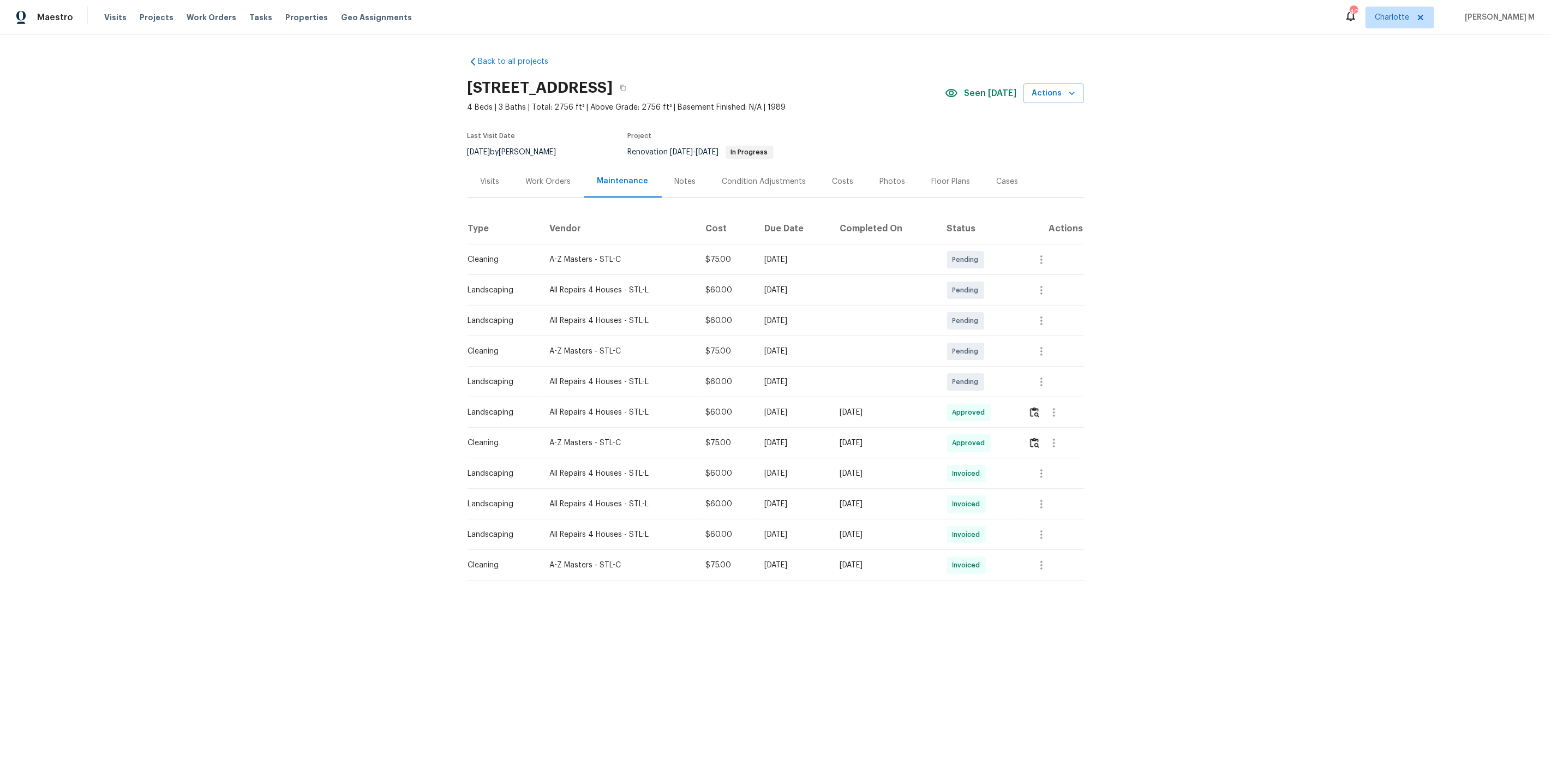
click at [550, 176] on div "Work Orders" at bounding box center [548, 181] width 45 height 11
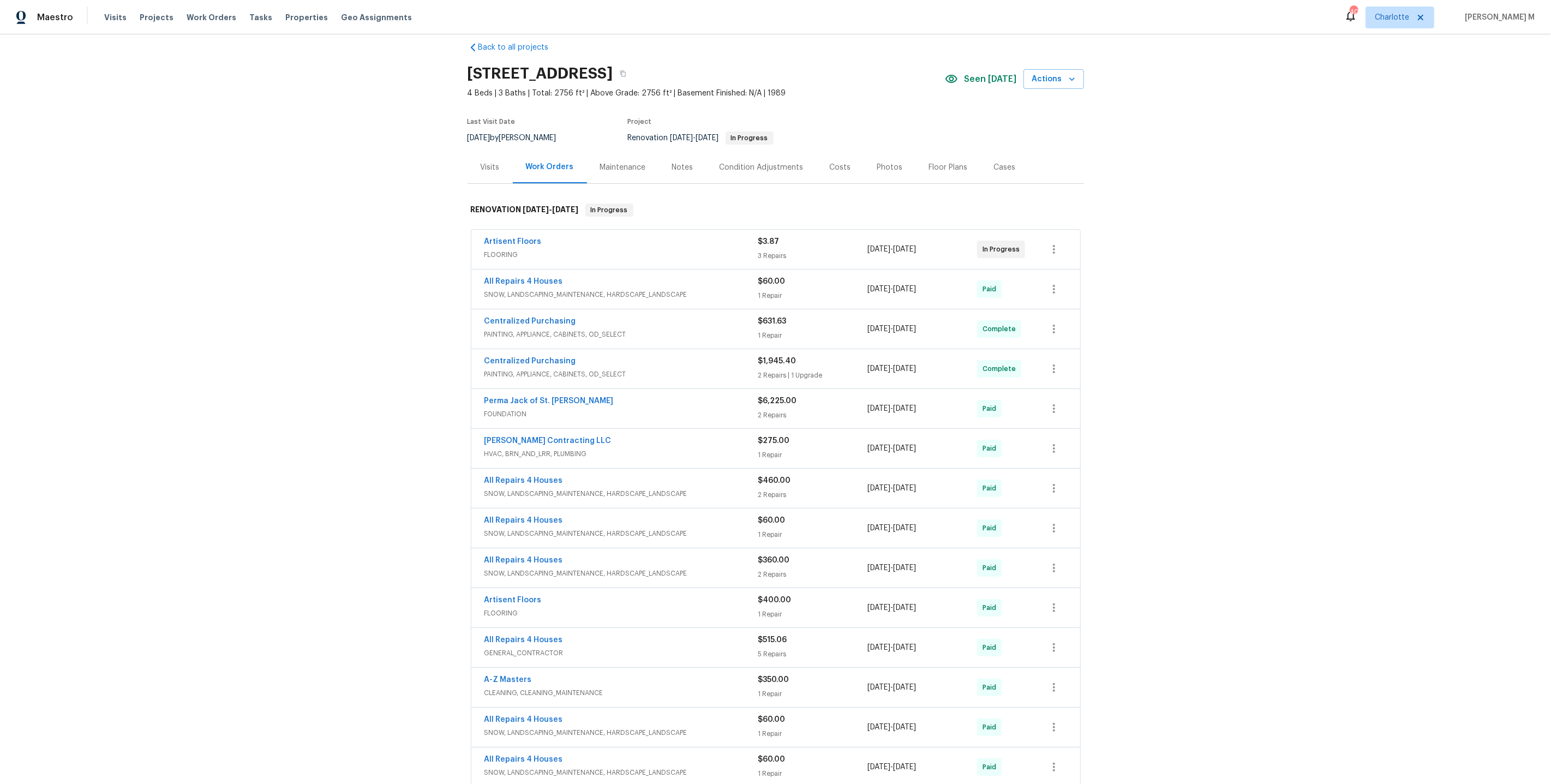
scroll to position [16, 0]
click at [512, 406] on span "FOUNDATION" at bounding box center [621, 411] width 274 height 11
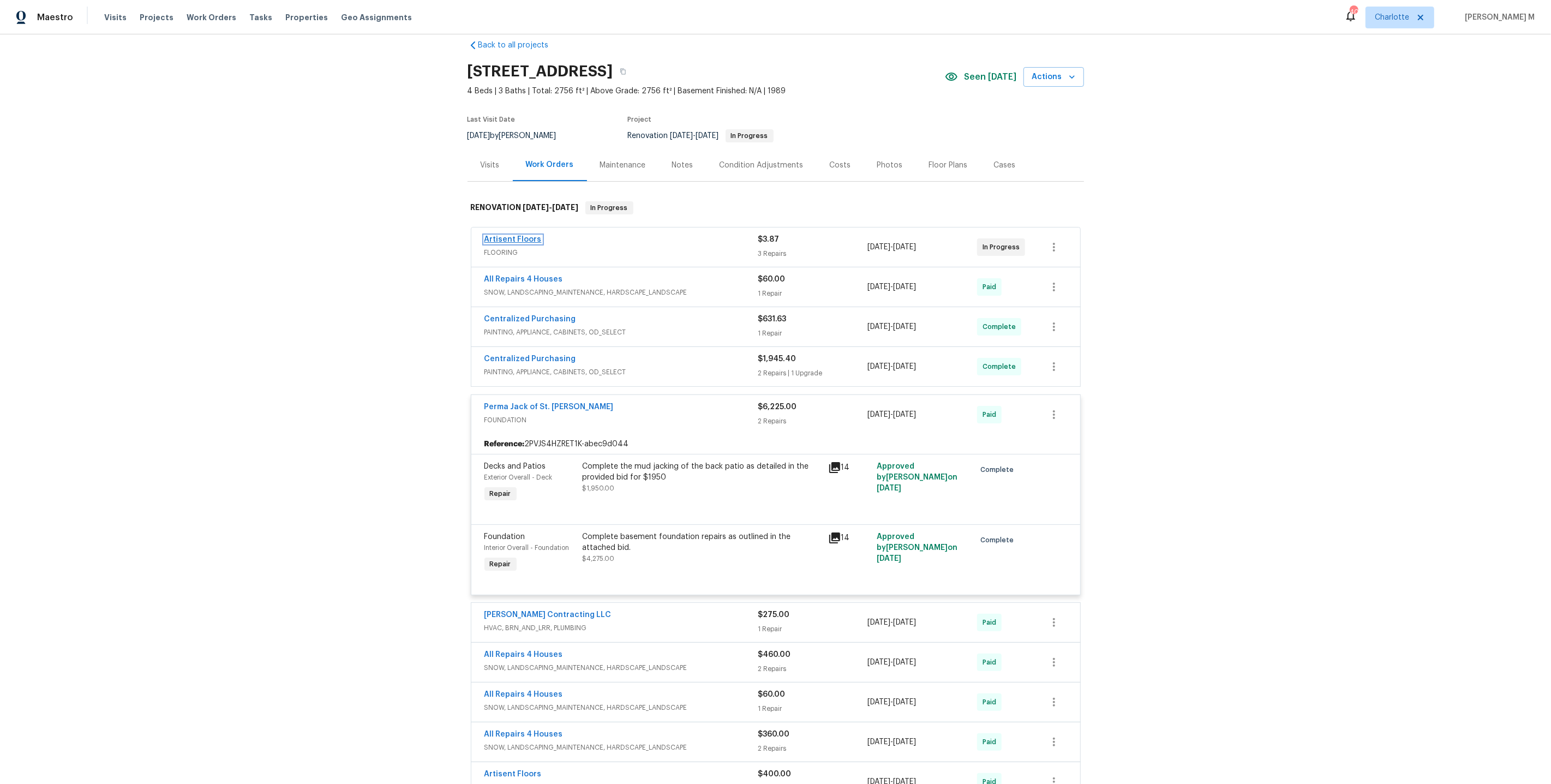
click at [500, 236] on link "Artisent Floors" at bounding box center [513, 240] width 57 height 8
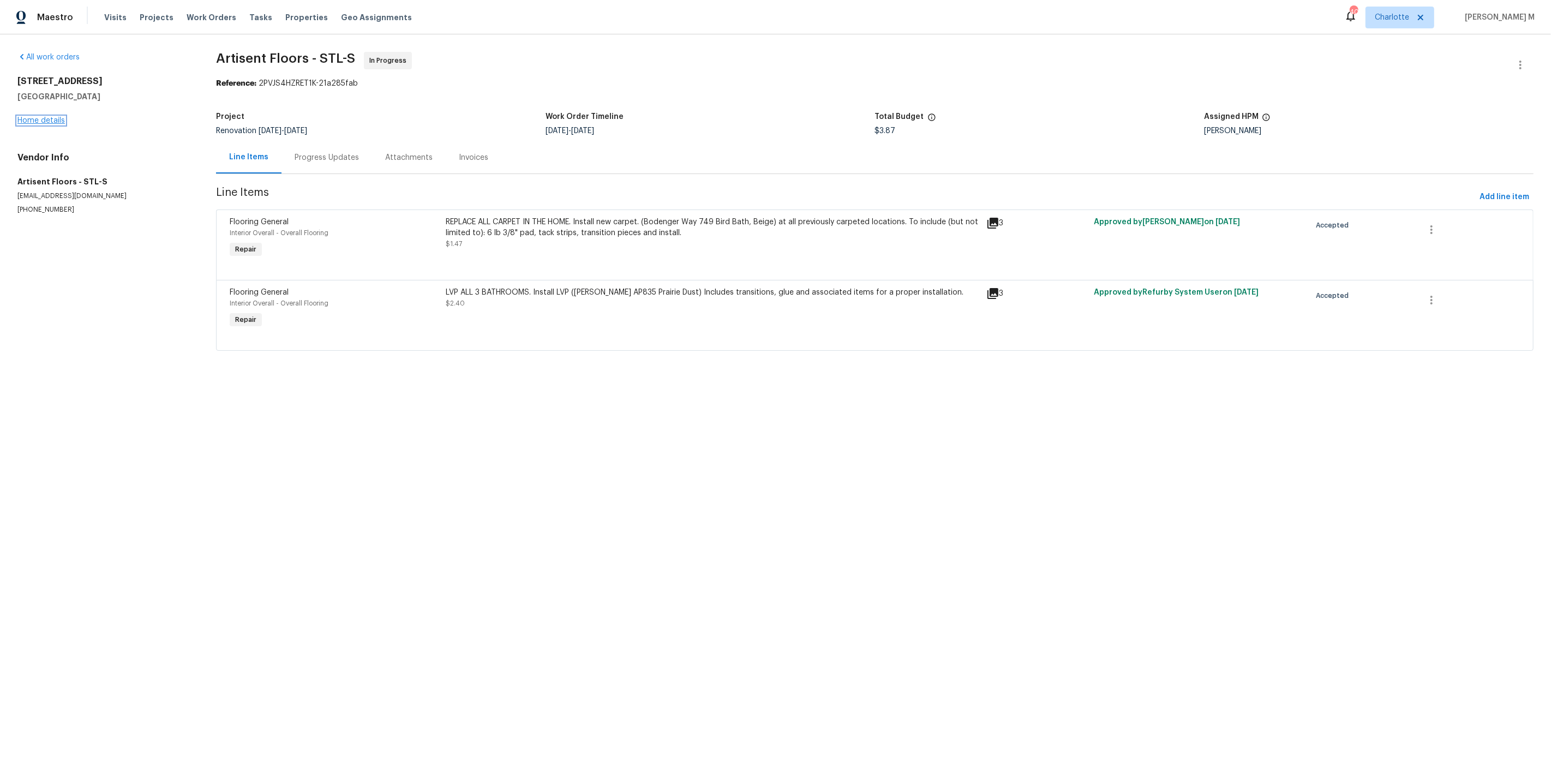
click at [51, 119] on link "Home details" at bounding box center [41, 120] width 48 height 8
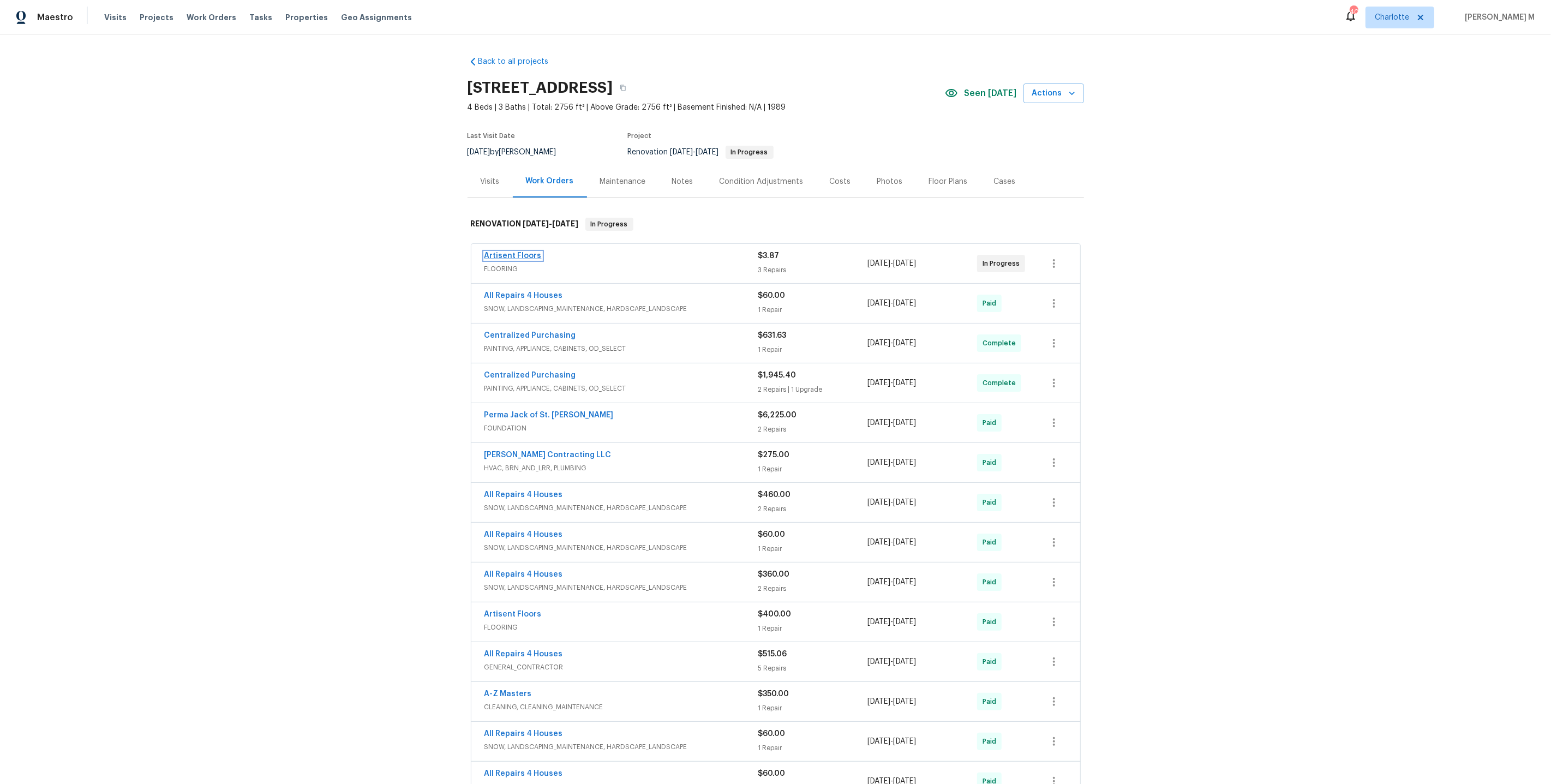
click at [530, 253] on link "Artisent Floors" at bounding box center [513, 256] width 57 height 8
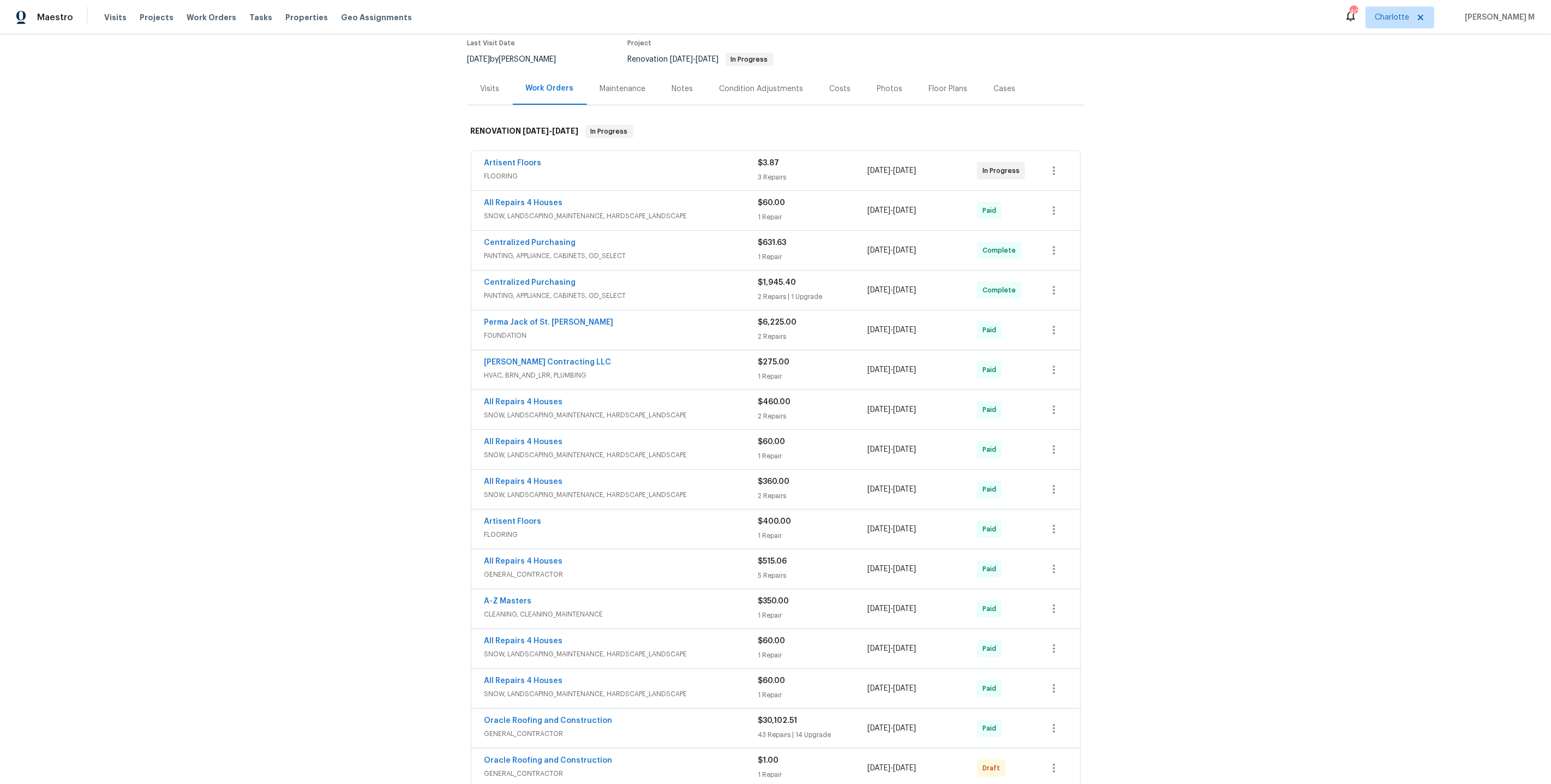
scroll to position [147, 0]
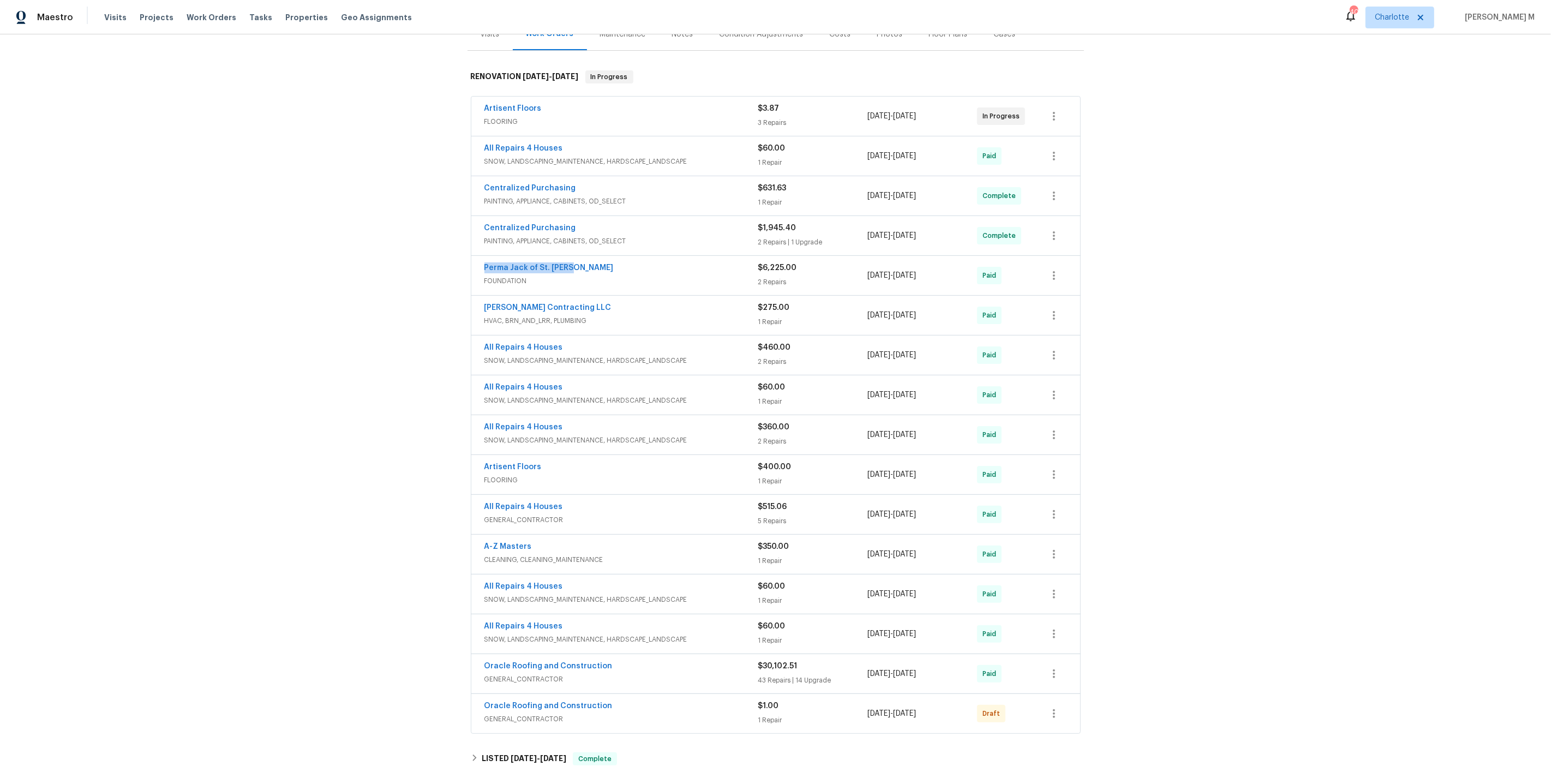
drag, startPoint x: 567, startPoint y: 257, endPoint x: 373, endPoint y: 257, distance: 194.0
click at [373, 257] on div "Back to all projects [STREET_ADDRESS] 4 Beds | 3 Baths | Total: 2756 ft² | Abov…" at bounding box center [776, 409] width 1551 height 750
copy link "Perma Jack of St. [PERSON_NAME]"
click at [545, 256] on div "Perma Jack of St. Louis FOUNDATION $6,225.00 2 Repairs [DATE] - [DATE] Paid" at bounding box center [776, 275] width 609 height 40
click at [539, 264] on link "Perma Jack of St. [PERSON_NAME]" at bounding box center [549, 268] width 129 height 8
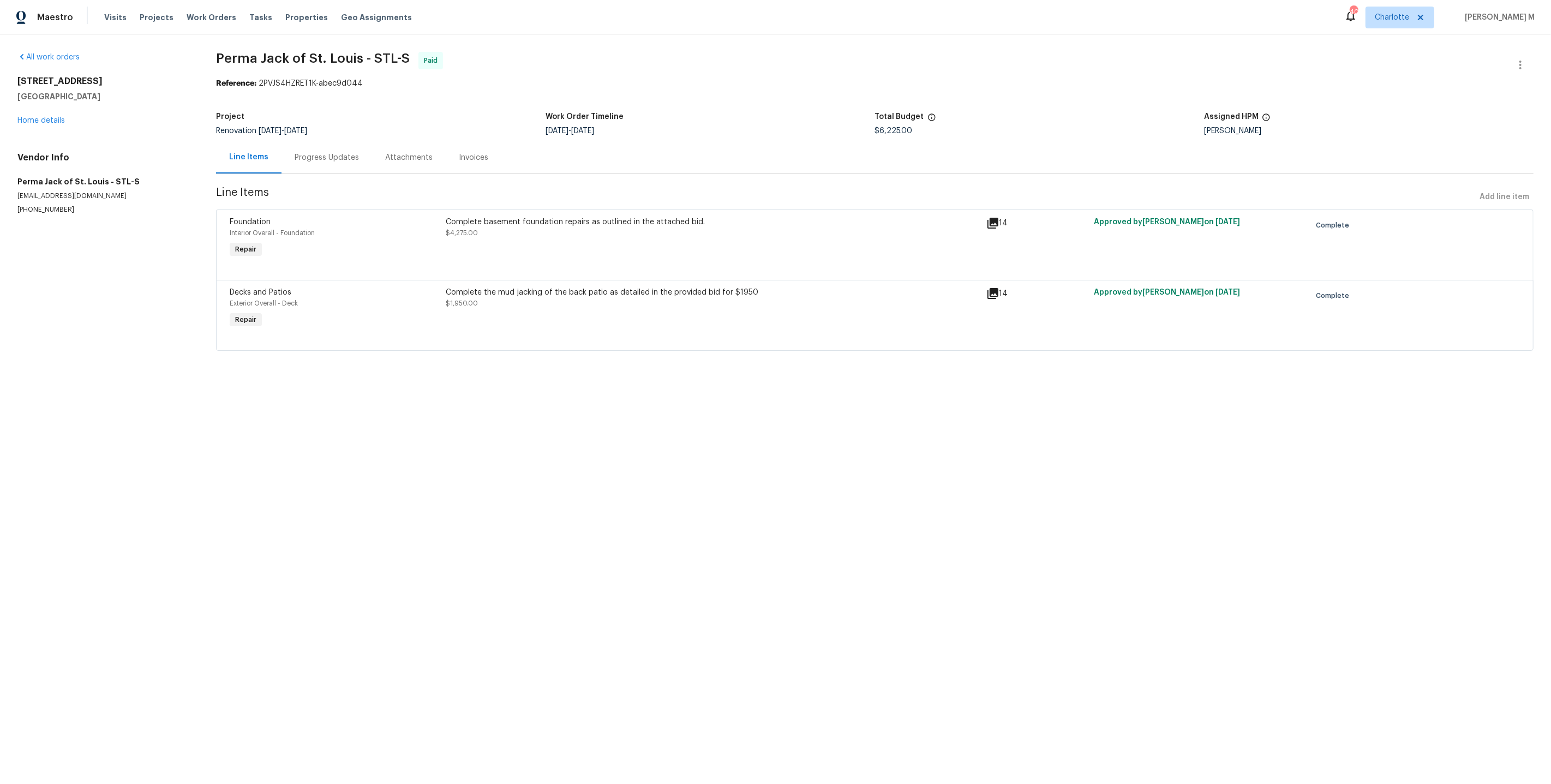
click at [555, 235] on div "Complete basement foundation repairs as outlined in the attached bid. $4,275.00" at bounding box center [712, 238] width 540 height 50
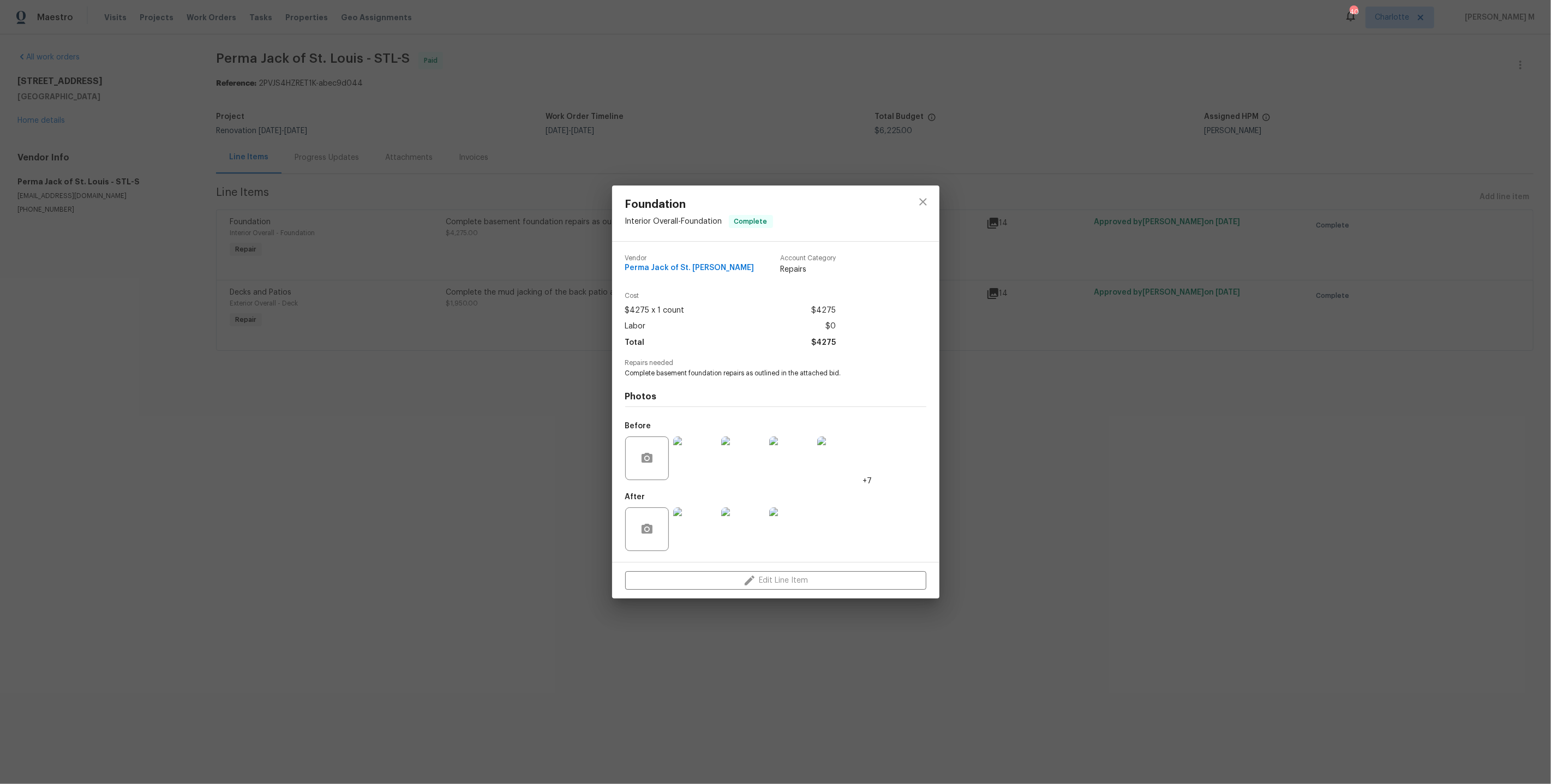
click at [836, 376] on span "Complete basement foundation repairs as outlined in the attached bid." at bounding box center [761, 373] width 271 height 9
click at [277, 389] on div "Foundation Interior Overall - Foundation Complete Vendor Perma Jack of [GEOGRAP…" at bounding box center [776, 392] width 1551 height 784
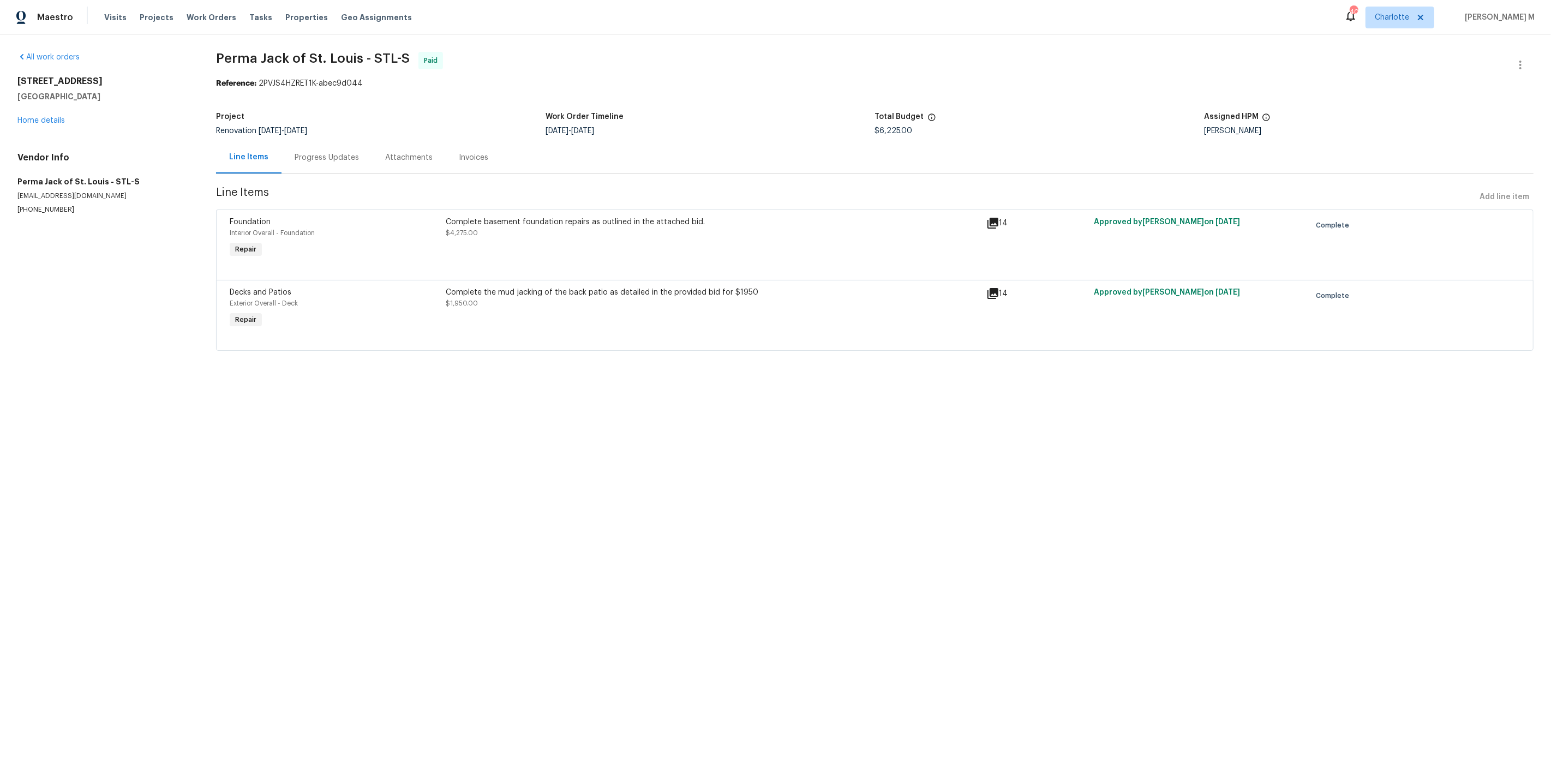
click at [333, 159] on div "Progress Updates" at bounding box center [327, 157] width 90 height 32
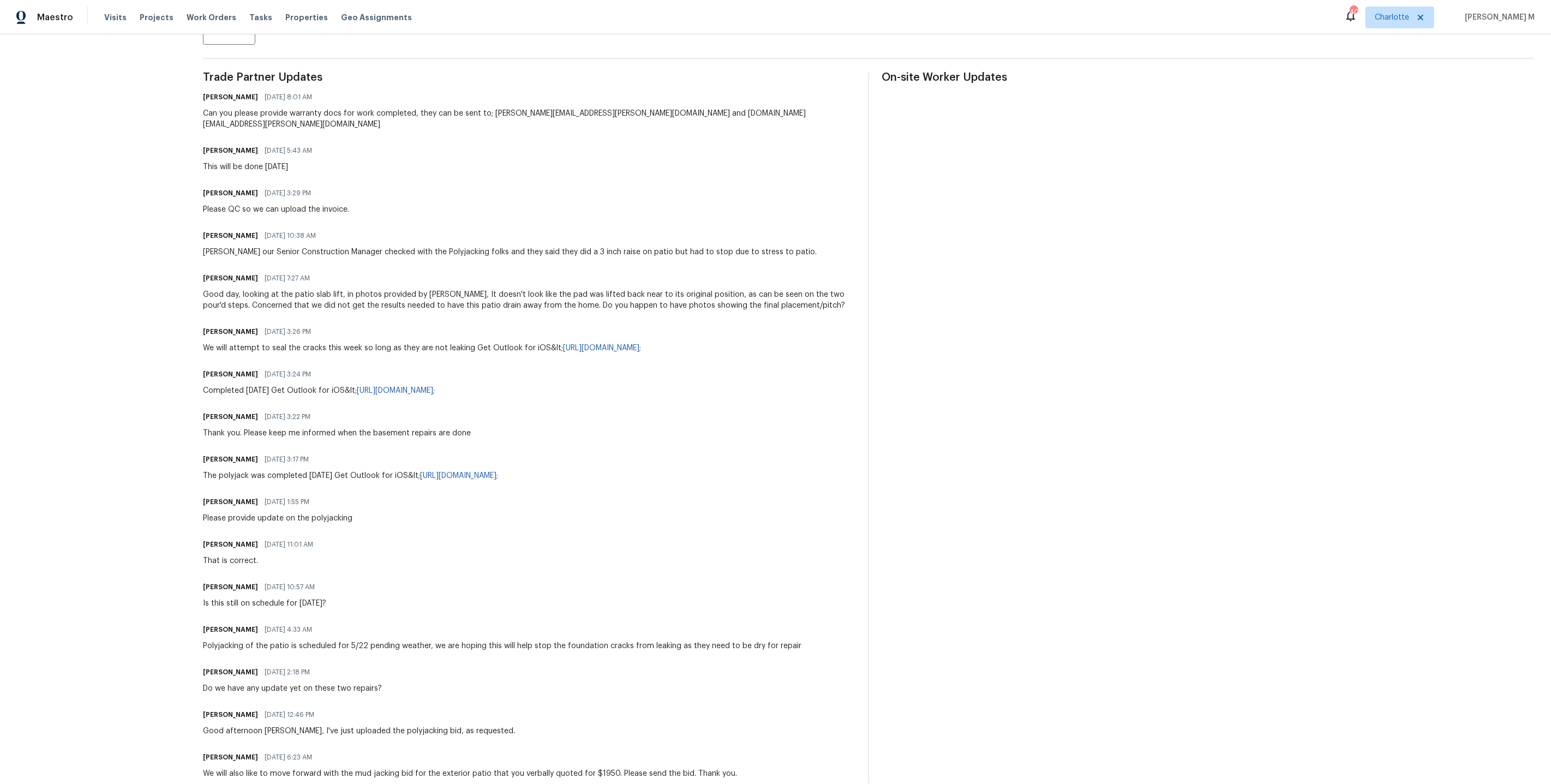
scroll to position [292, 0]
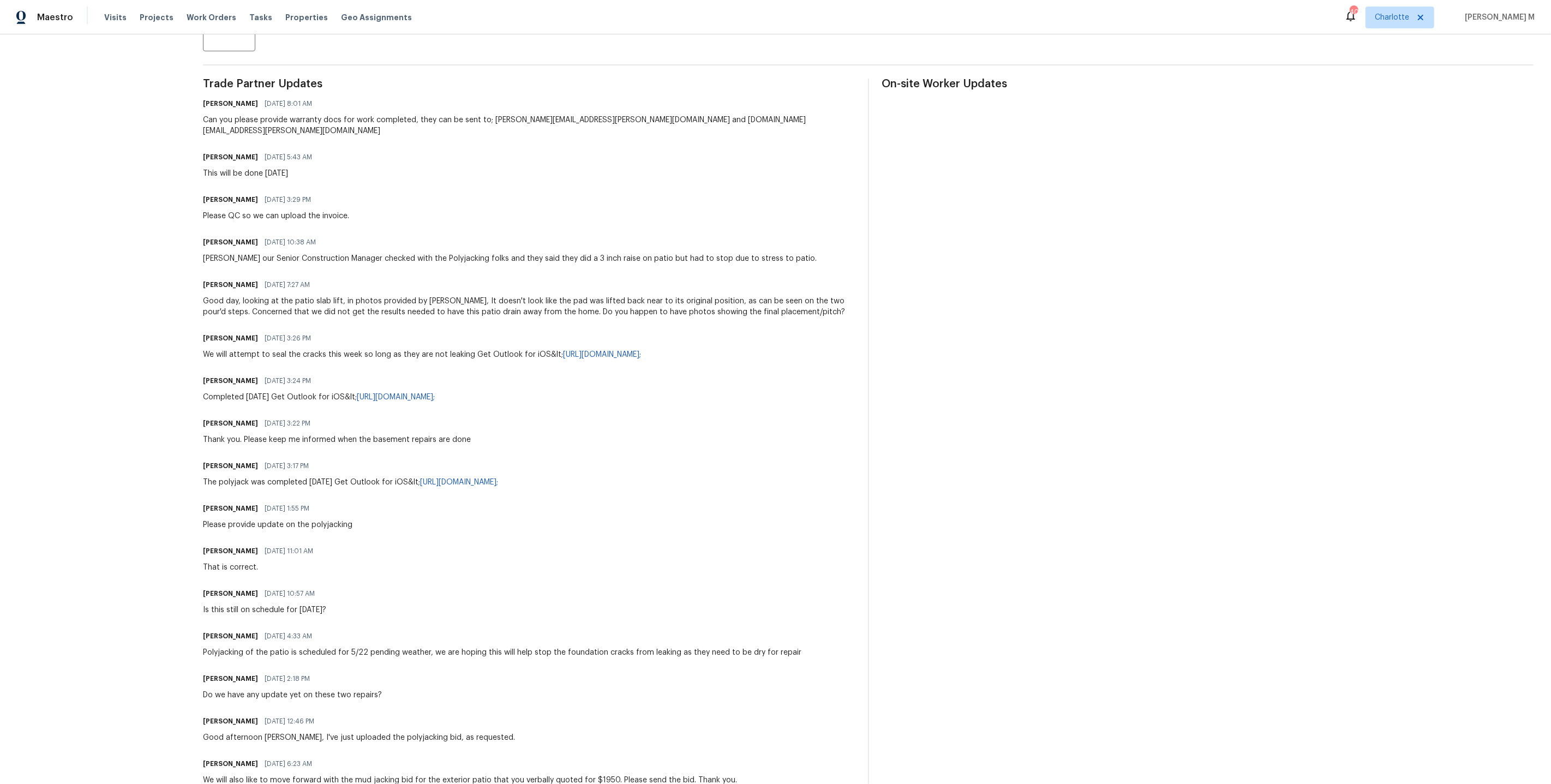
click at [456, 253] on div "[PERSON_NAME] our Senior Construction Manager checked with the Polyjacking folk…" at bounding box center [510, 258] width 614 height 11
copy div "Polyjacking"
click at [457, 235] on div "[PERSON_NAME] [DATE] 10:38 AM" at bounding box center [510, 242] width 614 height 15
drag, startPoint x: 205, startPoint y: 323, endPoint x: 477, endPoint y: 327, distance: 272.0
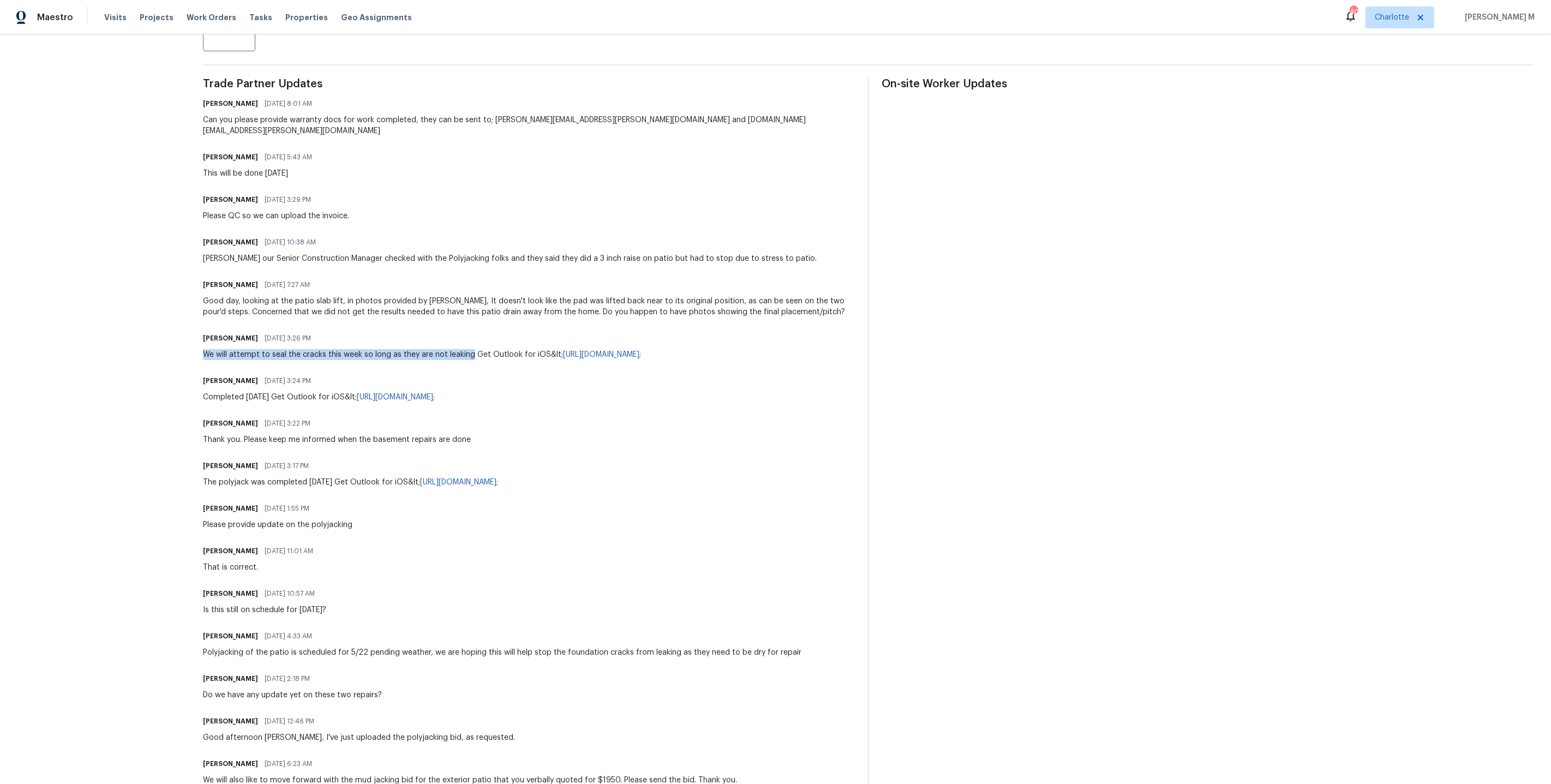
click at [477, 327] on div "All work orders [STREET_ADDRESS] Home details Vendor Info Perma Jack of [GEOGRA…" at bounding box center [776, 300] width 1551 height 1116
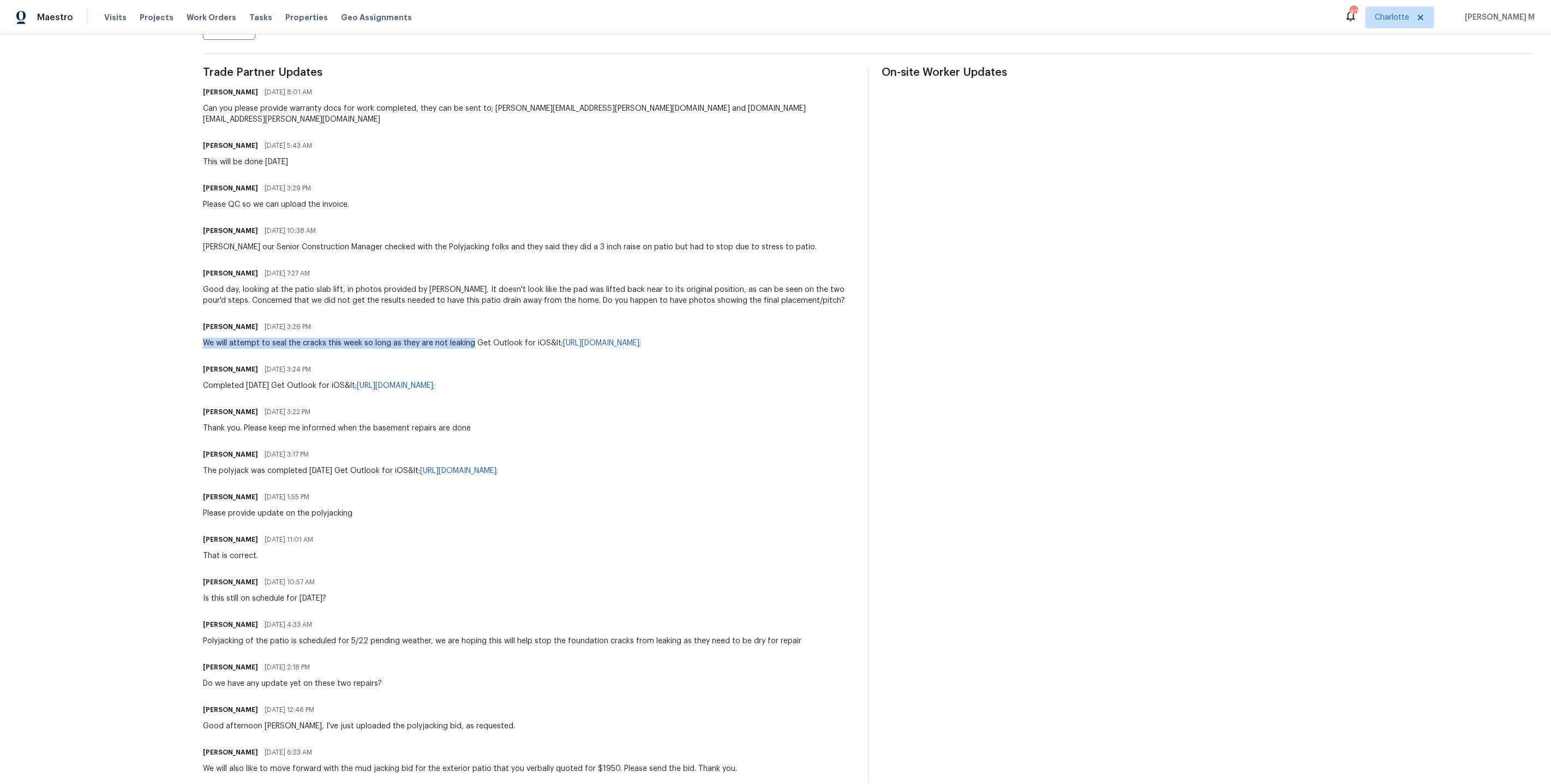
scroll to position [318, 0]
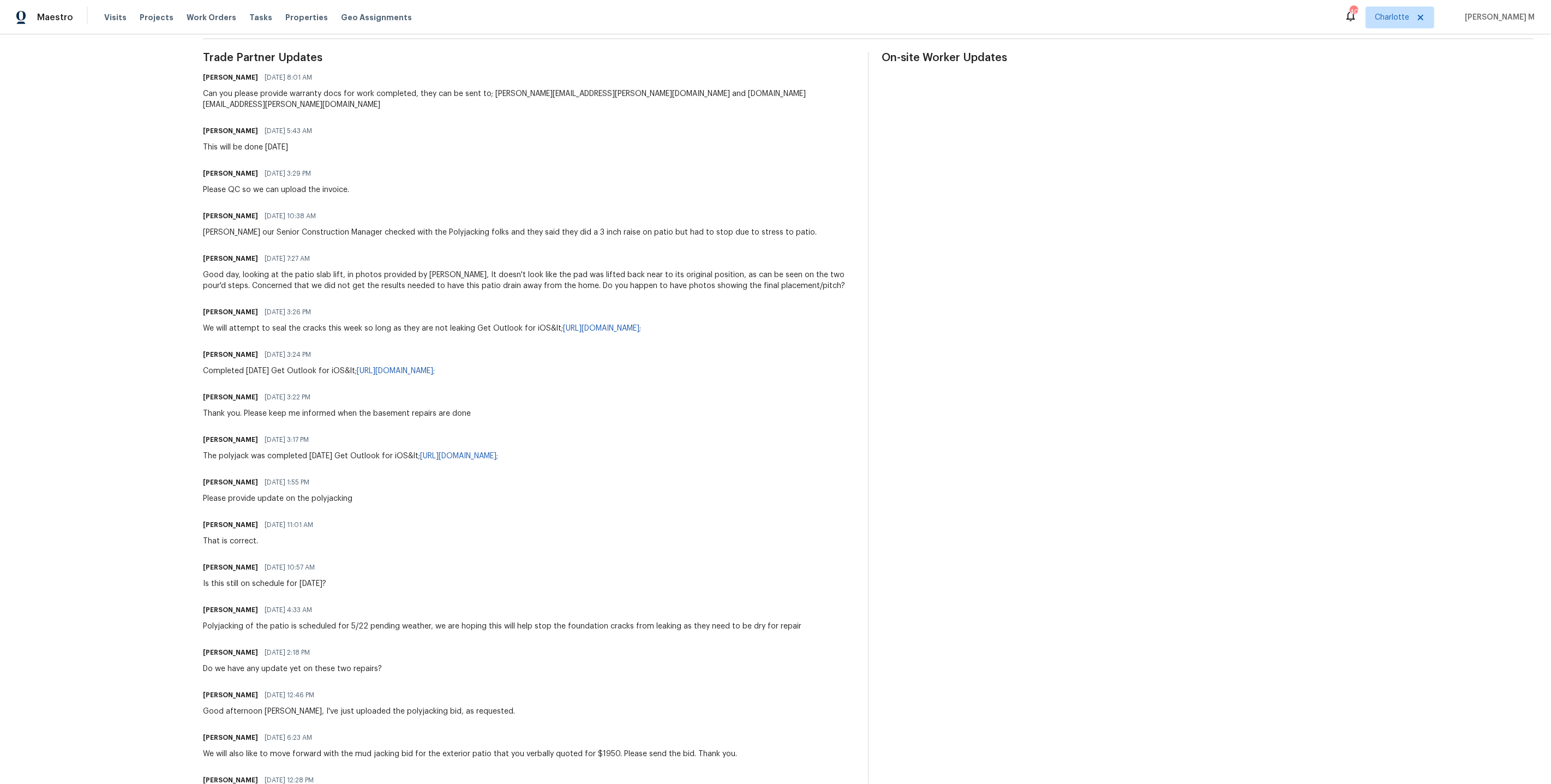
click at [518, 598] on div "Trade Partner Updates [PERSON_NAME] [DATE] 8:01 AM Can you please provide warra…" at bounding box center [529, 433] width 651 height 763
click at [282, 517] on div "Chris Jackson 05/22/2025 11:01 AM" at bounding box center [262, 524] width 117 height 15
click at [437, 549] on div "Trade Partner Updates Matt Bohlinger 09/22/2025 8:01 AM Can you please provide …" at bounding box center [529, 433] width 651 height 763
drag, startPoint x: 379, startPoint y: 669, endPoint x: 434, endPoint y: 668, distance: 55.0
click at [434, 706] on div "Good afternoon Michael, I've just uploaded the polyjacking bid, as requested." at bounding box center [359, 711] width 312 height 11
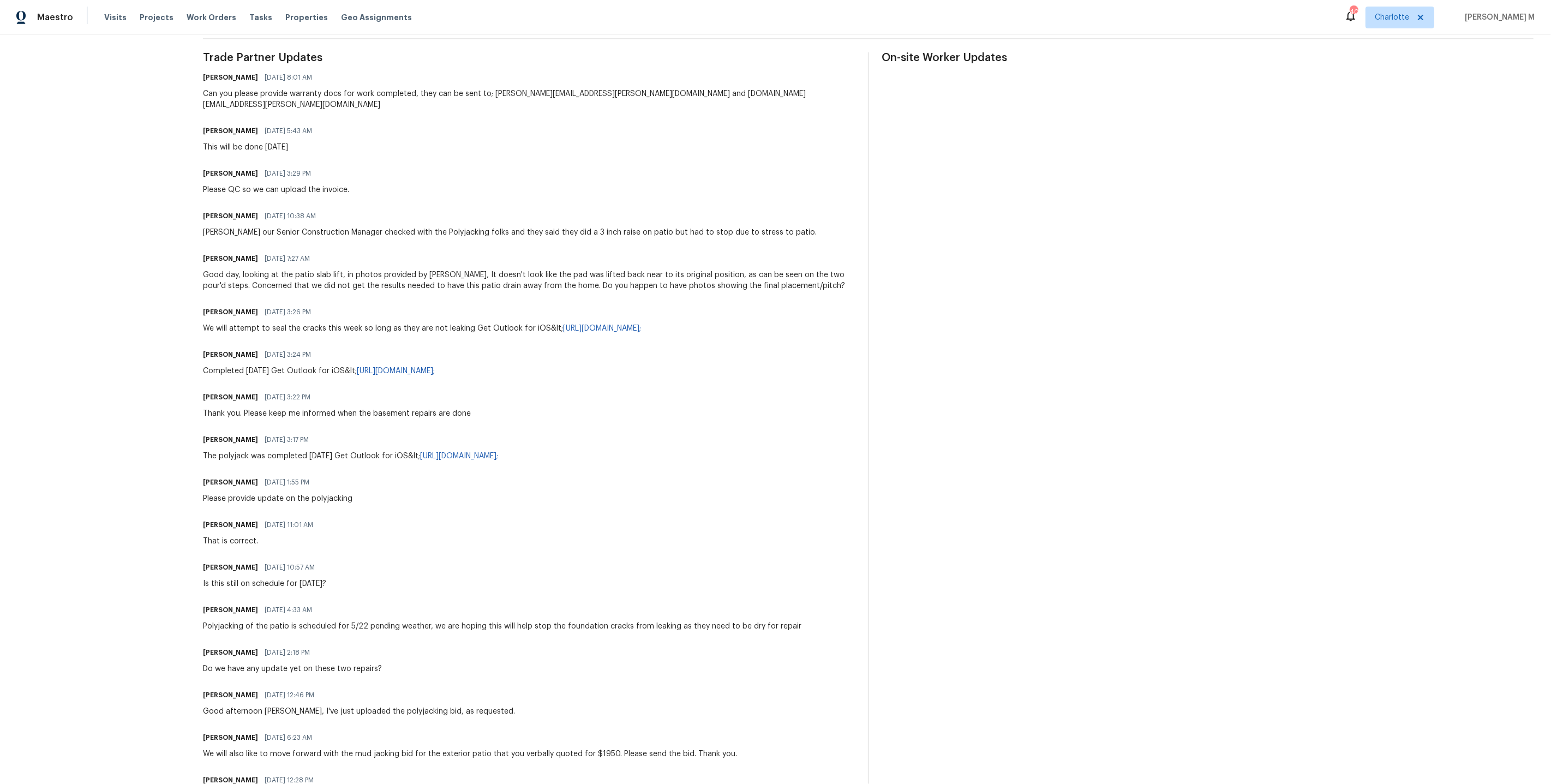
click at [418, 730] on div "Michael Gruener 05/07/2025 6:23 AM" at bounding box center [470, 738] width 534 height 15
click at [433, 621] on div "Polyjacking of the patio is scheduled for 5/22 pending weather, we are hoping t…" at bounding box center [503, 626] width 599 height 11
drag, startPoint x: 203, startPoint y: 587, endPoint x: 294, endPoint y: 586, distance: 91.0
click at [294, 586] on div "All work orders 2381 Gross Point Ln Wildwood, MO 63011 Home details Vendor Info…" at bounding box center [776, 274] width 1551 height 1116
copy div "Polyjacking of the patio"
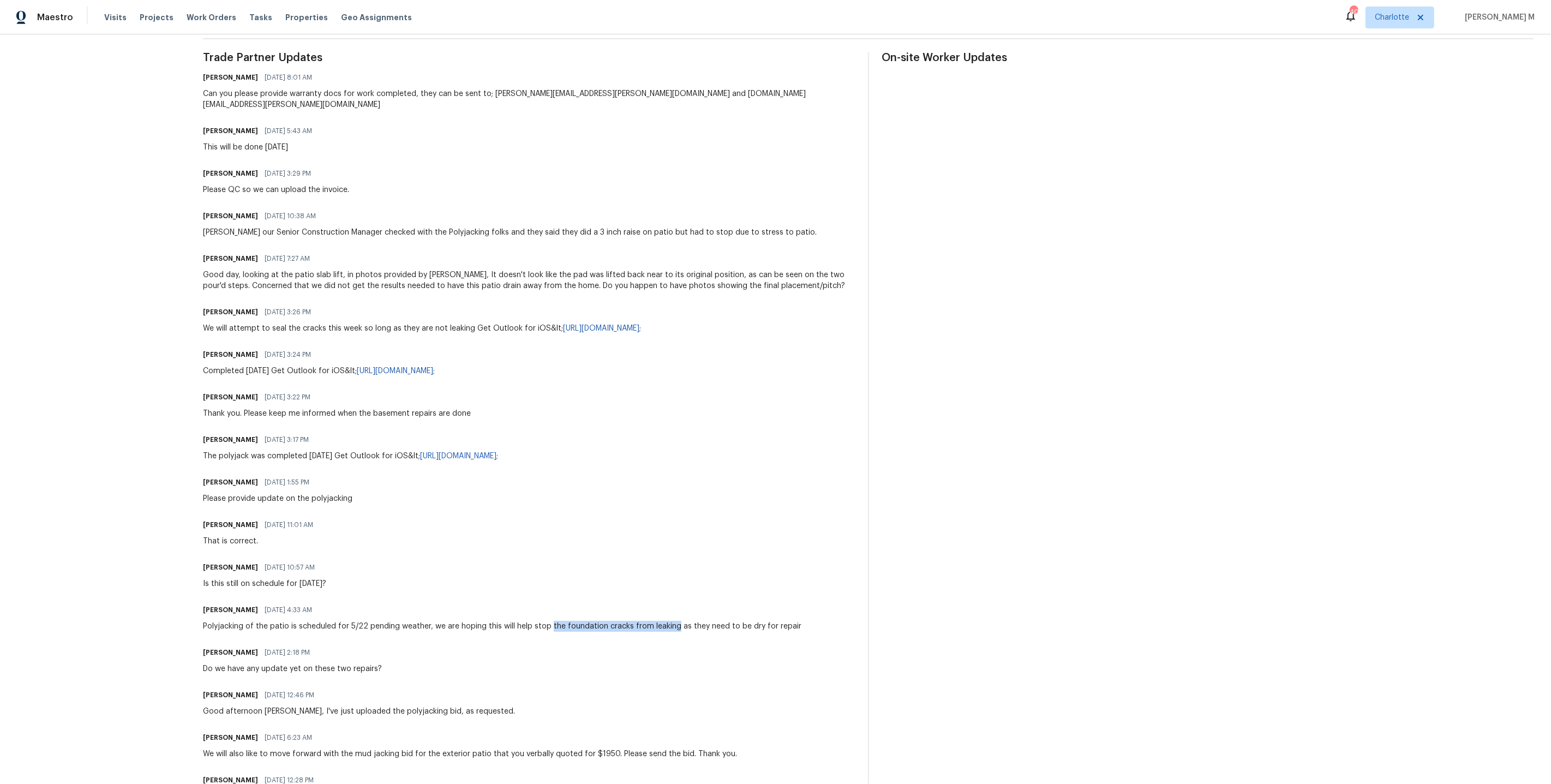
drag, startPoint x: 555, startPoint y: 584, endPoint x: 678, endPoint y: 586, distance: 123.0
click at [678, 621] on div "Polyjacking of the patio is scheduled for 5/22 pending weather, we are hoping t…" at bounding box center [503, 626] width 599 height 11
copy div "the foundation cracks from leaking"
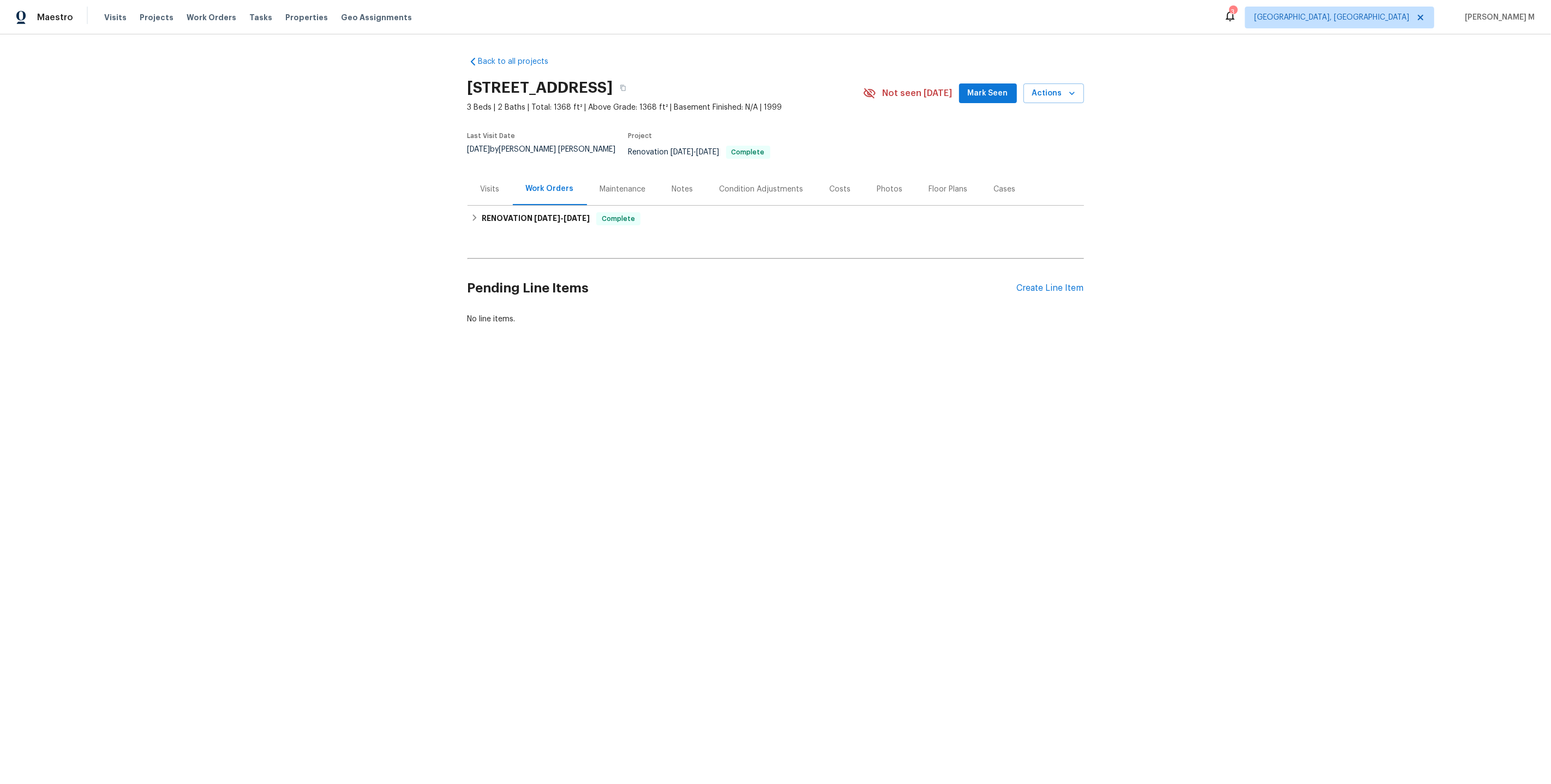
click at [601, 187] on div "Maintenance" at bounding box center [623, 189] width 72 height 32
click at [542, 183] on div "Work Orders" at bounding box center [548, 189] width 72 height 32
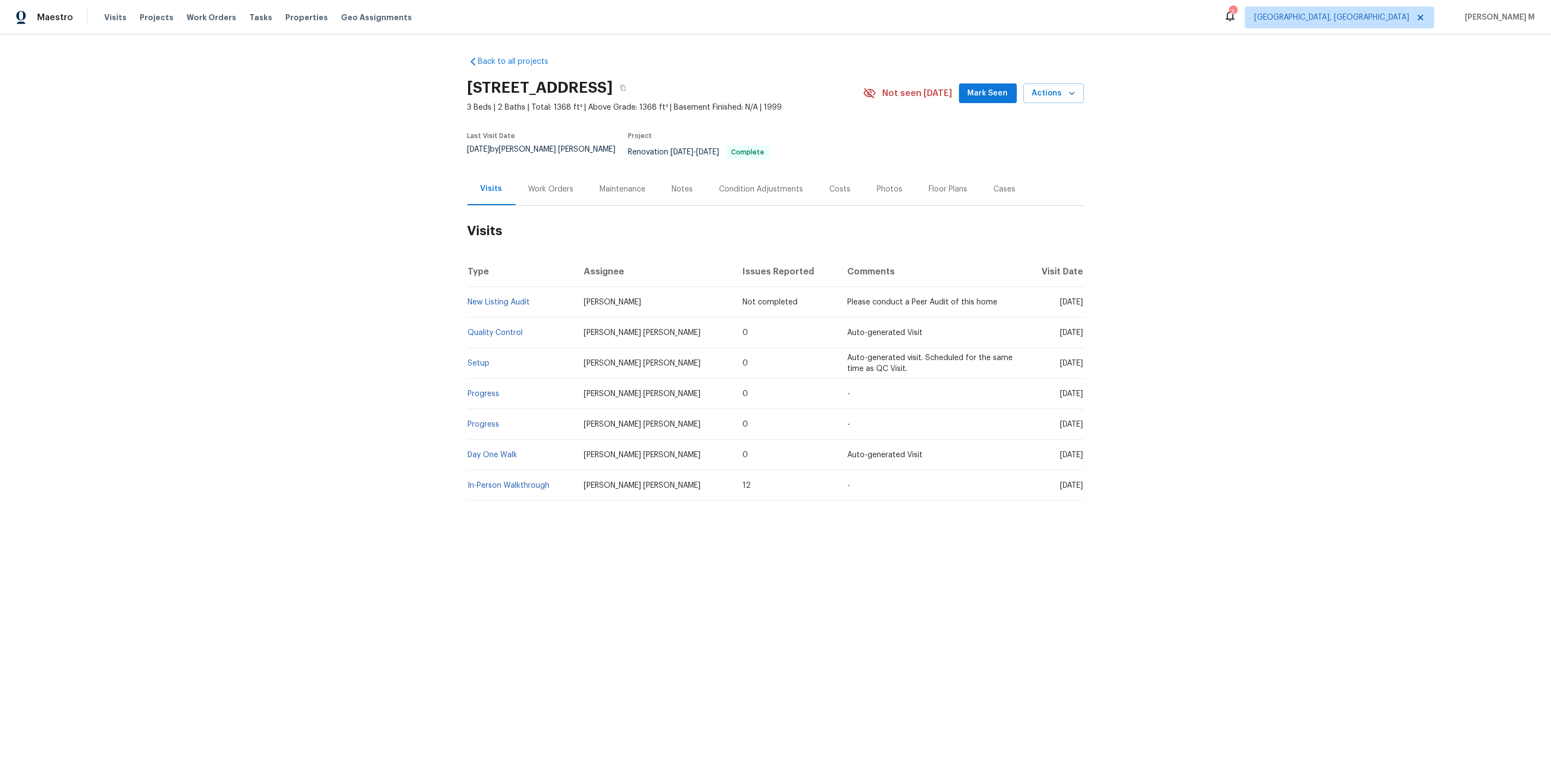
click at [567, 157] on div "Last Visit Date [DATE] by [PERSON_NAME] [PERSON_NAME] Project Renovation [DATE]…" at bounding box center [653, 149] width 370 height 47
click at [552, 182] on div "Work Orders" at bounding box center [552, 189] width 72 height 32
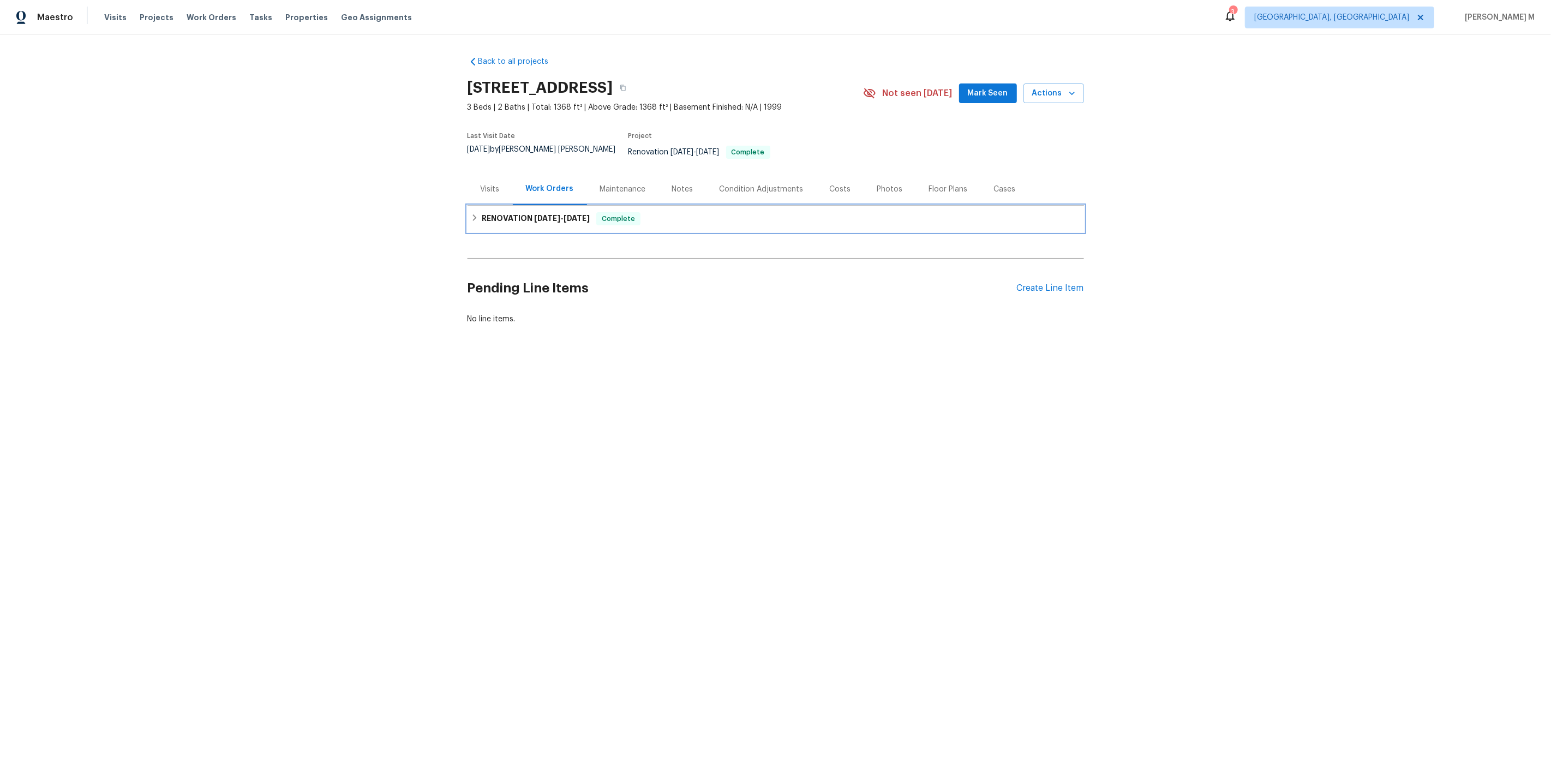
click at [541, 212] on h6 "RENOVATION [DATE] - [DATE]" at bounding box center [536, 218] width 108 height 13
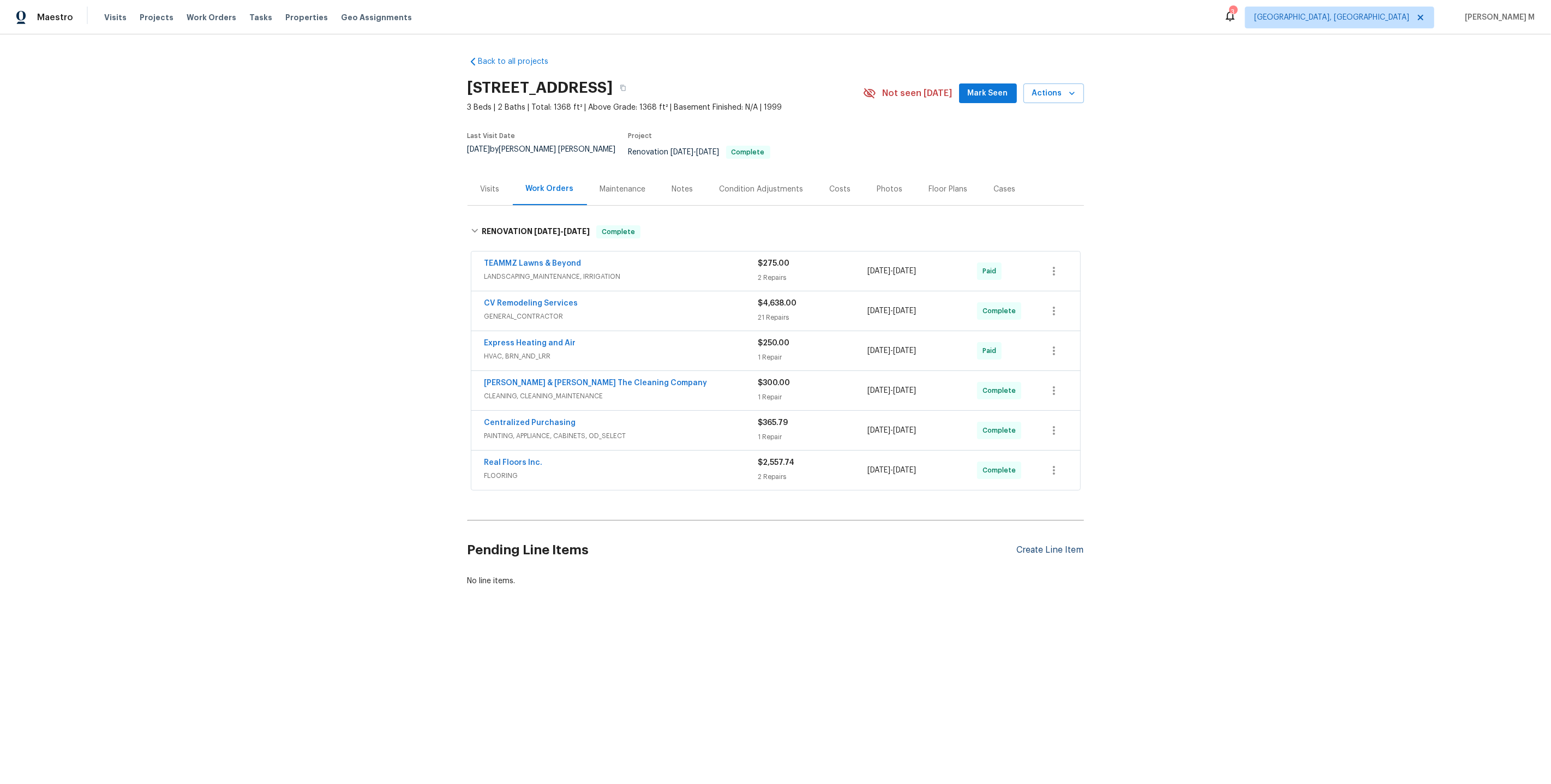
click at [1028, 545] on div "Create Line Item" at bounding box center [1050, 550] width 67 height 11
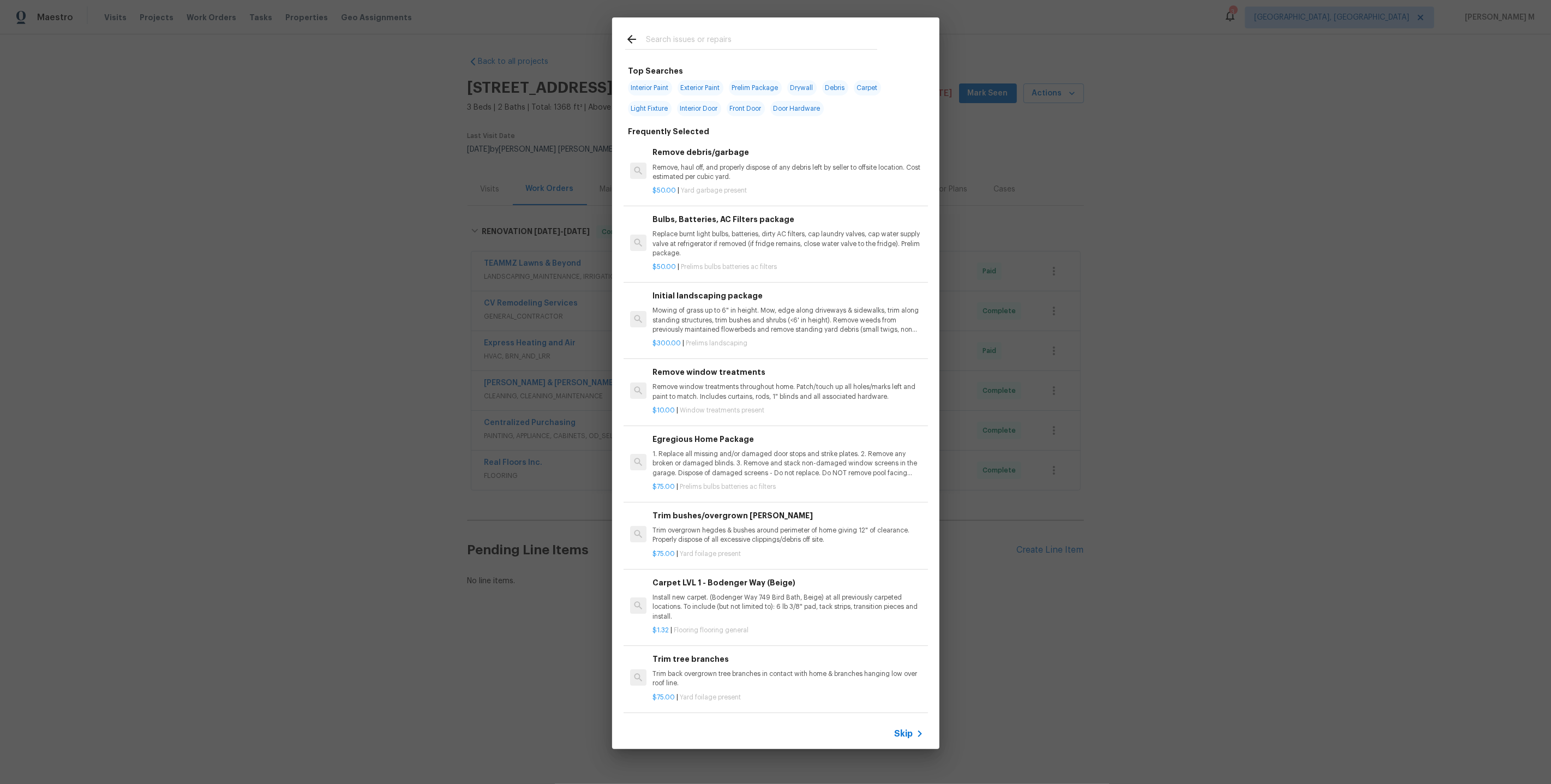
click at [1016, 696] on div "Top Searches Interior Paint Exterior Paint Prelim Package Drywall Debris Carpet…" at bounding box center [776, 383] width 1551 height 766
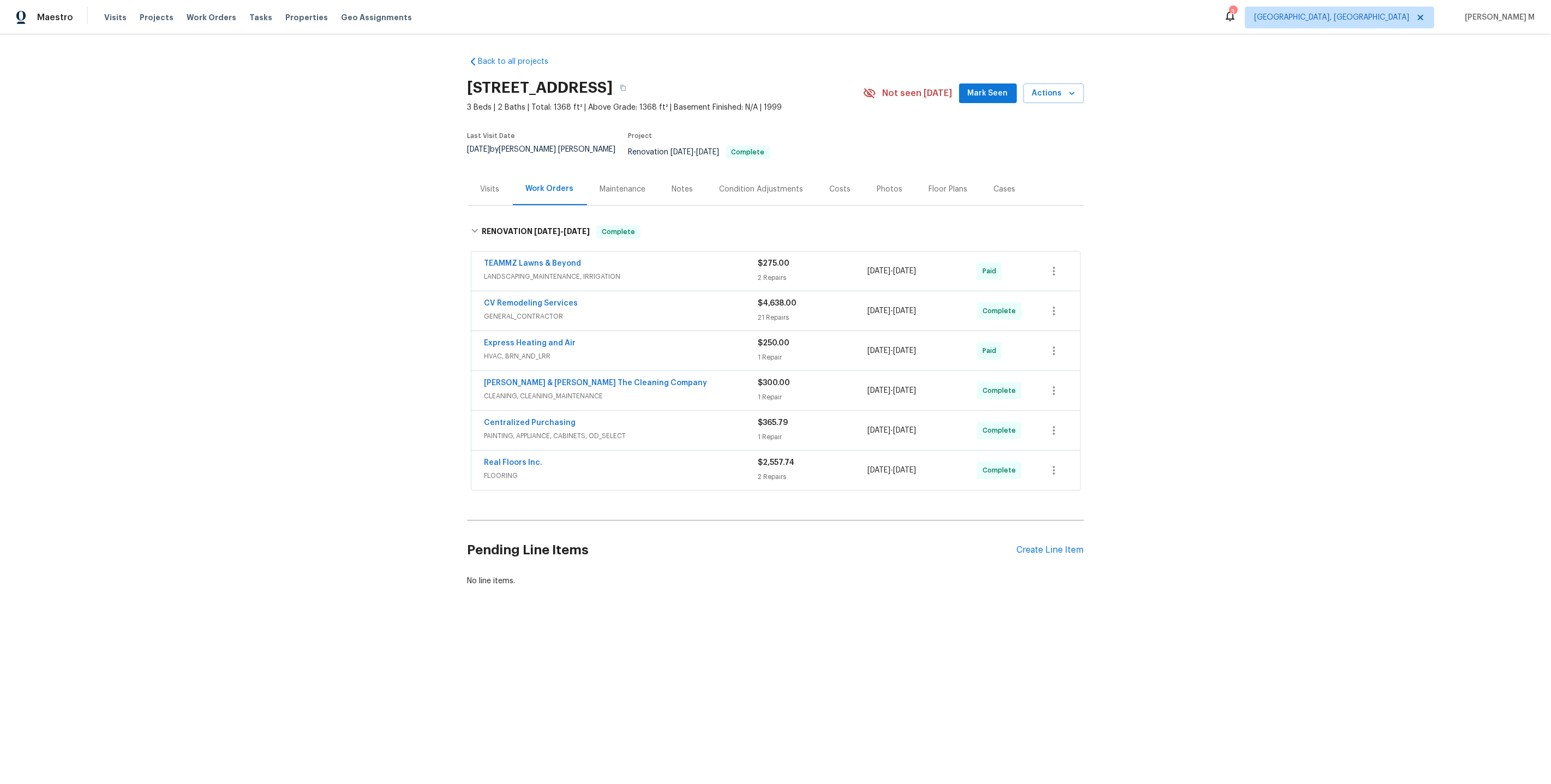
click at [521, 391] on span "CLEANING, CLEANING_MAINTENANCE" at bounding box center [621, 396] width 274 height 11
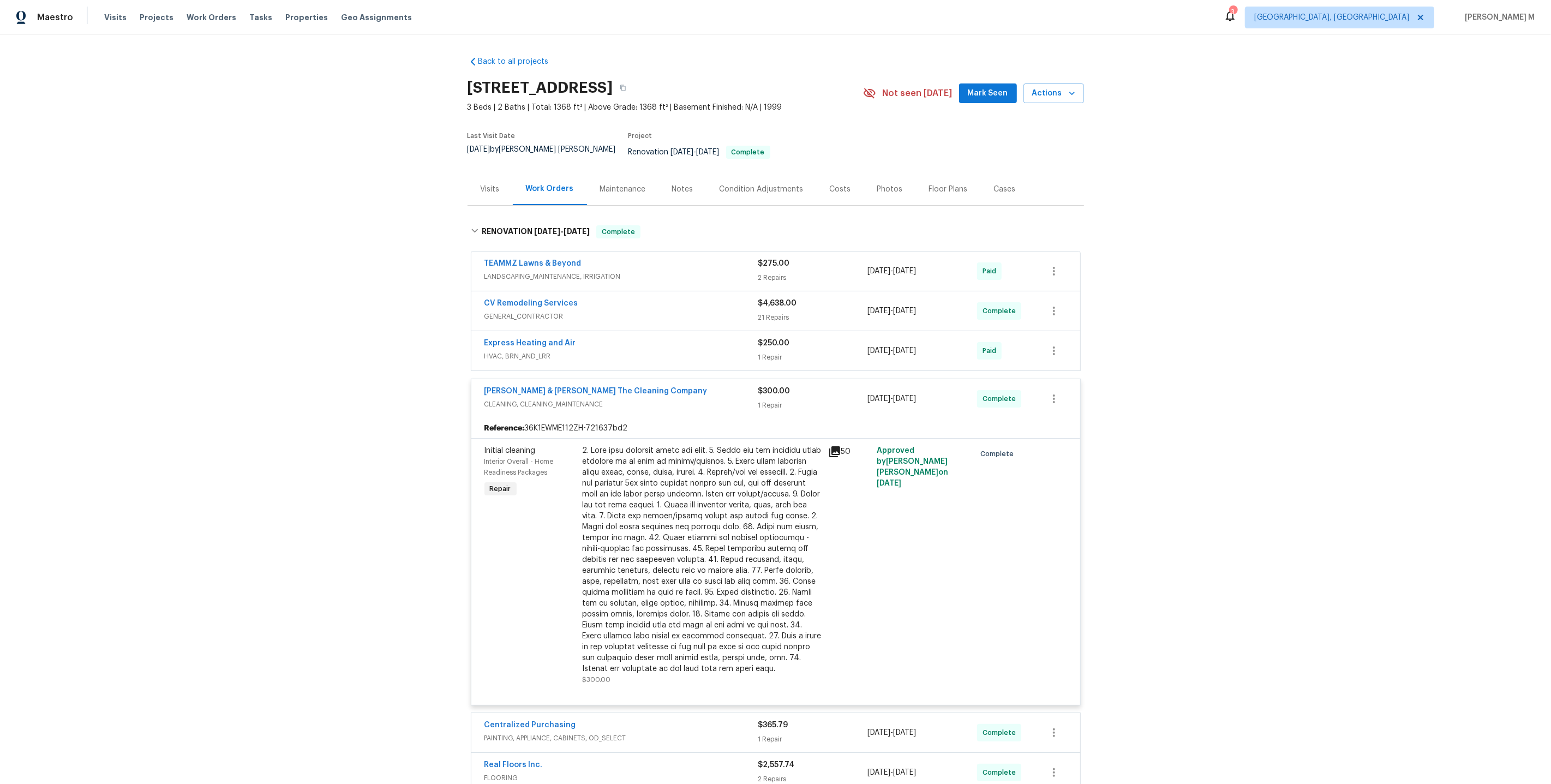
click at [540, 311] on span "GENERAL_CONTRACTOR" at bounding box center [621, 316] width 274 height 11
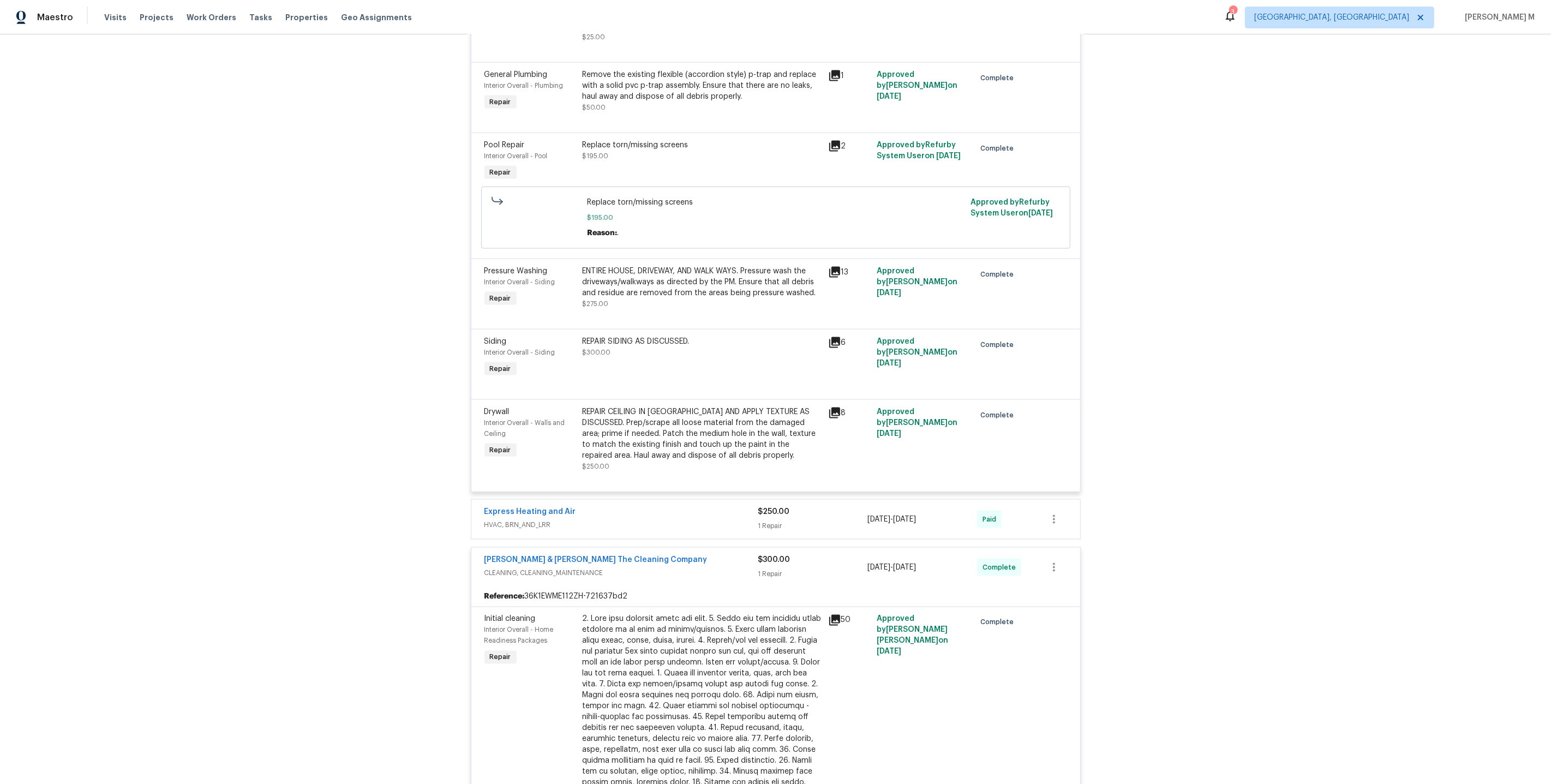
scroll to position [2039, 0]
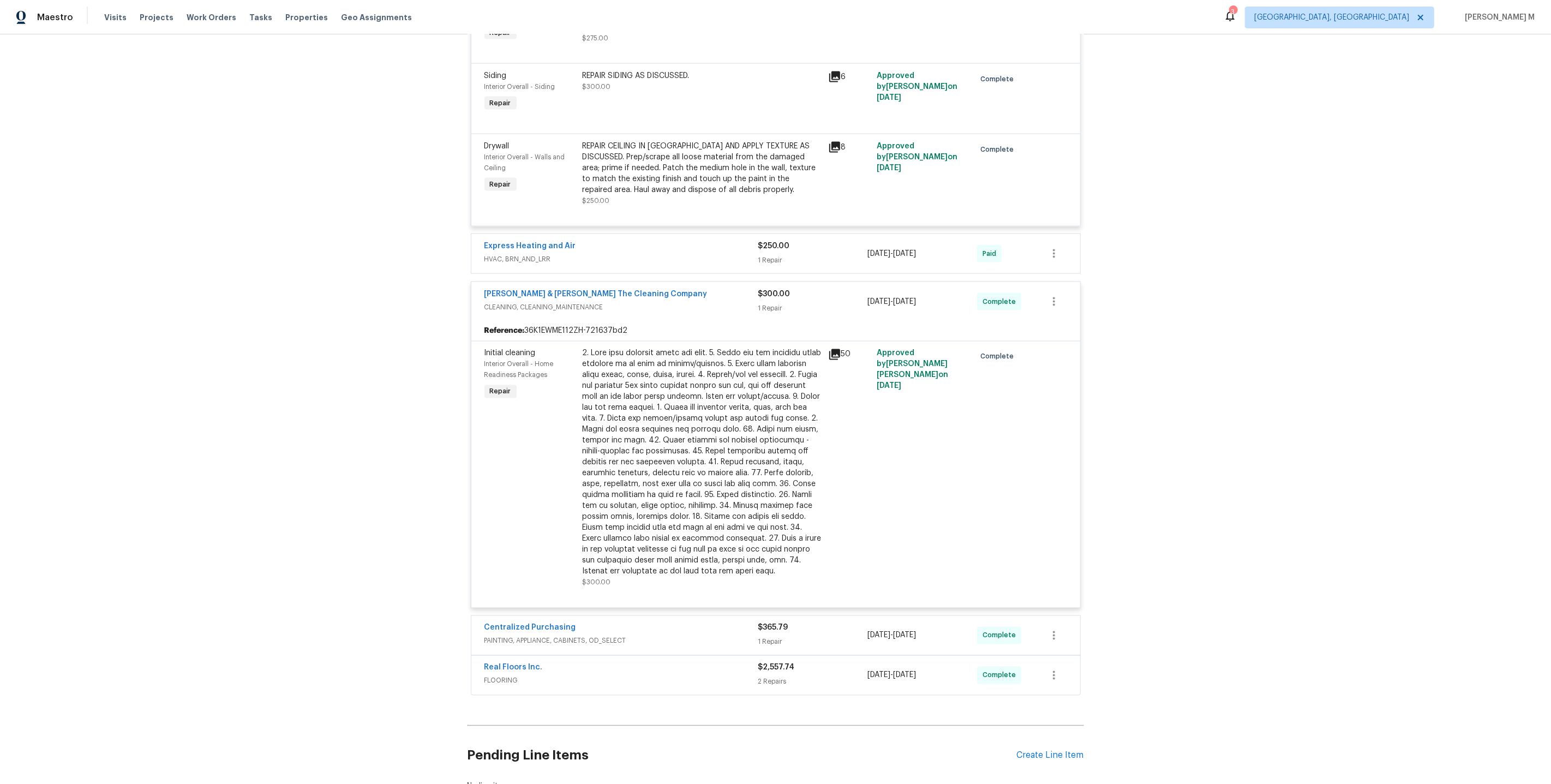
click at [581, 635] on span "PAINTING, APPLIANCE, CABINETS, OD_SELECT" at bounding box center [621, 640] width 274 height 11
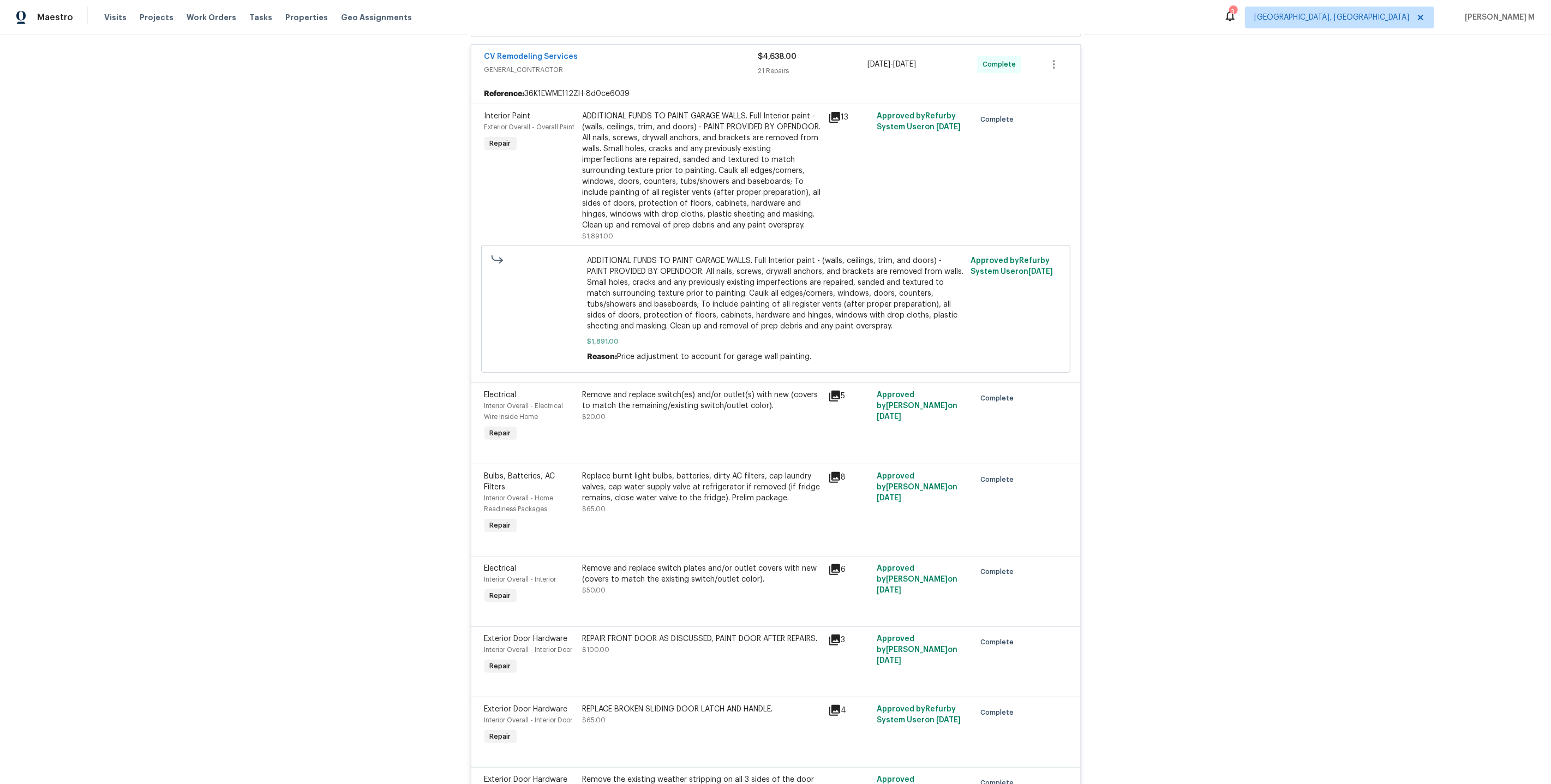
scroll to position [0, 0]
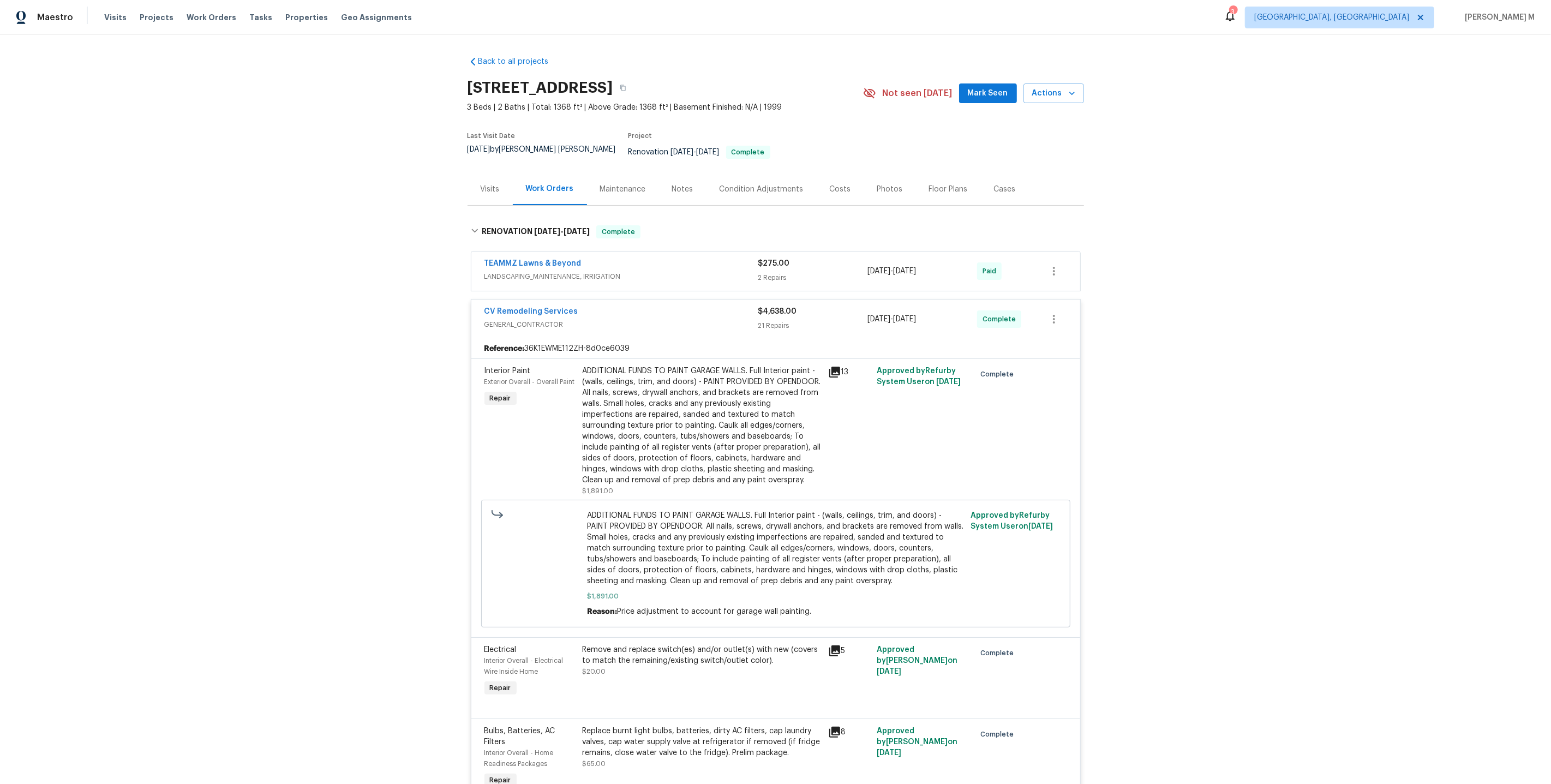
click at [568, 271] on span "LANDSCAPING_MAINTENANCE, IRRIGATION" at bounding box center [621, 276] width 274 height 11
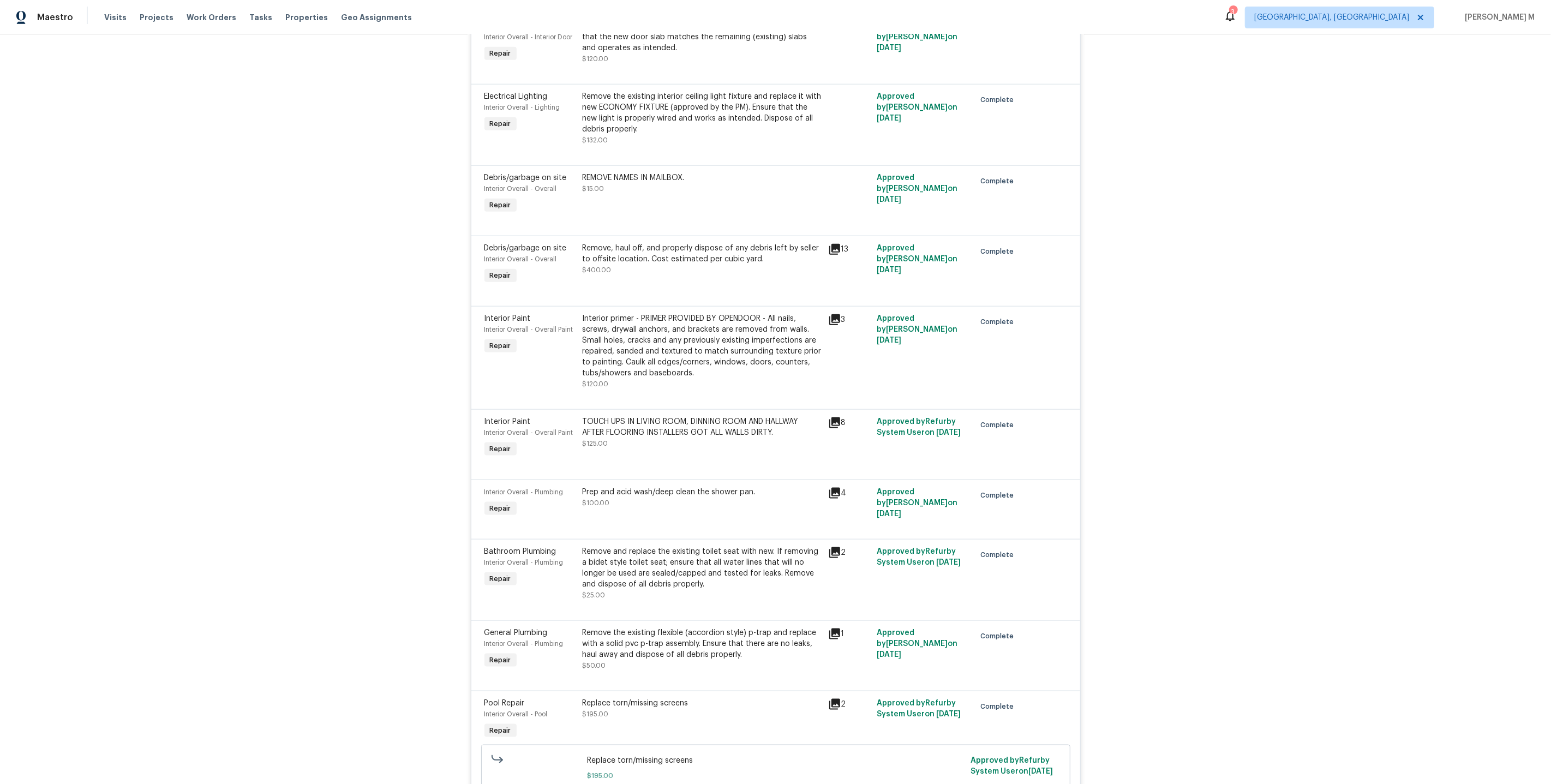
scroll to position [2355, 0]
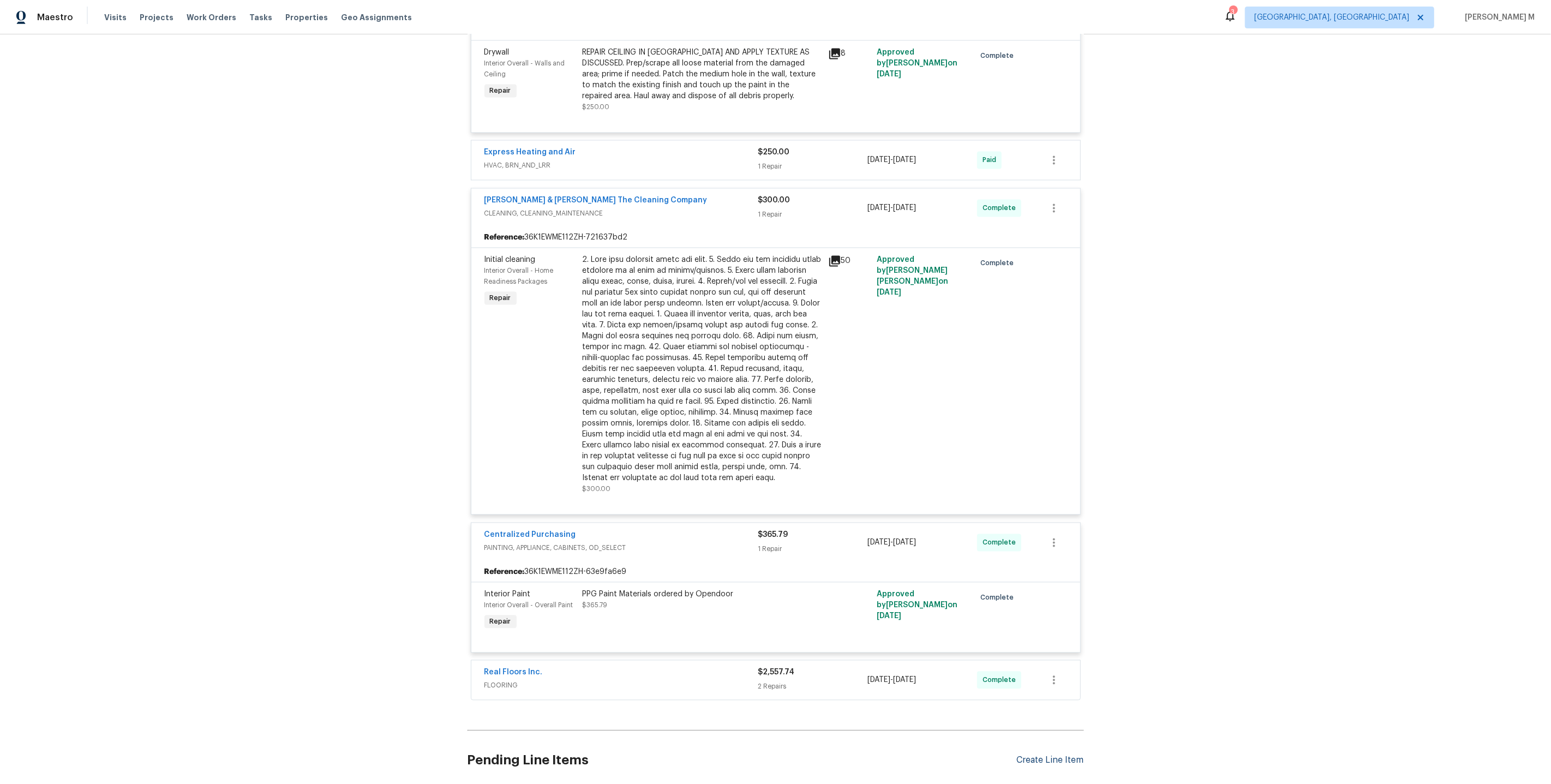
click at [1053, 755] on div "Create Line Item" at bounding box center [1050, 760] width 67 height 11
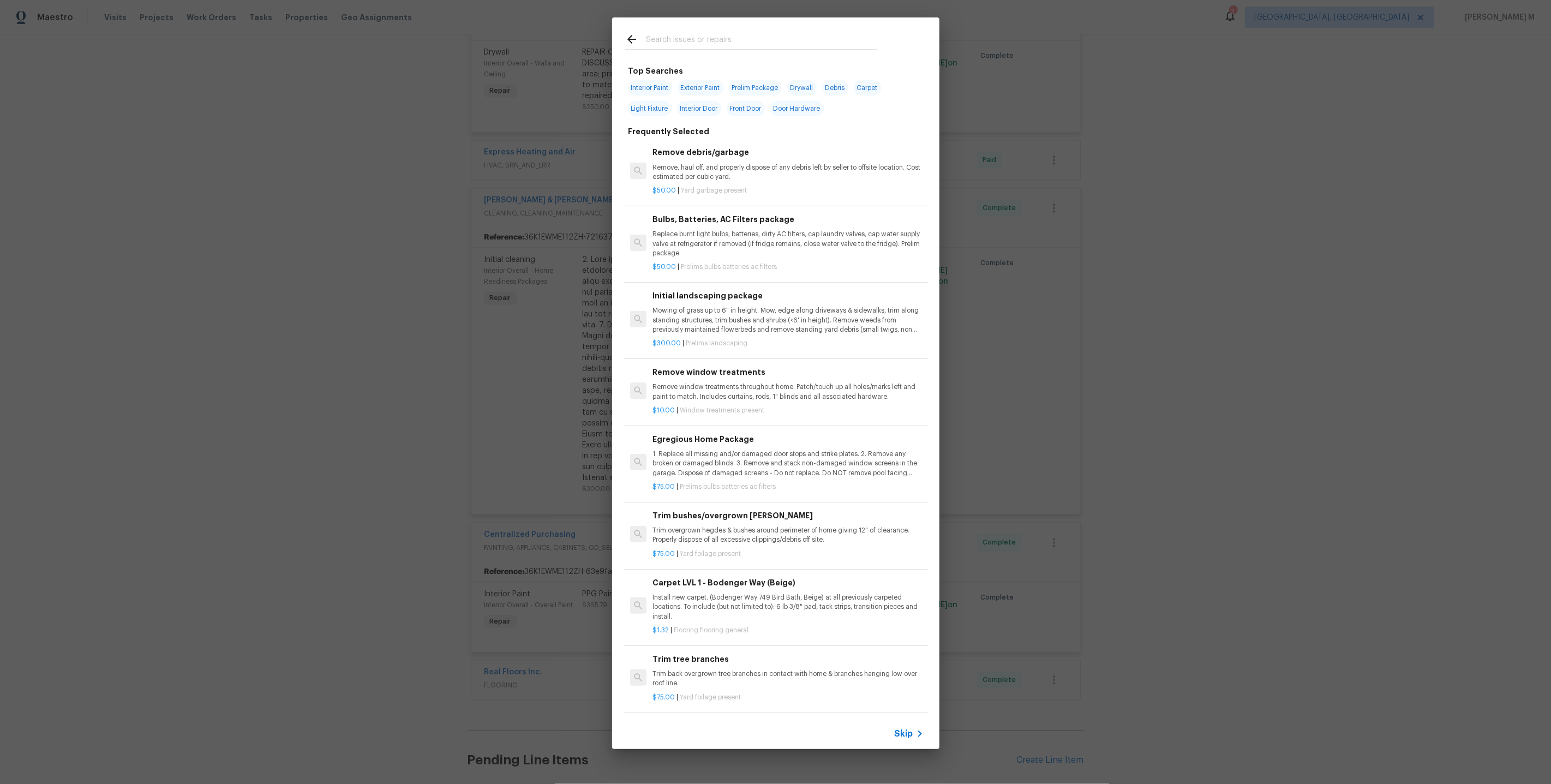
click at [898, 737] on span "Skip" at bounding box center [904, 733] width 19 height 11
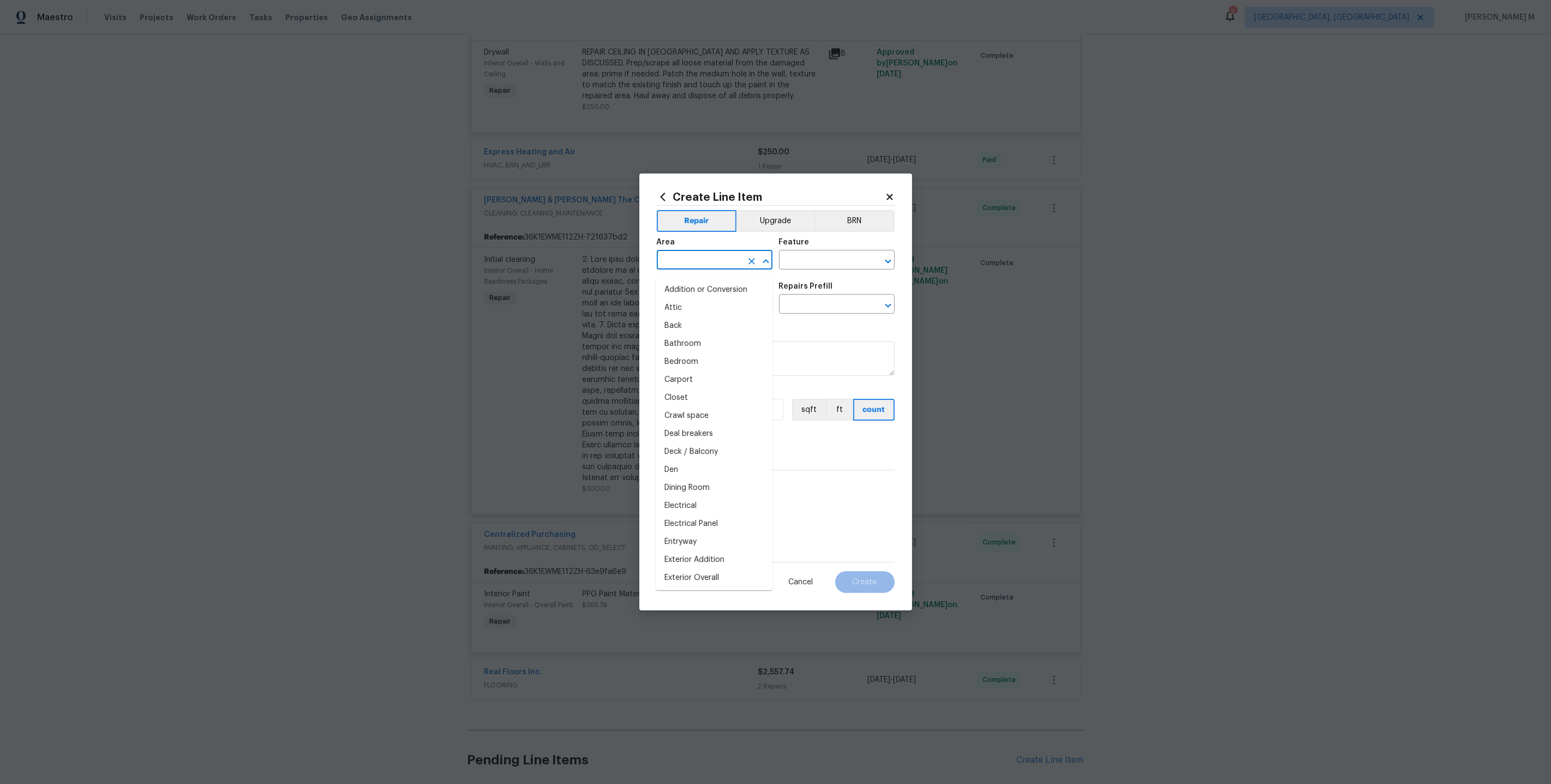
click at [704, 262] on input "text" at bounding box center [700, 261] width 85 height 17
click at [723, 292] on li "Main Bathroom" at bounding box center [714, 290] width 117 height 18
type input "Main Bathroom"
click at [684, 266] on input "Main Bathroom" at bounding box center [700, 261] width 85 height 17
click at [713, 291] on li "Bathroom" at bounding box center [714, 290] width 117 height 18
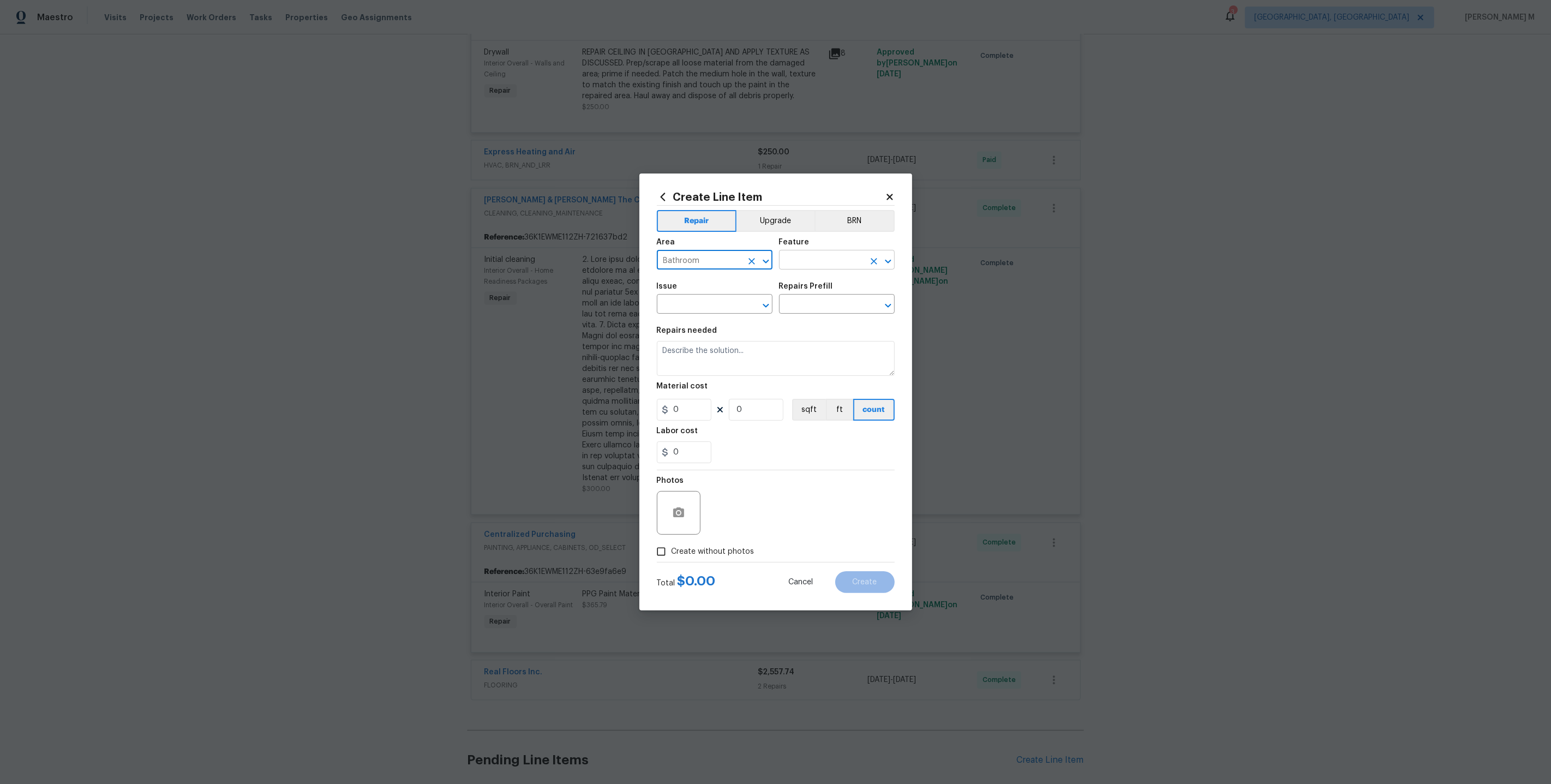
type input "Bathroom"
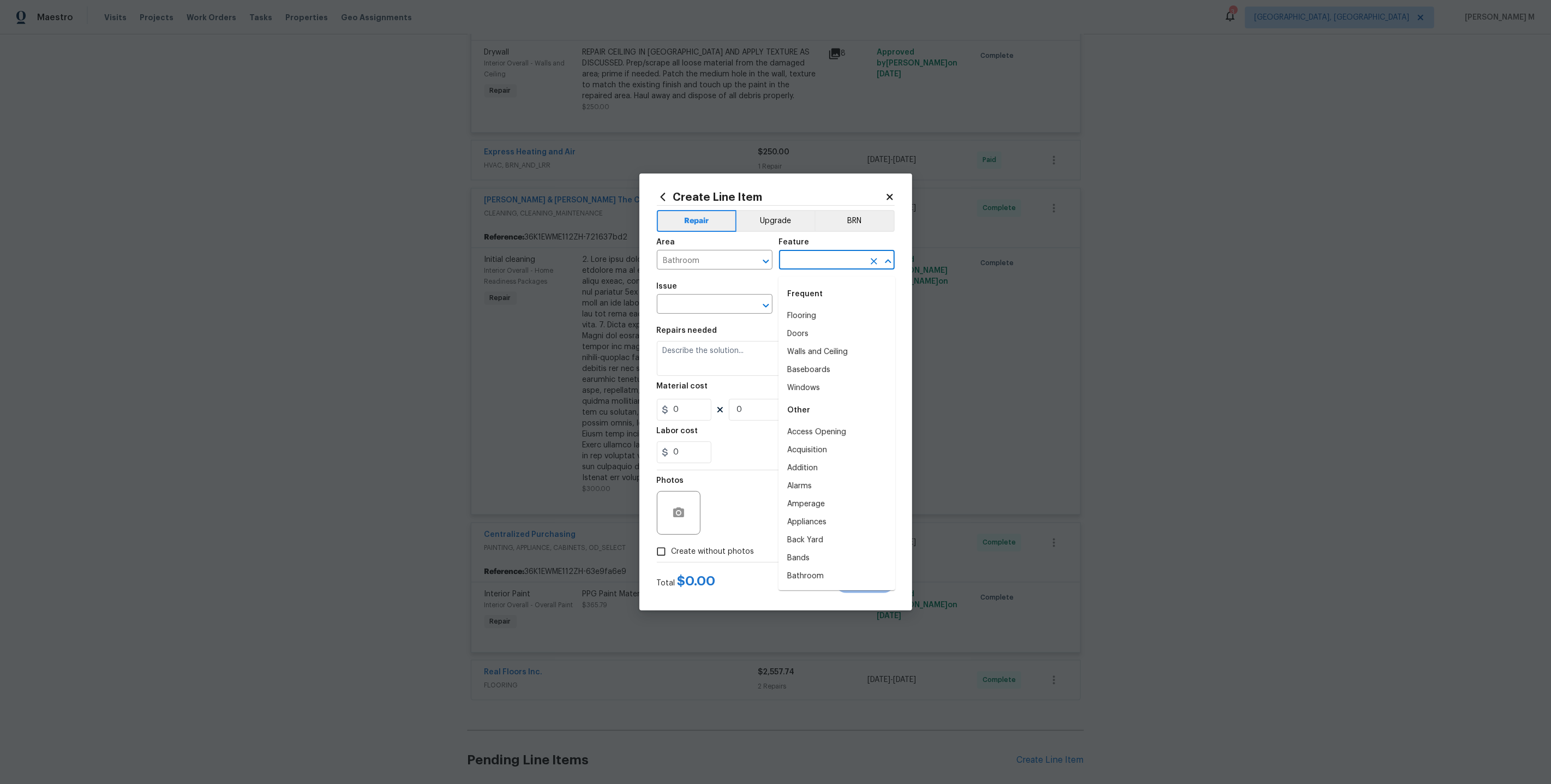
click at [797, 270] on input "text" at bounding box center [822, 261] width 85 height 17
click at [811, 332] on li "Plumbing" at bounding box center [837, 334] width 117 height 18
type input "Plumbing"
click at [703, 305] on input "text" at bounding box center [700, 305] width 85 height 17
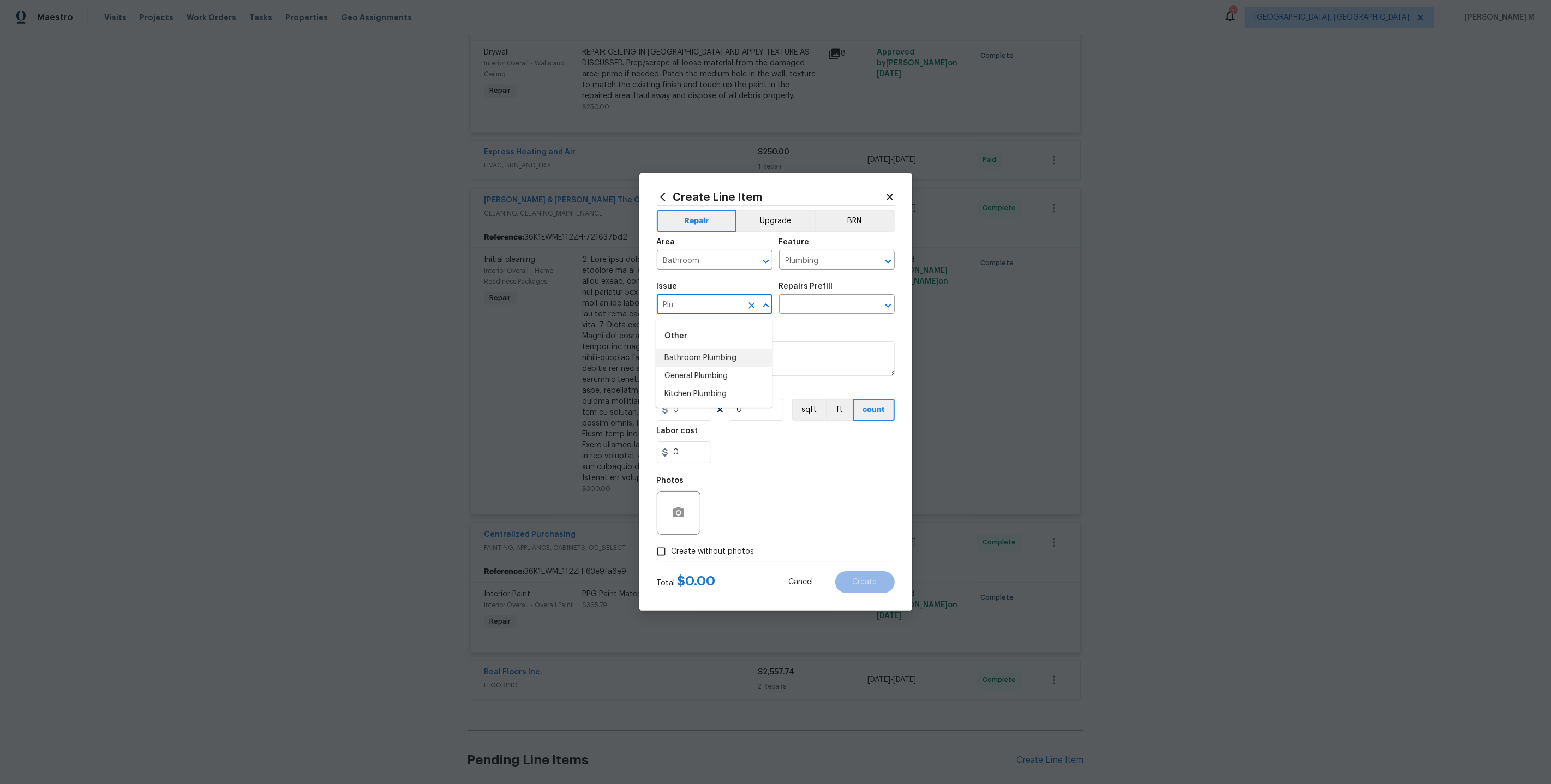
click at [722, 349] on li "Bathroom Plumbing" at bounding box center [714, 358] width 117 height 18
type input "Bathroom Plumbing"
click at [796, 320] on div "Issue Bathroom Plumbing ​ Repairs Prefill ​" at bounding box center [776, 298] width 238 height 44
click at [804, 310] on input "text" at bounding box center [822, 305] width 85 height 17
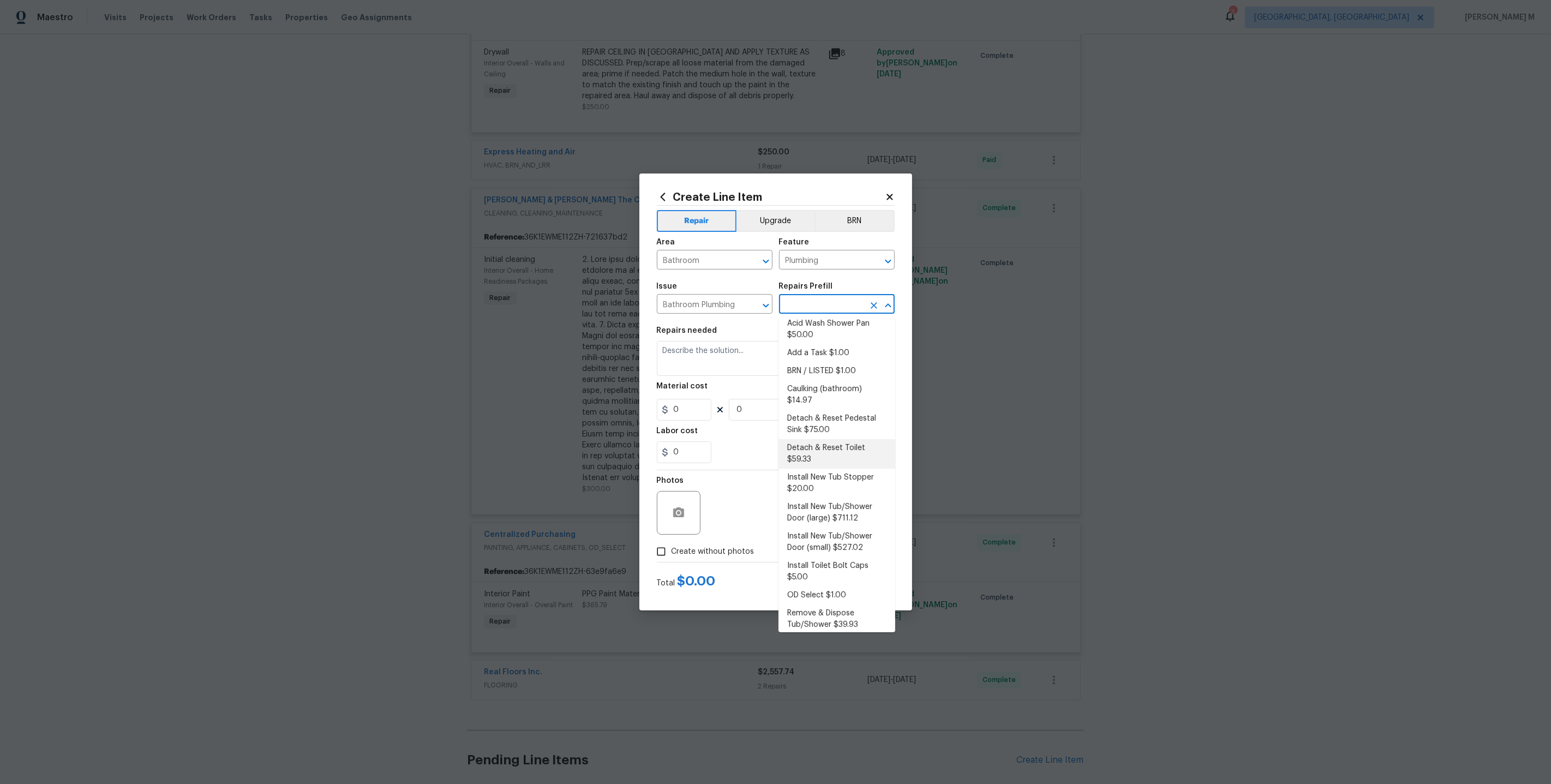
scroll to position [0, 0]
click at [813, 373] on li "BRN / LISTED $1.00" at bounding box center [837, 379] width 117 height 18
type input "BRN / LISTED $1.00"
type textarea "Provide additional detail"
type input "1"
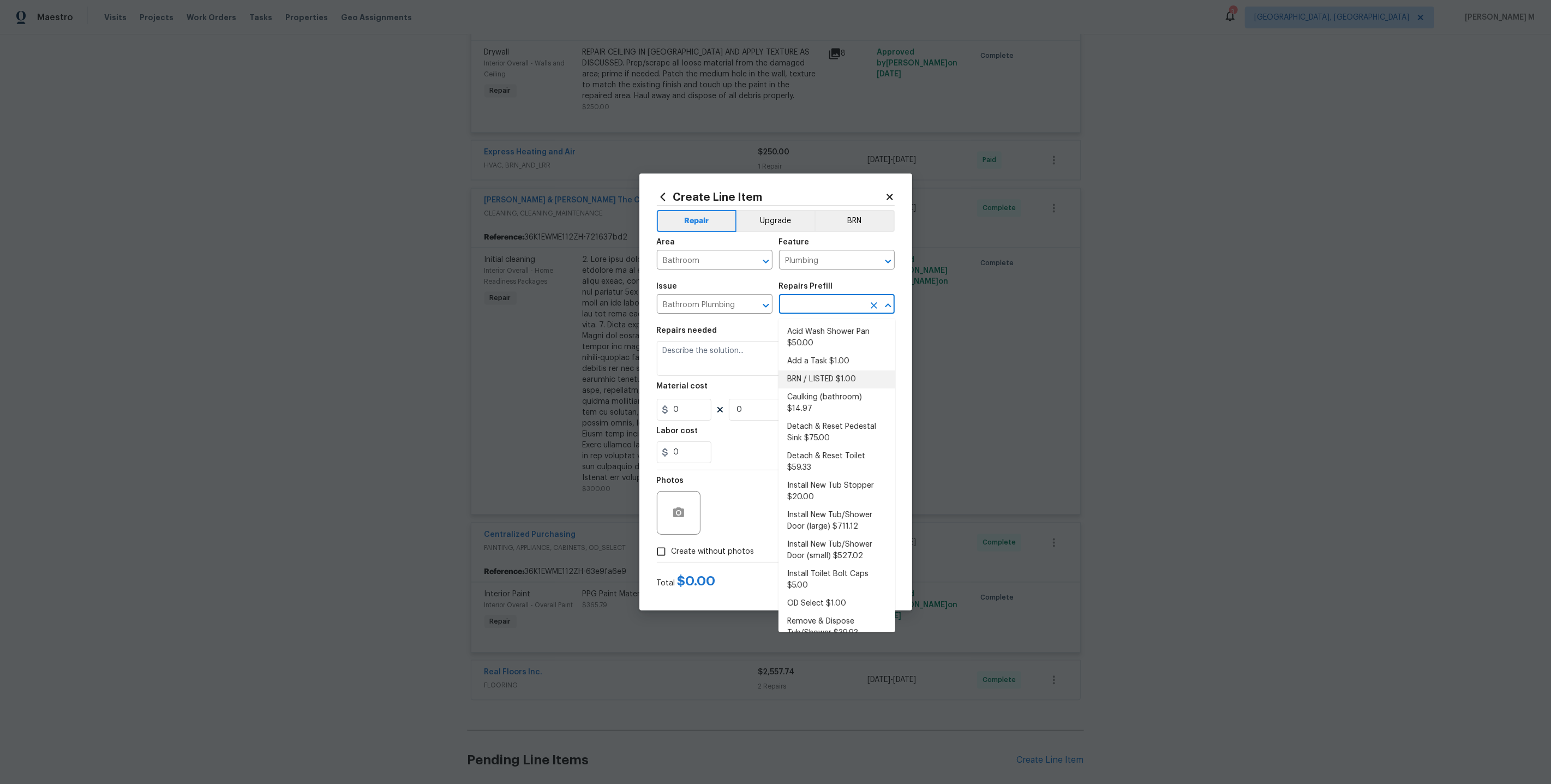
type input "1"
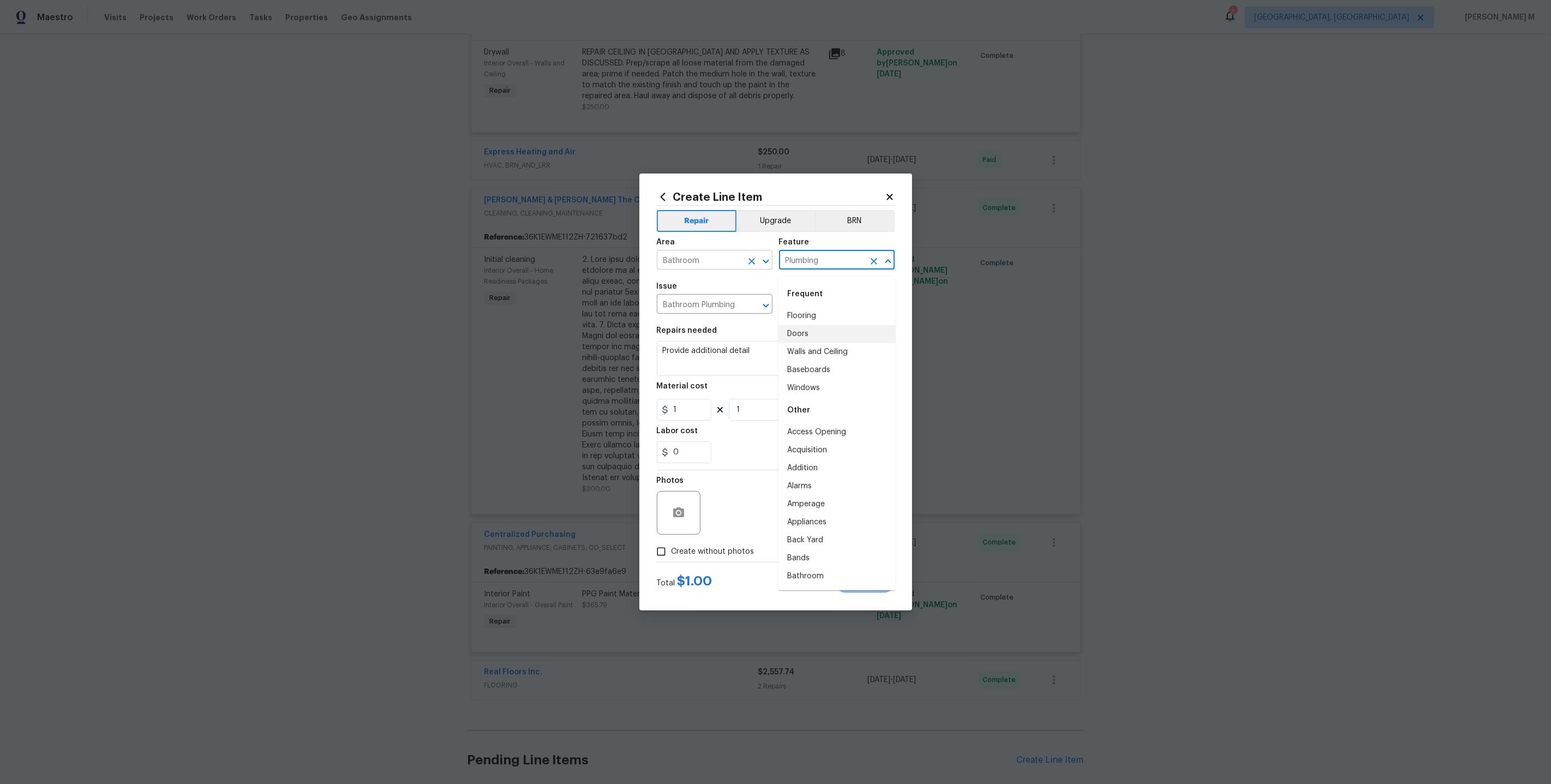
drag, startPoint x: 834, startPoint y: 266, endPoint x: 703, endPoint y: 266, distance: 131.0
click at [703, 266] on div "Area Bathroom ​ Feature Plumbing ​" at bounding box center [776, 254] width 238 height 44
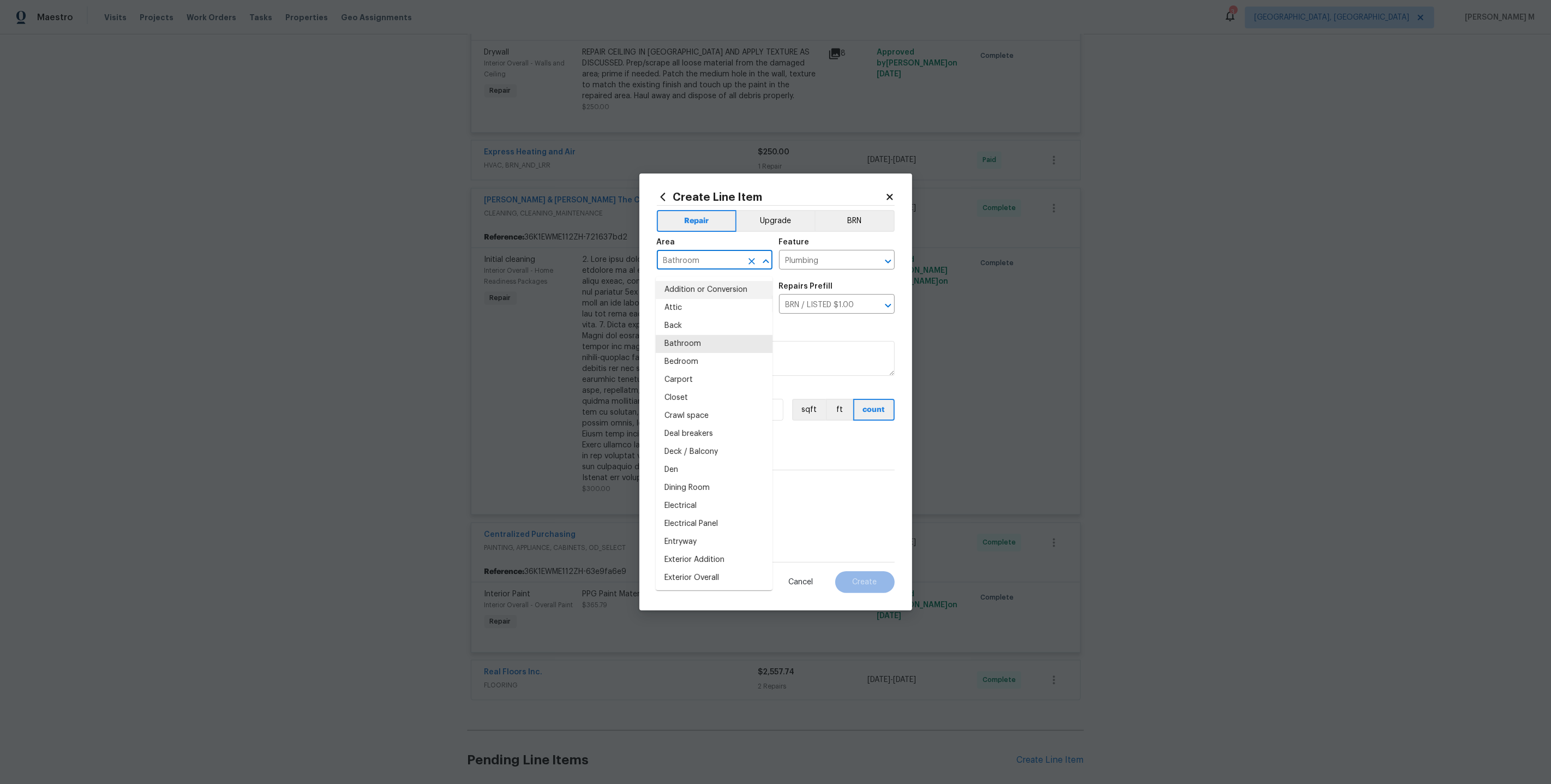
drag, startPoint x: 705, startPoint y: 262, endPoint x: 583, endPoint y: 262, distance: 122.0
click at [583, 262] on div "Create Line Item Repair Upgrade BRN Area Bathroom ​ Feature Plumbing ​ Issue Ba…" at bounding box center [776, 392] width 1551 height 784
click at [829, 284] on div "Issue Bathroom Plumbing ​ Repairs Prefill BRN / LISTED $1.00 ​" at bounding box center [776, 298] width 238 height 44
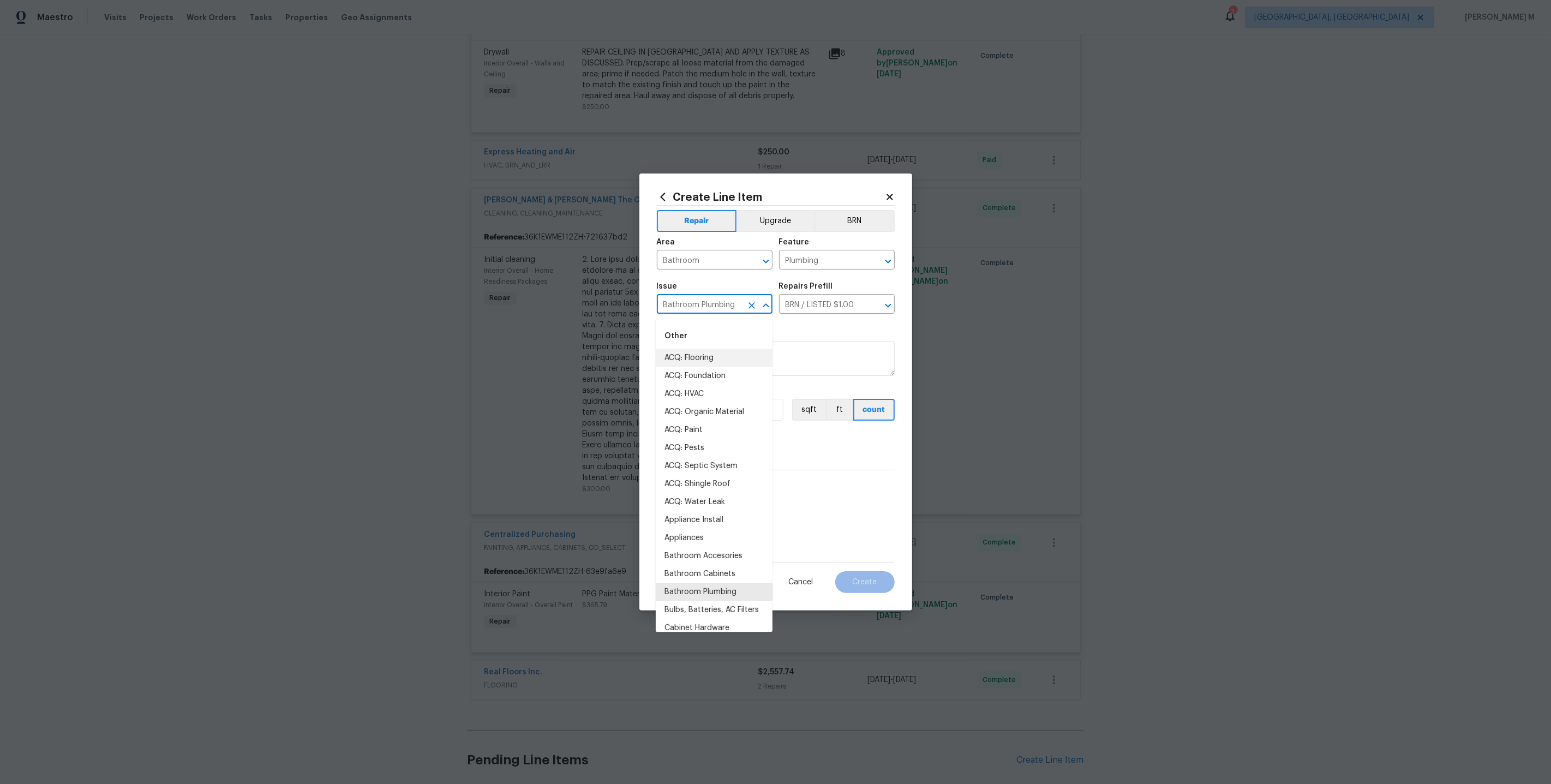
click at [703, 312] on input "Bathroom Plumbing" at bounding box center [700, 305] width 85 height 17
click at [816, 295] on div "Repairs Prefill" at bounding box center [837, 289] width 115 height 14
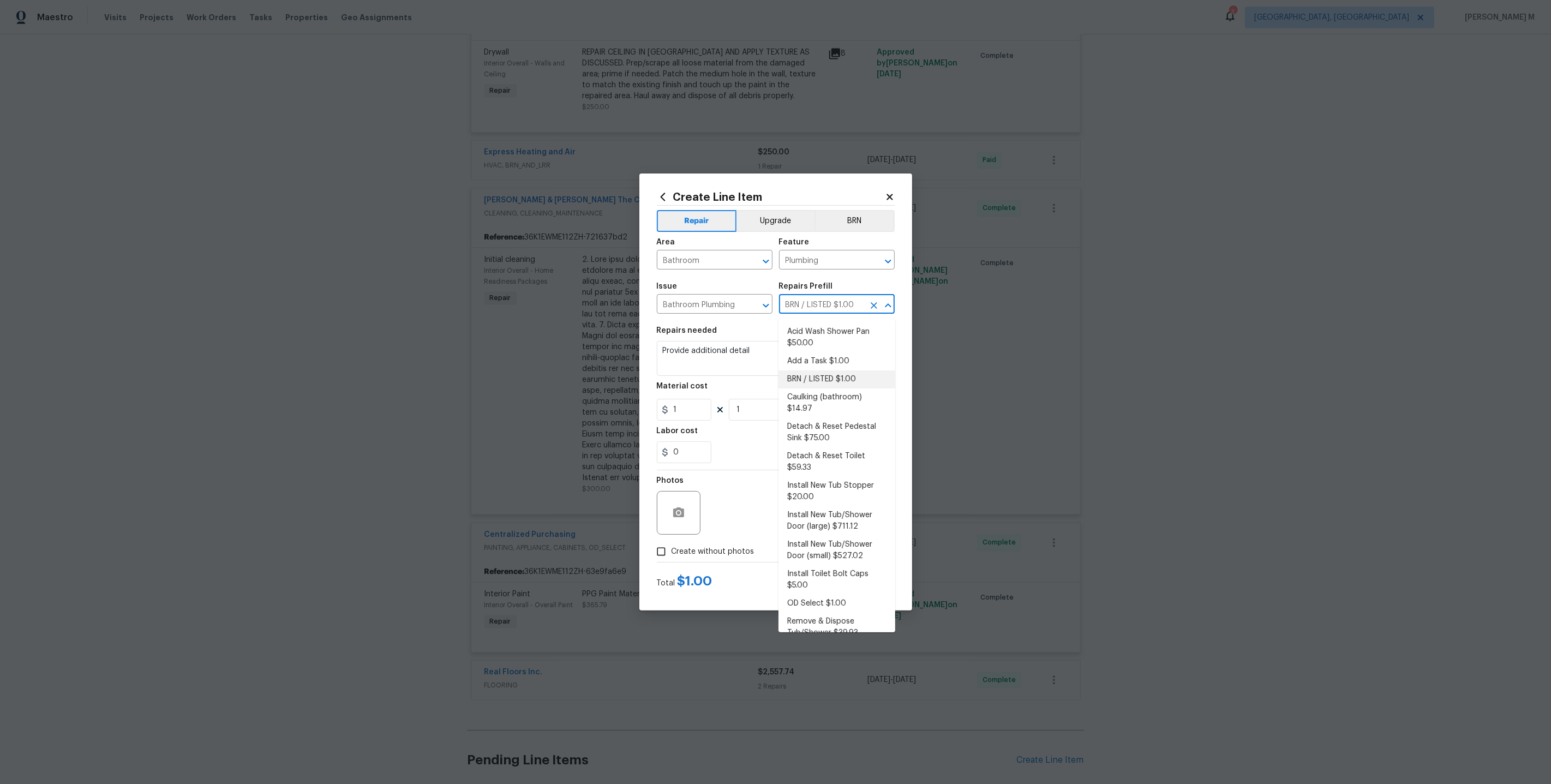
click at [814, 304] on input "BRN / LISTED $1.00" at bounding box center [822, 305] width 85 height 17
click at [807, 303] on input "BRN / LISTED $1.00" at bounding box center [822, 305] width 85 height 17
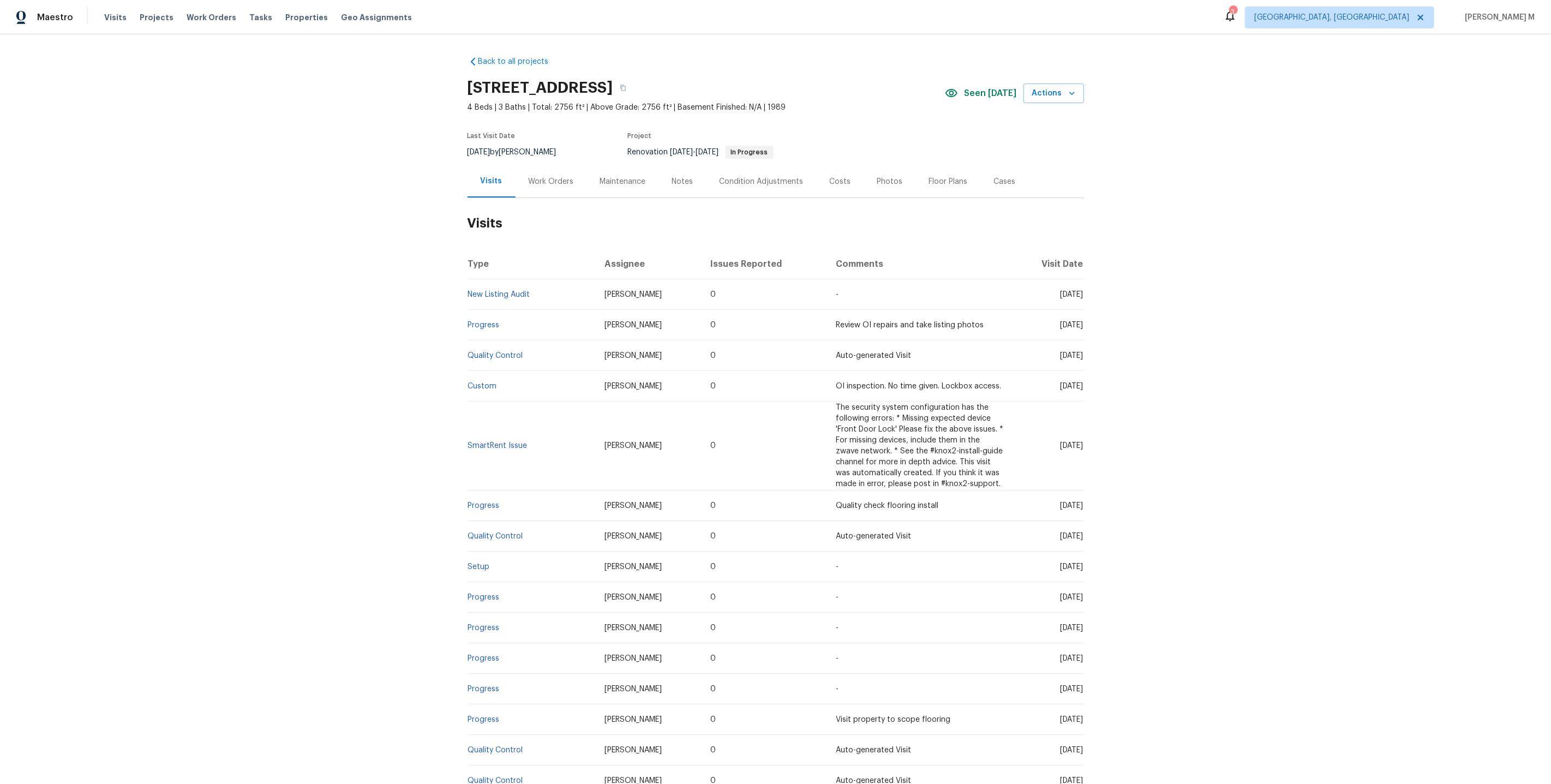
click at [546, 169] on div "Work Orders" at bounding box center [552, 181] width 72 height 32
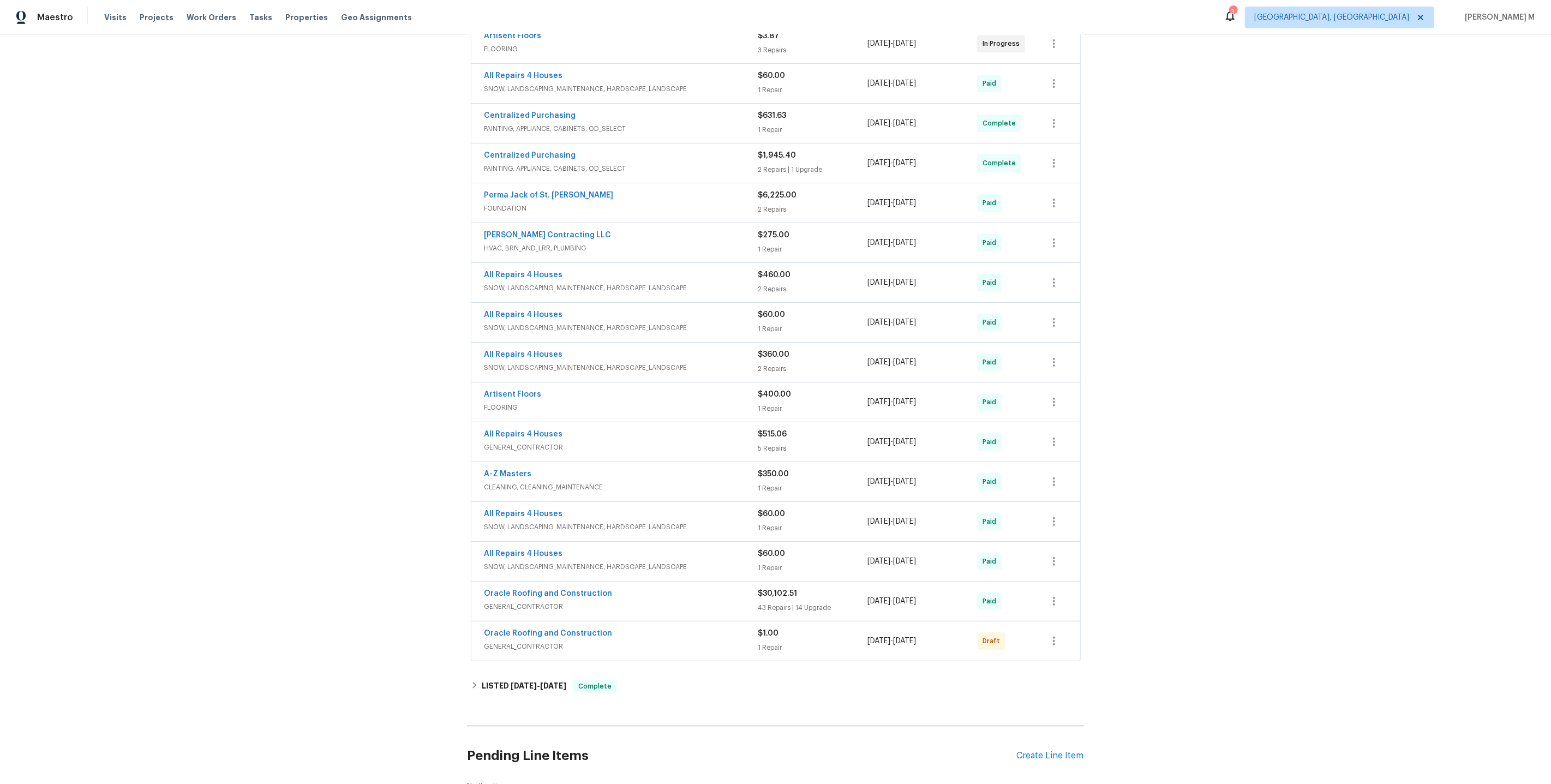
scroll to position [213, 0]
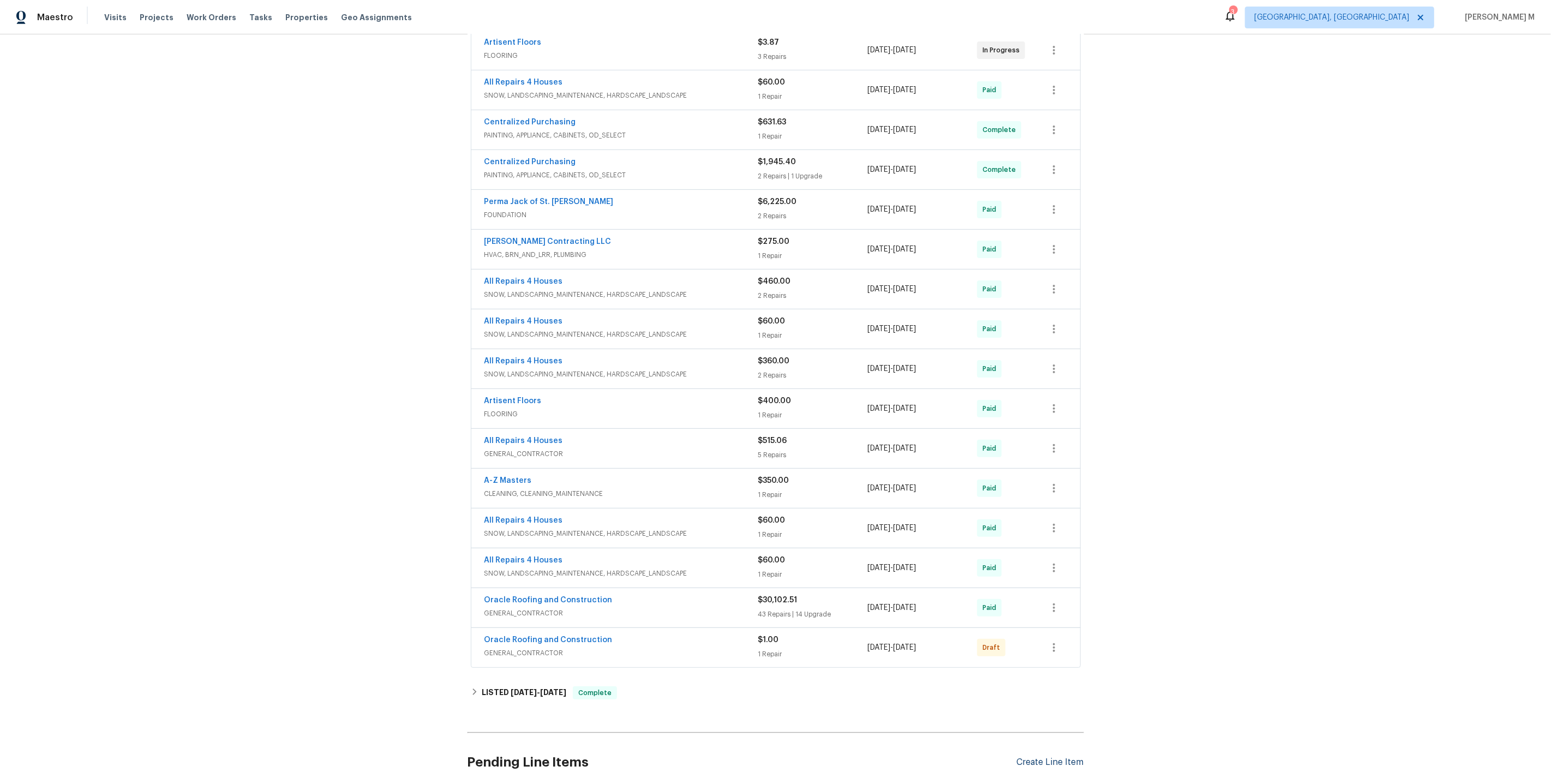
click at [1033, 757] on div "Create Line Item" at bounding box center [1050, 762] width 67 height 11
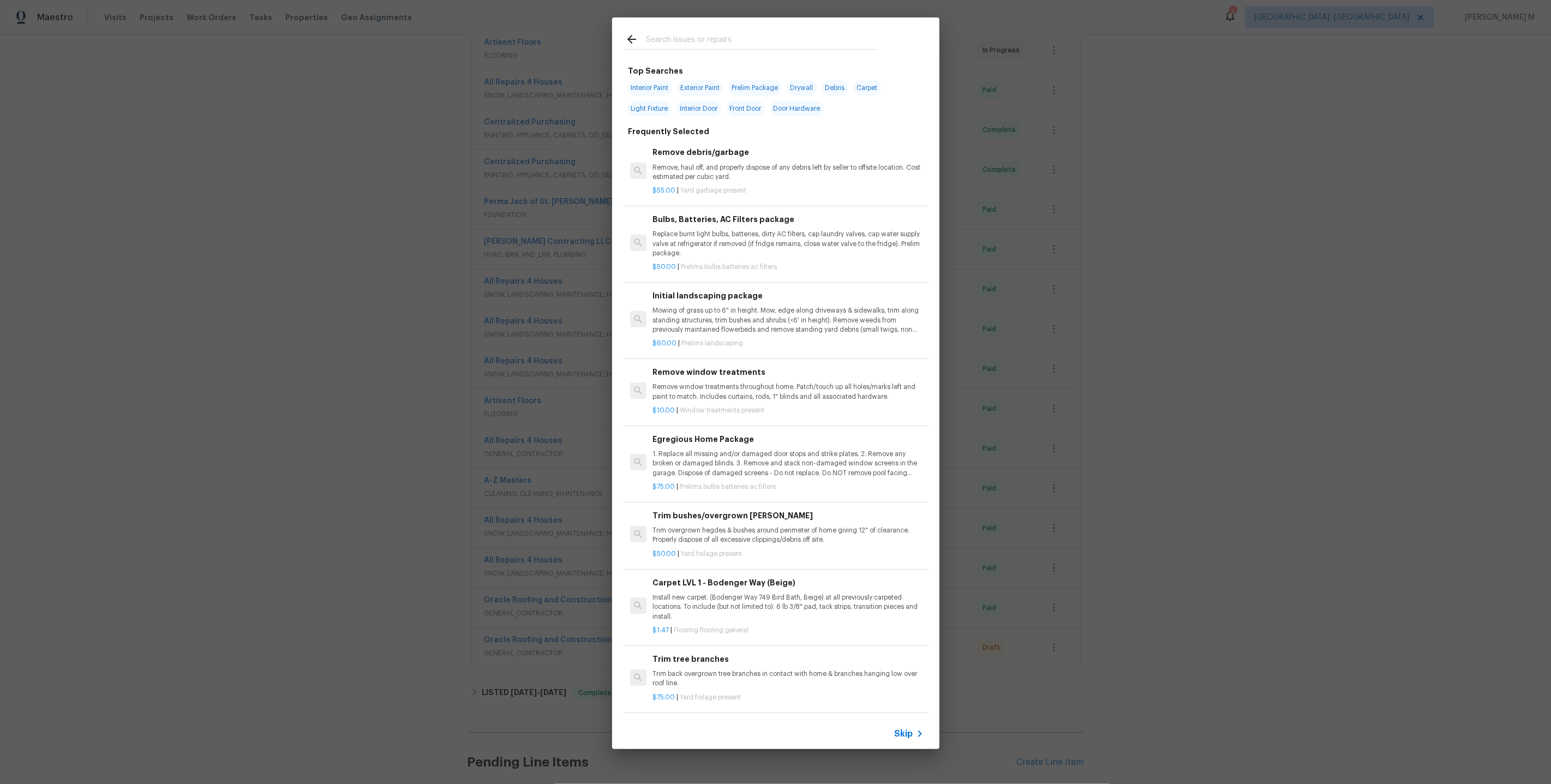
click at [905, 729] on span "Skip" at bounding box center [904, 733] width 19 height 11
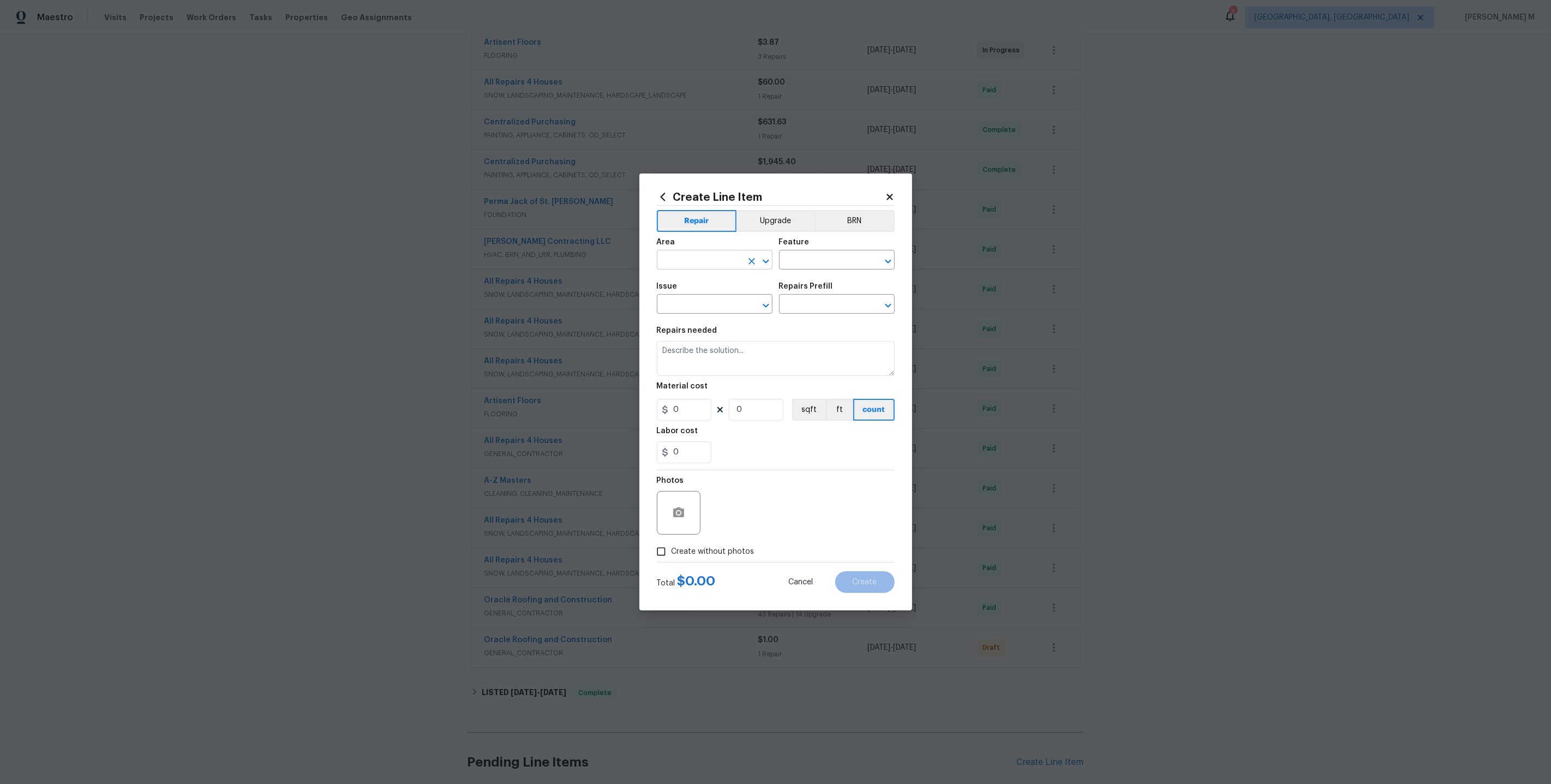
click at [674, 264] on input "text" at bounding box center [700, 261] width 85 height 17
click at [679, 290] on li "Finished basement" at bounding box center [714, 290] width 117 height 18
type input "Finished basement"
click at [855, 259] on input "text" at bounding box center [822, 261] width 85 height 17
click at [854, 327] on li "Walls and Ceiling" at bounding box center [837, 334] width 117 height 18
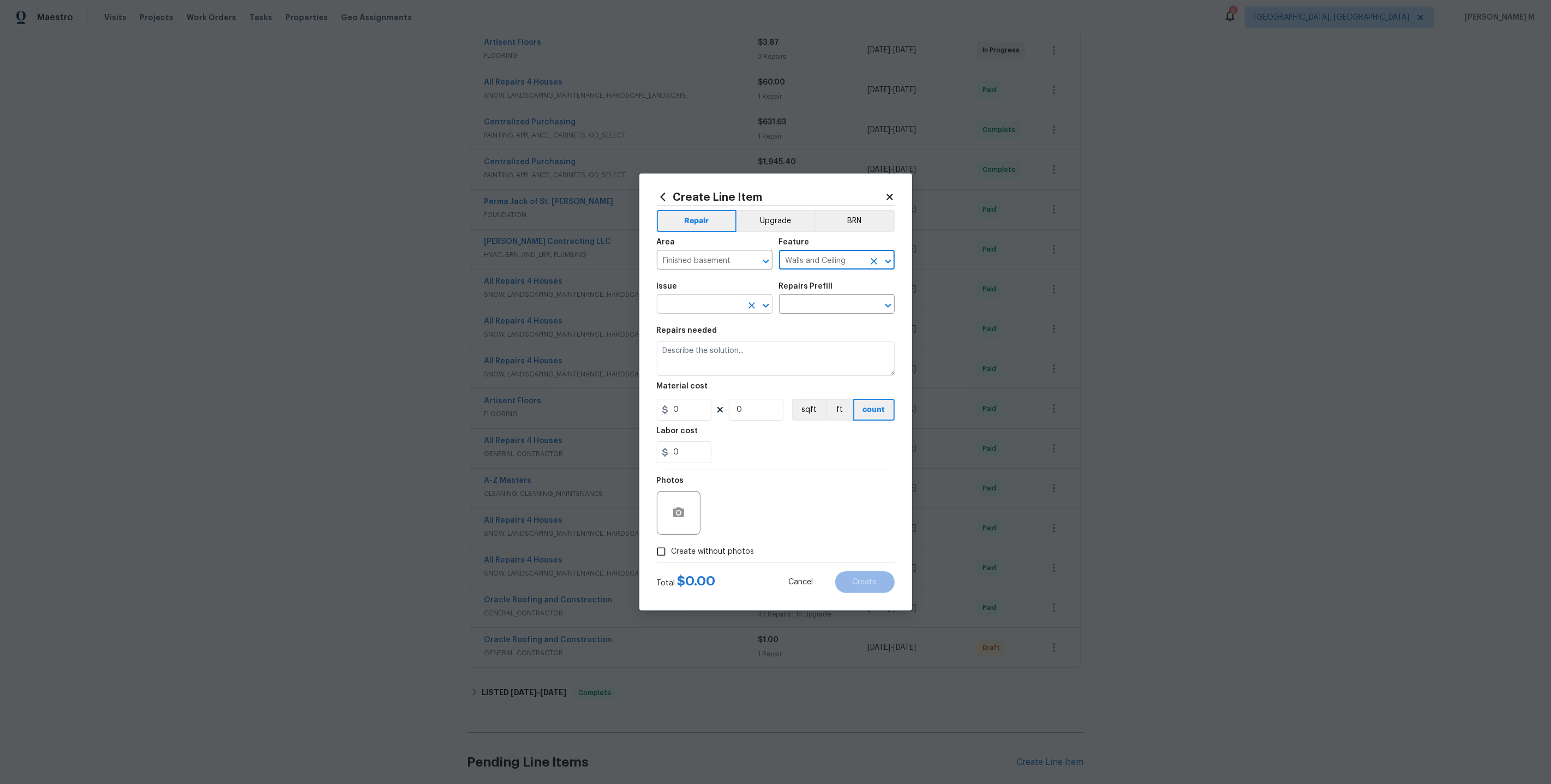
type input "Walls and Ceiling"
click at [676, 309] on input "text" at bounding box center [700, 305] width 85 height 17
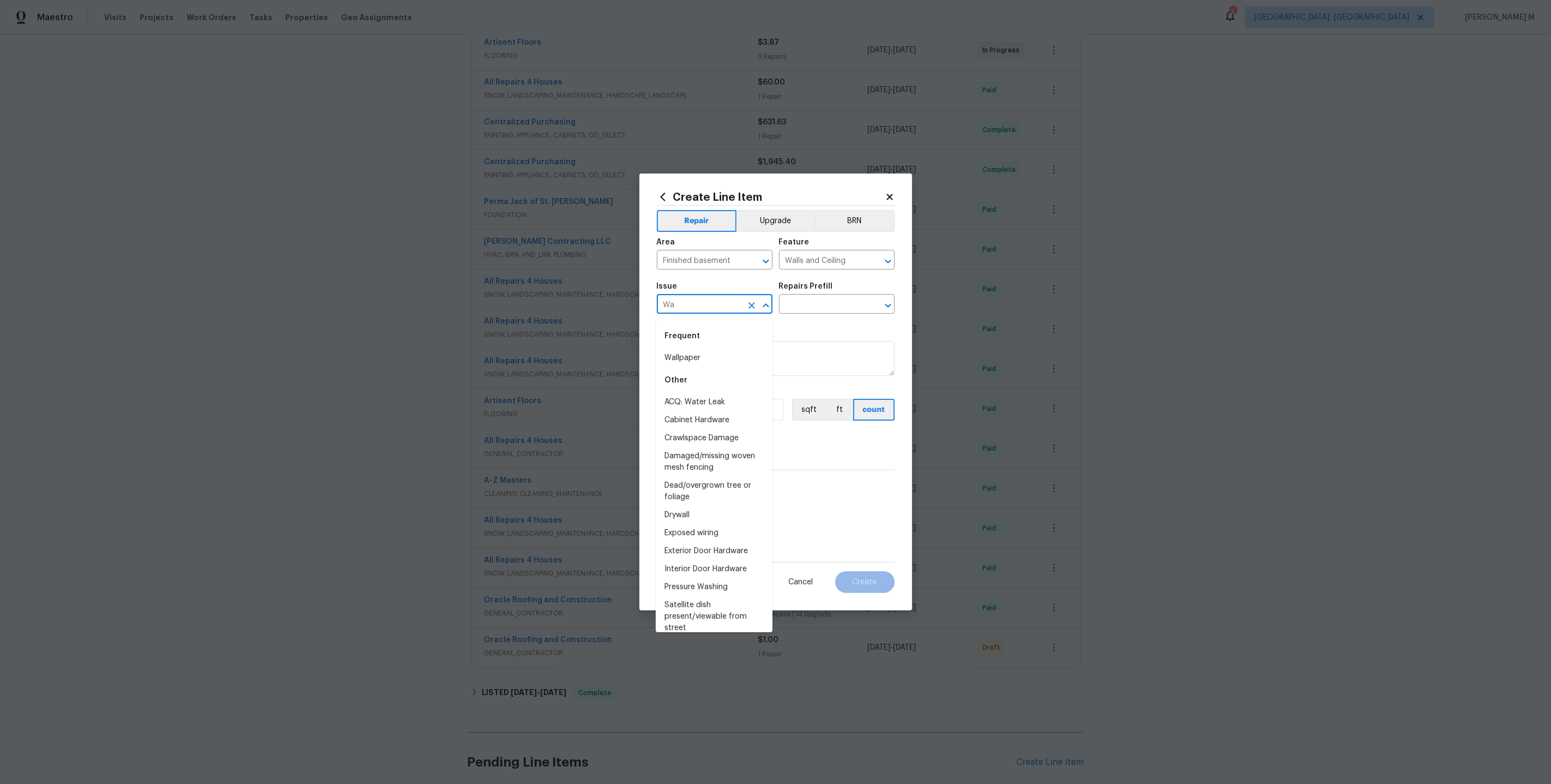
type input "Wal"
click at [697, 395] on li "Drywall" at bounding box center [714, 402] width 117 height 18
type input "Drywall"
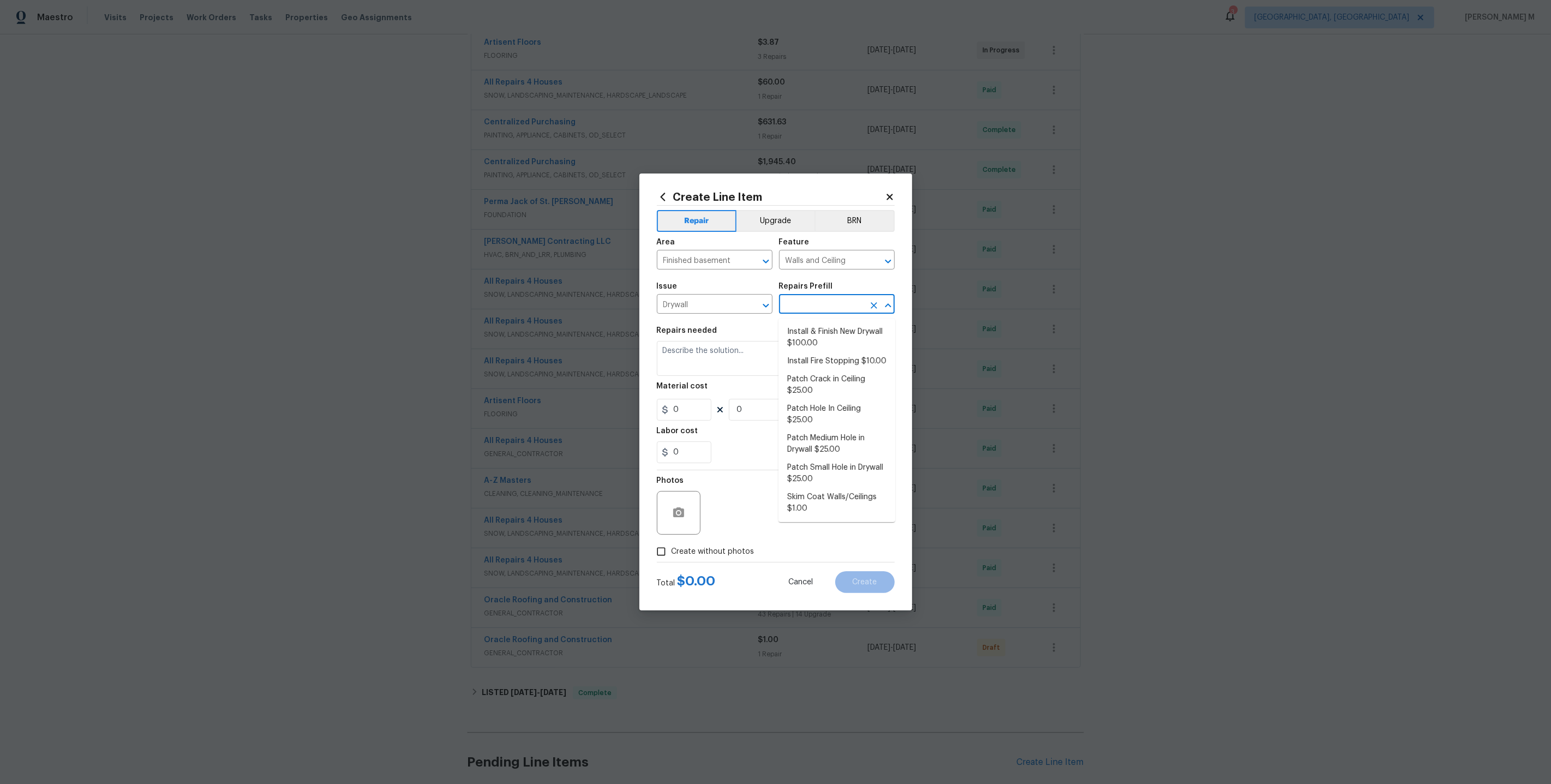
click at [797, 303] on input "text" at bounding box center [822, 305] width 85 height 17
click at [695, 310] on input "Drywall" at bounding box center [700, 305] width 85 height 17
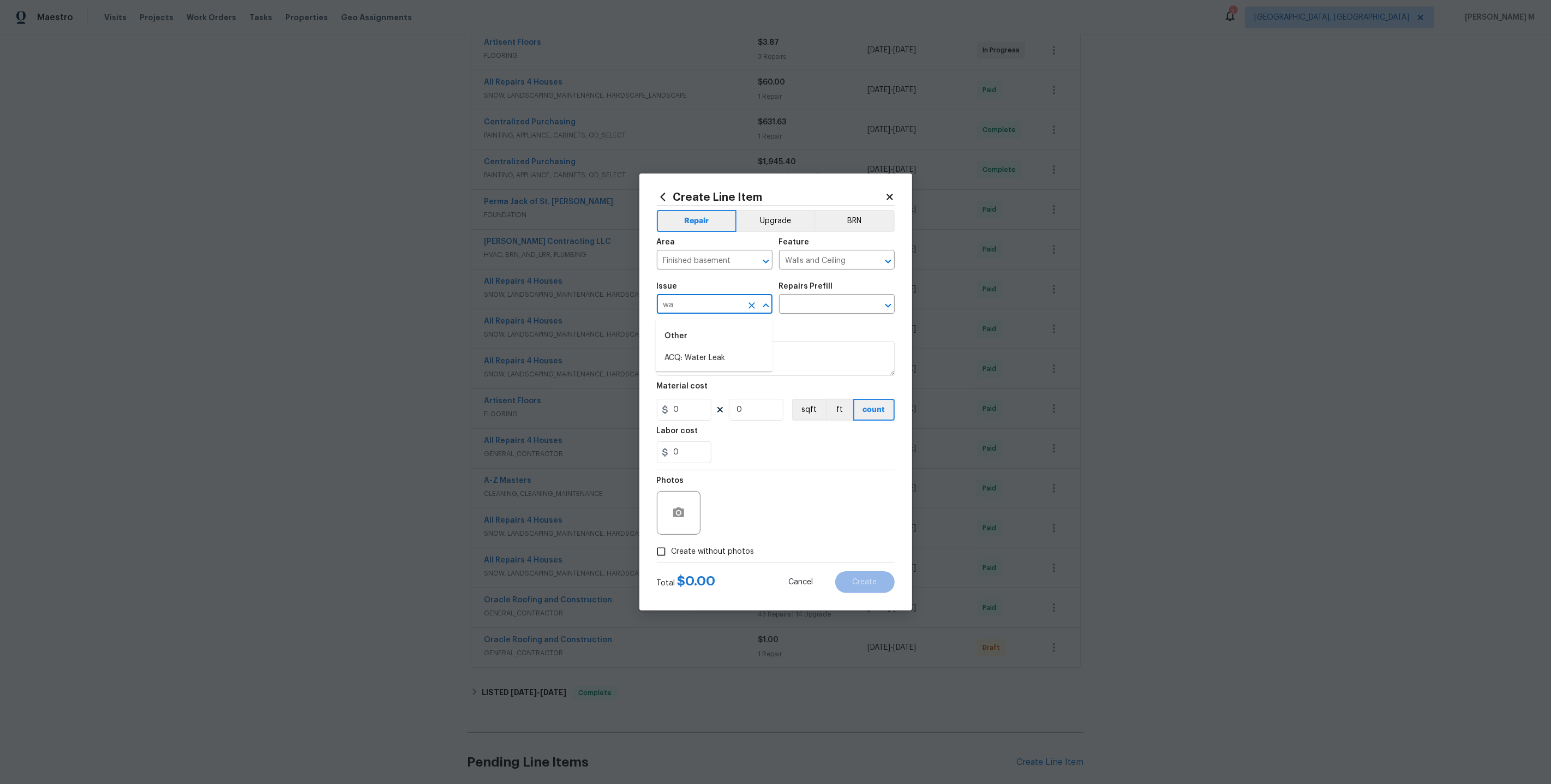
type input "w"
click at [688, 389] on li "Insulation" at bounding box center [714, 394] width 117 height 18
type input "Insulation"
click at [823, 304] on input "text" at bounding box center [822, 305] width 85 height 17
click at [820, 335] on li "Install 6 Mil Vapor Barrier $0.75" at bounding box center [837, 337] width 117 height 29
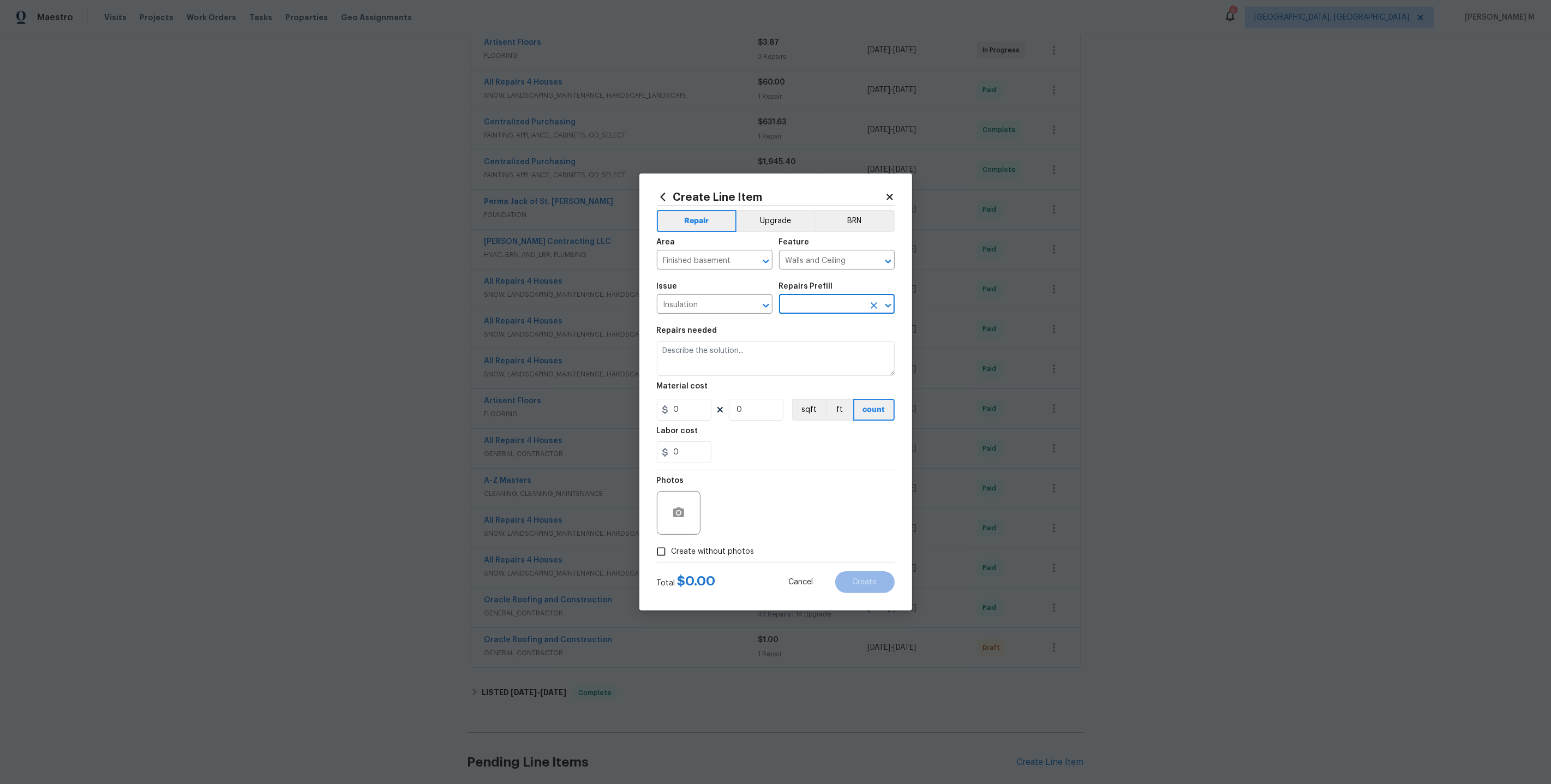
type input "Install 6 Mil Vapor Barrier $0.75"
type textarea "Remove any existing vapor barrier and debris from the [GEOGRAPHIC_DATA] area. I…"
type input "0.75"
type input "1"
click at [829, 300] on input "Install 6 Mil Vapor Barrier $0.75" at bounding box center [822, 305] width 85 height 17
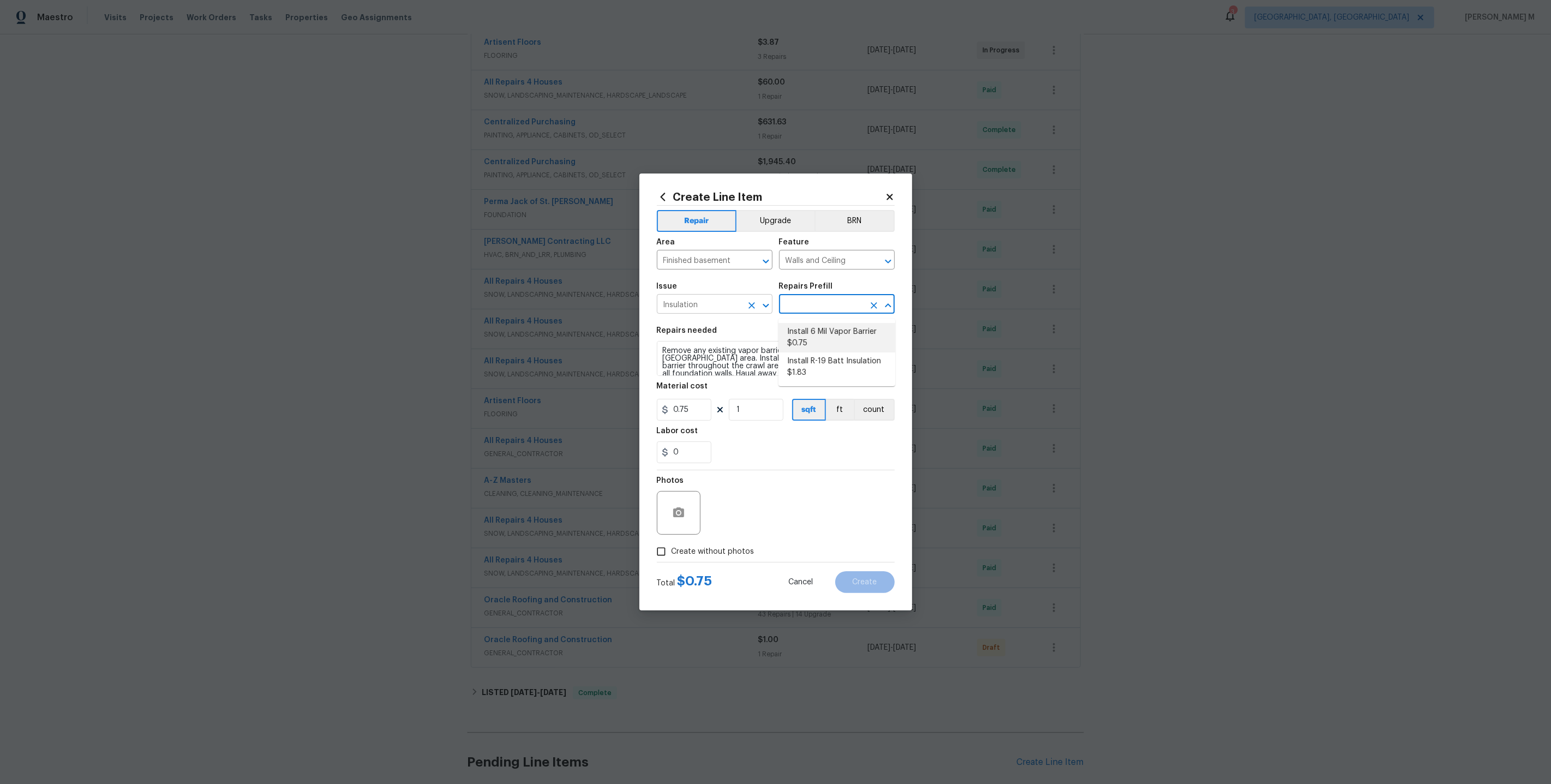
click at [704, 308] on input "Insulation" at bounding box center [700, 305] width 85 height 17
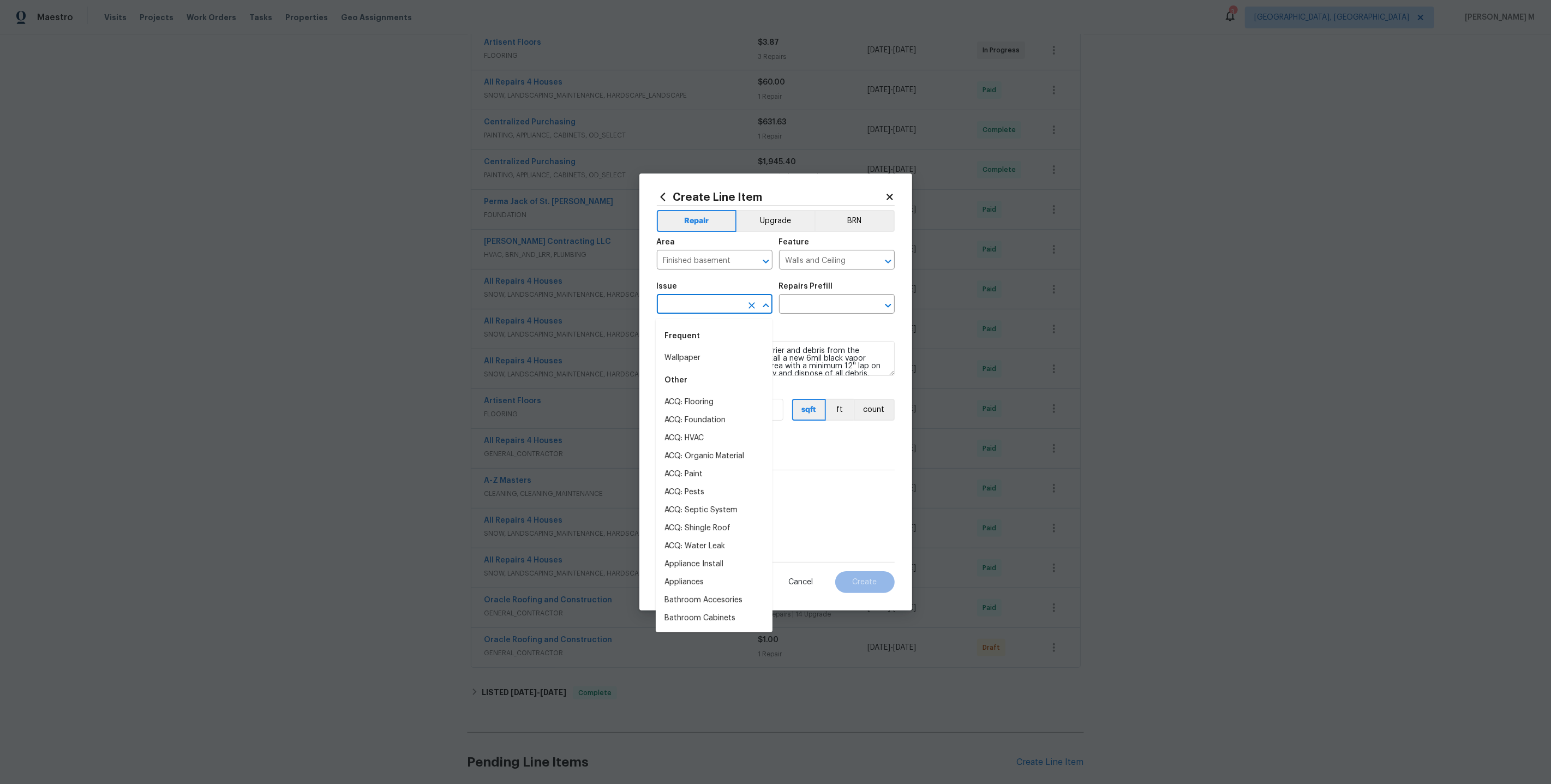
type input "W"
type input "dr"
type input "bas"
type input "b"
type input "wat"
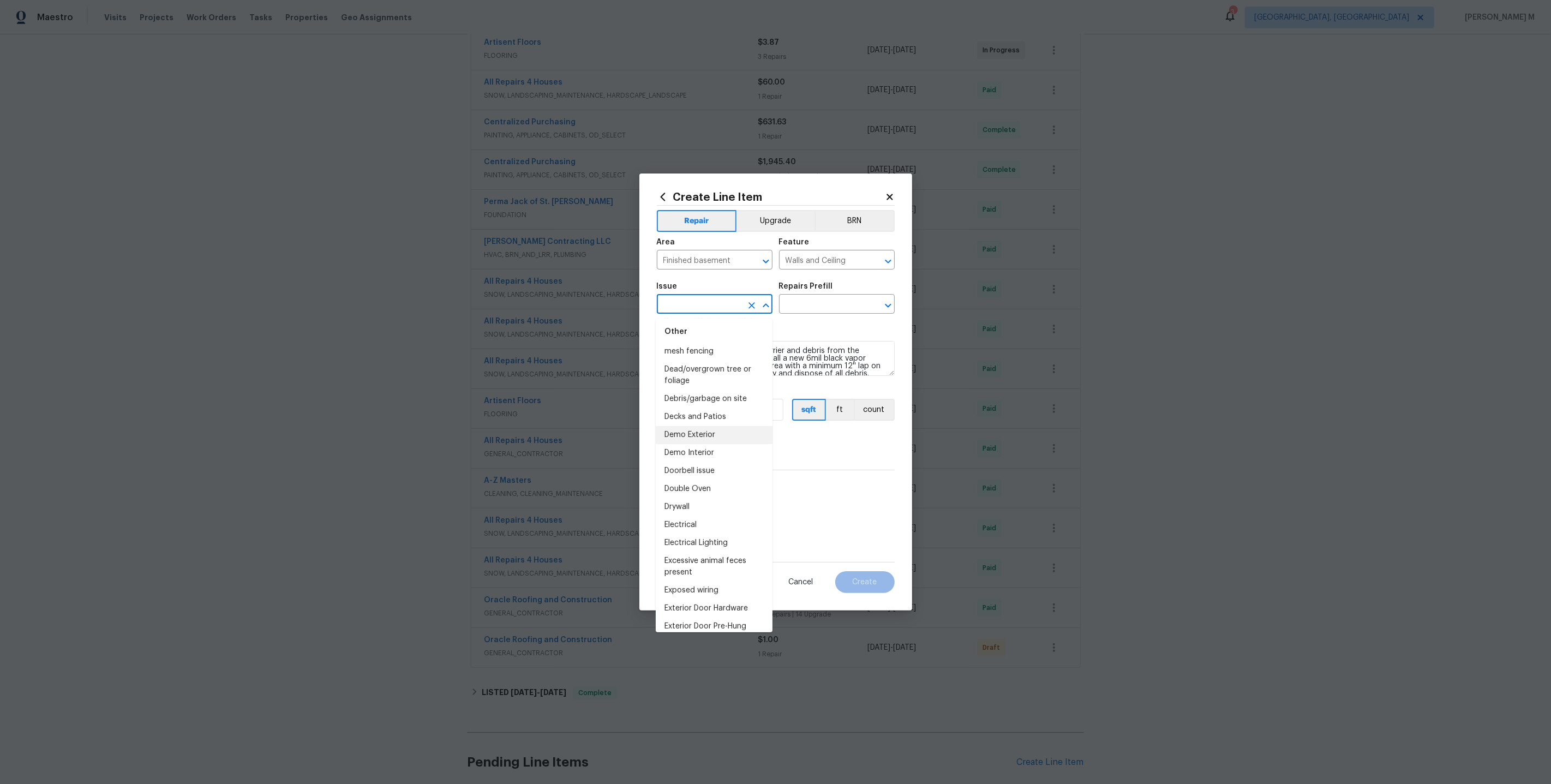
scroll to position [543, 0]
click at [696, 497] on li "Drywall" at bounding box center [714, 506] width 117 height 18
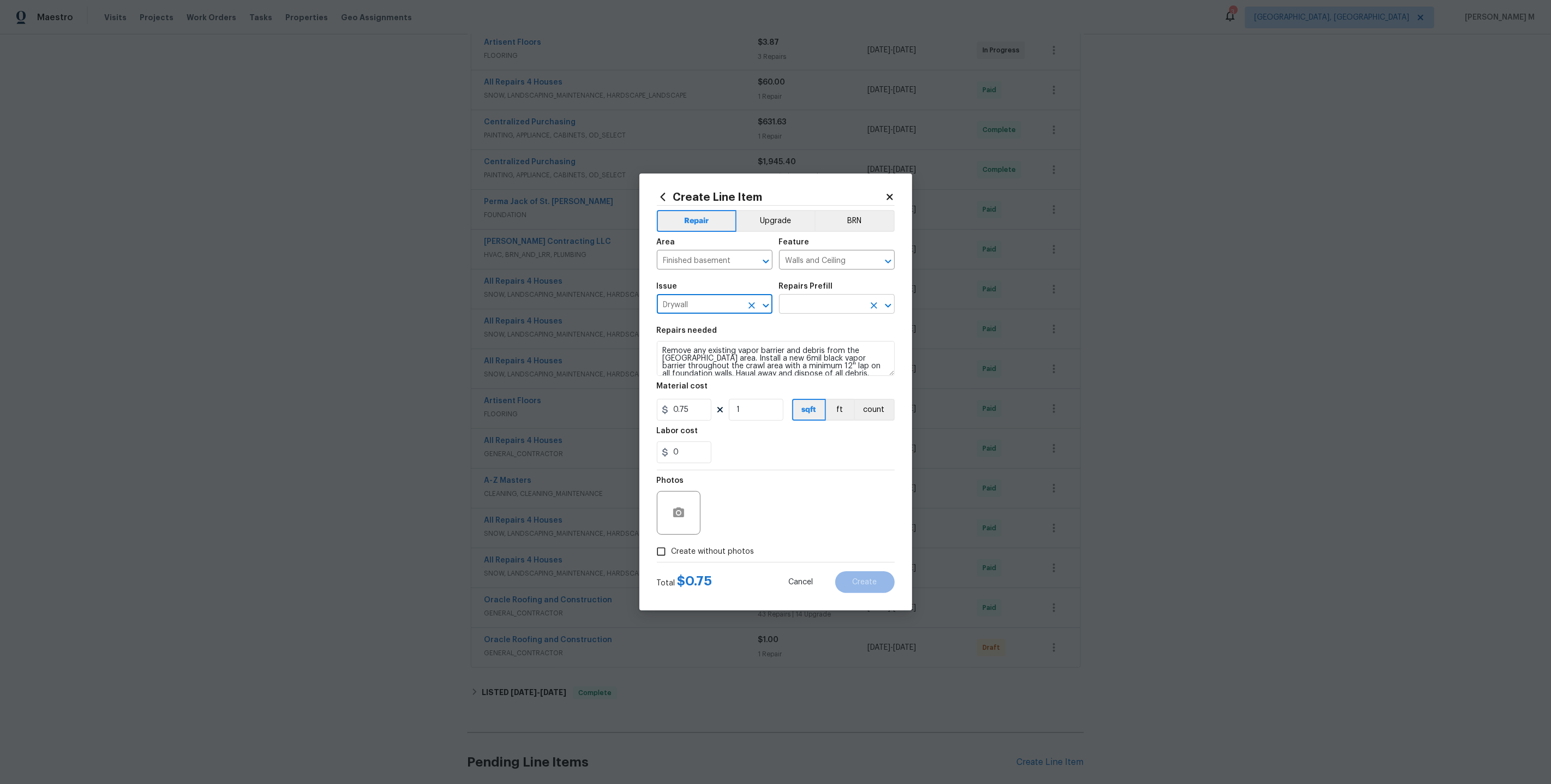
type input "Drywall"
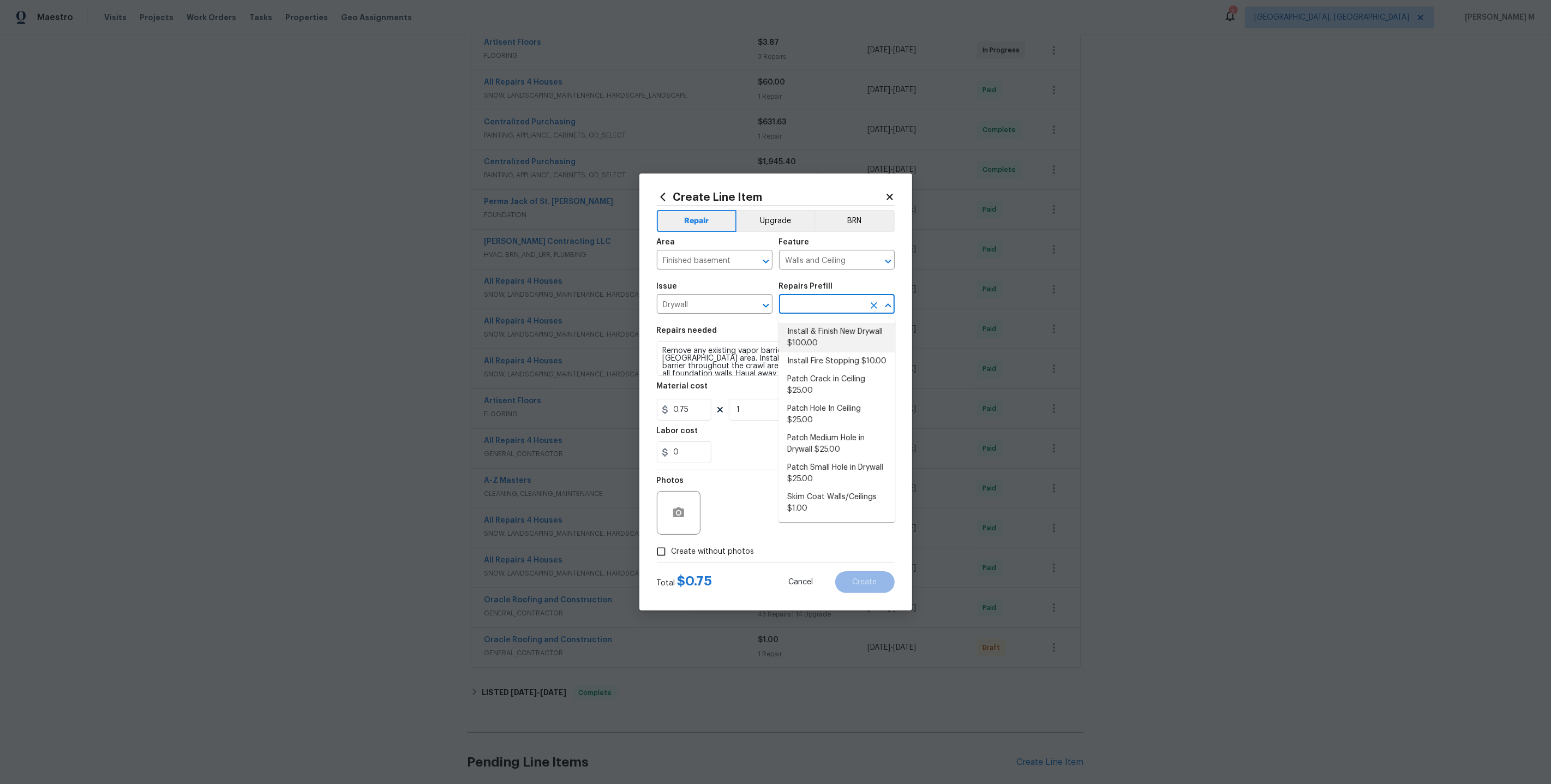
click at [831, 310] on input "text" at bounding box center [822, 305] width 85 height 17
click at [818, 488] on li "Skim Coat Walls/Ceilings $1.00" at bounding box center [837, 502] width 117 height 29
type input "Skim Coat Walls/Ceilings $1.00"
type textarea "Prep/scrape all loose material from the damaged area; prime if needed. Skim coa…"
type input "1"
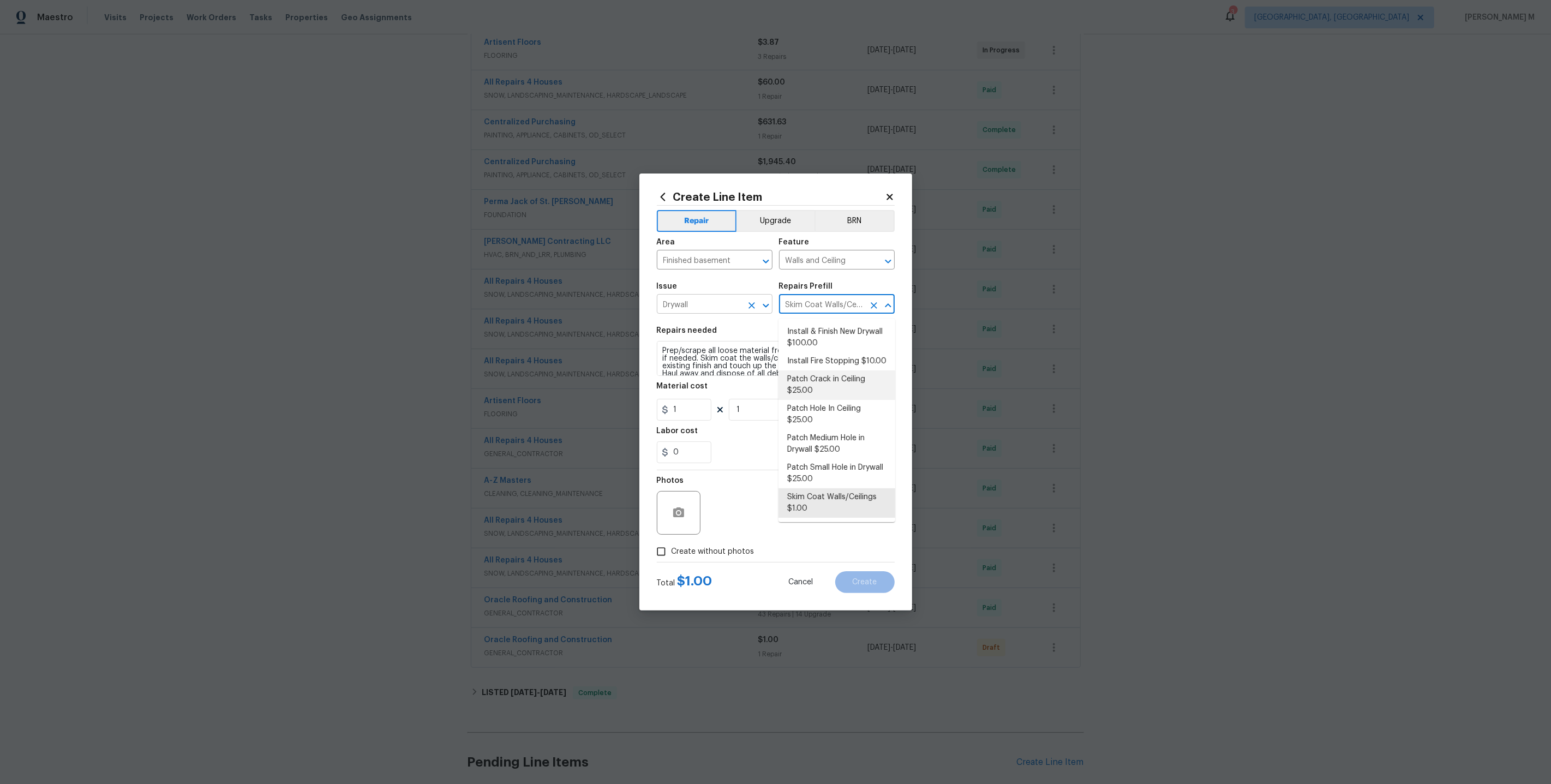
click at [753, 309] on icon "Clear" at bounding box center [752, 305] width 6 height 6
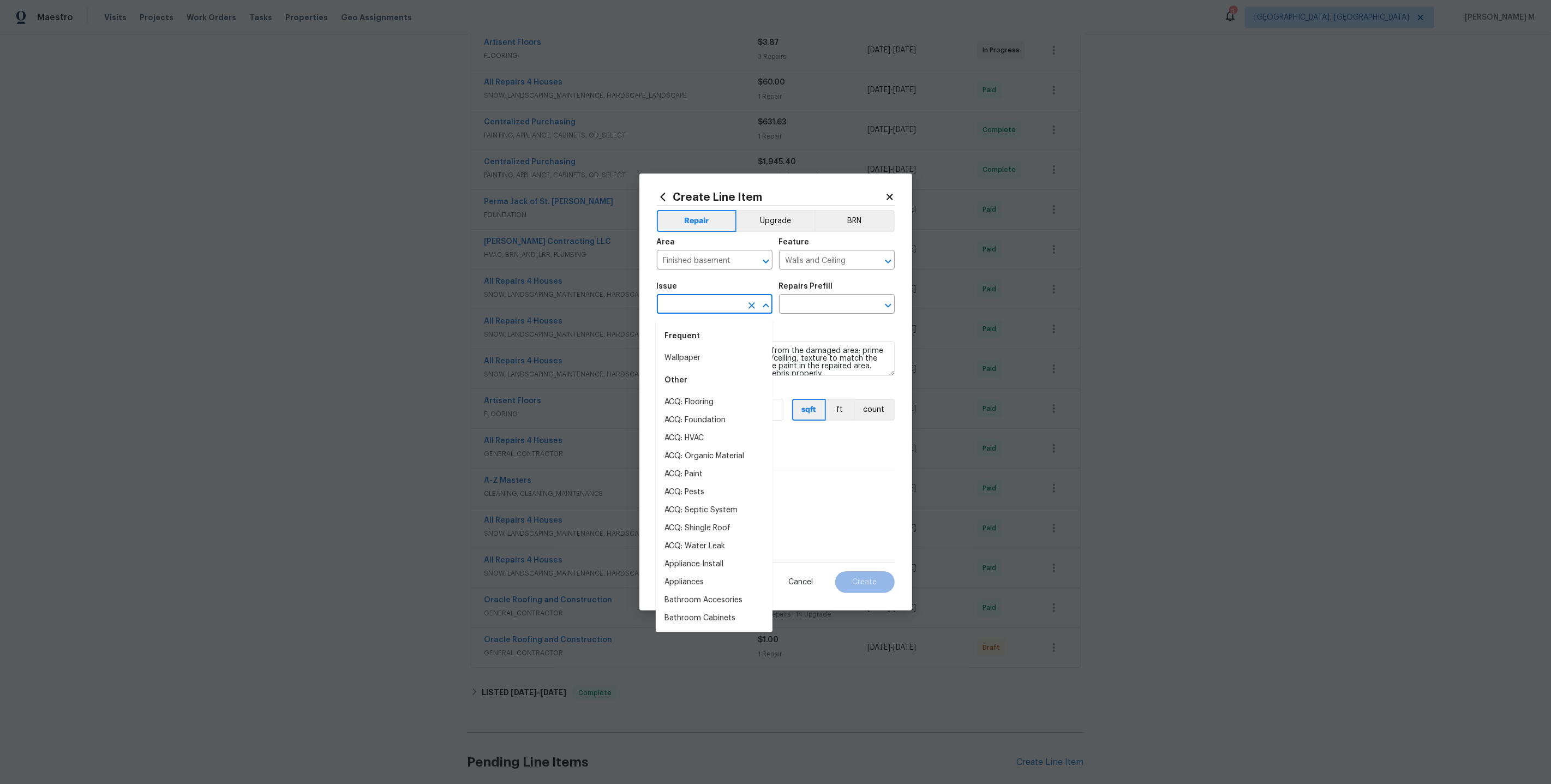
click at [717, 313] on input "text" at bounding box center [700, 305] width 85 height 17
click at [722, 403] on li "Concrete Demo" at bounding box center [714, 411] width 117 height 18
type input "Concrete Demo"
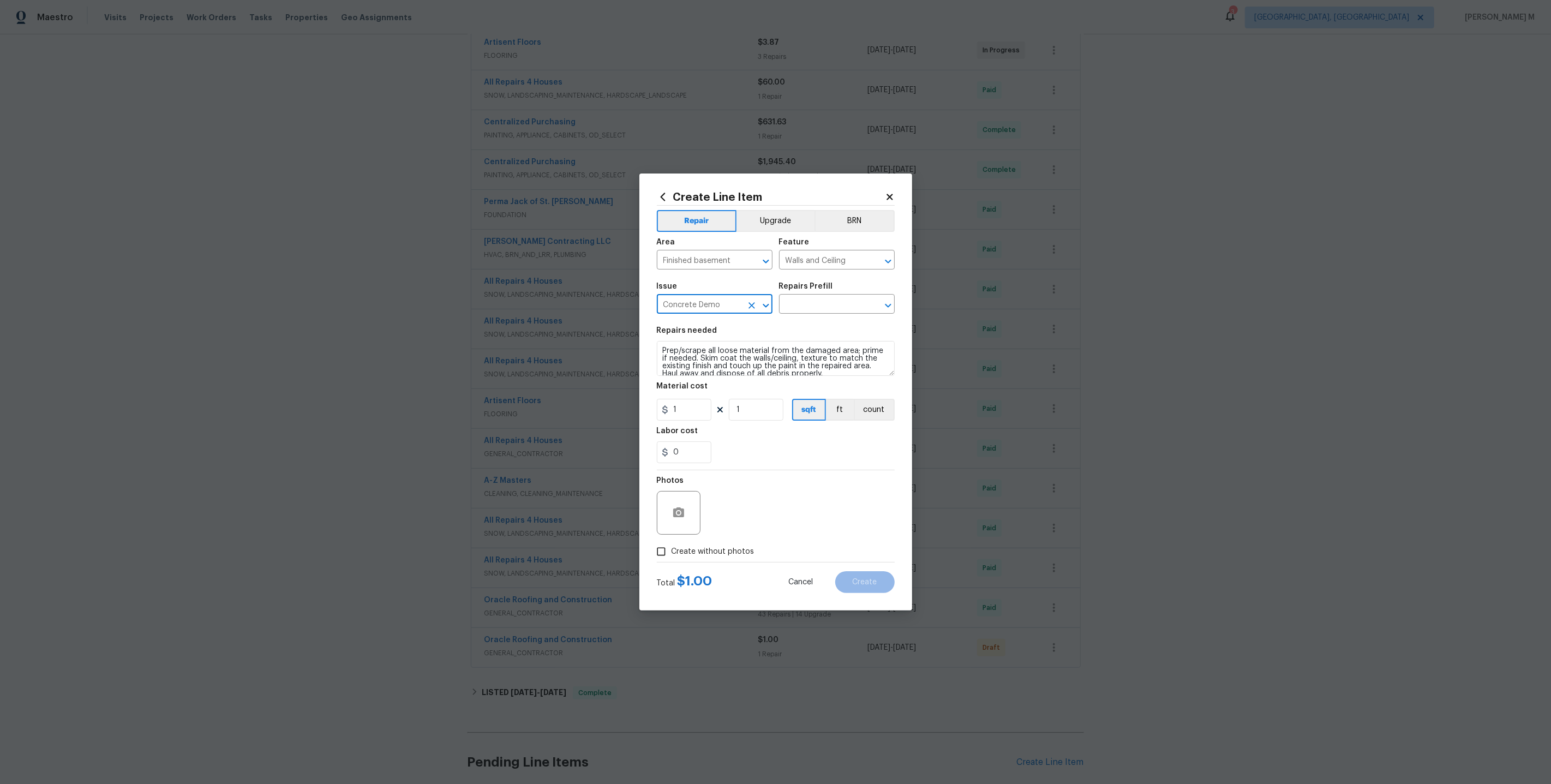
click at [836, 319] on div "Issue Concrete Demo ​ Repairs Prefill ​" at bounding box center [776, 298] width 238 height 44
click at [836, 314] on input "text" at bounding box center [822, 305] width 85 height 17
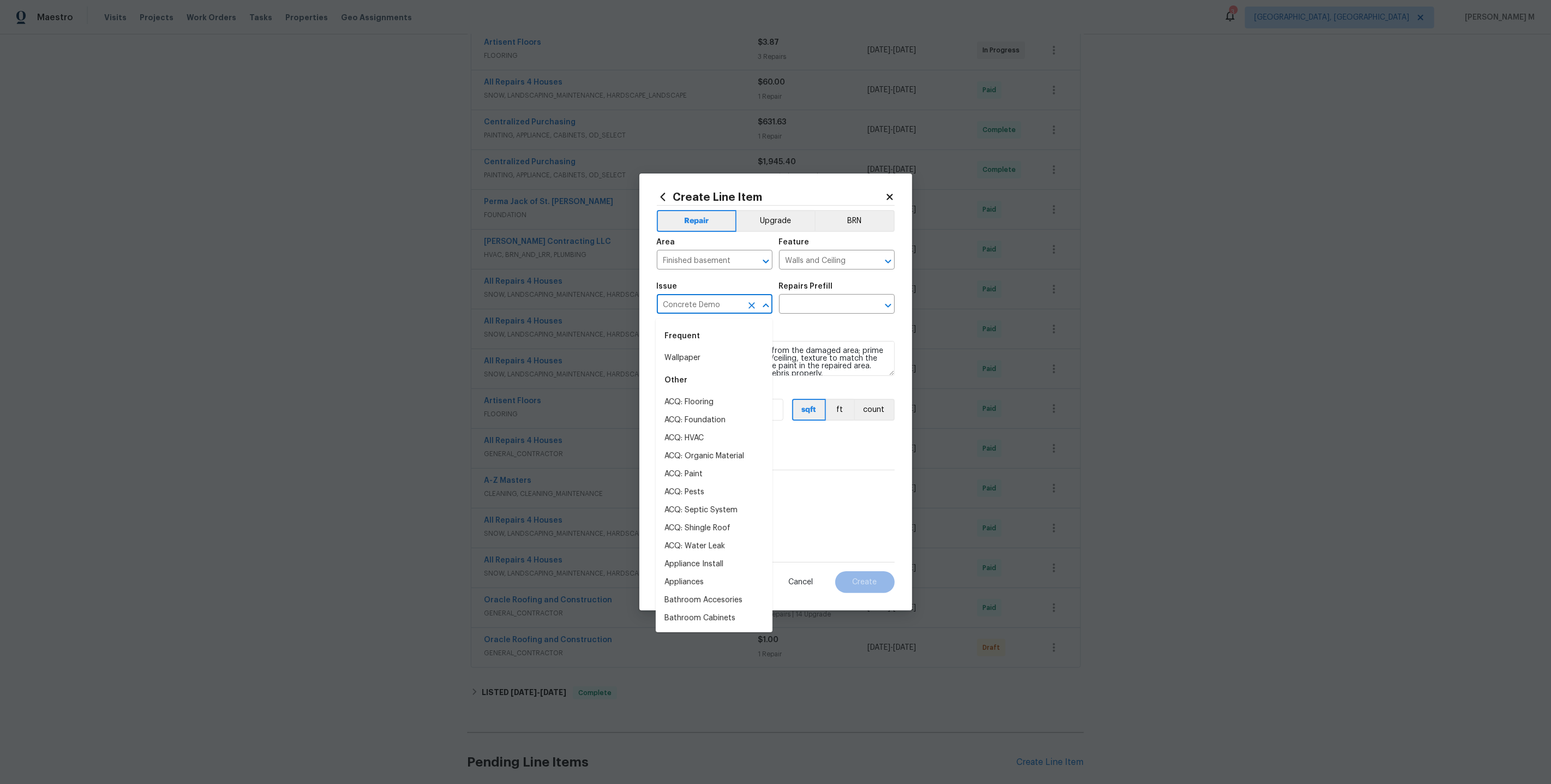
click at [731, 314] on input "Concrete Demo" at bounding box center [700, 305] width 85 height 17
click at [749, 308] on icon "Clear" at bounding box center [752, 305] width 11 height 11
click at [685, 499] on li "Drywall" at bounding box center [714, 507] width 117 height 18
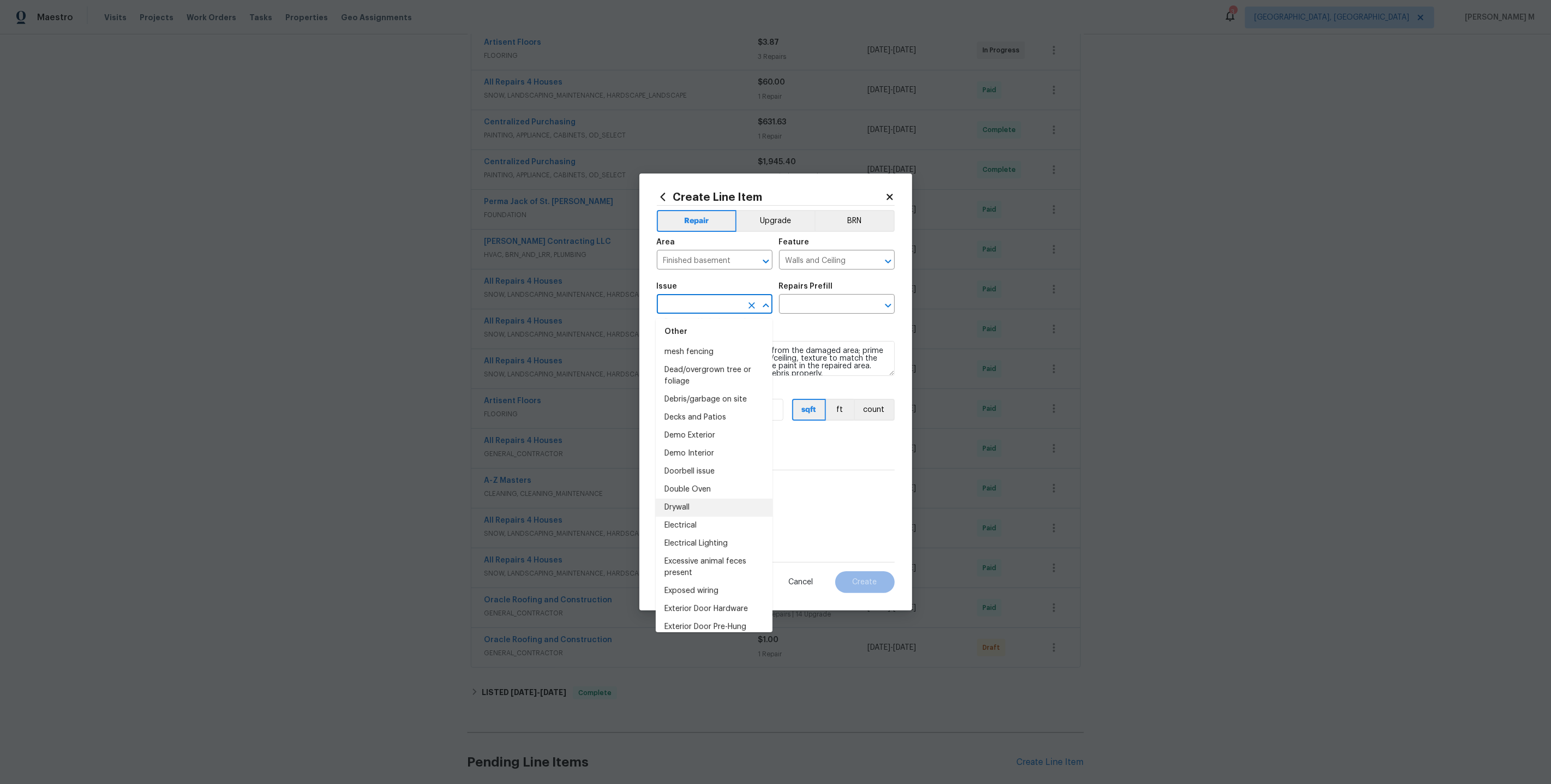
type input "Drywall"
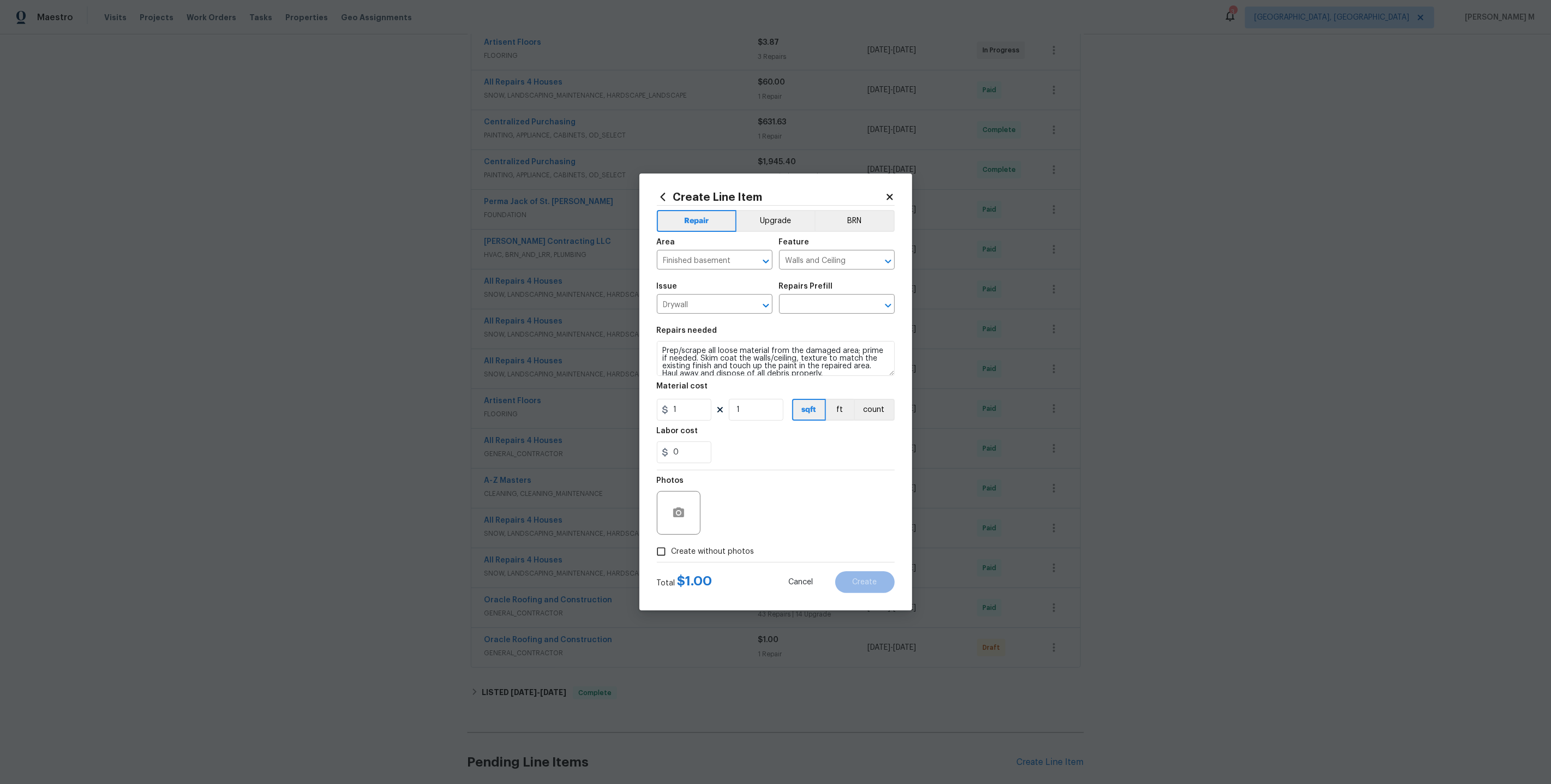
click at [819, 320] on div "Issue Drywall ​ Repairs Prefill ​" at bounding box center [776, 298] width 238 height 44
click at [821, 307] on input "text" at bounding box center [822, 305] width 85 height 17
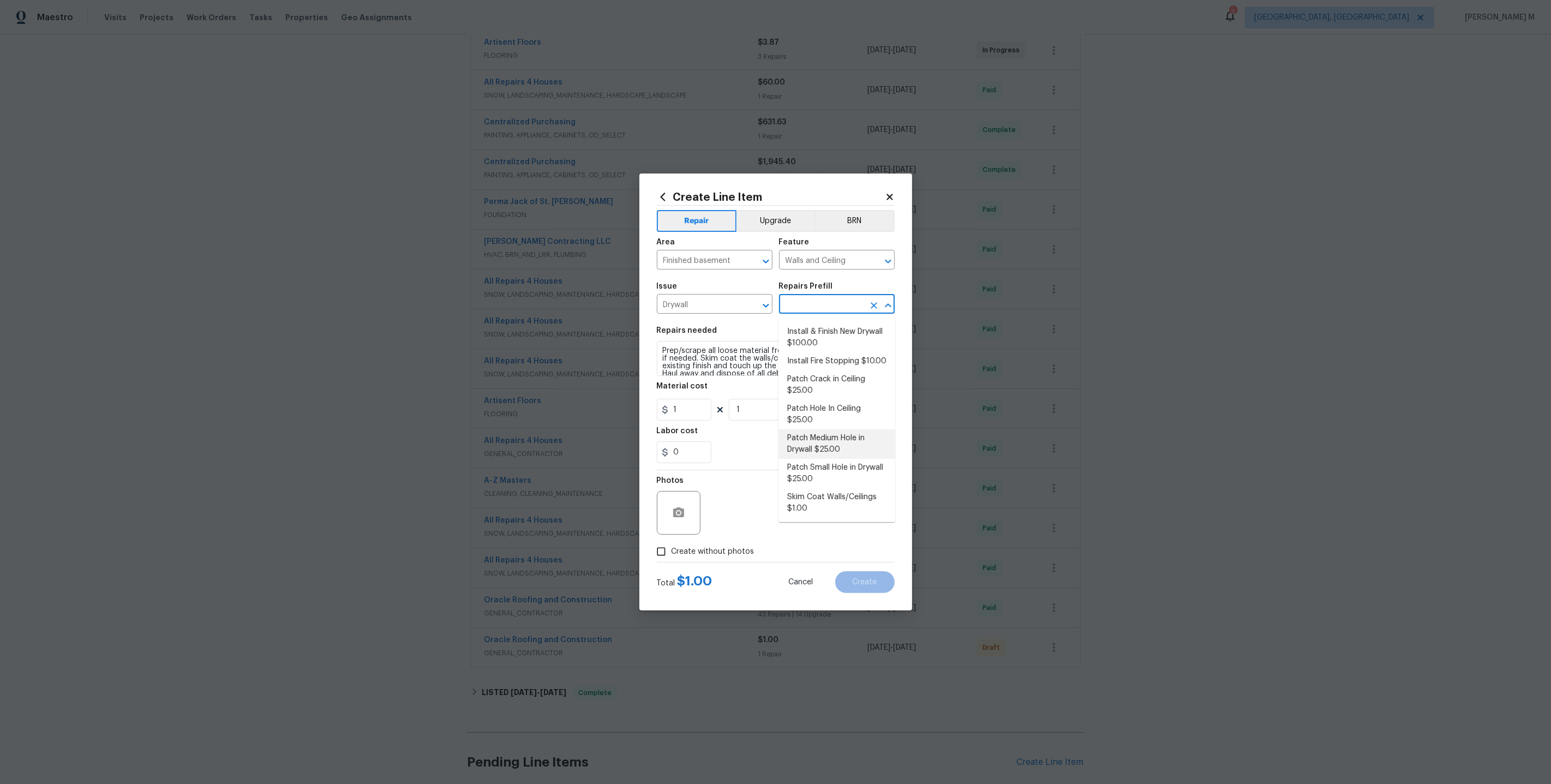
click at [839, 429] on li "Patch Medium Hole in Drywall $25.00" at bounding box center [837, 443] width 117 height 29
type input "Patch Medium Hole in Drywall $25.00"
type textarea "Prep/scrape all loose material from the damaged area; prime if needed. Patch th…"
type input "25"
click at [708, 314] on input "Drywall" at bounding box center [700, 305] width 85 height 17
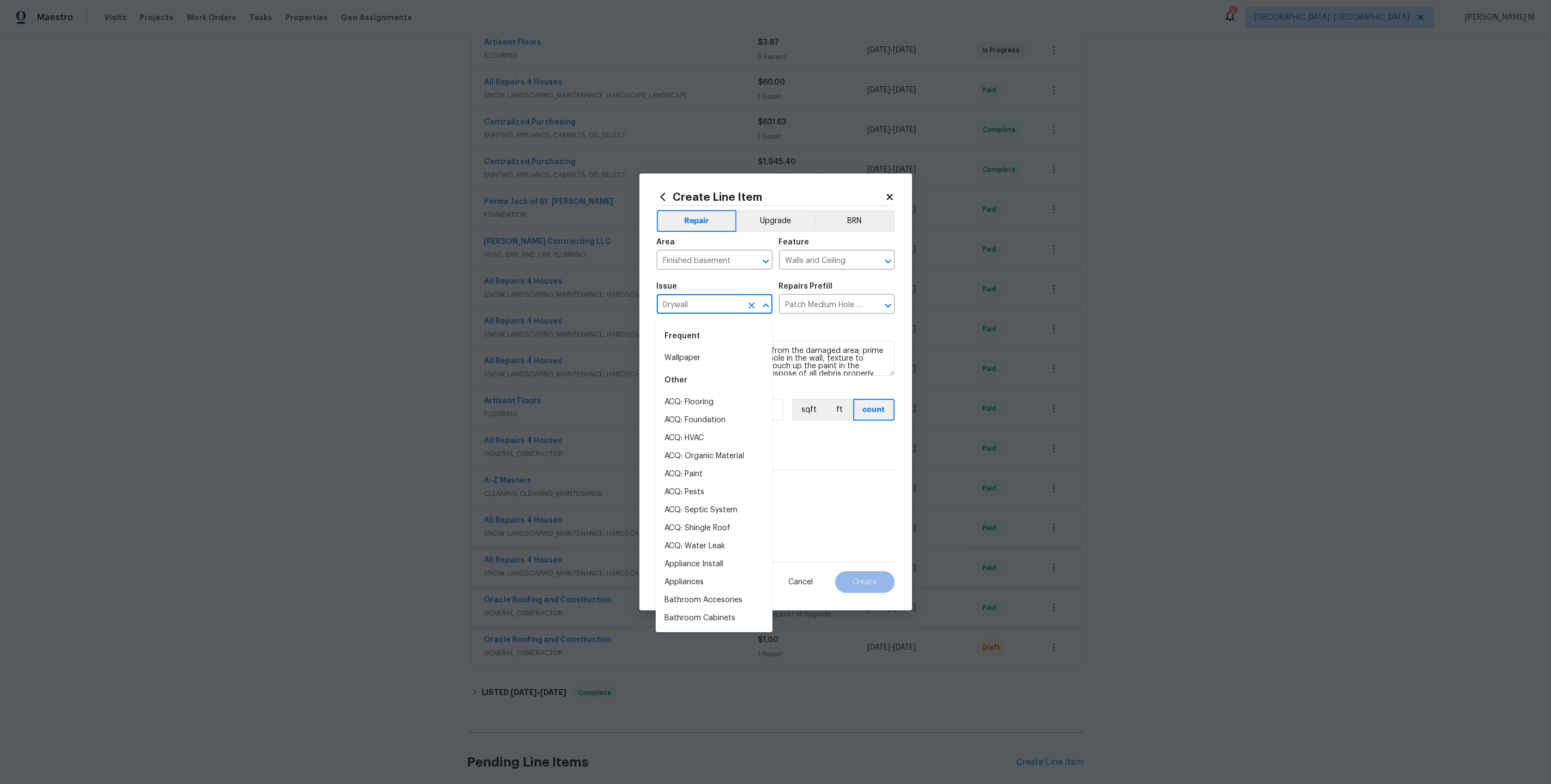
click at [708, 314] on input "Drywall" at bounding box center [700, 305] width 85 height 17
click at [831, 313] on input "Patch Medium Hole in Drywall $25.00" at bounding box center [822, 305] width 85 height 17
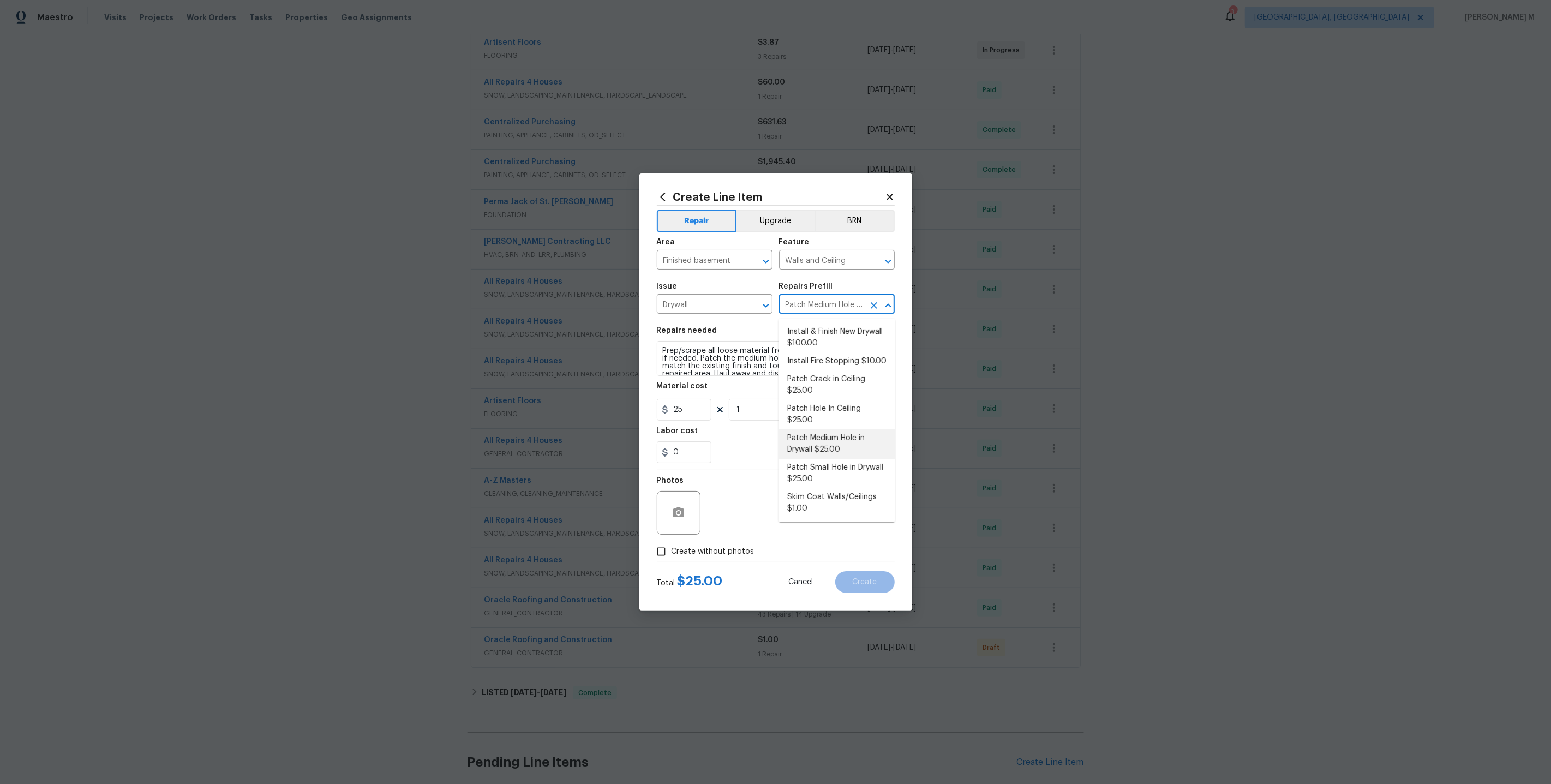
click at [831, 313] on input "Patch Medium Hole in Drywall $25.00" at bounding box center [822, 305] width 85 height 17
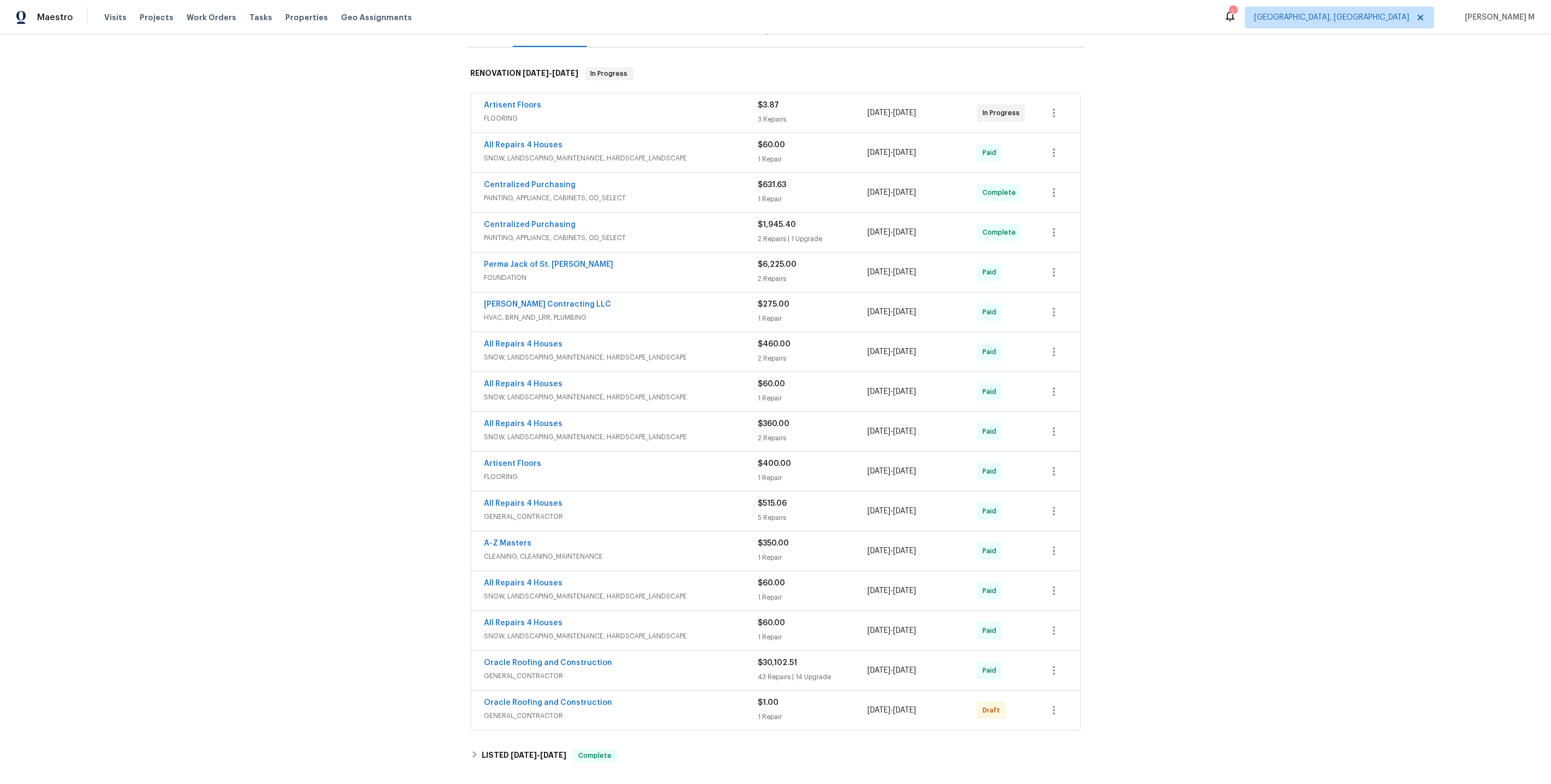
scroll to position [138, 0]
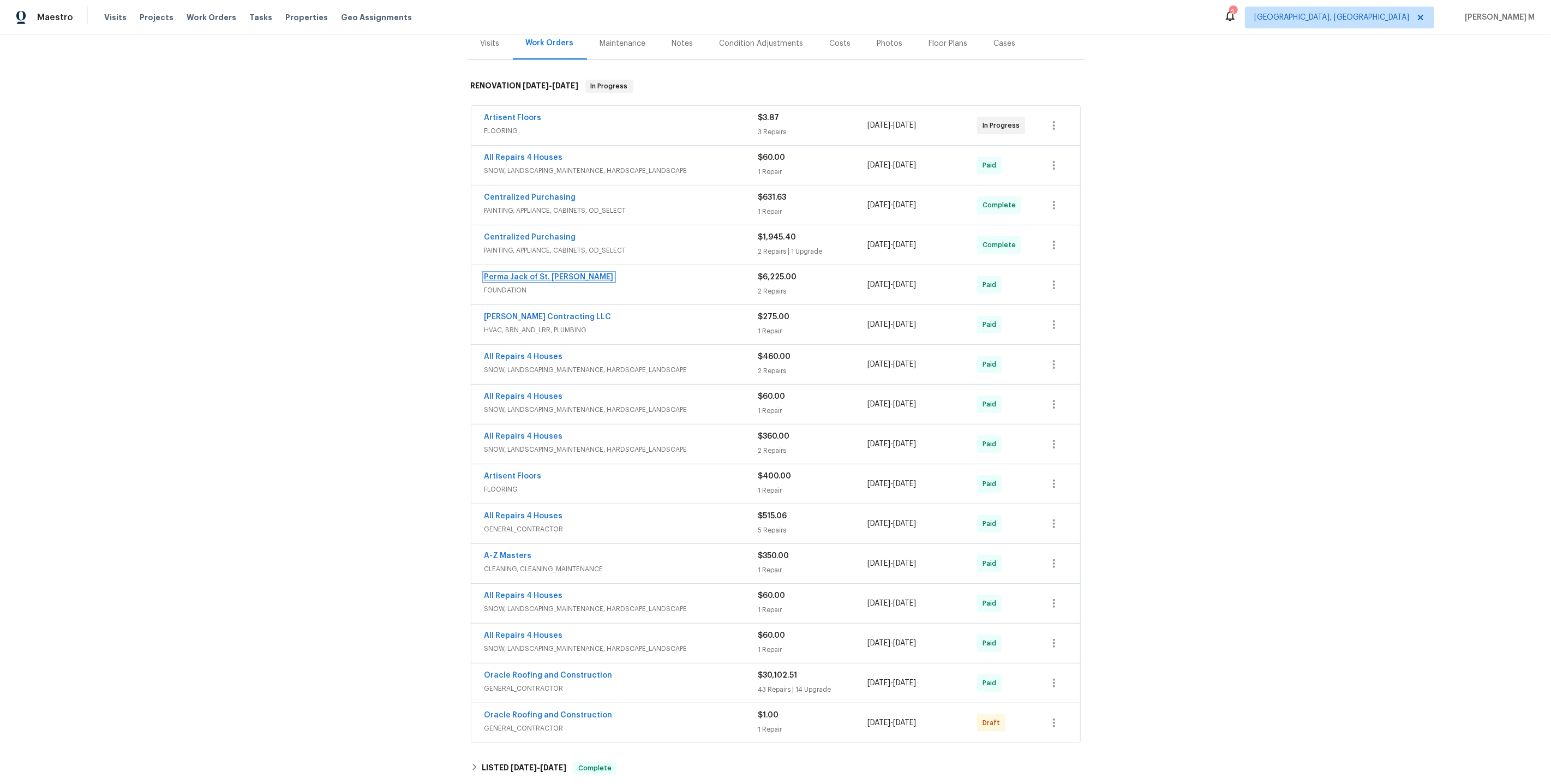
click at [536, 273] on link "Perma Jack of St. Louis" at bounding box center [549, 277] width 129 height 8
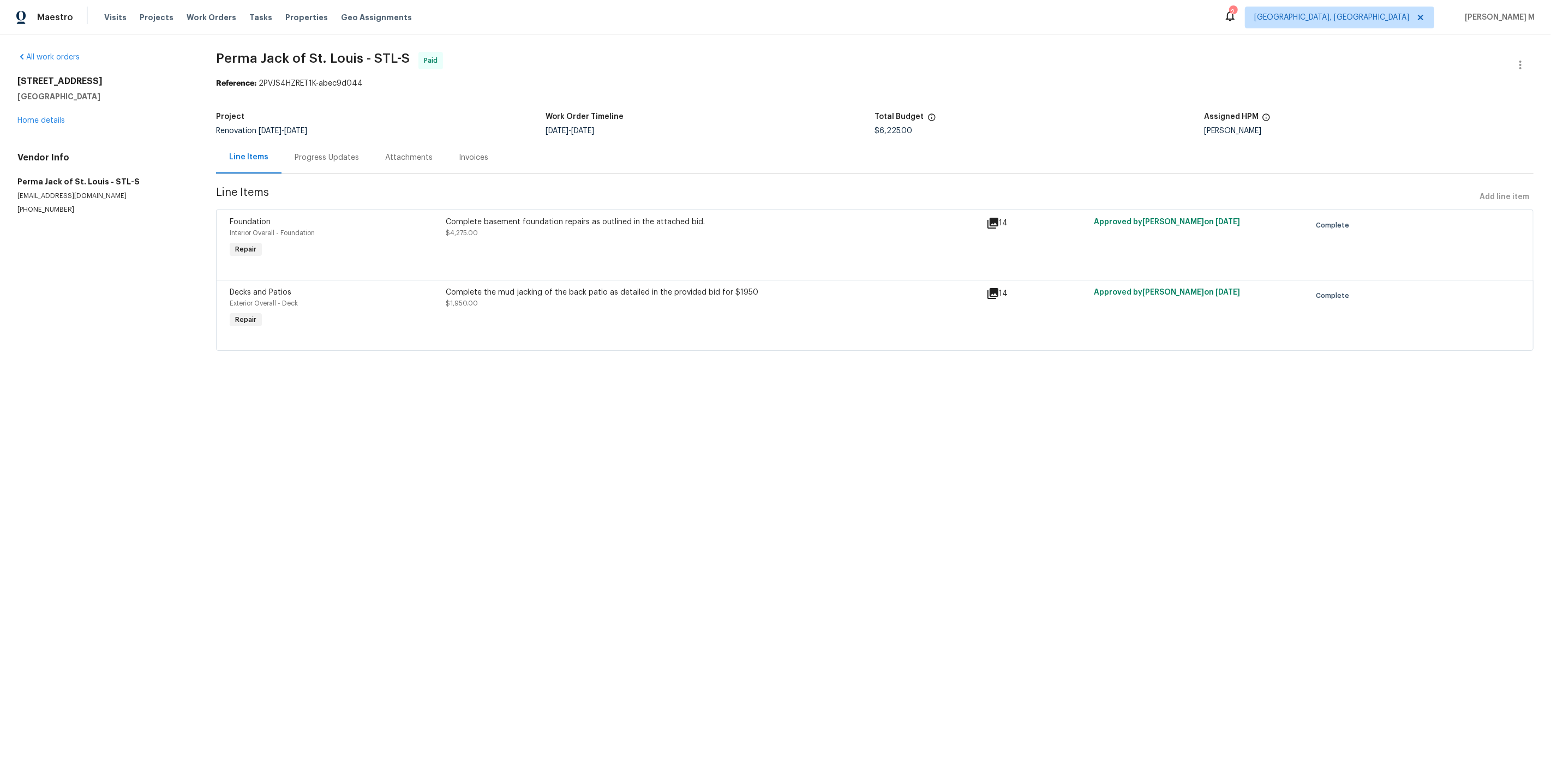
click at [310, 156] on div "Progress Updates" at bounding box center [327, 157] width 65 height 11
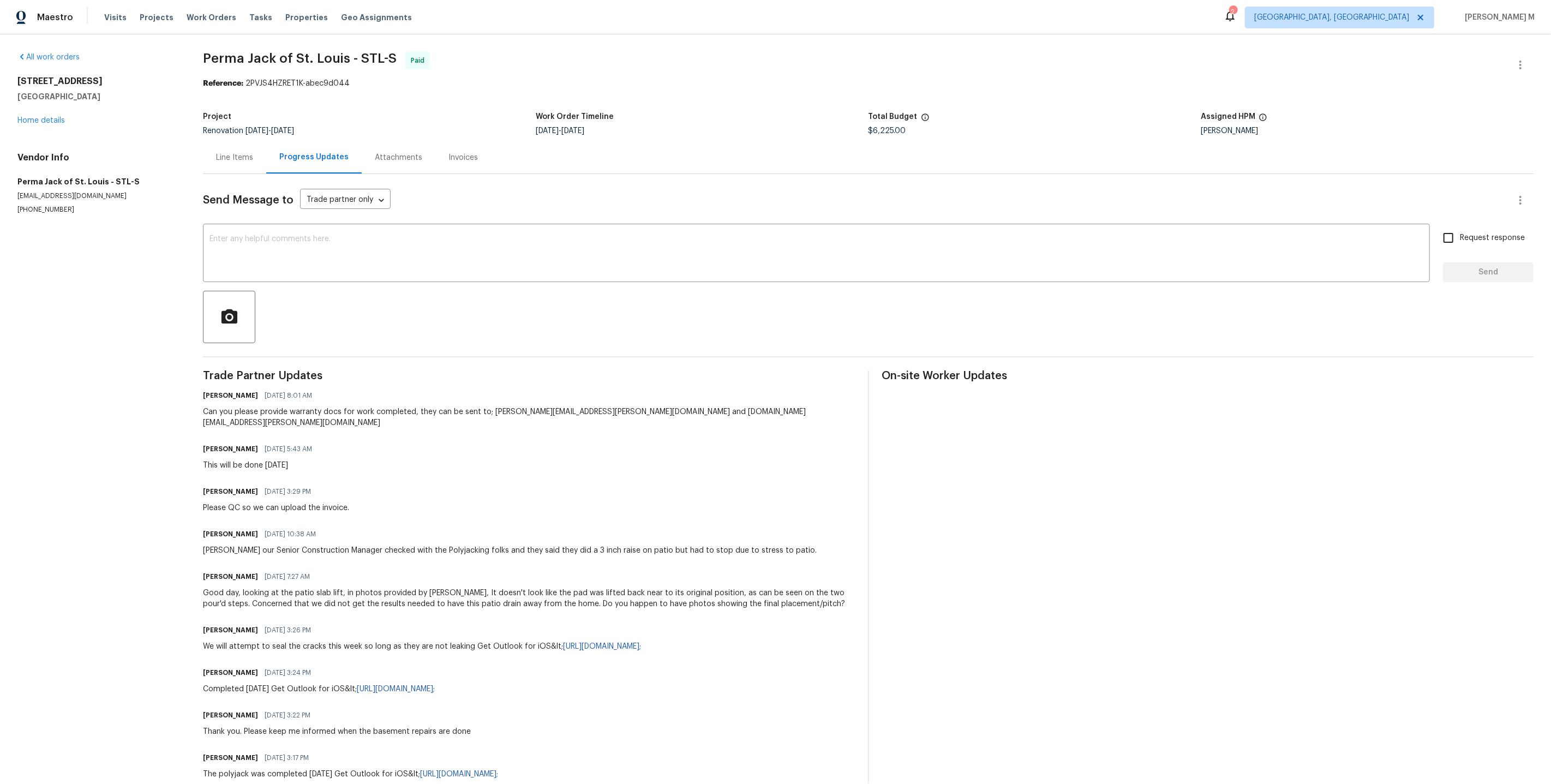
click at [219, 141] on div "Line Items" at bounding box center [235, 157] width 63 height 32
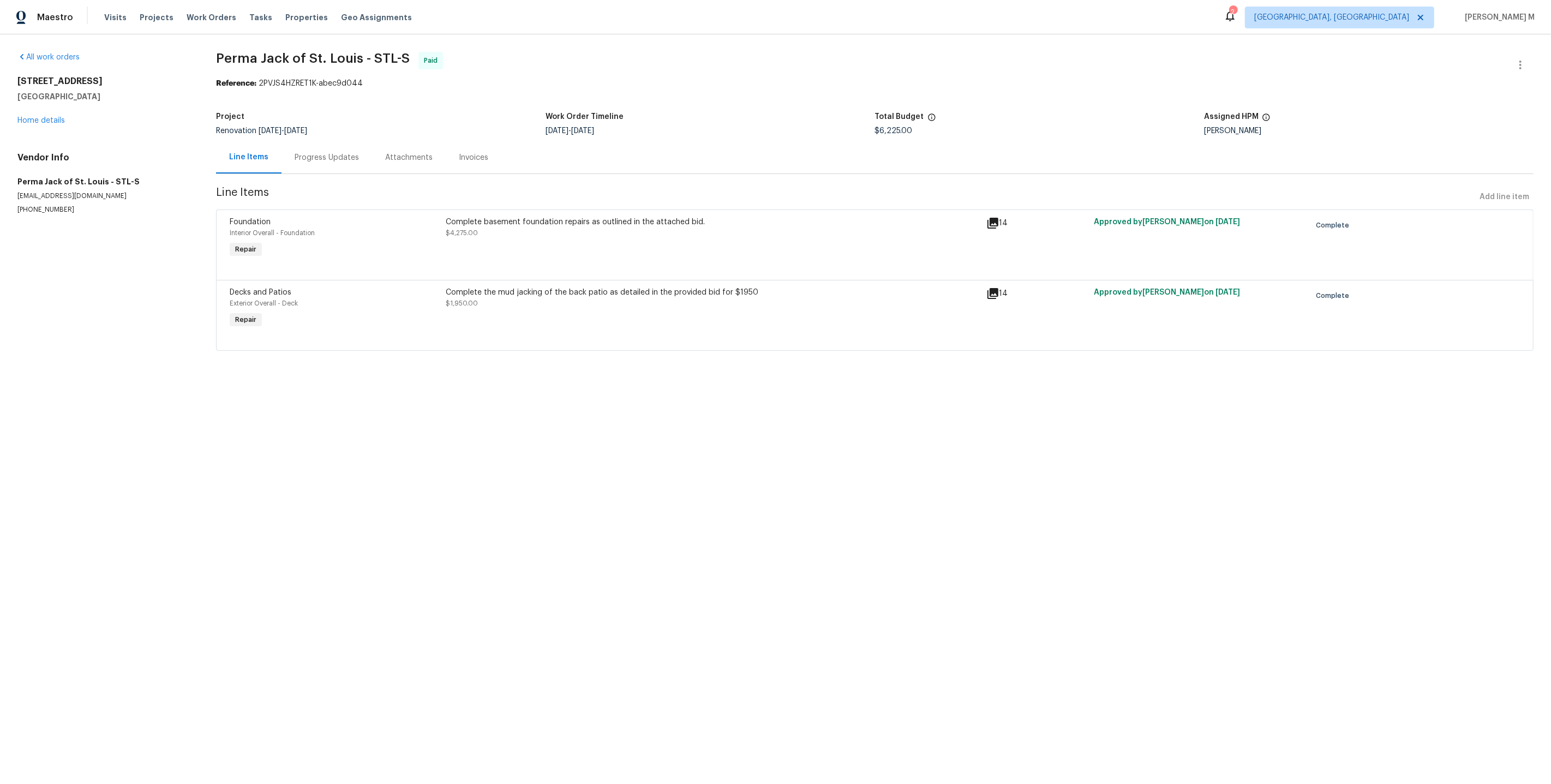
click at [546, 231] on div "Complete basement foundation repairs as outlined in the attached bid. $4,275.00" at bounding box center [713, 227] width 534 height 22
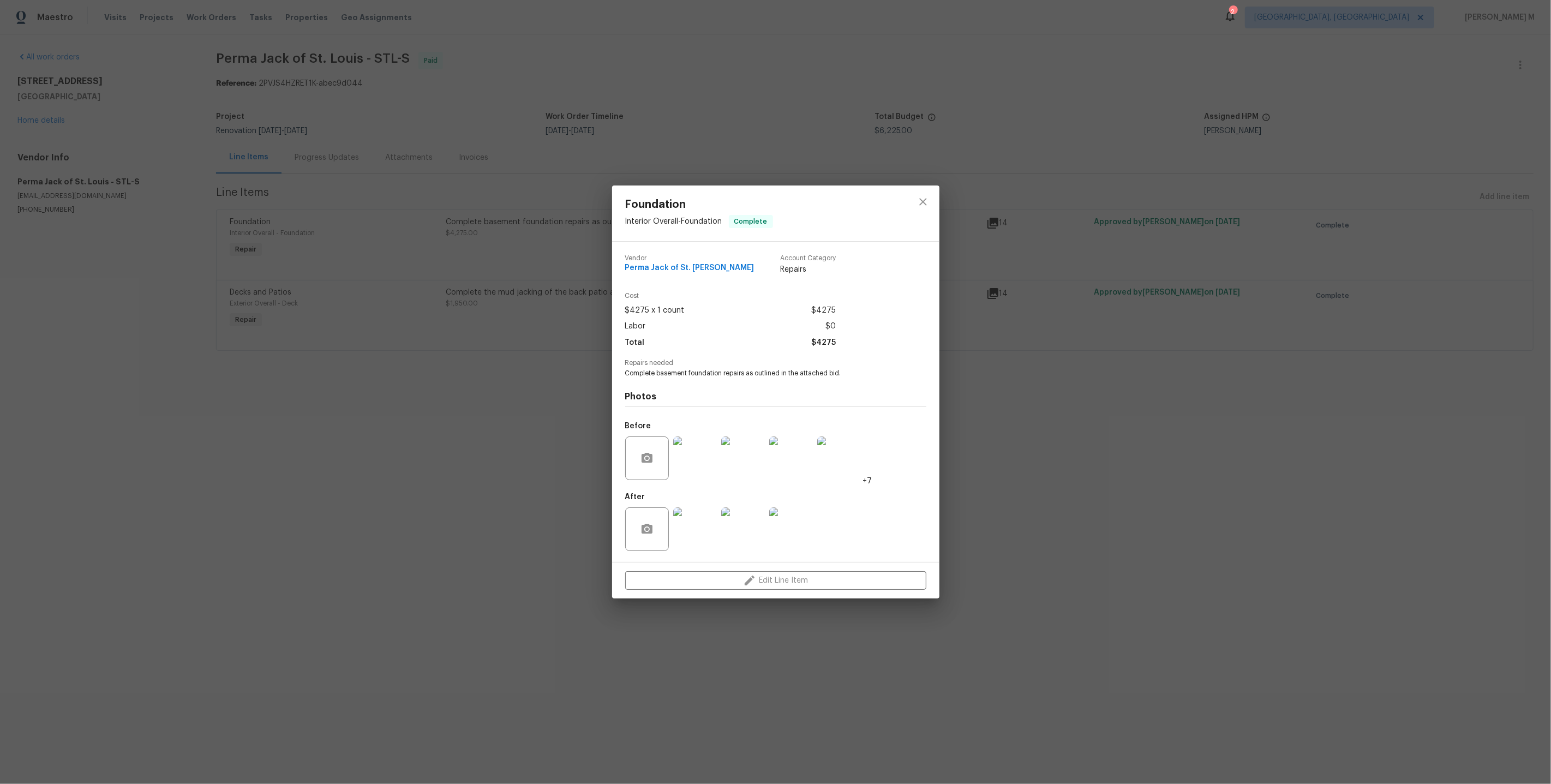
click at [697, 539] on img at bounding box center [695, 529] width 44 height 44
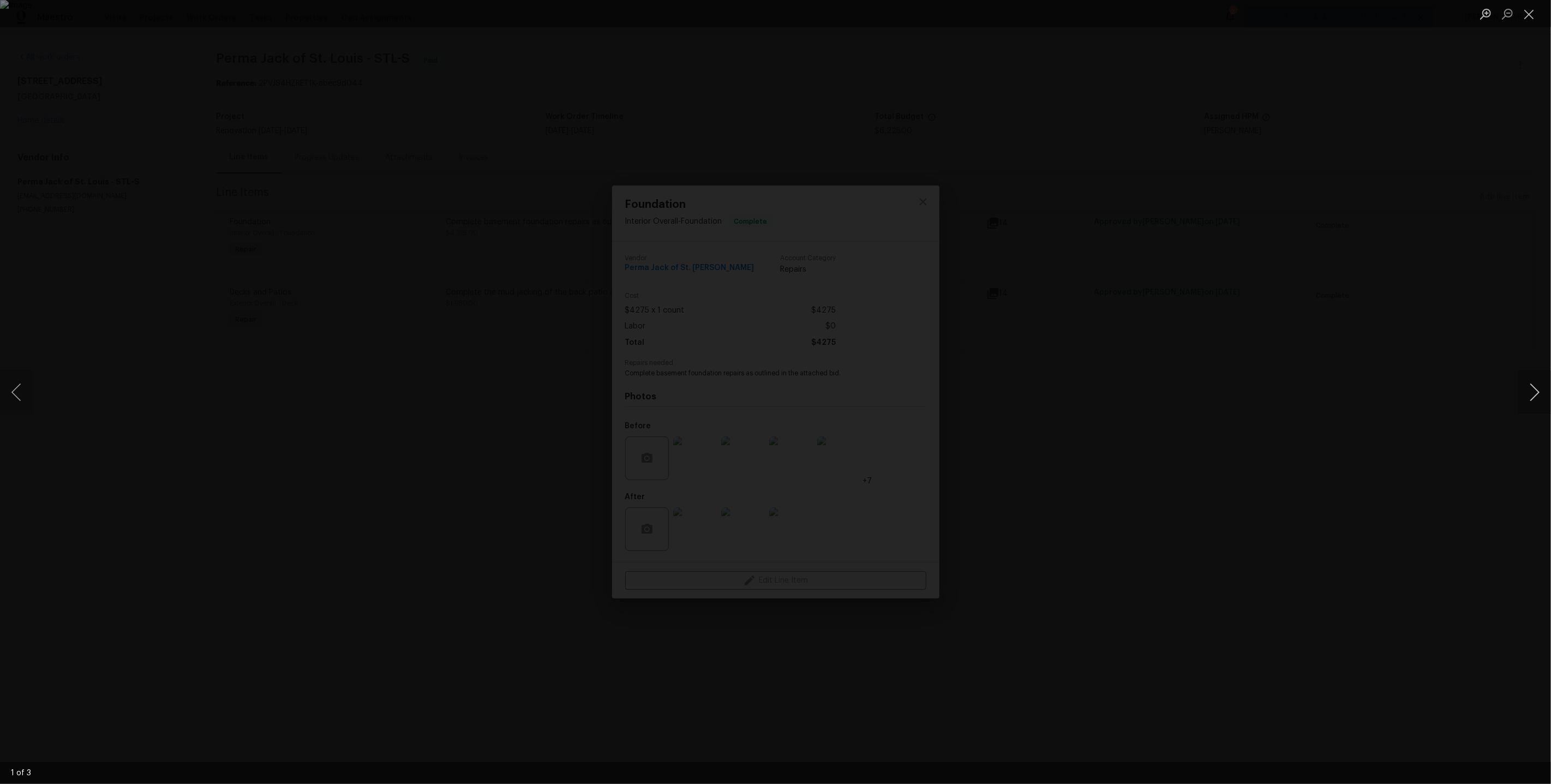
click at [1527, 397] on button "Next image" at bounding box center [1535, 392] width 33 height 44
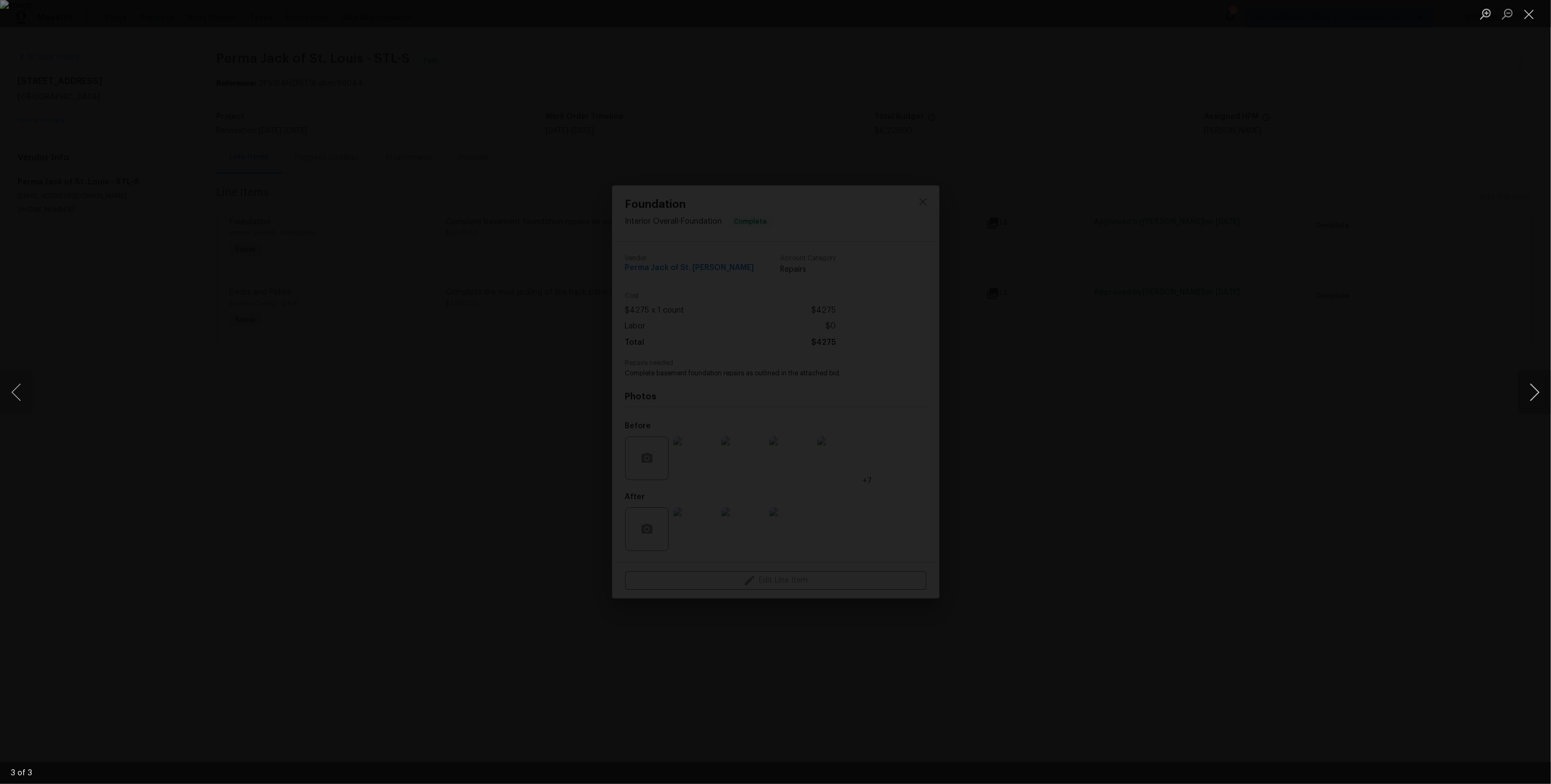
click at [1527, 397] on button "Next image" at bounding box center [1535, 392] width 33 height 44
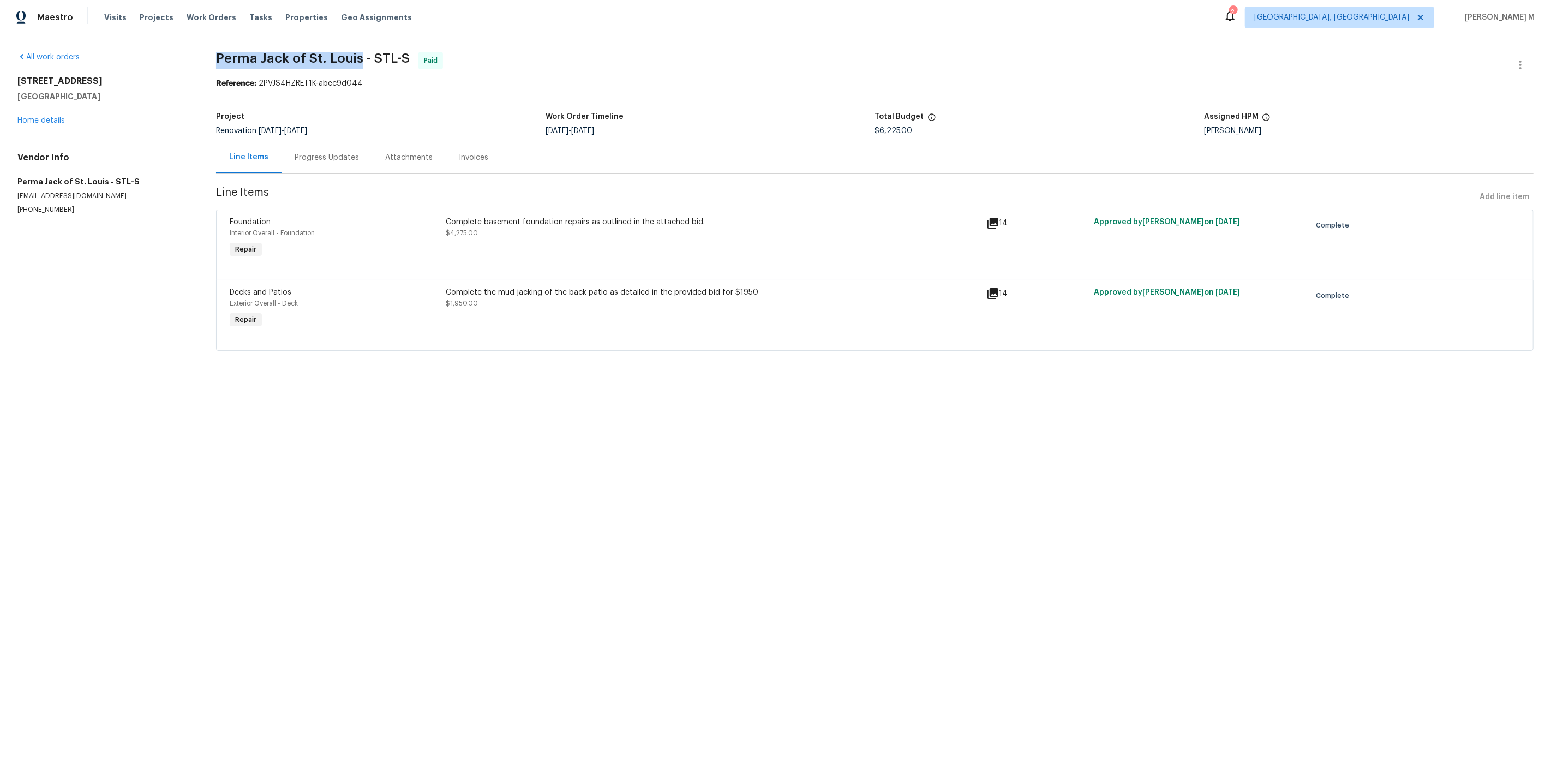
drag, startPoint x: 211, startPoint y: 56, endPoint x: 347, endPoint y: 53, distance: 136.0
click at [347, 53] on div "All work orders 2381 Gross Point Ln Wildwood, MO 63011 Home details Vendor Info…" at bounding box center [776, 208] width 1551 height 347
copy span "Perma Jack of St. Louis"
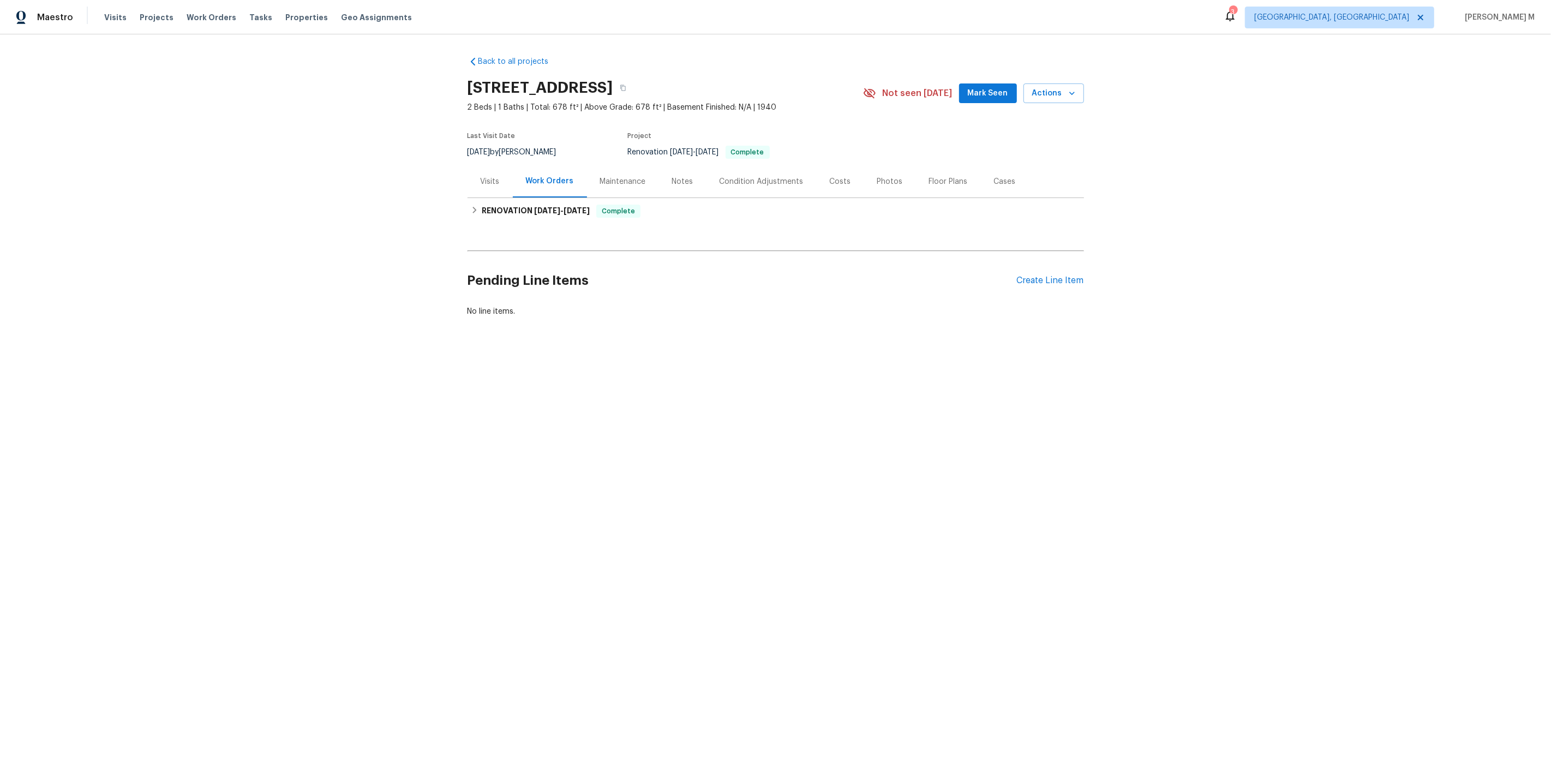
click at [508, 391] on html "Maestro Visits Projects Work Orders Tasks Properties Geo Assignments 3 [GEOGRAP…" at bounding box center [776, 196] width 1551 height 391
click at [642, 172] on div "Maintenance" at bounding box center [623, 181] width 72 height 32
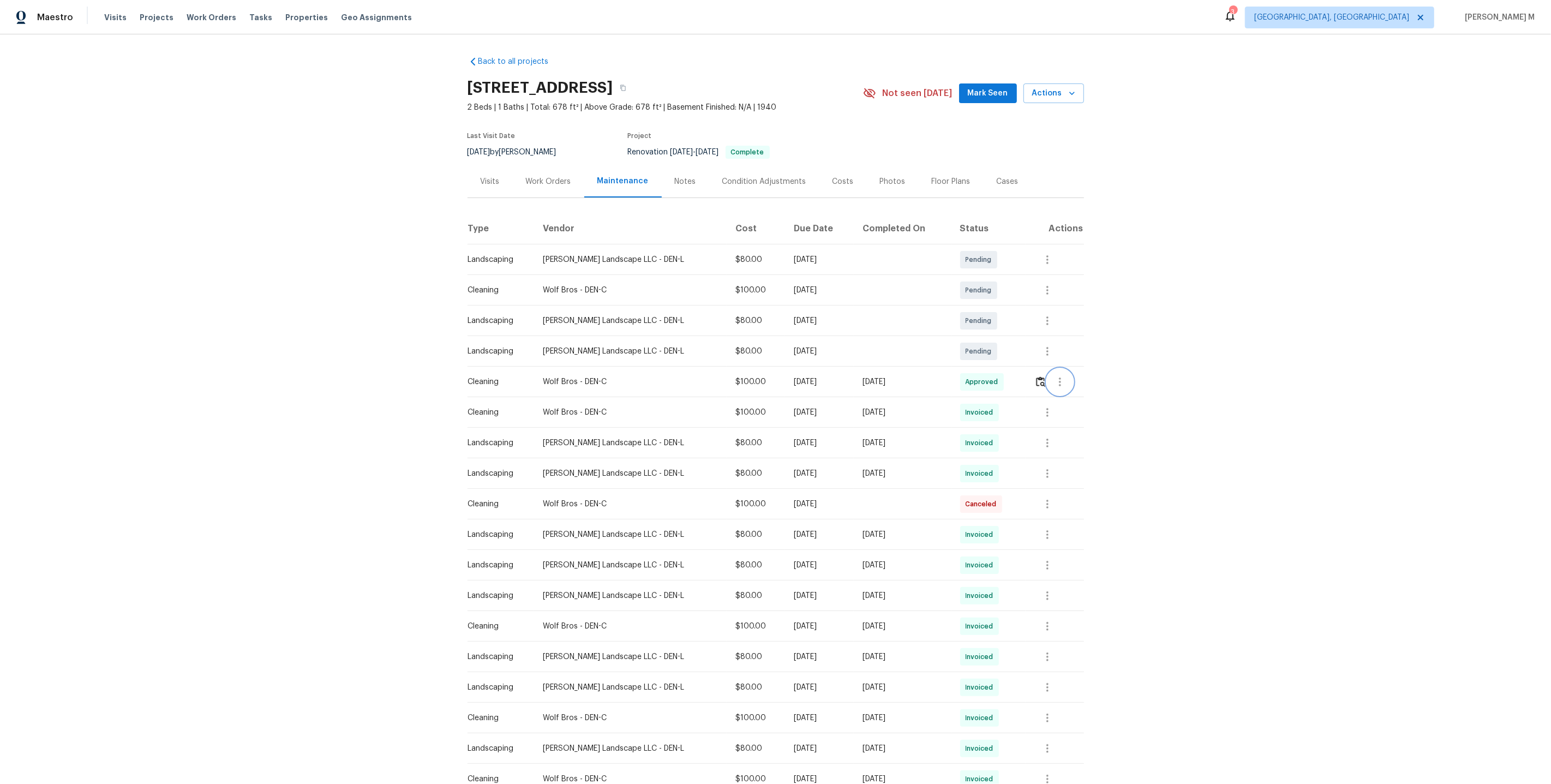
click at [1054, 376] on icon "button" at bounding box center [1060, 381] width 13 height 13
click at [1054, 391] on li "View details" at bounding box center [1084, 395] width 77 height 18
click at [1078, 380] on li "Message vendor" at bounding box center [1084, 376] width 77 height 18
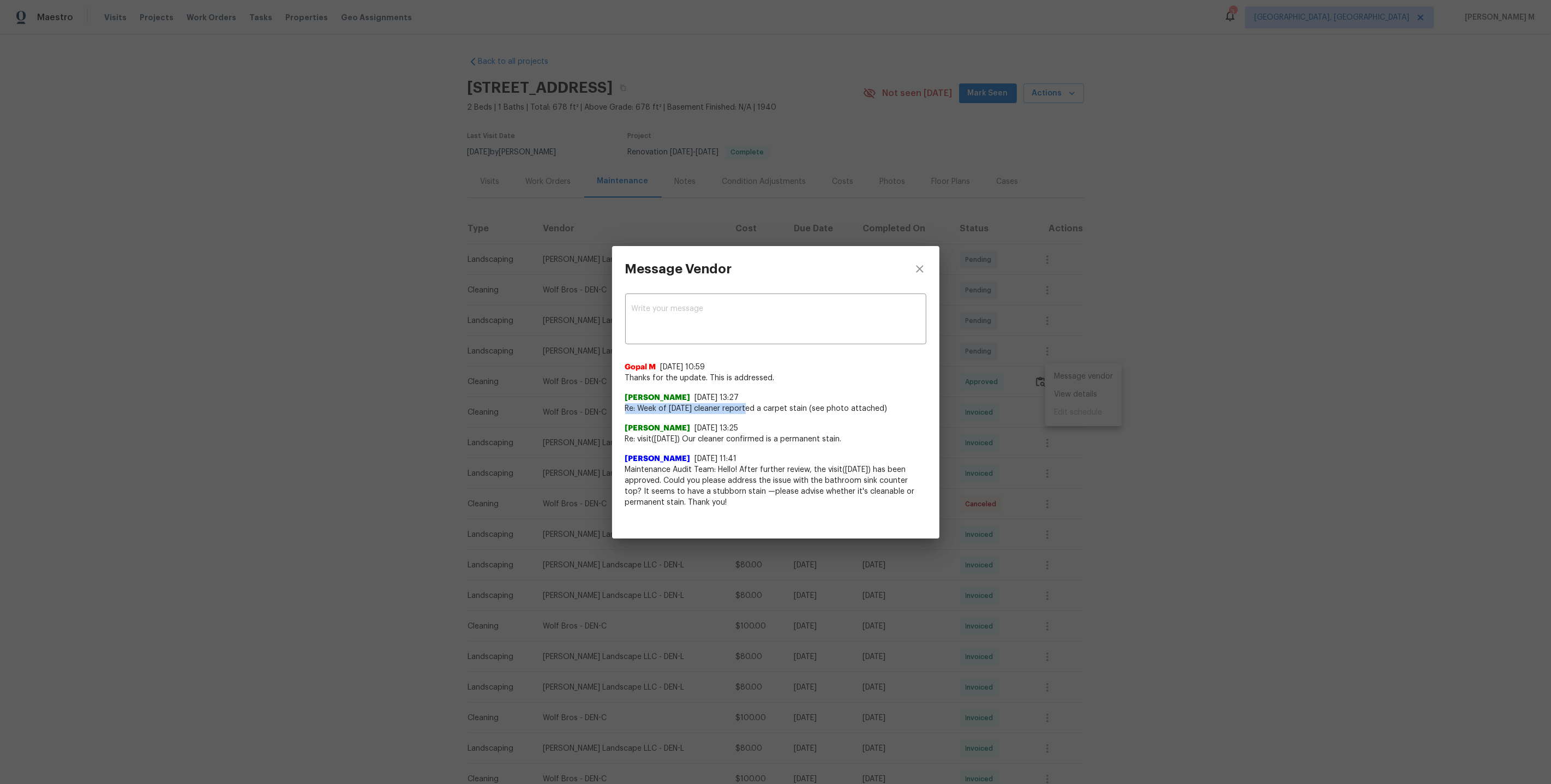
drag, startPoint x: 622, startPoint y: 408, endPoint x: 747, endPoint y: 408, distance: 125.0
click at [747, 410] on div "x ​ Gopal M 9/22/25, 10:59 Thanks for the update. This is addressed. Mauricio L…" at bounding box center [776, 406] width 328 height 229
click at [747, 421] on div "Mauricio Lopez 9/20/25, 13:25 Re: visit(09/08/2025) Our cleaner confirmed is a …" at bounding box center [776, 429] width 301 height 31
click at [744, 445] on div "Saravanan Thiagarajan 9/9/25, 11:41 Maintenance Audit Team: Hello! After furthe…" at bounding box center [776, 476] width 301 height 63
click at [469, 467] on div "Message Vendor x ​ Gopal M 9/22/25, 10:59 Thanks for the update. This is addres…" at bounding box center [776, 392] width 1551 height 784
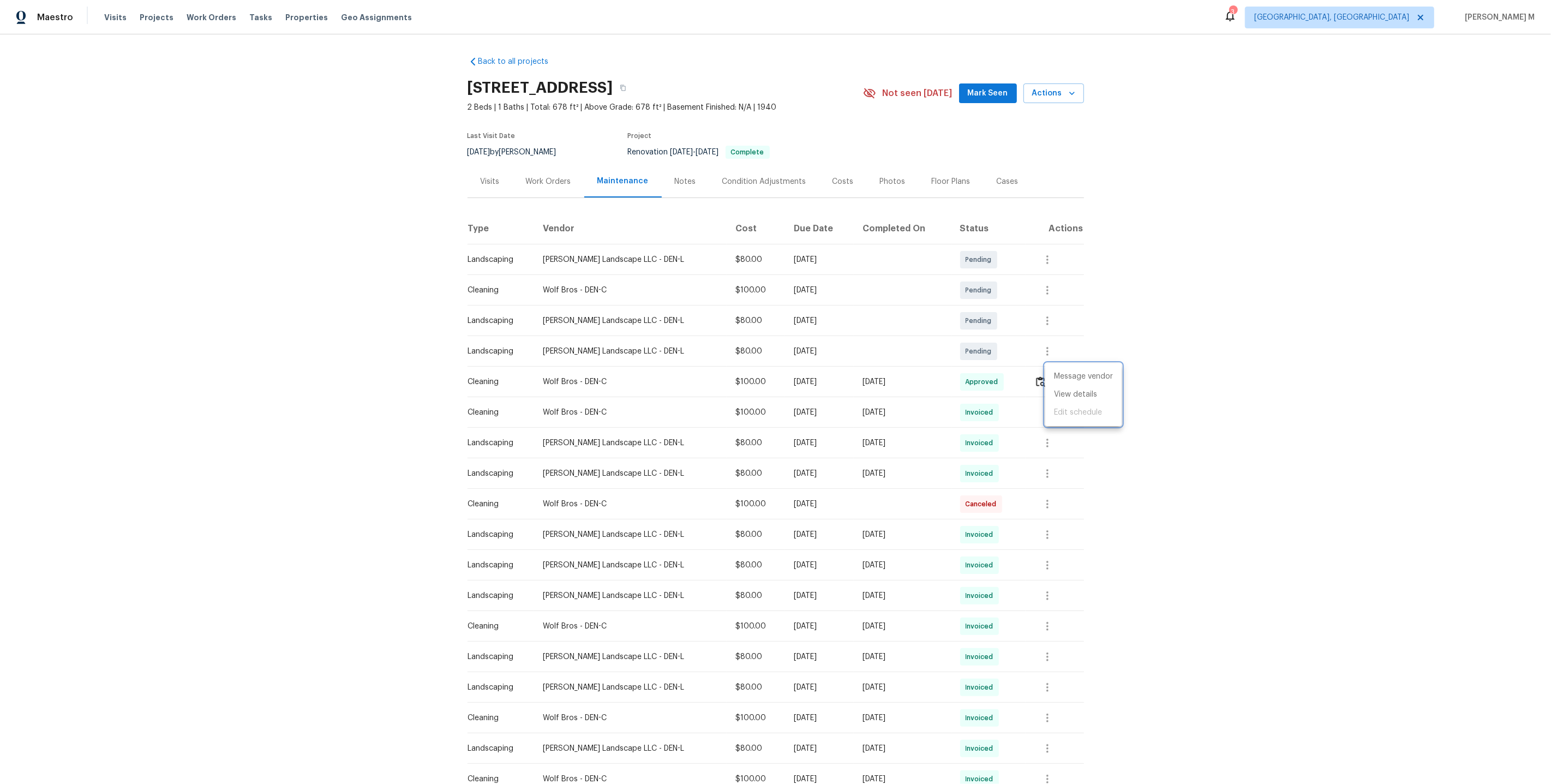
click at [423, 366] on div at bounding box center [776, 392] width 1551 height 784
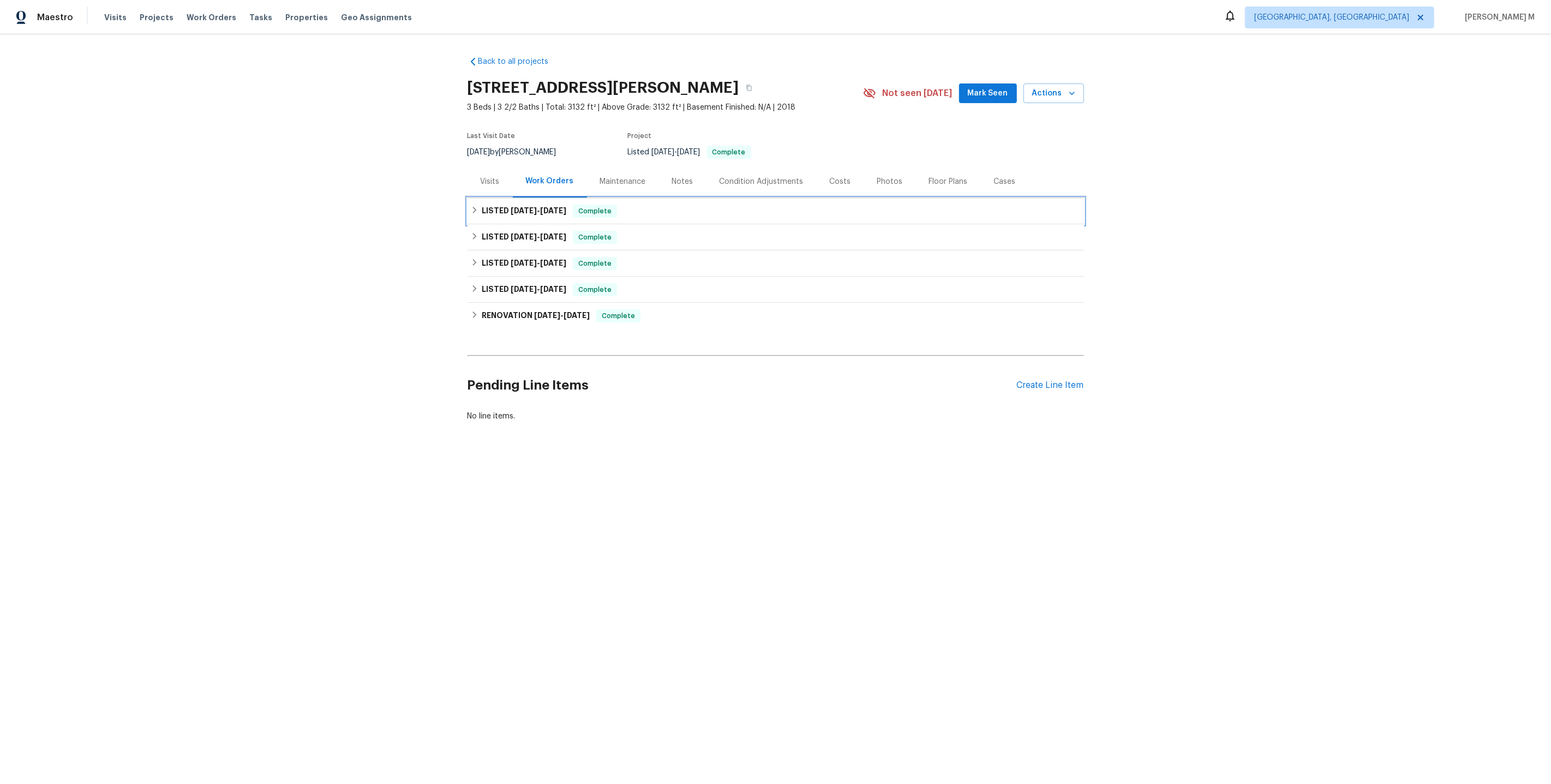
click at [523, 207] on span "[DATE]" at bounding box center [524, 211] width 26 height 8
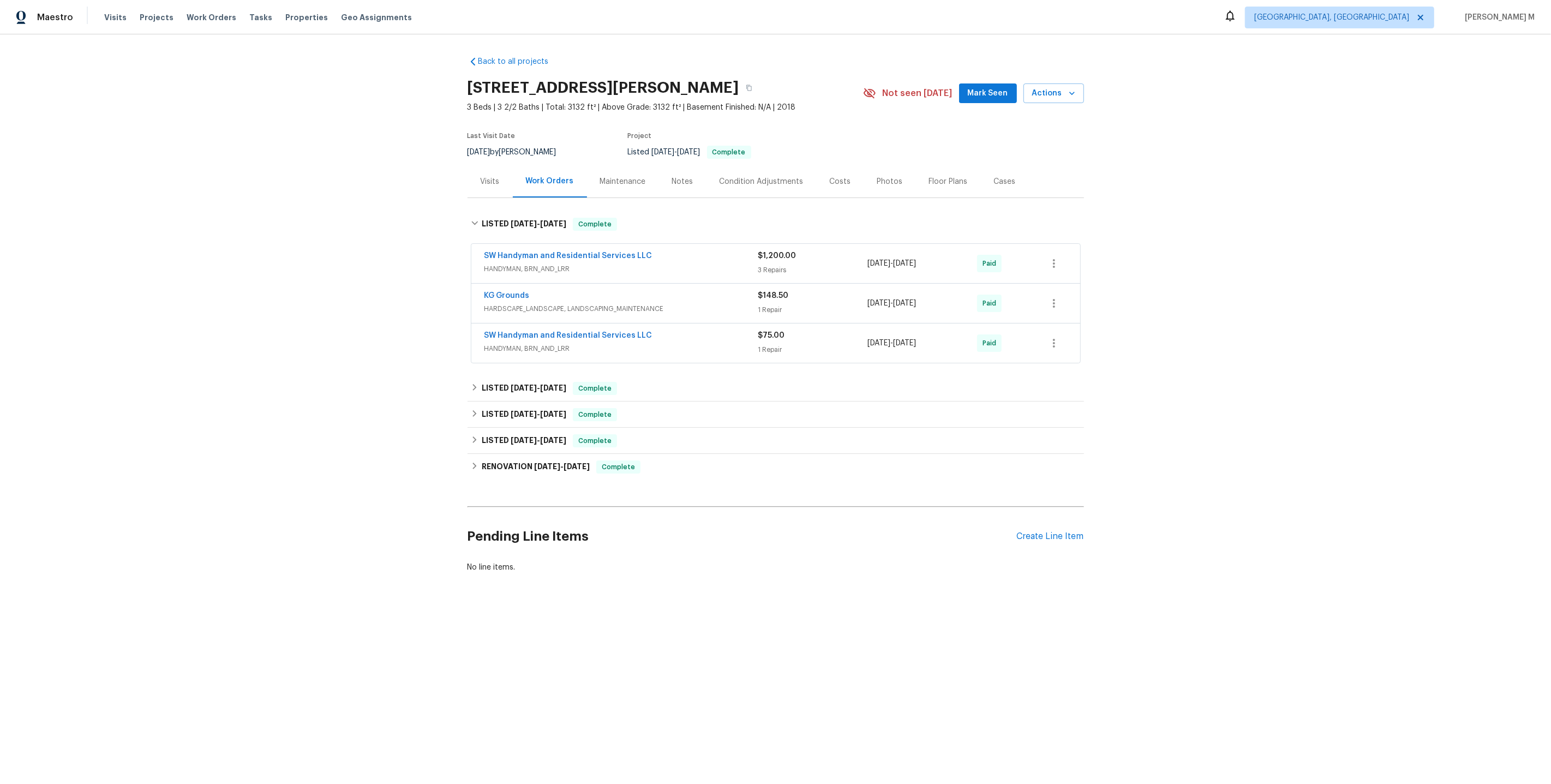
click at [518, 268] on div "SW Handyman and Residential Services LLC HANDYMAN, BRN_AND_LRR" at bounding box center [621, 263] width 274 height 26
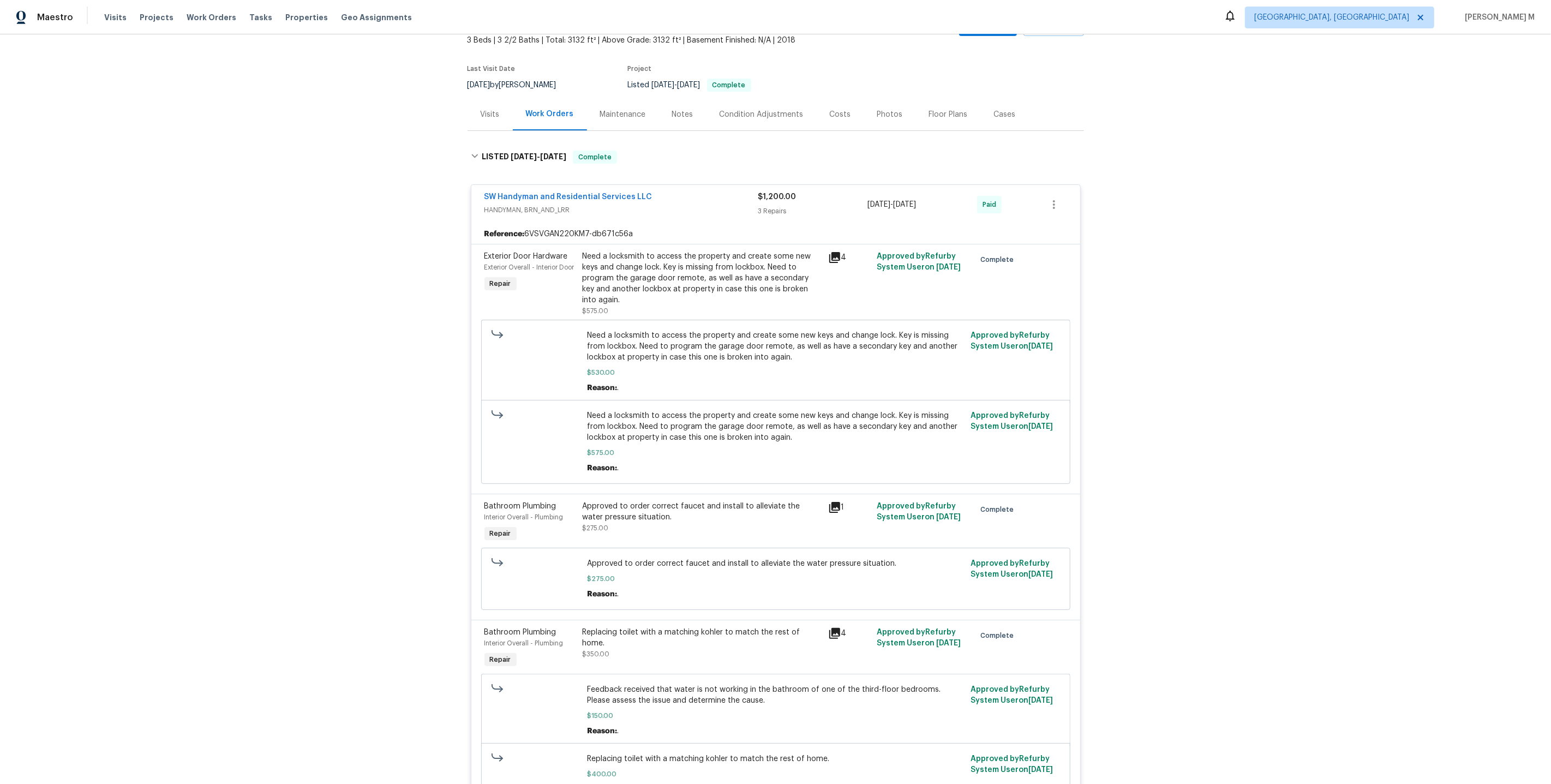
scroll to position [68, 0]
click at [688, 274] on div "Need a locksmith to access the property and create some new keys and change loc…" at bounding box center [702, 277] width 239 height 55
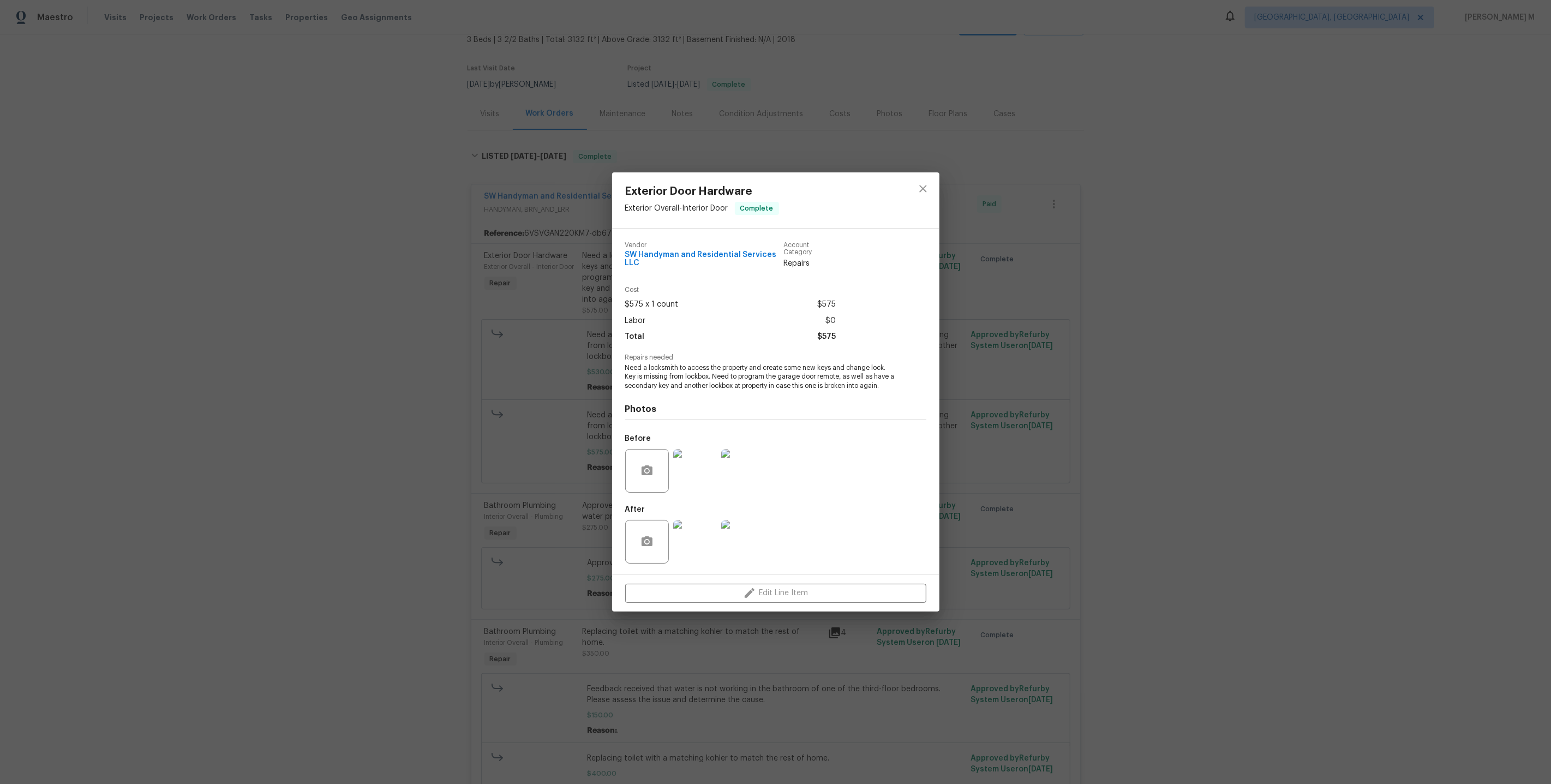
click at [680, 475] on img at bounding box center [695, 471] width 44 height 44
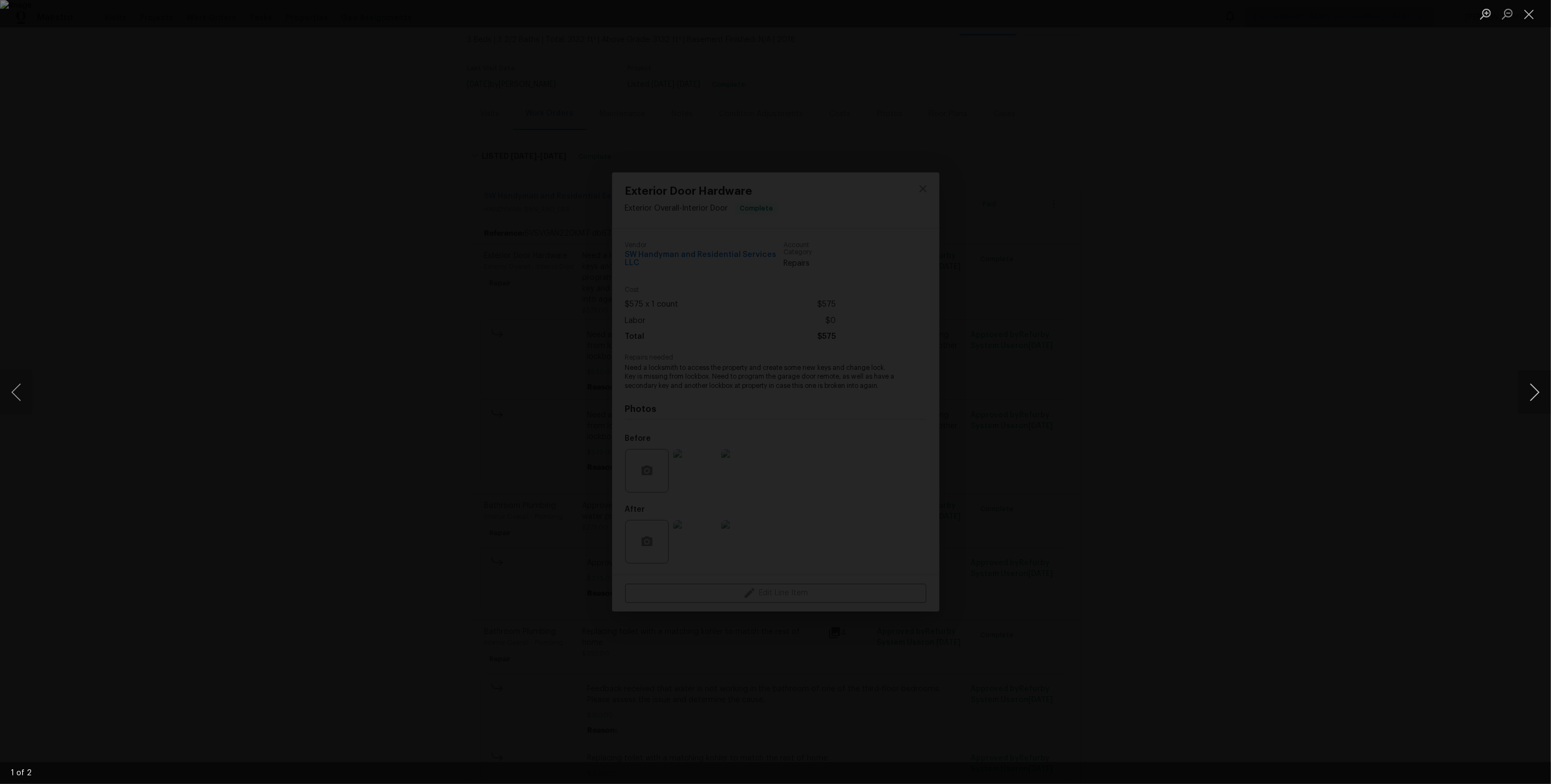
click at [1527, 387] on button "Next image" at bounding box center [1535, 392] width 33 height 44
click at [1343, 245] on div "Lightbox" at bounding box center [776, 392] width 1551 height 784
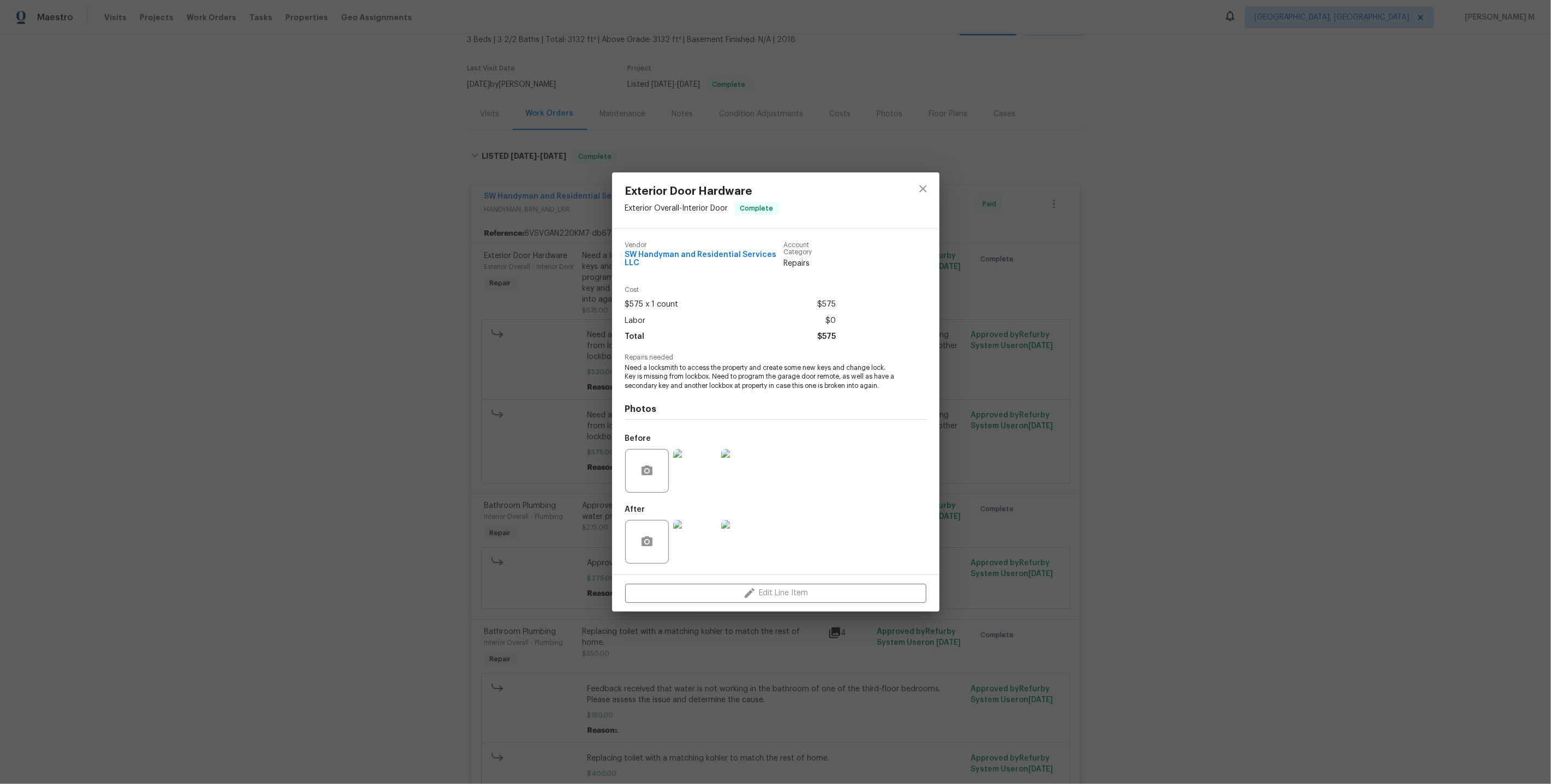
click at [698, 546] on img at bounding box center [695, 542] width 44 height 44
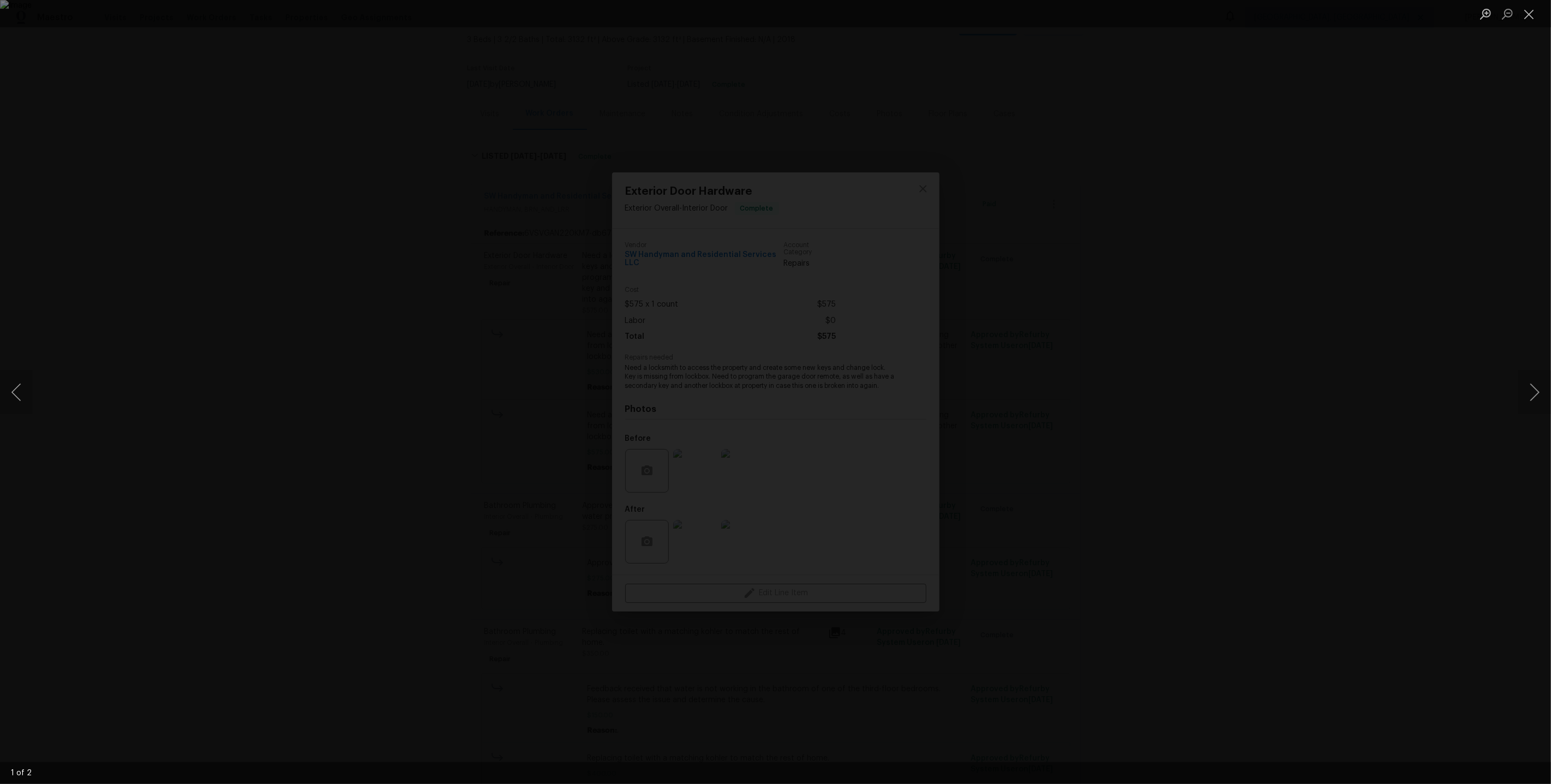
click at [1255, 421] on div "Lightbox" at bounding box center [776, 392] width 1551 height 784
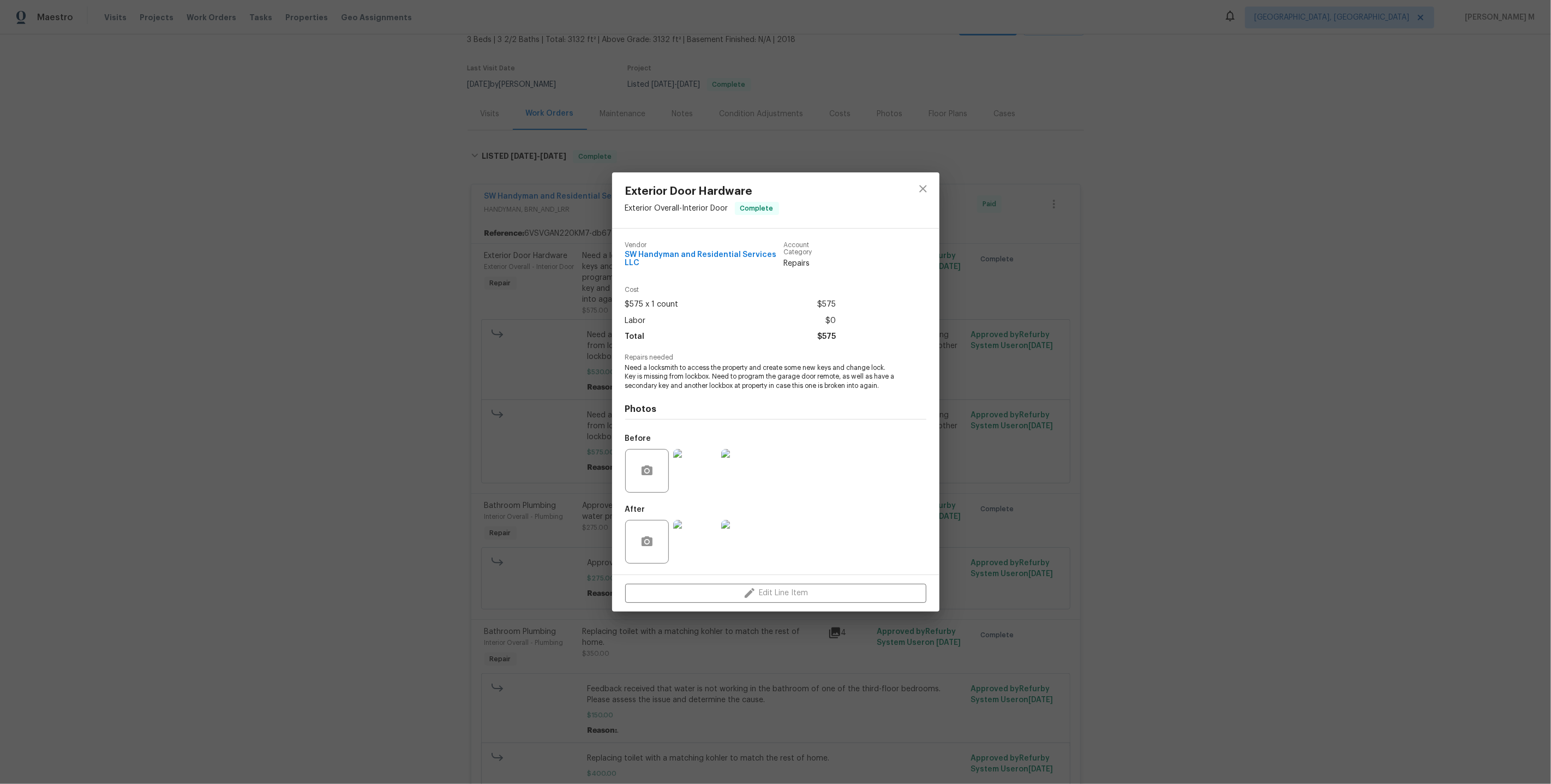
click at [1161, 432] on div "Exterior Door Hardware Exterior Overall - Interior Door Complete Vendor SW Hand…" at bounding box center [776, 392] width 1551 height 784
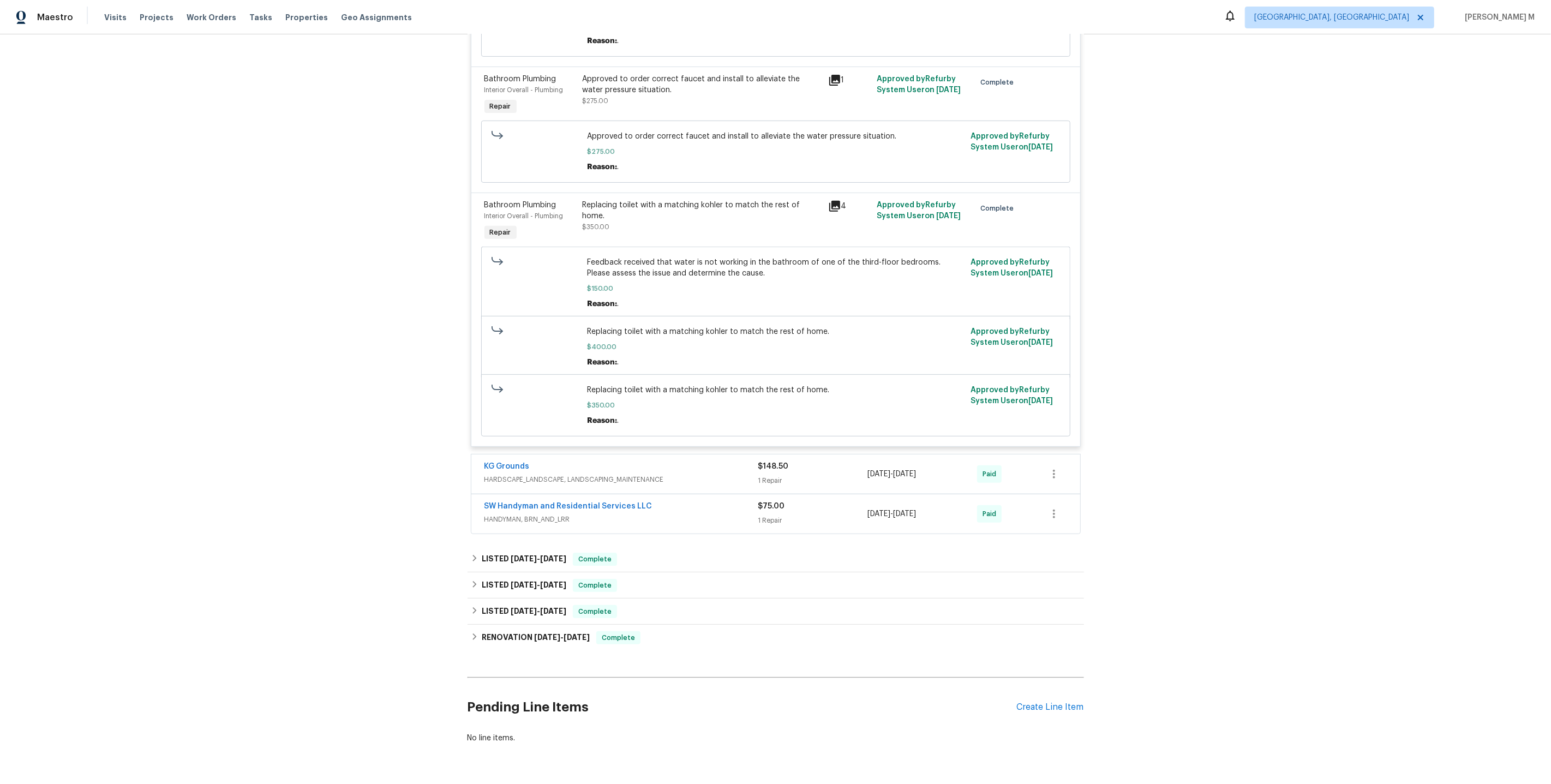
scroll to position [499, 0]
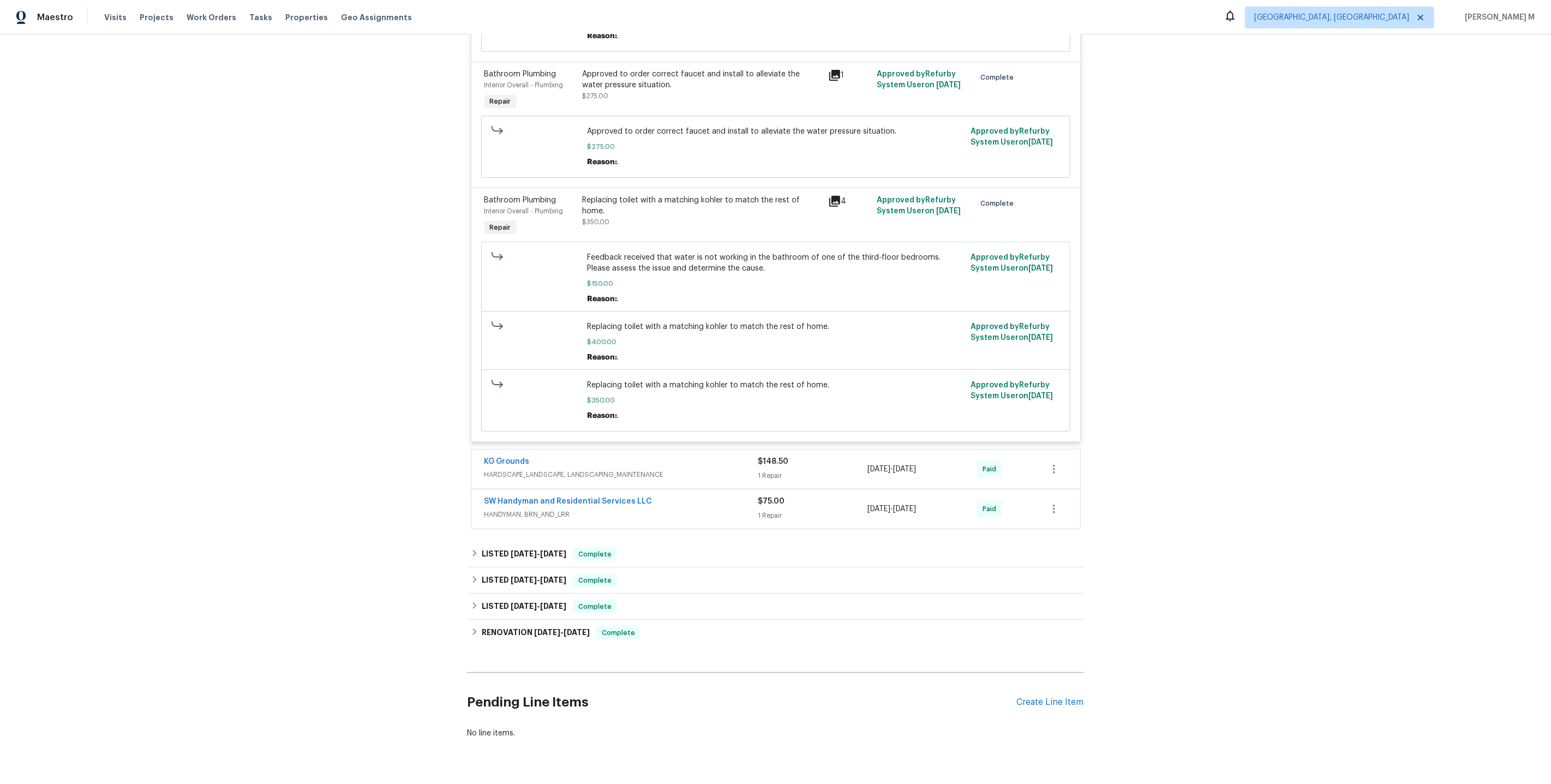
click at [528, 469] on span "HARDSCAPE_LANDSCAPE, LANDSCAPING_MAINTENANCE" at bounding box center [621, 474] width 274 height 11
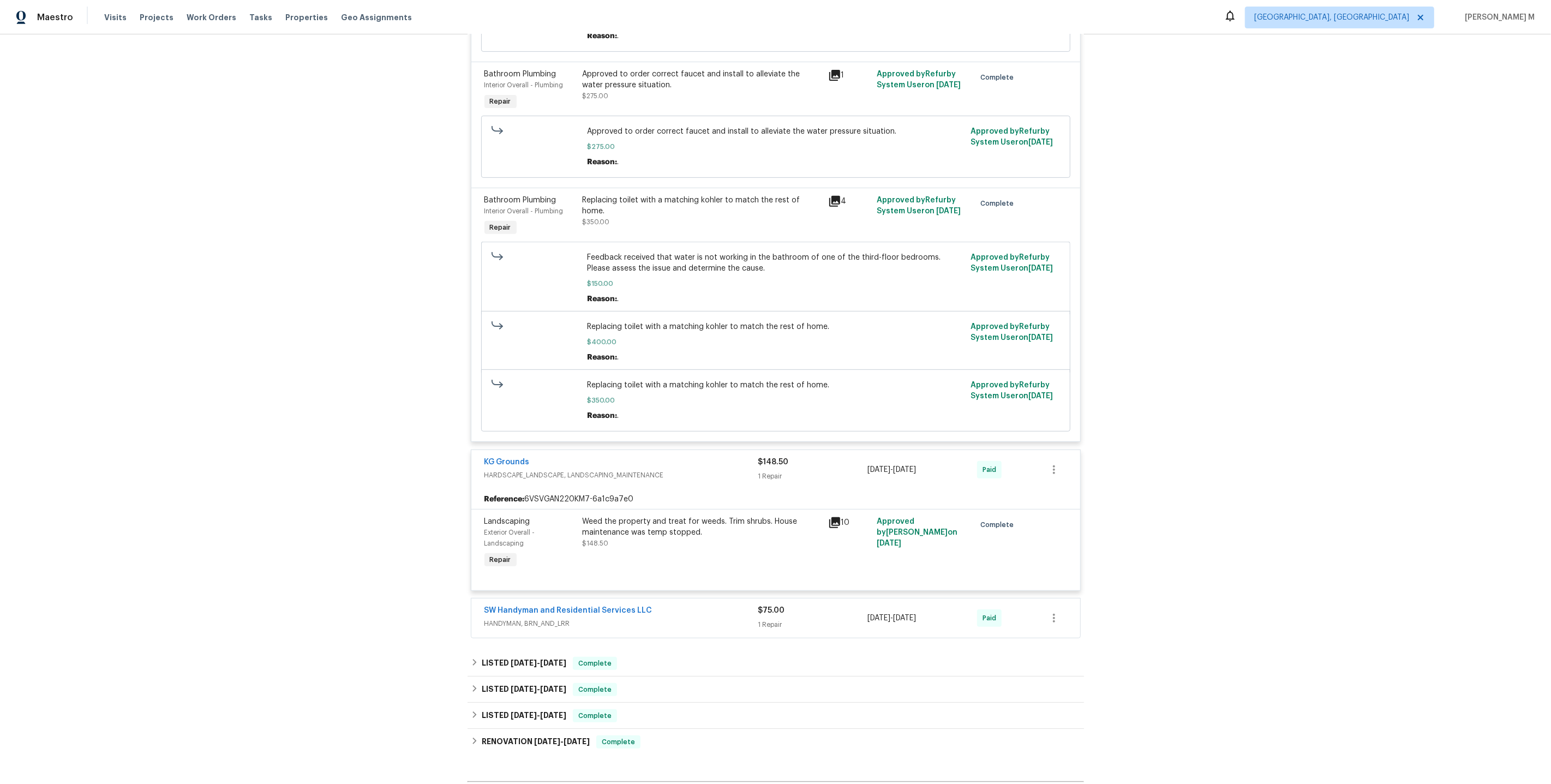
scroll to position [595, 0]
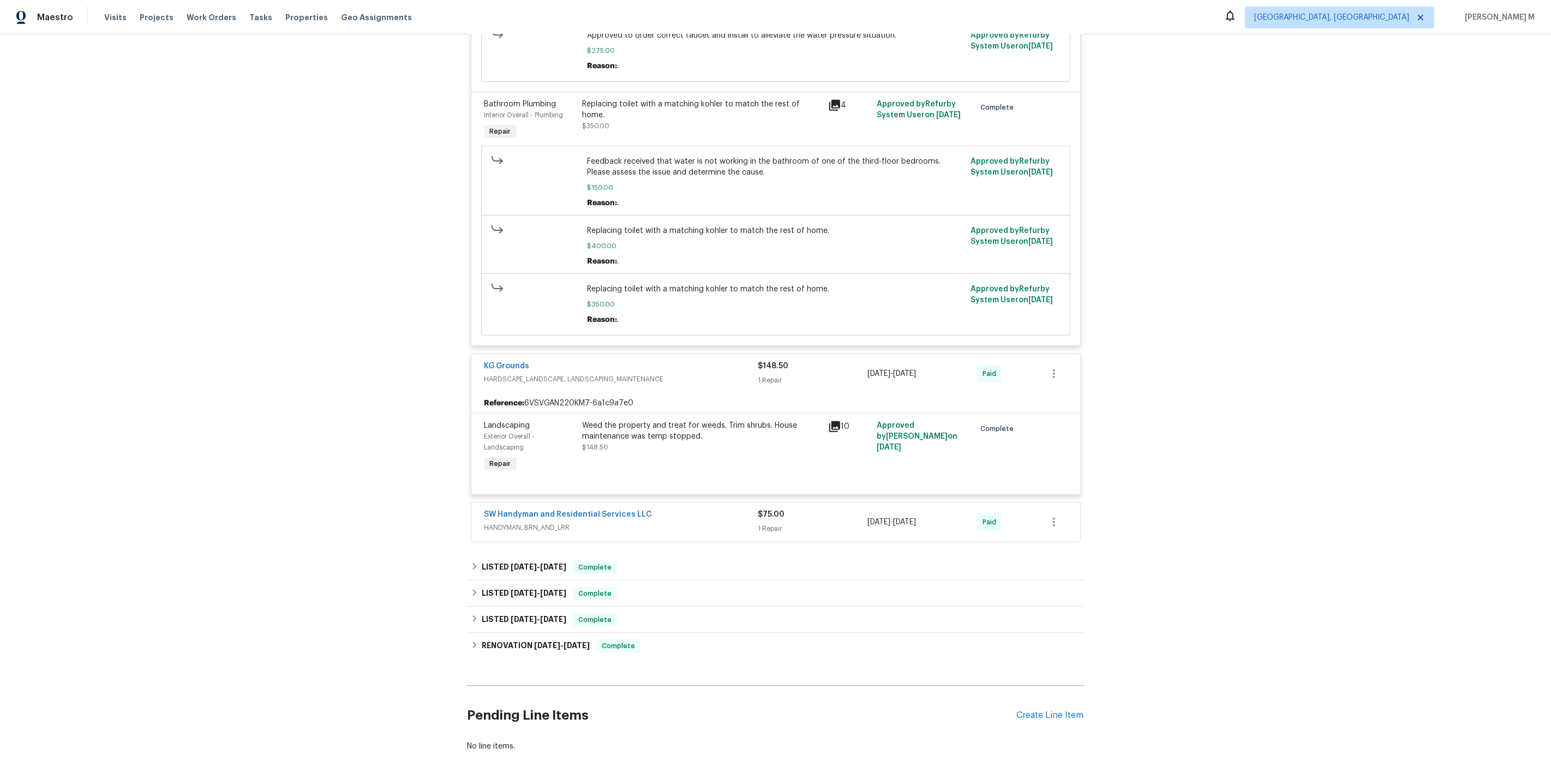
click at [520, 522] on span "HANDYMAN, BRN_AND_LRR" at bounding box center [621, 527] width 274 height 11
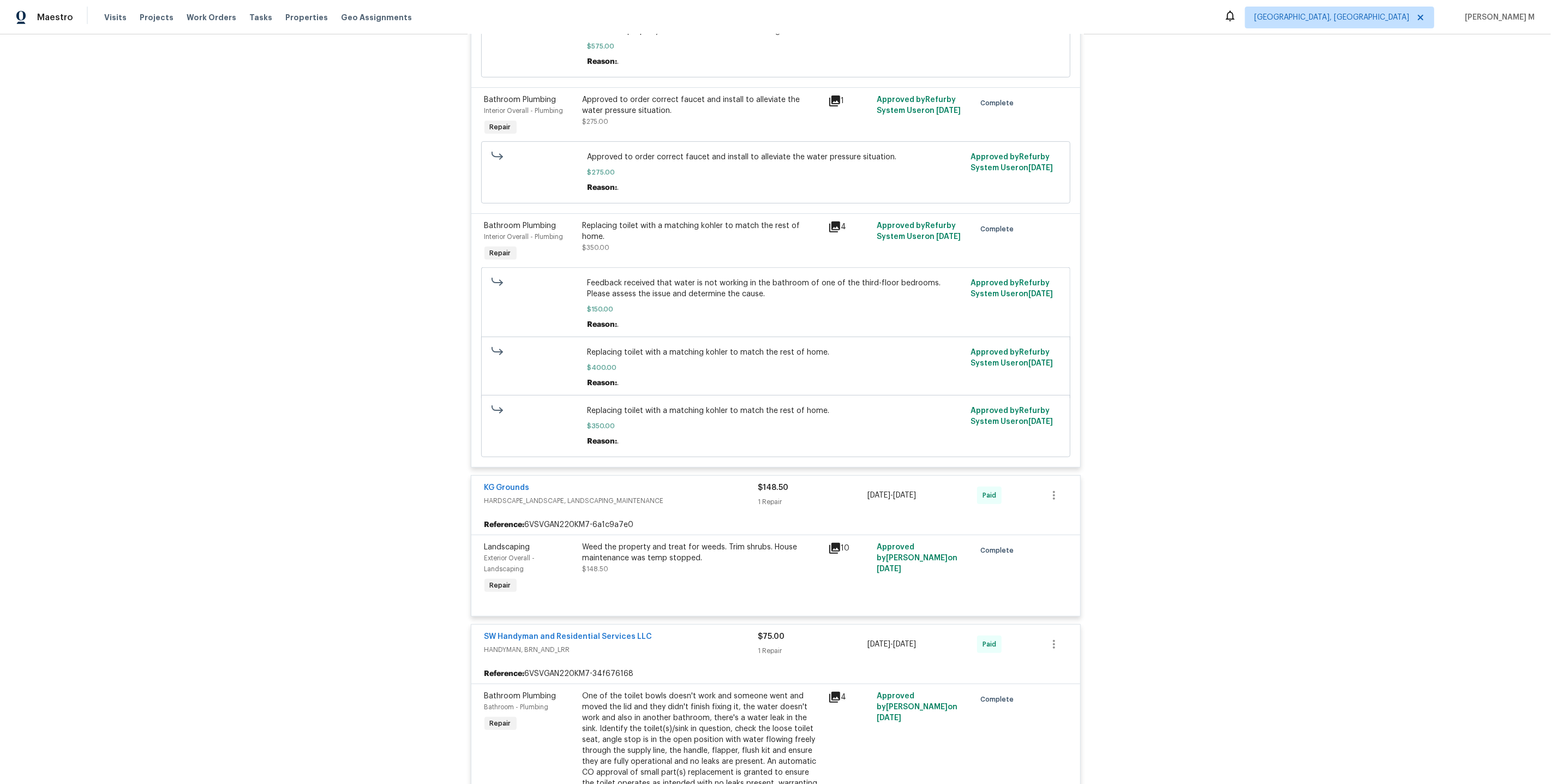
scroll to position [812, 0]
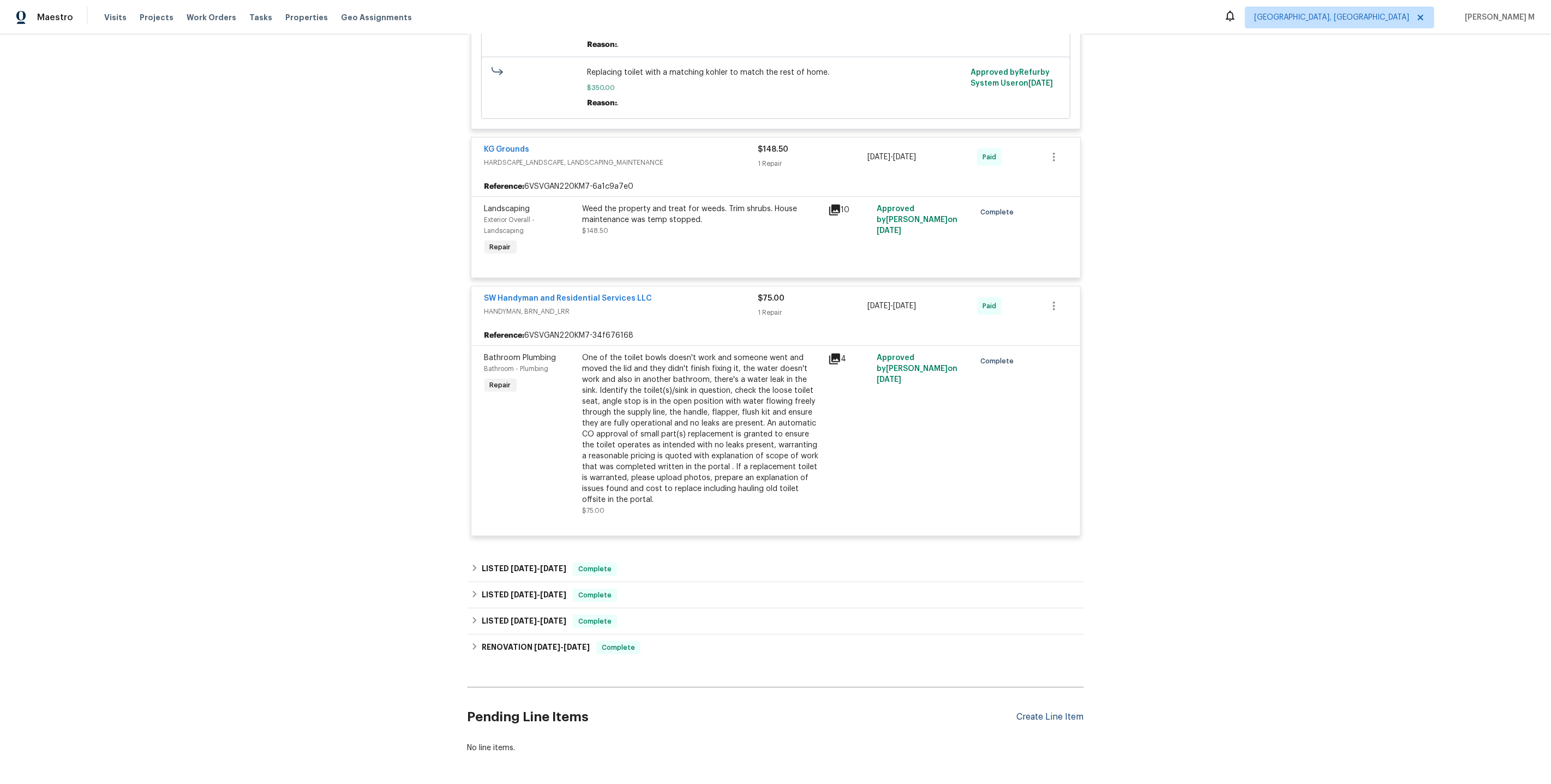
click at [1040, 712] on div "Create Line Item" at bounding box center [1050, 717] width 67 height 11
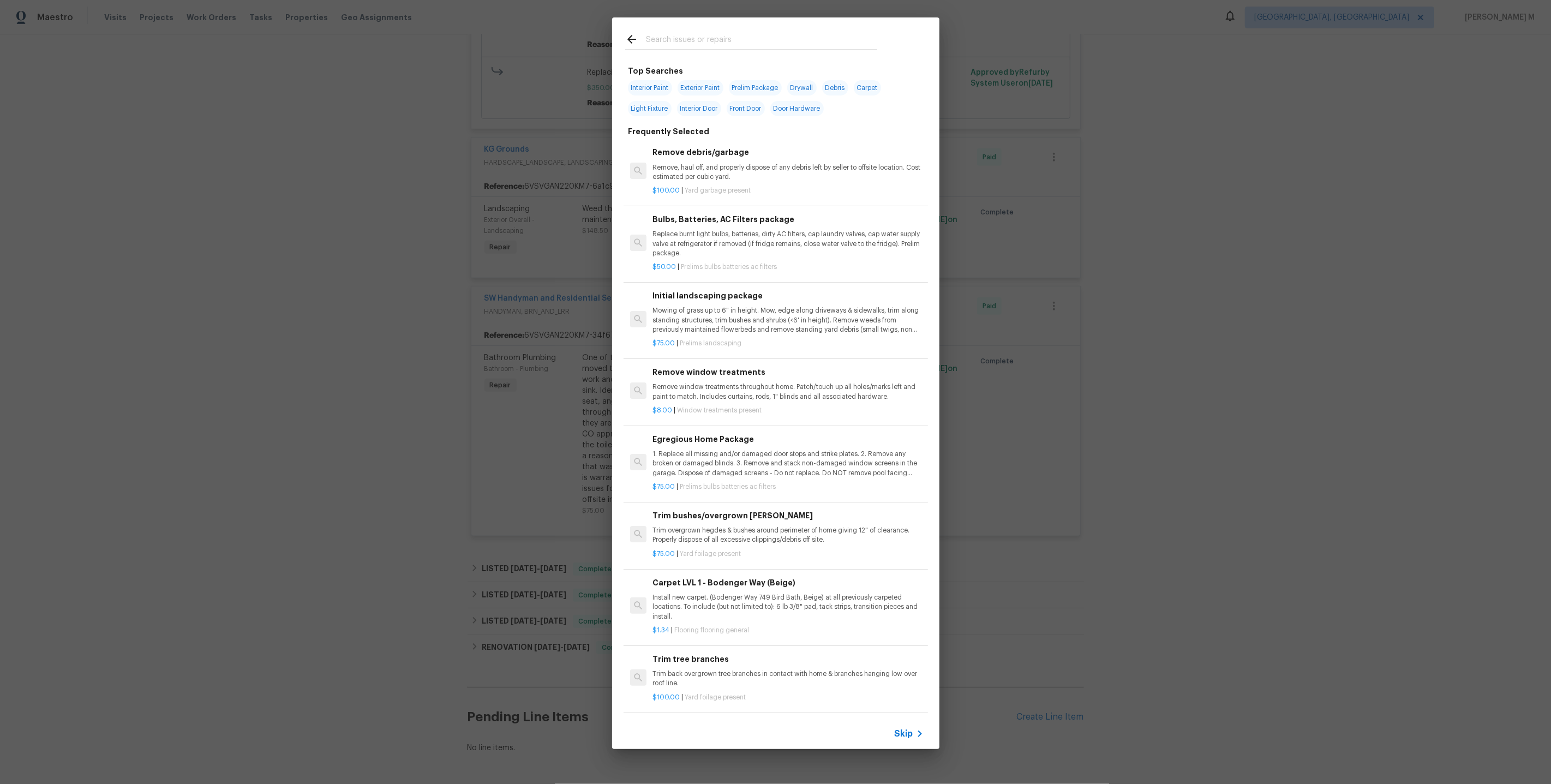
click at [912, 742] on div "Skip" at bounding box center [776, 733] width 328 height 31
click at [664, 33] on input "text" at bounding box center [762, 41] width 232 height 16
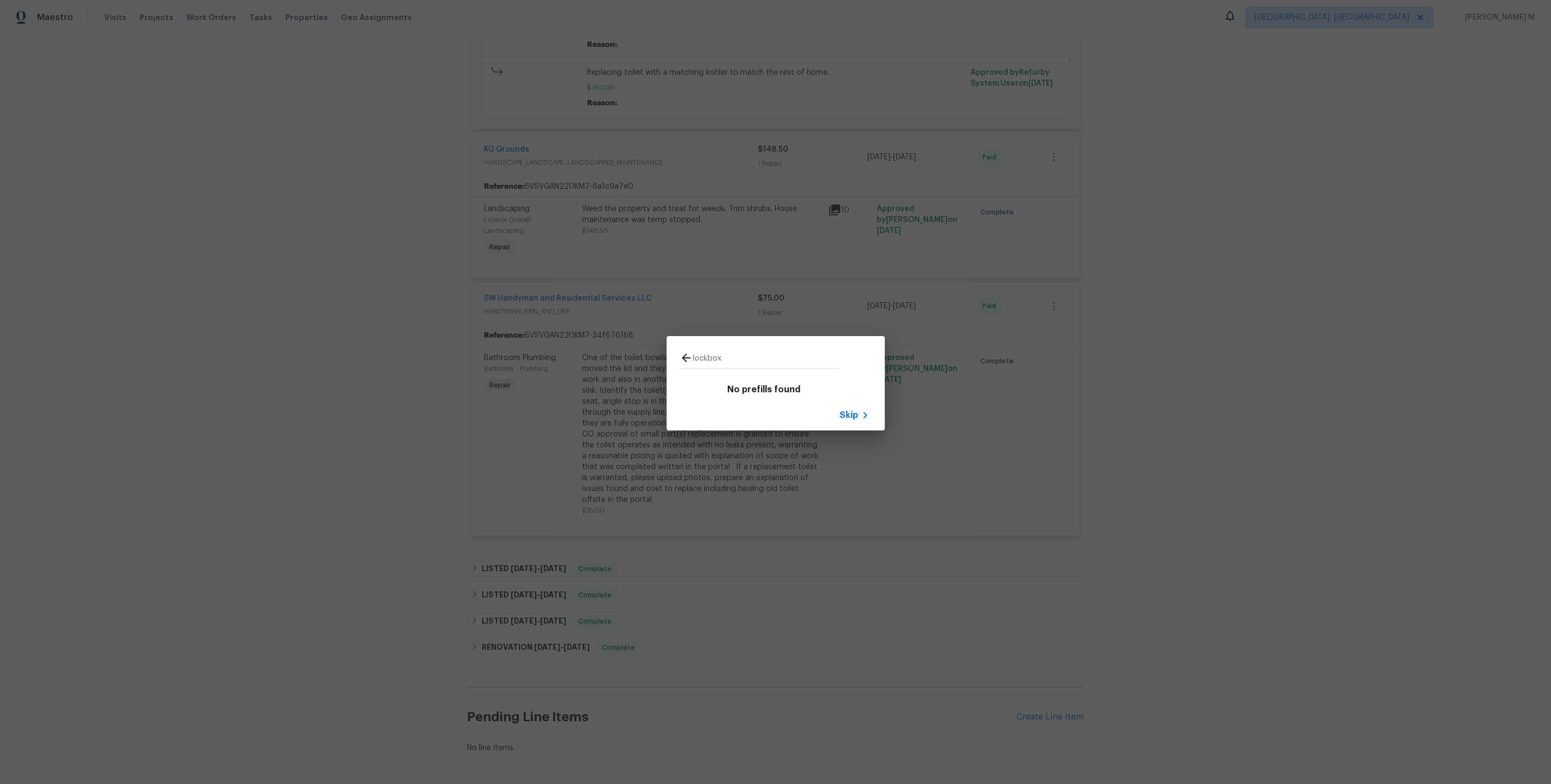
type input "lockbox"
click at [858, 415] on span "Skip" at bounding box center [850, 415] width 19 height 11
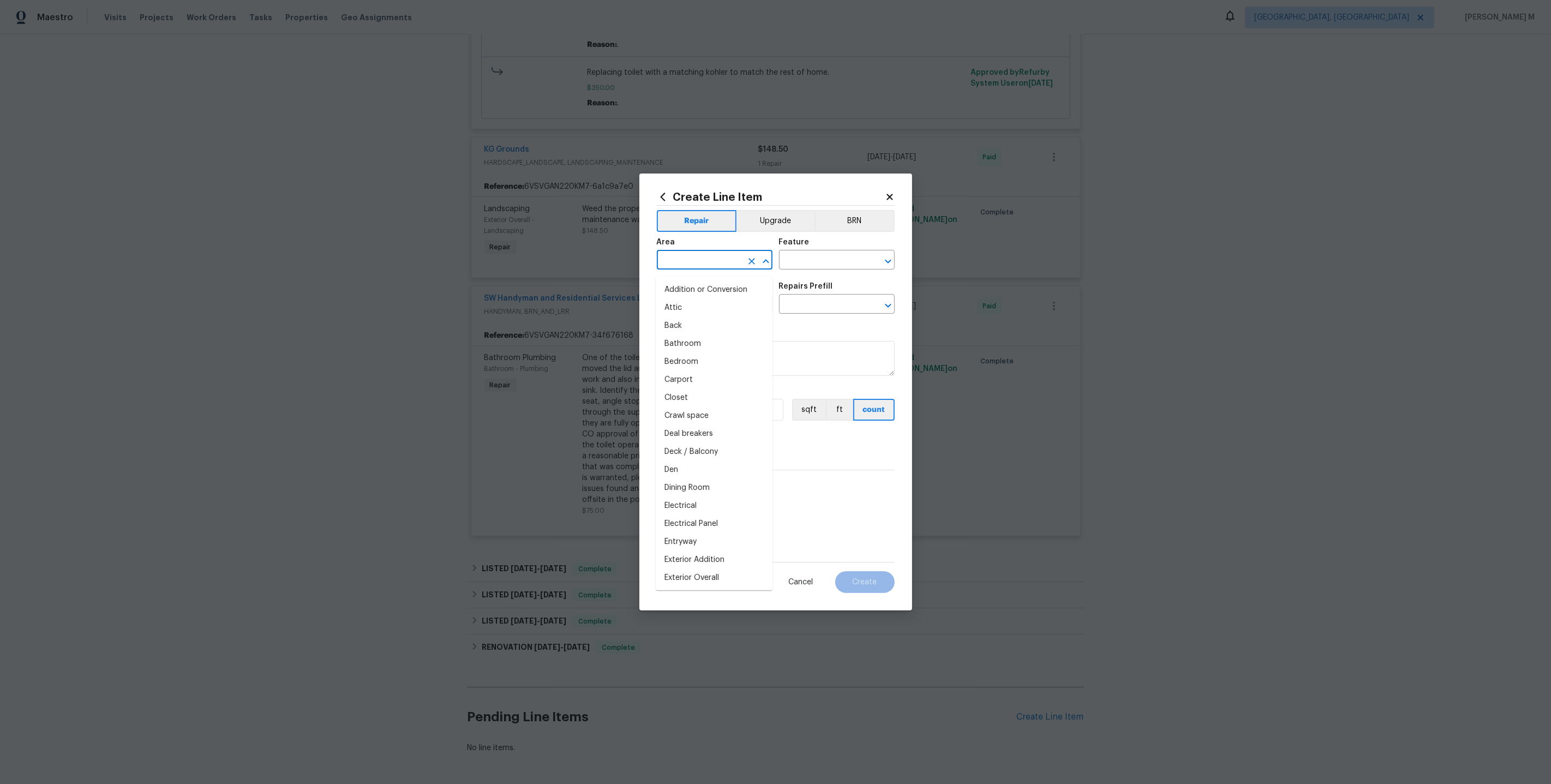
click at [689, 258] on input "text" at bounding box center [700, 261] width 85 height 17
type input "Ext"
type input "door"
type input "="
click at [701, 295] on li "Lockbox" at bounding box center [714, 290] width 117 height 18
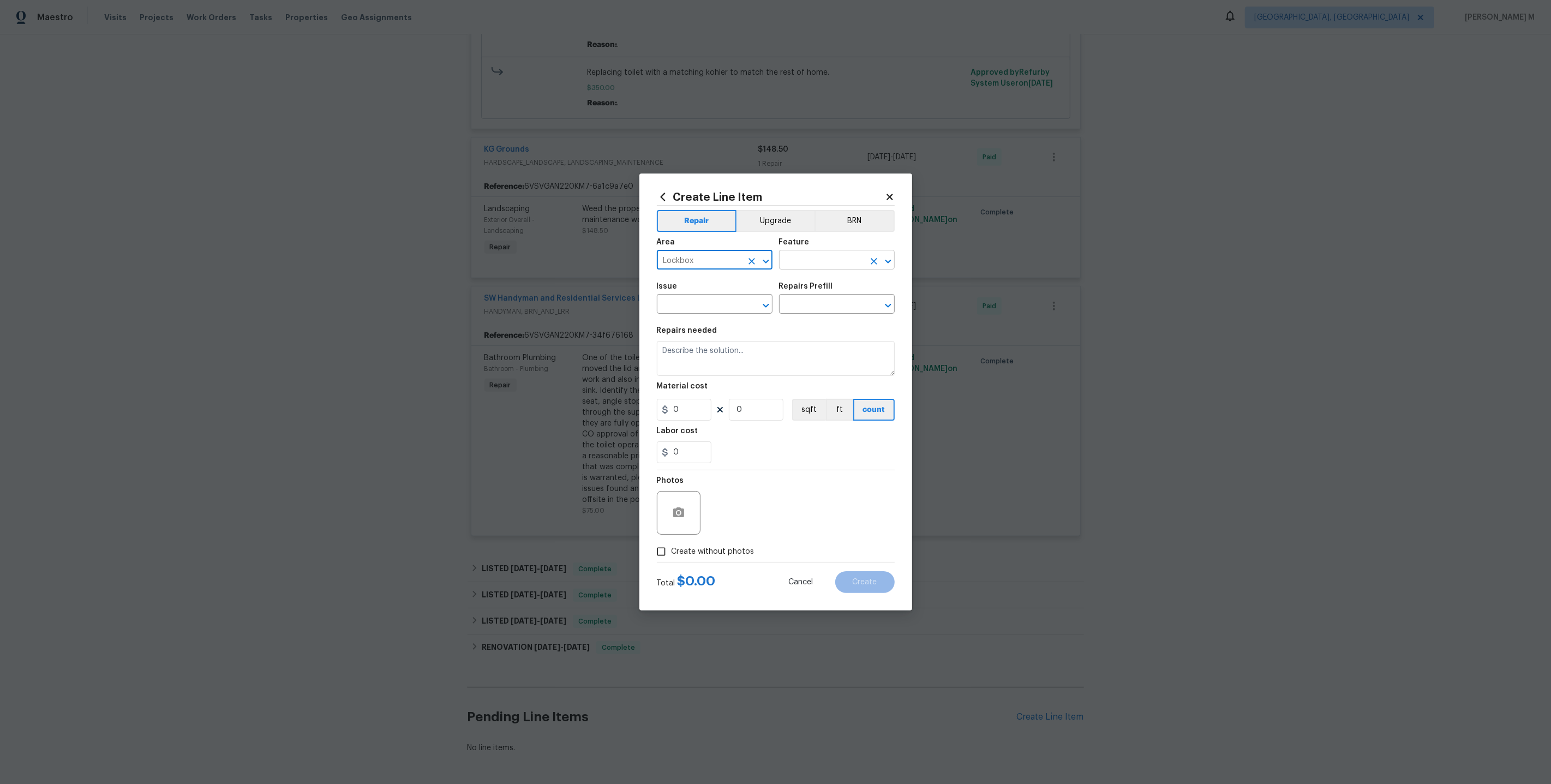
type input "Lockbox"
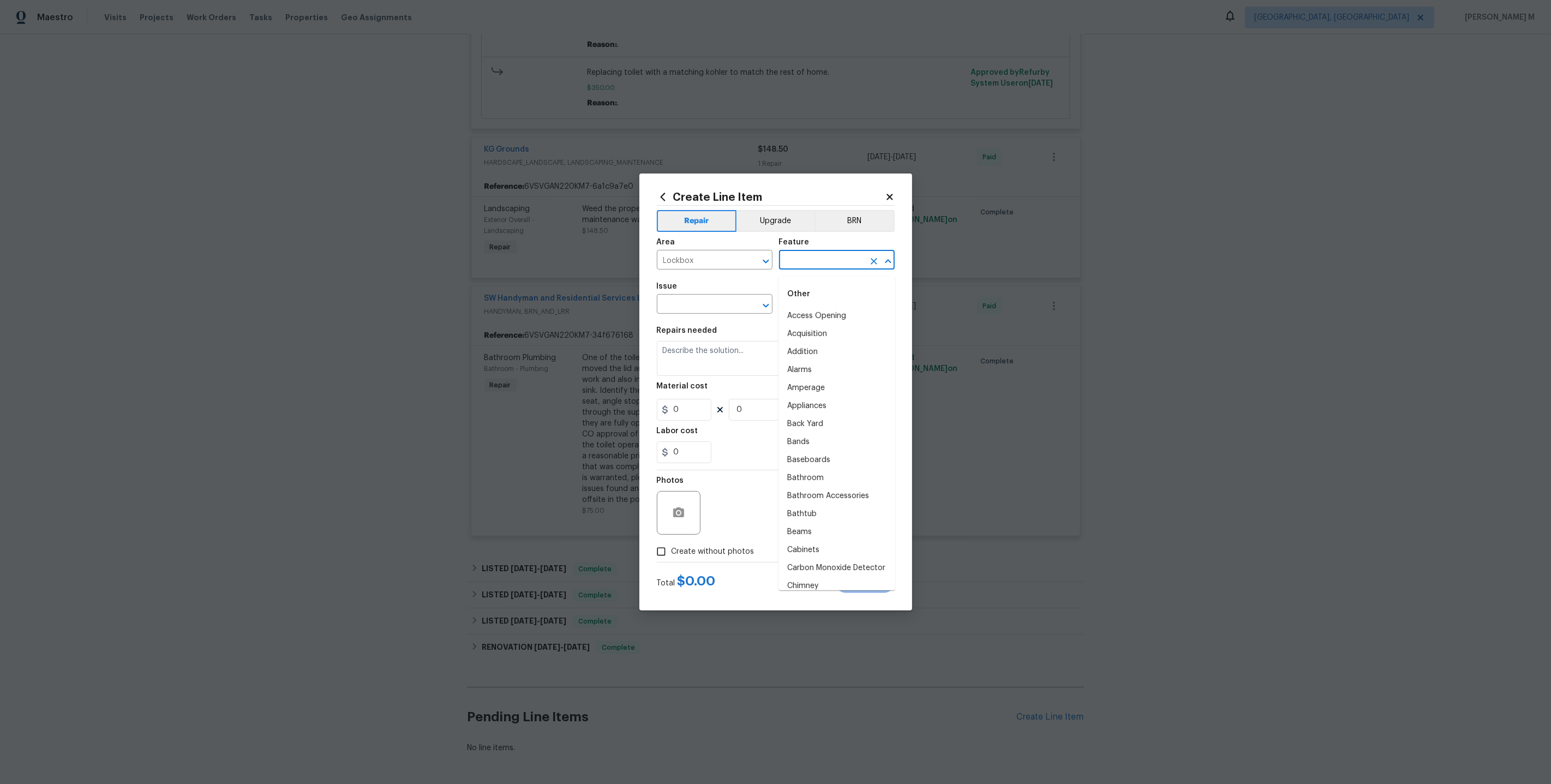
click at [795, 263] on input "text" at bounding box center [822, 261] width 85 height 17
type input "Ex"
type input "door"
type input "Lock"
click at [814, 315] on li "Exterior Door" at bounding box center [837, 316] width 117 height 18
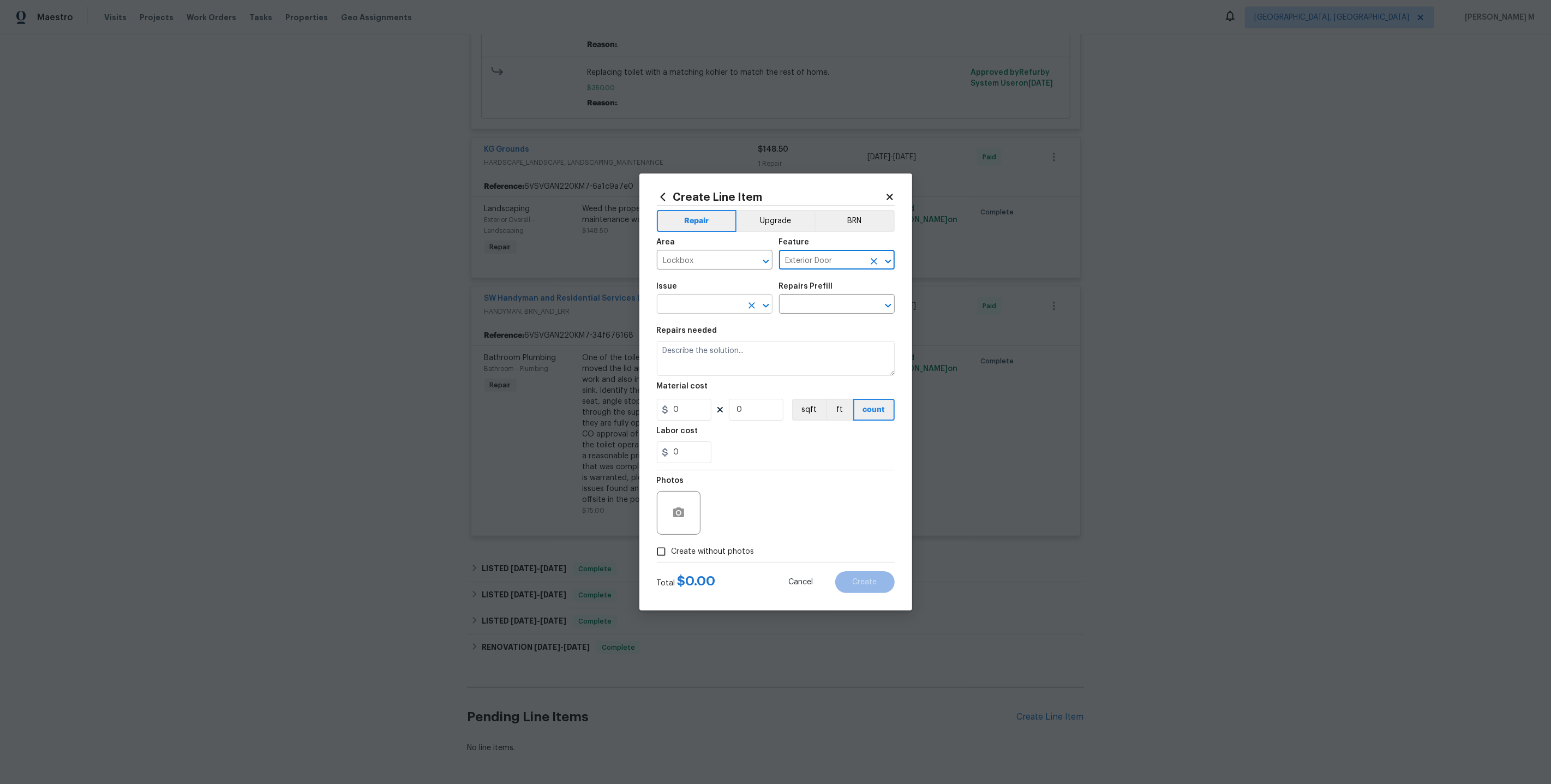
type input "Exterior Door"
click at [687, 304] on input "text" at bounding box center [700, 305] width 85 height 17
type input "Lock"
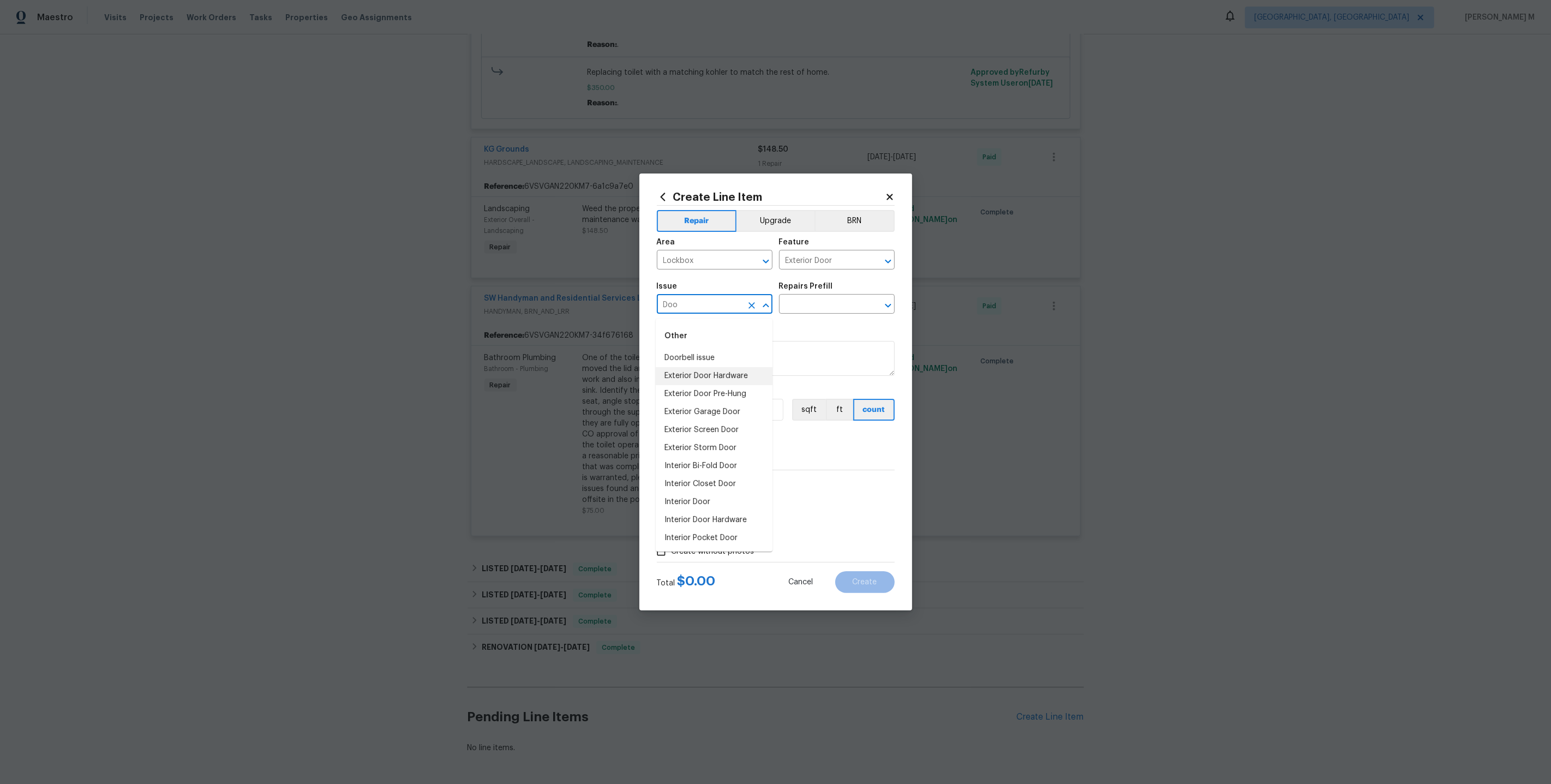
click at [709, 374] on li "Exterior Door Hardware" at bounding box center [714, 376] width 117 height 18
type input "Exterior Door Hardware"
click at [831, 300] on input "text" at bounding box center [822, 305] width 85 height 17
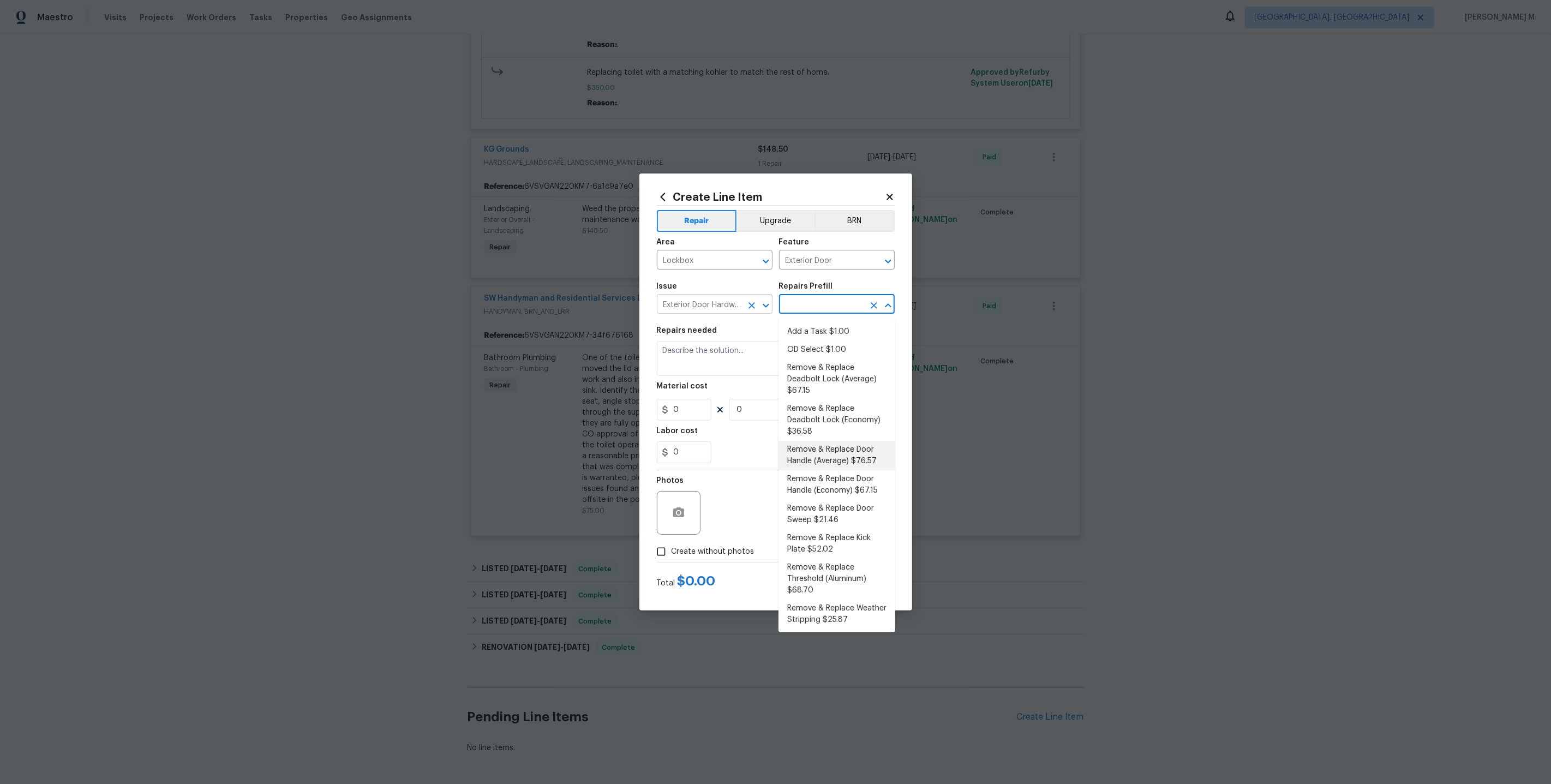
click at [754, 307] on icon "Clear" at bounding box center [752, 305] width 6 height 6
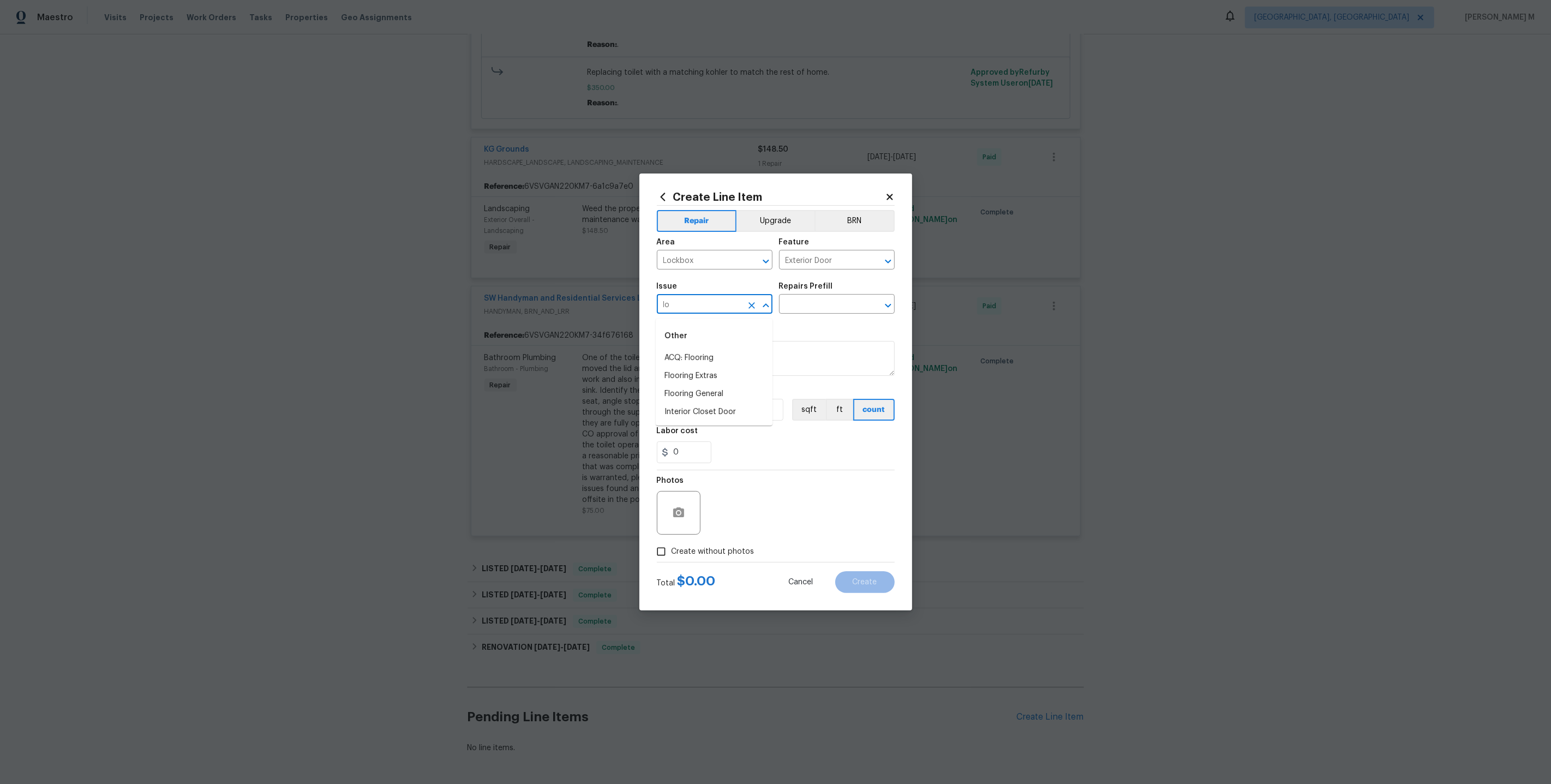
type input "l"
type input "b"
type input "Dor"
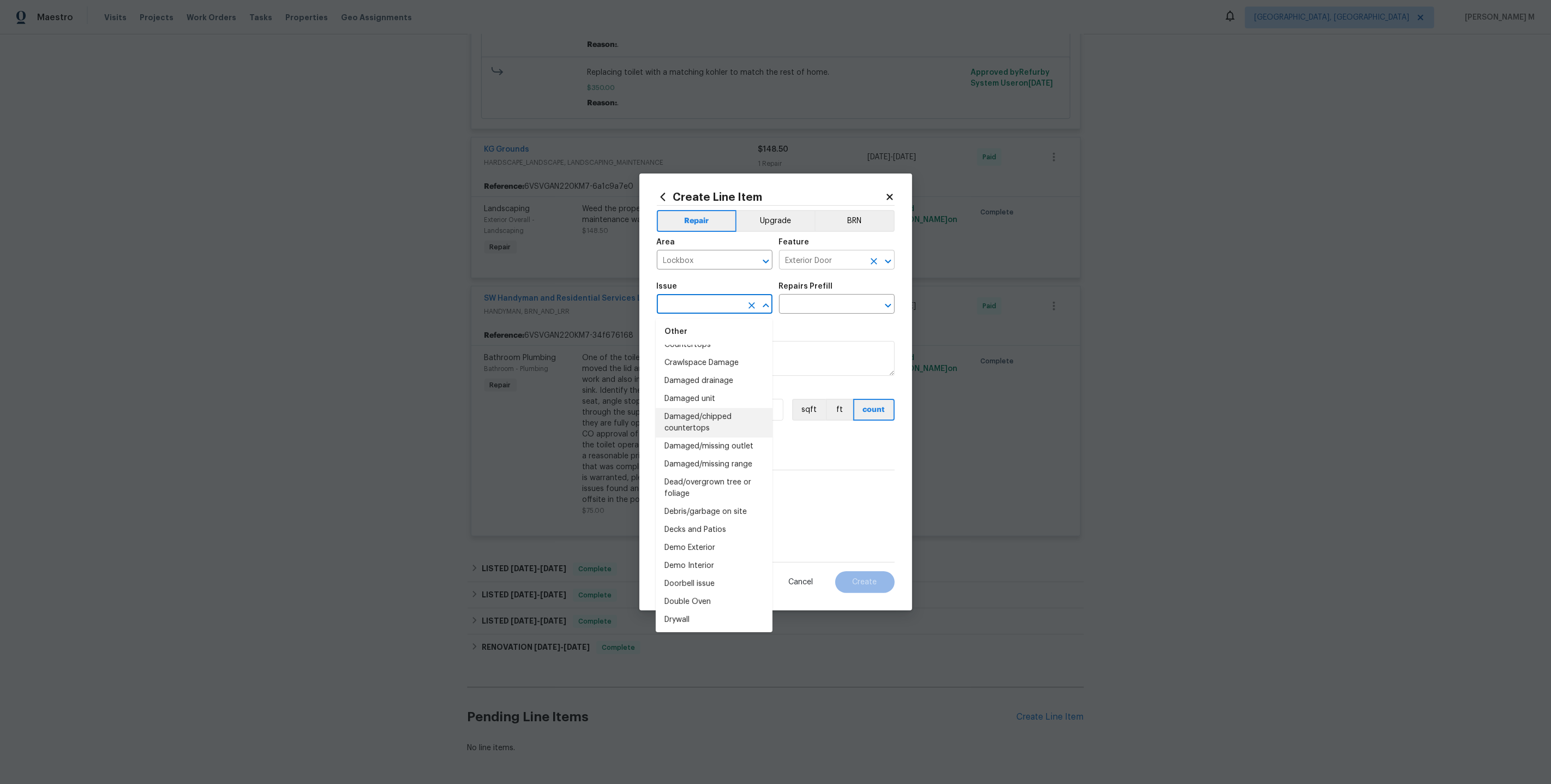
click at [874, 267] on icon "Clear" at bounding box center [873, 261] width 11 height 11
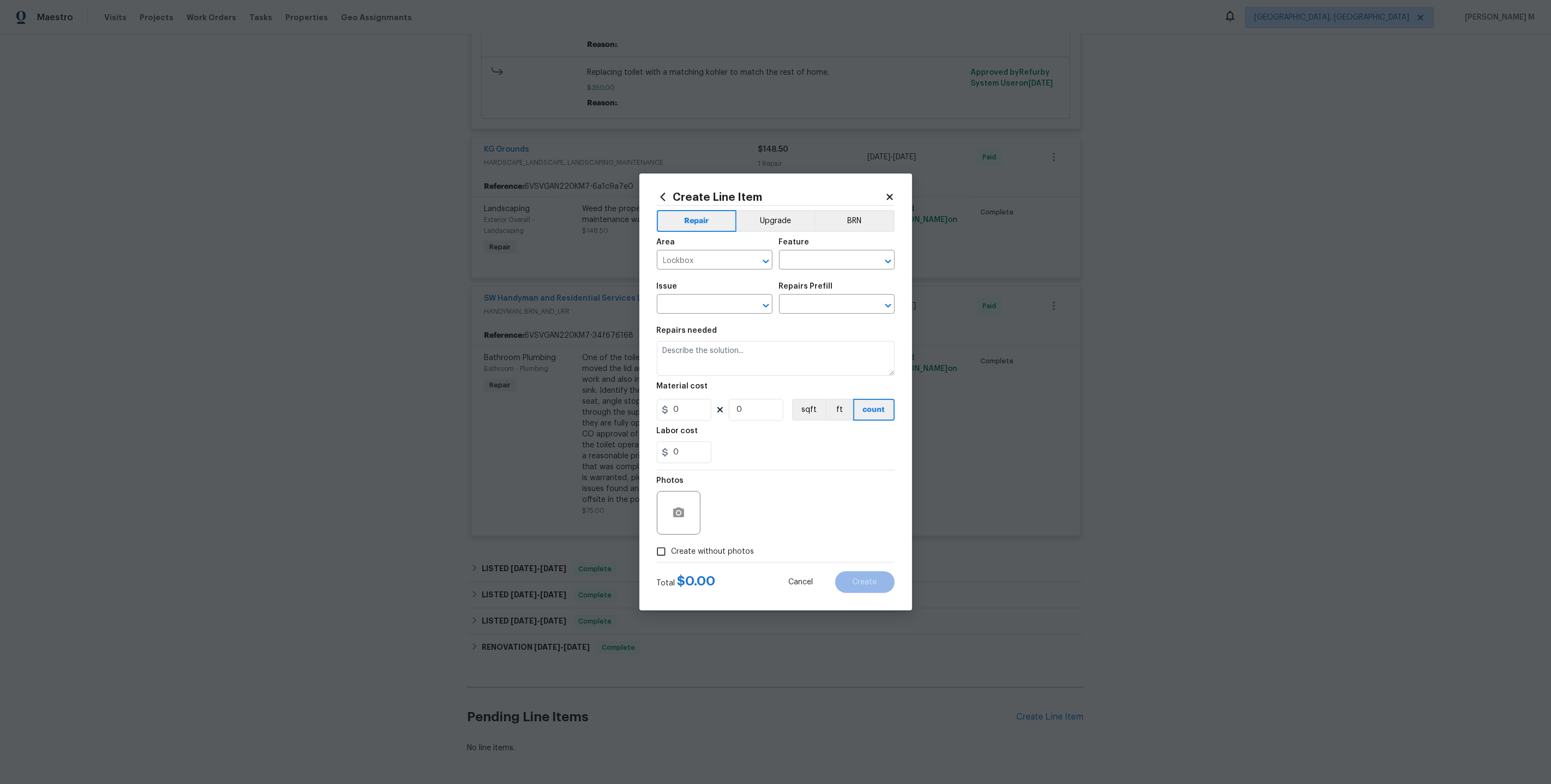
click at [826, 275] on div "Area Lockbox ​ Feature ​" at bounding box center [776, 254] width 238 height 44
click at [825, 260] on input "text" at bounding box center [822, 261] width 85 height 17
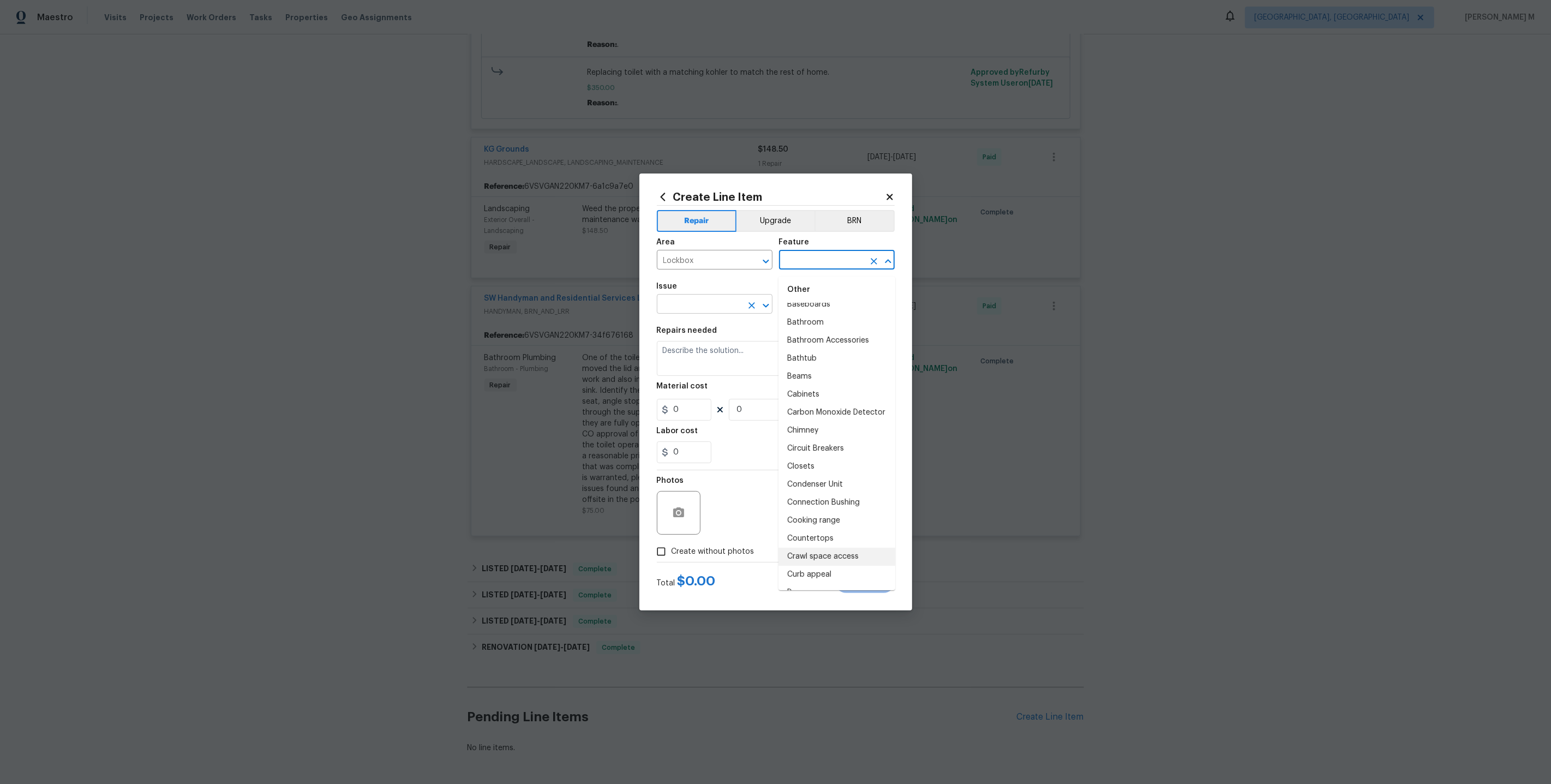
scroll to position [121, 0]
click at [752, 263] on icon "Clear" at bounding box center [752, 261] width 11 height 11
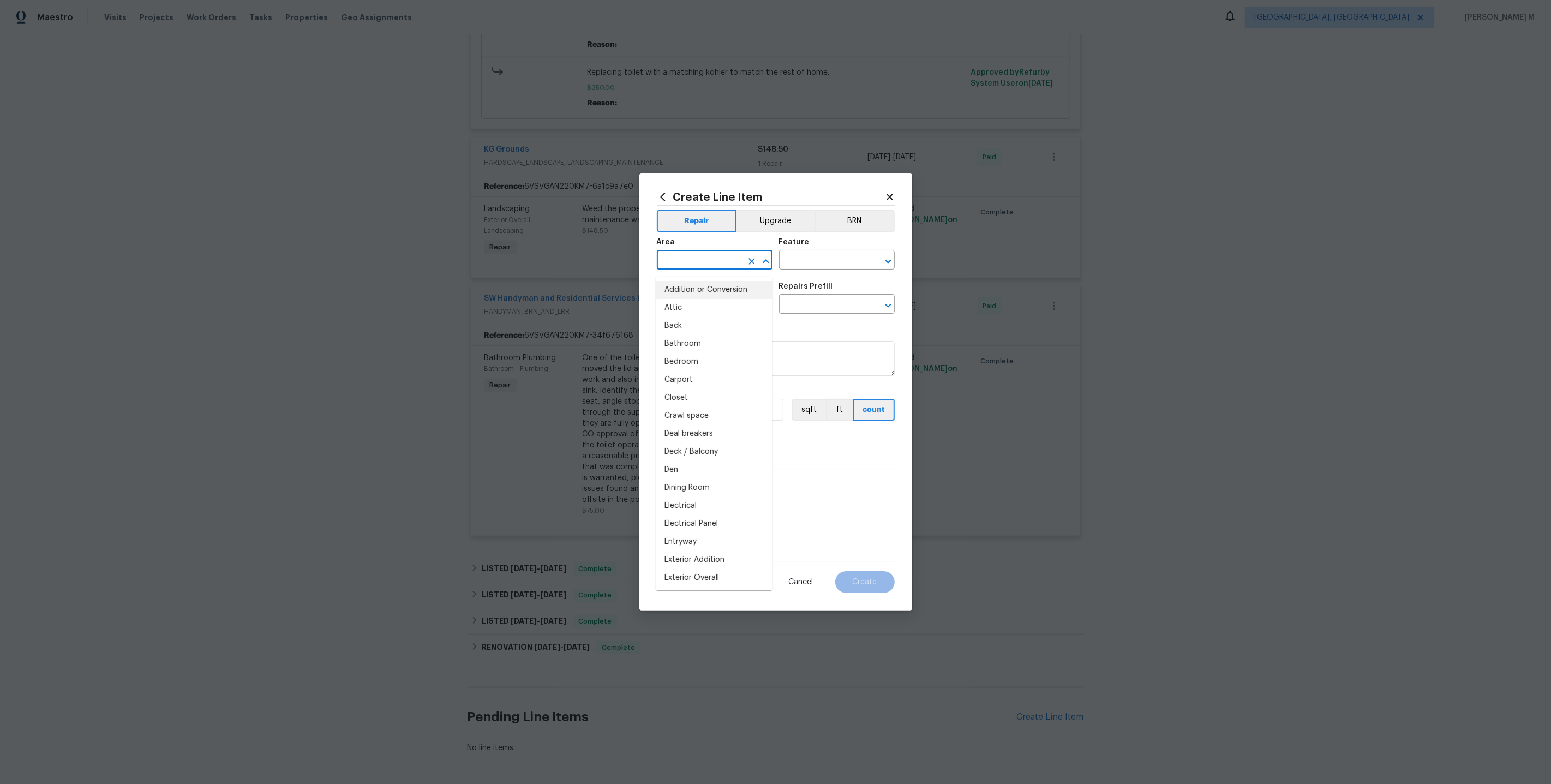
click at [736, 265] on input "text" at bounding box center [700, 261] width 85 height 17
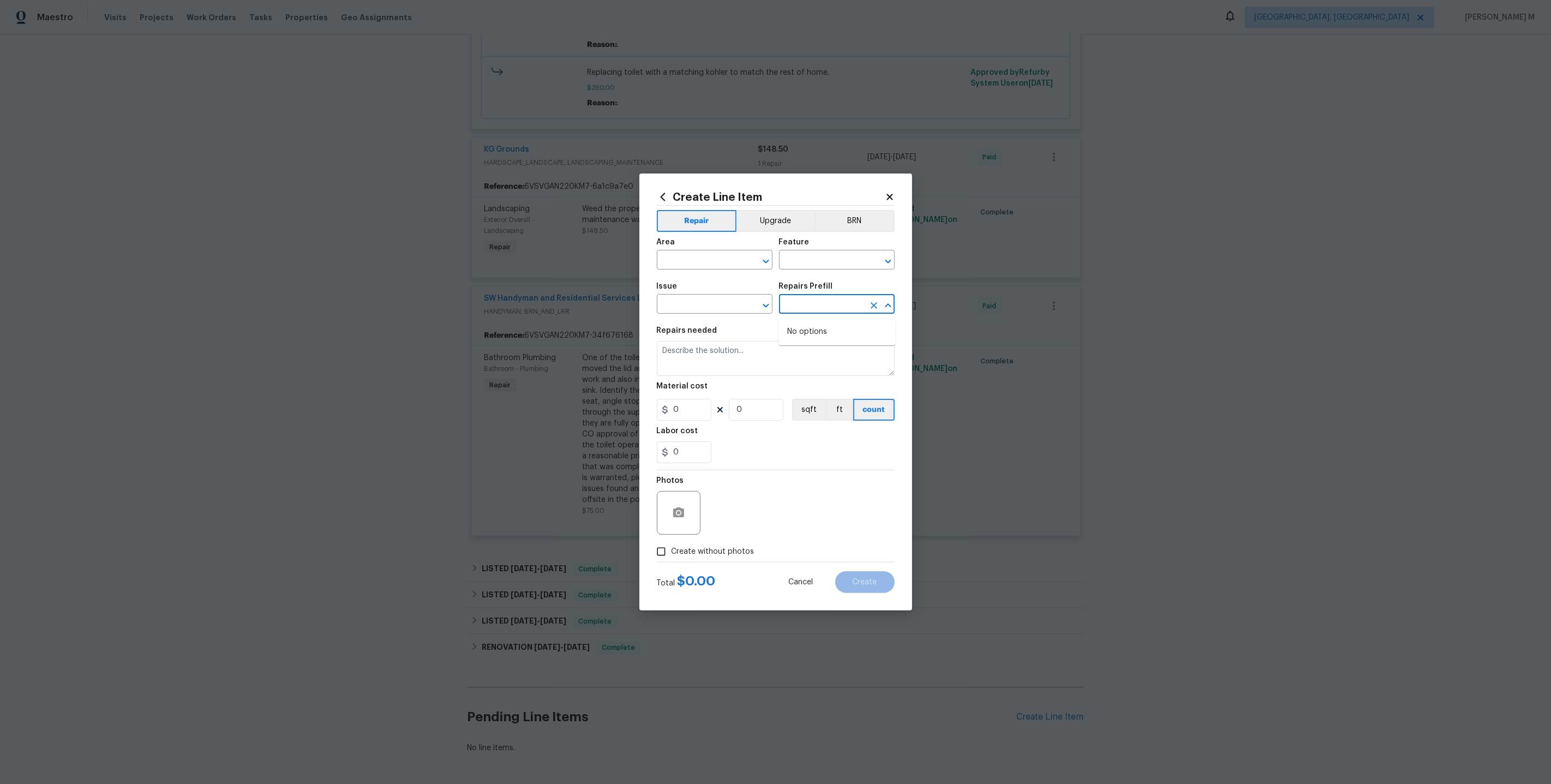
click at [828, 313] on input "text" at bounding box center [822, 305] width 85 height 17
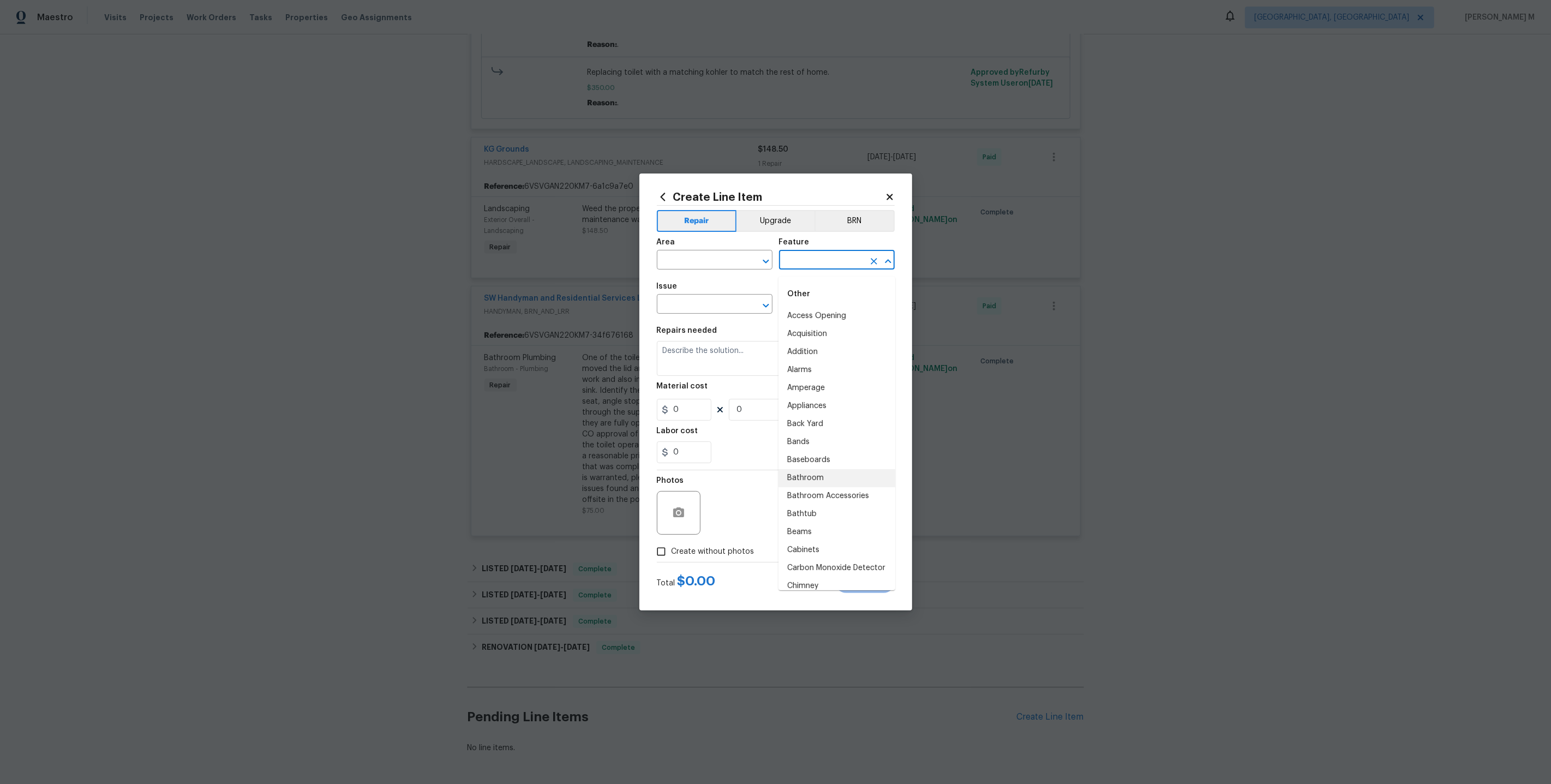
click at [861, 261] on input "text" at bounding box center [822, 261] width 85 height 17
click at [696, 320] on span "Issue ​" at bounding box center [715, 298] width 115 height 44
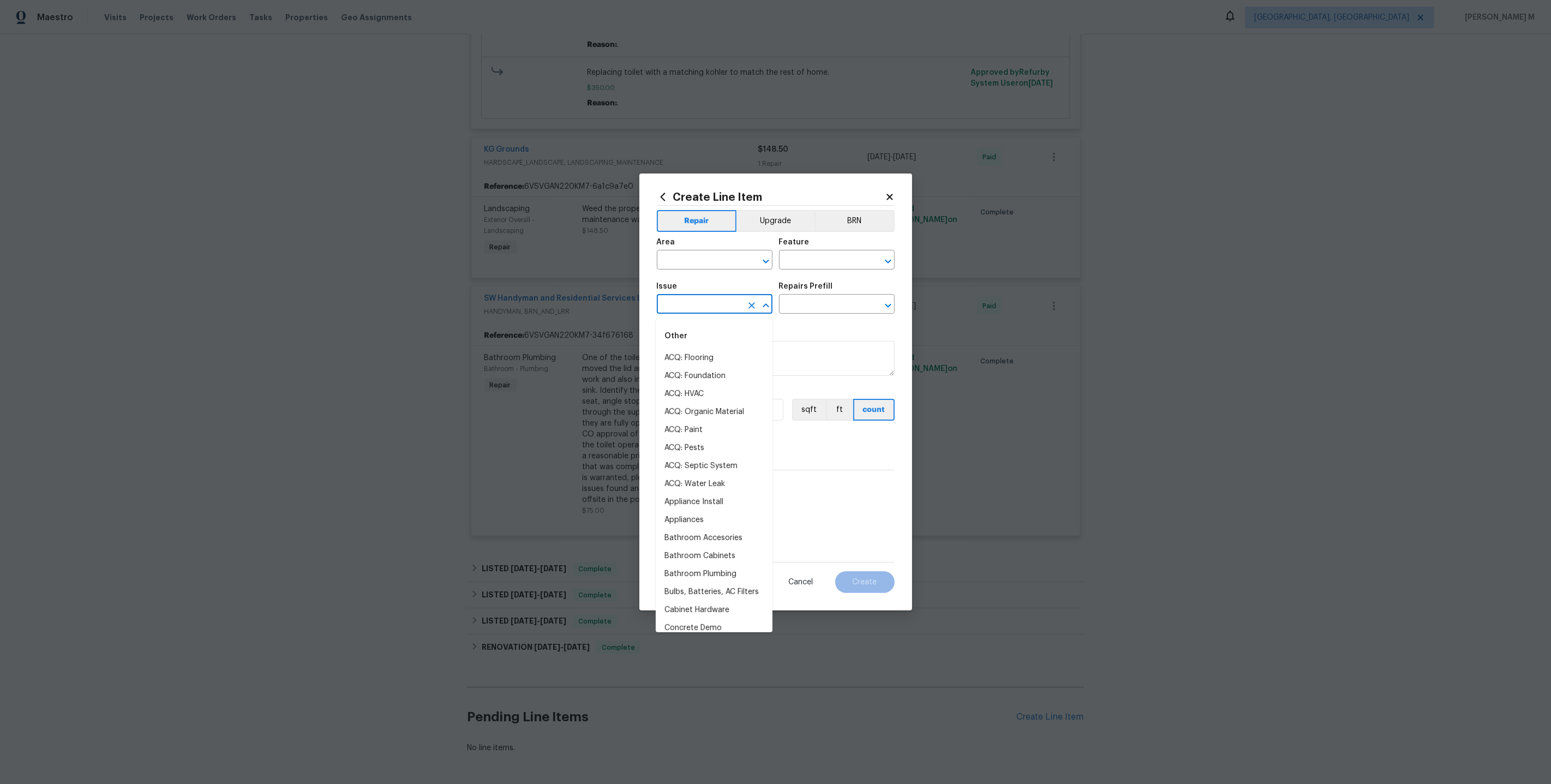
click at [704, 314] on input "text" at bounding box center [700, 305] width 85 height 17
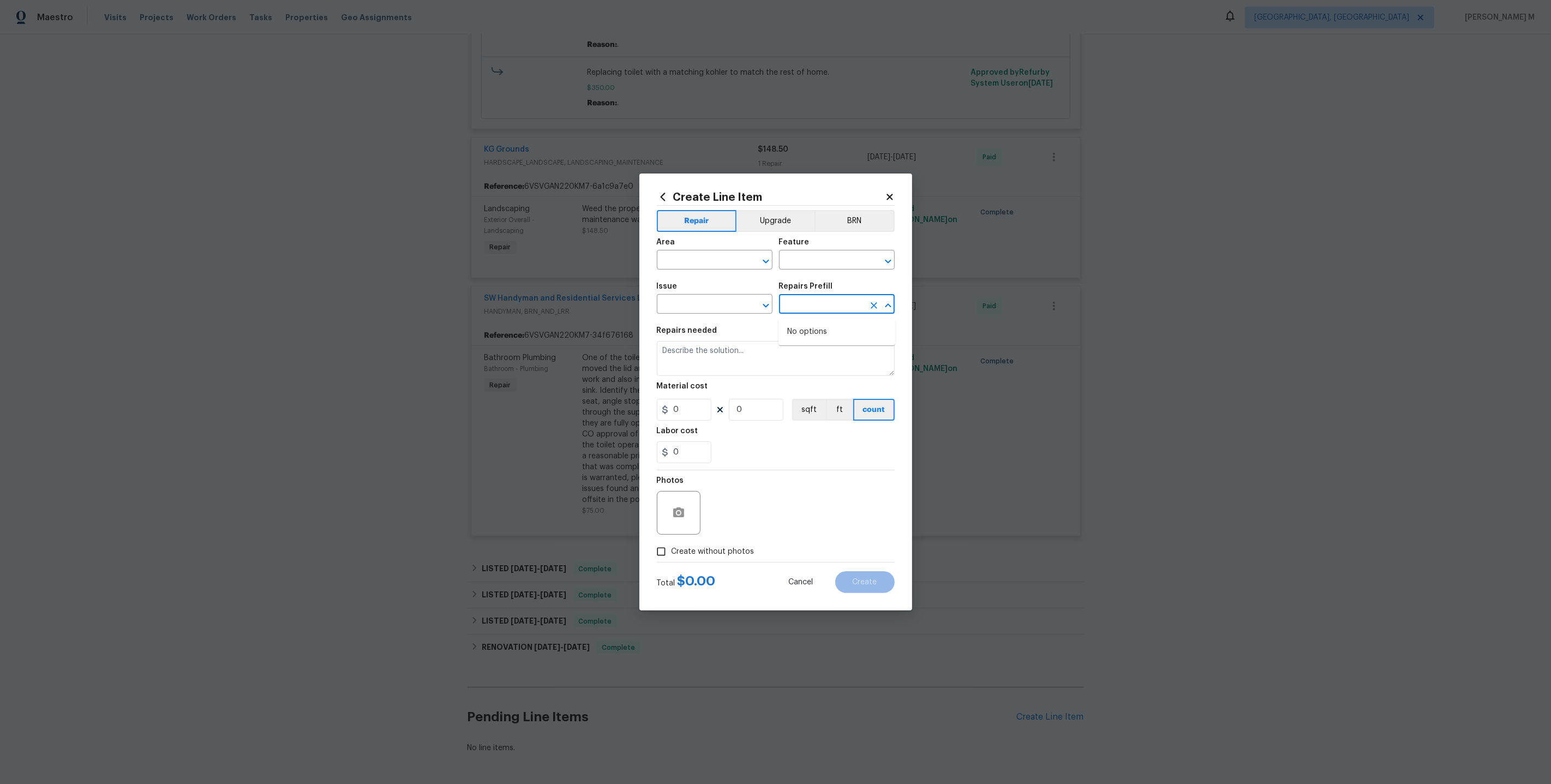
click at [827, 314] on input "text" at bounding box center [822, 305] width 85 height 17
click at [764, 339] on div "Repairs needed" at bounding box center [776, 334] width 238 height 14
click at [742, 266] on input "text" at bounding box center [700, 261] width 85 height 17
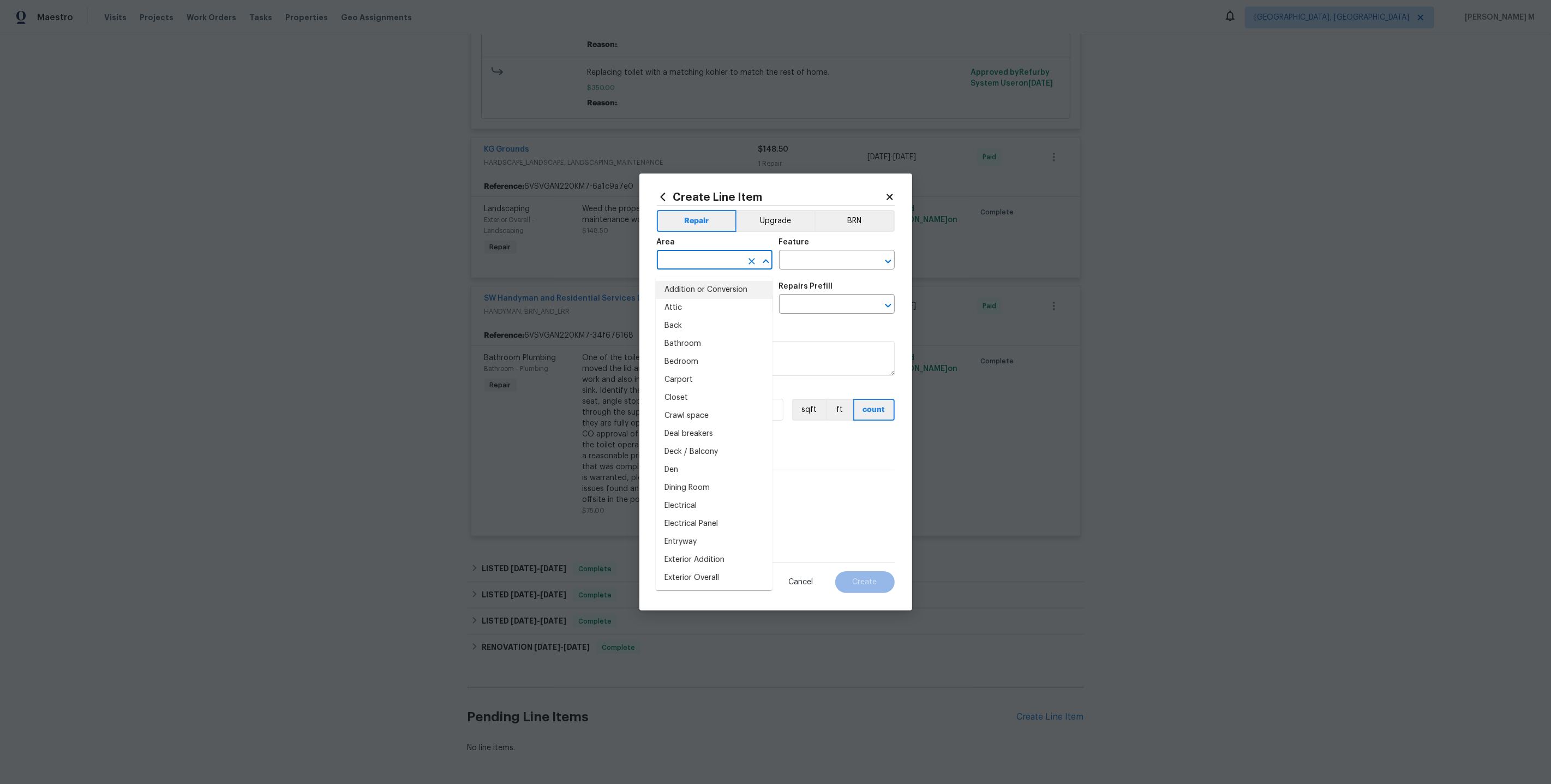
click at [710, 270] on input "text" at bounding box center [700, 261] width 85 height 17
click at [682, 310] on li "Lockbox" at bounding box center [714, 308] width 117 height 18
type input "Lockbox"
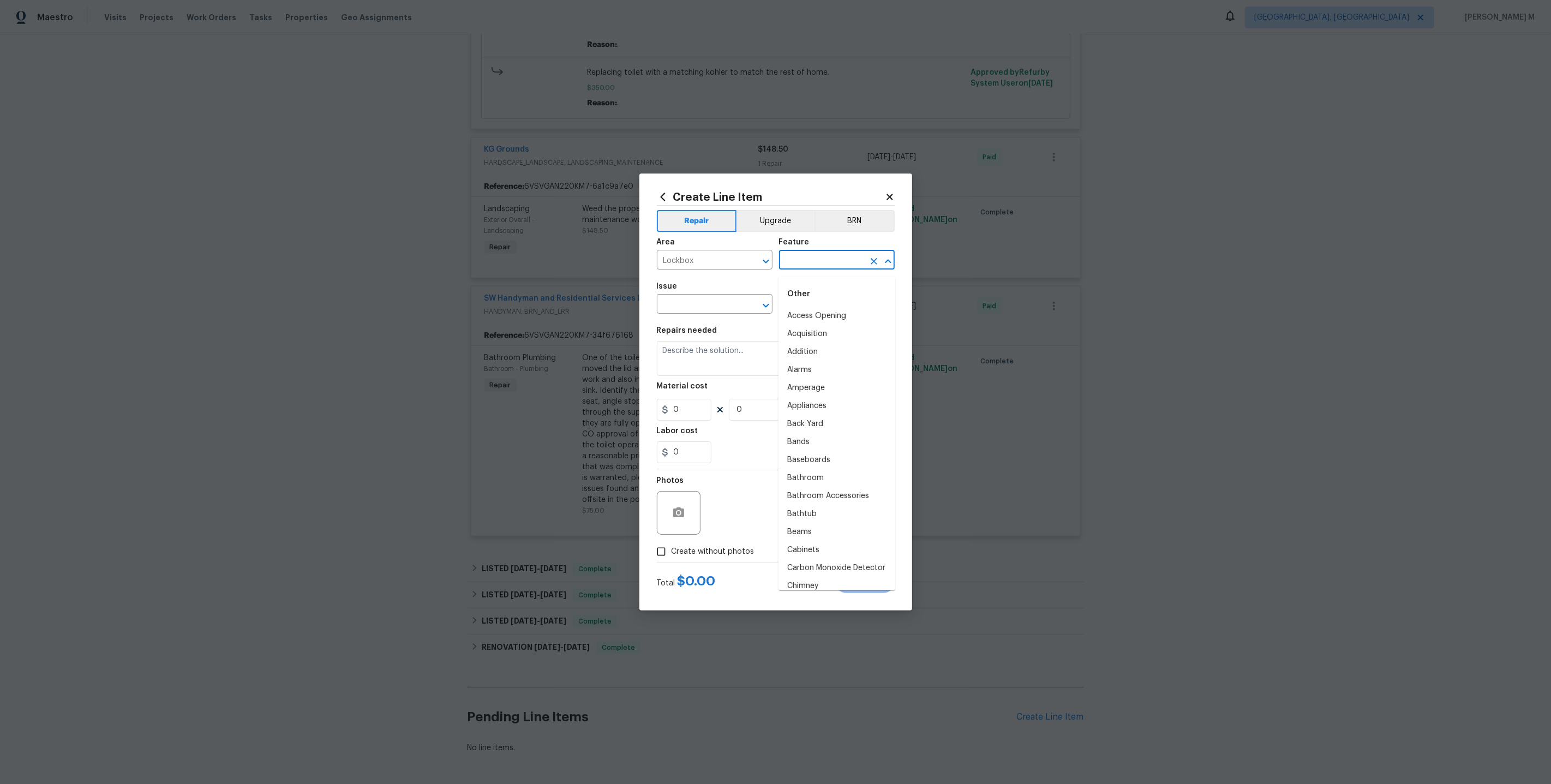
click at [807, 270] on input "text" at bounding box center [822, 261] width 85 height 17
click at [809, 310] on li "Access Opening" at bounding box center [837, 316] width 117 height 18
type input "Access Opening"
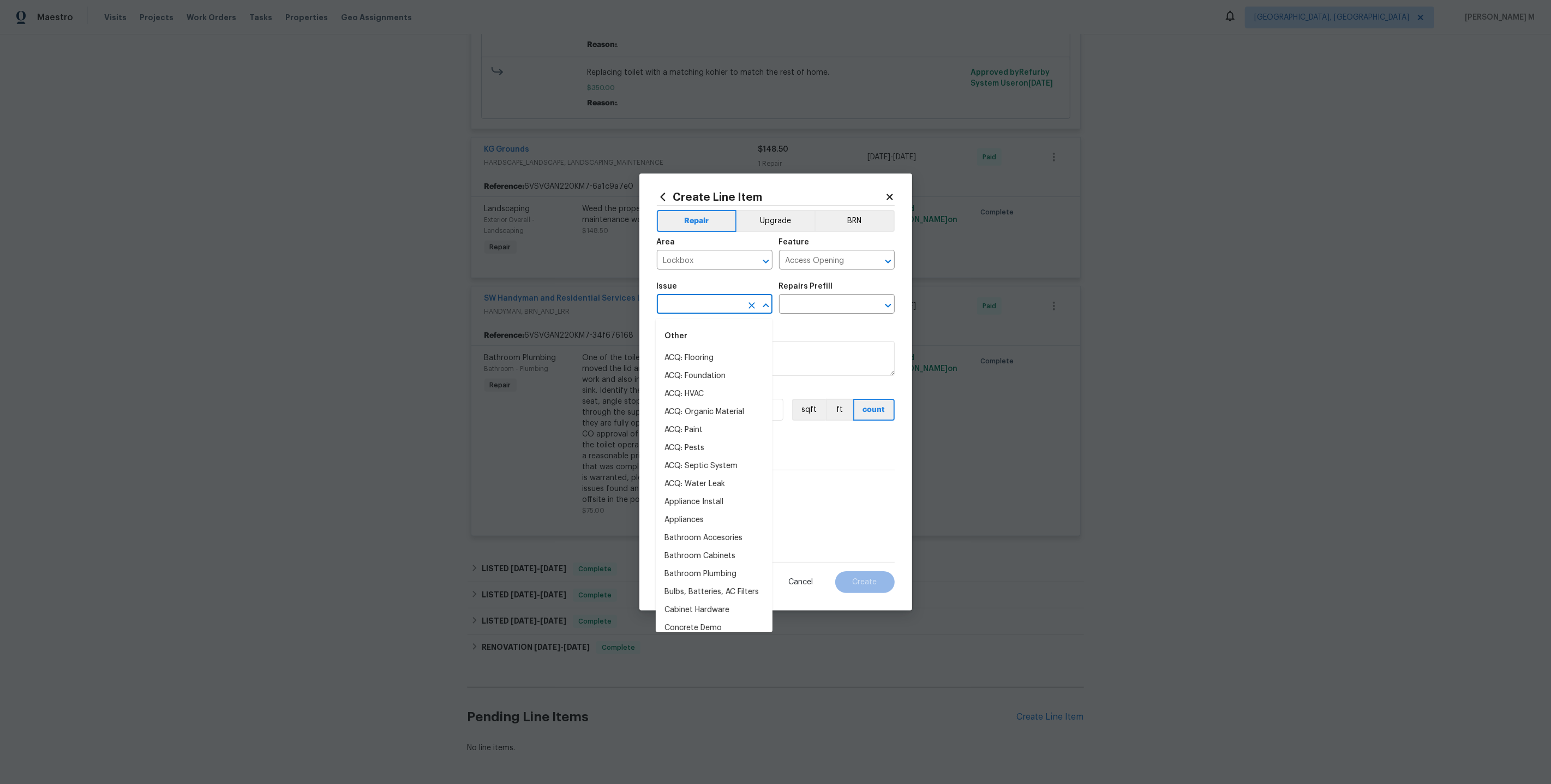
click at [685, 310] on input "text" at bounding box center [700, 305] width 85 height 17
type input "a"
type input "lo"
click at [708, 388] on li "Exterior Door Pre-Hung" at bounding box center [714, 394] width 117 height 18
type input "Exterior Door Pre-Hung"
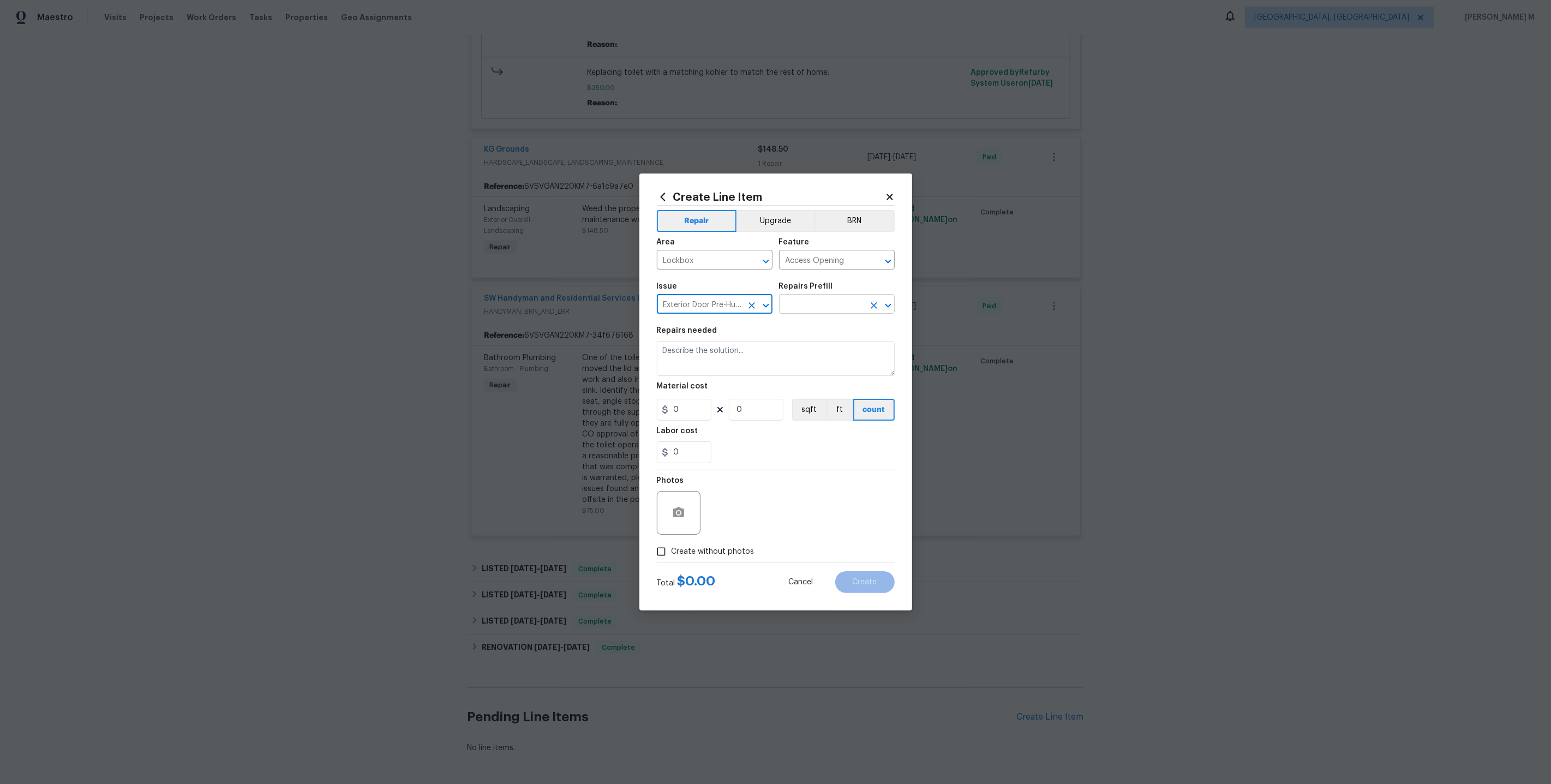
click at [798, 314] on input "text" at bounding box center [822, 305] width 85 height 17
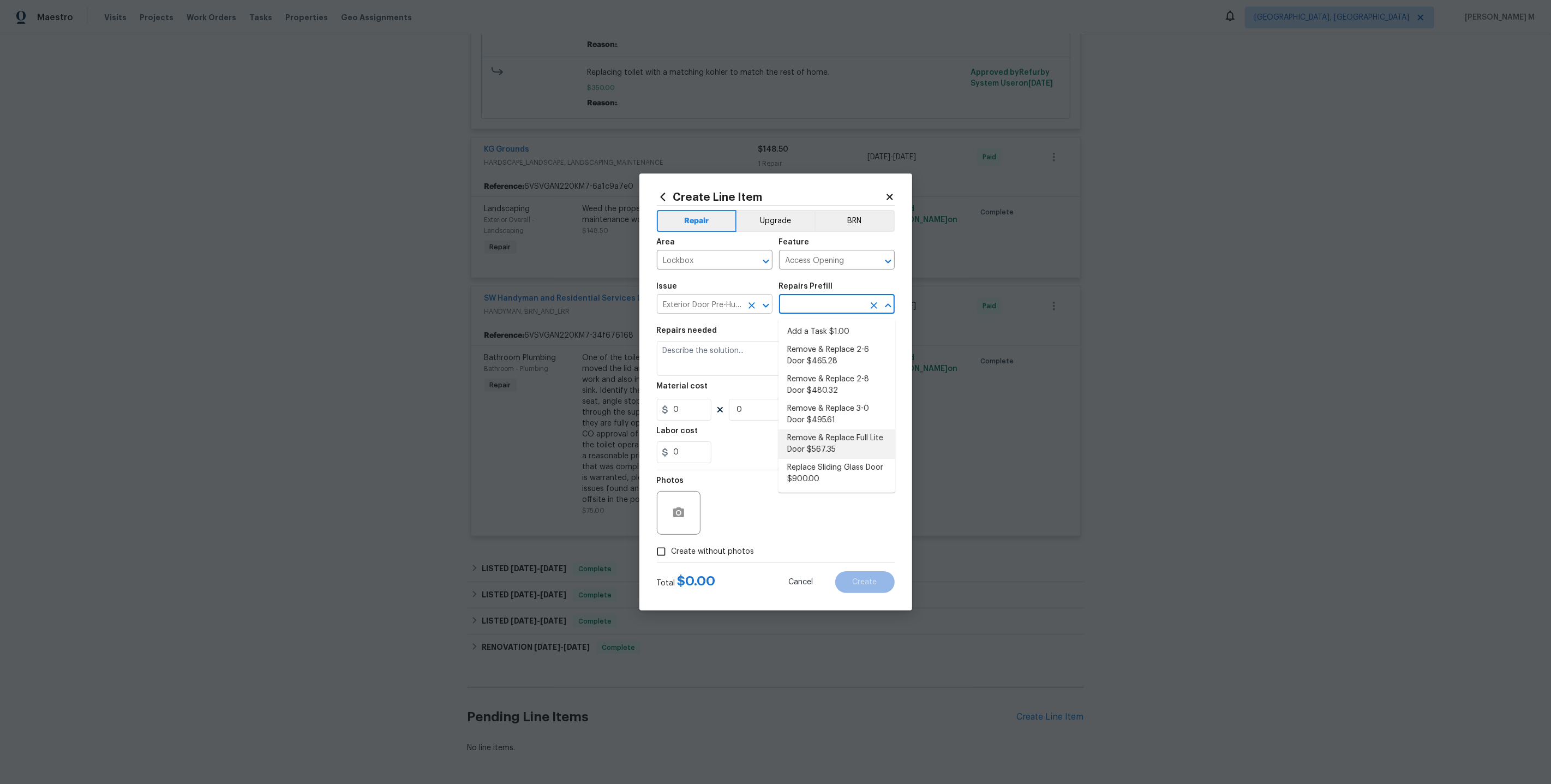
click at [749, 307] on icon "Clear" at bounding box center [752, 305] width 11 height 11
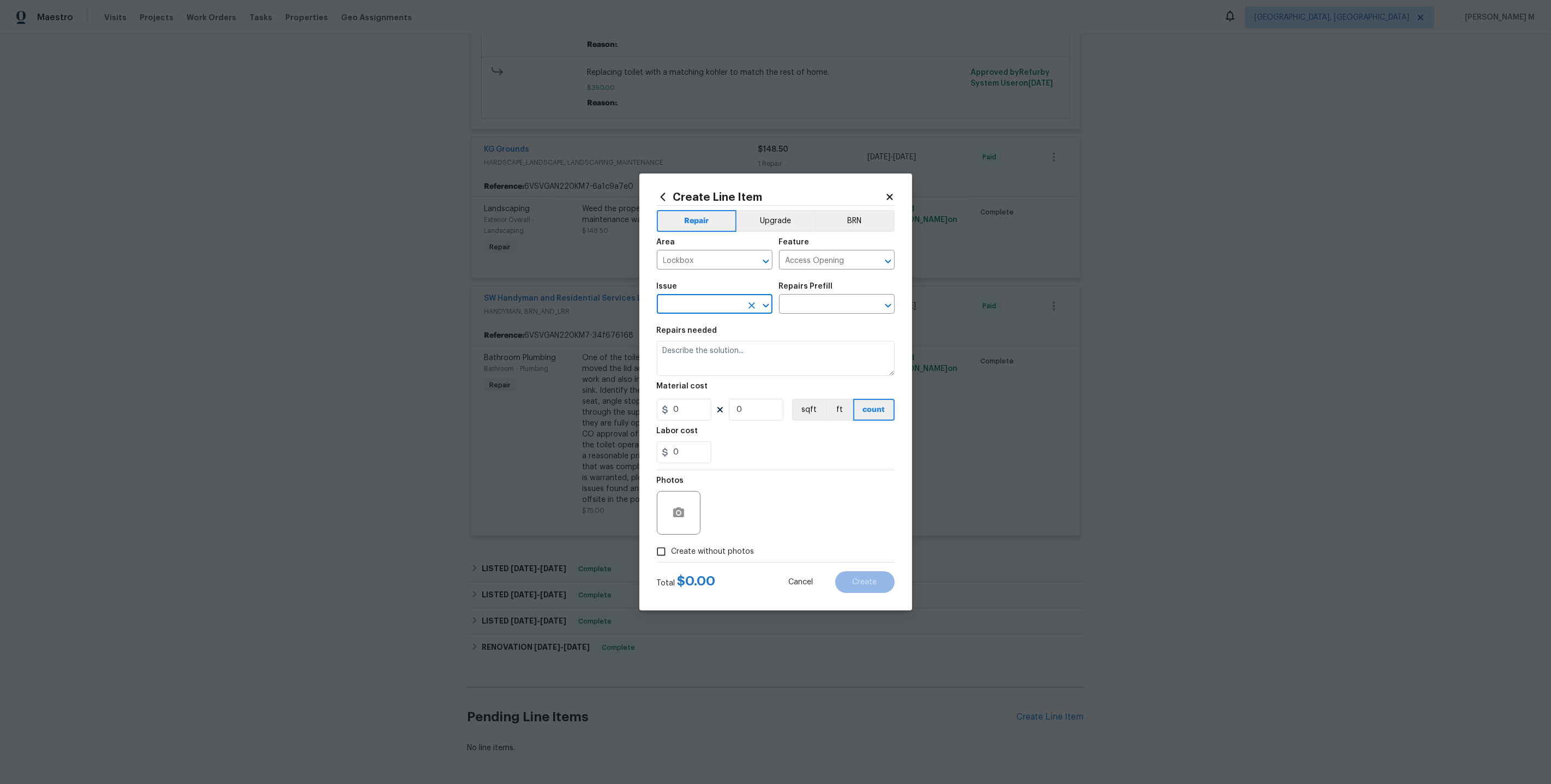
click at [719, 308] on input "text" at bounding box center [700, 305] width 85 height 17
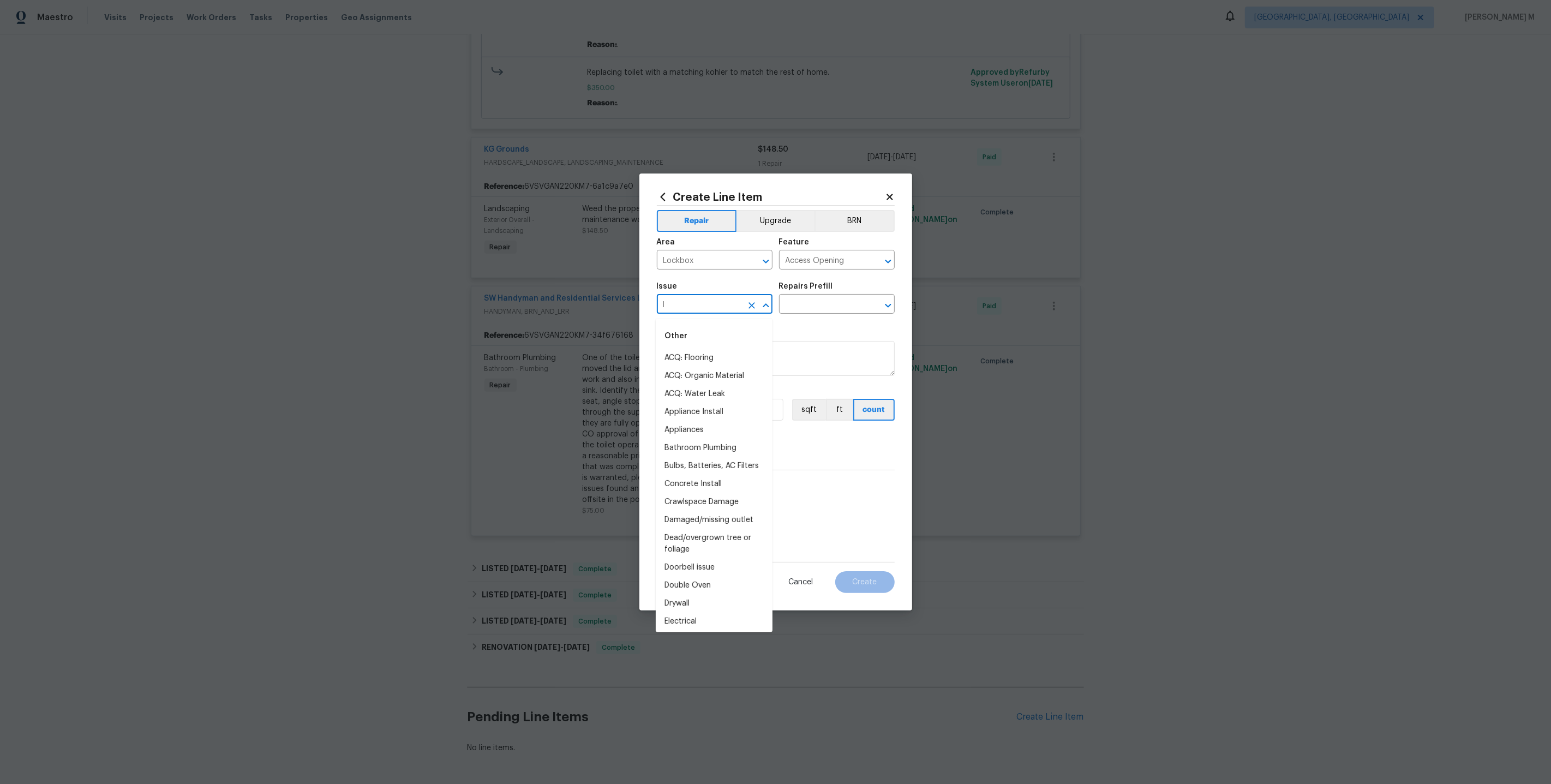
type input "la"
type input "lo"
type input "acc"
click at [701, 374] on li "Exterior Door Hardware" at bounding box center [714, 376] width 117 height 18
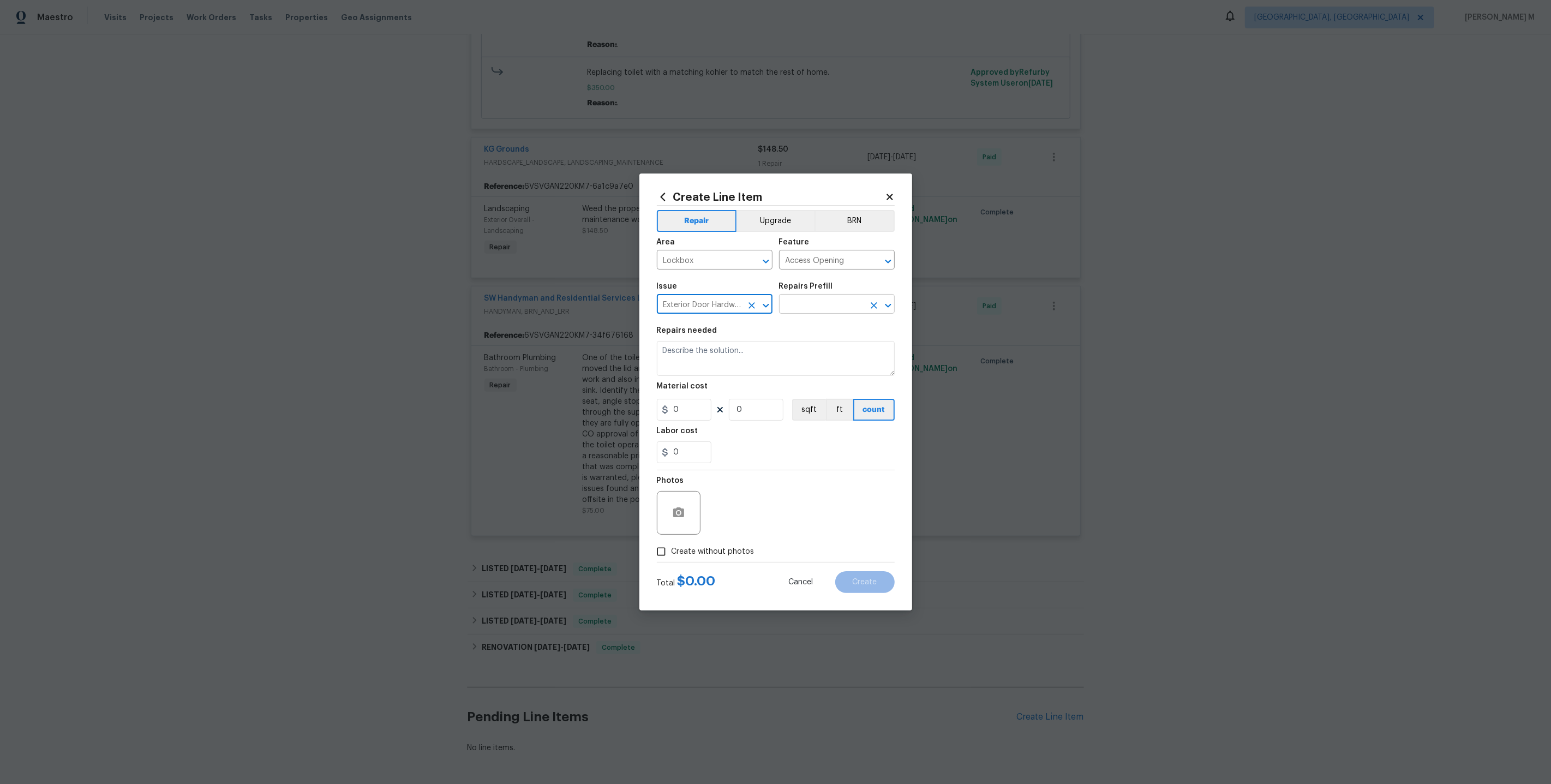
type input "Exterior Door Hardware"
click at [808, 312] on input "text" at bounding box center [822, 305] width 85 height 17
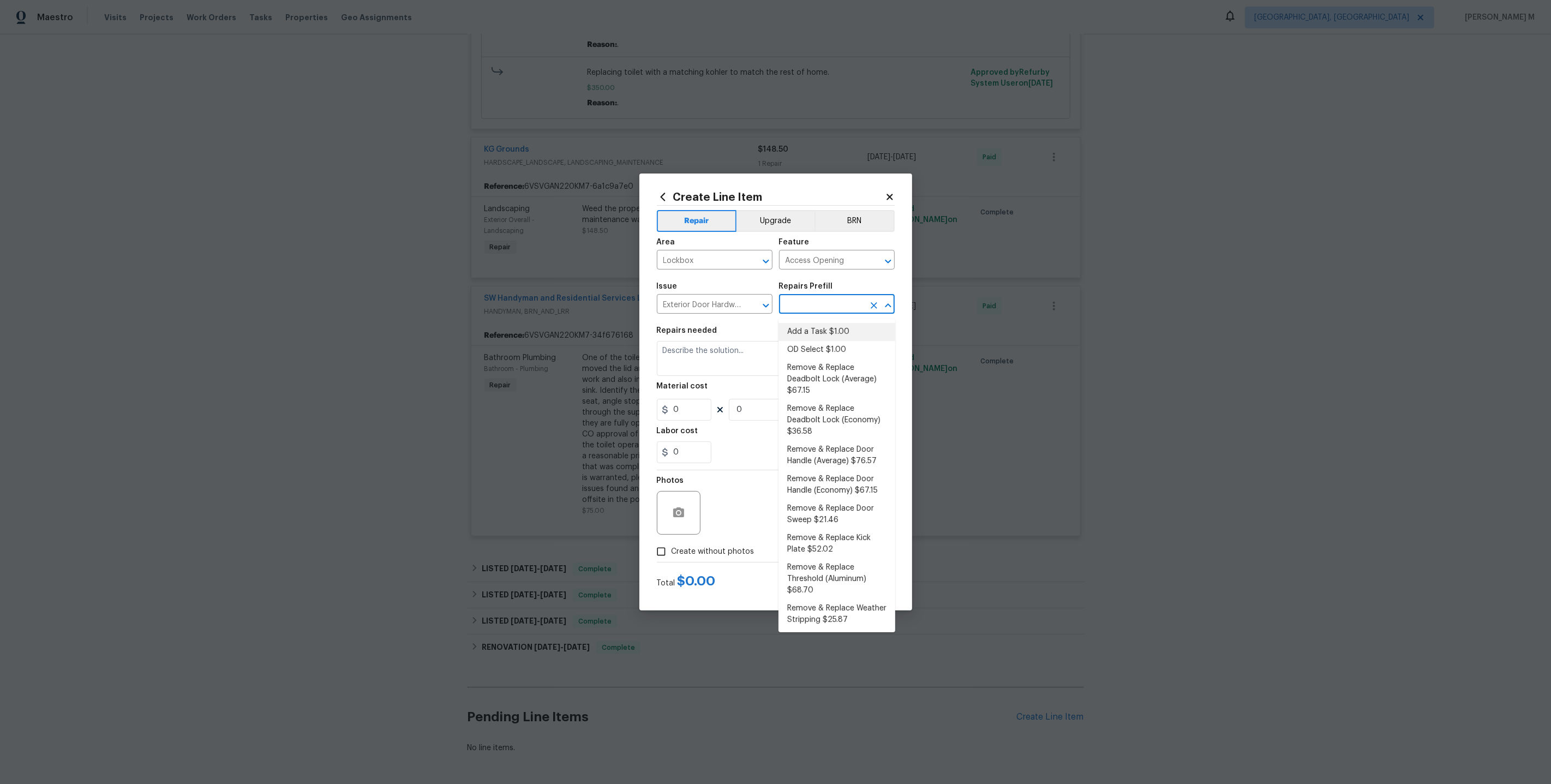
click at [823, 334] on li "Add a Task $1.00" at bounding box center [837, 332] width 117 height 18
type input "Interior Door"
type input "Add a Task $1.00"
type textarea "HPM to detail"
type input "1"
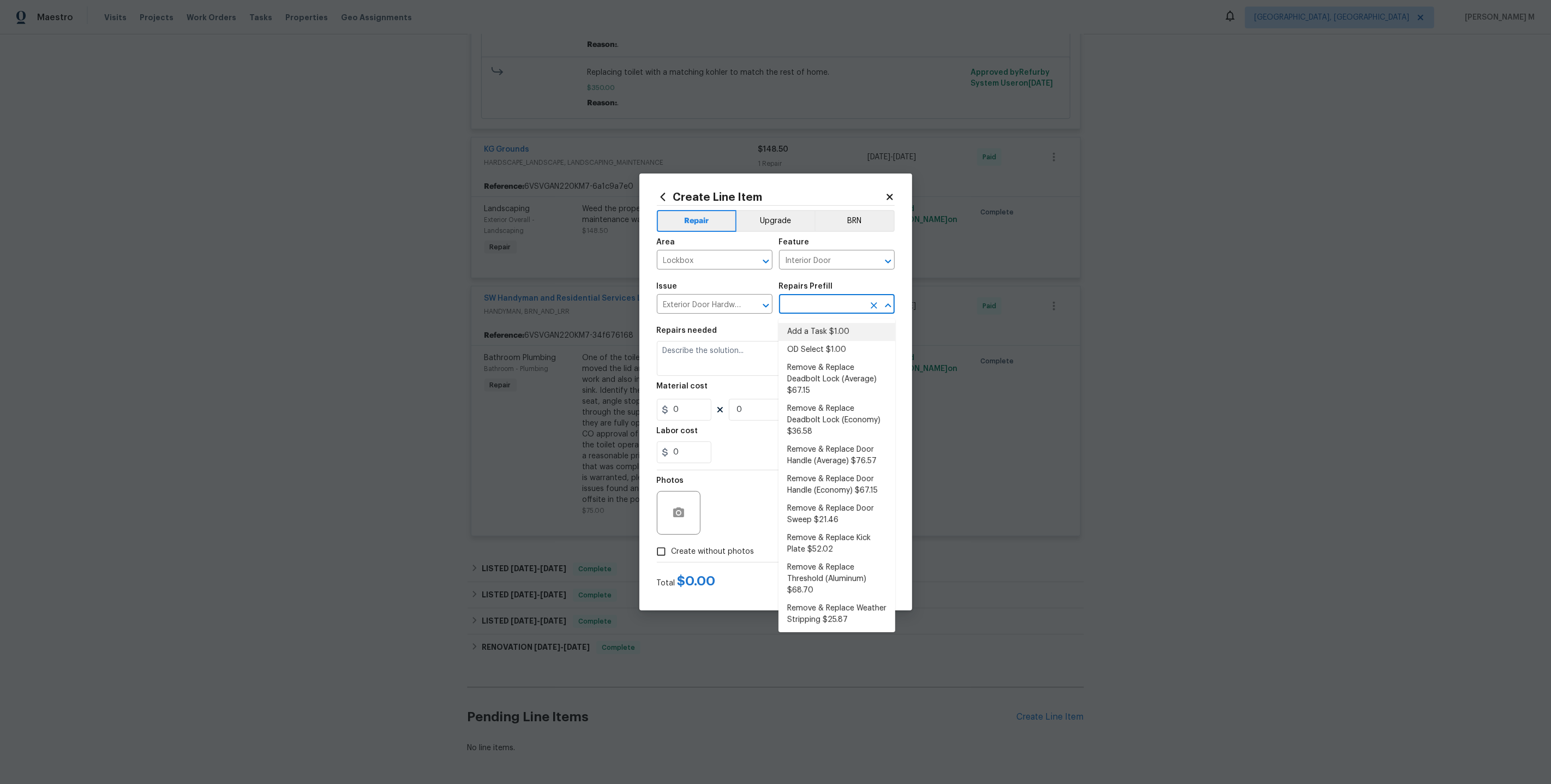
type input "1"
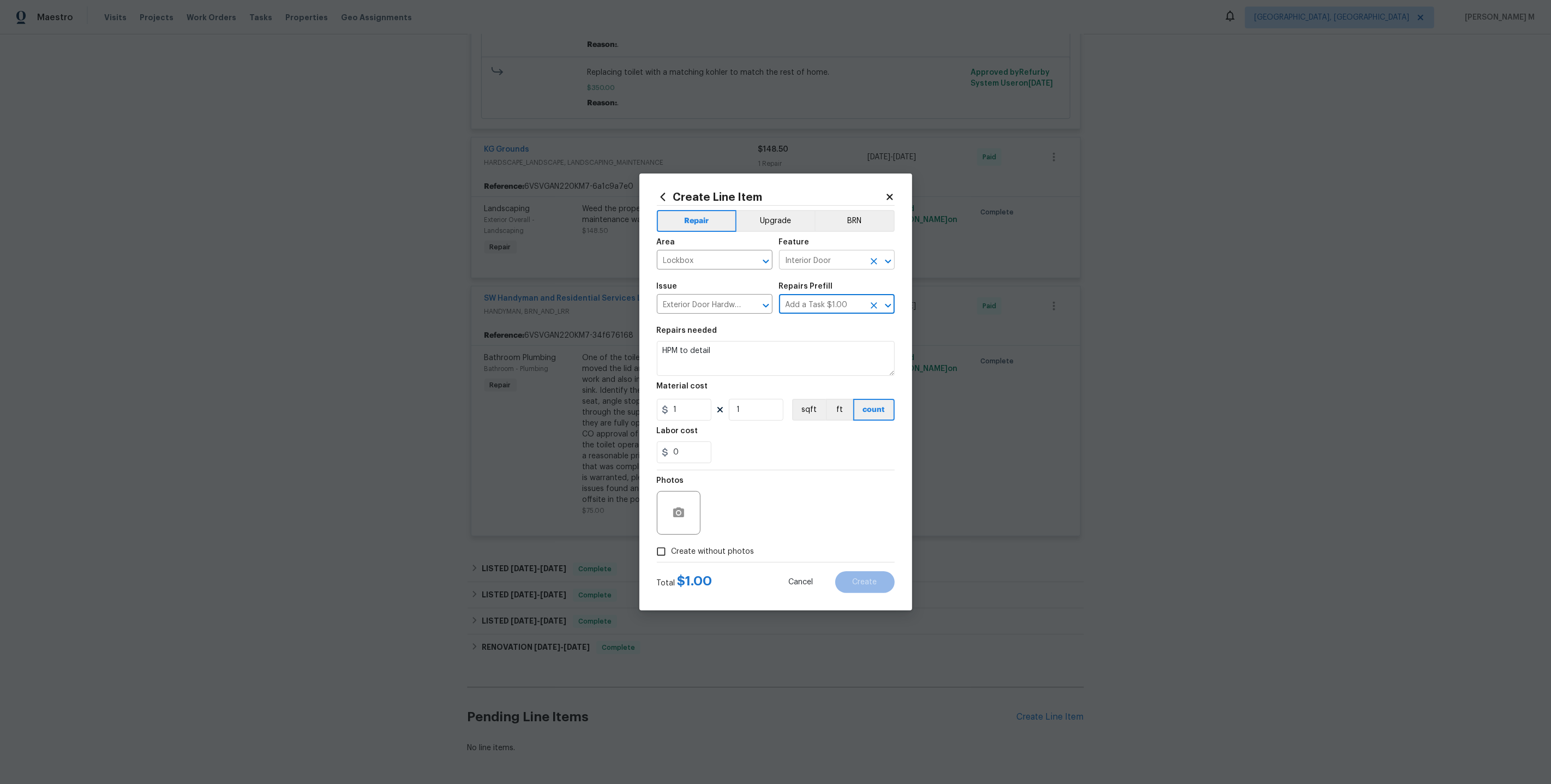
click at [836, 270] on input "Interior Door" at bounding box center [822, 261] width 85 height 17
click at [841, 312] on li "Access Opening" at bounding box center [837, 316] width 117 height 18
type input "Access Opening"
drag, startPoint x: 710, startPoint y: 265, endPoint x: 542, endPoint y: 262, distance: 168.0
click at [542, 264] on div "Create Line Item Repair Upgrade BRN Area Lockbox ​ Feature Access Opening ​ Iss…" at bounding box center [776, 392] width 1551 height 784
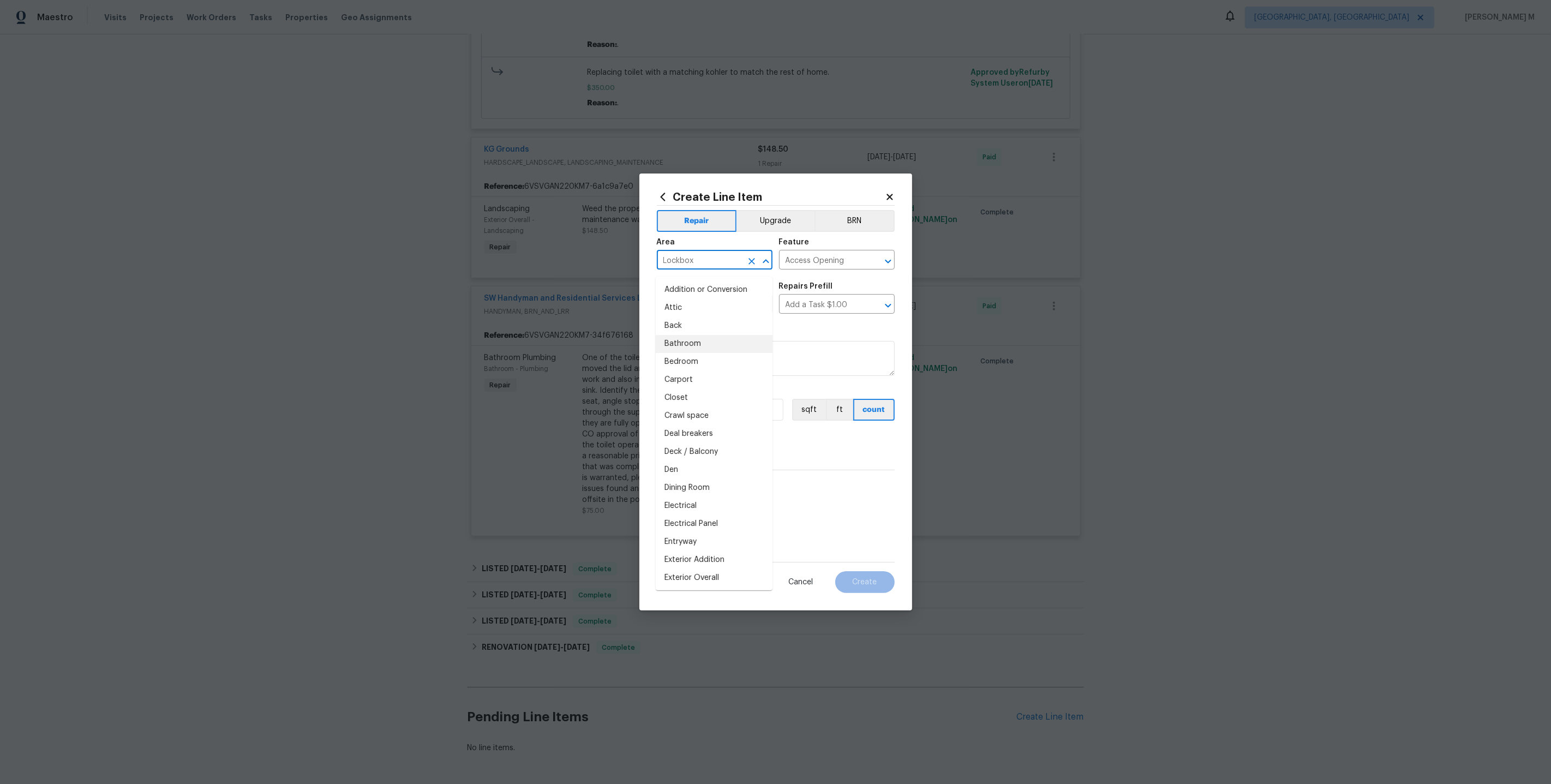
click at [870, 336] on div "Repairs needed" at bounding box center [776, 334] width 238 height 14
click at [757, 311] on icon "Clear" at bounding box center [752, 305] width 11 height 11
type input "k"
click at [713, 374] on li "Exterior Door Hardware" at bounding box center [714, 376] width 117 height 18
type input "Exterior Door Hardware"
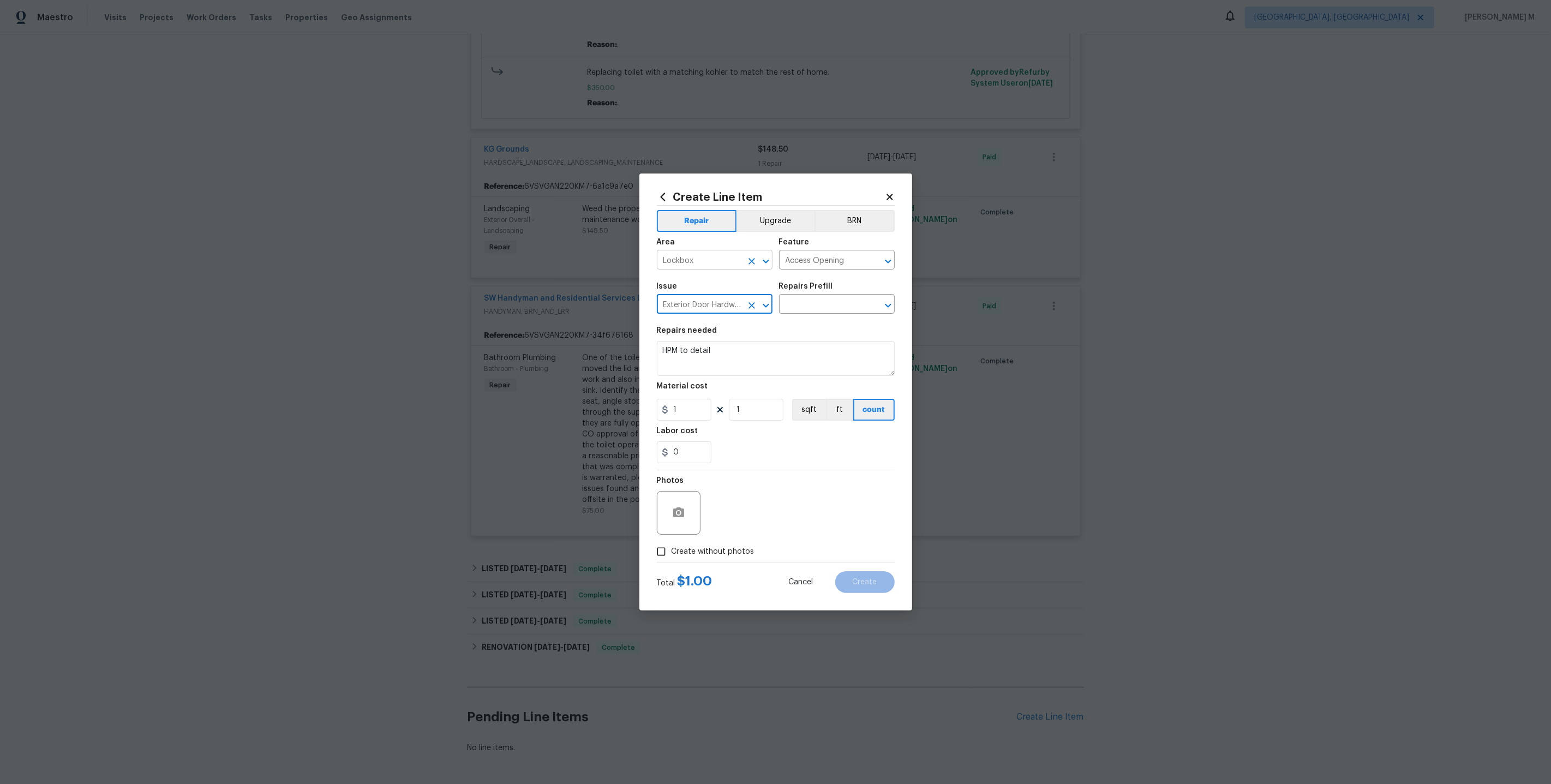
click at [701, 270] on input "Lockbox" at bounding box center [700, 261] width 85 height 17
click at [825, 275] on div "Area Lockbox ​ Feature Access Opening ​" at bounding box center [776, 254] width 238 height 44
click at [824, 268] on input "Access Opening" at bounding box center [822, 261] width 85 height 17
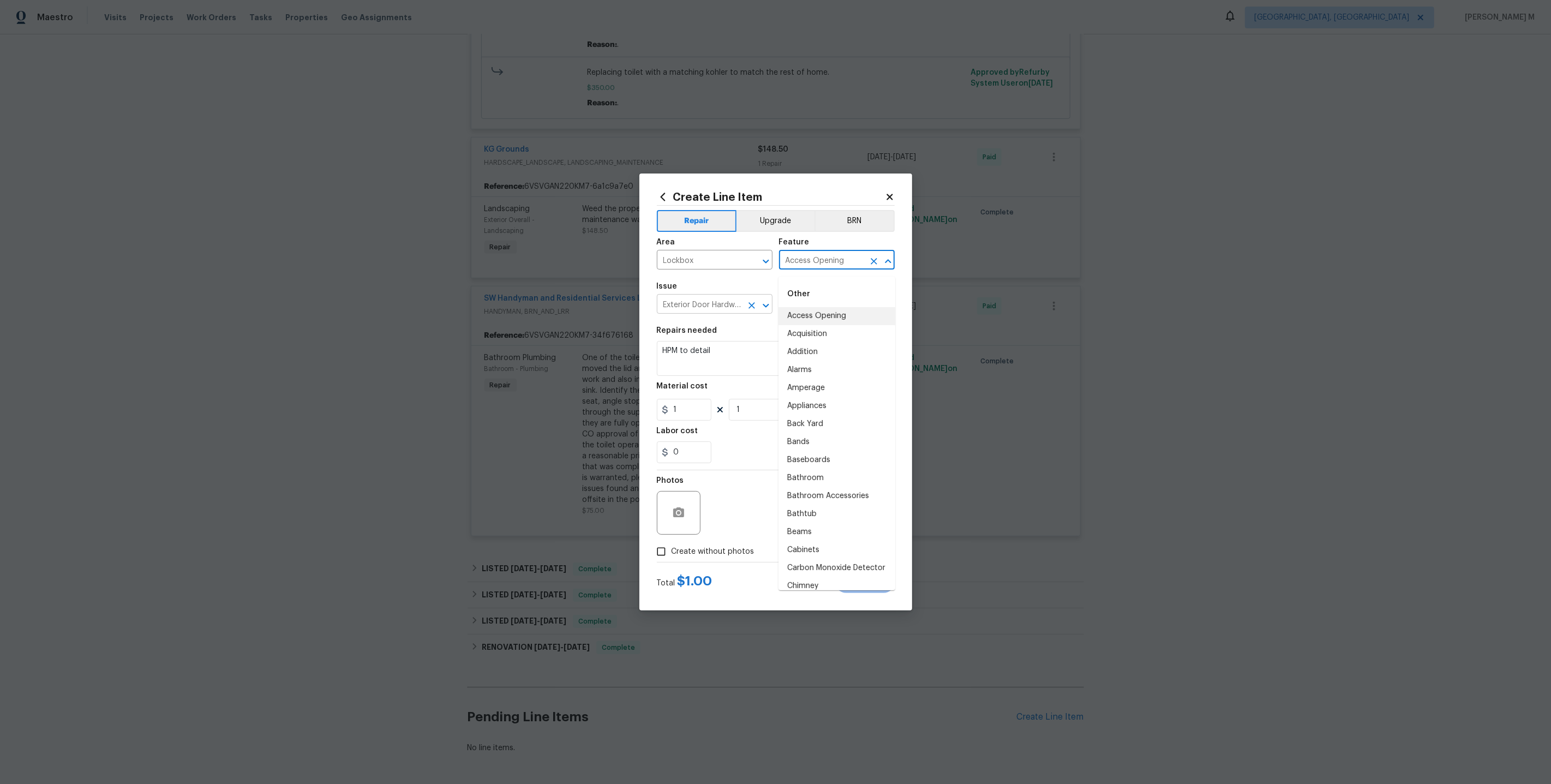
click at [703, 304] on input "Exterior Door Hardware" at bounding box center [700, 305] width 85 height 17
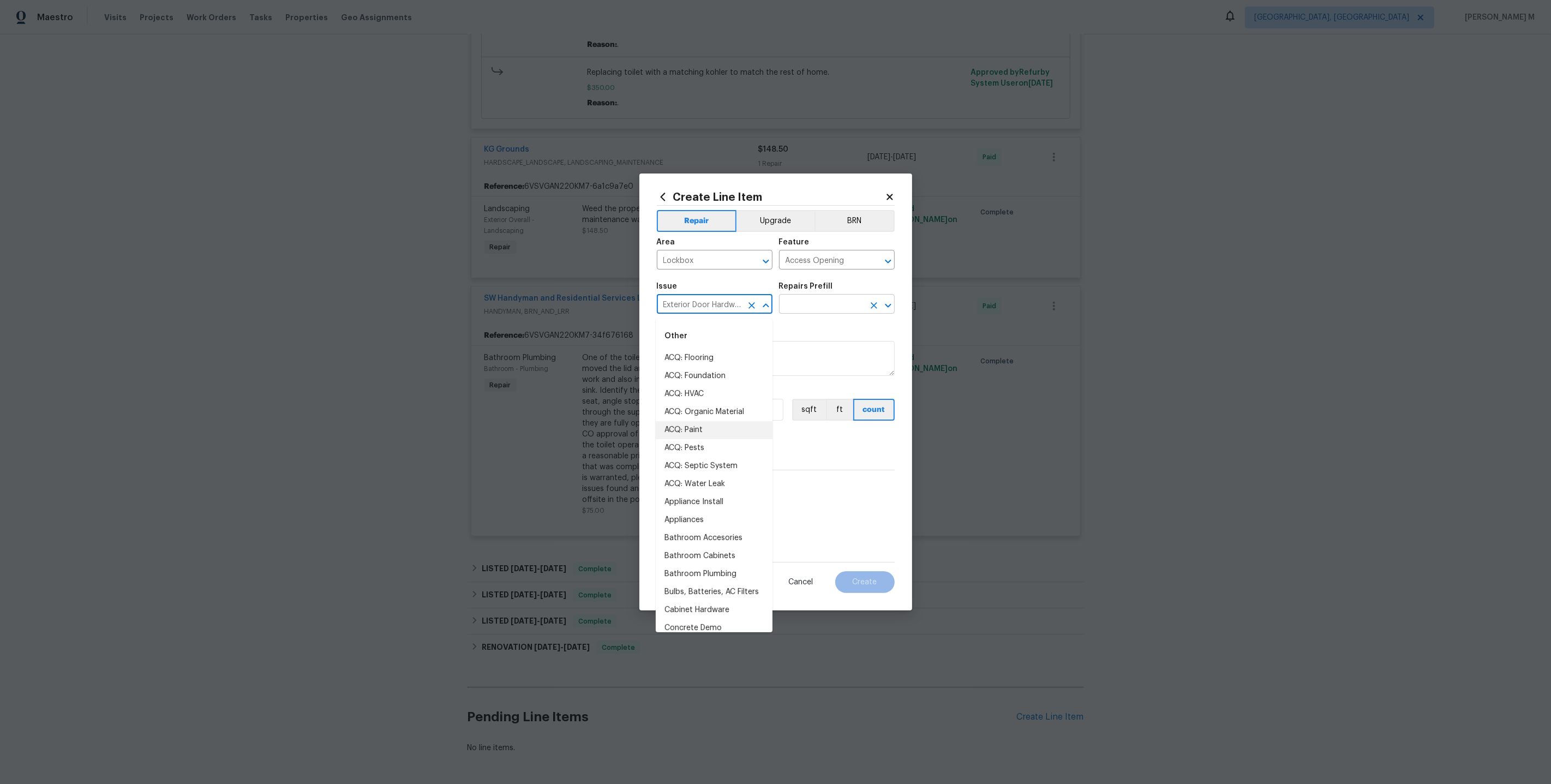
click at [823, 309] on input "text" at bounding box center [822, 305] width 85 height 17
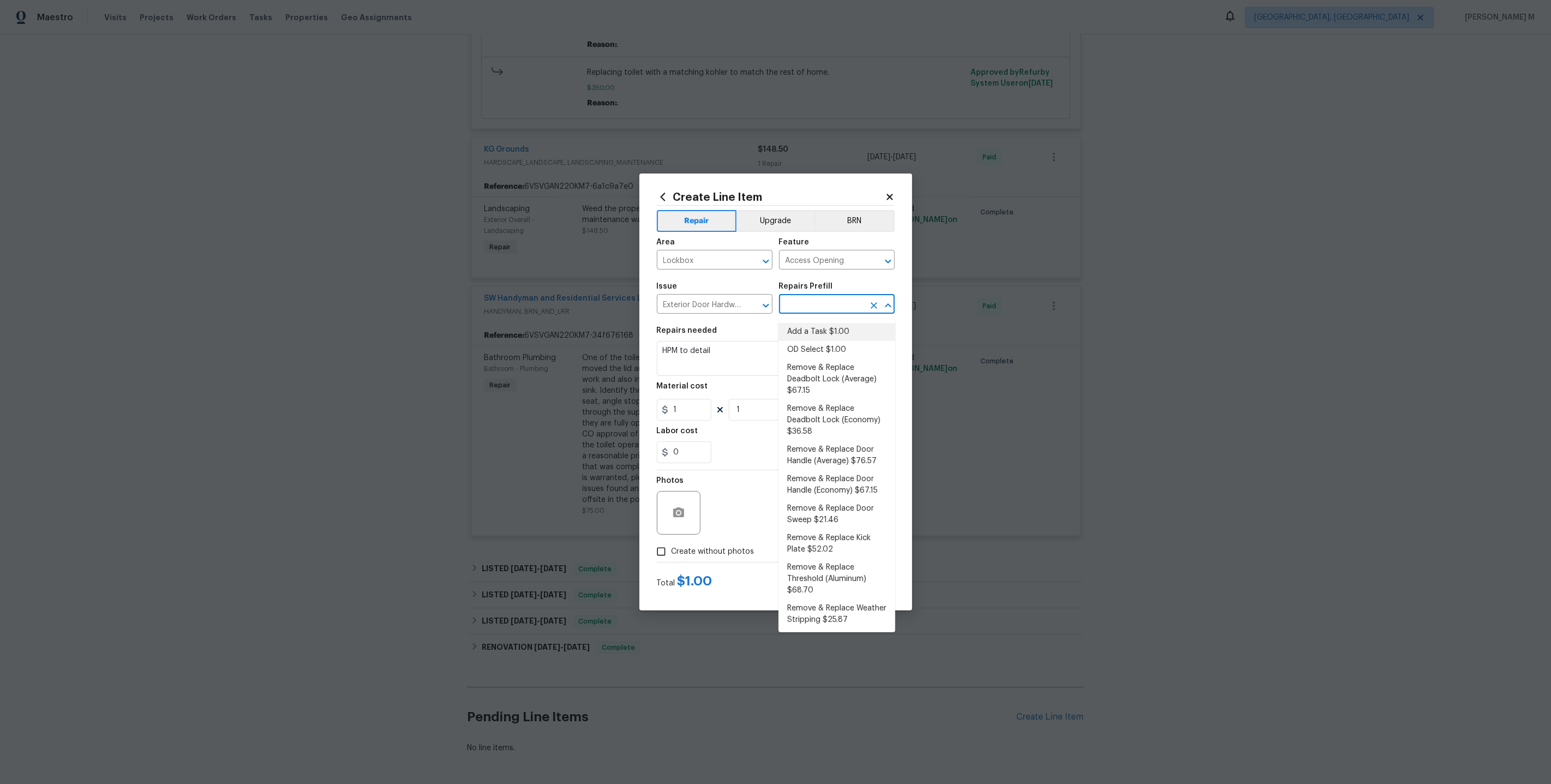
click at [824, 333] on li "Add a Task $1.00" at bounding box center [837, 332] width 117 height 18
type input "Interior Door"
type input "Add a Task $1.00"
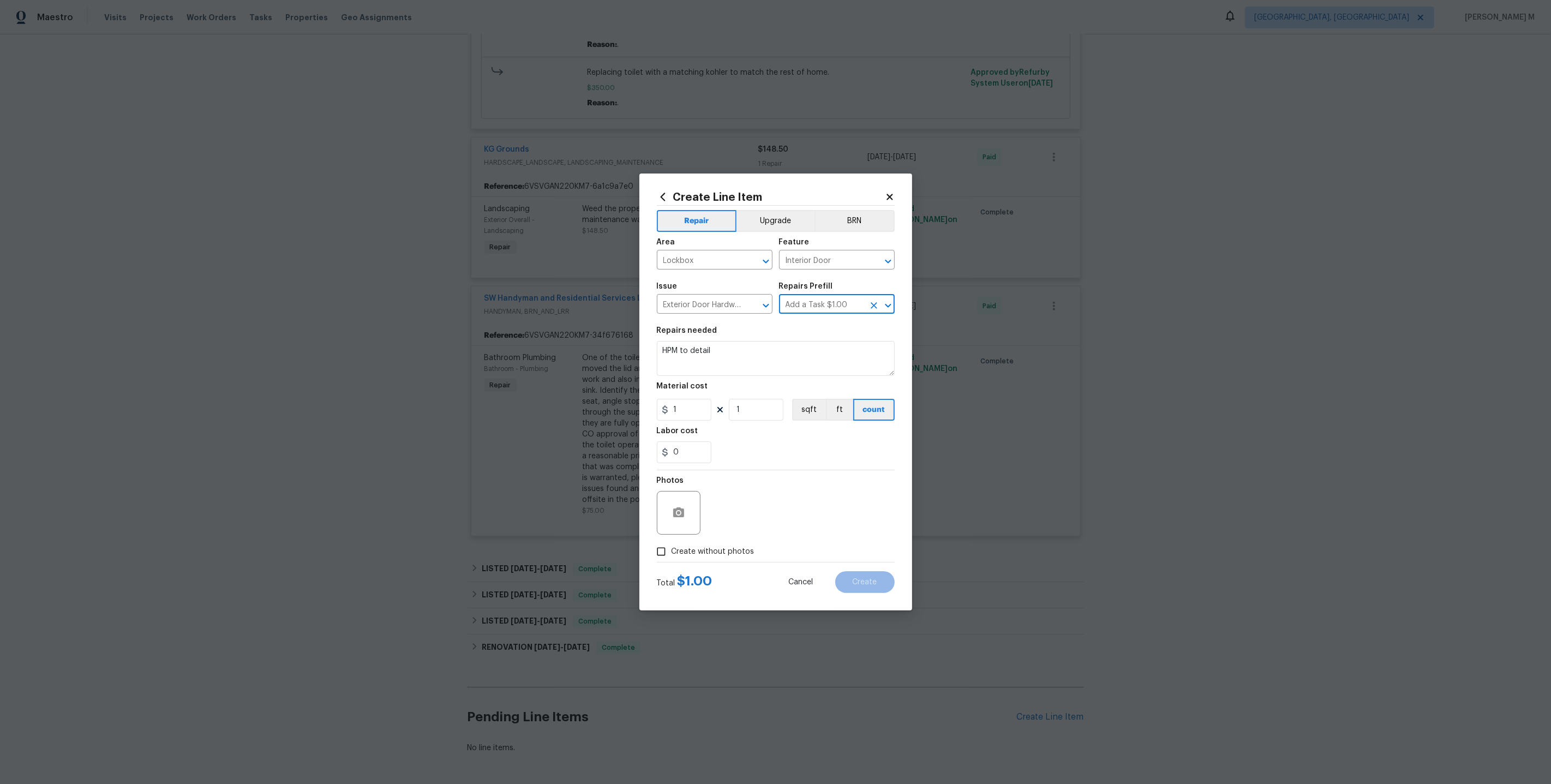
click at [818, 309] on input "Add a Task $1.00" at bounding box center [822, 305] width 85 height 17
